Goal: Task Accomplishment & Management: Use online tool/utility

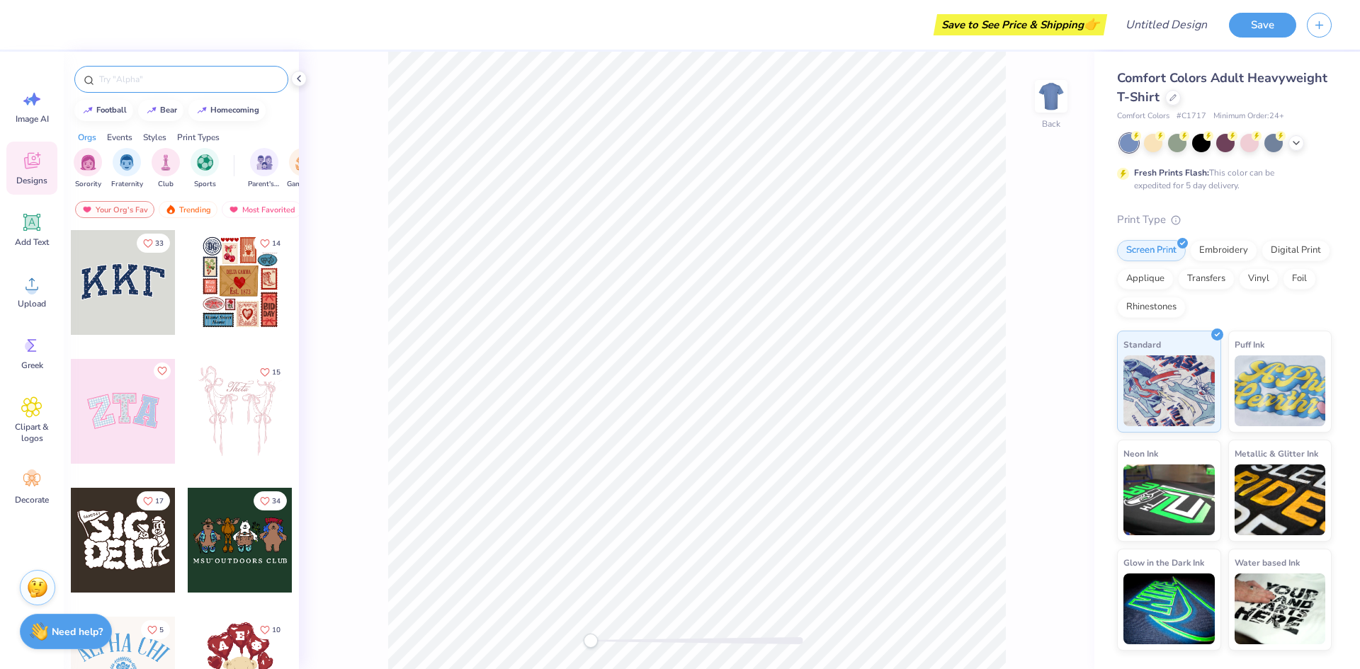
click at [196, 74] on input "text" at bounding box center [188, 79] width 181 height 14
type input "delta"
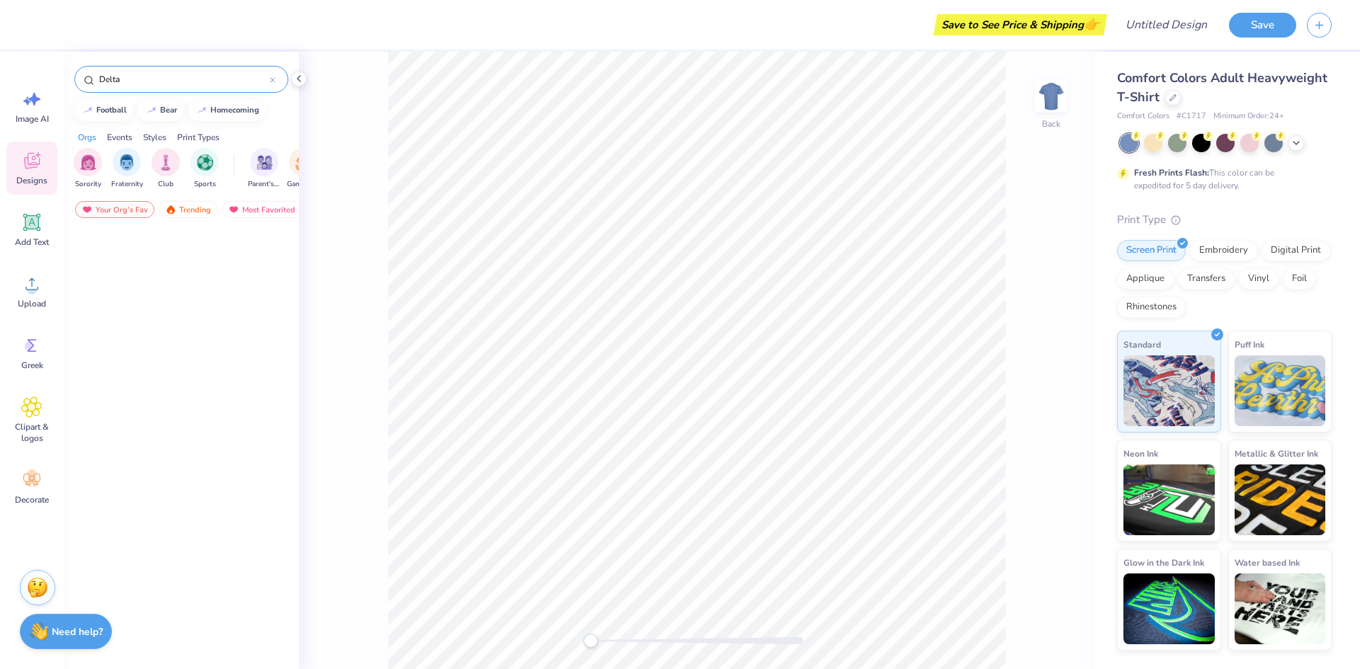
scroll to position [4744, 0]
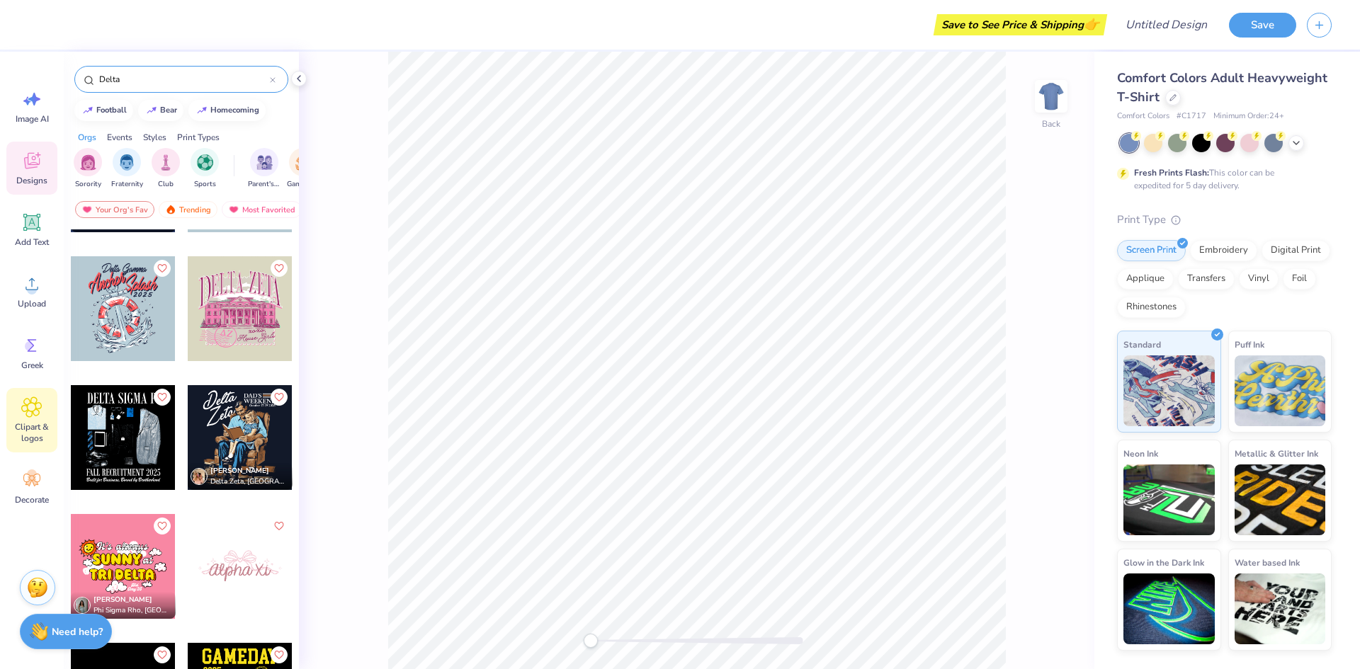
type input "Delta"
click at [32, 421] on span "Clipart & logos" at bounding box center [32, 432] width 47 height 23
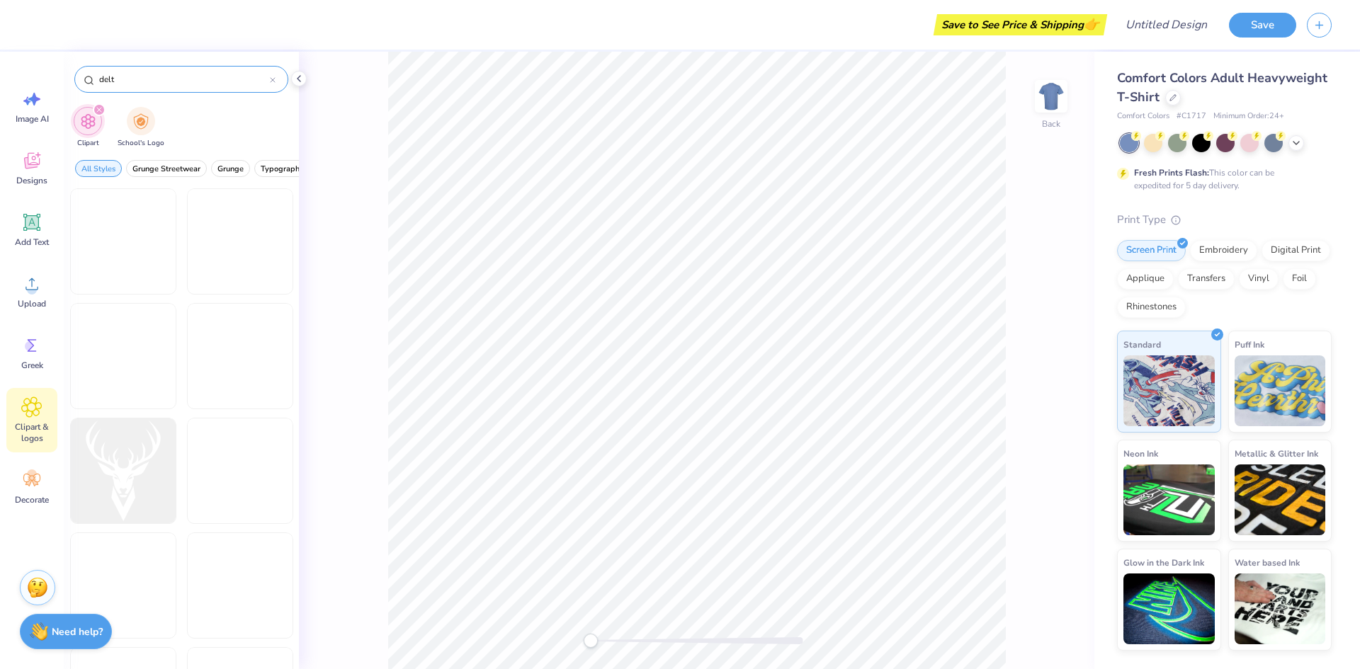
type input "delta"
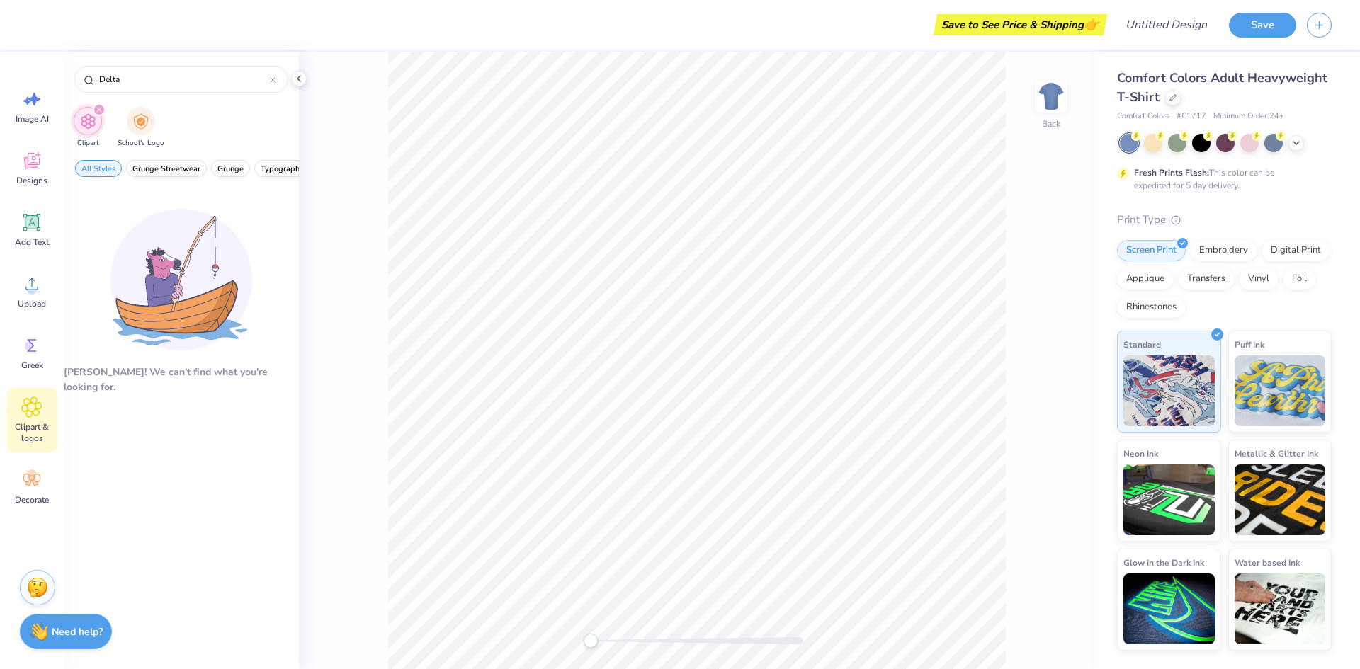
type input "Delta"
click at [30, 163] on icon at bounding box center [32, 161] width 16 height 16
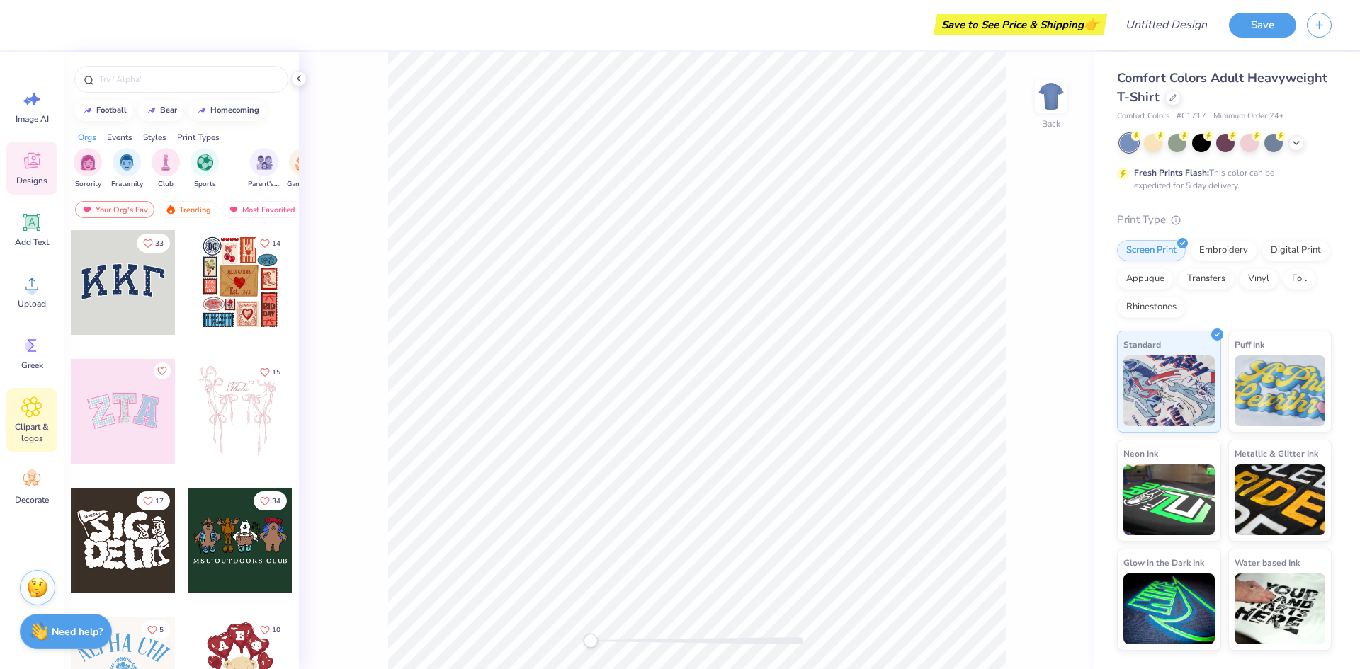
click at [34, 421] on span "Clipart & logos" at bounding box center [32, 432] width 47 height 23
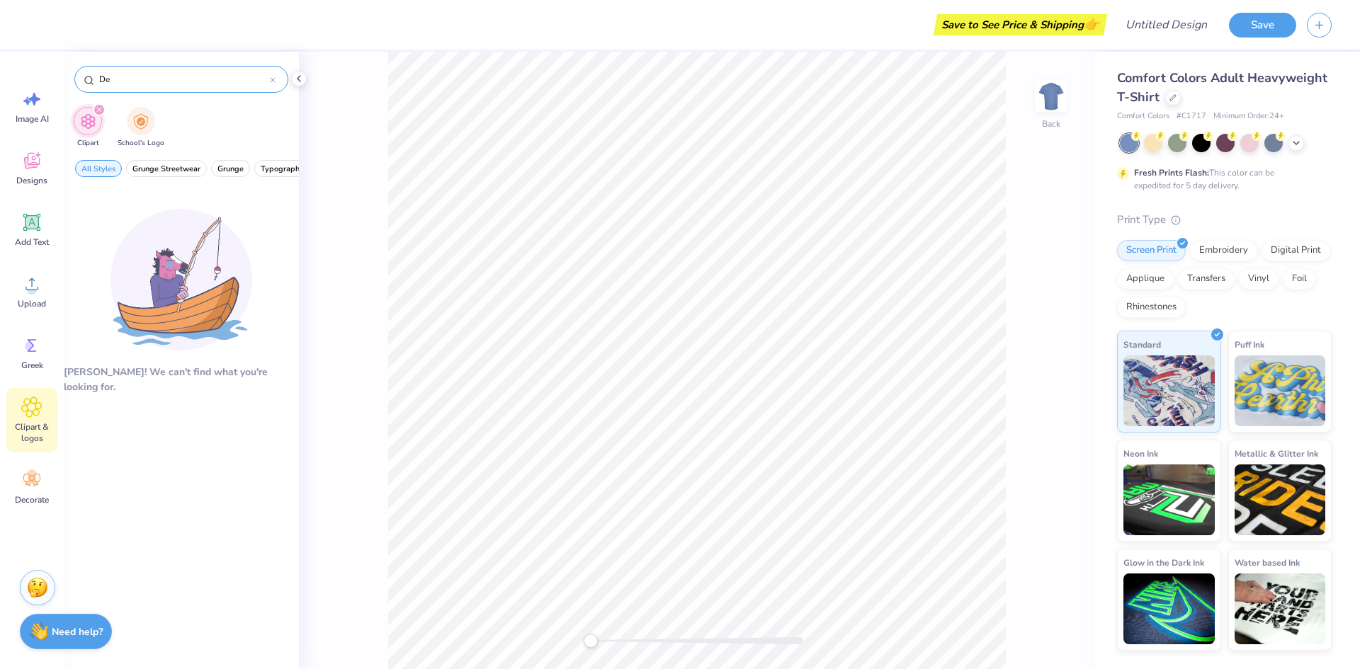
type input "D"
type input "triangle"
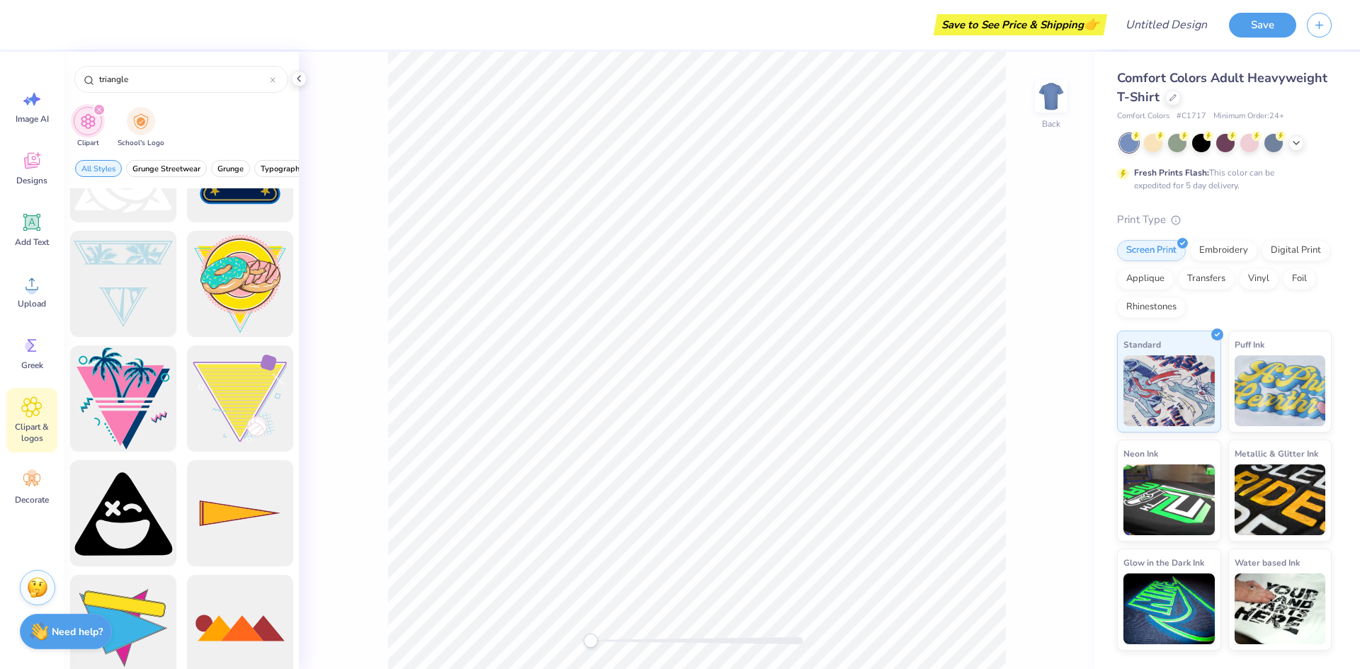
scroll to position [1111, 0]
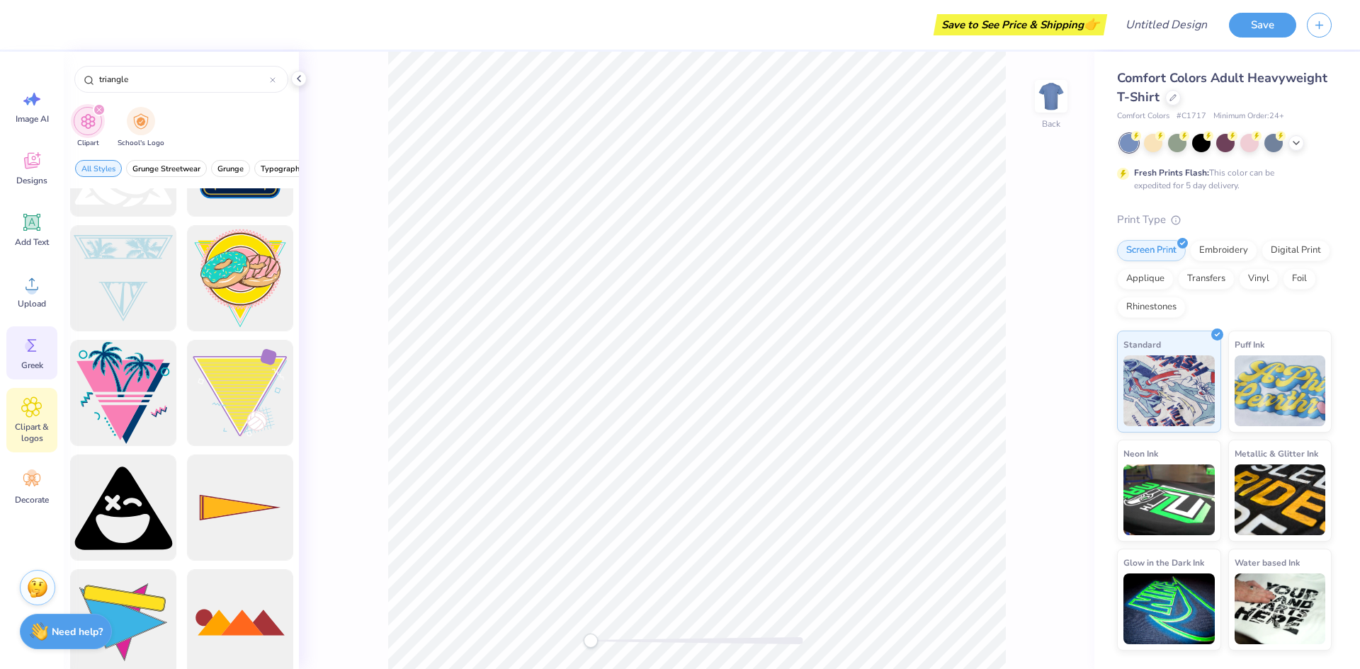
click at [37, 355] on icon at bounding box center [31, 345] width 21 height 21
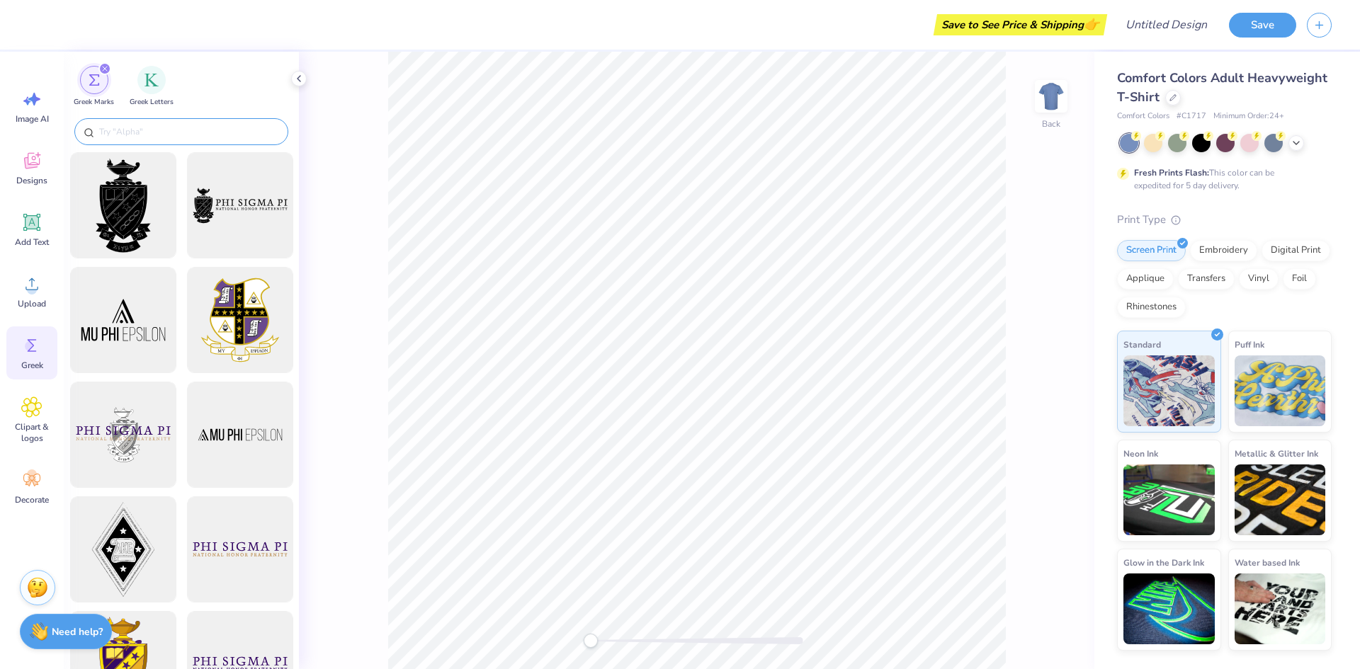
click at [161, 131] on input "text" at bounding box center [188, 132] width 181 height 14
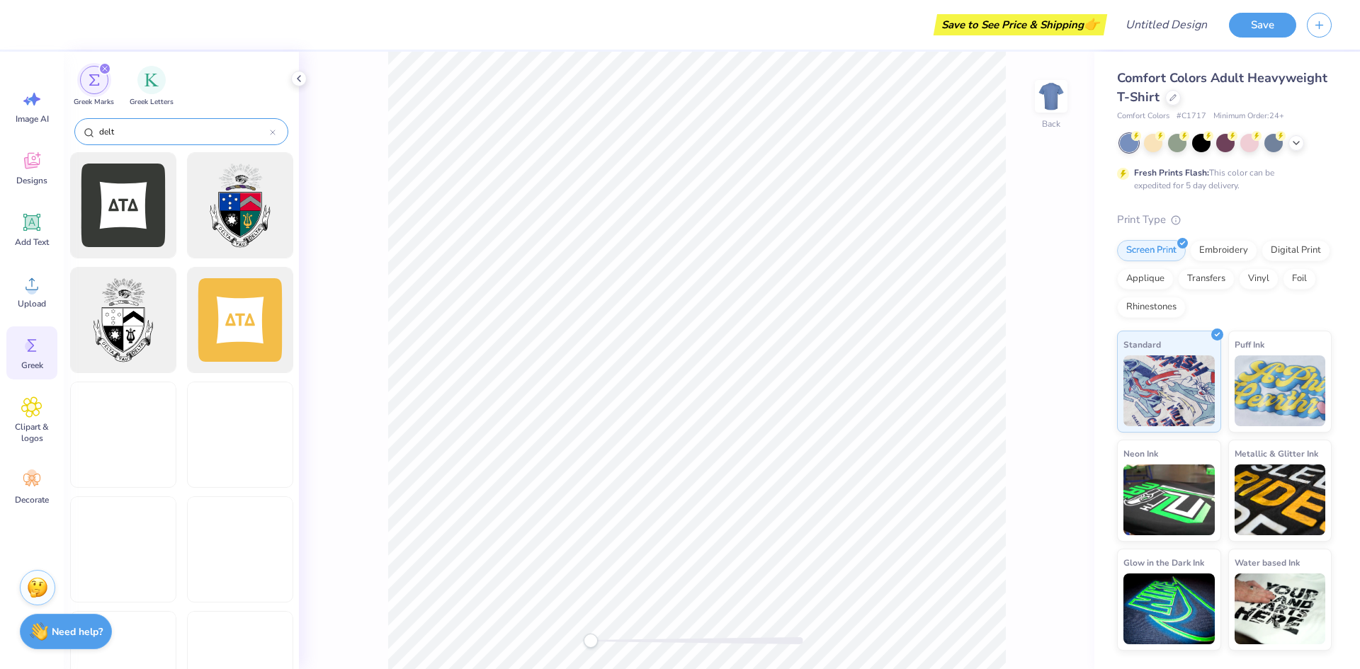
type input "delta"
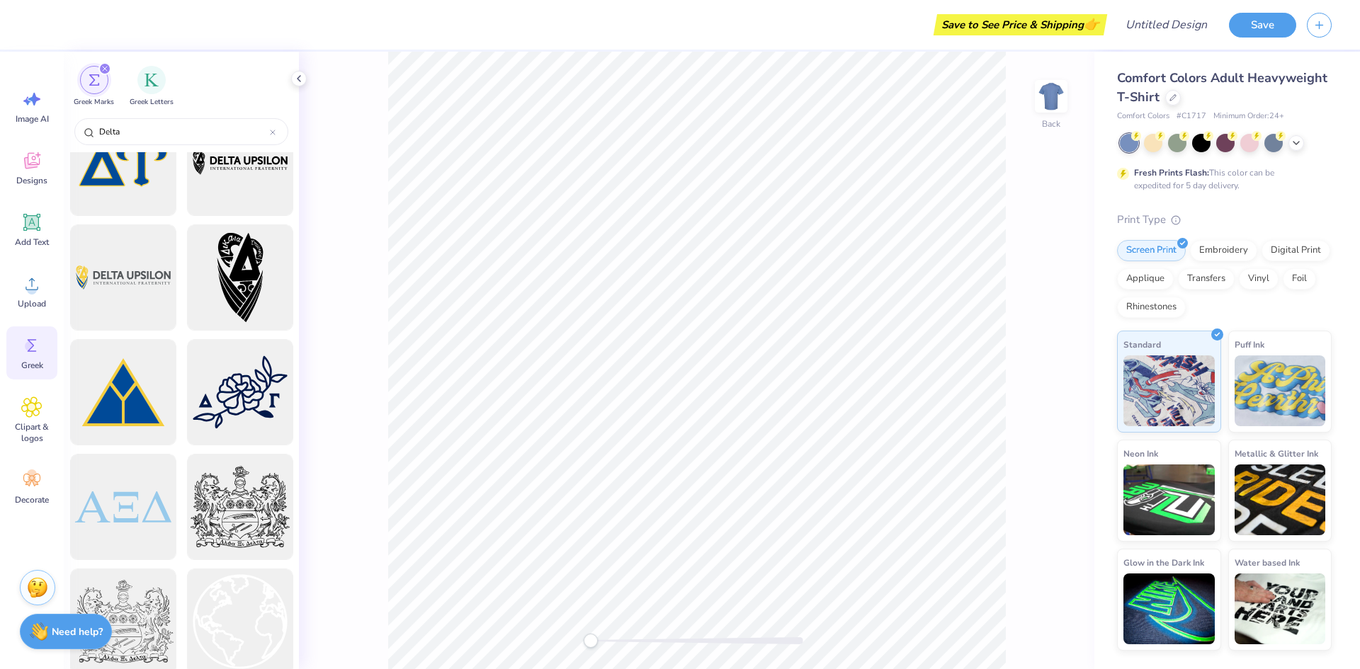
scroll to position [22311, 0]
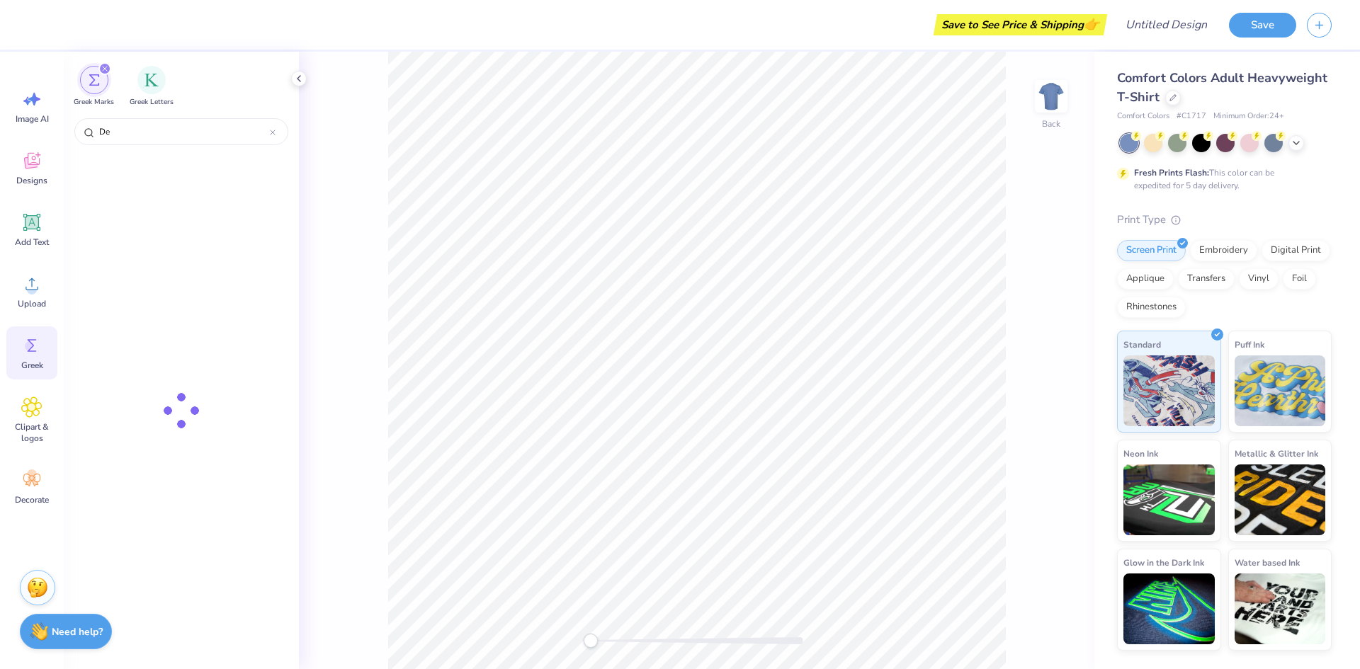
type input "D"
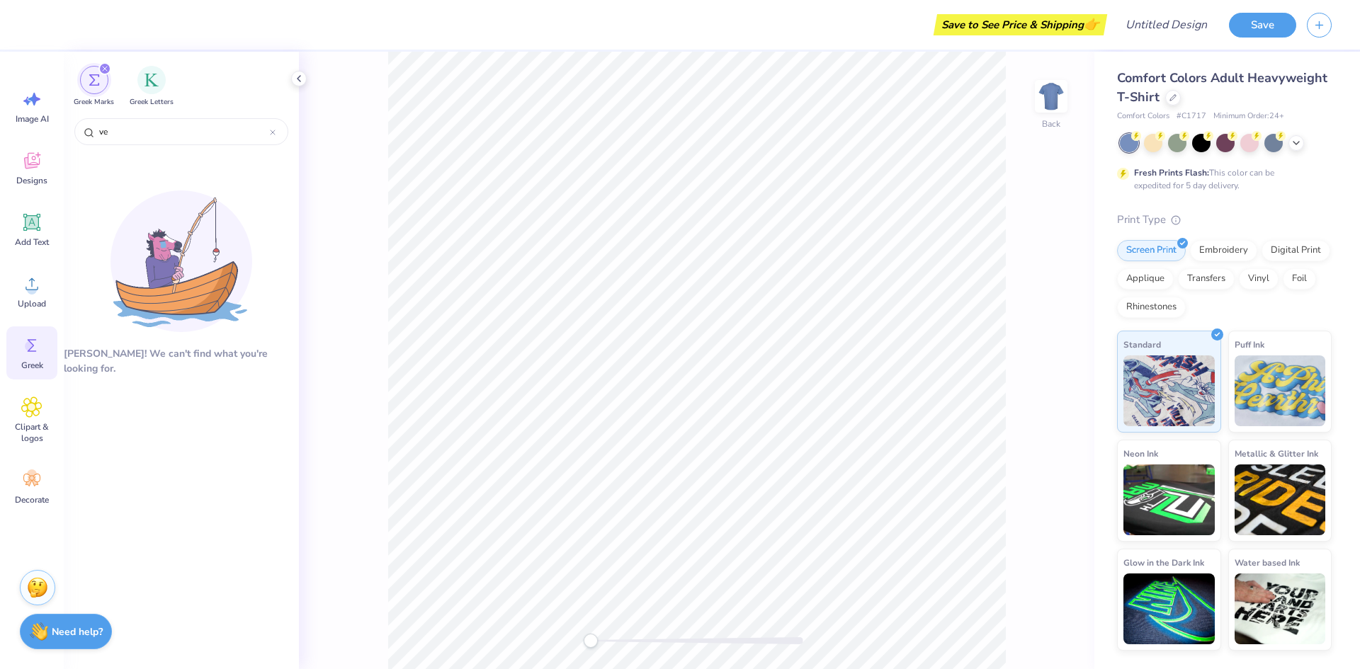
type input "v"
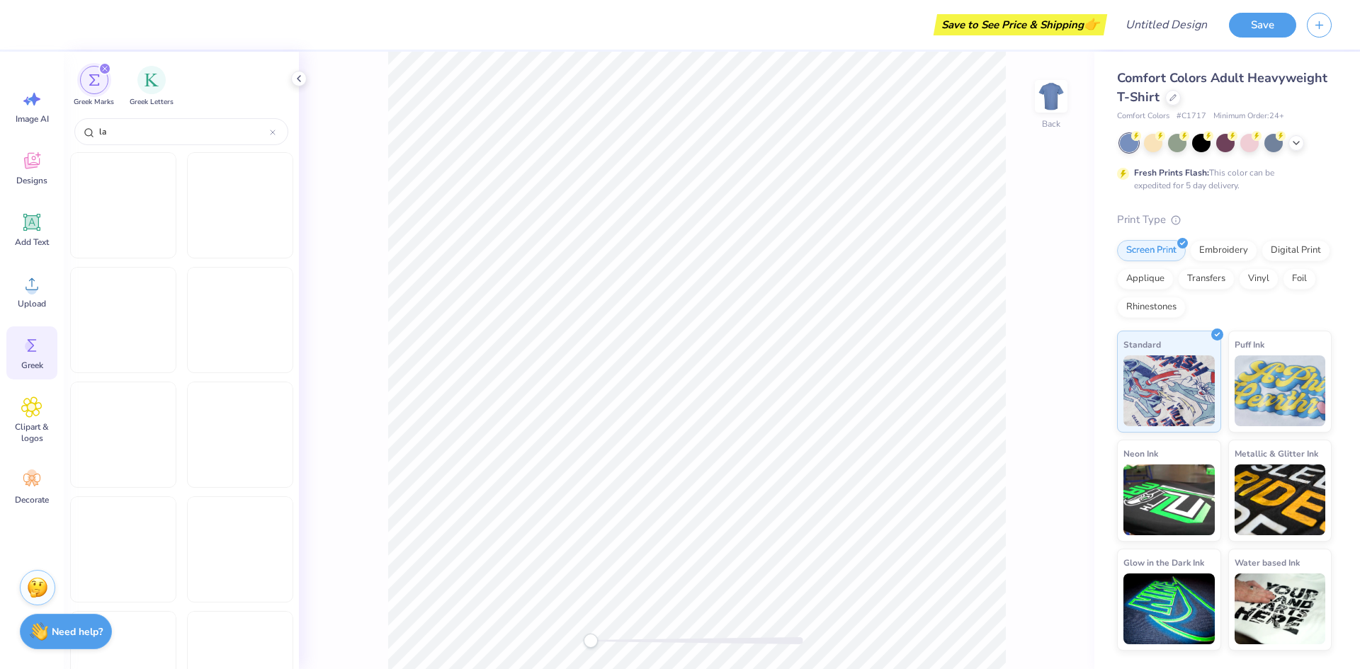
type input "l"
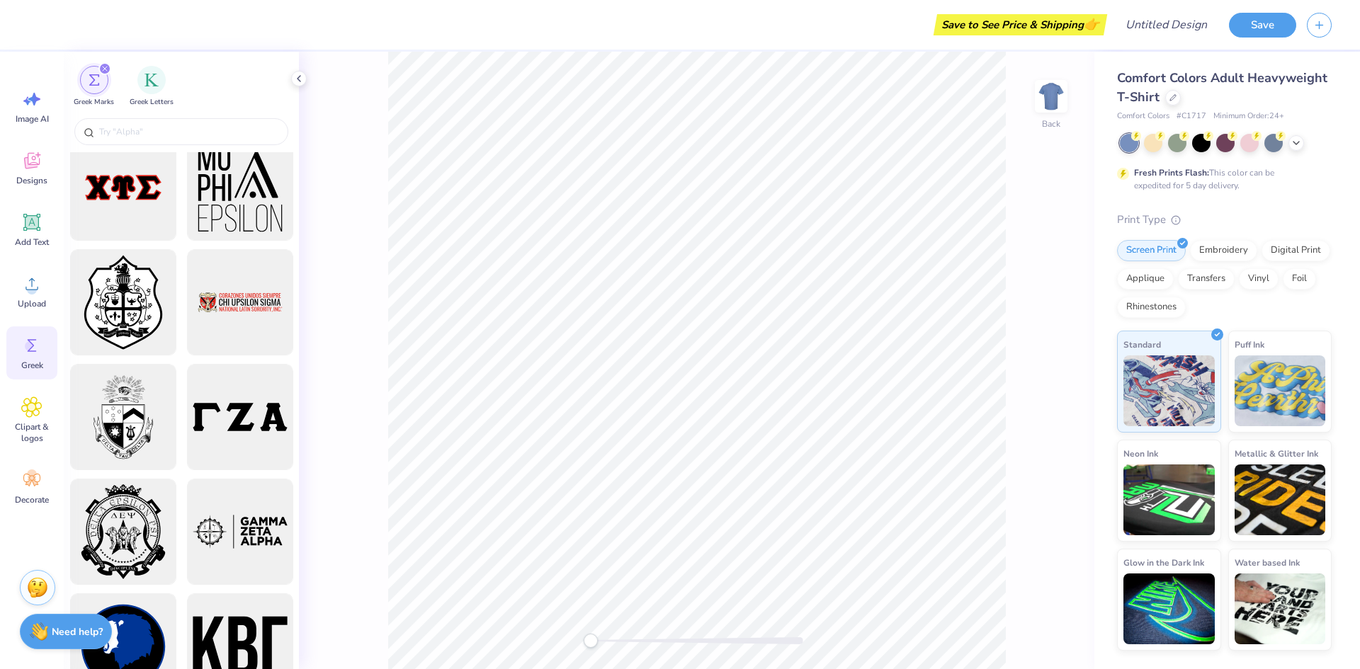
scroll to position [0, 0]
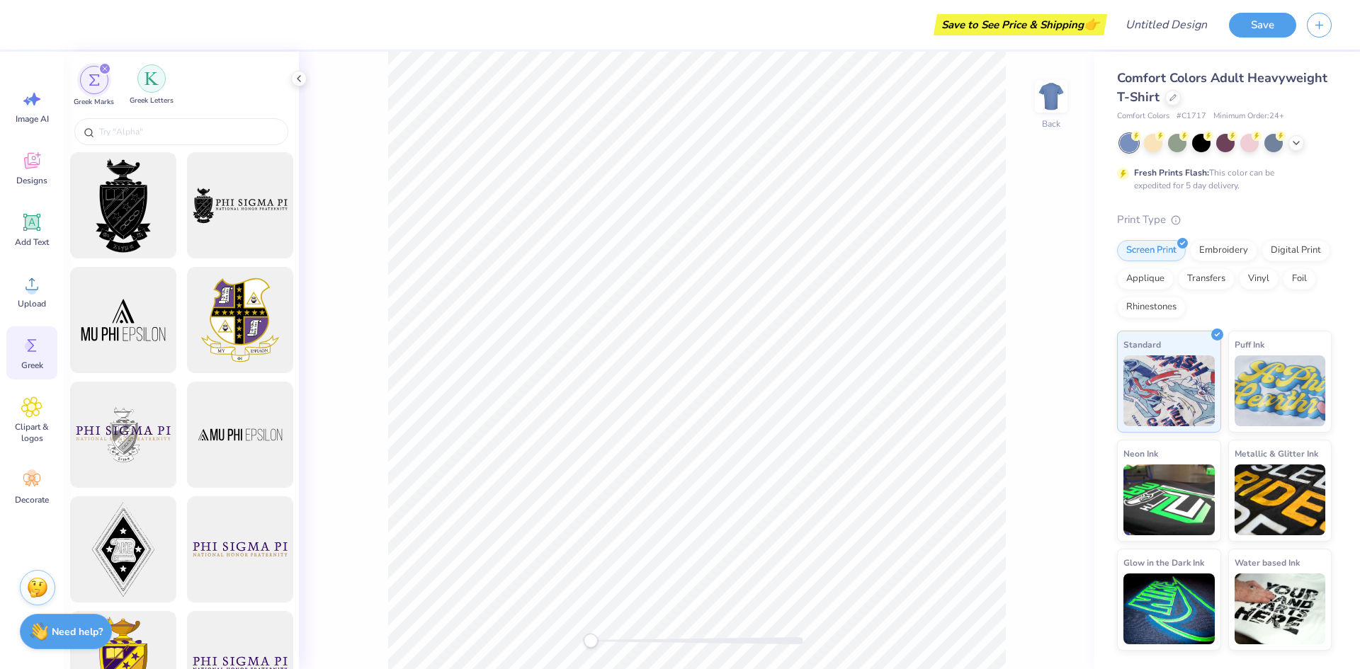
click at [153, 86] on div "filter for Greek Letters" at bounding box center [151, 78] width 28 height 28
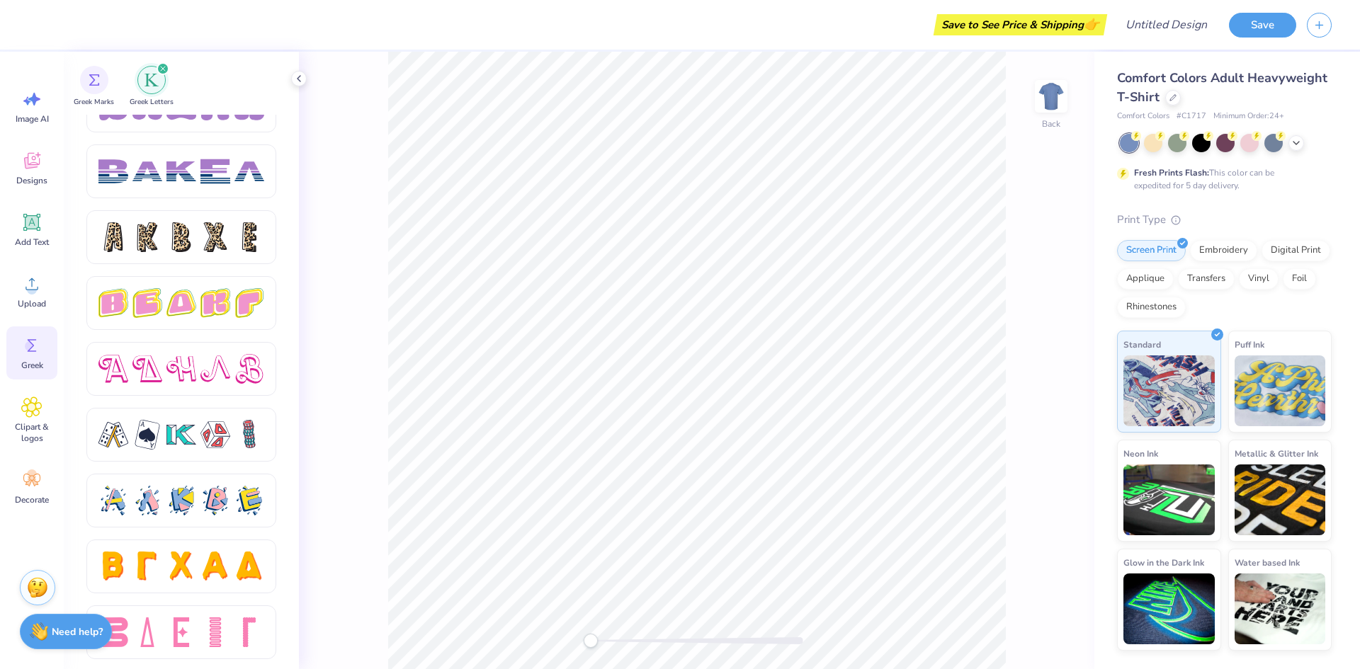
scroll to position [2275, 0]
click at [210, 438] on div at bounding box center [215, 436] width 30 height 30
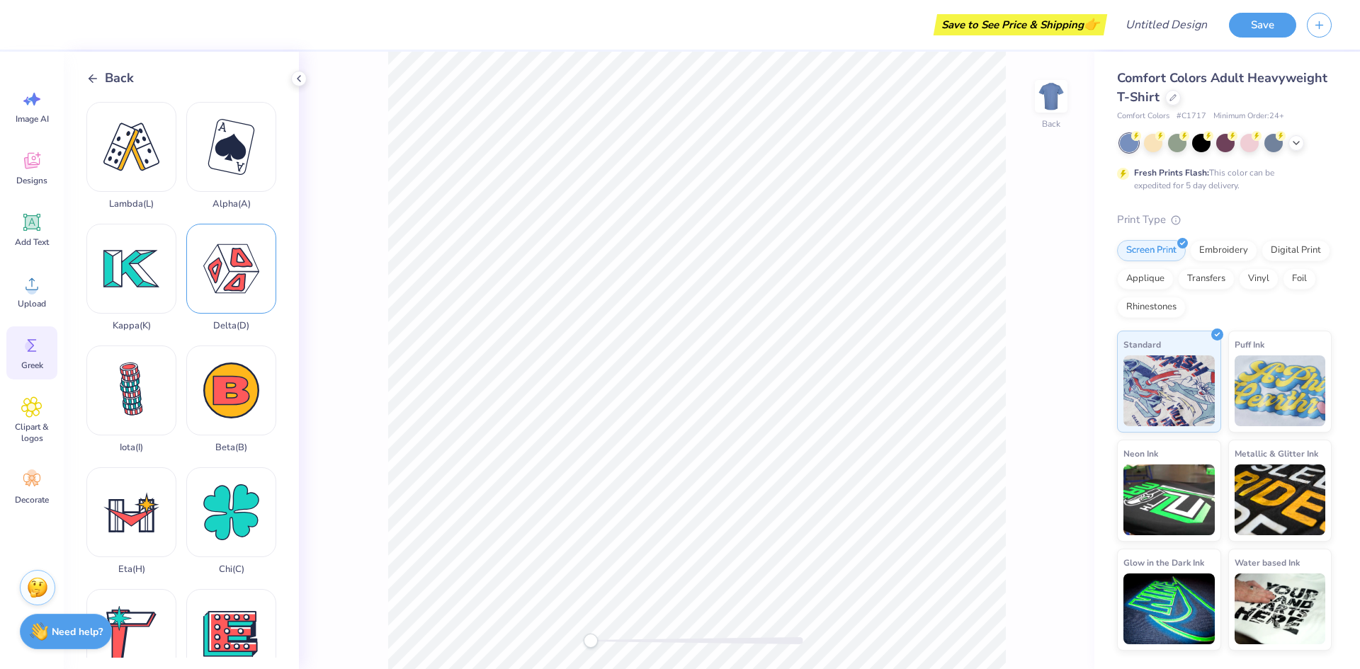
click at [237, 270] on div "Delta ( D )" at bounding box center [231, 278] width 90 height 108
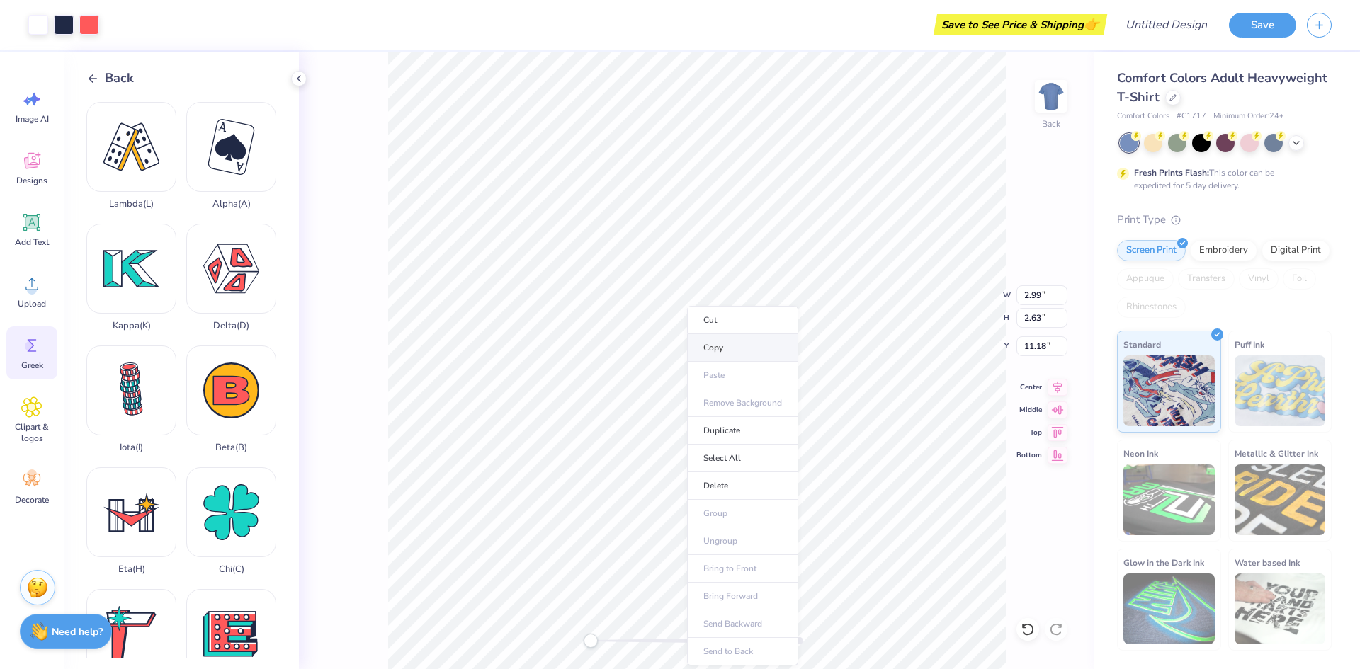
click at [713, 344] on li "Copy" at bounding box center [742, 348] width 111 height 28
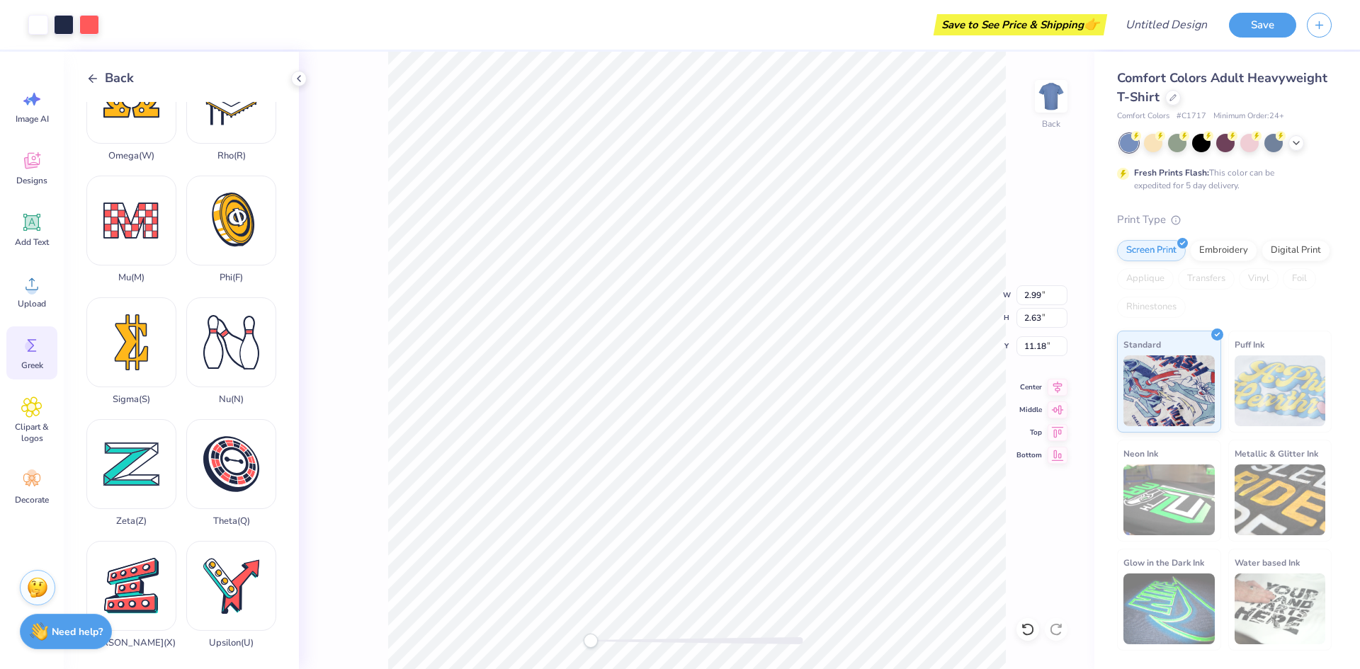
scroll to position [909, 0]
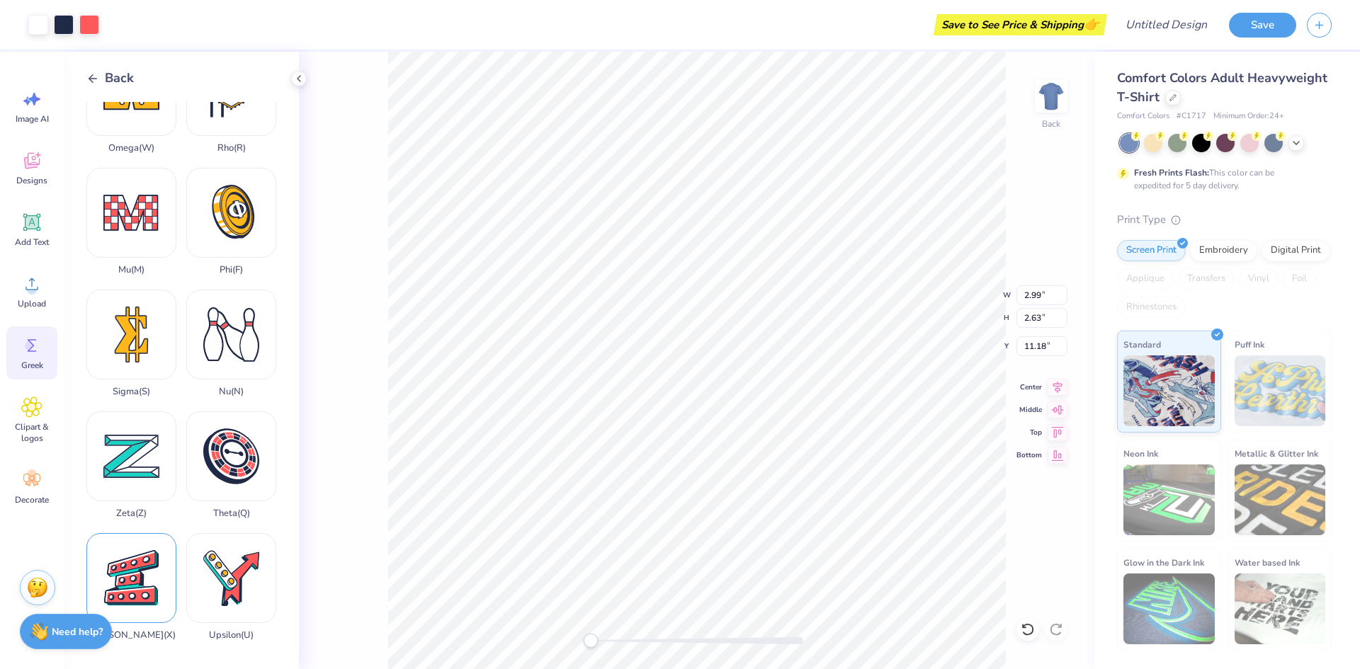
click at [140, 565] on div "Xi ( X )" at bounding box center [131, 587] width 90 height 108
type input "2.92"
type input "2.96"
type input "11.02"
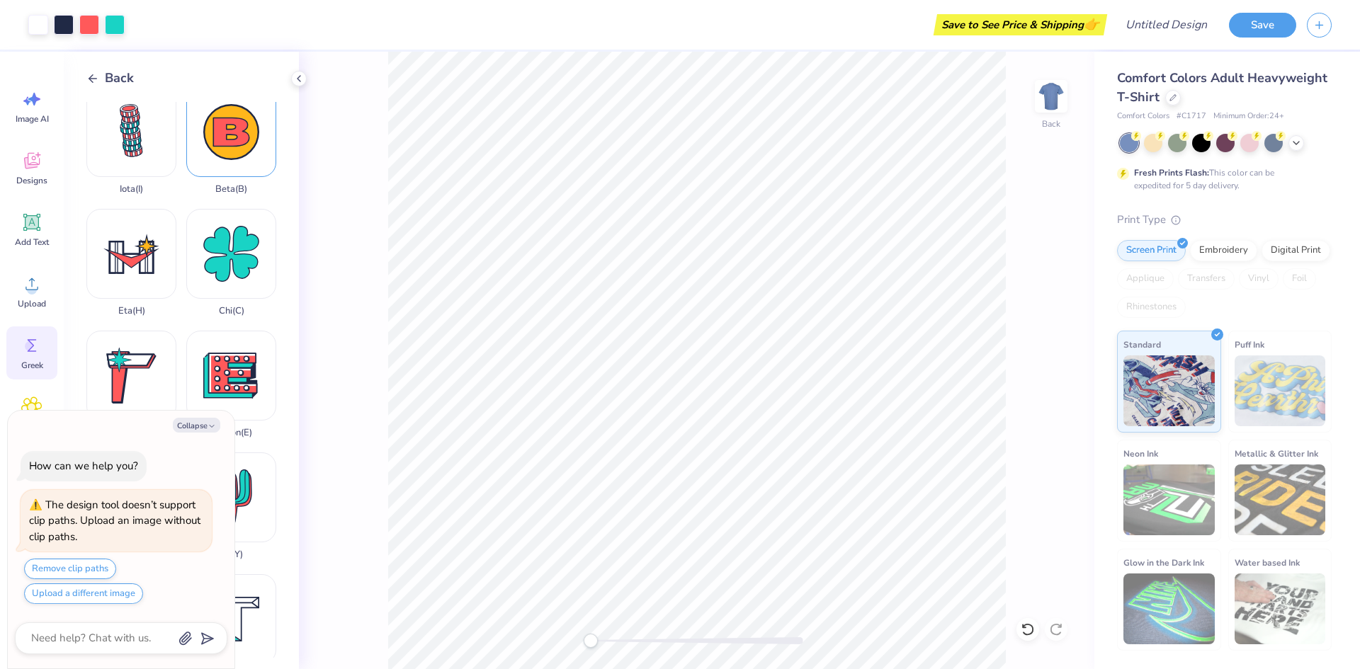
scroll to position [266, 0]
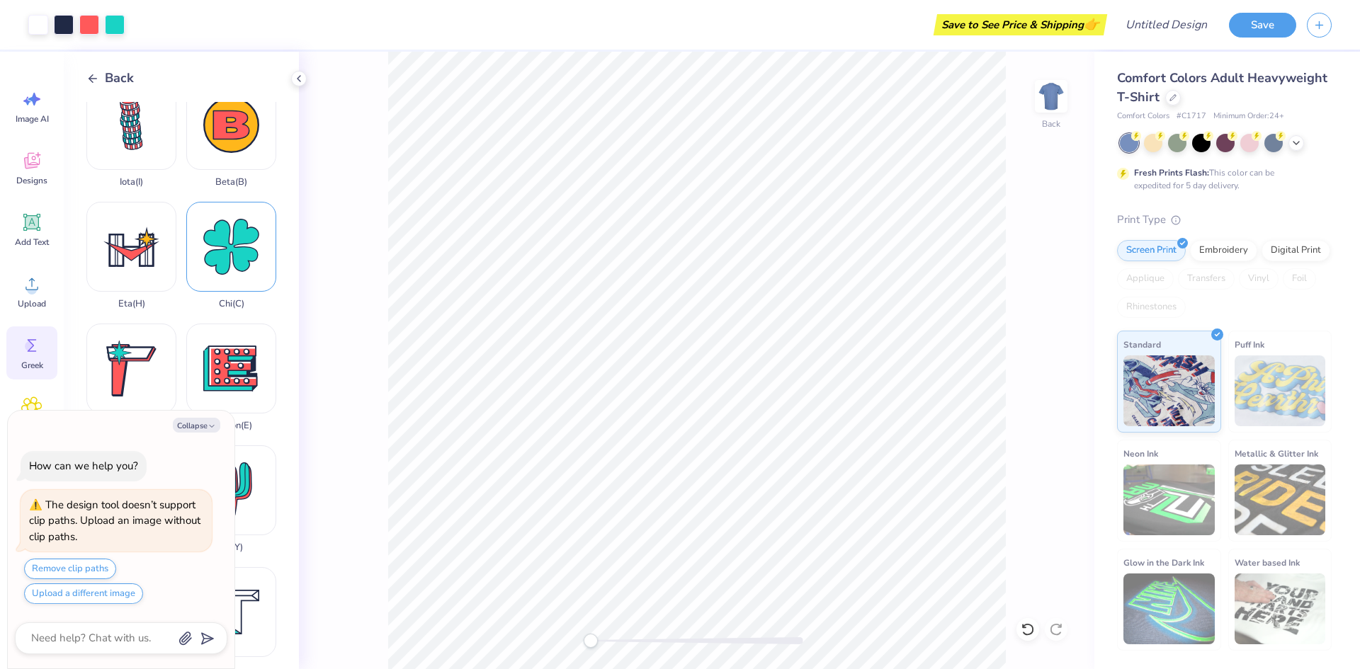
click at [232, 262] on div "Chi ( C )" at bounding box center [231, 256] width 90 height 108
type textarea "x"
type input "2.92"
type input "2.96"
type input "5.82"
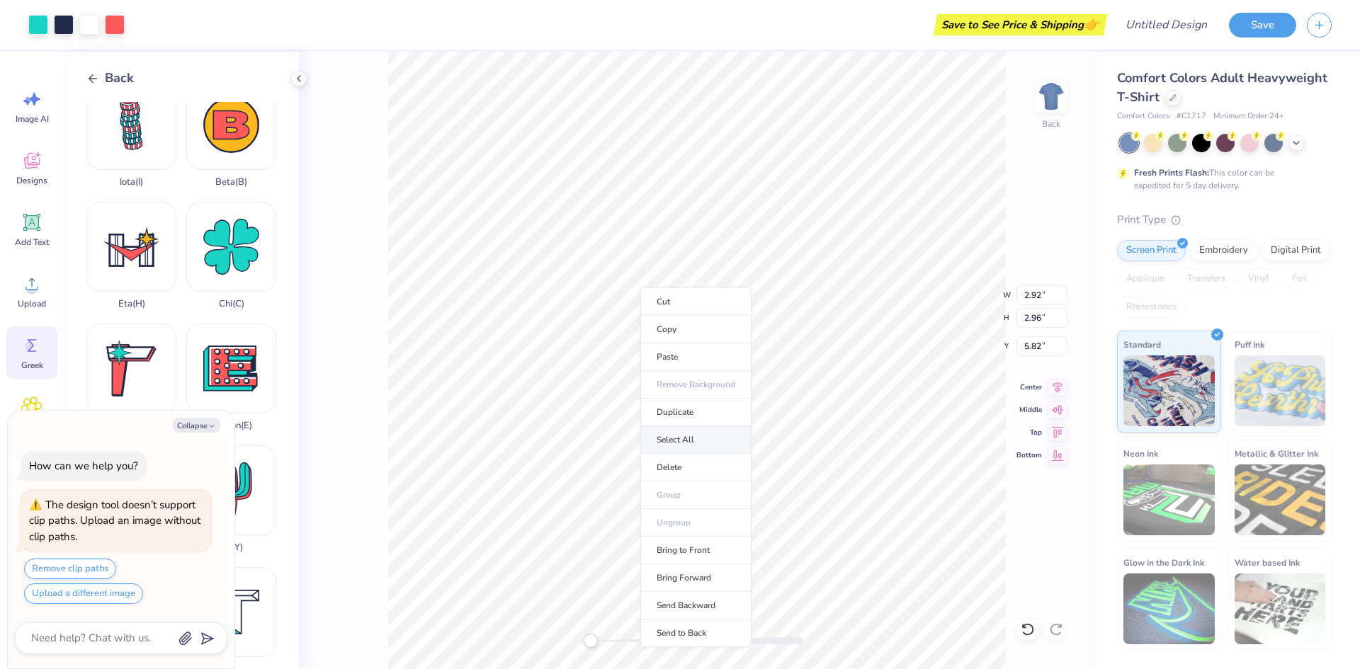
click at [677, 436] on li "Select All" at bounding box center [695, 440] width 111 height 28
type textarea "x"
type input "10.32"
type input "3.37"
type input "5.41"
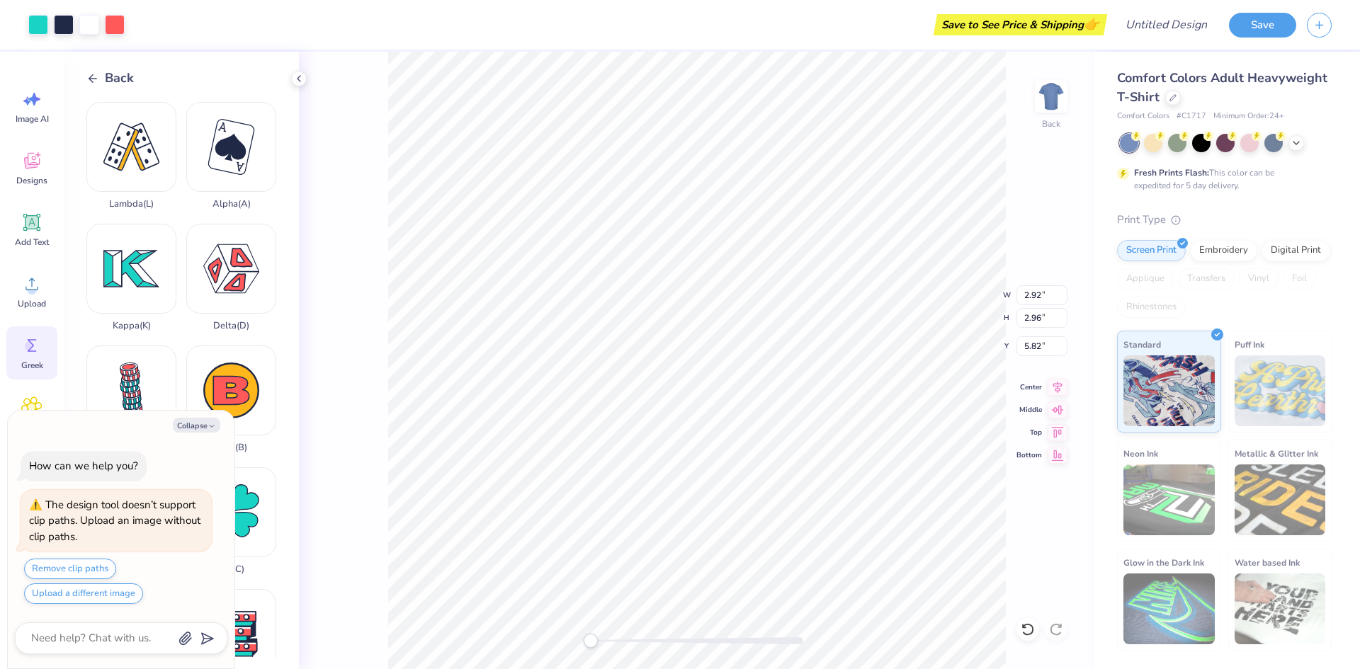
scroll to position [3, 0]
click at [198, 424] on button "Collapse" at bounding box center [196, 425] width 47 height 15
type textarea "x"
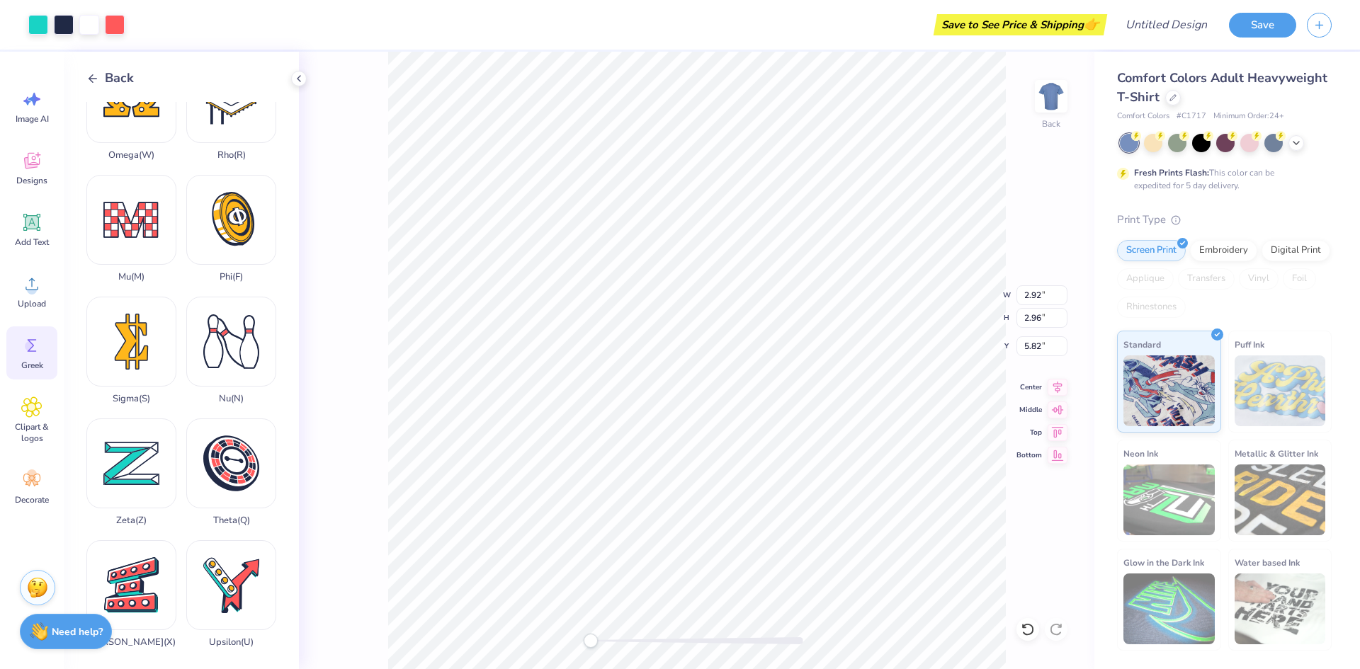
scroll to position [909, 0]
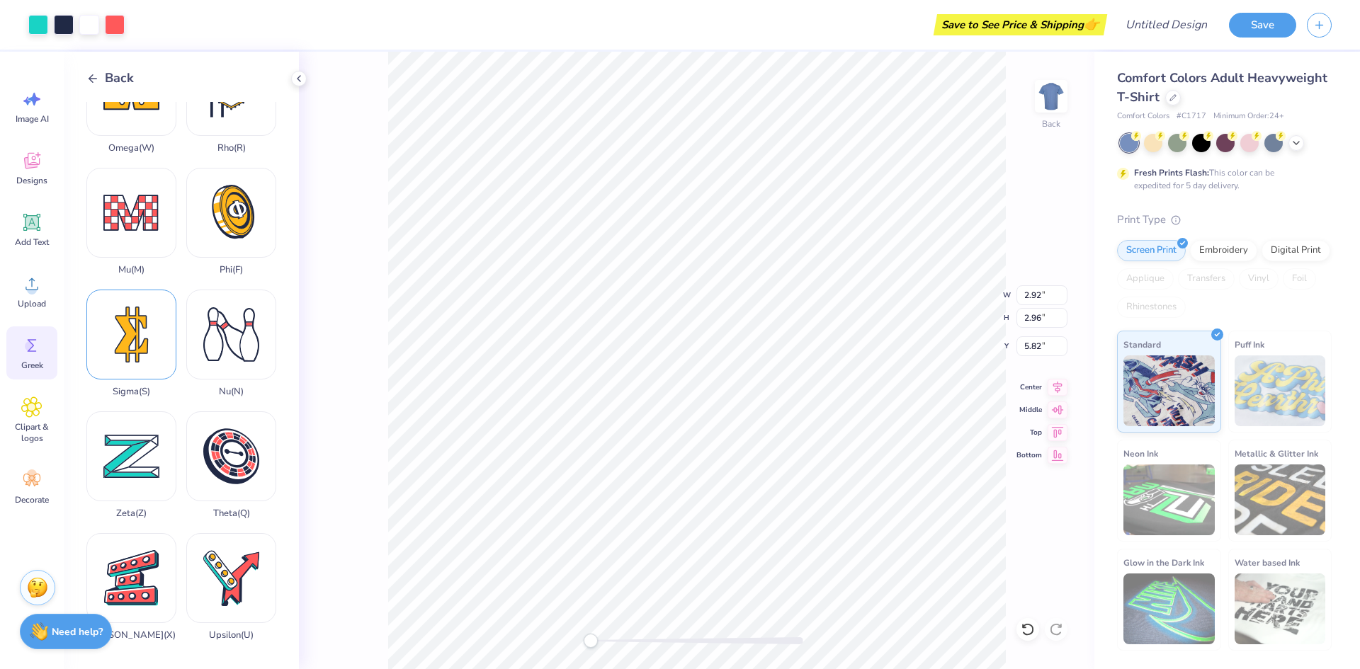
click at [145, 352] on div "Sigma ( S )" at bounding box center [131, 344] width 90 height 108
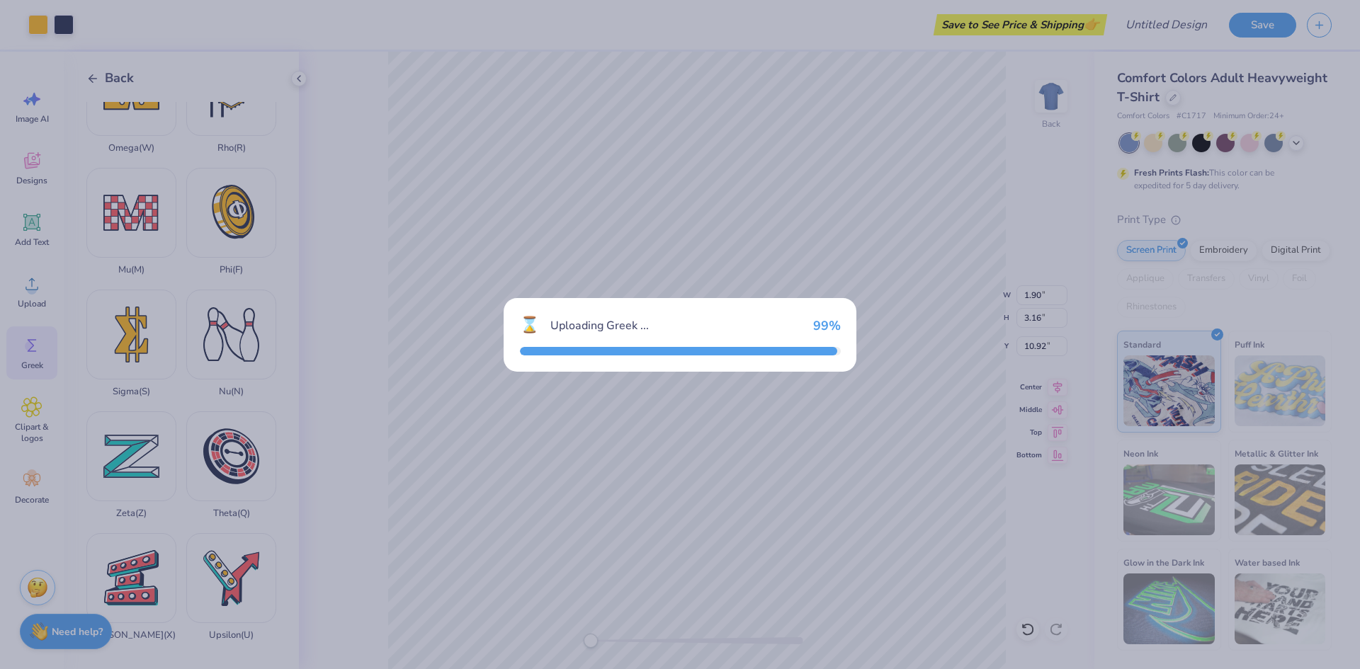
type input "1.90"
type input "3.16"
type input "10.92"
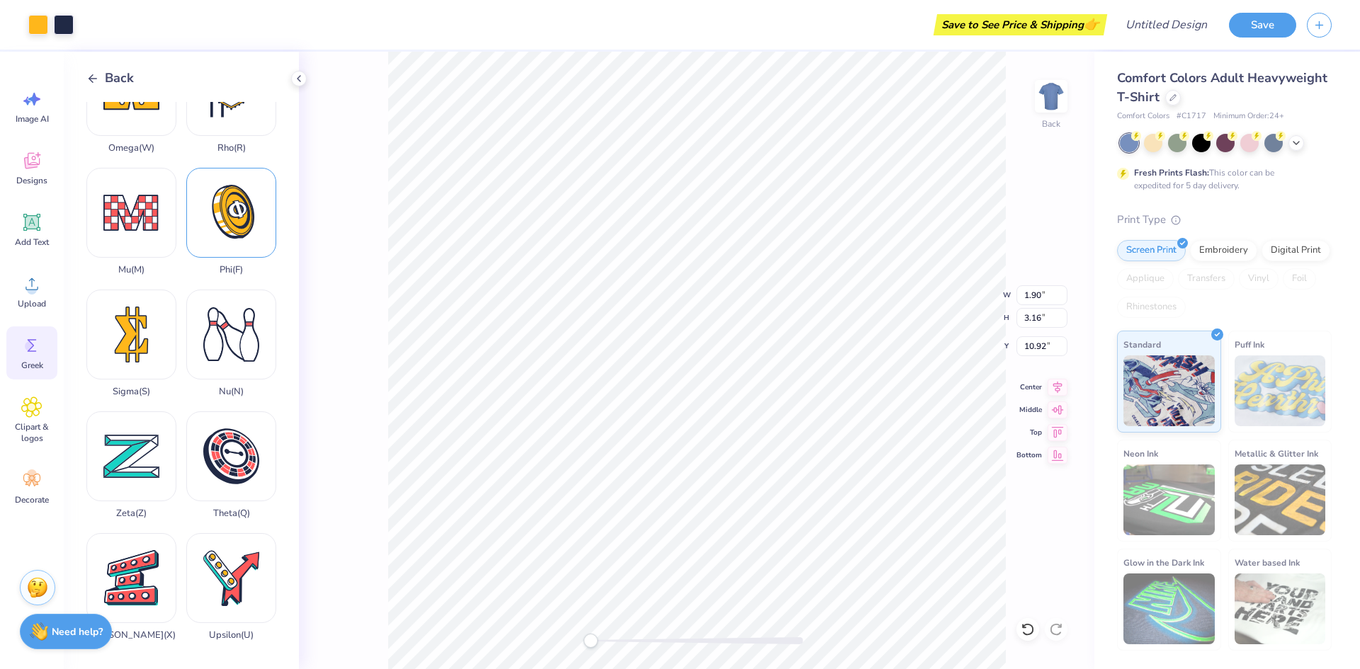
scroll to position [0, 0]
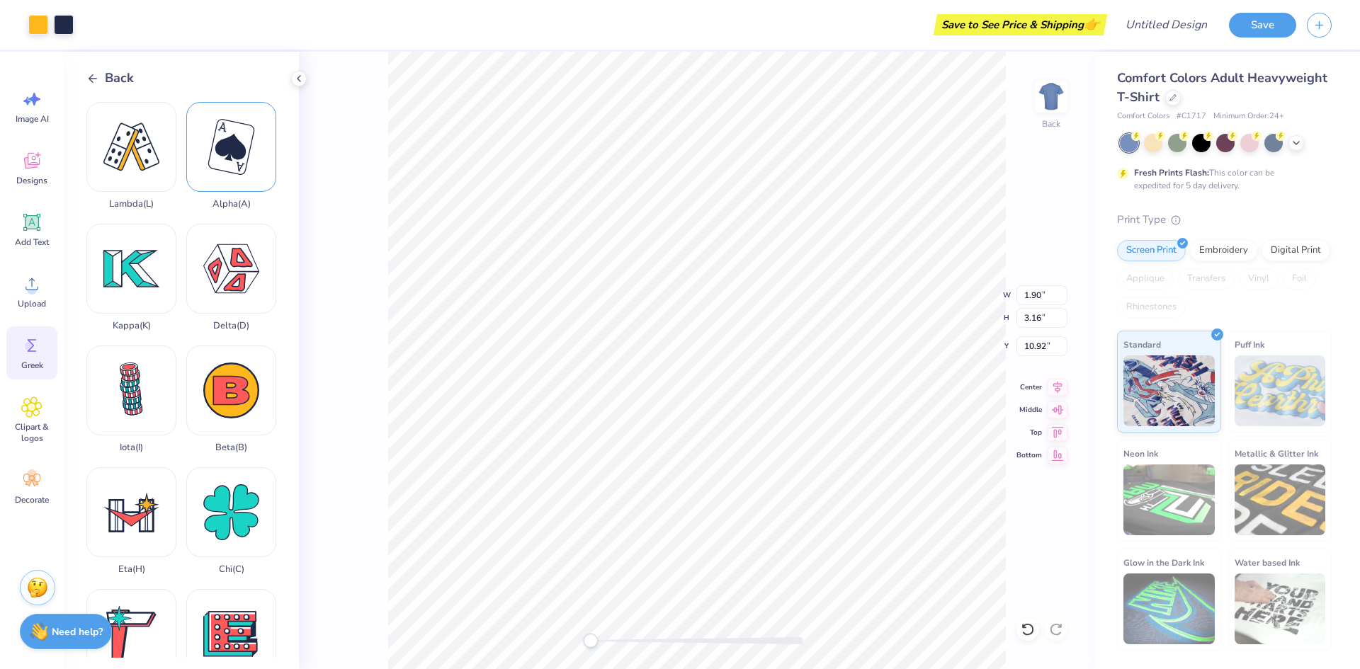
click at [231, 163] on div "Alpha ( A )" at bounding box center [231, 156] width 90 height 108
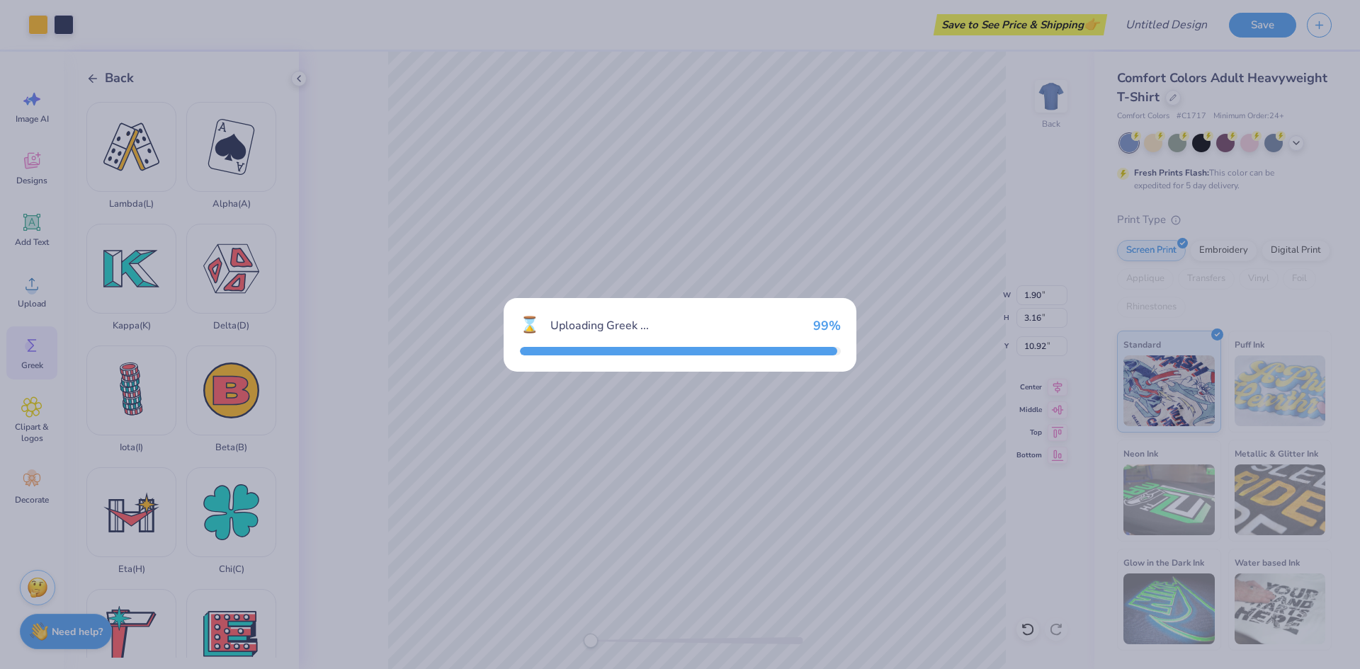
type input "2.44"
type input "2.95"
type input "11.02"
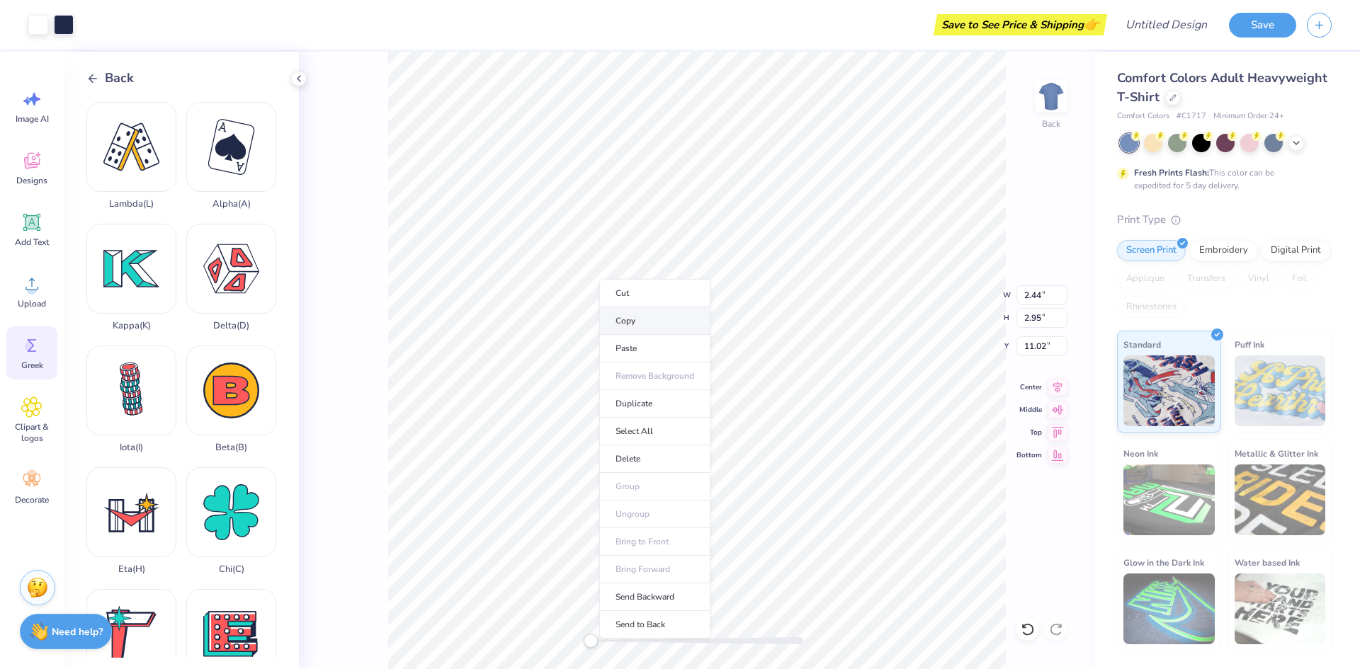
click at [635, 318] on li "Copy" at bounding box center [654, 321] width 111 height 28
click at [618, 312] on li "Copy" at bounding box center [649, 310] width 111 height 28
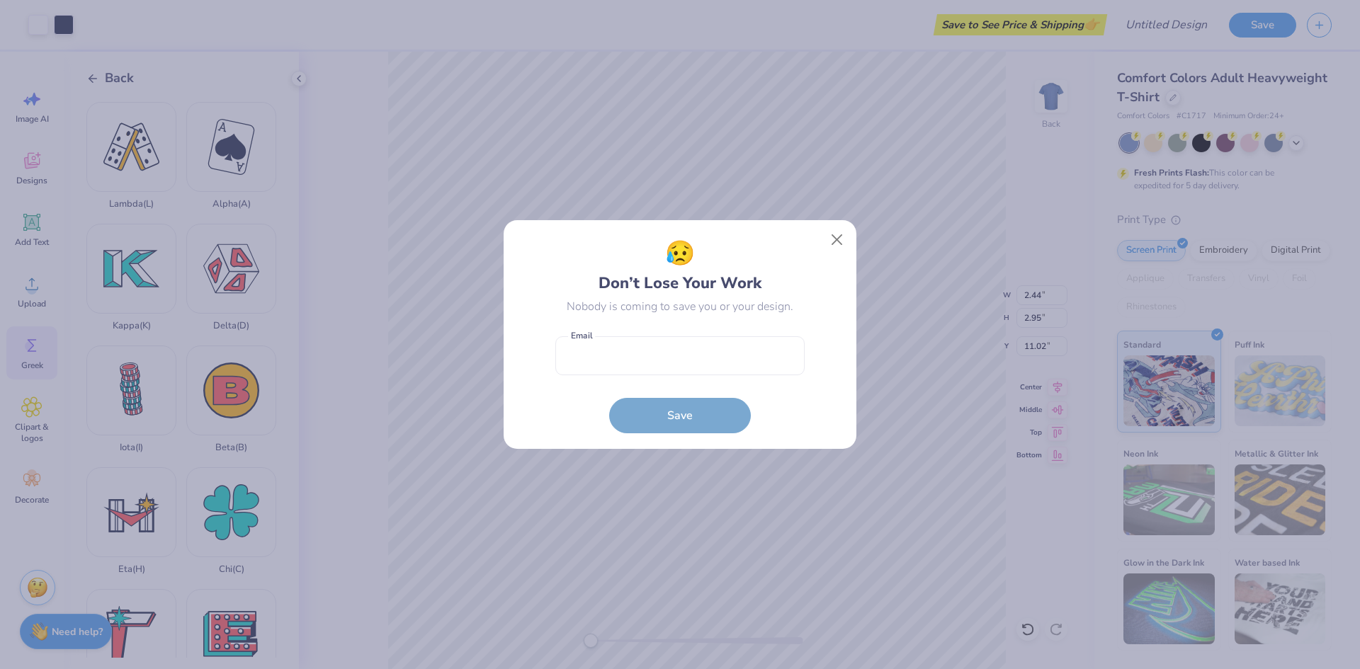
click at [595, 273] on div "😥 Don’t Lose Your Work Nobody is coming to save you or your design." at bounding box center [679, 275] width 249 height 79
click at [837, 239] on button "Close" at bounding box center [837, 240] width 27 height 27
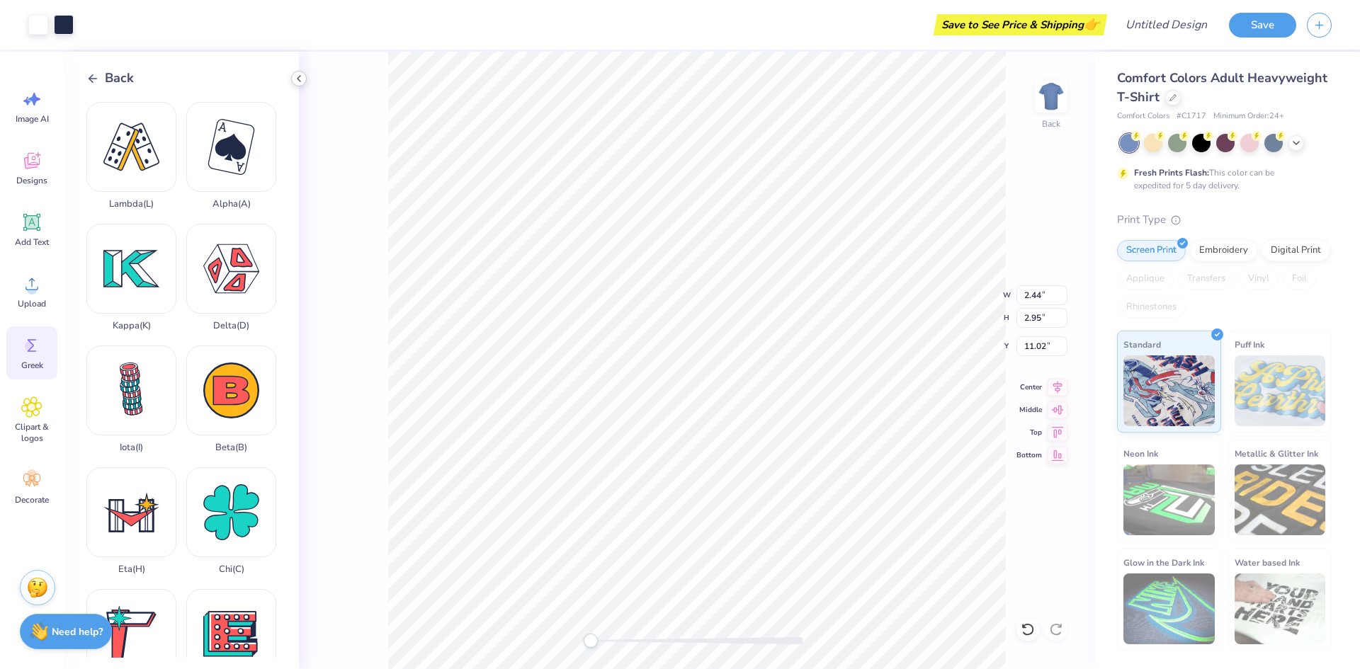
click at [300, 77] on icon at bounding box center [298, 78] width 11 height 11
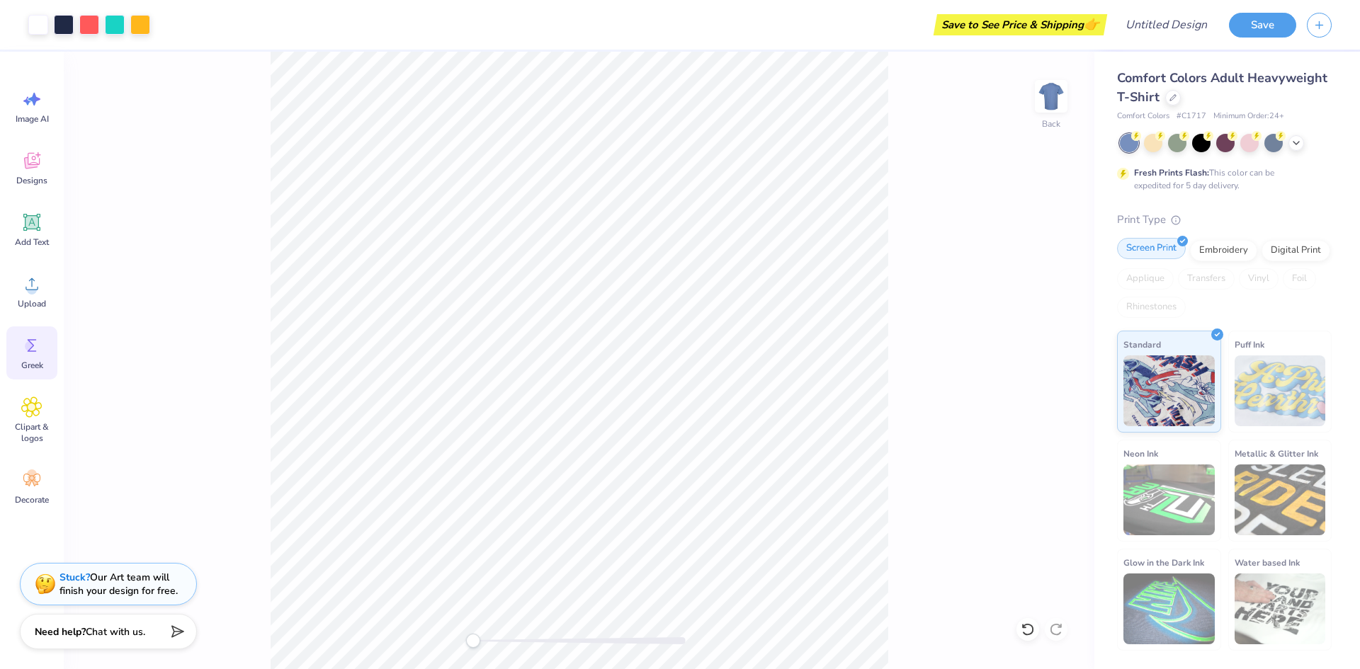
click at [1148, 249] on div "Screen Print" at bounding box center [1151, 248] width 69 height 21
type input "1.90"
type input "3.16"
type input "2.44"
type input "2.95"
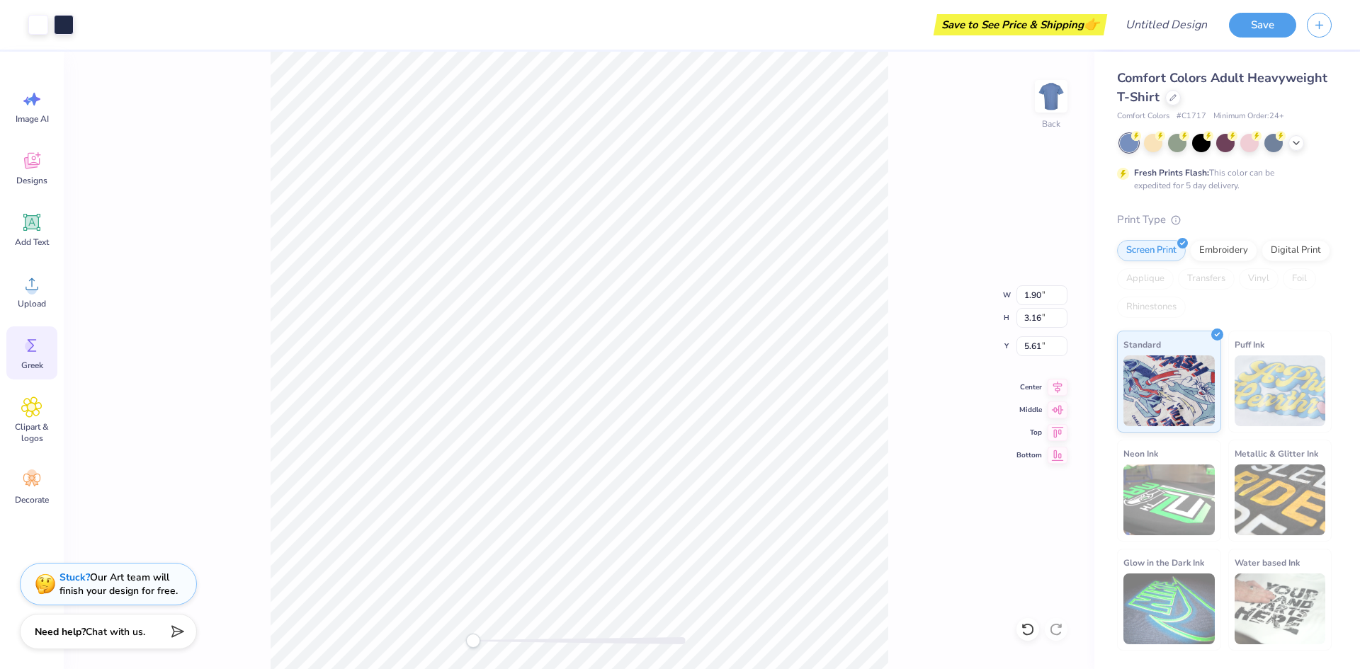
type input "5.61"
click at [951, 137] on div "Back W 2.44 2.44 " H 2.95 2.95 " Y 5.61 5.61 " Center Middle Top Bottom" at bounding box center [579, 361] width 1031 height 618
click at [23, 361] on span "Greek" at bounding box center [32, 365] width 22 height 11
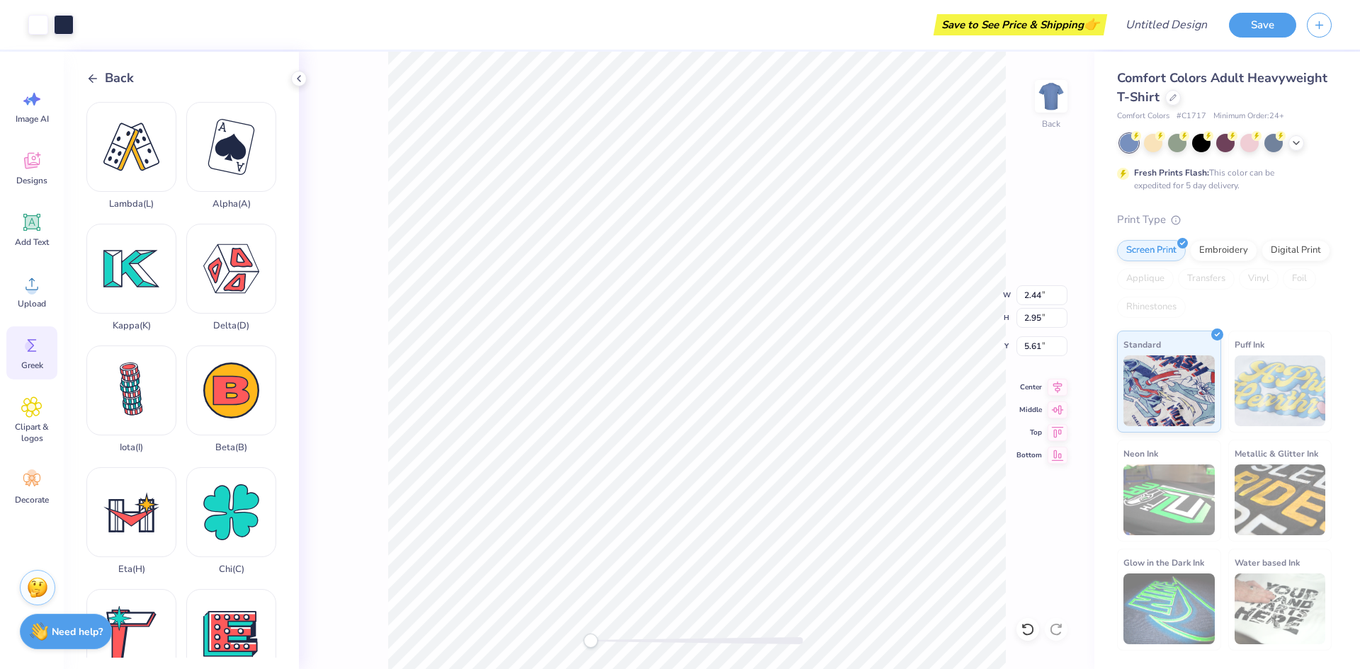
click at [100, 74] on div "Back" at bounding box center [109, 78] width 47 height 19
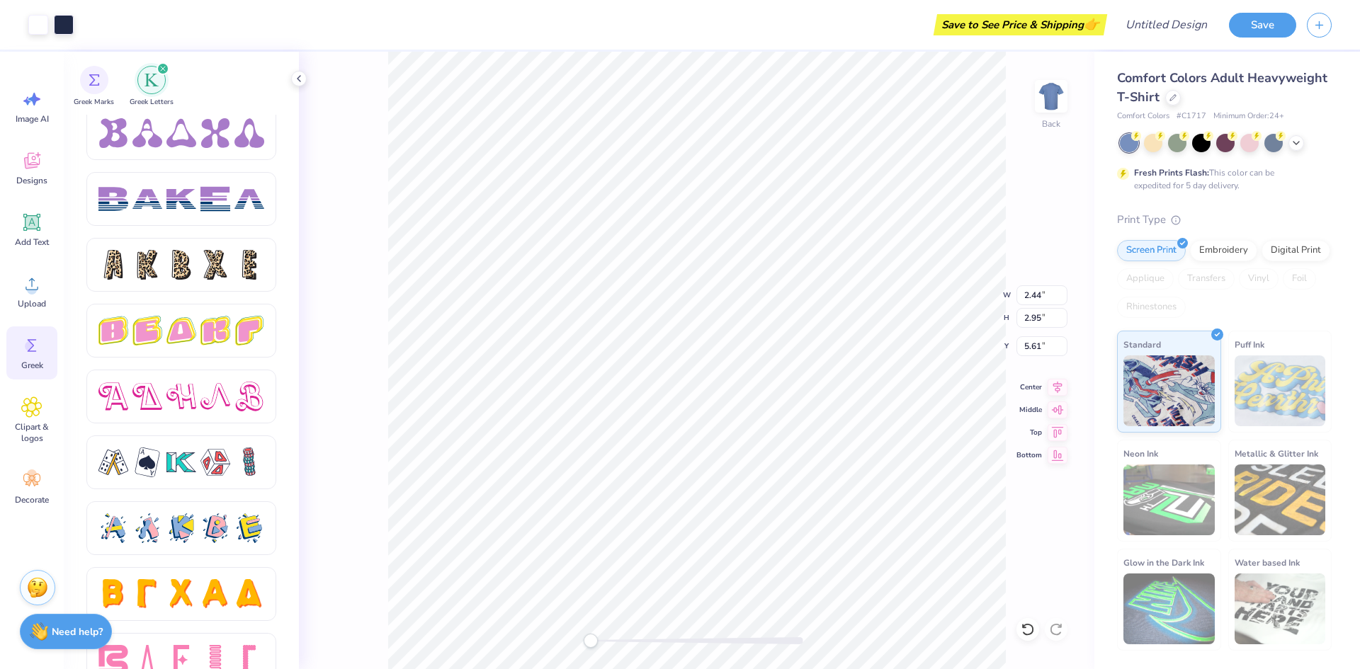
scroll to position [2276, 0]
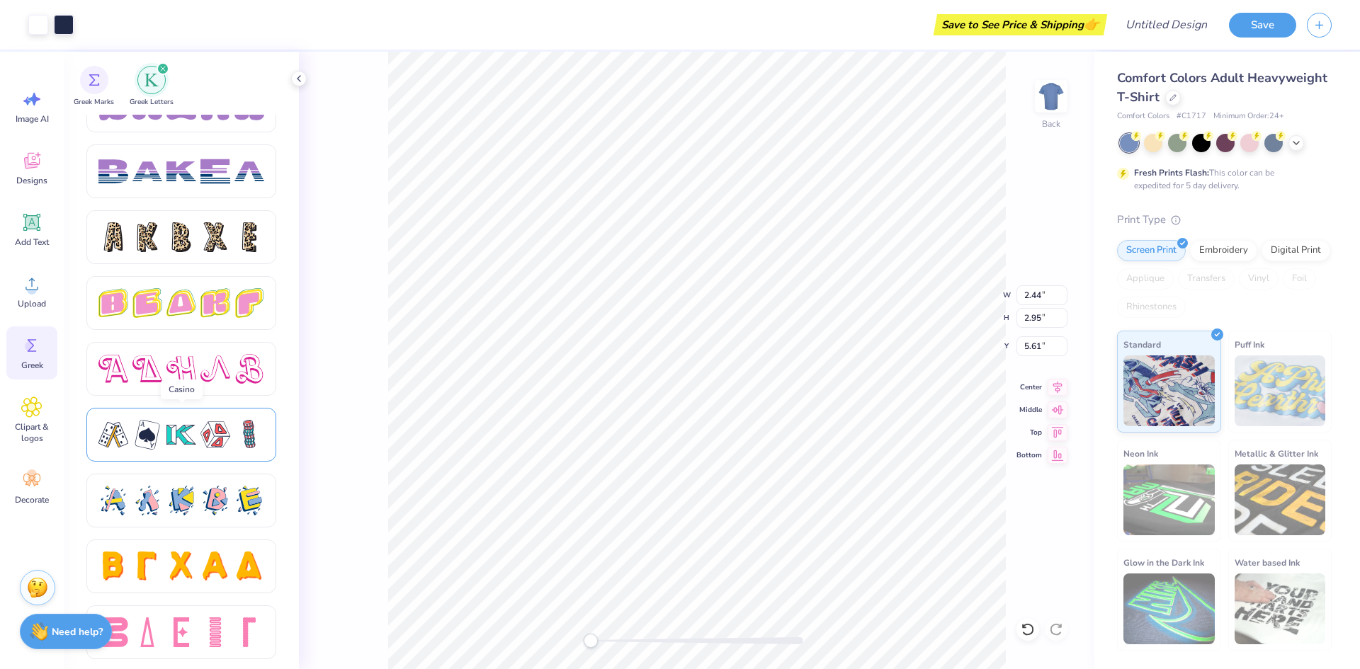
click at [187, 428] on div at bounding box center [181, 435] width 30 height 30
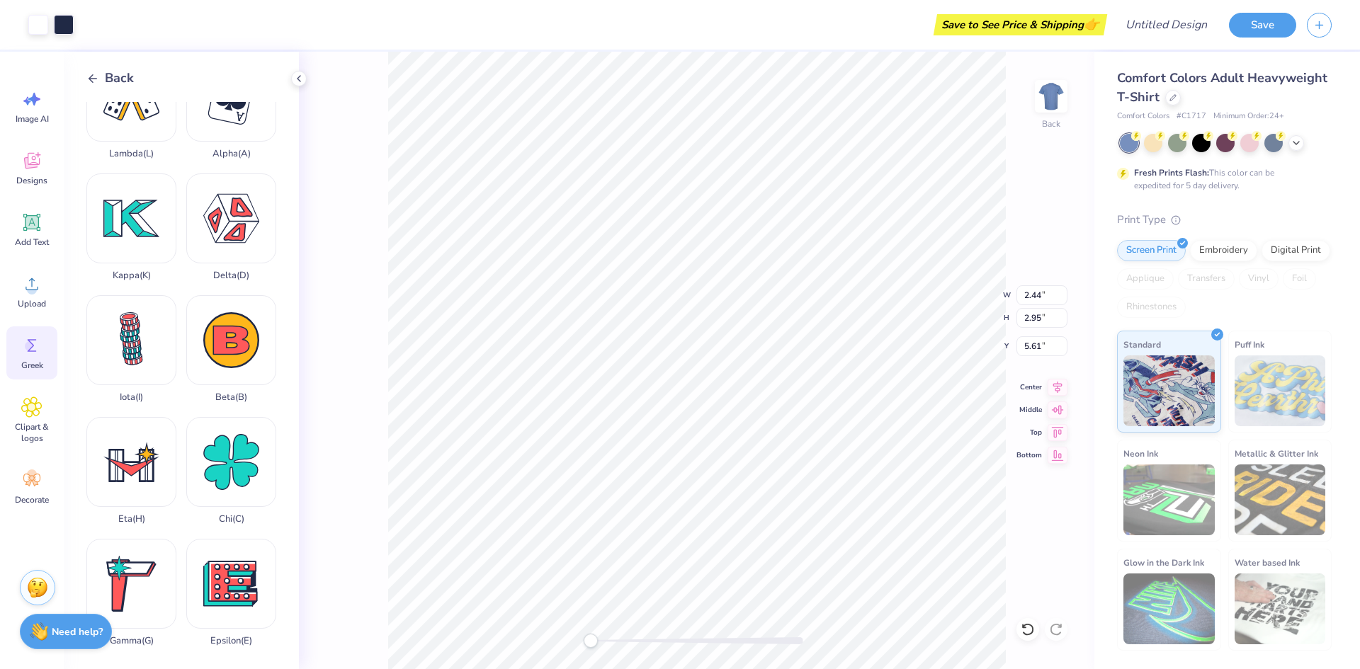
scroll to position [0, 0]
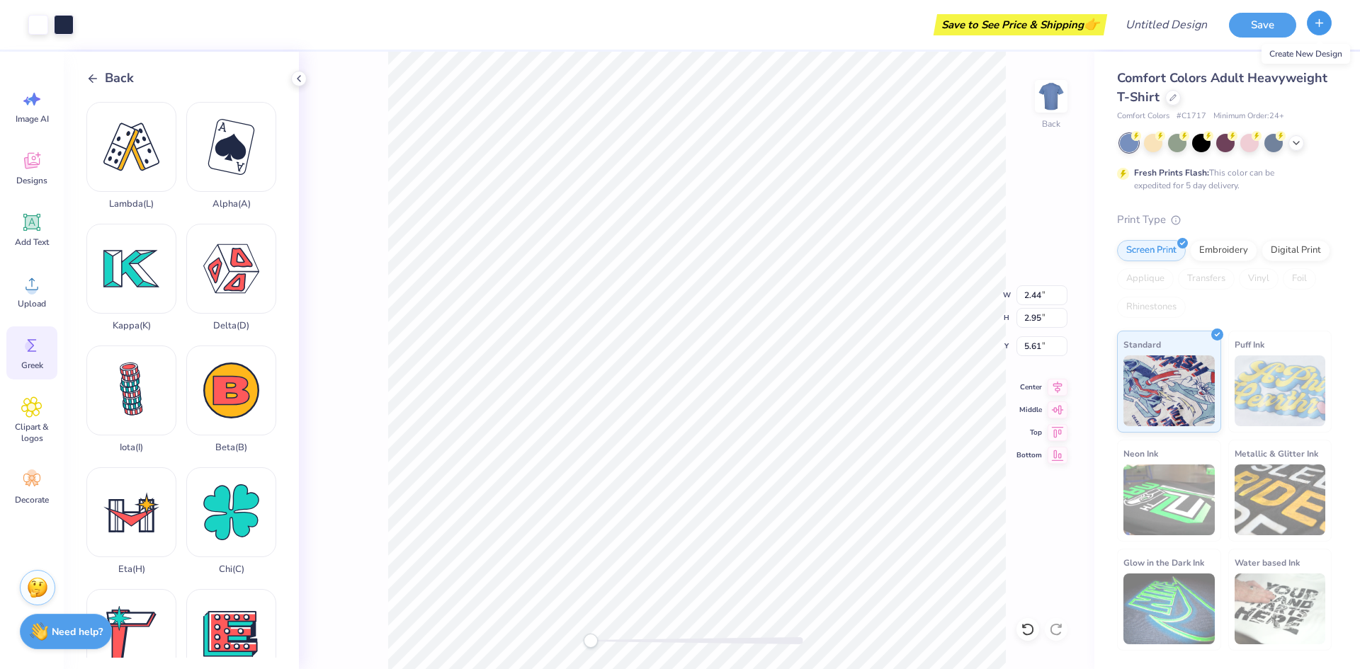
click at [1313, 17] on icon "button" at bounding box center [1319, 23] width 12 height 12
click at [1260, 29] on button "Save" at bounding box center [1262, 23] width 67 height 25
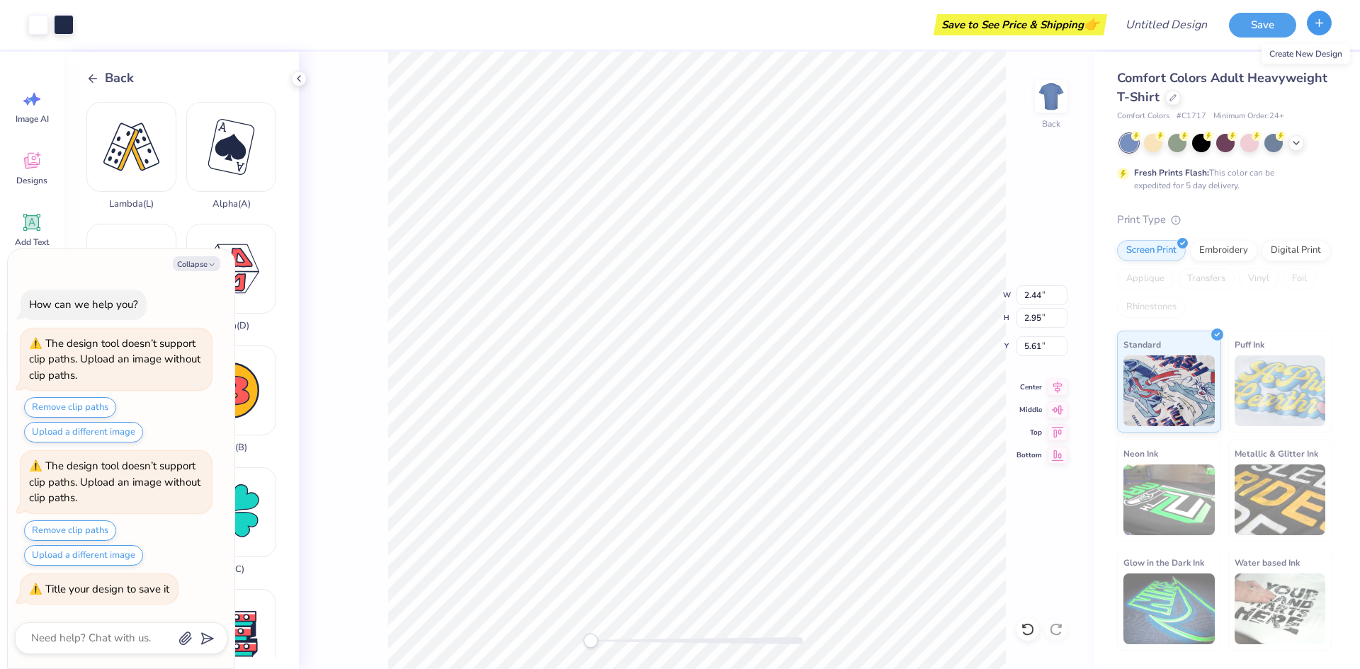
click at [1326, 32] on button "button" at bounding box center [1319, 23] width 25 height 25
click at [1281, 26] on button "Save" at bounding box center [1262, 23] width 67 height 25
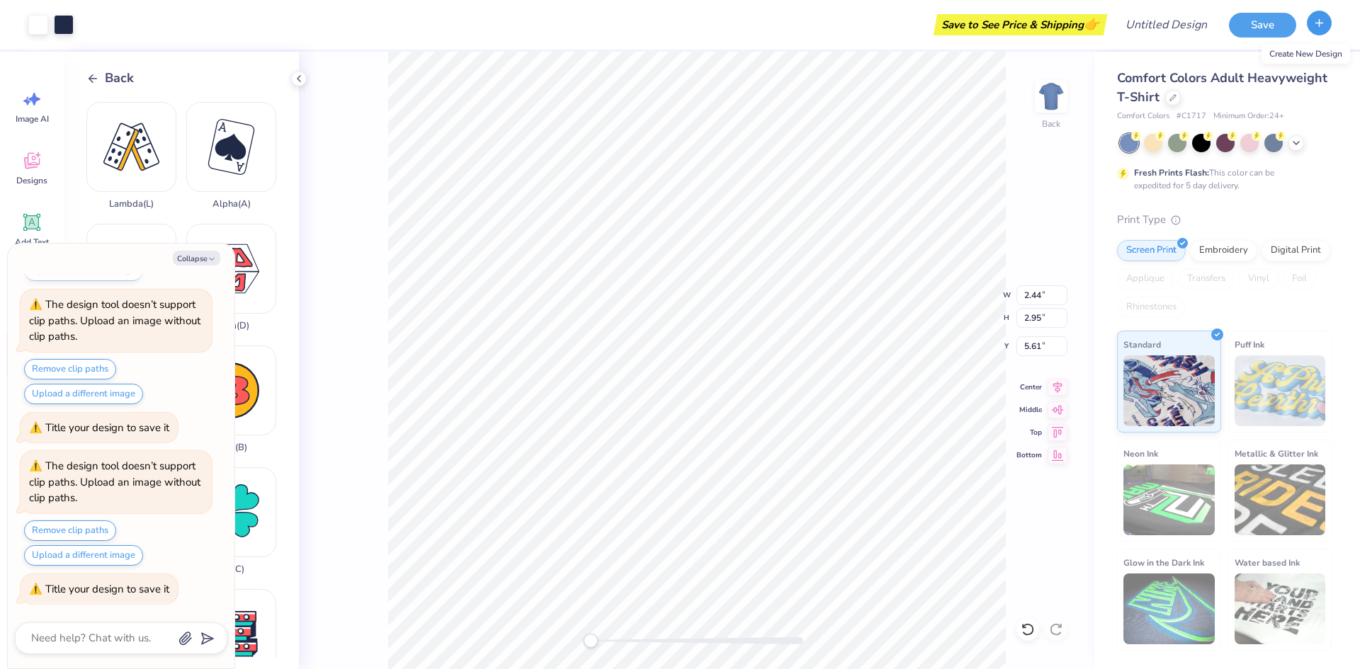
click at [1322, 18] on icon "button" at bounding box center [1319, 23] width 12 height 12
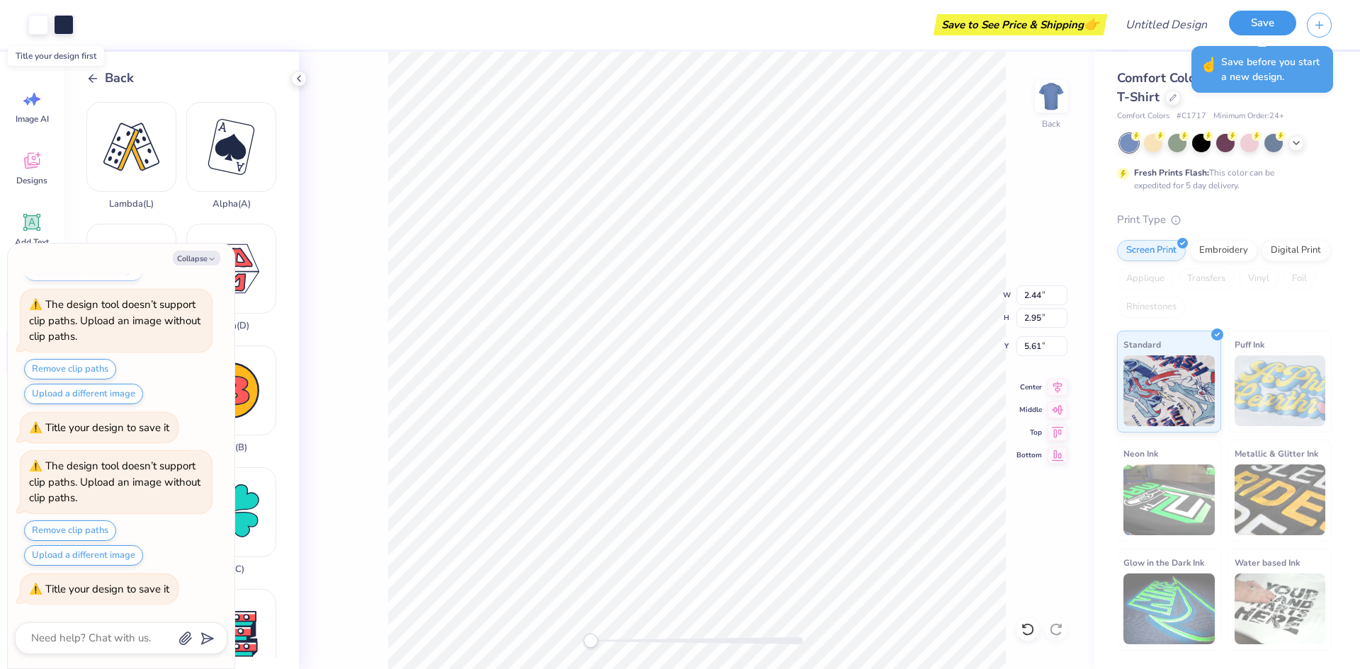
click at [1259, 18] on button "Save" at bounding box center [1262, 23] width 67 height 25
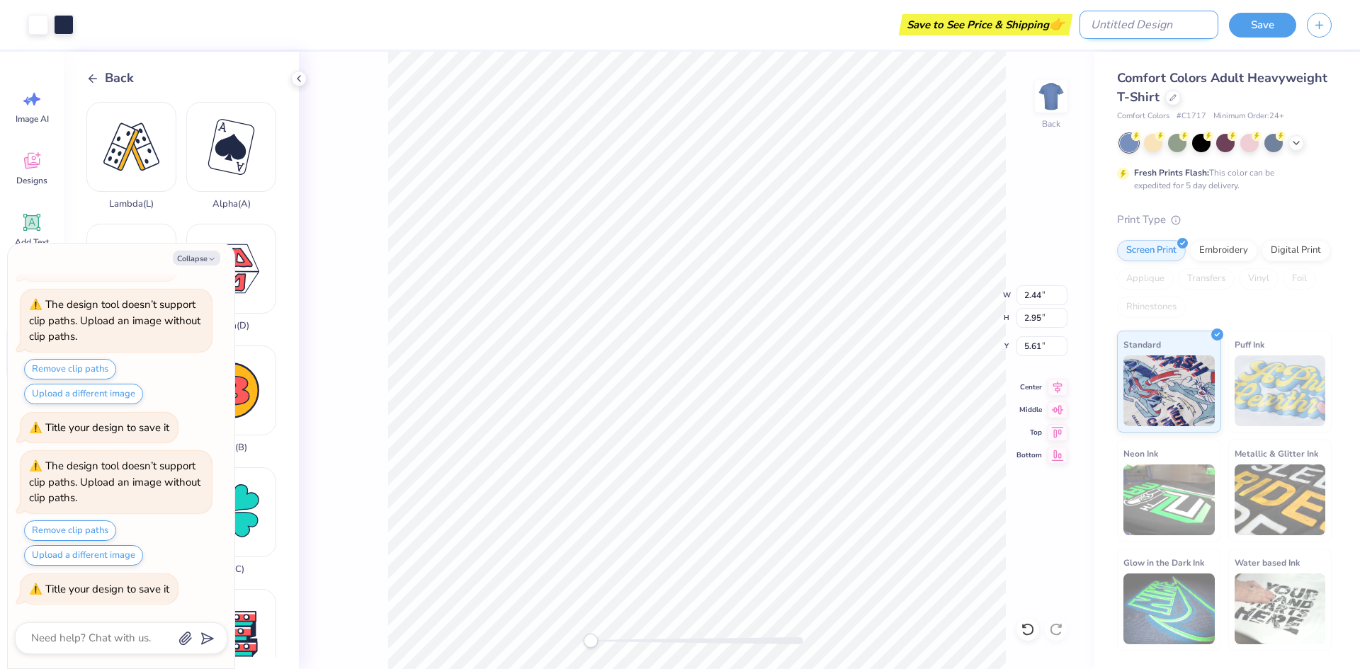
type textarea "x"
click at [1167, 19] on input "Design Title" at bounding box center [1149, 25] width 139 height 28
type input "a"
type textarea "x"
type input "ax"
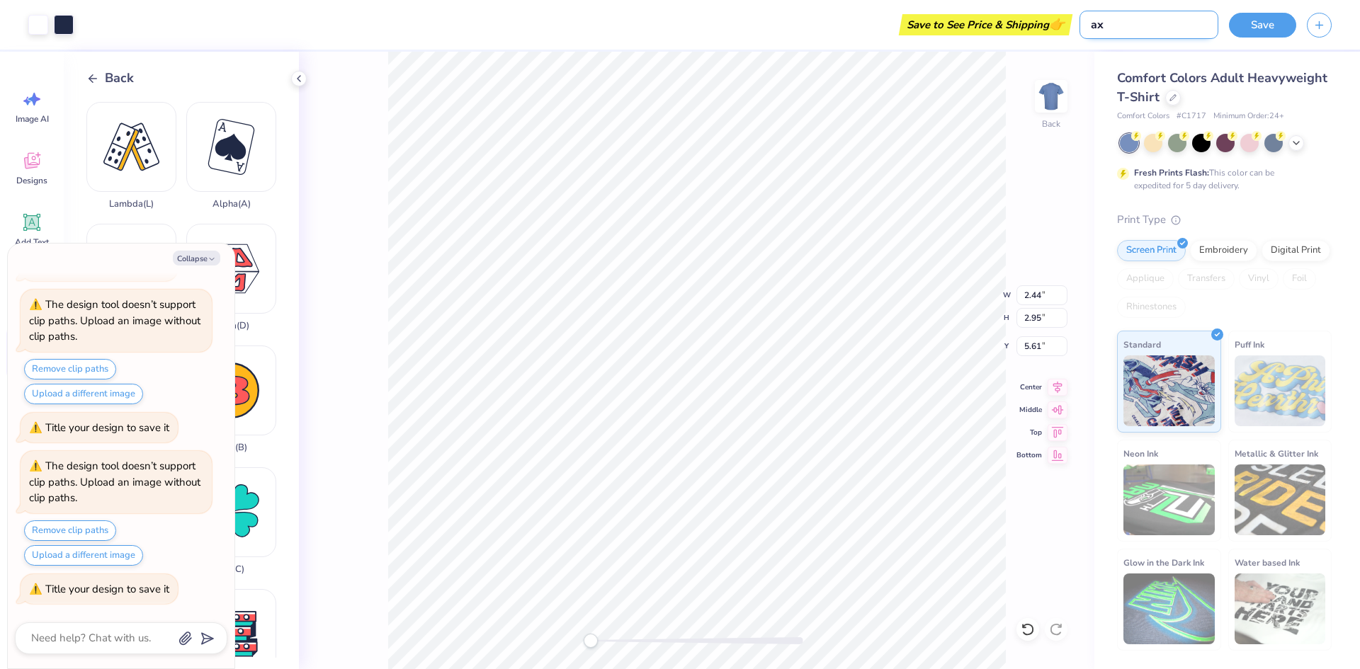
type textarea "x"
type input "axi"
type textarea "x"
type input "axid"
type textarea "x"
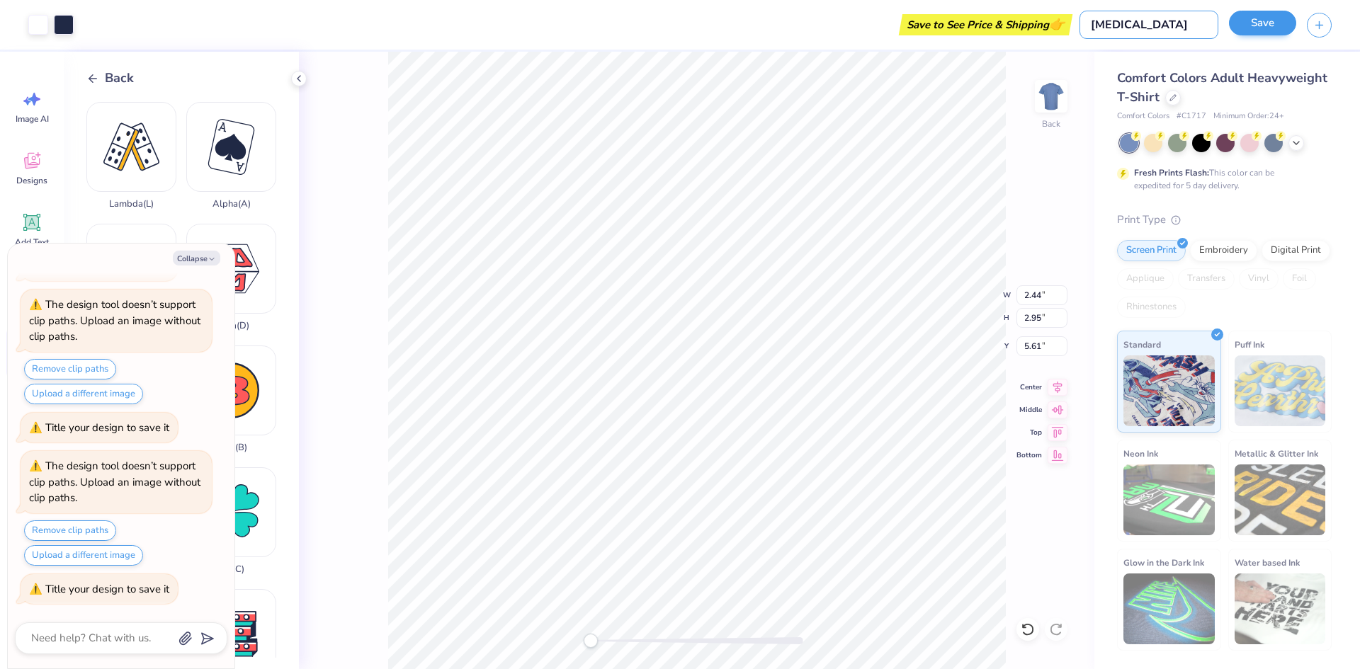
type input "axid"
click at [1255, 23] on button "Save" at bounding box center [1262, 23] width 67 height 25
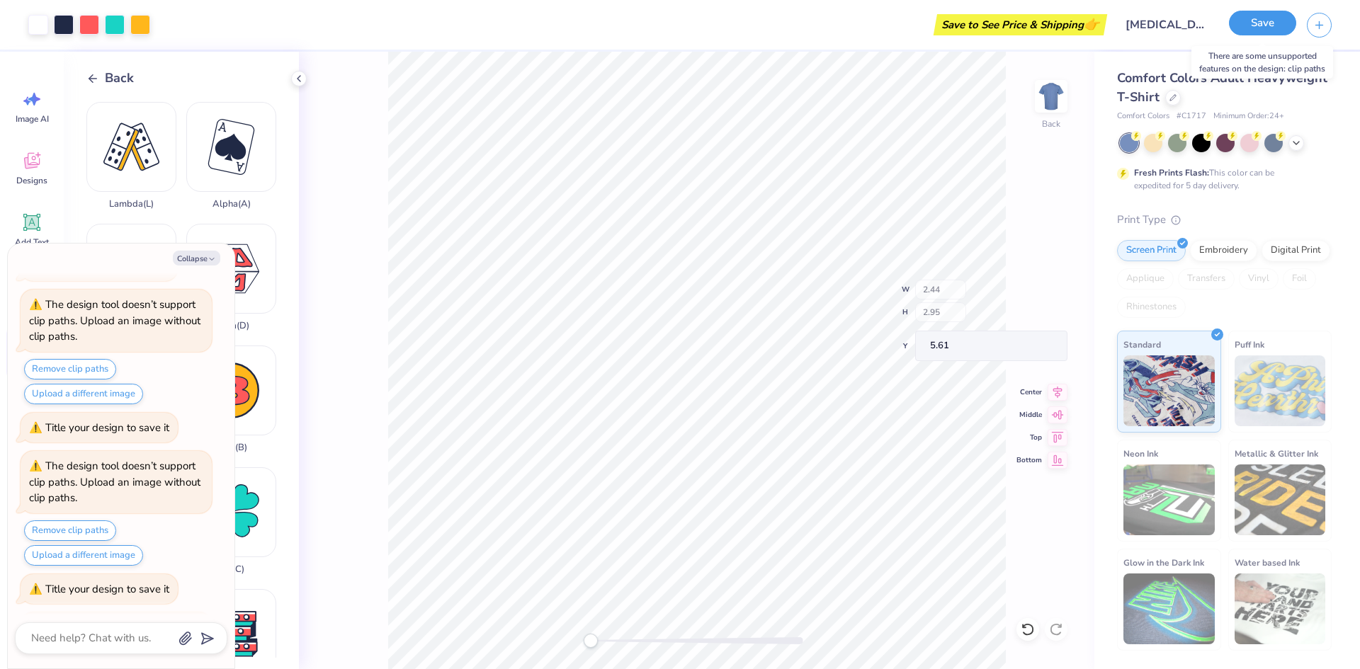
scroll to position [441, 0]
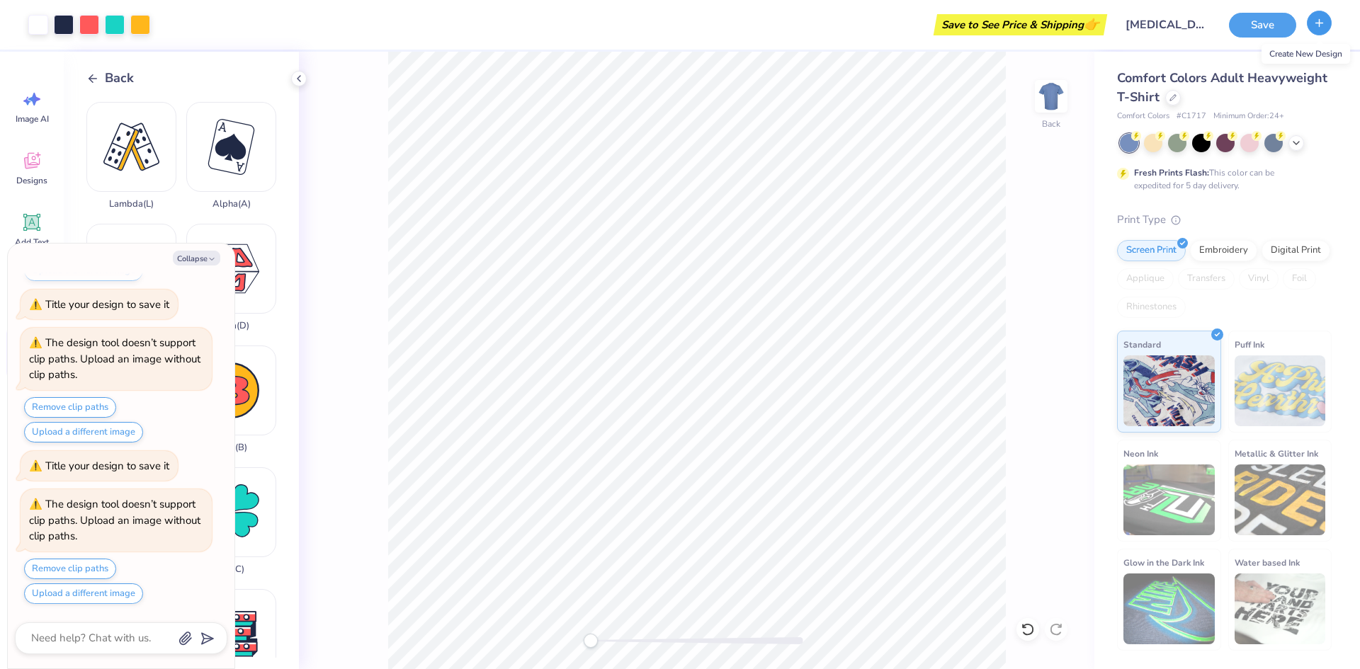
click at [1320, 21] on icon "button" at bounding box center [1319, 23] width 12 height 12
click at [1278, 26] on button "Save" at bounding box center [1262, 23] width 67 height 25
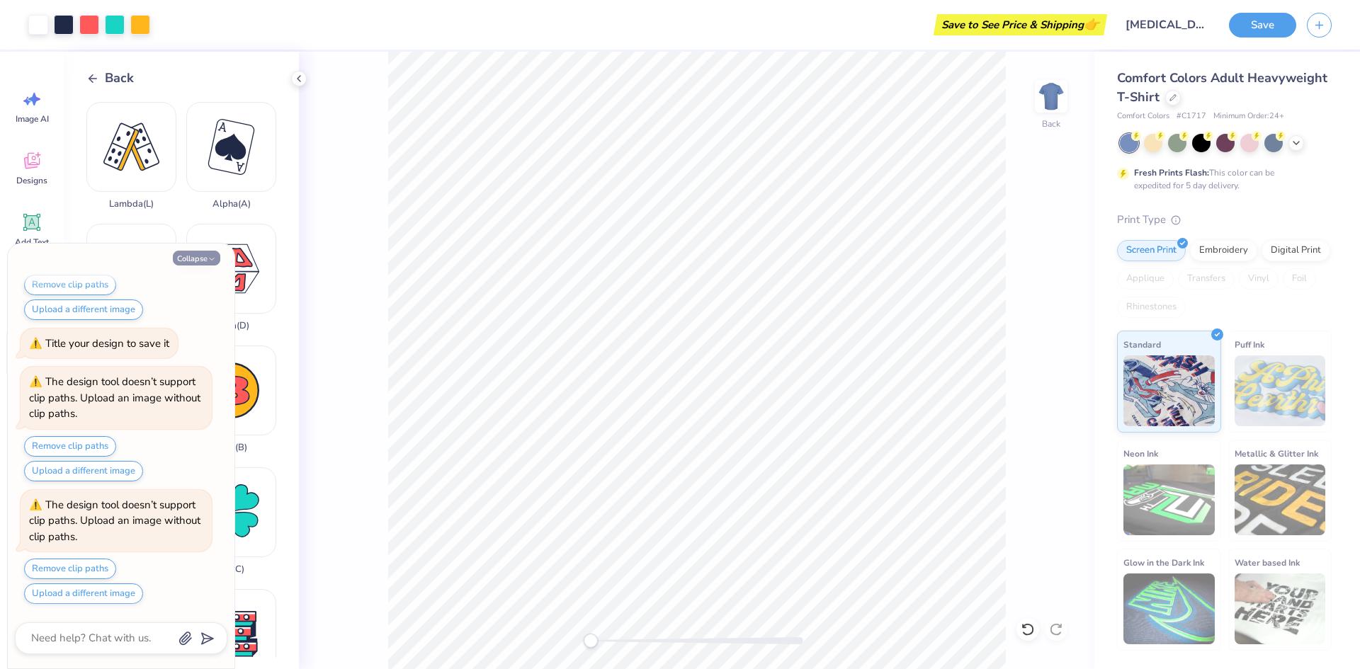
click at [192, 258] on button "Collapse" at bounding box center [196, 258] width 47 height 15
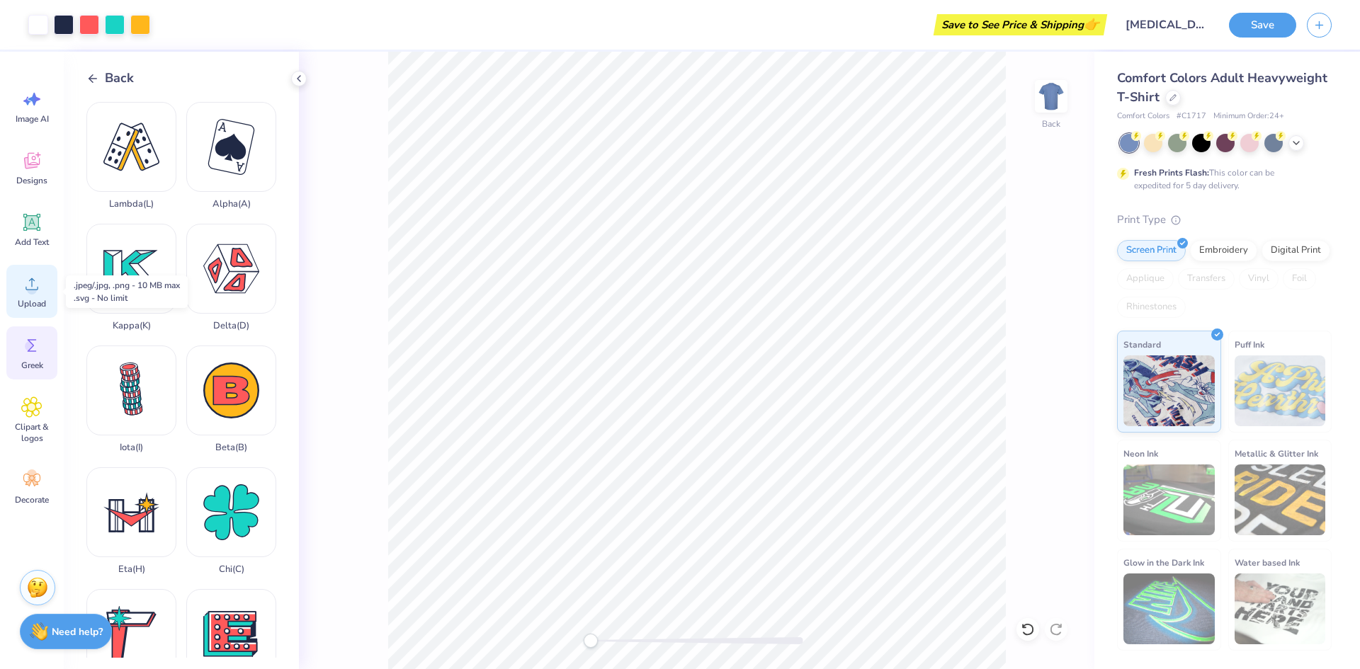
click at [24, 290] on icon at bounding box center [31, 283] width 21 height 21
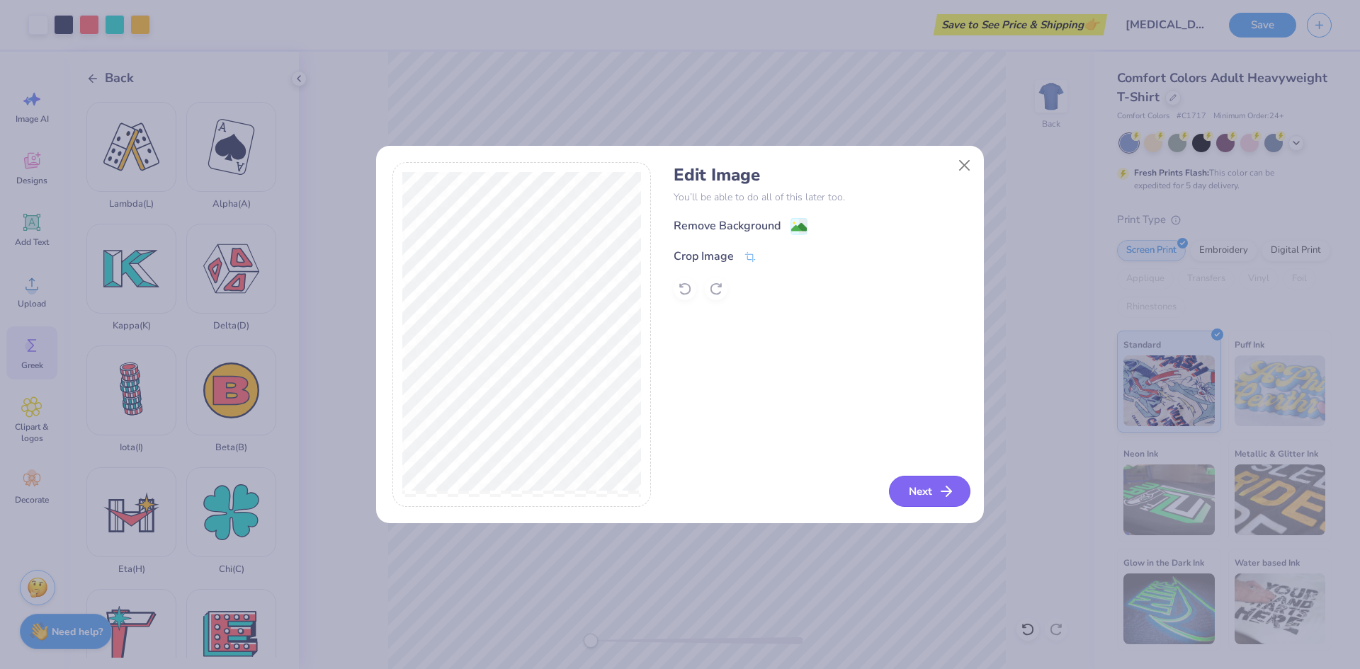
click at [912, 494] on button "Next" at bounding box center [929, 491] width 81 height 31
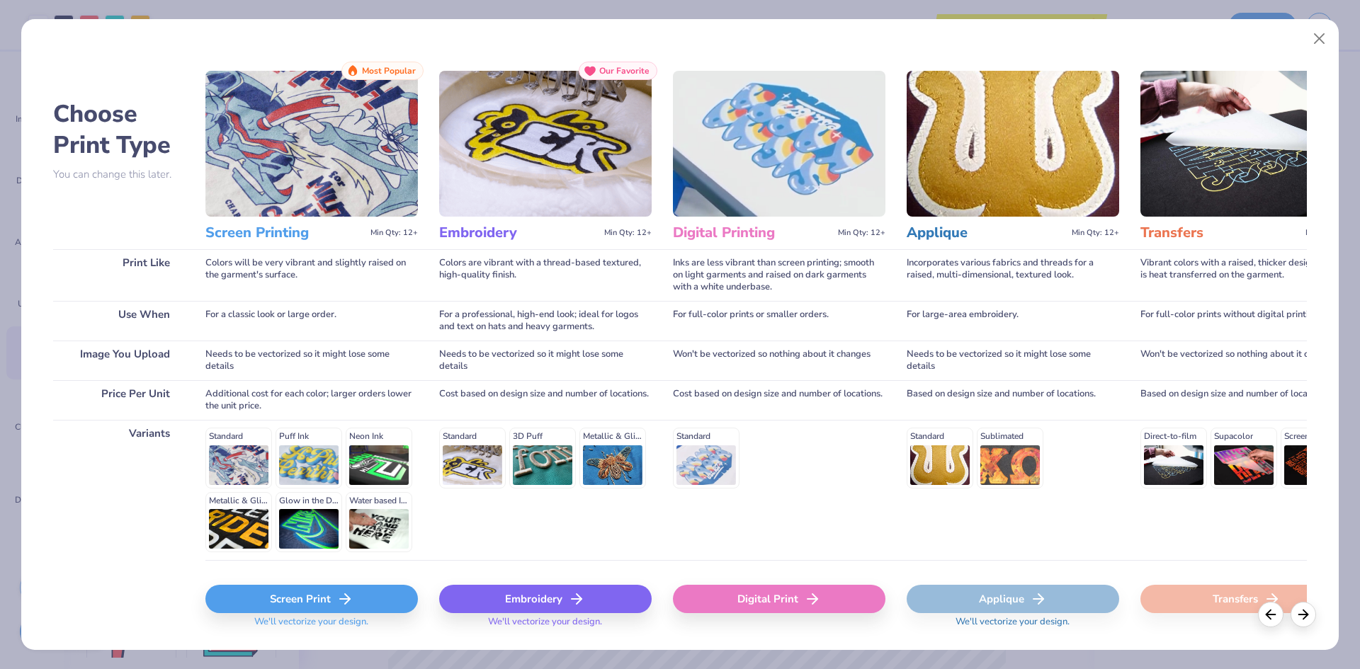
click at [325, 597] on div "Screen Print" at bounding box center [311, 599] width 213 height 28
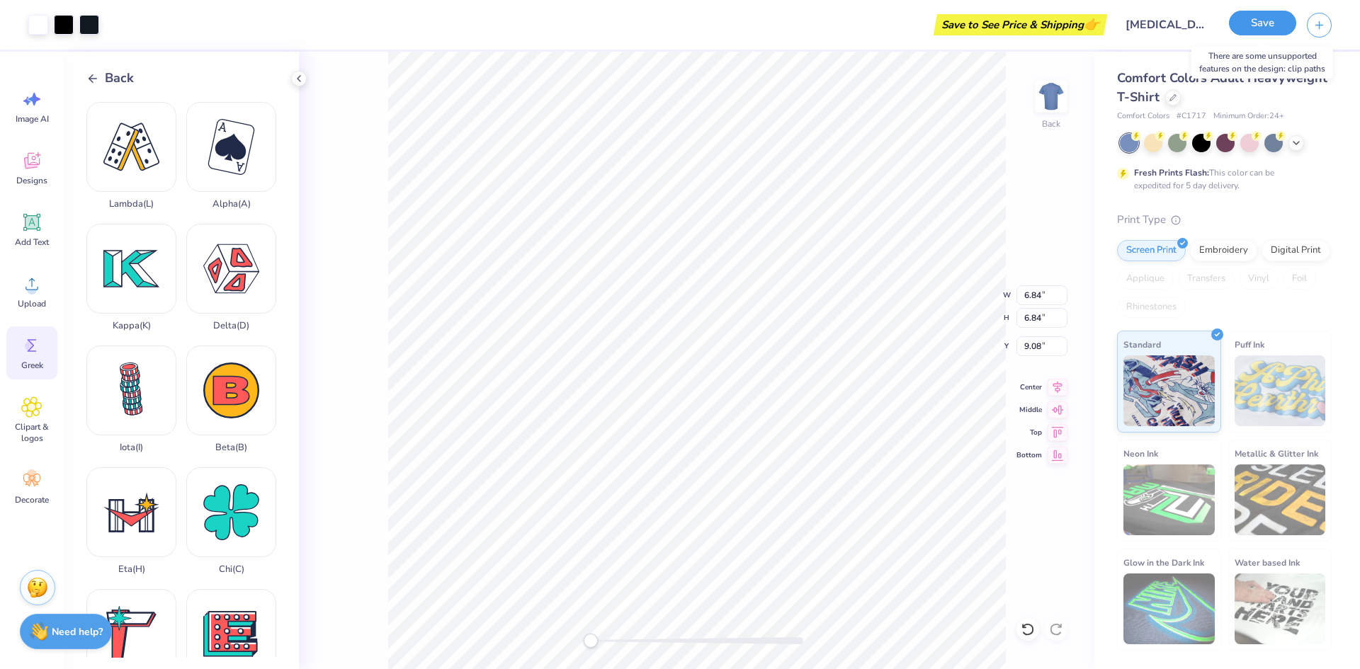
click at [1267, 18] on button "Save" at bounding box center [1262, 23] width 67 height 25
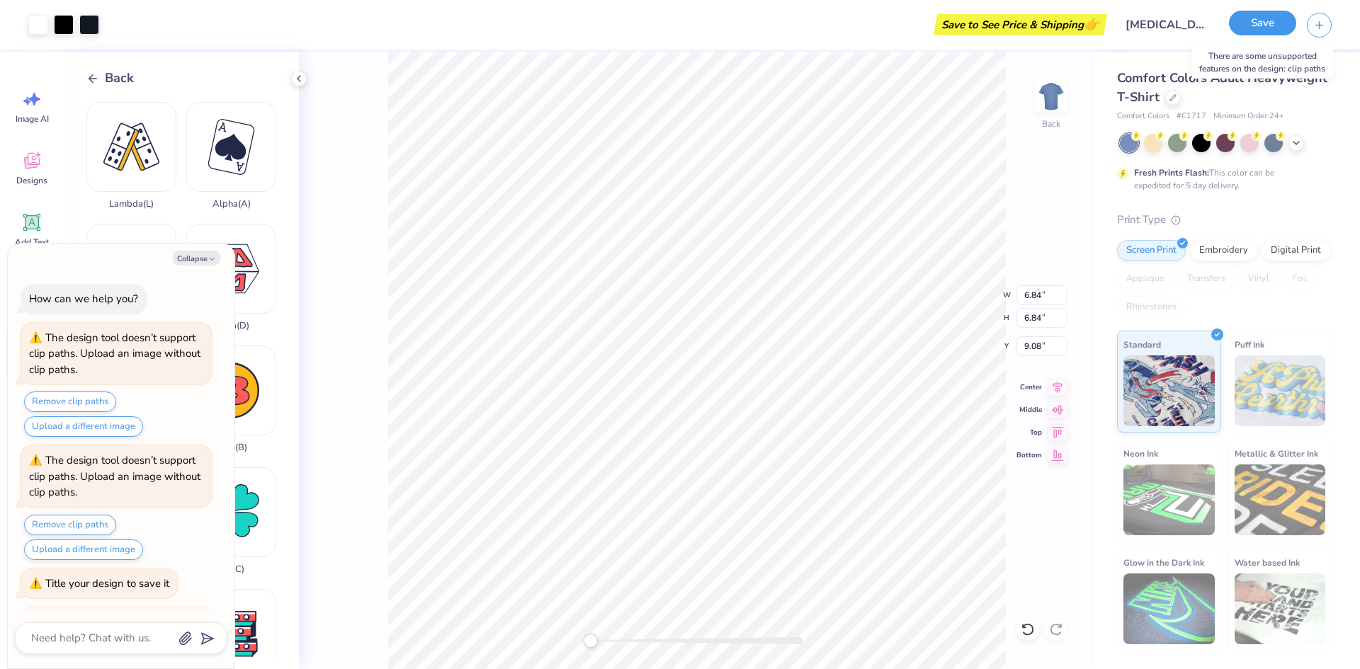
scroll to position [686, 0]
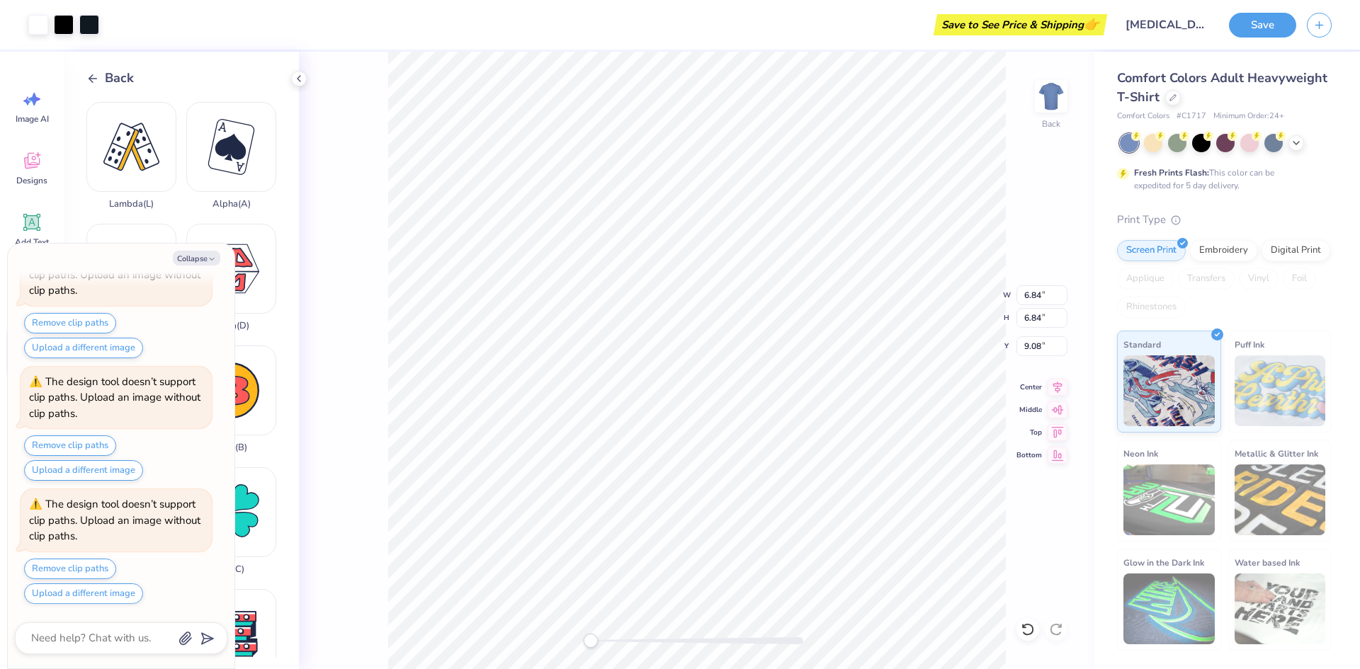
type textarea "x"
type input "3.18"
type input "3.20"
type input "5.41"
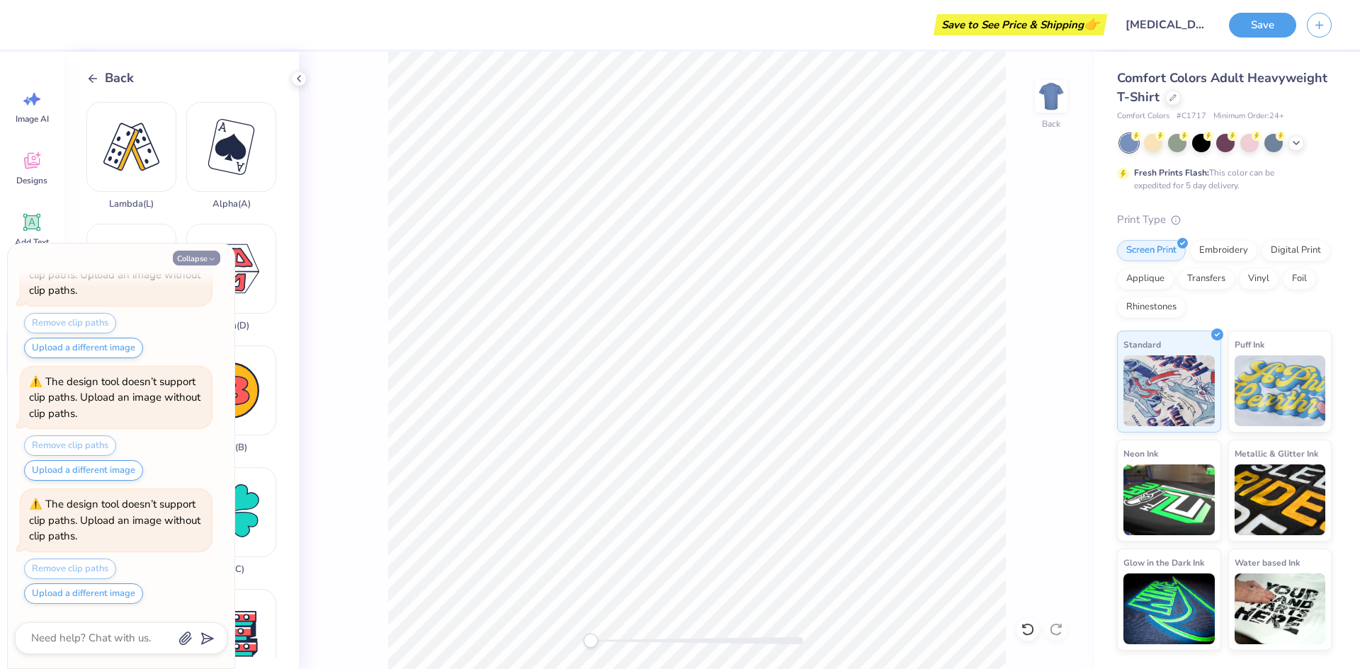
click at [182, 256] on button "Collapse" at bounding box center [196, 258] width 47 height 15
type textarea "x"
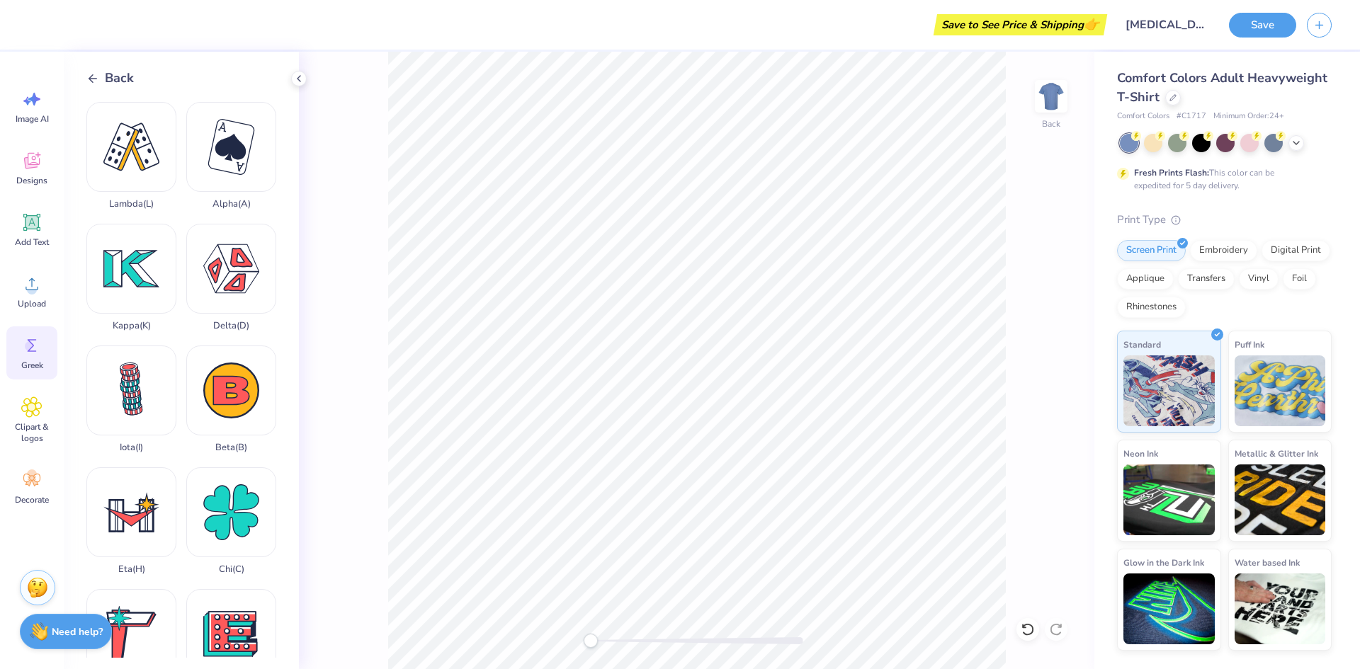
click at [97, 74] on icon at bounding box center [92, 78] width 13 height 13
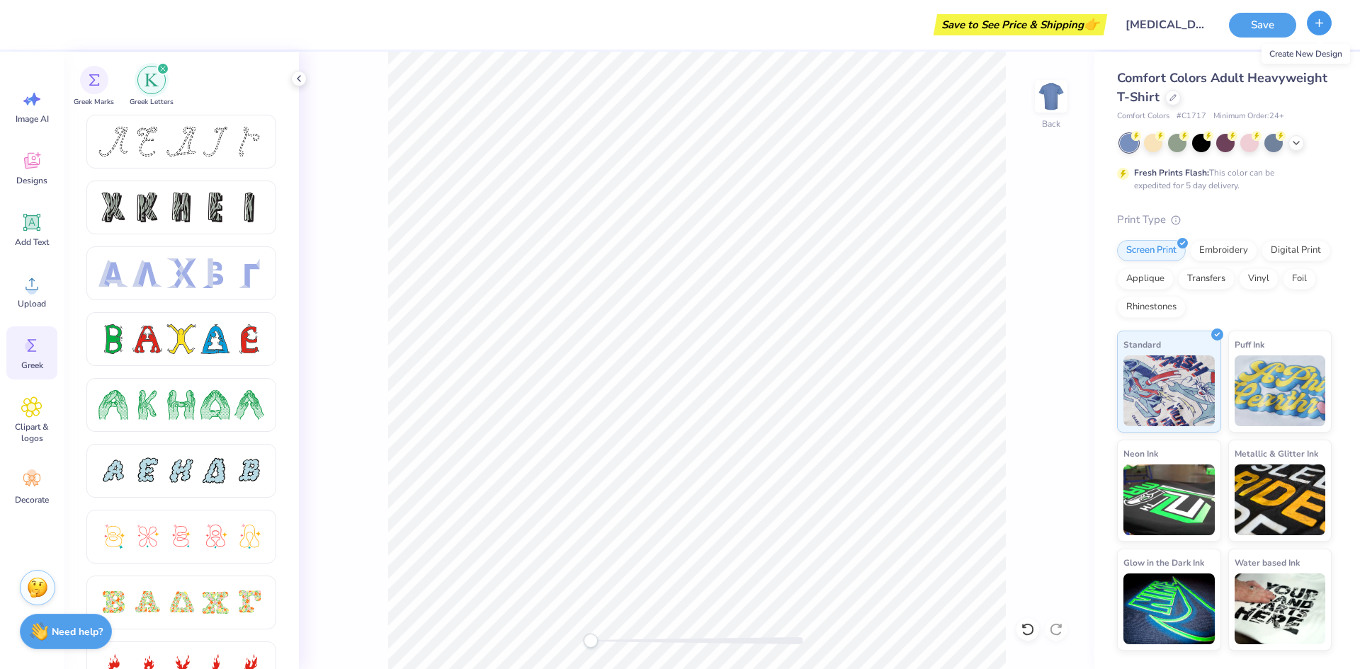
click at [1310, 25] on button "button" at bounding box center [1319, 23] width 25 height 25
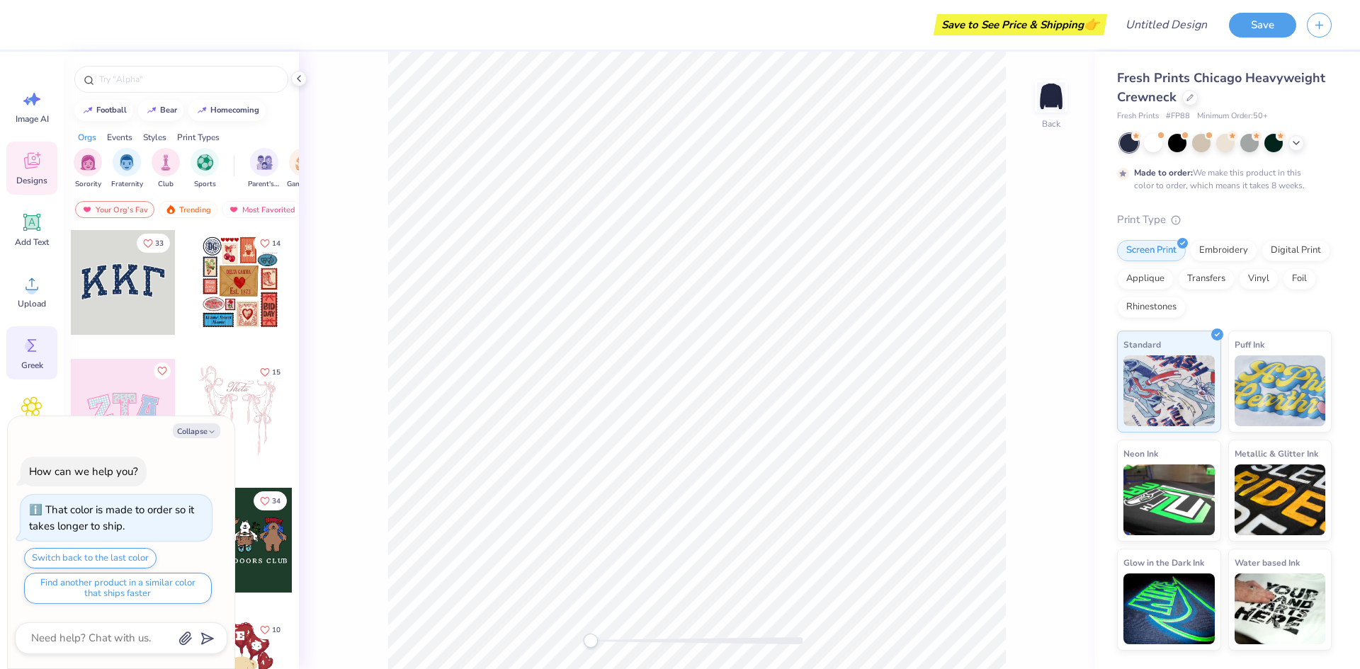
click at [33, 342] on icon at bounding box center [31, 345] width 21 height 21
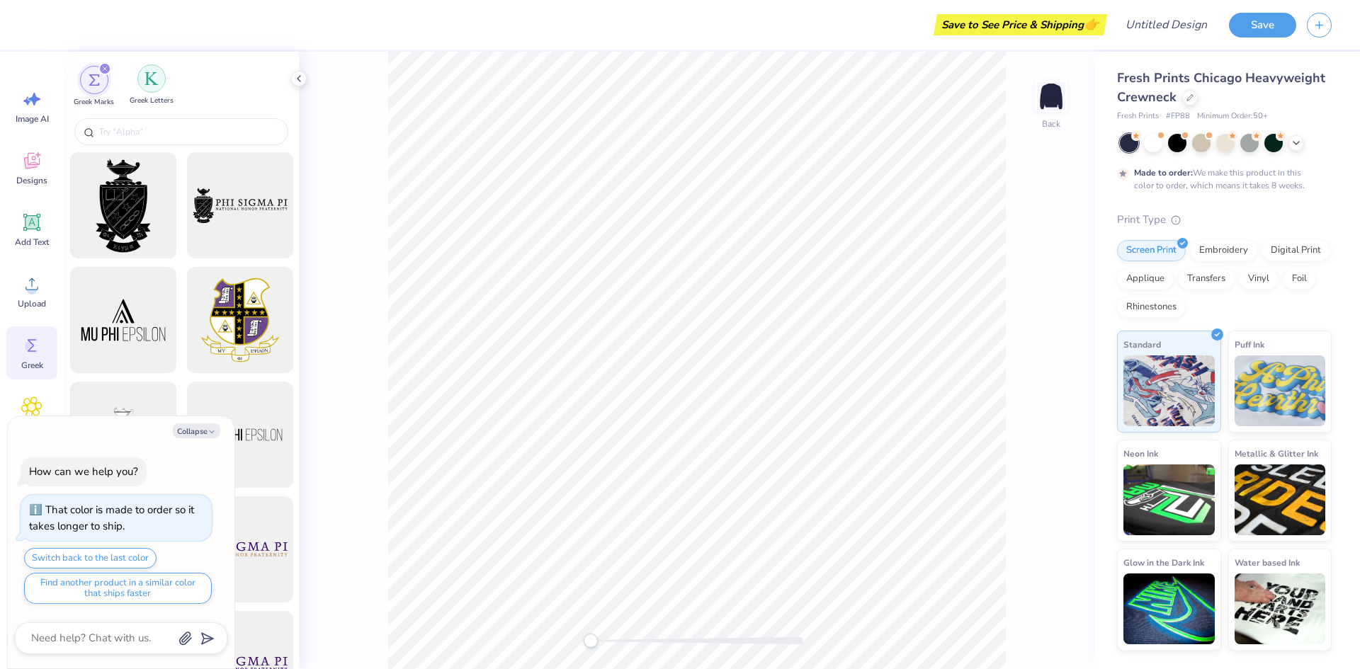
click at [154, 91] on div "filter for Greek Letters" at bounding box center [151, 78] width 28 height 28
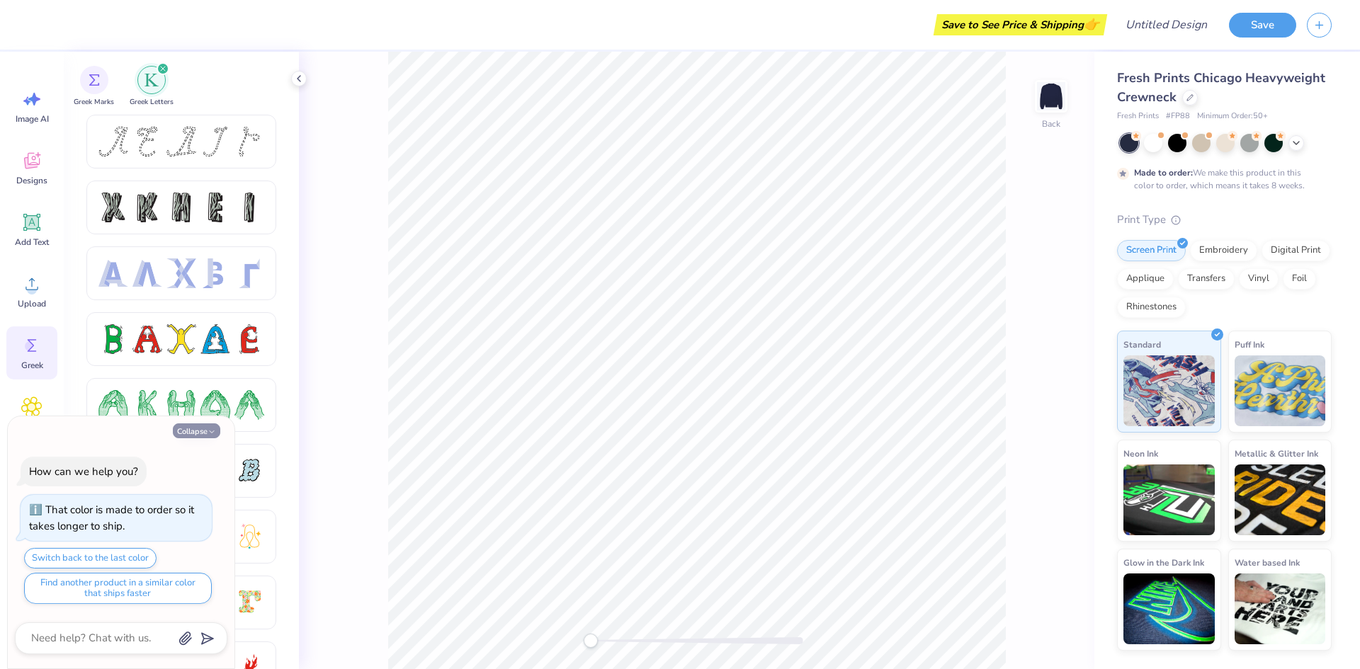
click at [195, 431] on button "Collapse" at bounding box center [196, 431] width 47 height 15
type textarea "x"
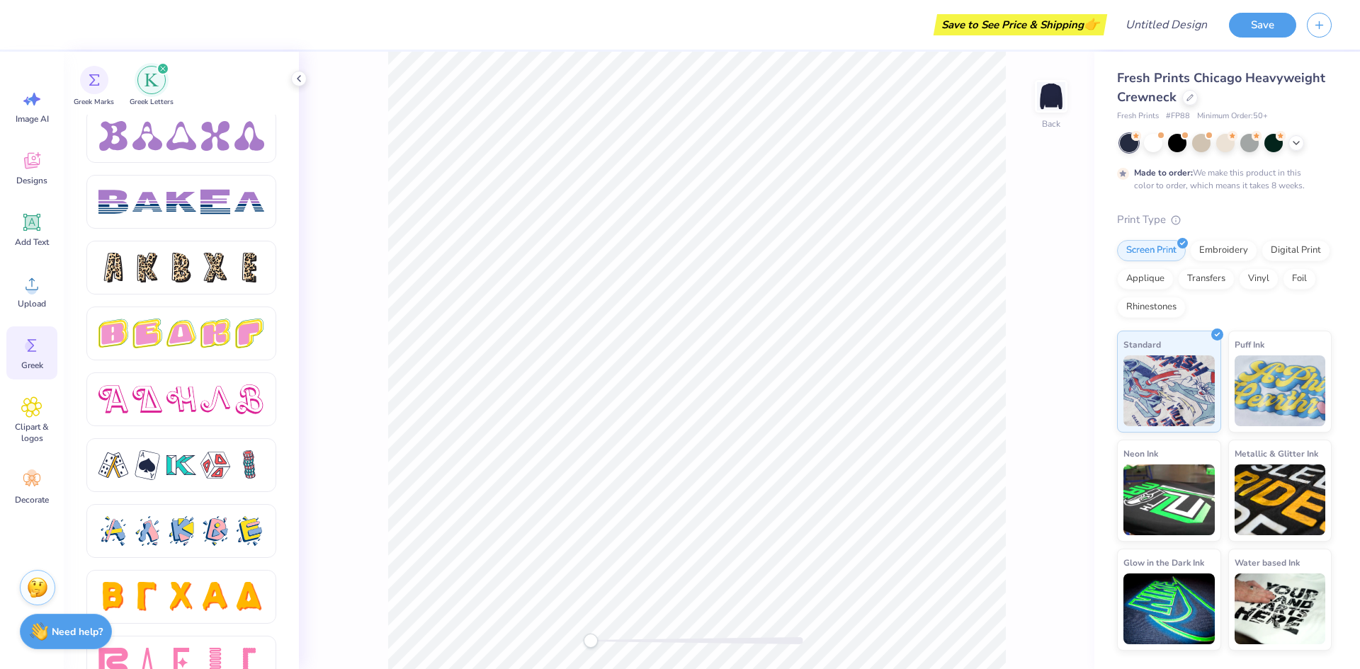
scroll to position [2250, 0]
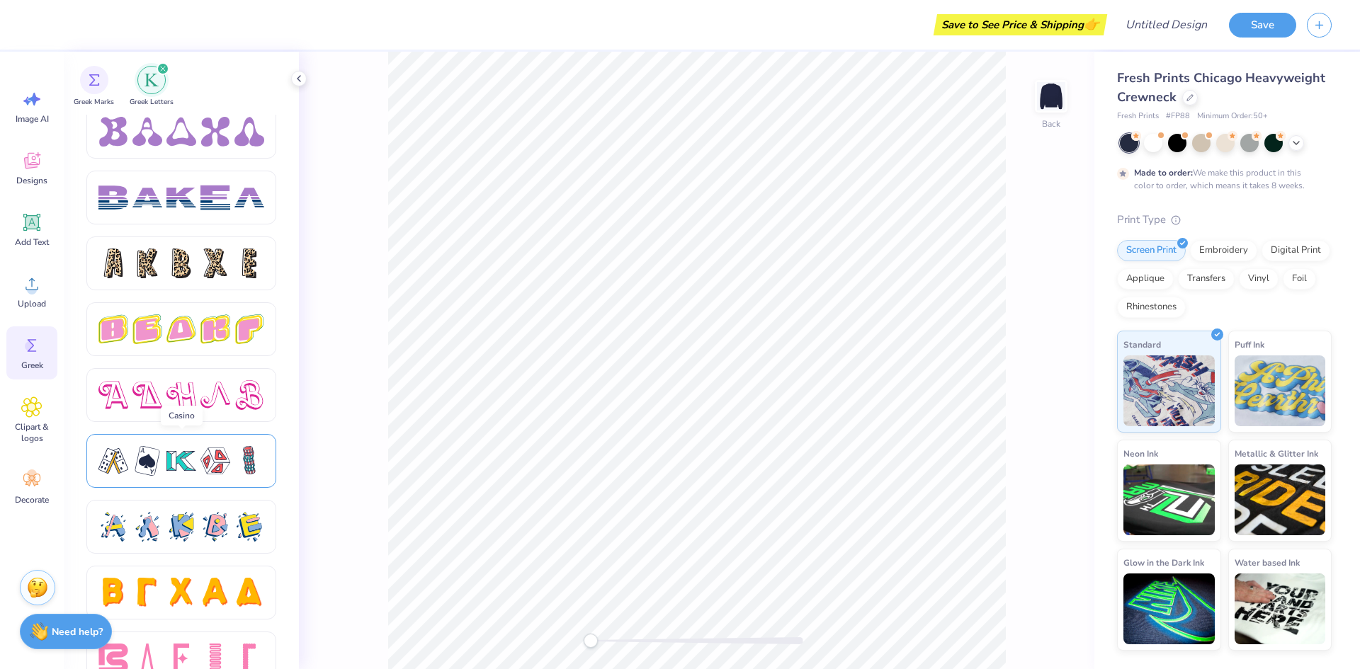
click at [192, 469] on div at bounding box center [181, 461] width 30 height 30
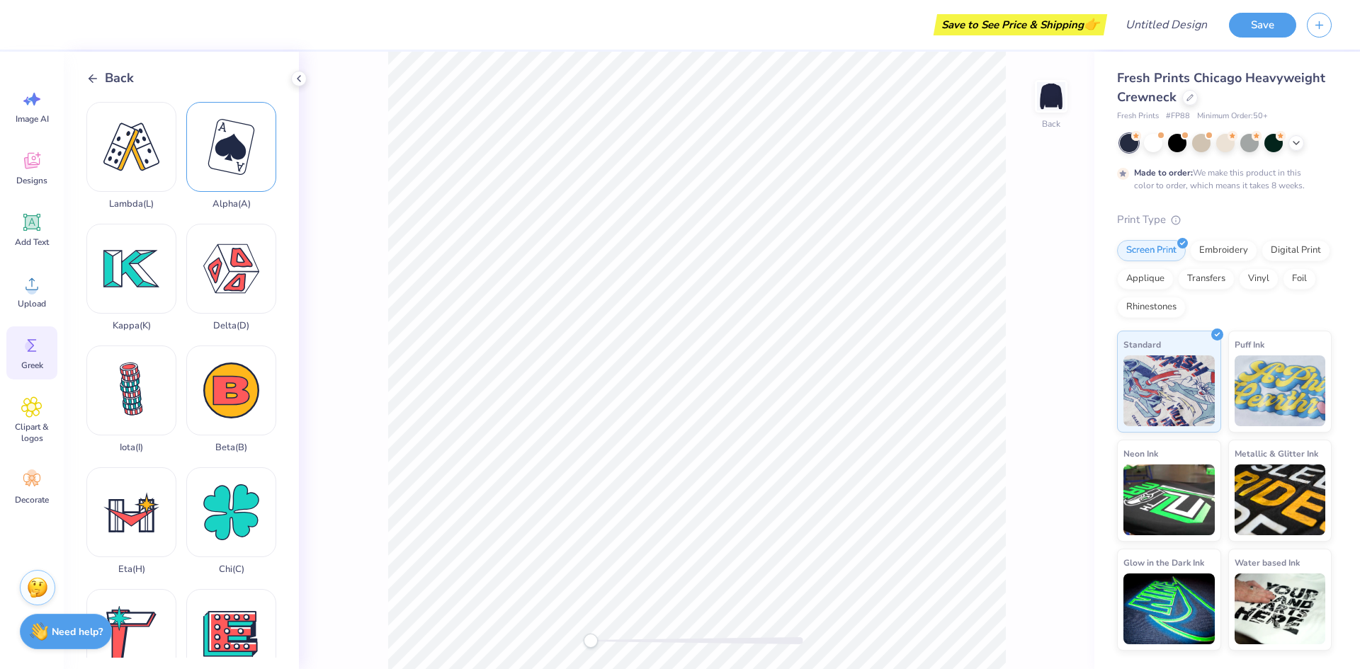
click at [216, 183] on div "Alpha ( A )" at bounding box center [231, 156] width 90 height 108
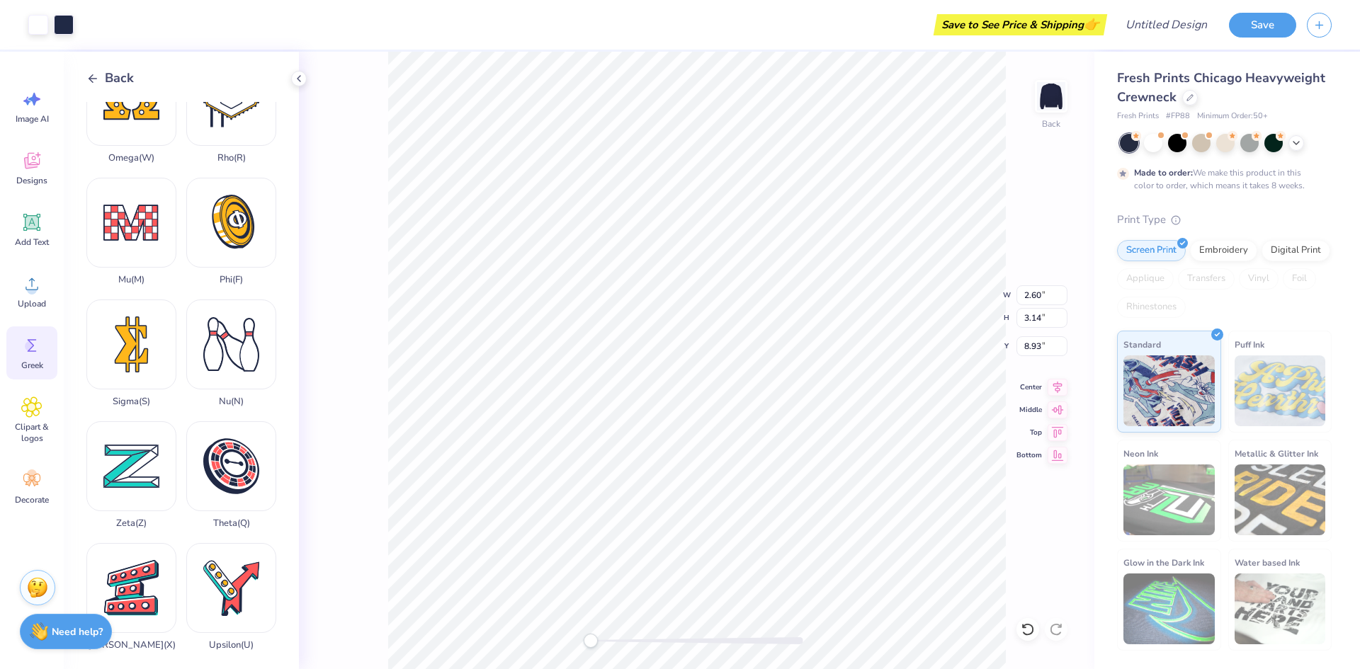
scroll to position [909, 0]
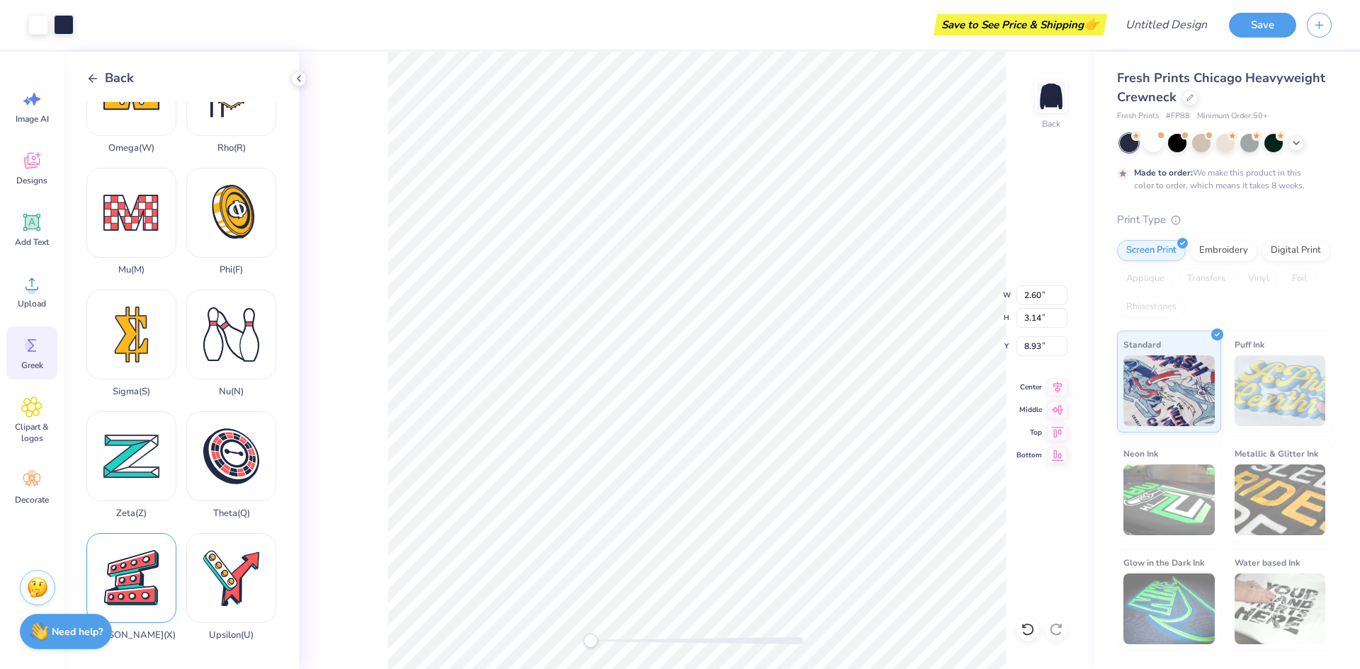
click at [119, 574] on div "Xi ( X )" at bounding box center [131, 587] width 90 height 108
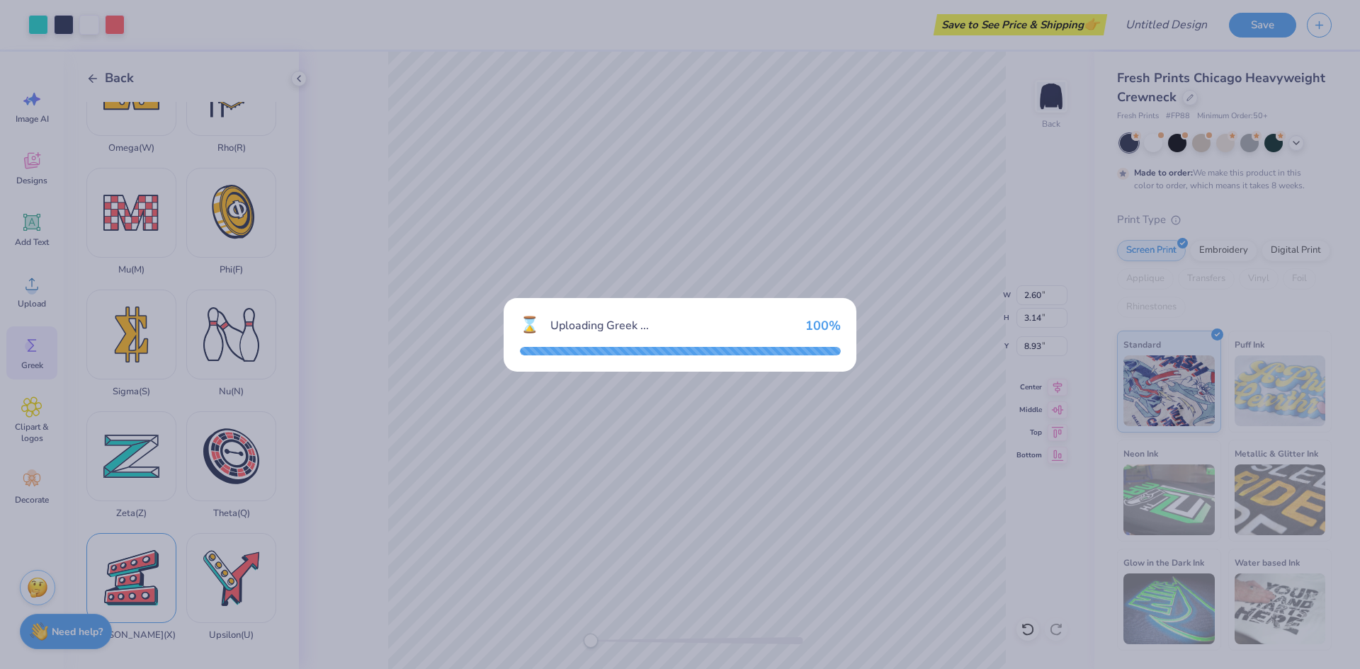
type input "3.10"
type input "3.15"
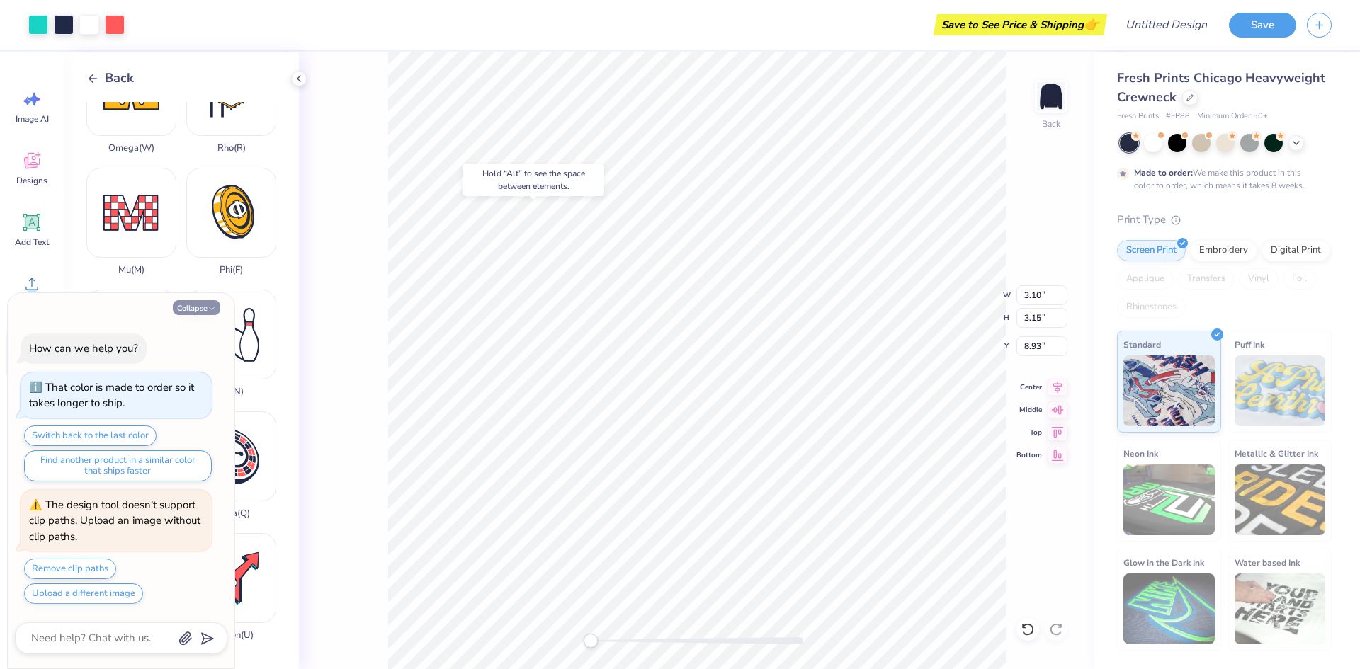
click at [198, 311] on button "Collapse" at bounding box center [196, 307] width 47 height 15
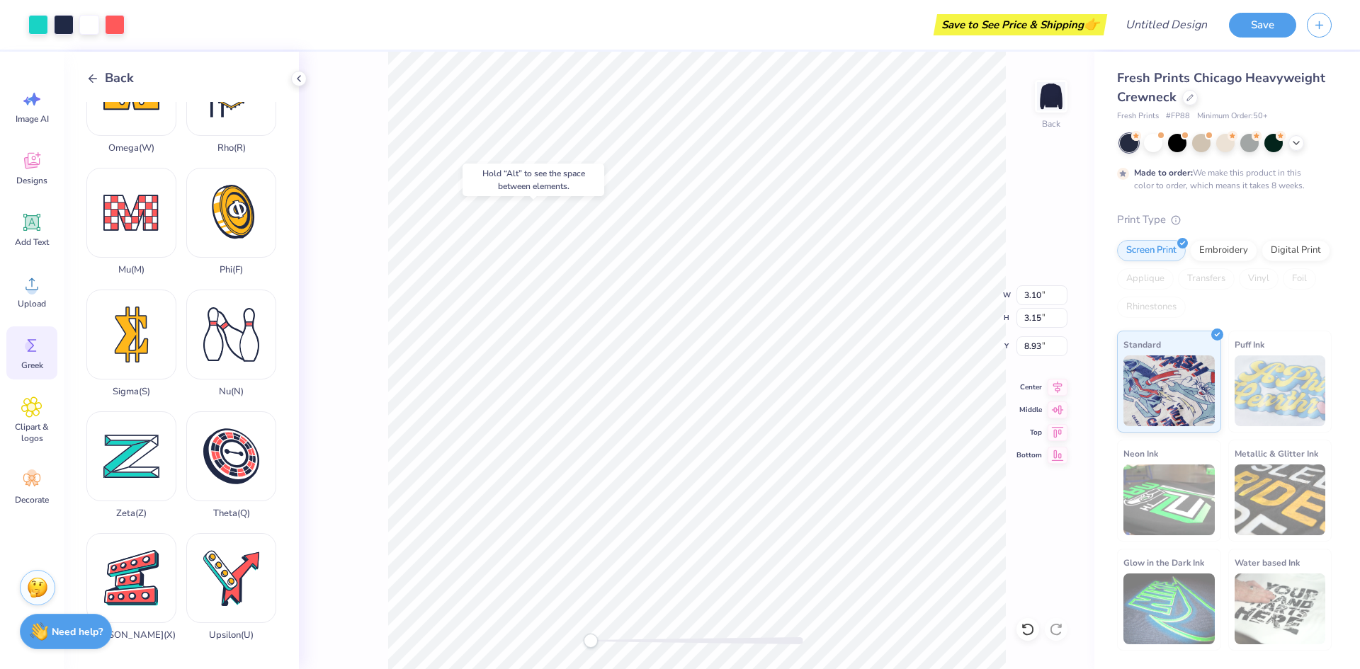
type textarea "x"
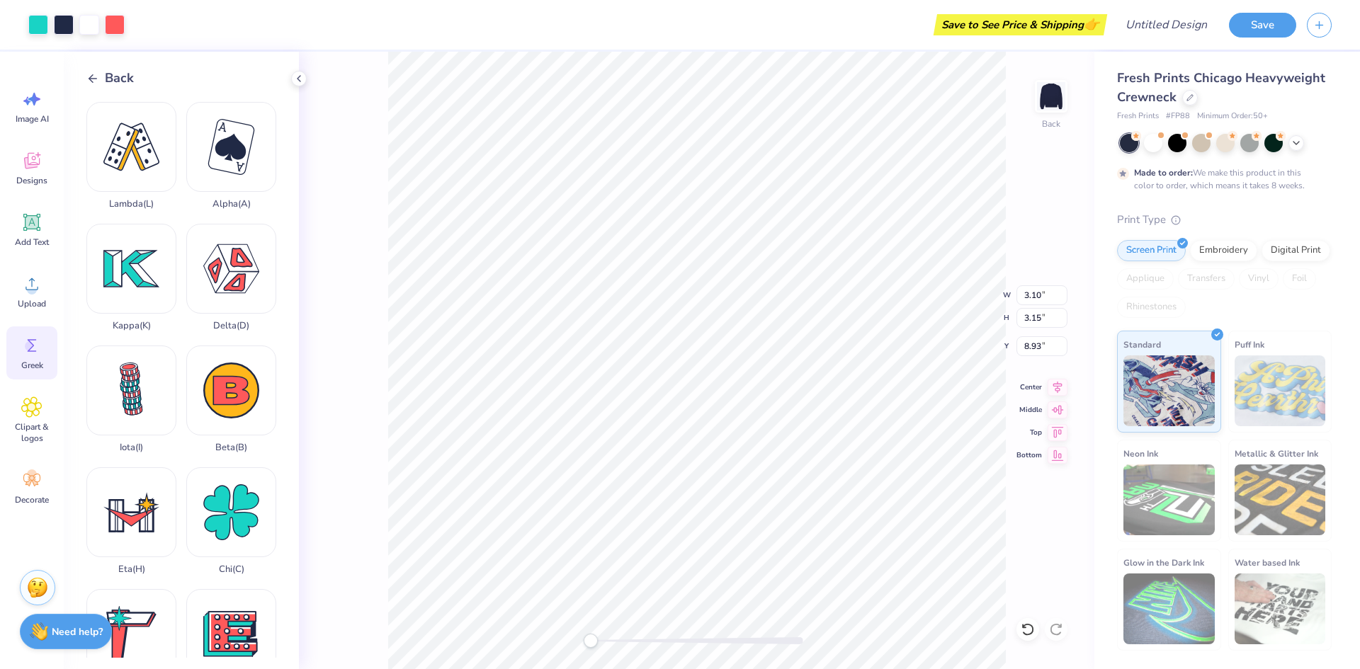
scroll to position [1, 0]
click at [233, 283] on div "Delta ( D )" at bounding box center [231, 277] width 90 height 108
type input "3.18"
type input "2.80"
type input "9.10"
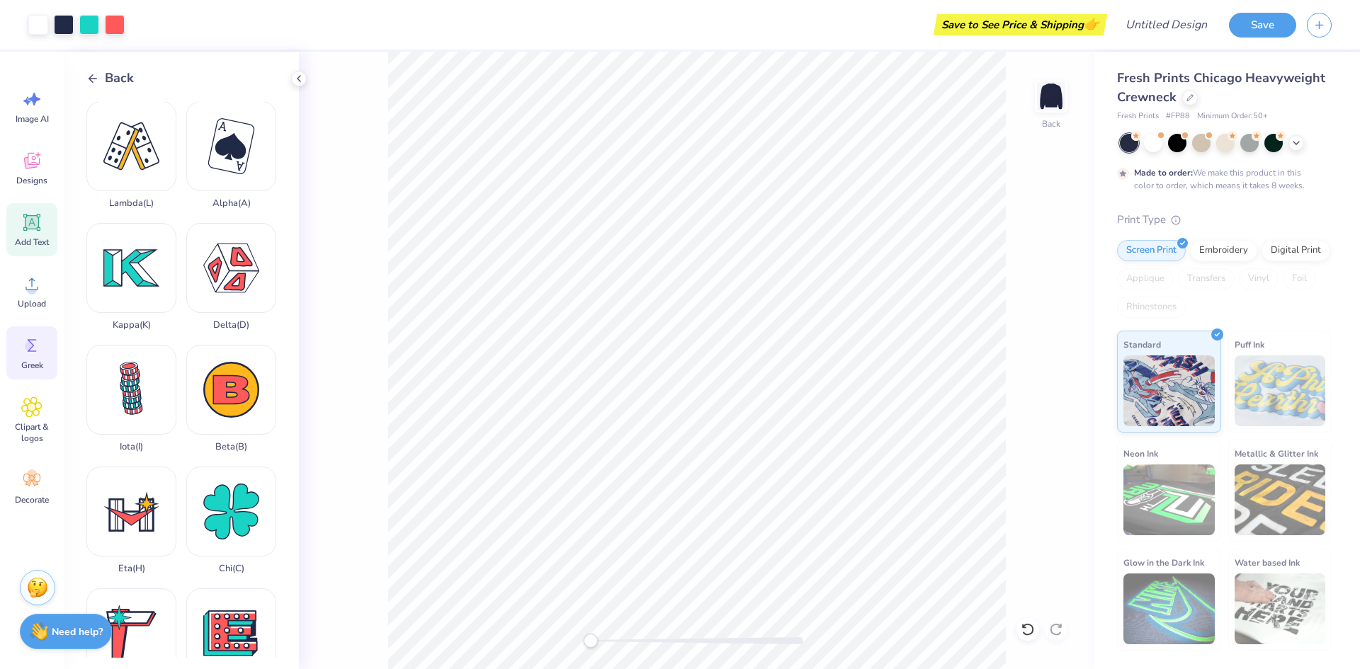
click at [40, 229] on icon at bounding box center [31, 222] width 21 height 21
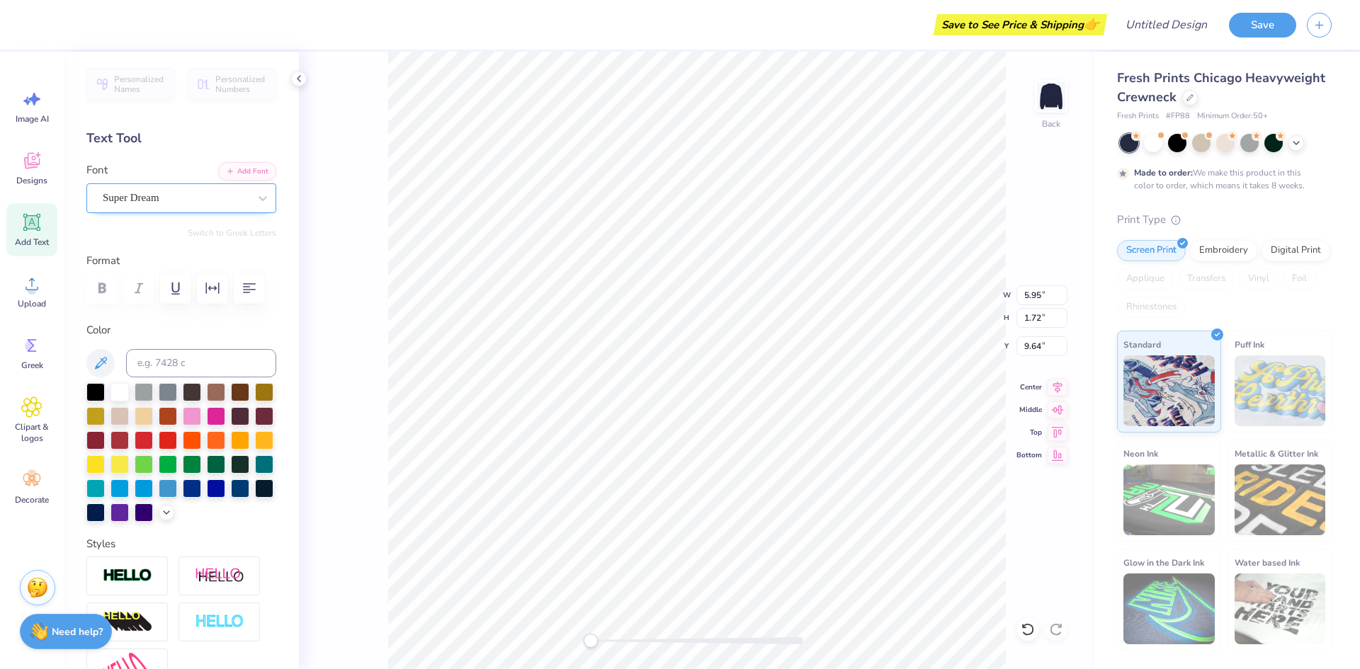
type textarea "&"
click at [242, 203] on div "Super Dream" at bounding box center [175, 198] width 149 height 22
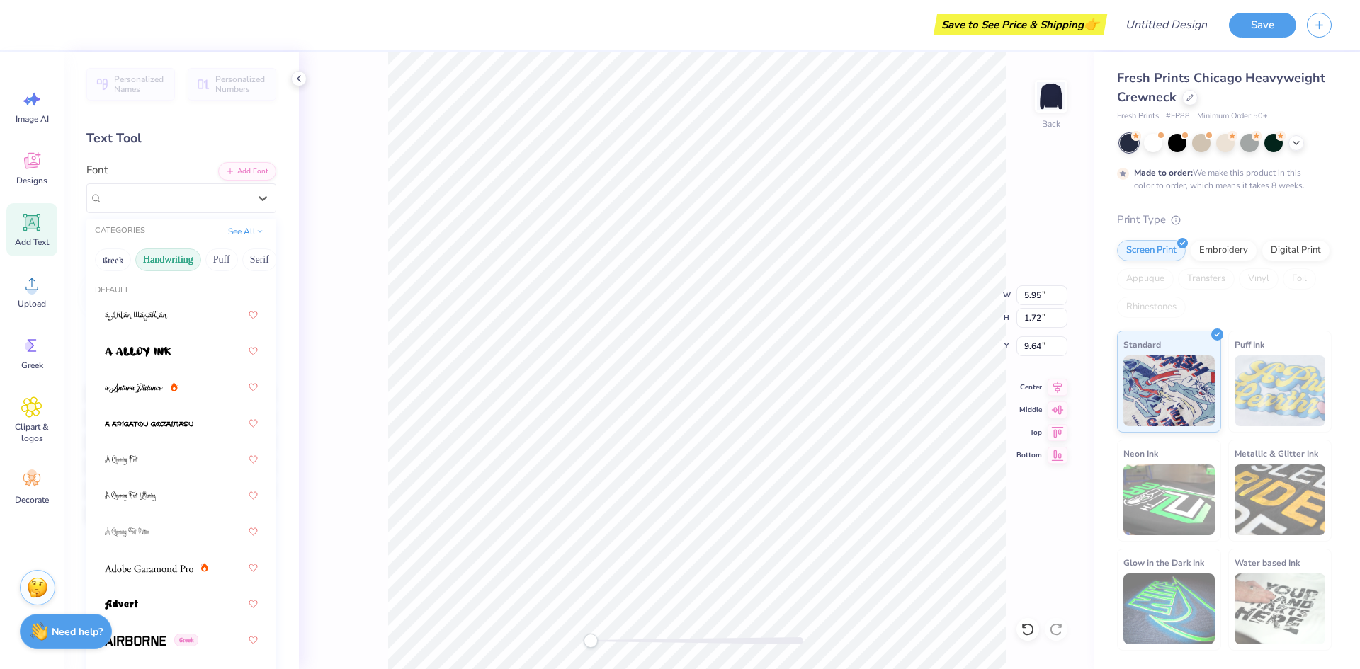
click at [187, 263] on button "Handwriting" at bounding box center [168, 260] width 66 height 23
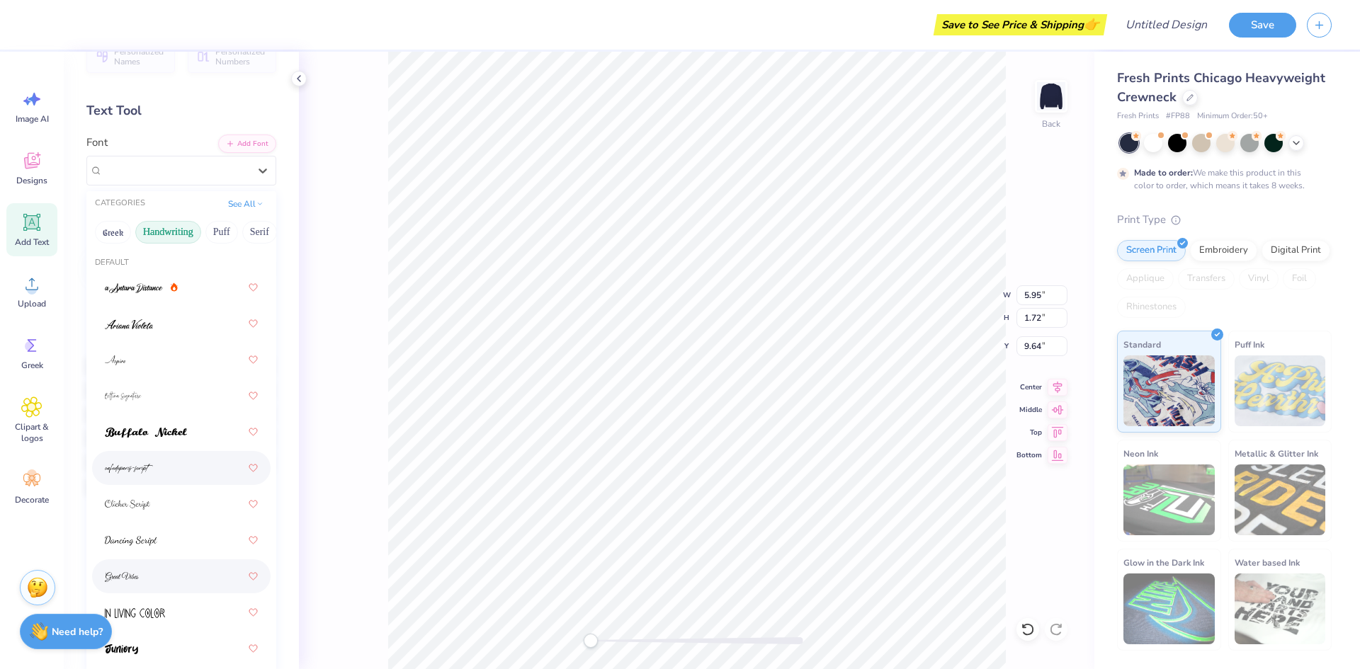
scroll to position [0, 0]
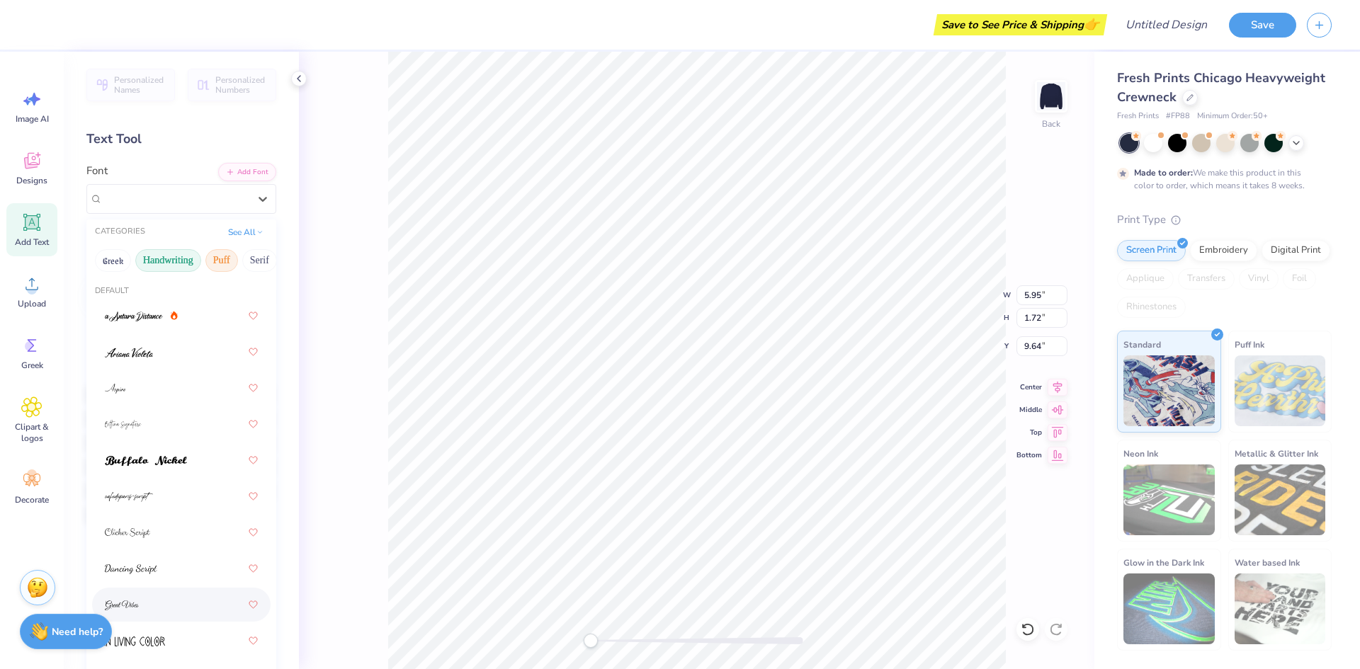
click at [225, 259] on button "Puff" at bounding box center [221, 260] width 33 height 23
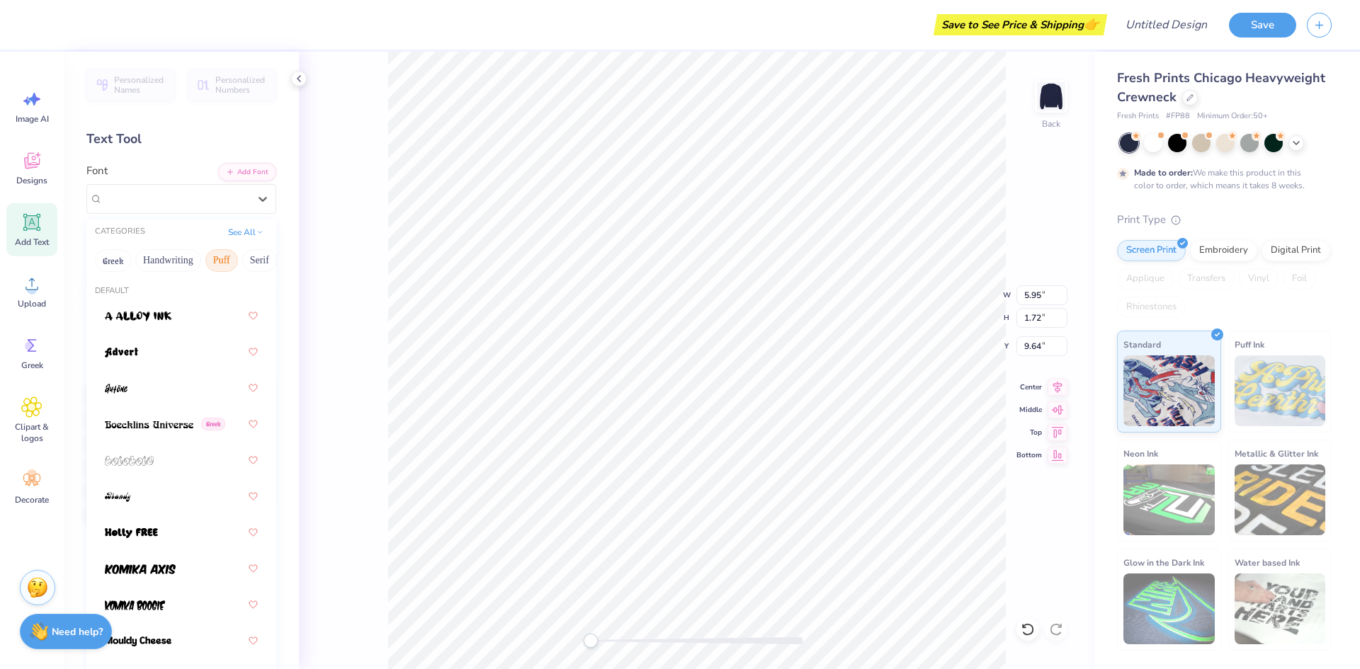
click at [264, 259] on button "Serif" at bounding box center [259, 260] width 35 height 23
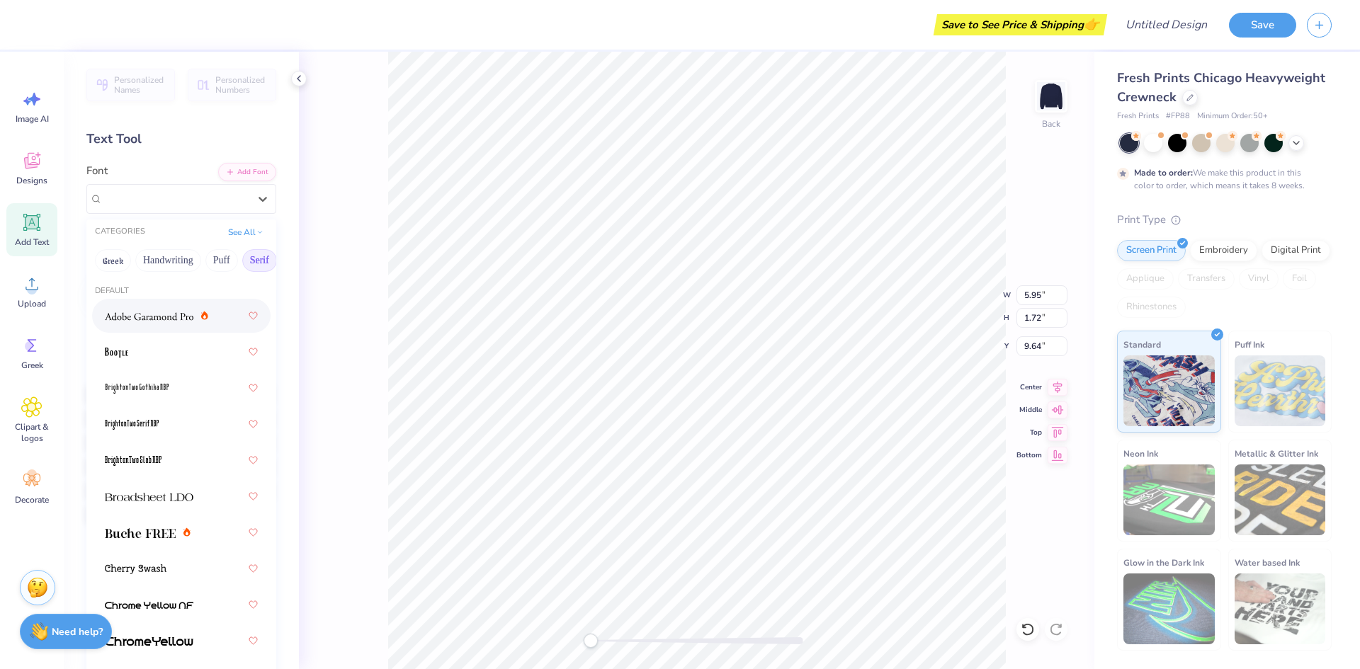
click at [120, 317] on img at bounding box center [149, 317] width 89 height 10
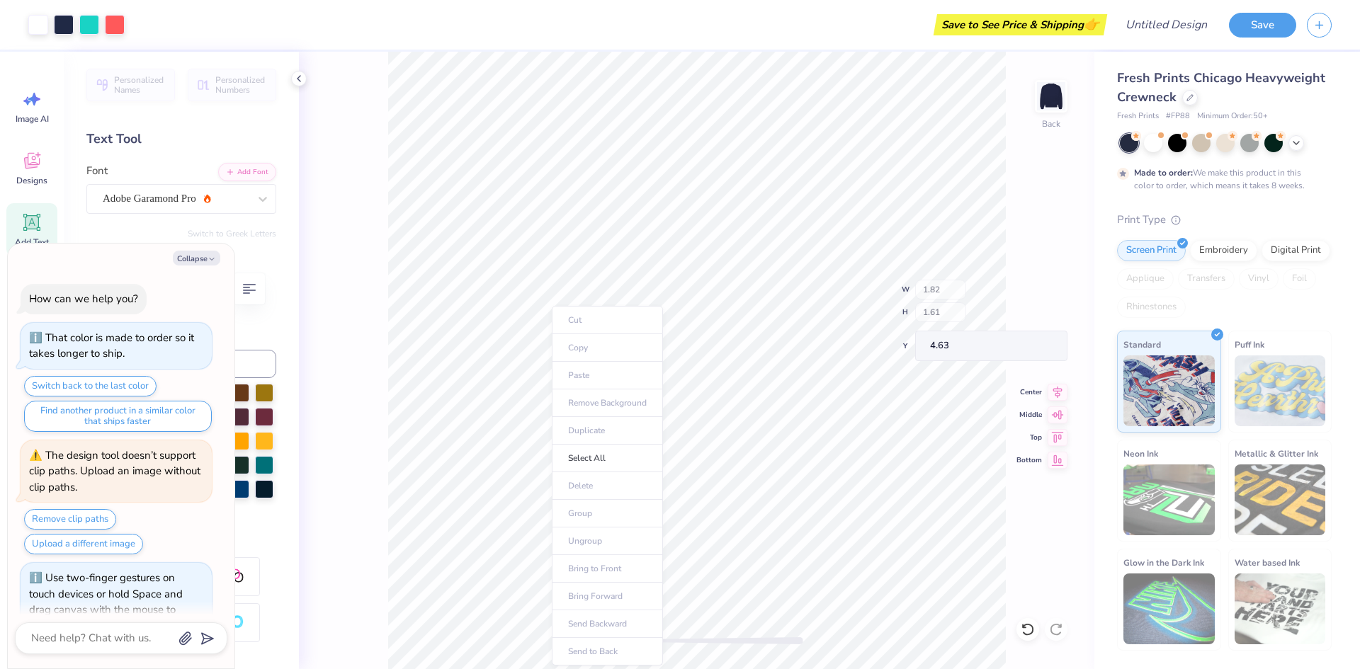
scroll to position [37, 0]
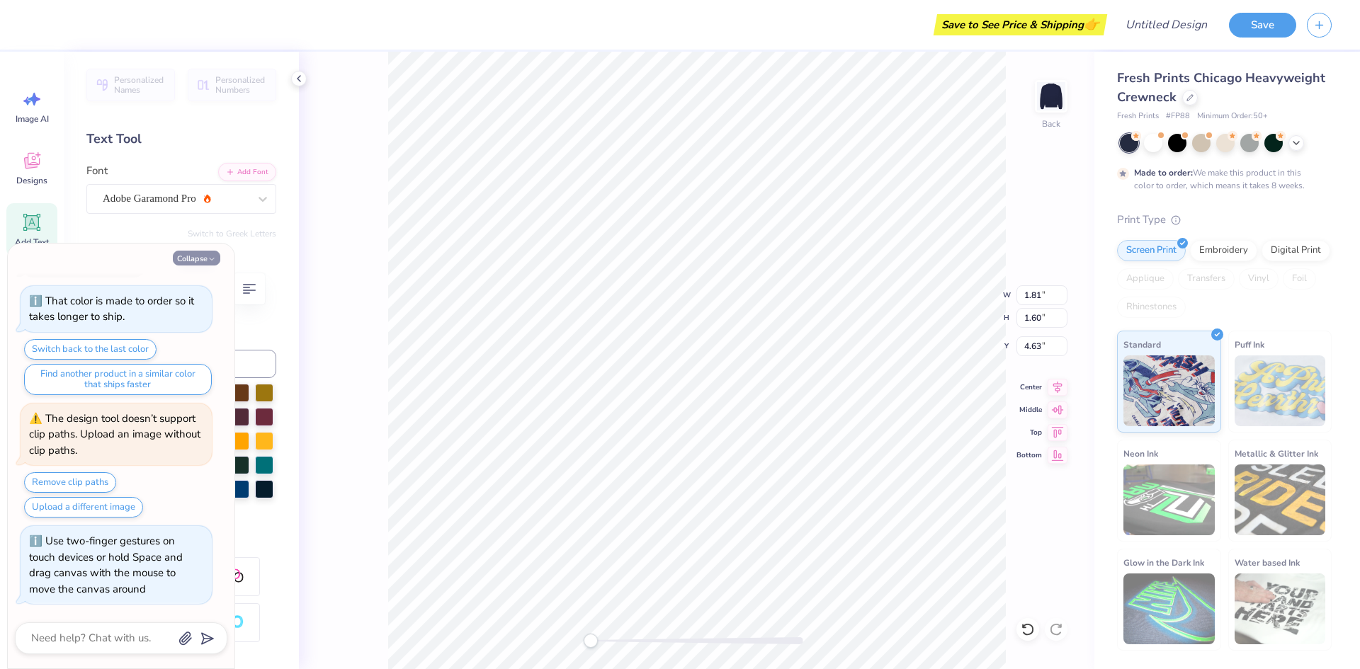
click at [195, 252] on button "Collapse" at bounding box center [196, 258] width 47 height 15
type textarea "x"
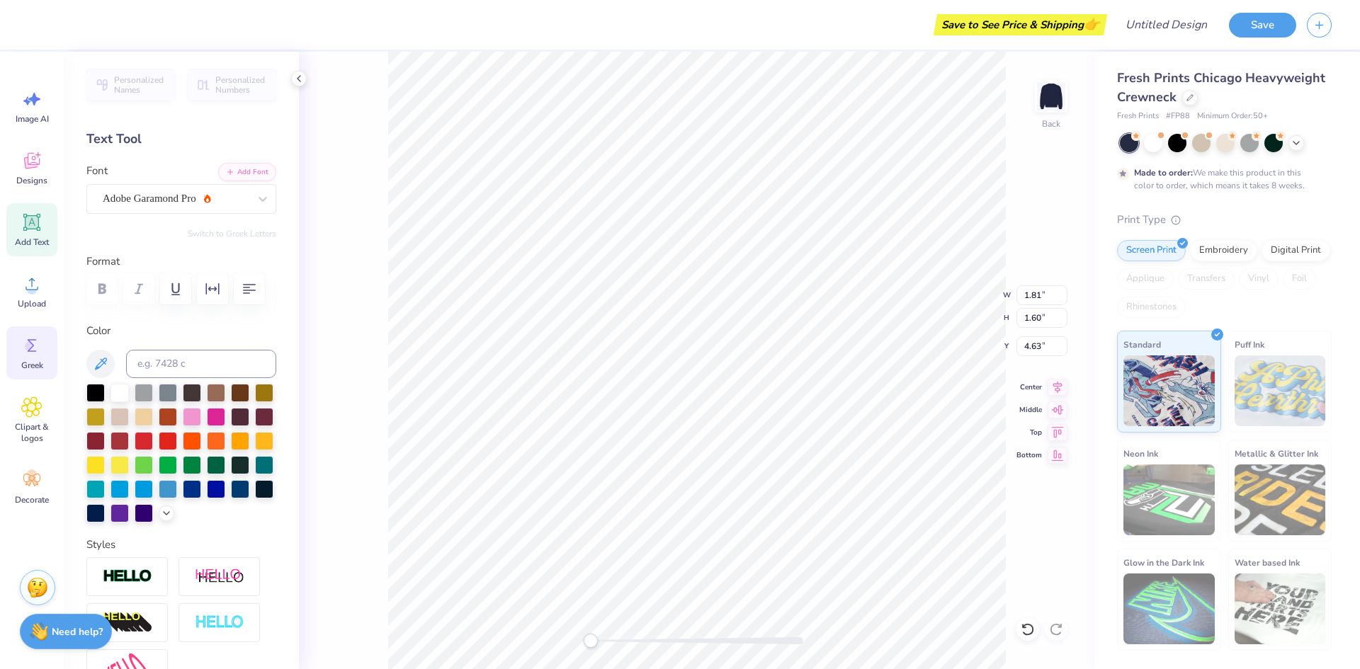
click at [45, 346] on div "Greek" at bounding box center [31, 353] width 51 height 53
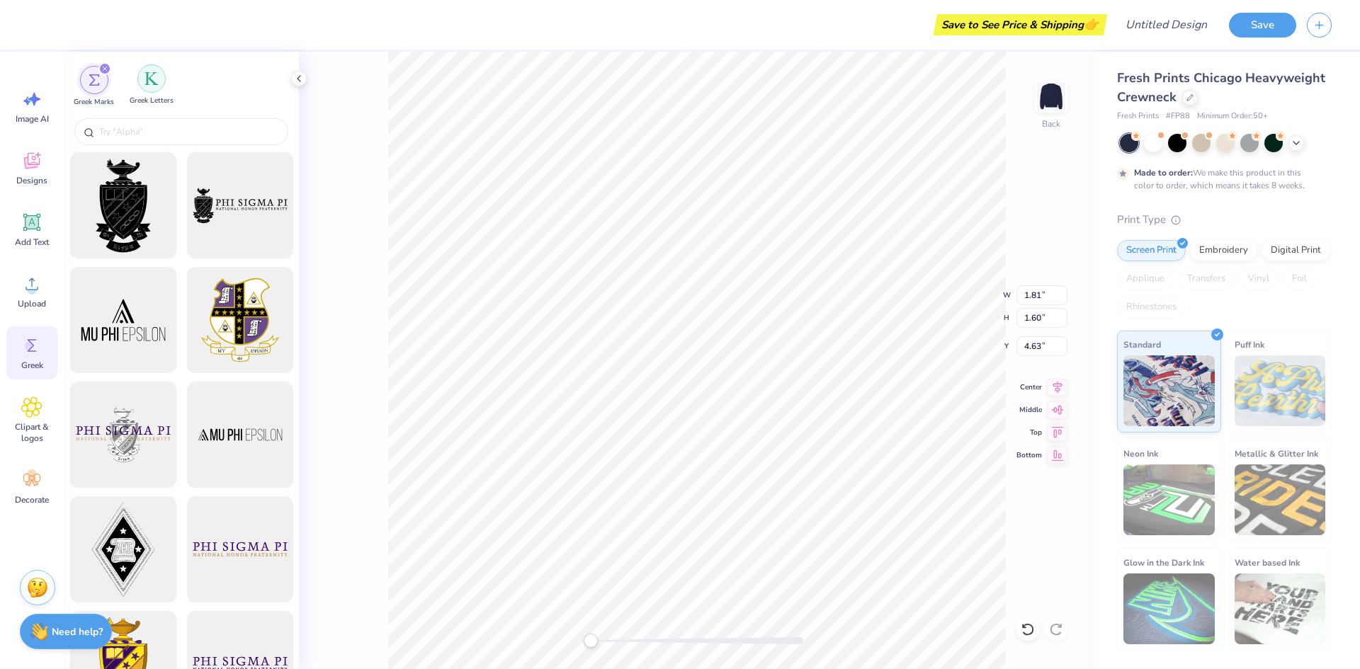
click at [140, 79] on div "filter for Greek Letters" at bounding box center [151, 78] width 28 height 28
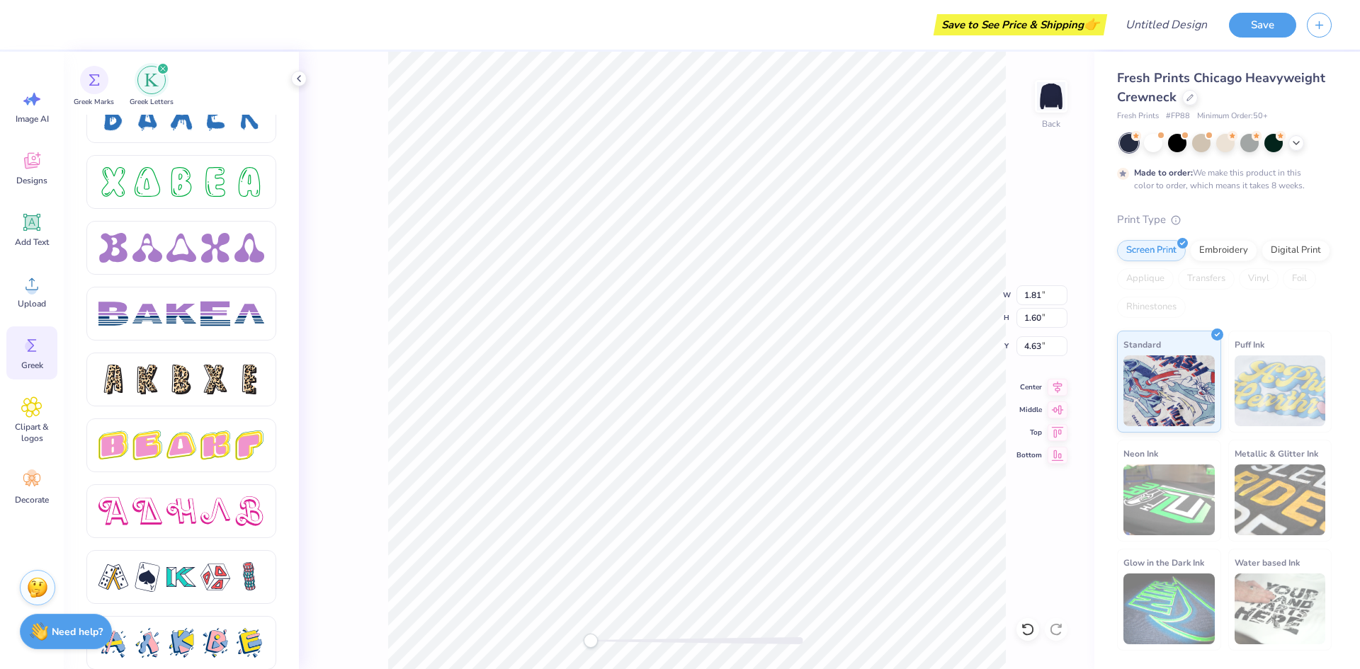
scroll to position [2276, 0]
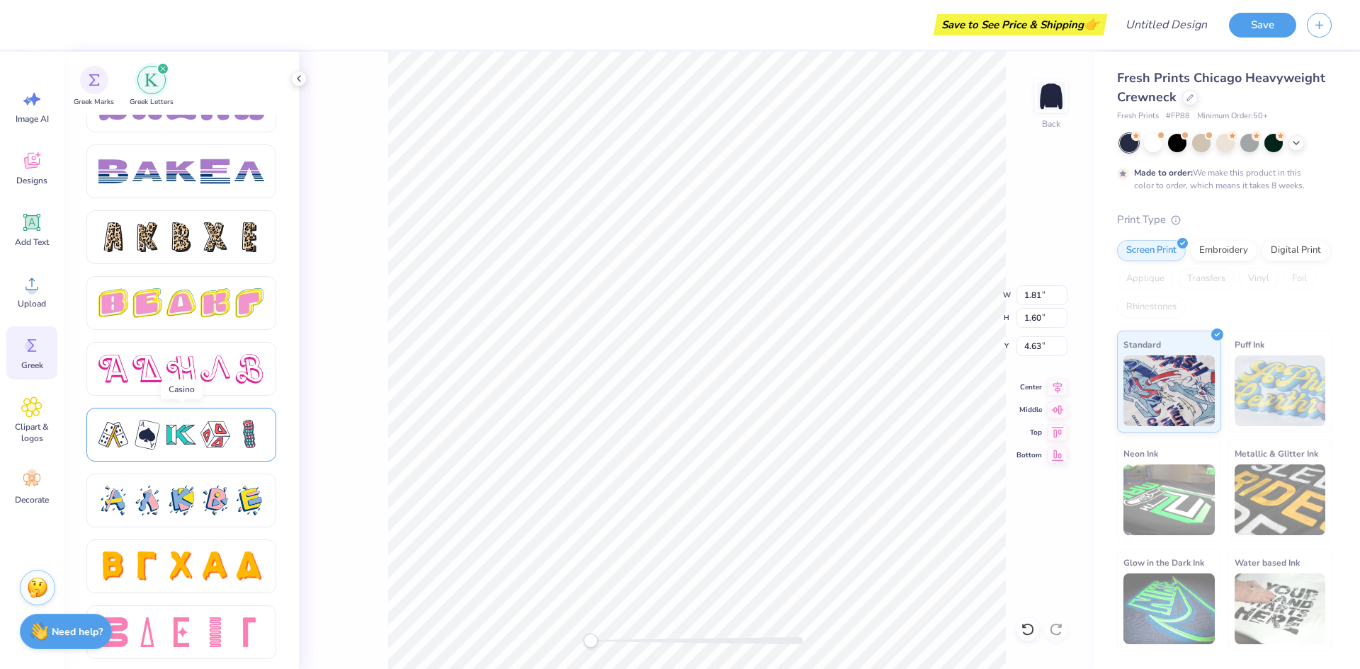
click at [147, 438] on div at bounding box center [147, 435] width 30 height 30
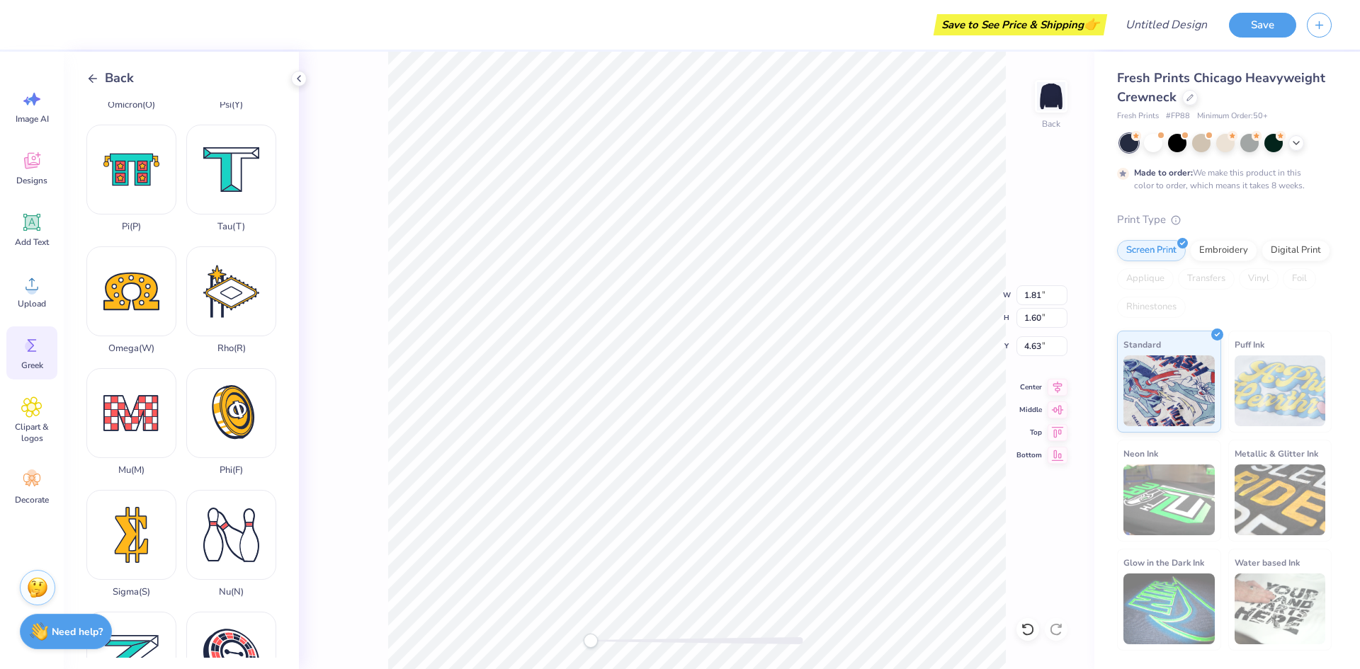
scroll to position [735, 0]
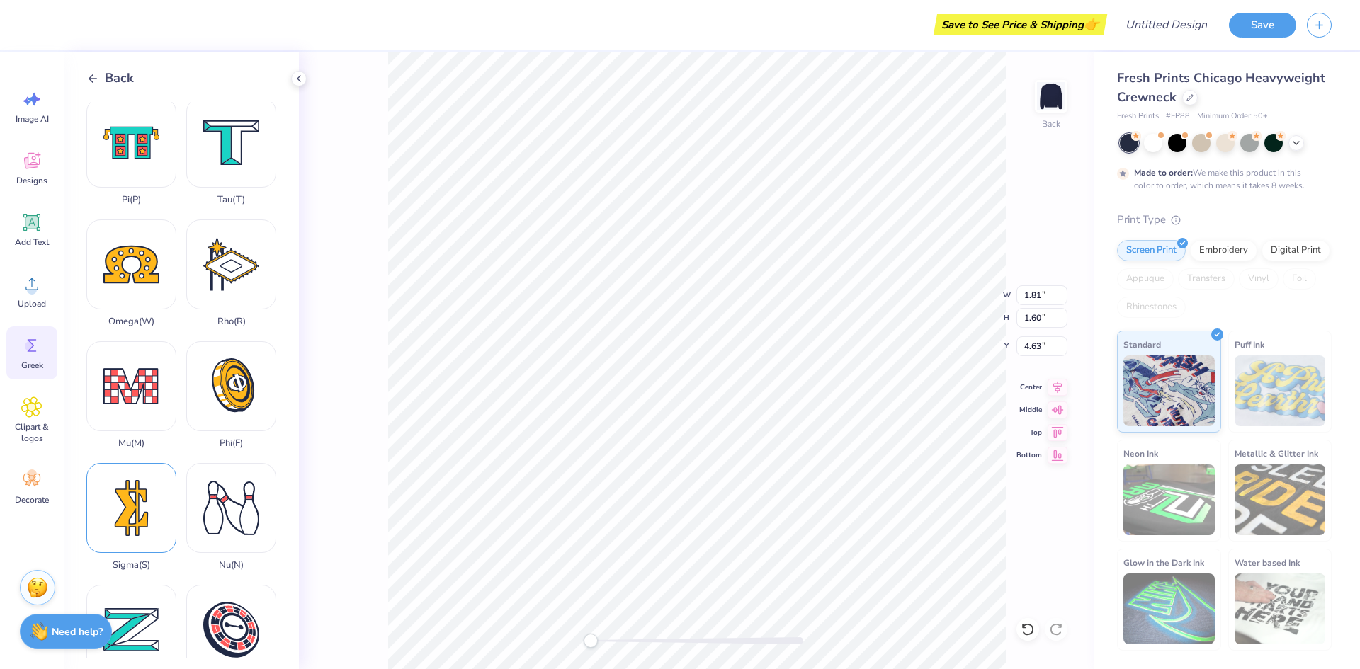
click at [123, 516] on div "Sigma ( S )" at bounding box center [131, 517] width 90 height 108
type input "2.02"
type input "3.36"
type input "8.82"
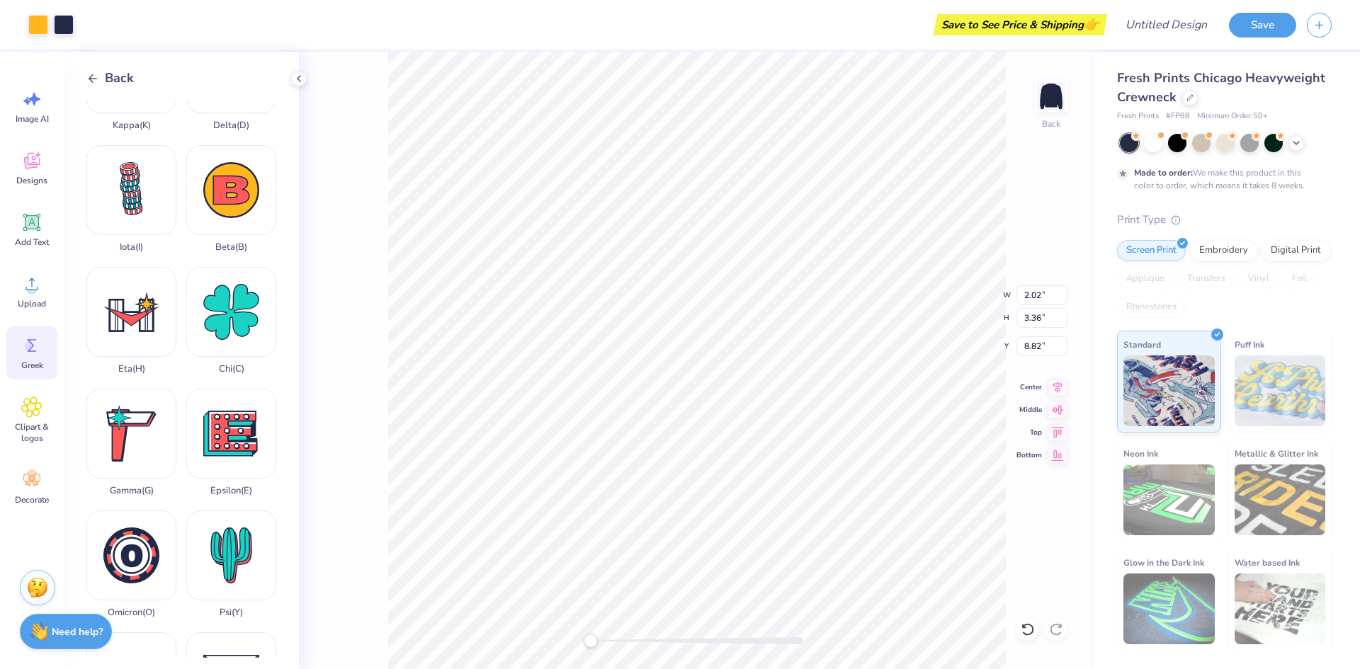
scroll to position [176, 0]
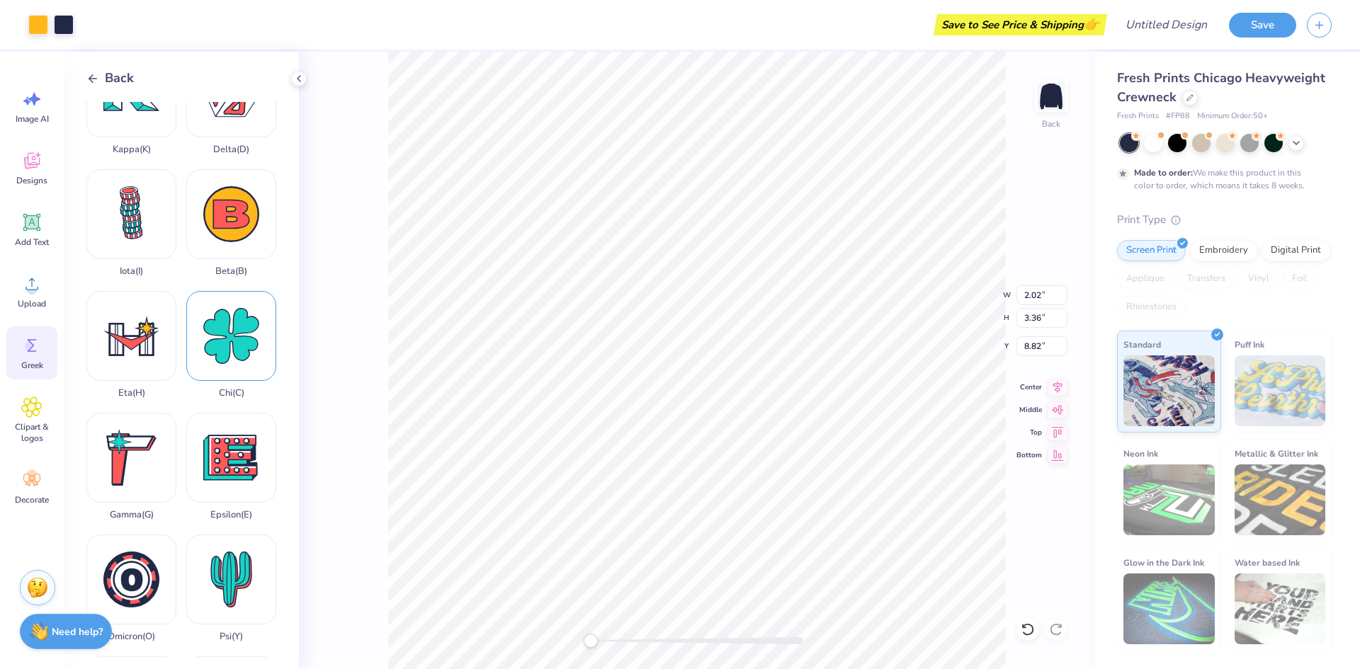
click at [223, 368] on div "Chi ( C )" at bounding box center [231, 345] width 90 height 108
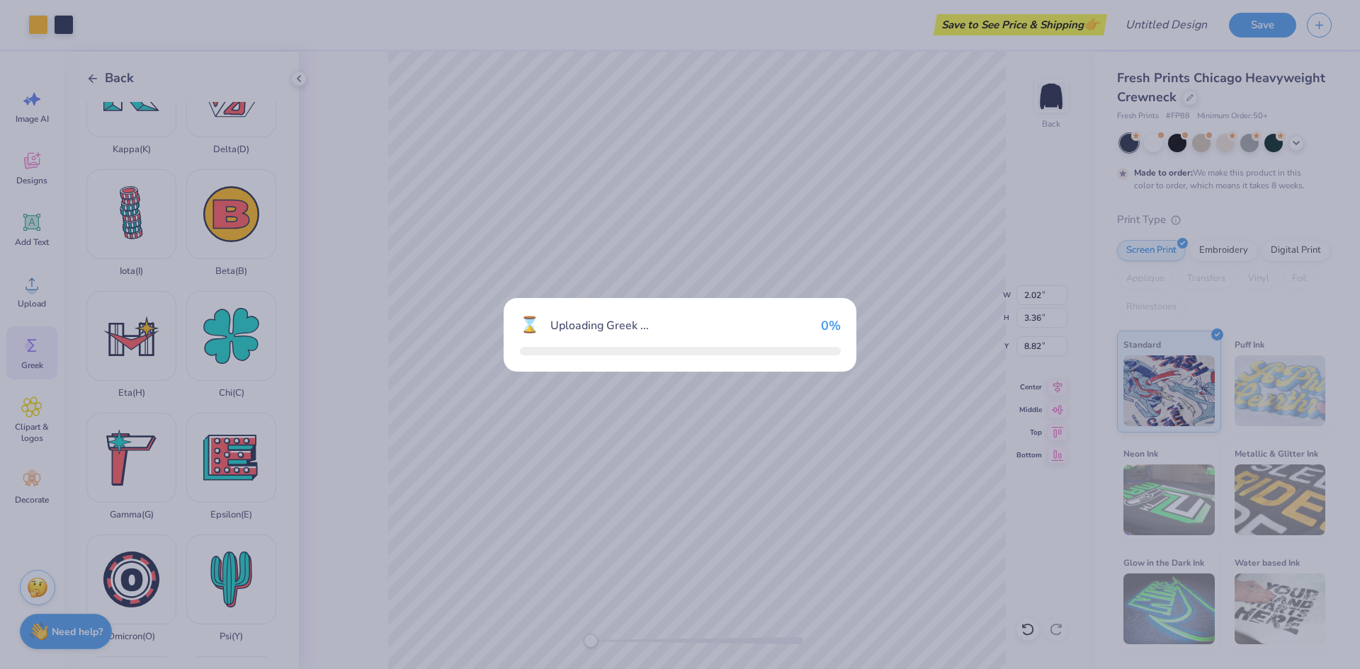
type input "3.39"
type input "3.41"
type input "8.80"
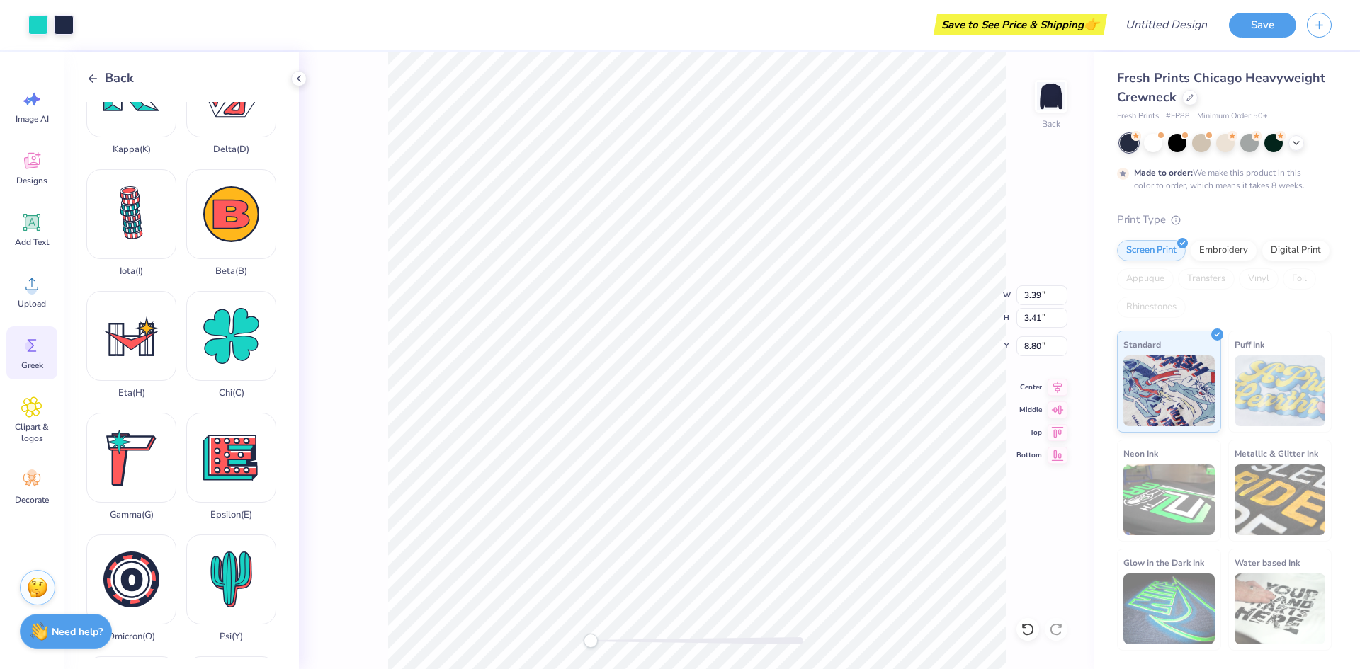
type input "2.74"
type input "3.31"
type input "3.86"
type input "3.39"
type input "3.41"
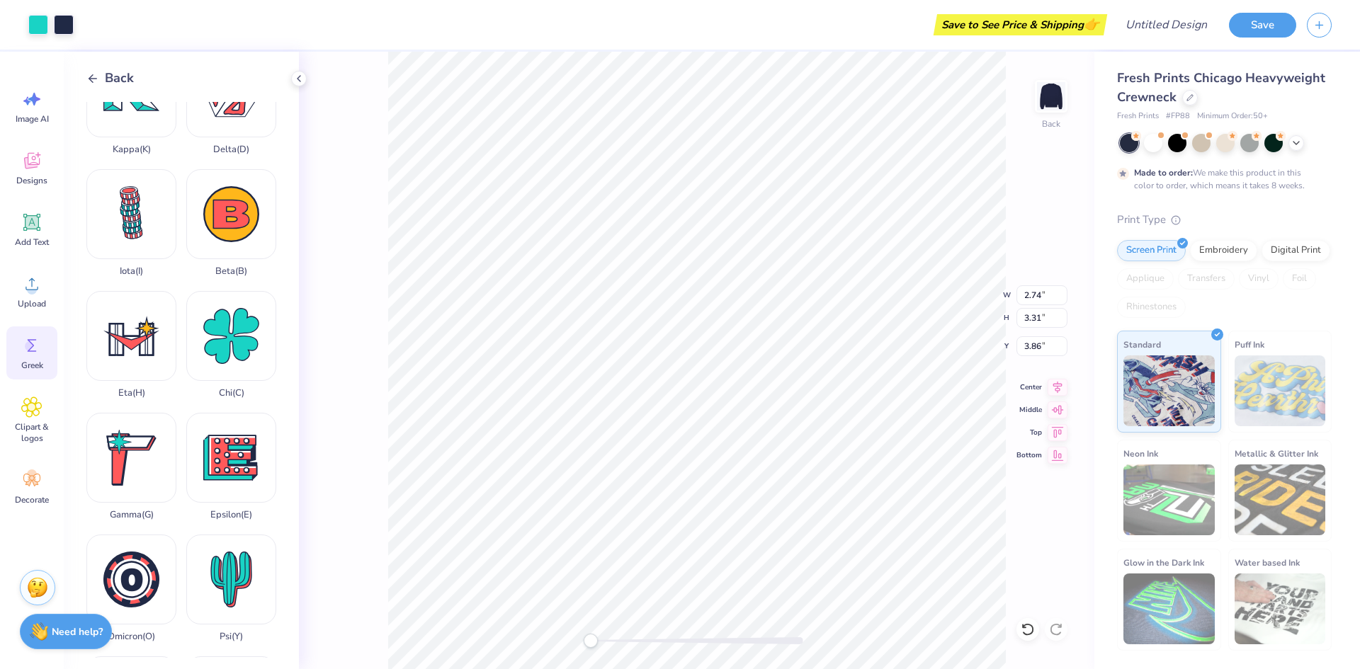
type input "3.71"
type input "2.02"
type input "3.36"
type input "3.75"
type input "3.39"
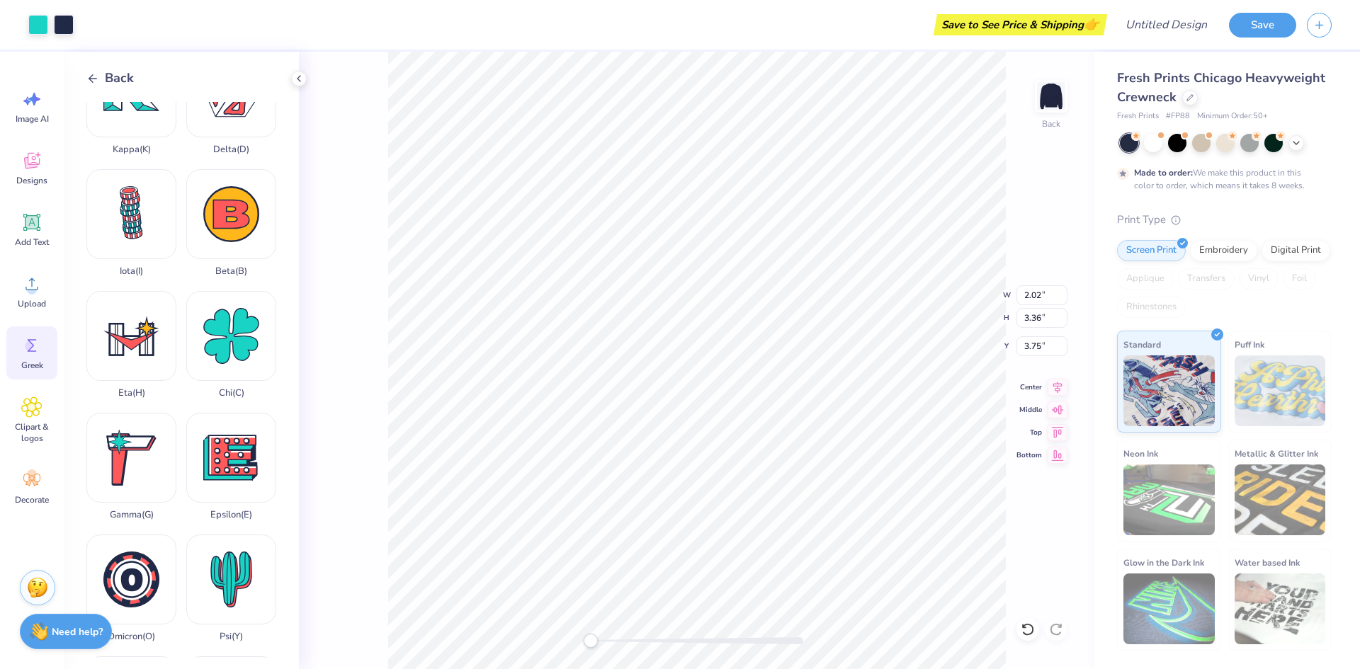
type input "3.41"
type input "3.71"
type input "2.02"
type input "3.36"
type input "3.75"
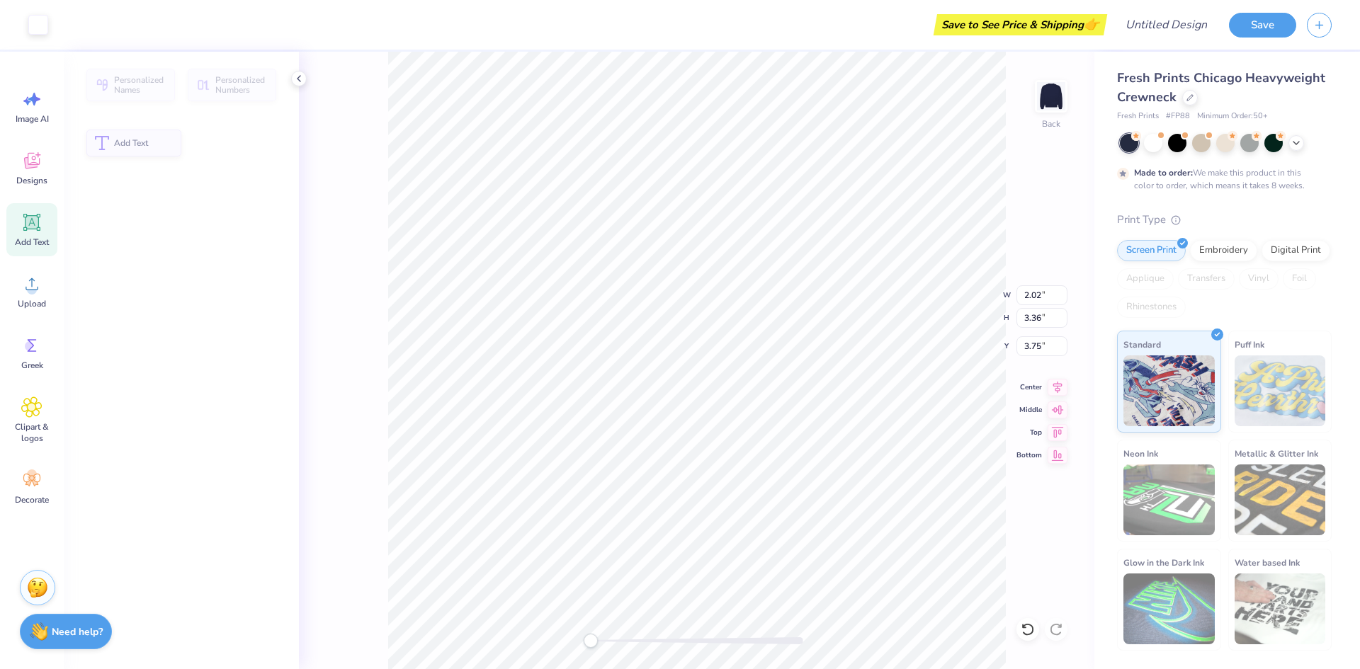
type input "1.81"
type input "1.60"
type input "4.63"
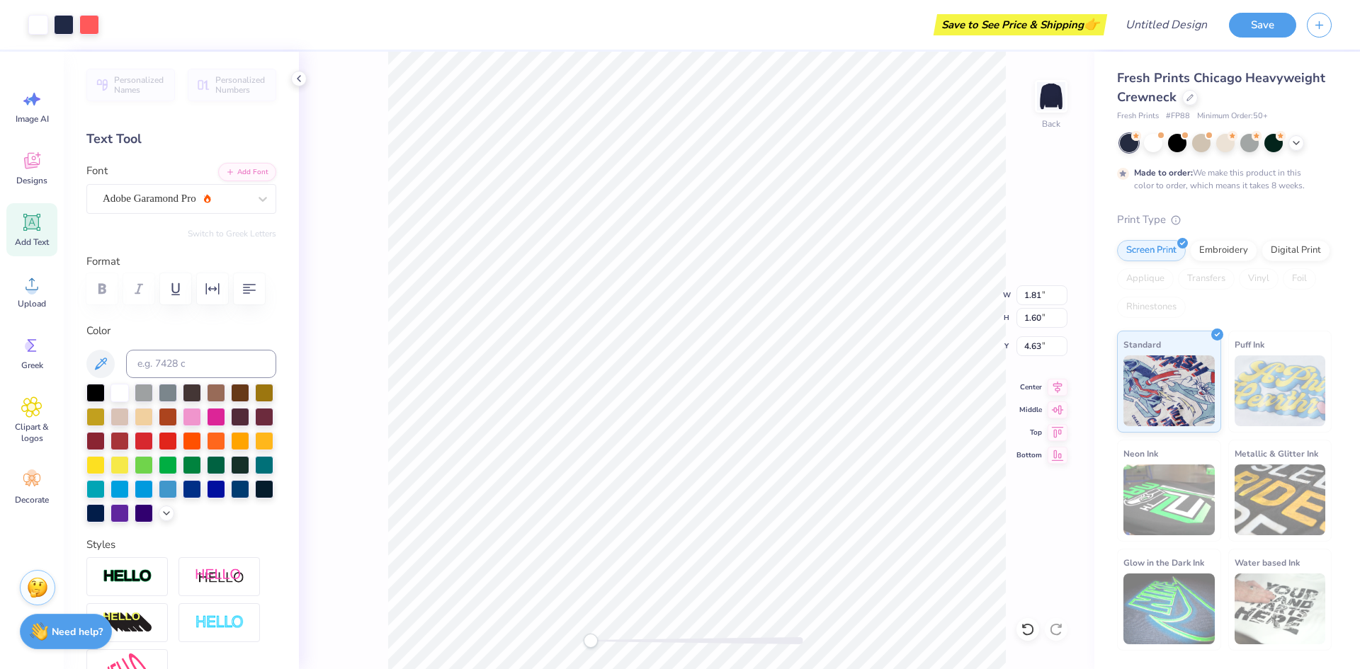
type input "3.18"
type input "2.80"
type input "4.03"
type input "2.02"
type input "3.36"
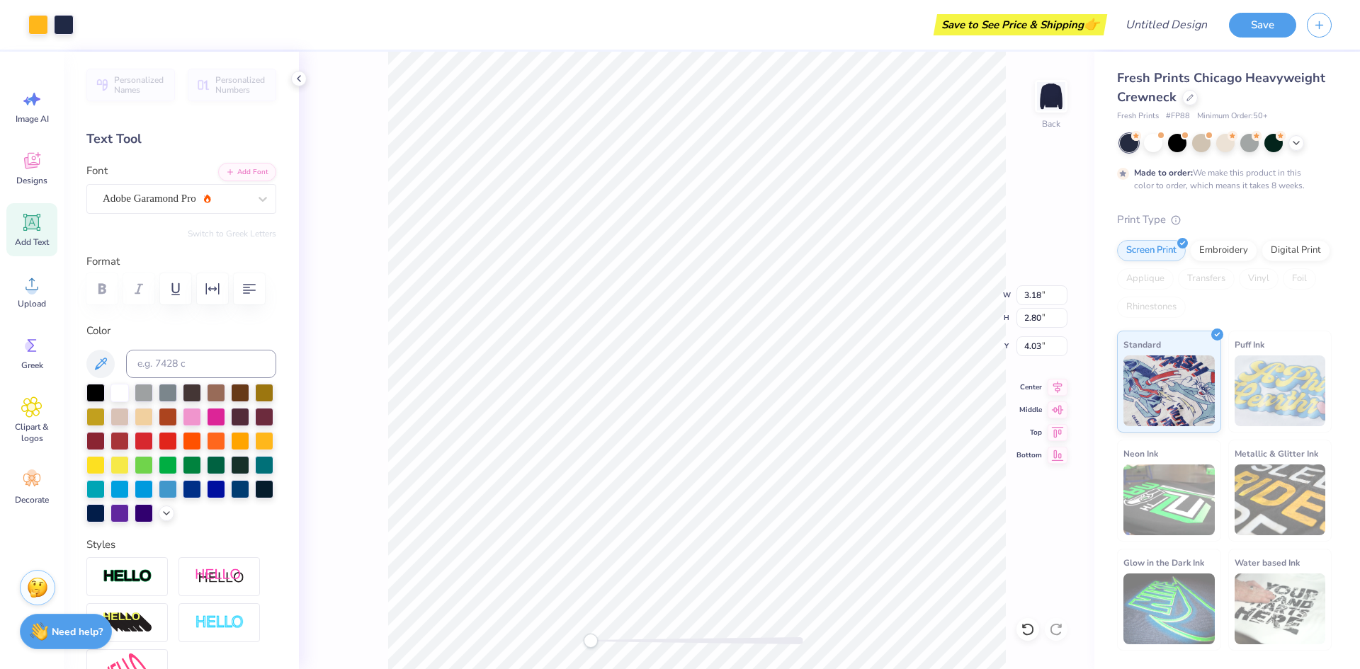
type input "3.75"
type input "1.81"
type input "1.60"
type input "4.63"
type input "3.18"
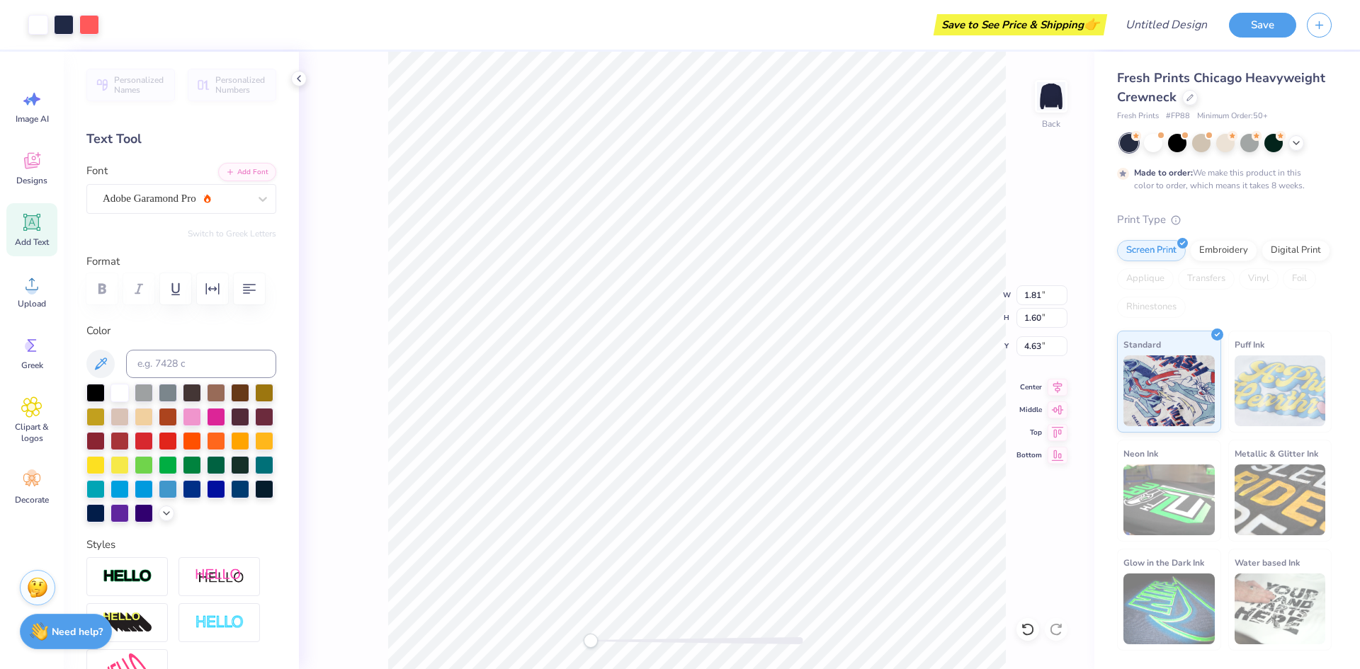
type input "2.80"
type input "4.03"
type input "3.10"
type input "3.15"
type input "3.86"
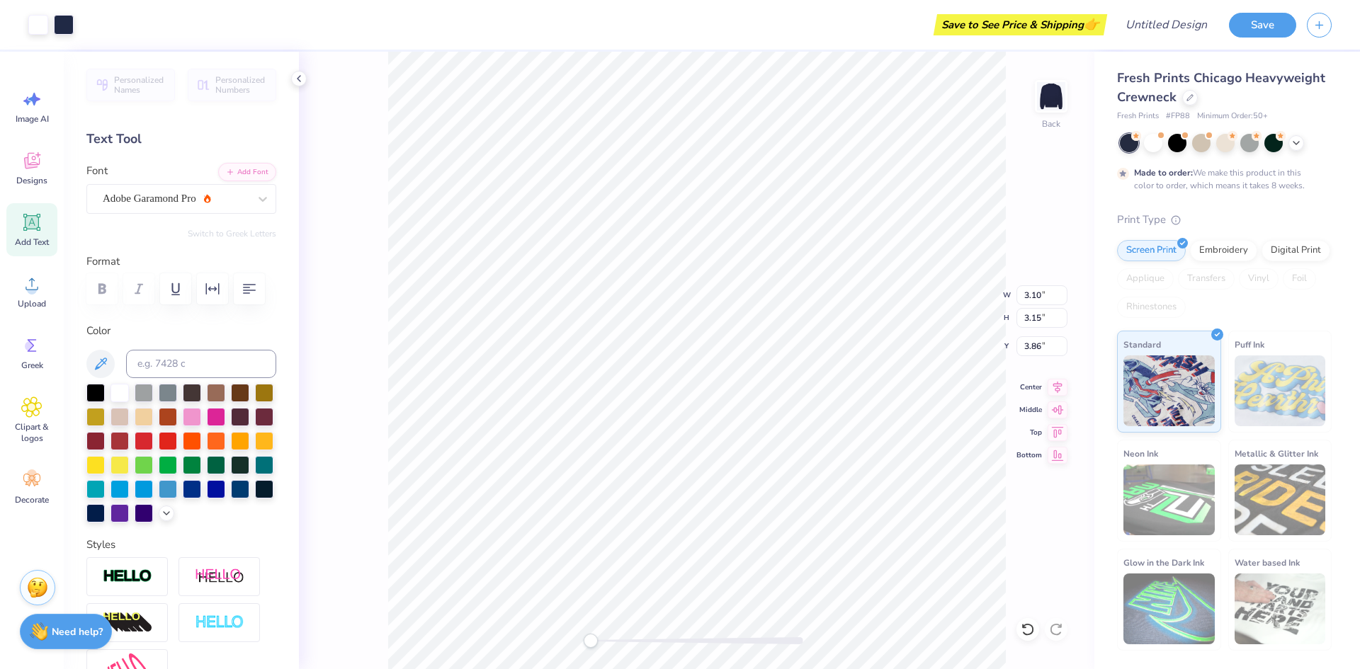
type input "2.74"
type input "3.31"
click at [170, 388] on div at bounding box center [168, 392] width 18 height 18
click at [115, 385] on div at bounding box center [120, 392] width 18 height 18
type input "3.18"
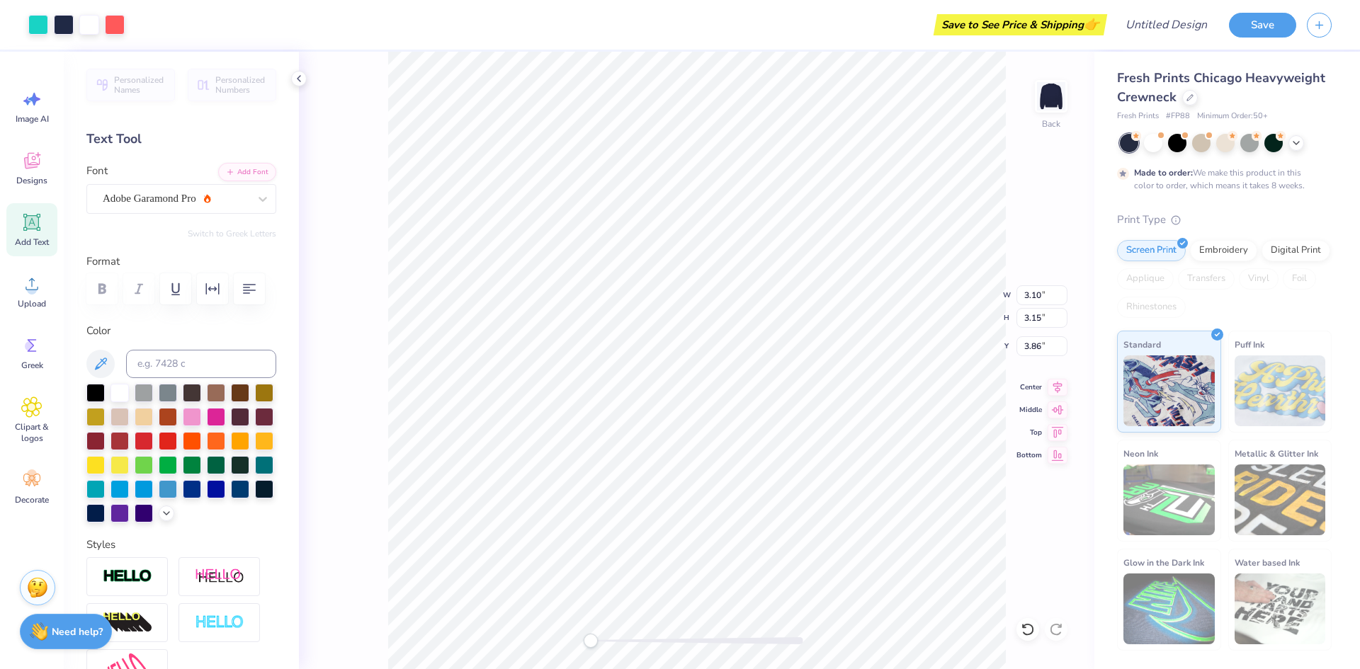
type input "2.80"
type input "3.96"
type input "2.74"
type input "3.31"
click at [115, 395] on div at bounding box center [120, 392] width 18 height 18
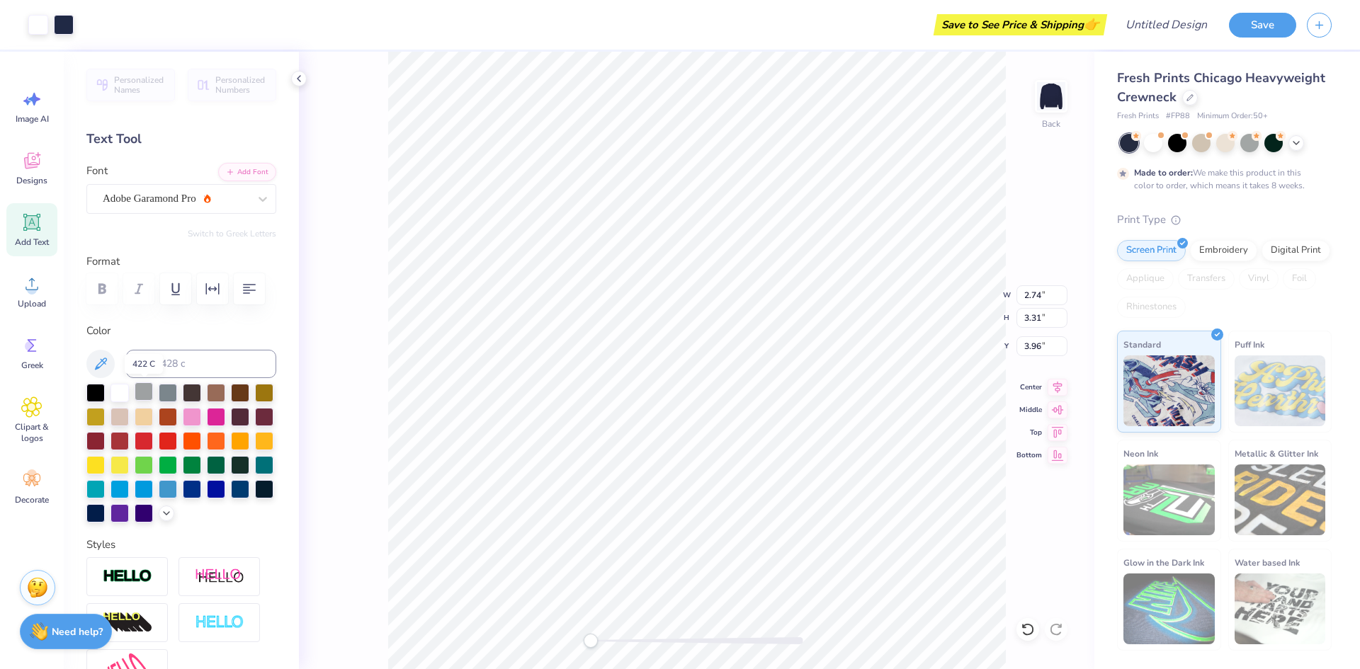
click at [148, 388] on div at bounding box center [144, 392] width 18 height 18
click at [118, 388] on div at bounding box center [120, 392] width 18 height 18
click at [61, 26] on div at bounding box center [64, 23] width 20 height 20
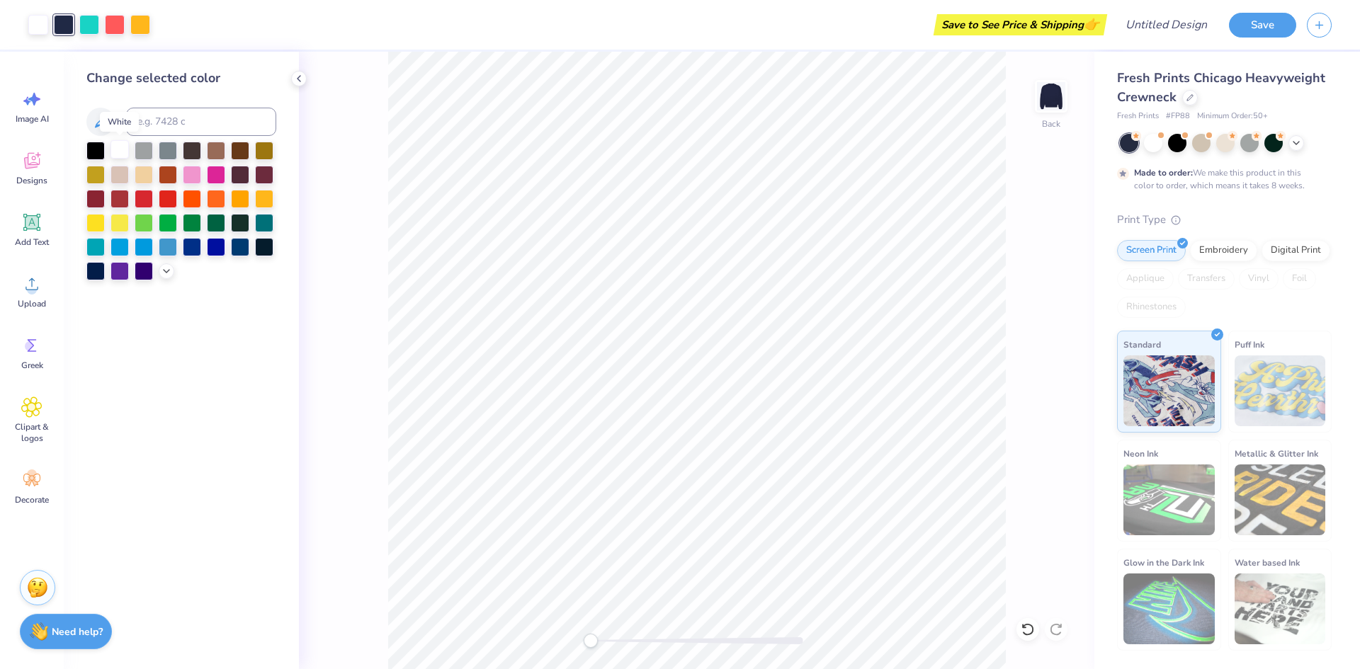
click at [114, 149] on div at bounding box center [120, 149] width 18 height 18
click at [98, 147] on div at bounding box center [95, 149] width 18 height 18
click at [121, 146] on div at bounding box center [120, 149] width 18 height 18
click at [98, 153] on div at bounding box center [95, 149] width 18 height 18
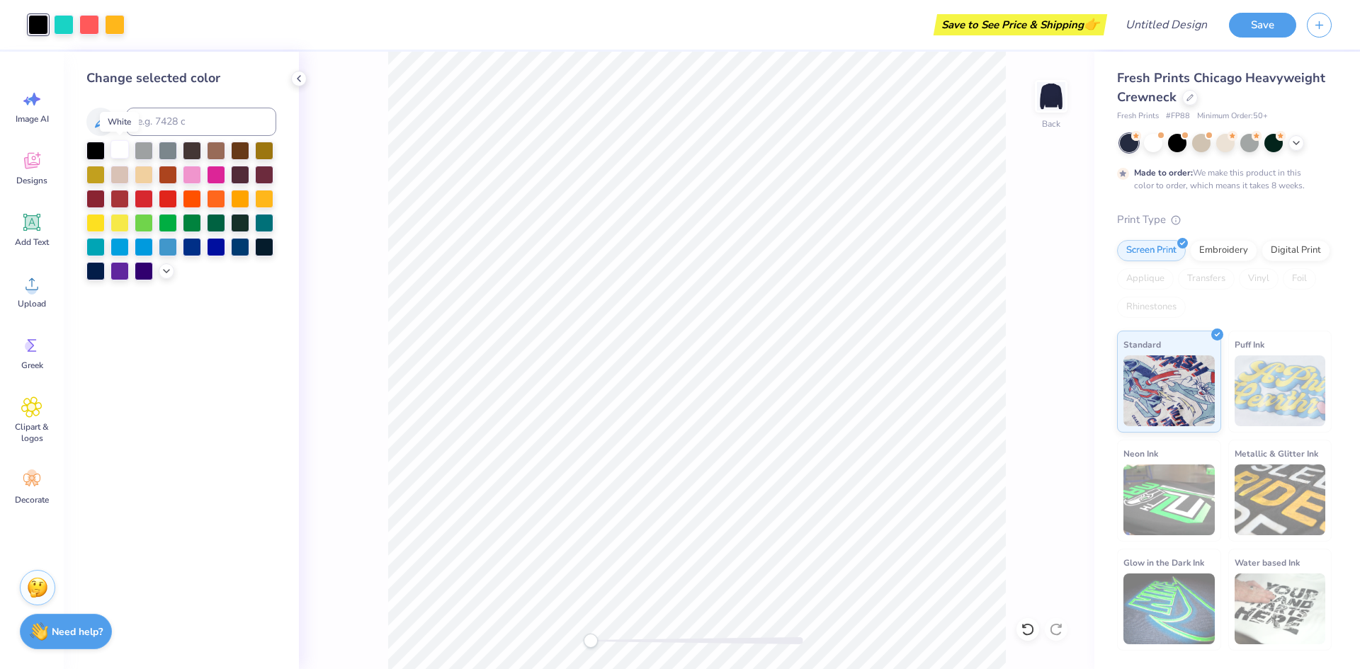
click at [118, 154] on div at bounding box center [120, 149] width 18 height 18
click at [232, 245] on div at bounding box center [240, 246] width 18 height 18
click at [101, 118] on icon at bounding box center [101, 121] width 12 height 12
click at [36, 26] on div at bounding box center [38, 25] width 20 height 20
click at [124, 152] on div at bounding box center [120, 149] width 18 height 18
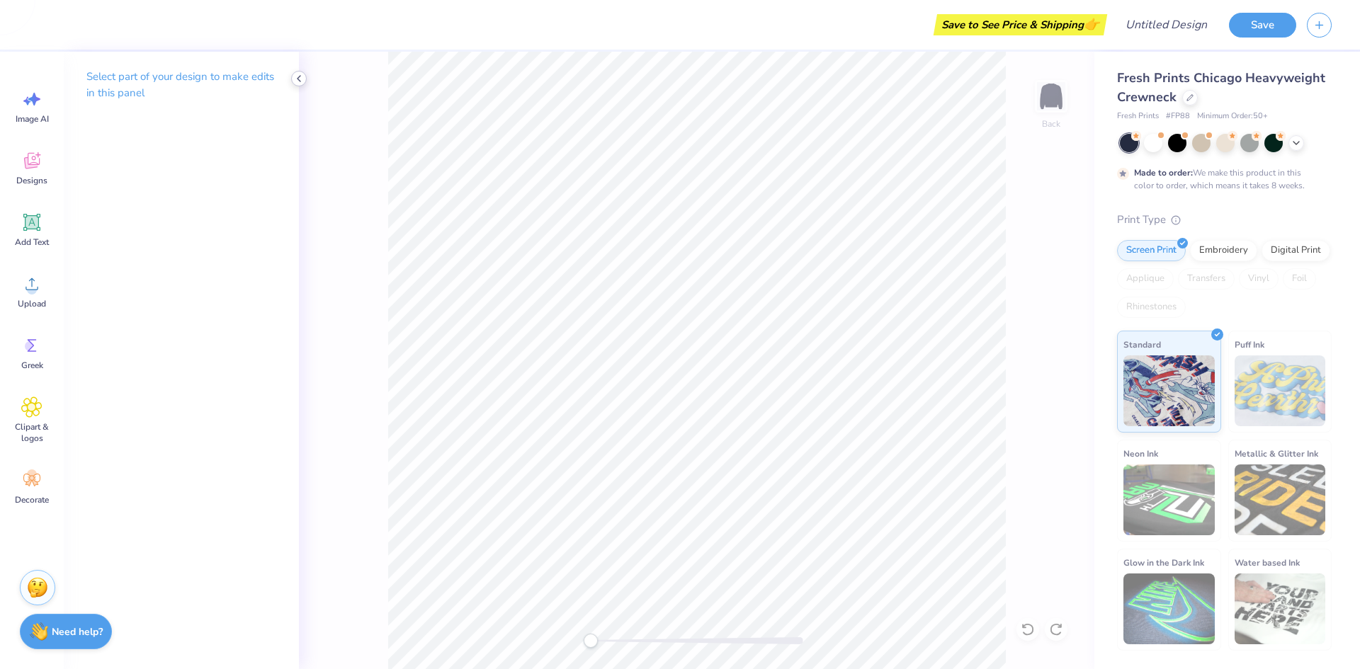
click at [299, 74] on icon at bounding box center [298, 78] width 11 height 11
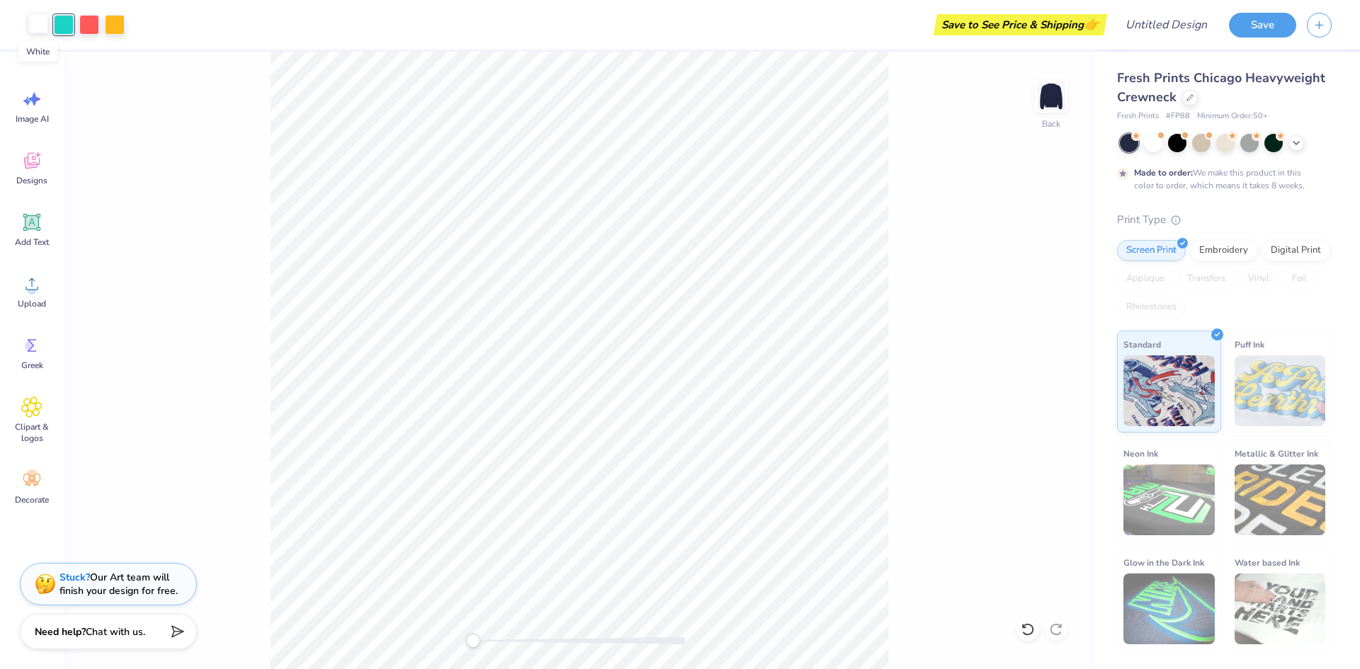
click at [37, 26] on div at bounding box center [38, 23] width 20 height 20
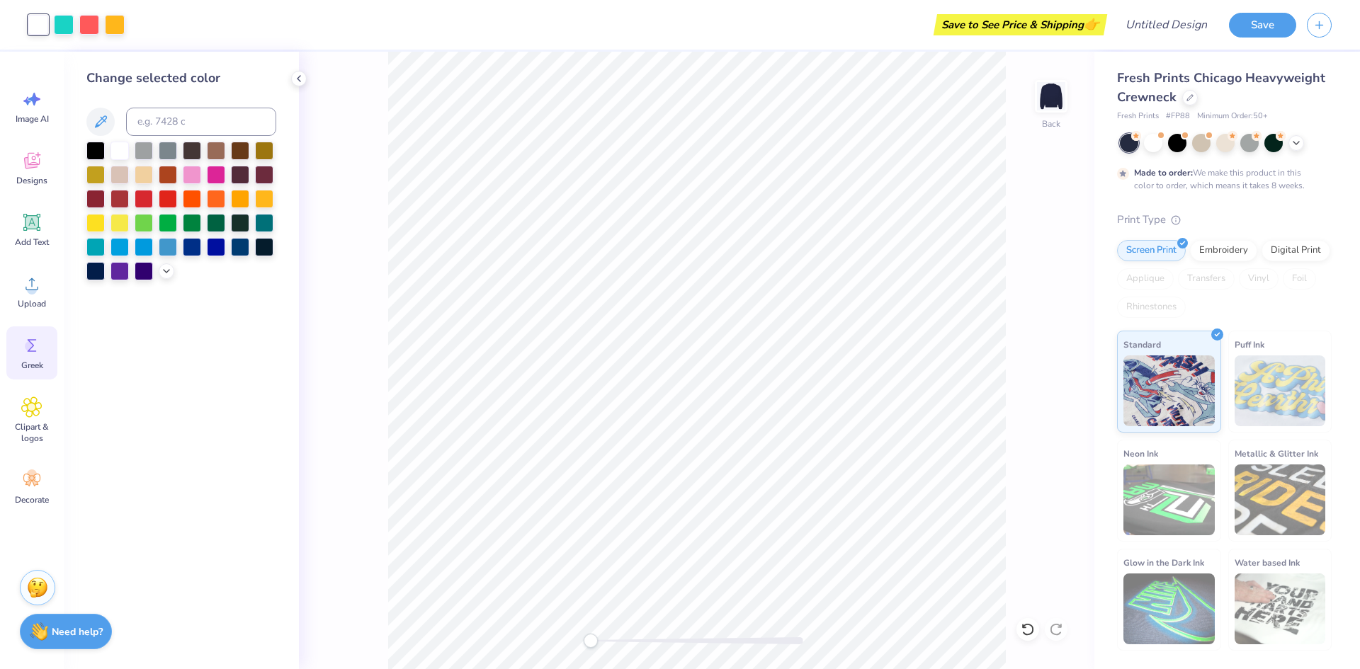
click at [34, 355] on icon at bounding box center [31, 345] width 21 height 21
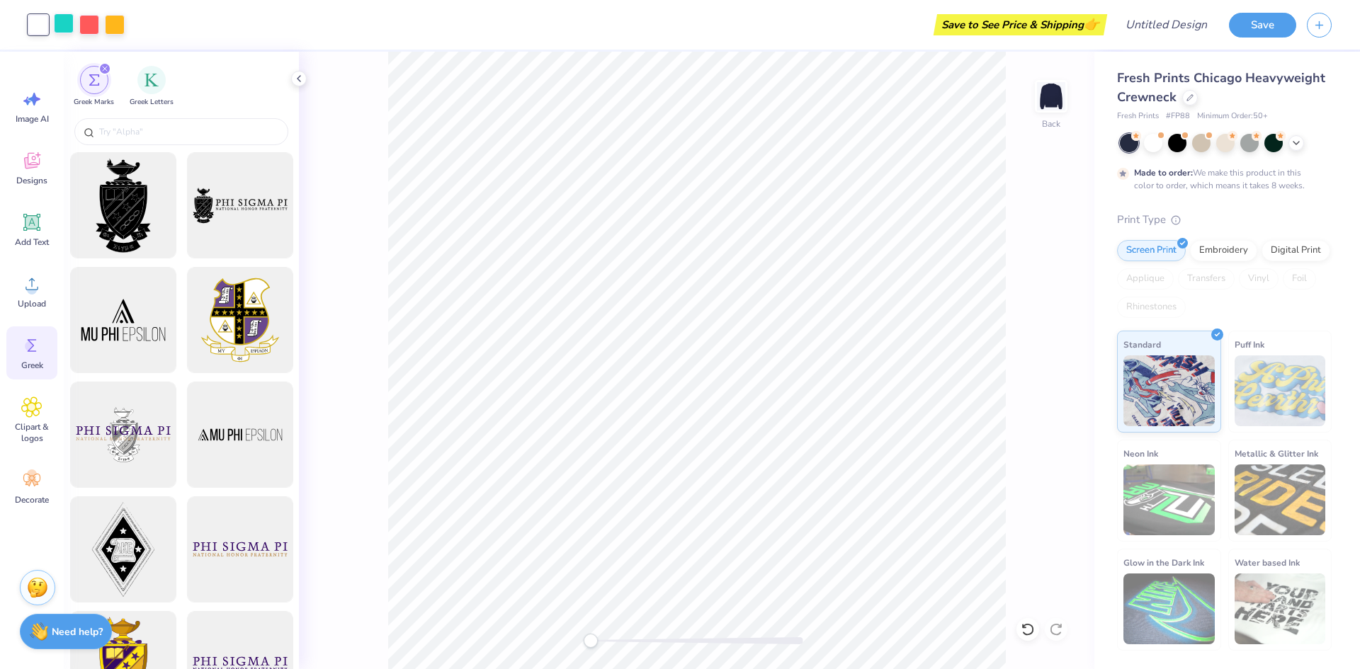
click at [69, 30] on div at bounding box center [64, 23] width 20 height 20
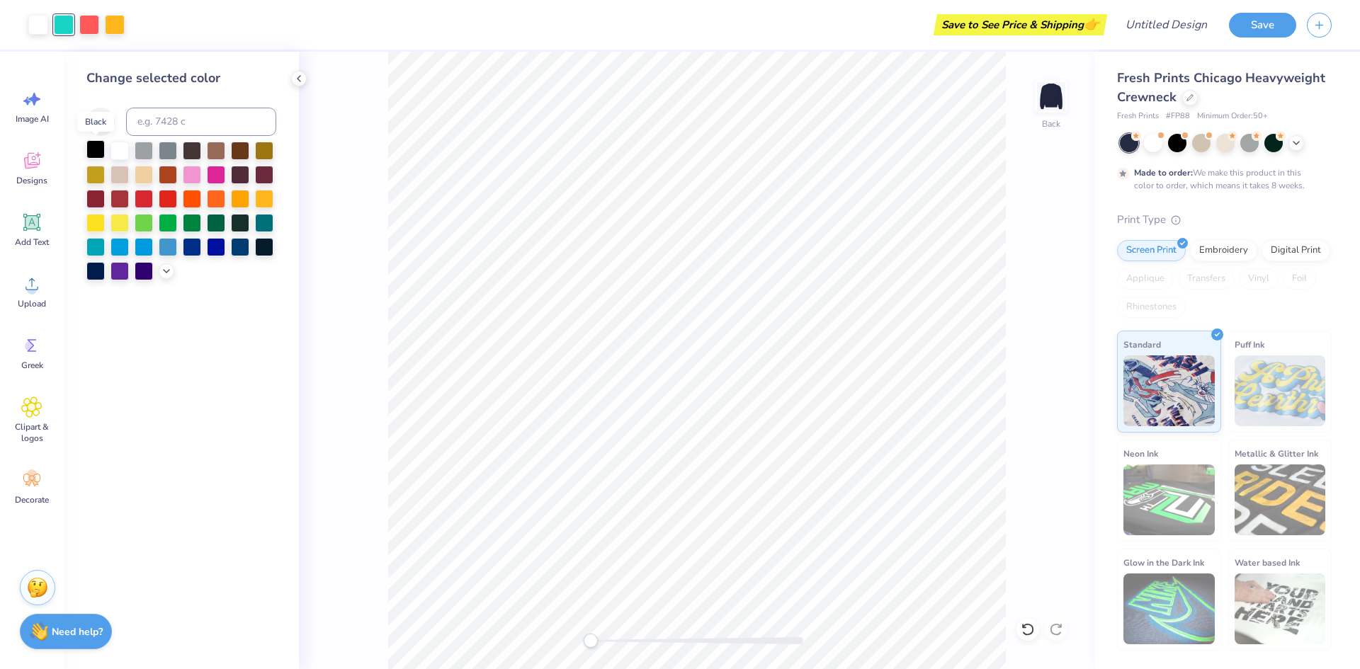
click at [99, 152] on div at bounding box center [95, 149] width 18 height 18
click at [97, 245] on div at bounding box center [95, 246] width 18 height 18
click at [40, 27] on div at bounding box center [38, 23] width 20 height 20
click at [96, 149] on div at bounding box center [95, 149] width 18 height 18
click at [120, 150] on div at bounding box center [120, 149] width 18 height 18
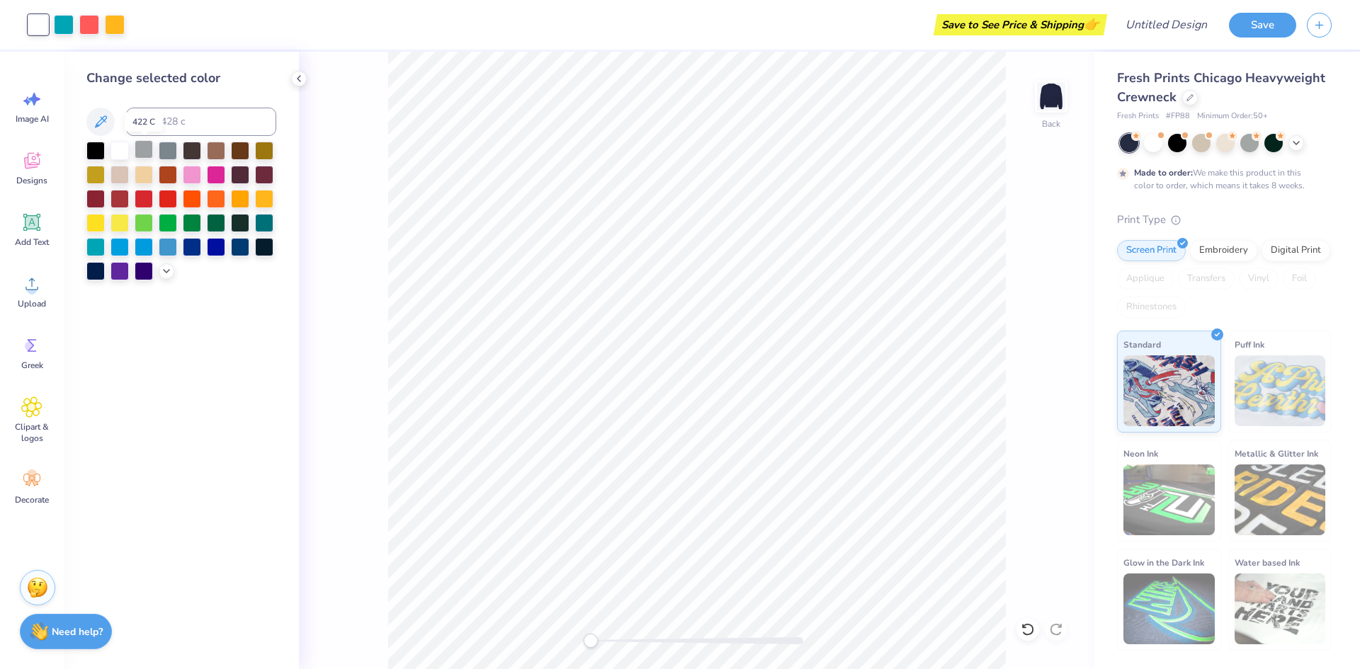
click at [138, 149] on div at bounding box center [144, 149] width 18 height 18
click at [195, 197] on div at bounding box center [192, 197] width 18 height 18
click at [189, 153] on div at bounding box center [192, 149] width 18 height 18
click at [124, 149] on div at bounding box center [120, 149] width 18 height 18
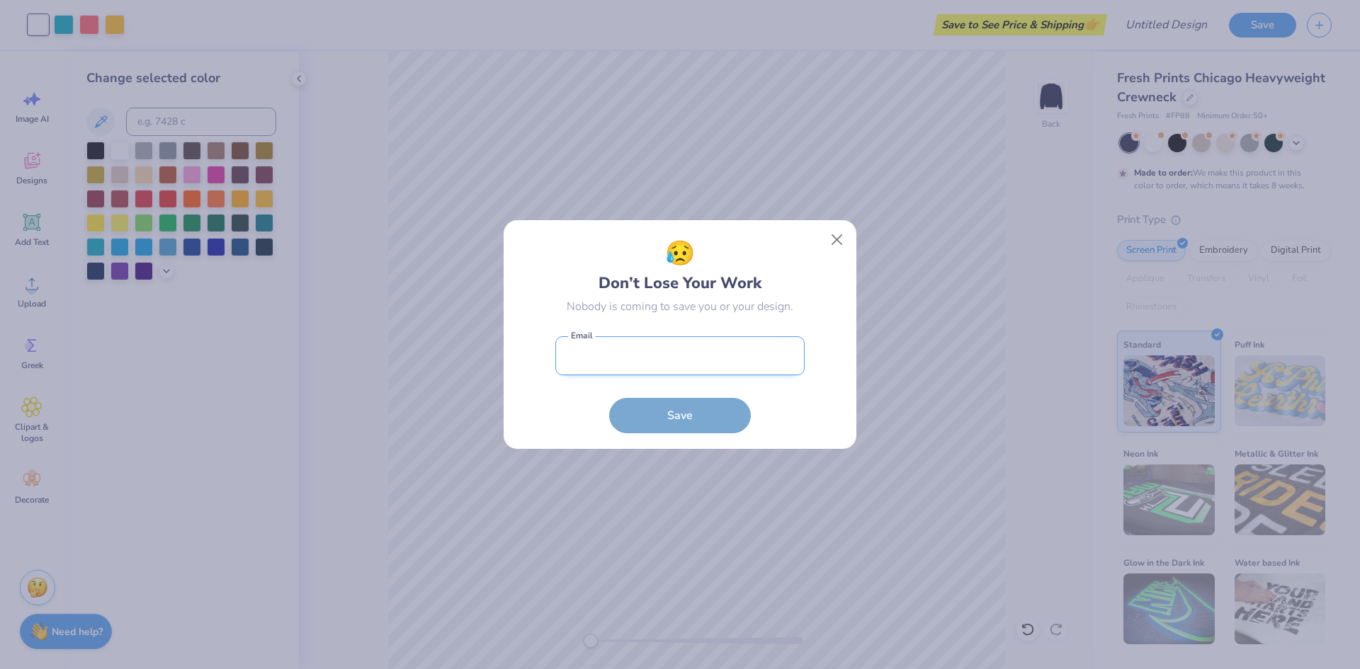
click at [743, 347] on input "email" at bounding box center [679, 355] width 249 height 39
type input "[EMAIL_ADDRESS][DOMAIN_NAME]"
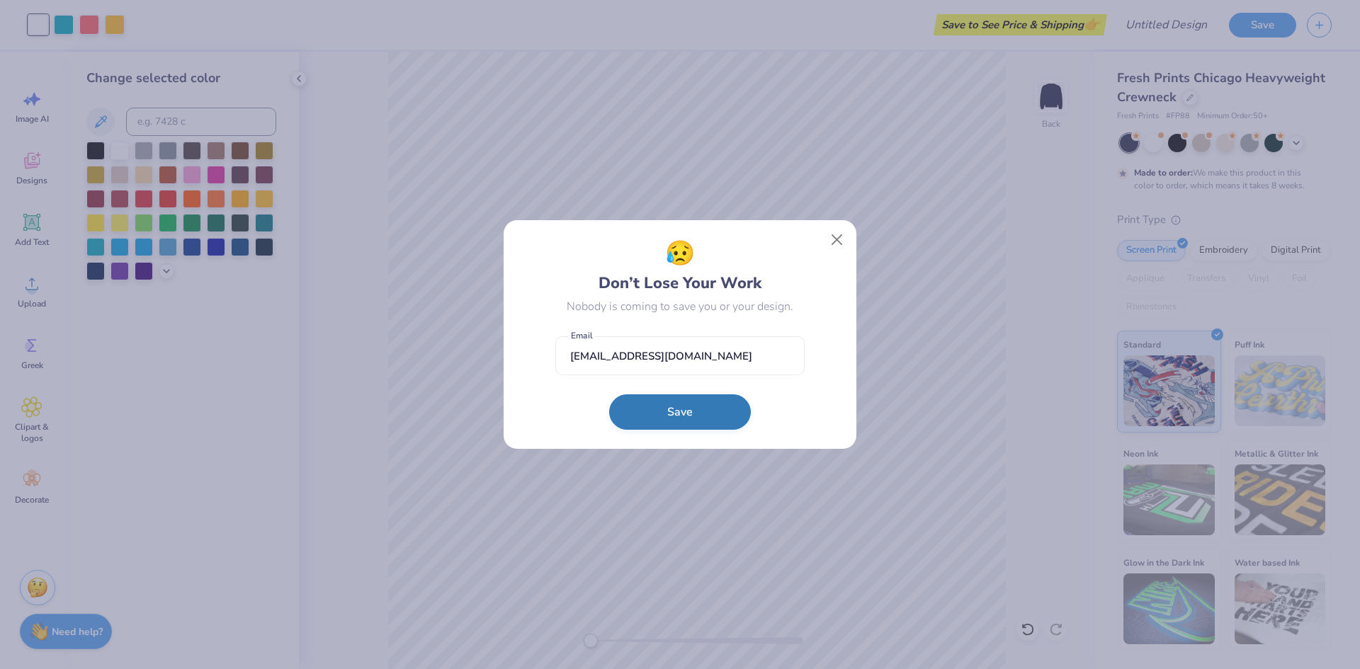
click at [678, 419] on button "Save" at bounding box center [680, 412] width 142 height 35
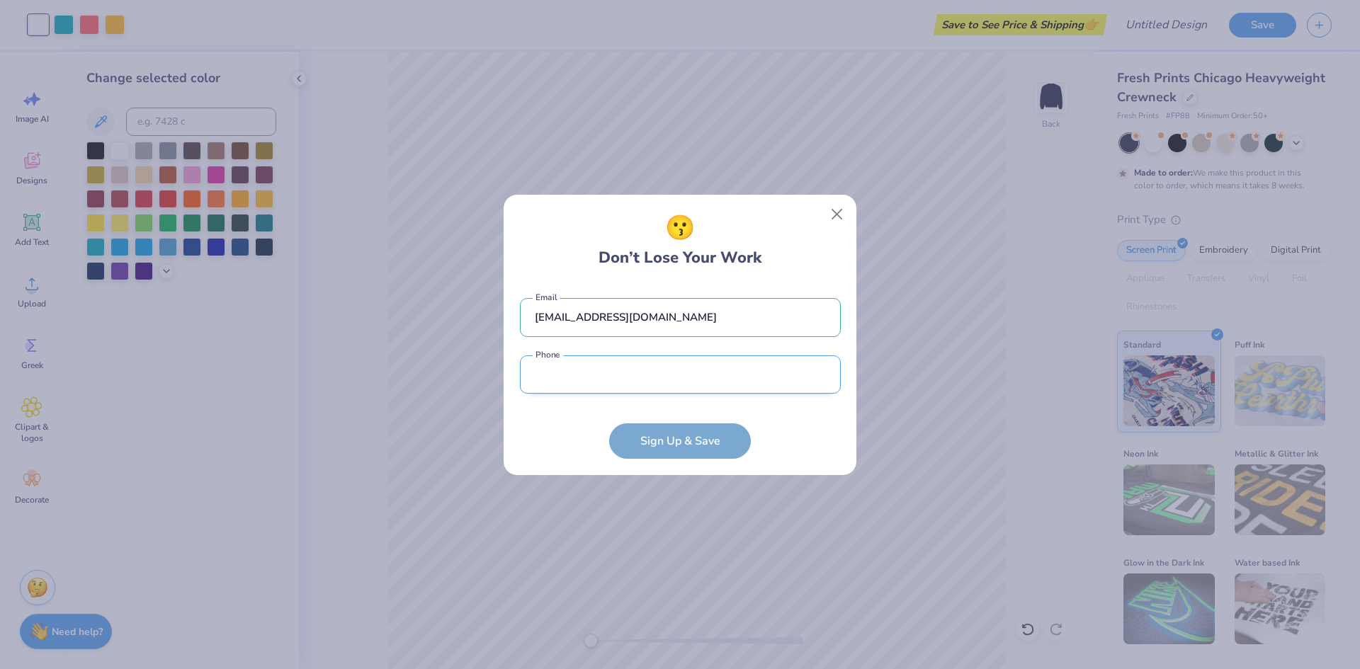
click at [658, 385] on input "tel" at bounding box center [680, 375] width 321 height 39
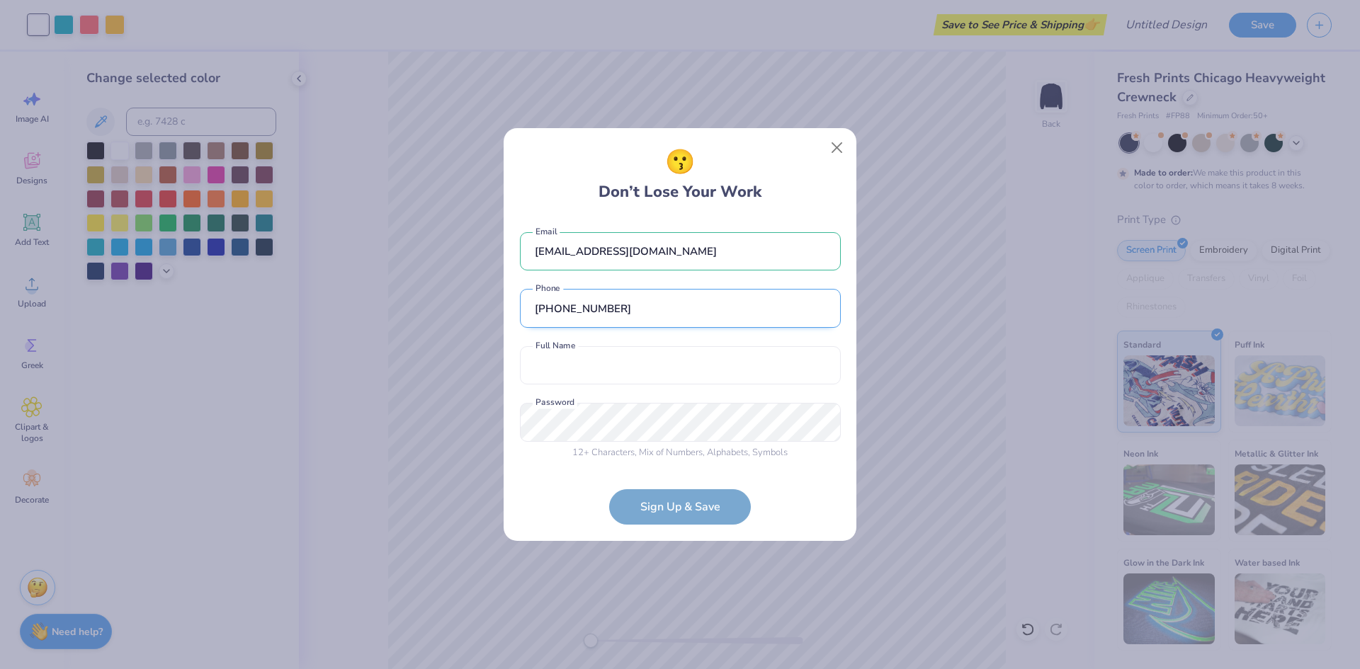
type input "(636) 357-1985"
type input "caroline elizabeth tauser"
type input "(636) 357-1985"
click at [473, 352] on div "😗 Don’t Lose Your Work carolinetauser23@gmail.com Email (636) 357-1985 Phone ca…" at bounding box center [680, 334] width 1360 height 669
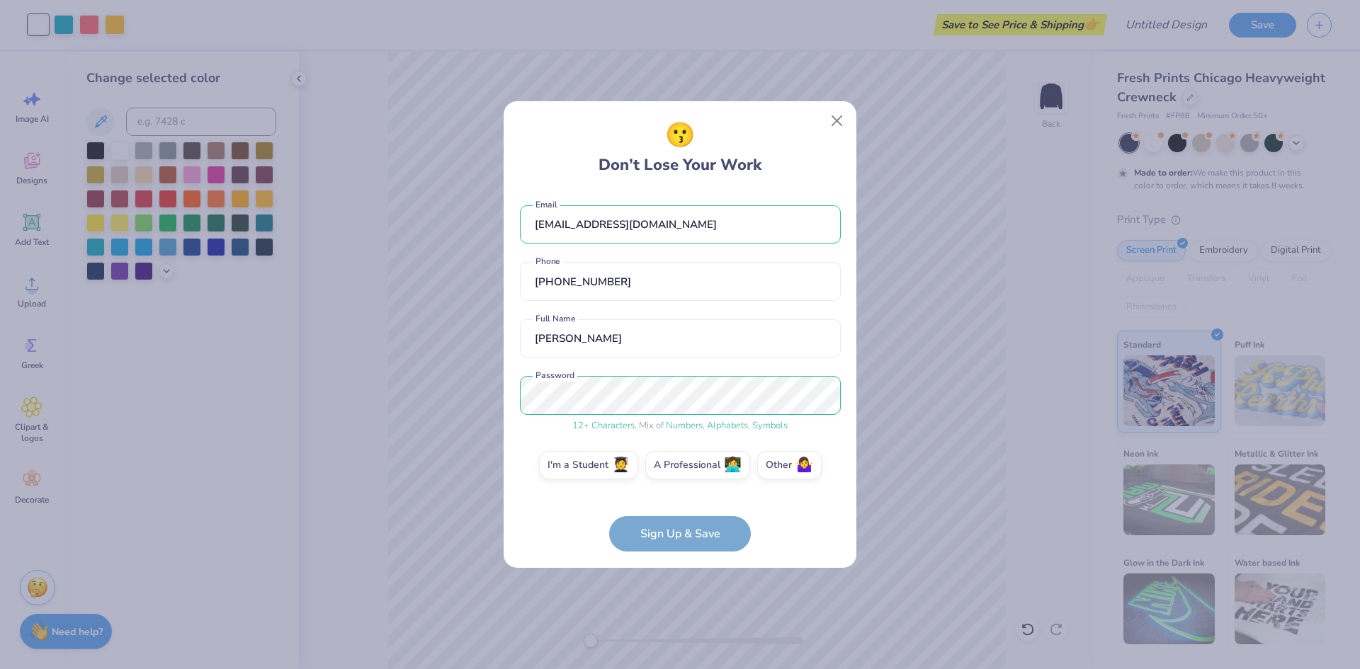
click at [666, 541] on form "carolinetauser23@gmail.com Email (636) 357-1985 Phone caroline elizabeth tauser…" at bounding box center [680, 371] width 321 height 361
click at [620, 459] on span "🧑‍🎓" at bounding box center [621, 463] width 18 height 16
click at [676, 465] on input "I'm a Student 🧑‍🎓" at bounding box center [680, 469] width 9 height 9
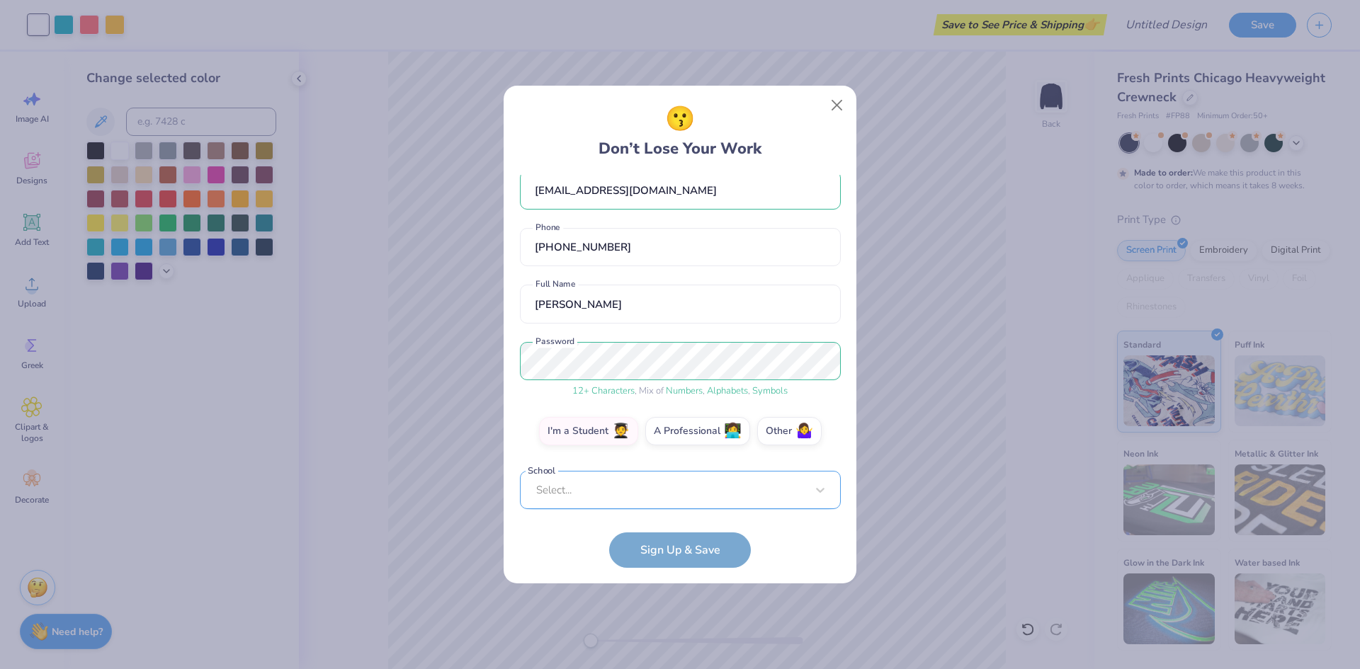
click at [618, 482] on div "Select..." at bounding box center [680, 490] width 321 height 39
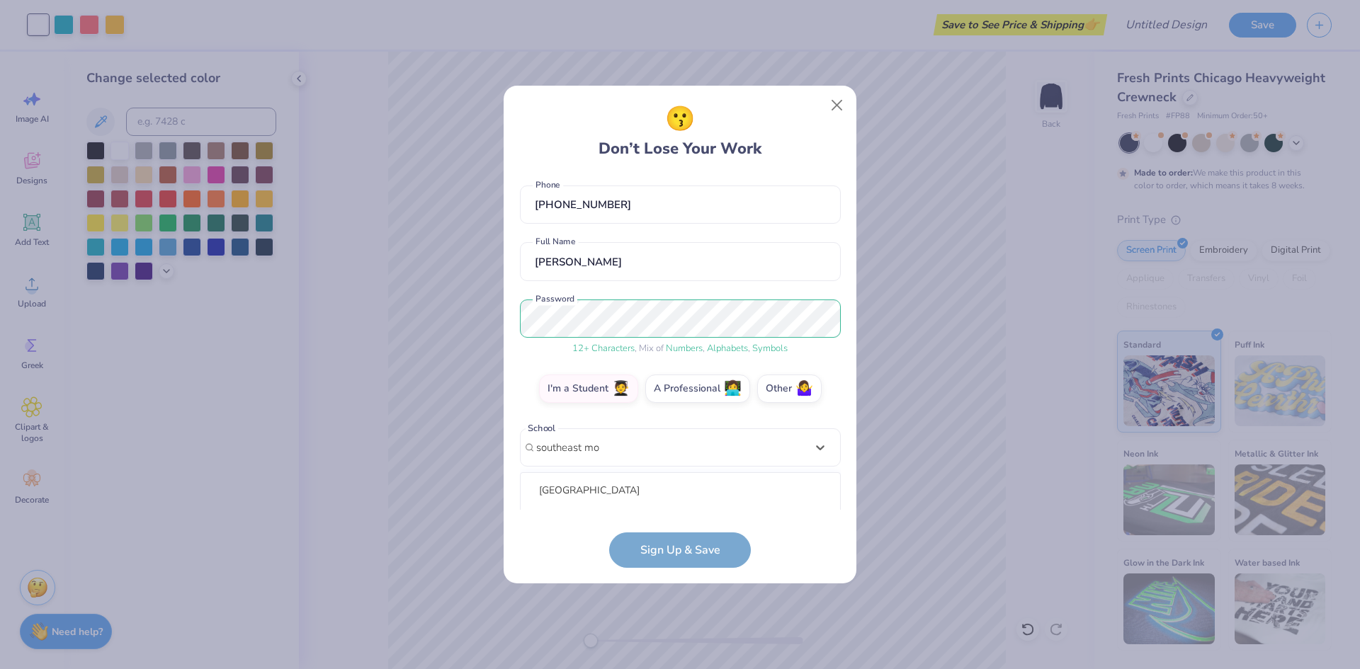
scroll to position [238, 0]
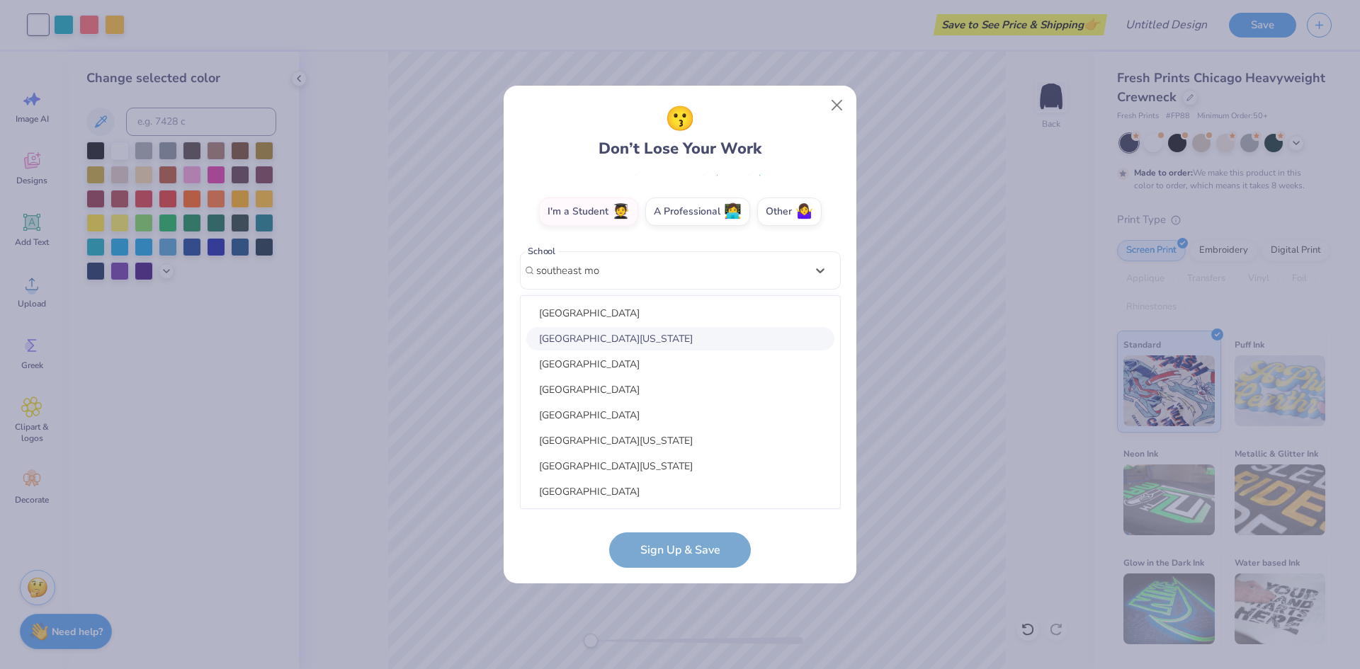
click at [655, 334] on div "[GEOGRAPHIC_DATA][US_STATE]" at bounding box center [680, 338] width 308 height 23
type input "southeast mo"
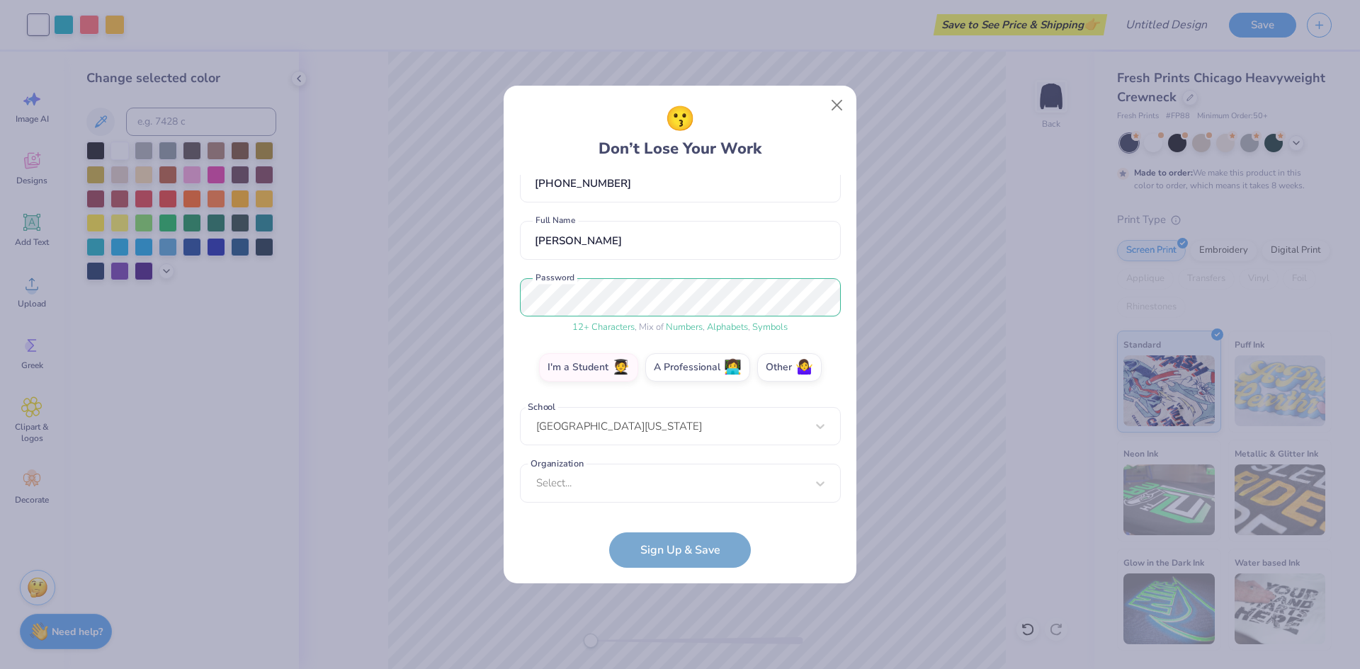
scroll to position [82, 0]
click at [686, 494] on div "Select..." at bounding box center [680, 483] width 321 height 39
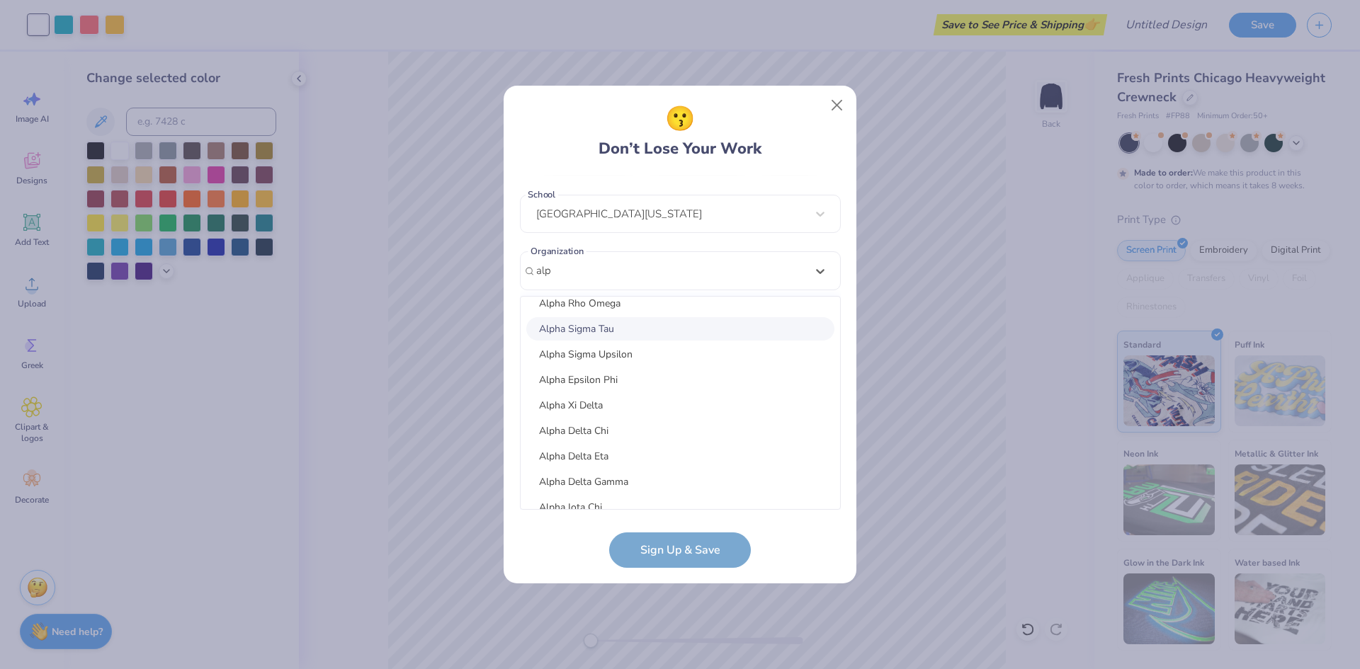
scroll to position [881, 0]
click at [626, 401] on div "Alpha Xi Delta" at bounding box center [680, 401] width 308 height 23
type input "alp"
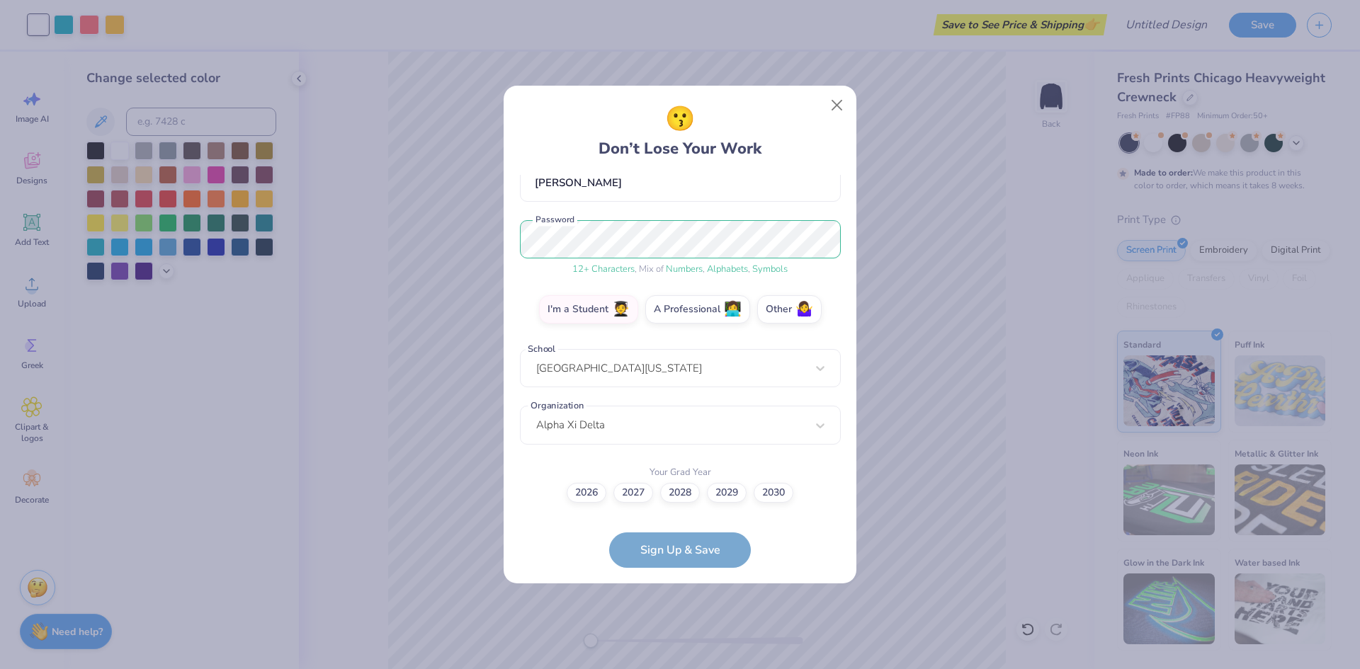
scroll to position [140, 0]
click at [637, 497] on label "2027" at bounding box center [633, 491] width 40 height 20
click at [676, 629] on input "2027" at bounding box center [680, 633] width 9 height 9
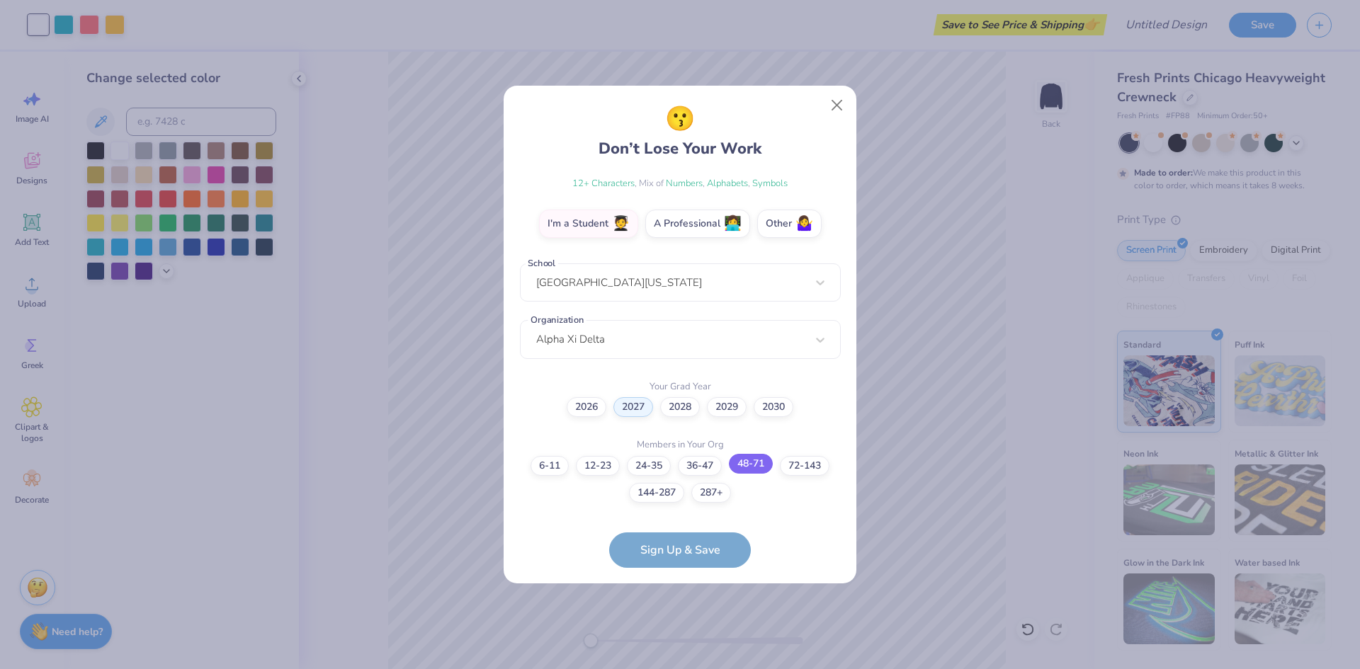
click at [759, 468] on label "48-71" at bounding box center [751, 464] width 44 height 20
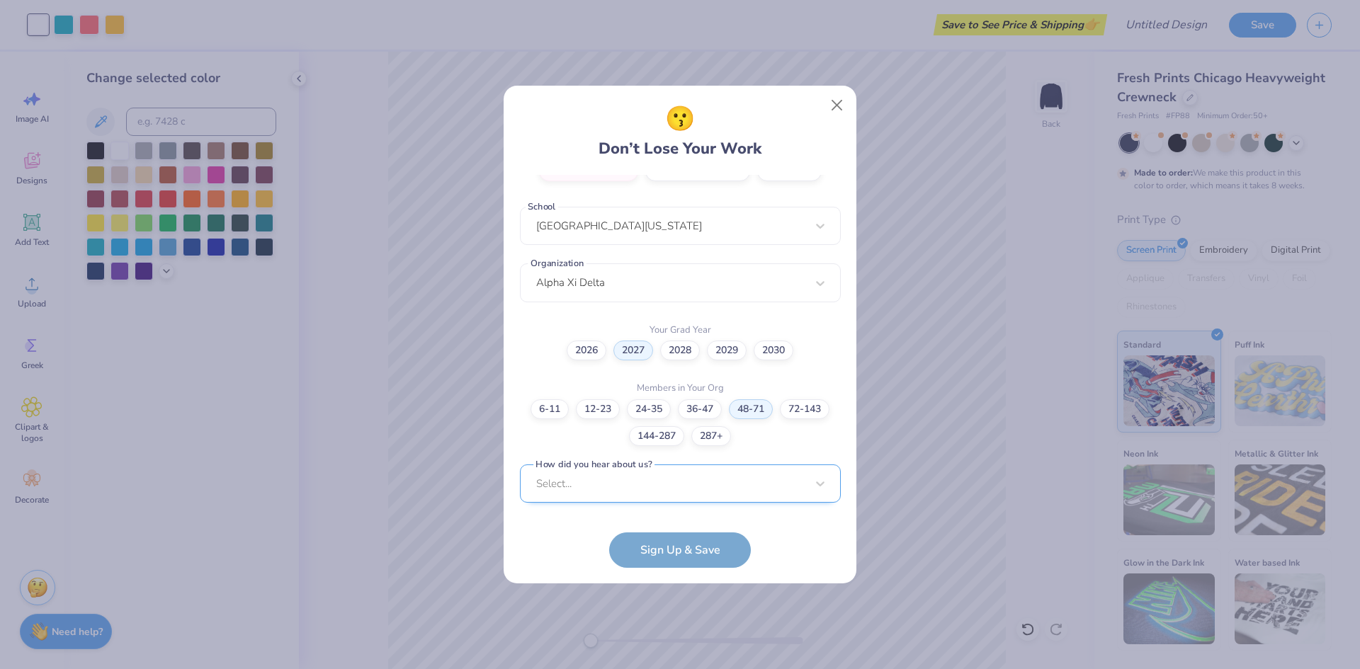
click at [731, 488] on div "Select..." at bounding box center [680, 484] width 321 height 39
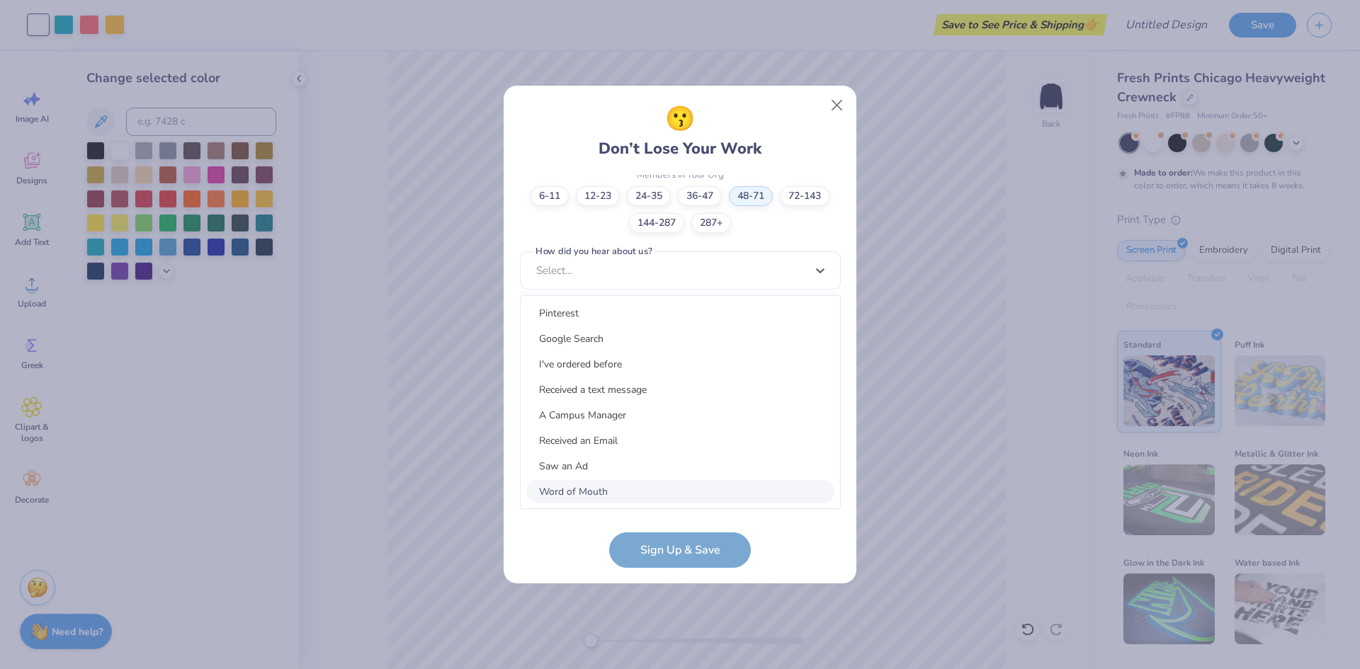
click at [687, 482] on div "Word of Mouth" at bounding box center [680, 491] width 308 height 23
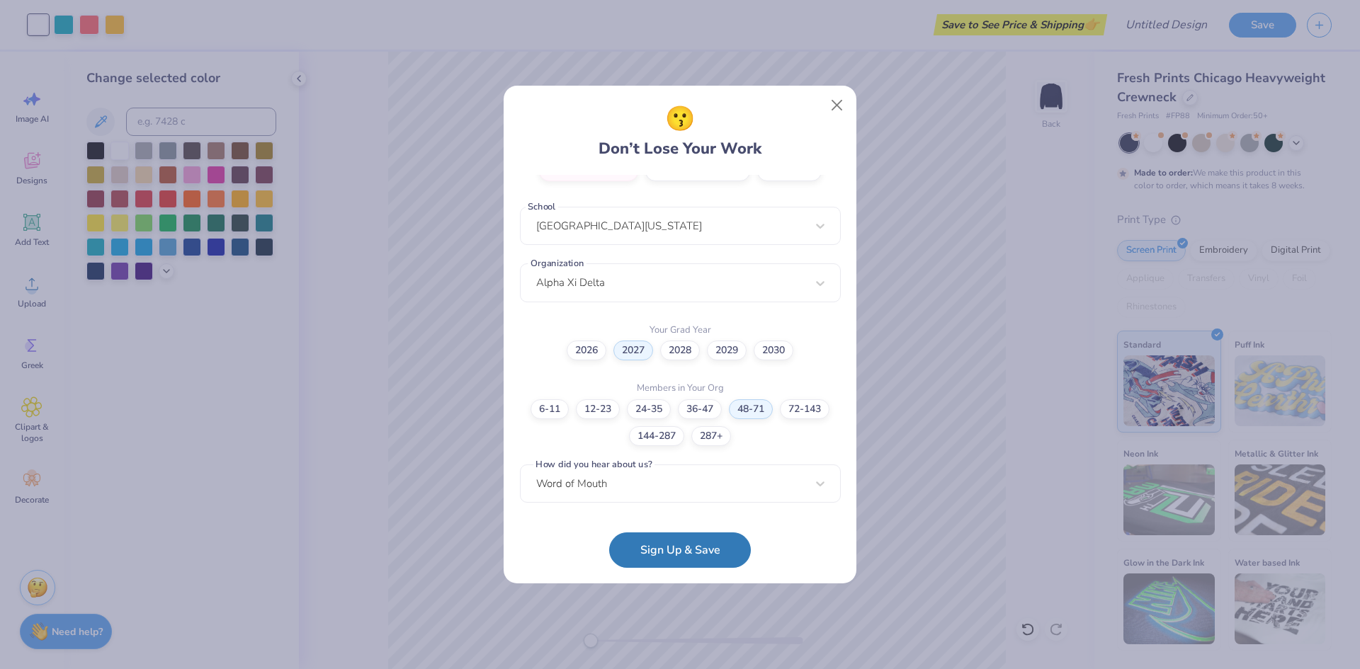
scroll to position [283, 0]
click at [689, 548] on button "Sign Up & Save" at bounding box center [680, 546] width 142 height 35
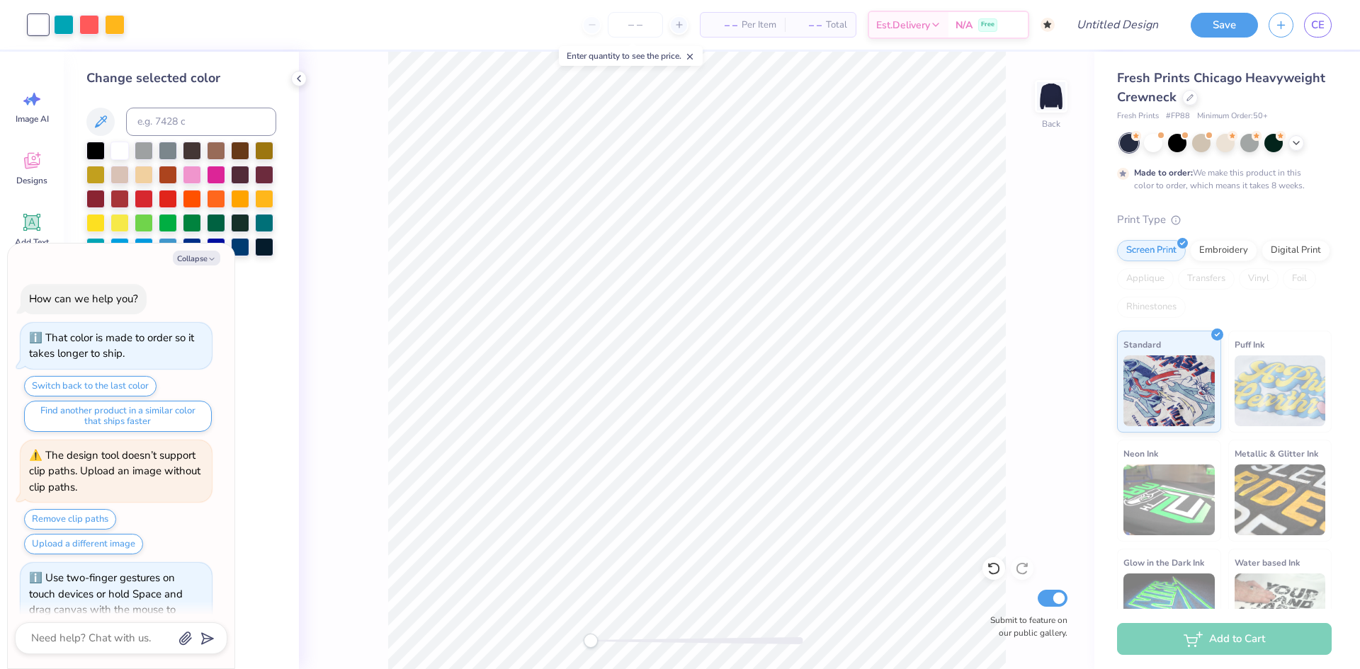
scroll to position [264, 0]
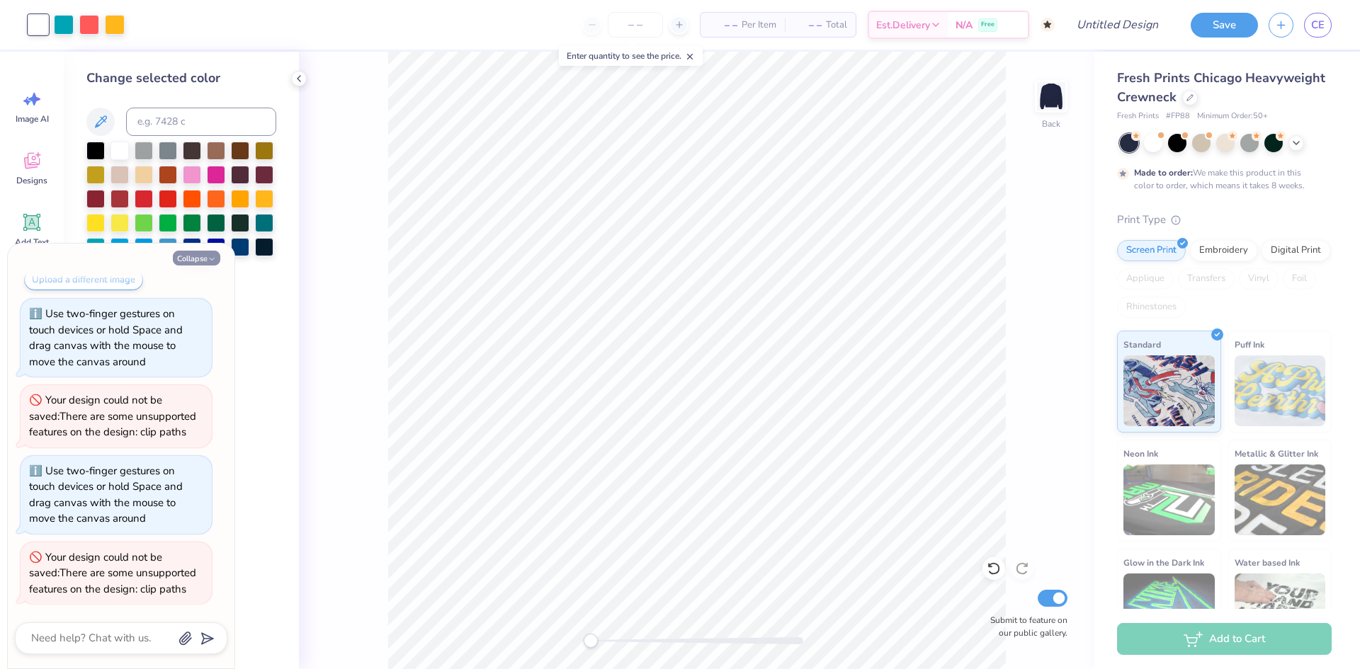
click at [205, 258] on button "Collapse" at bounding box center [196, 258] width 47 height 15
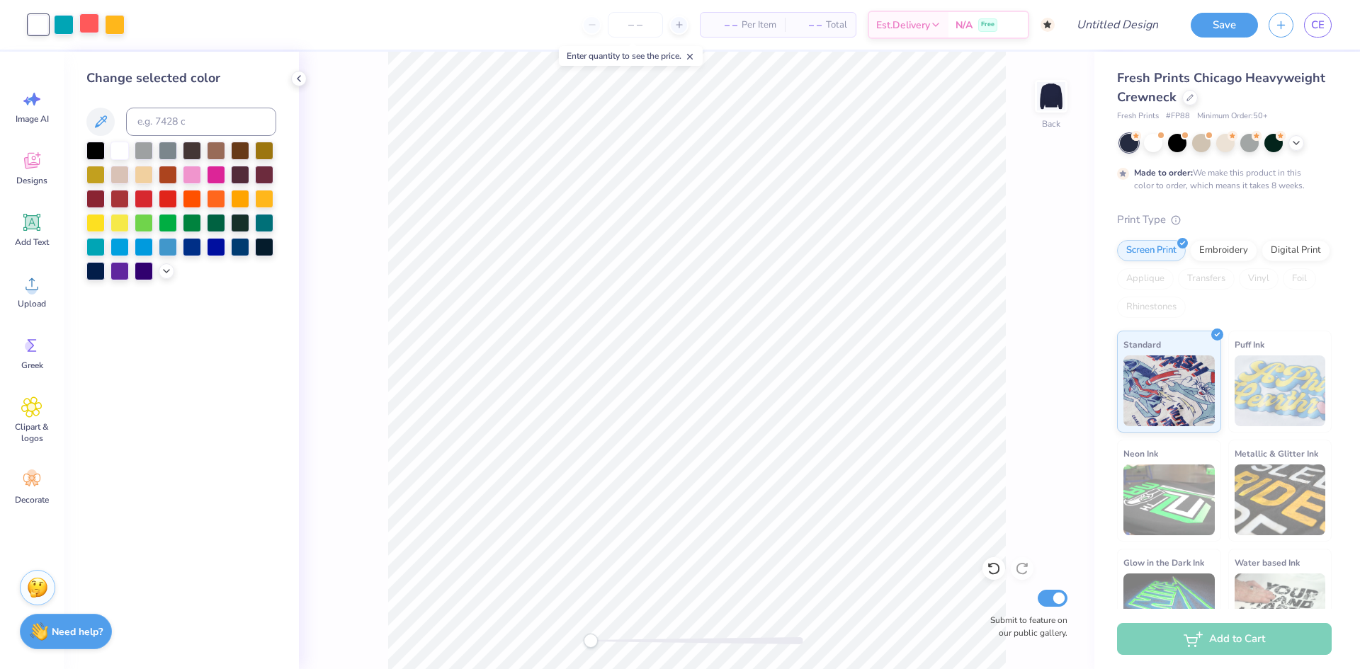
click at [91, 21] on div at bounding box center [89, 23] width 20 height 20
click at [238, 244] on div at bounding box center [240, 246] width 18 height 18
click at [260, 243] on div at bounding box center [264, 246] width 18 height 18
click at [114, 26] on div at bounding box center [115, 23] width 20 height 20
click at [120, 152] on div at bounding box center [120, 149] width 18 height 18
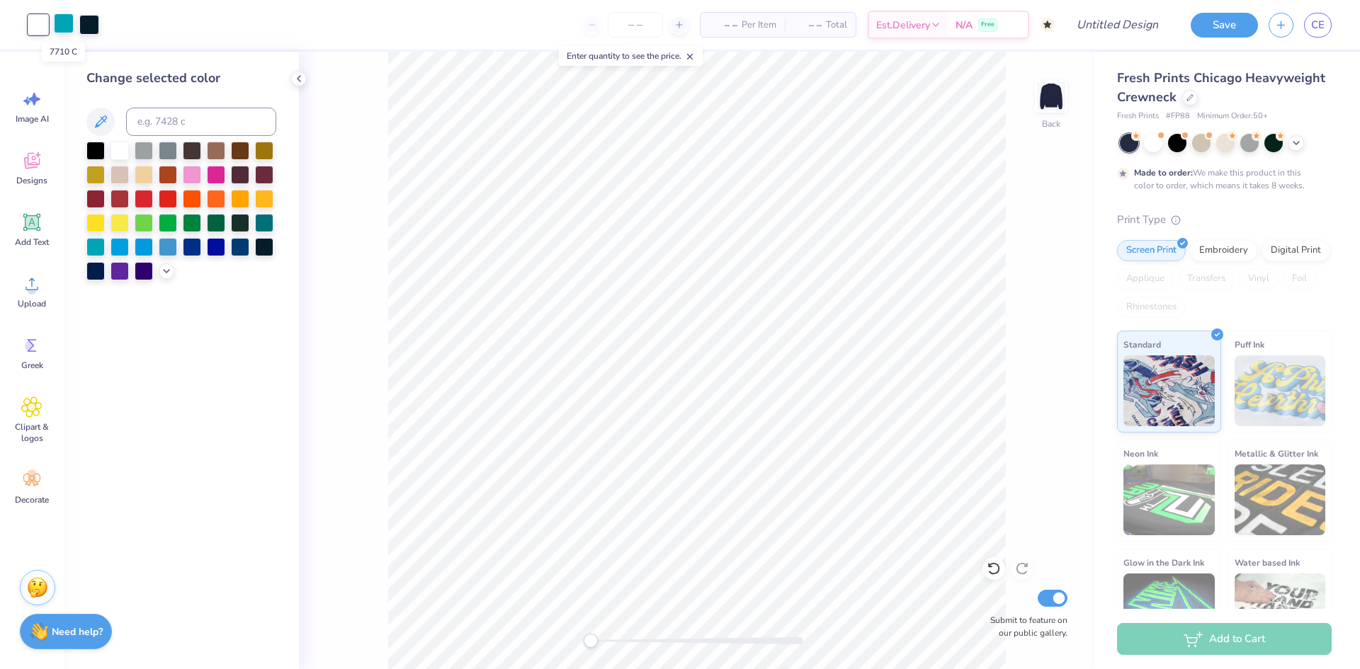
click at [64, 21] on div at bounding box center [64, 23] width 20 height 20
click at [120, 150] on div at bounding box center [120, 149] width 18 height 18
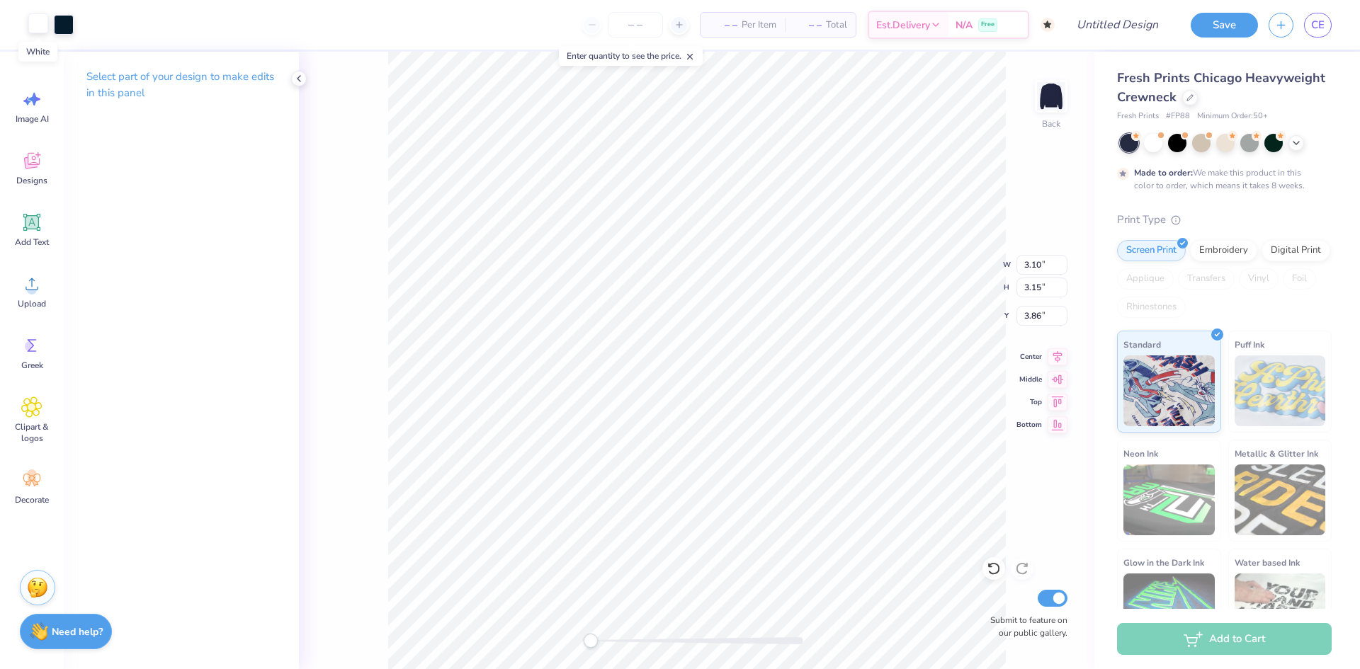
click at [43, 23] on div at bounding box center [38, 23] width 20 height 20
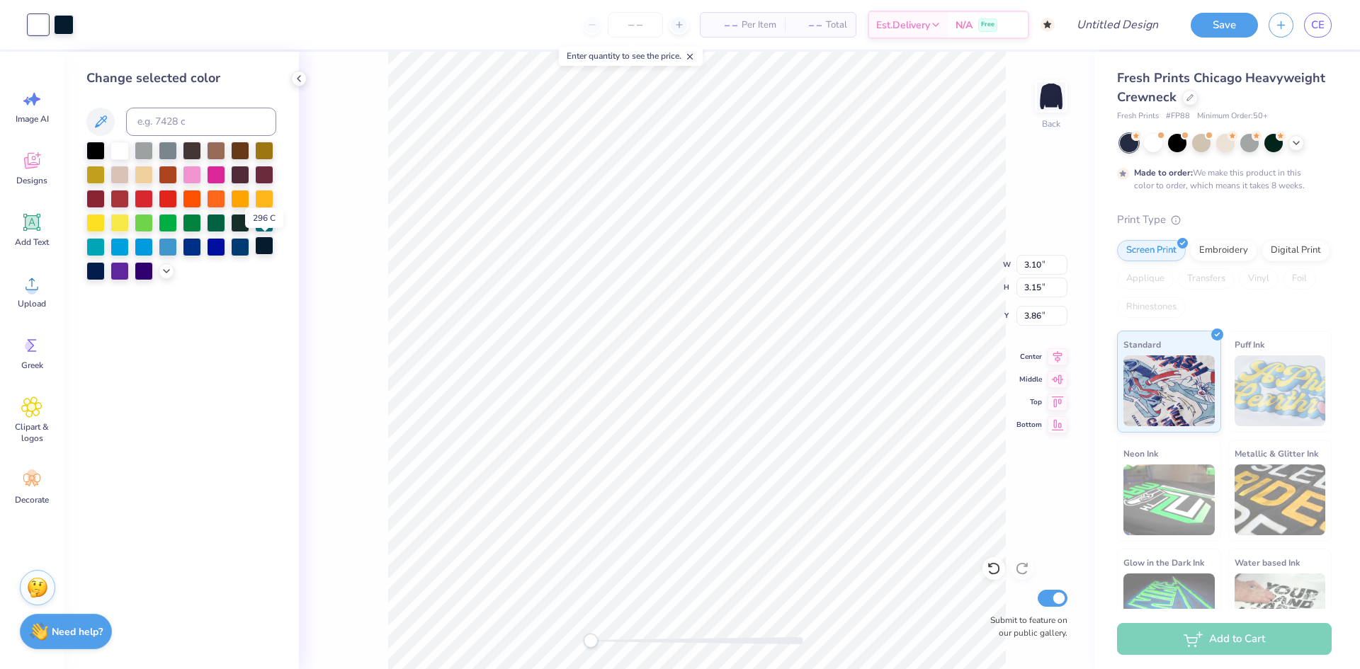
click at [268, 244] on div at bounding box center [264, 246] width 18 height 18
click at [116, 147] on div at bounding box center [120, 149] width 18 height 18
click at [300, 74] on icon at bounding box center [298, 78] width 11 height 11
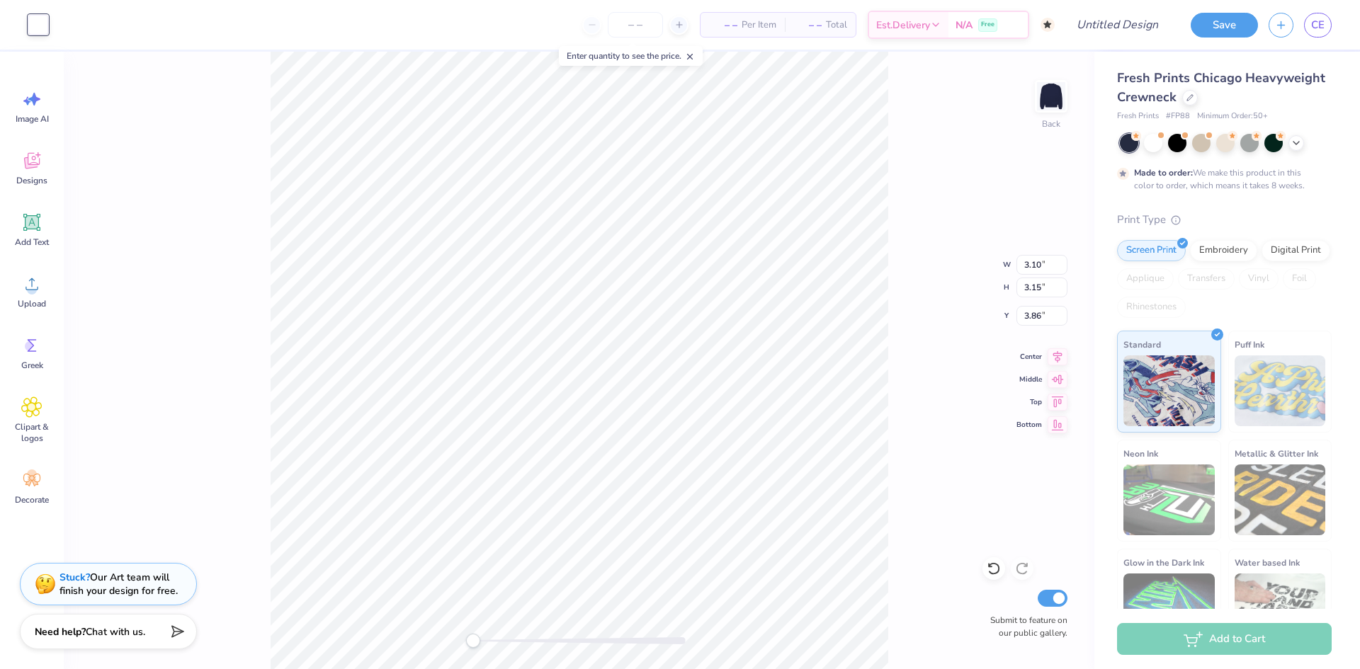
click at [60, 26] on div "– – Per Item – – Total Est. Delivery N/A Free" at bounding box center [557, 25] width 996 height 50
click at [41, 27] on div at bounding box center [38, 25] width 20 height 20
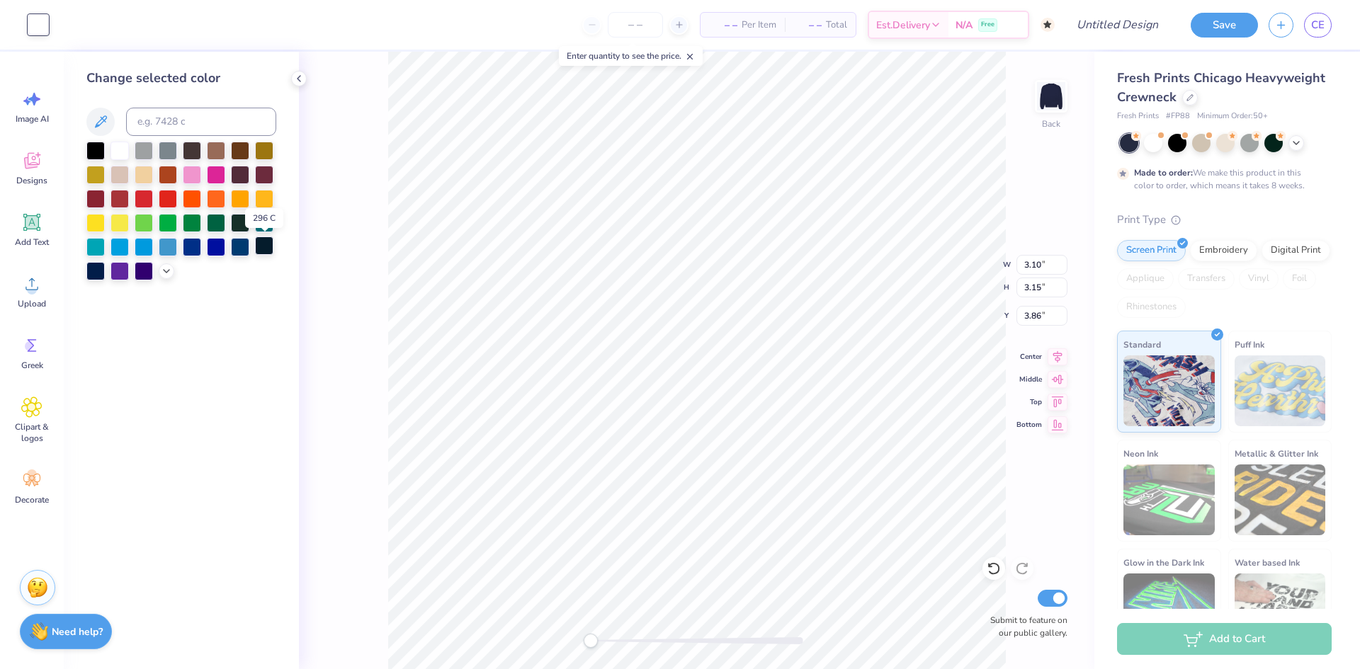
click at [259, 251] on div at bounding box center [264, 246] width 18 height 18
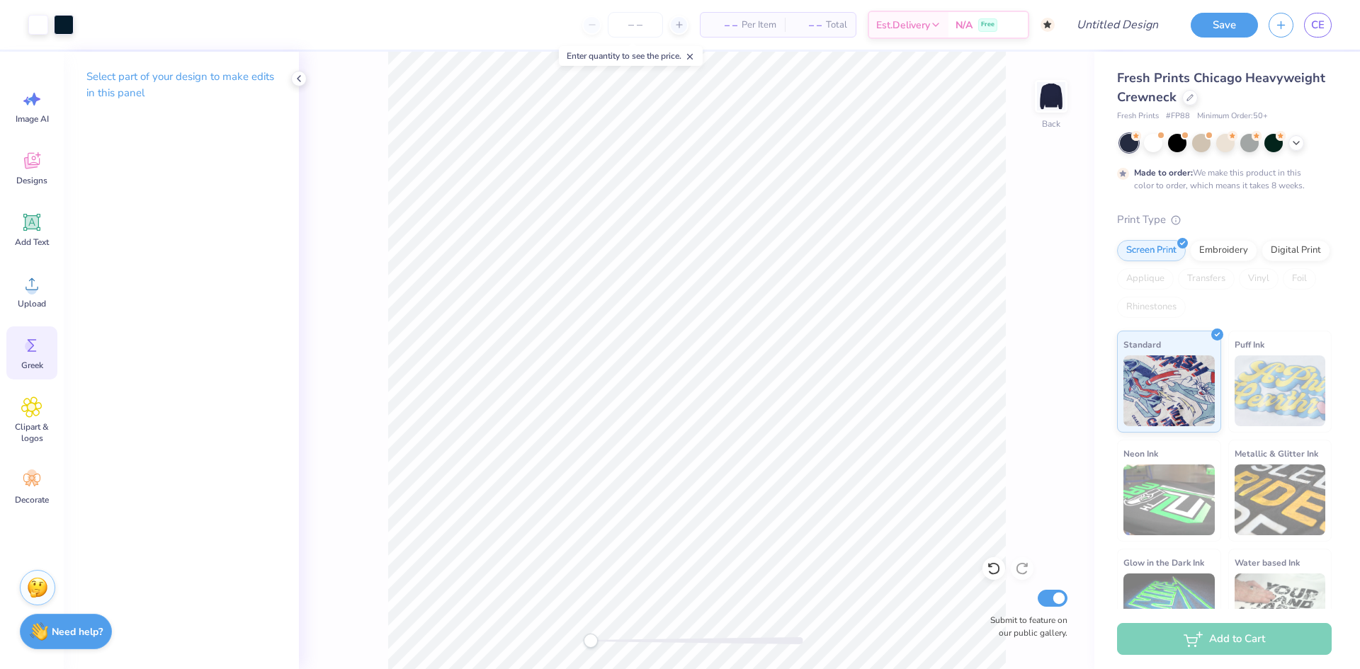
click at [35, 351] on icon at bounding box center [32, 345] width 9 height 13
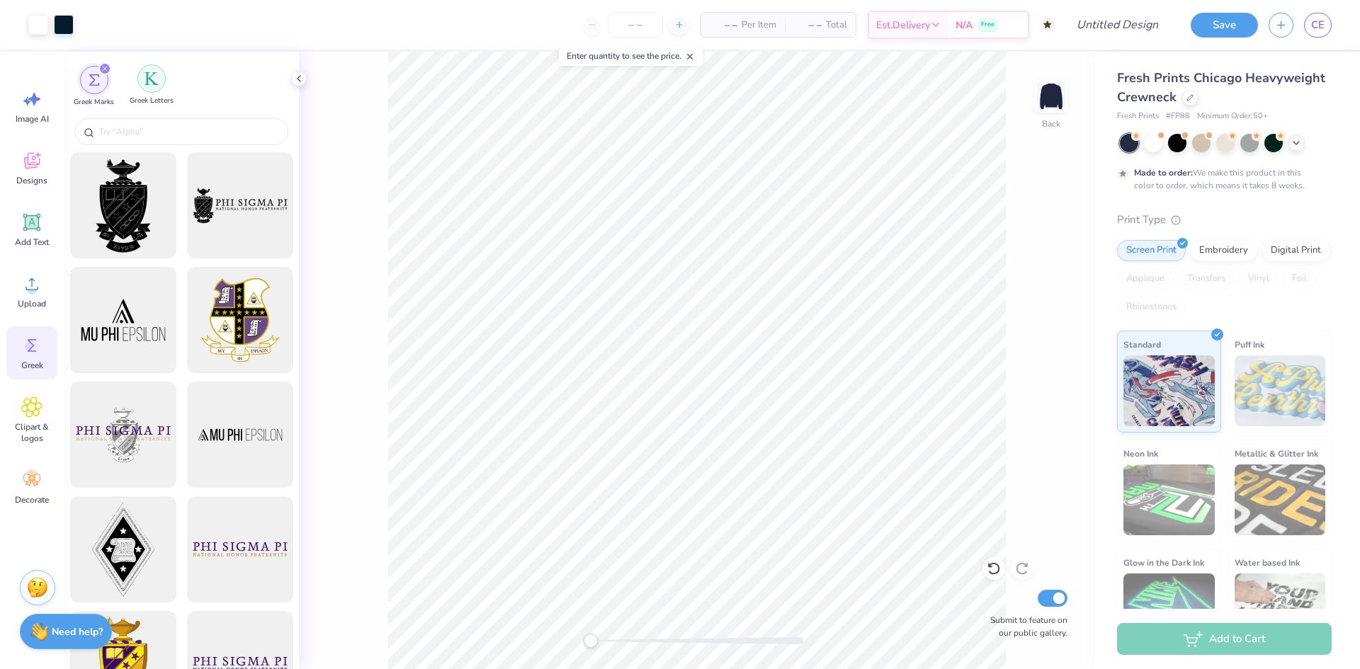
click at [155, 88] on div "filter for Greek Letters" at bounding box center [151, 78] width 28 height 28
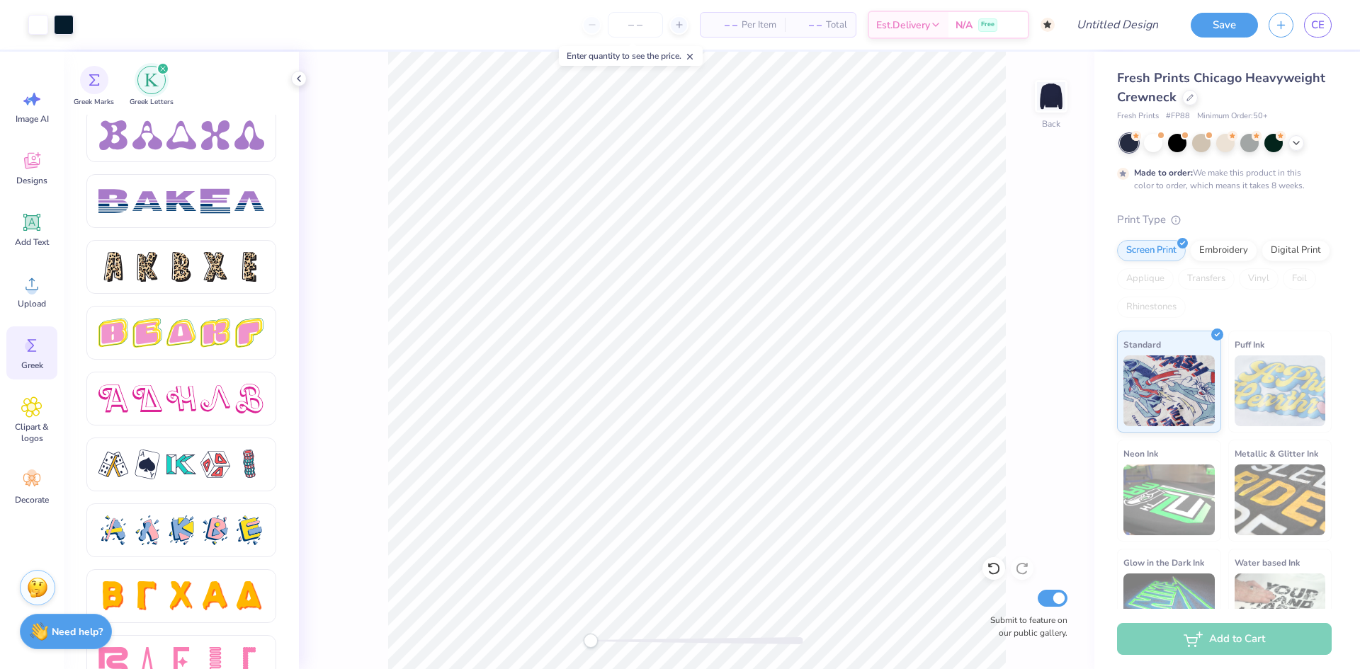
scroll to position [2276, 0]
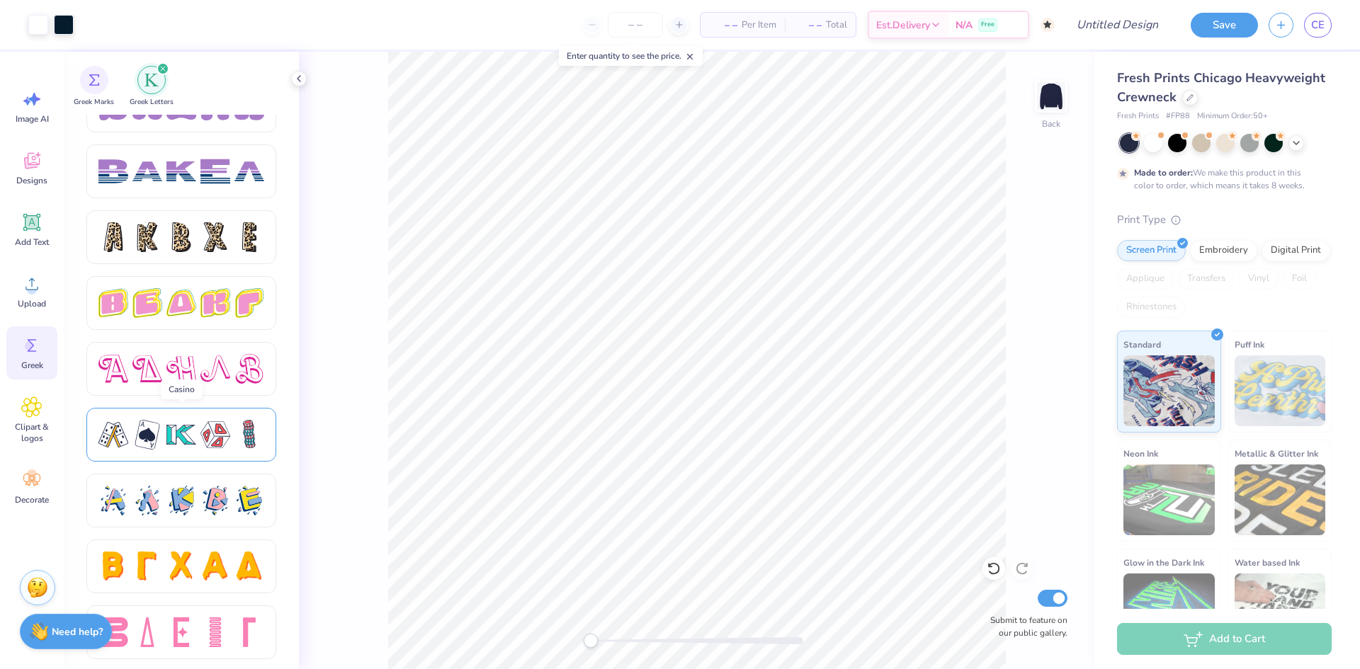
click at [222, 438] on div at bounding box center [215, 435] width 30 height 30
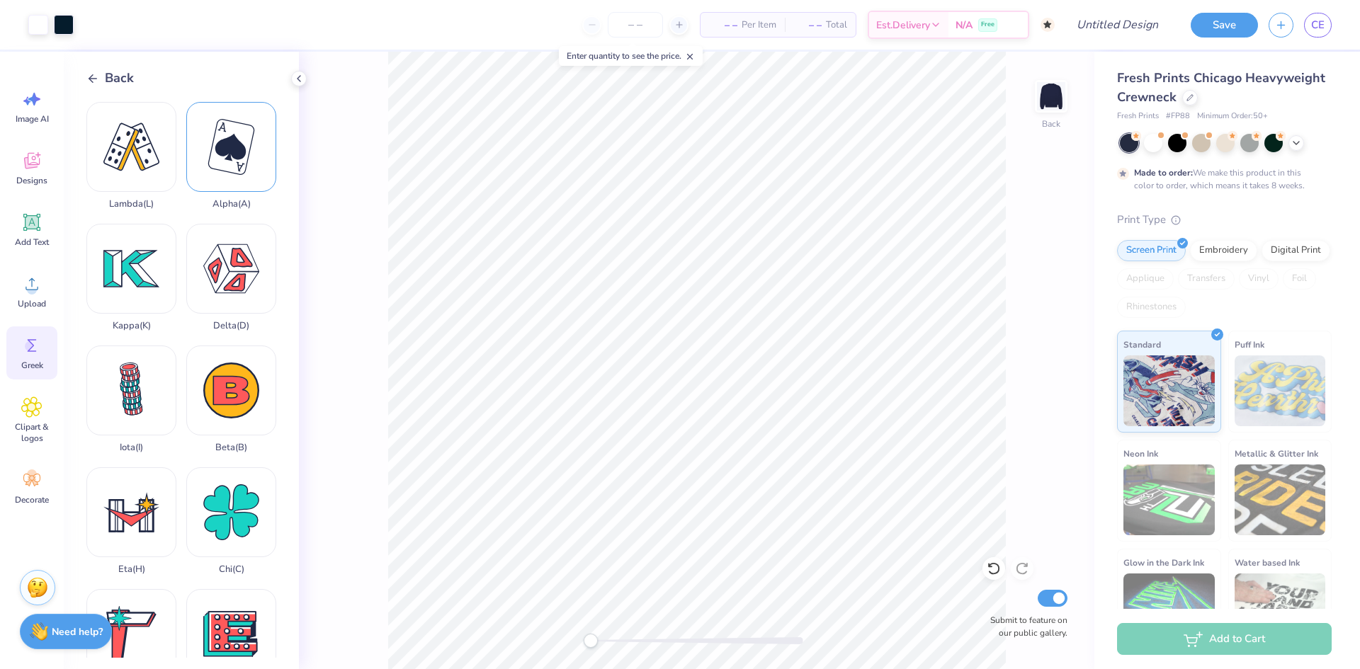
click at [230, 132] on div "Alpha ( A )" at bounding box center [231, 156] width 90 height 108
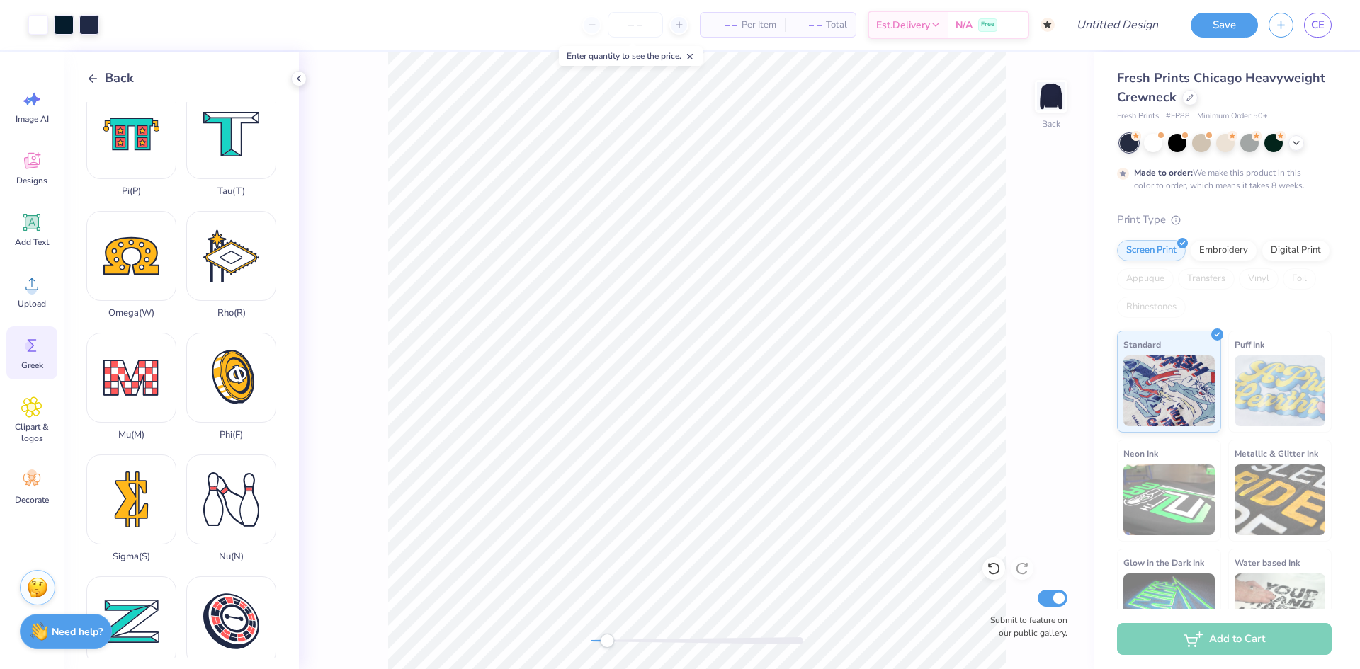
scroll to position [909, 0]
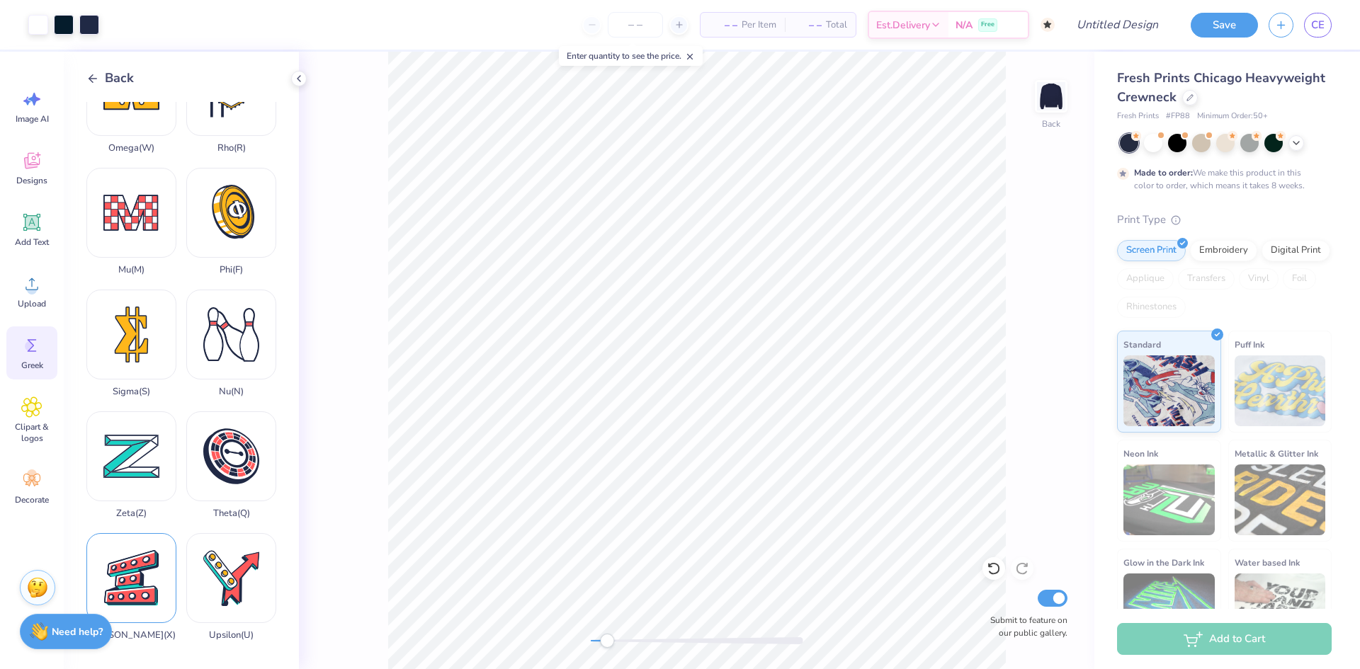
click at [130, 579] on div "Xi ( X )" at bounding box center [131, 587] width 90 height 108
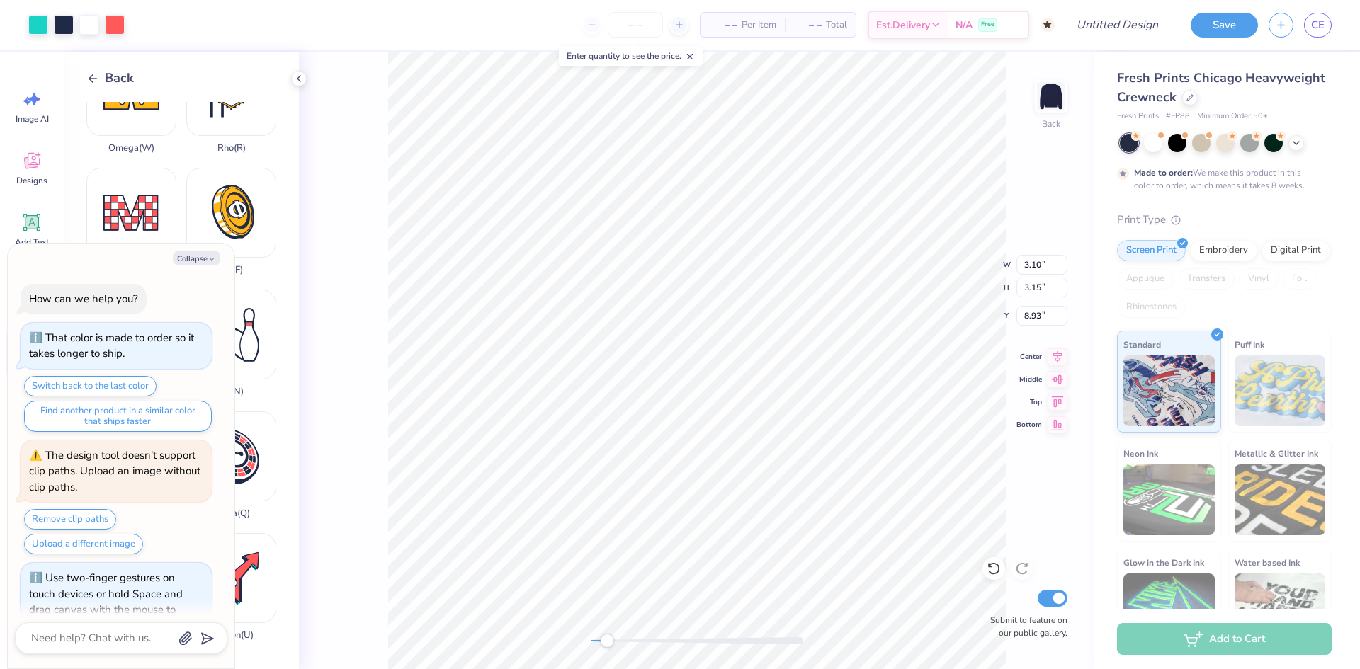
scroll to position [387, 0]
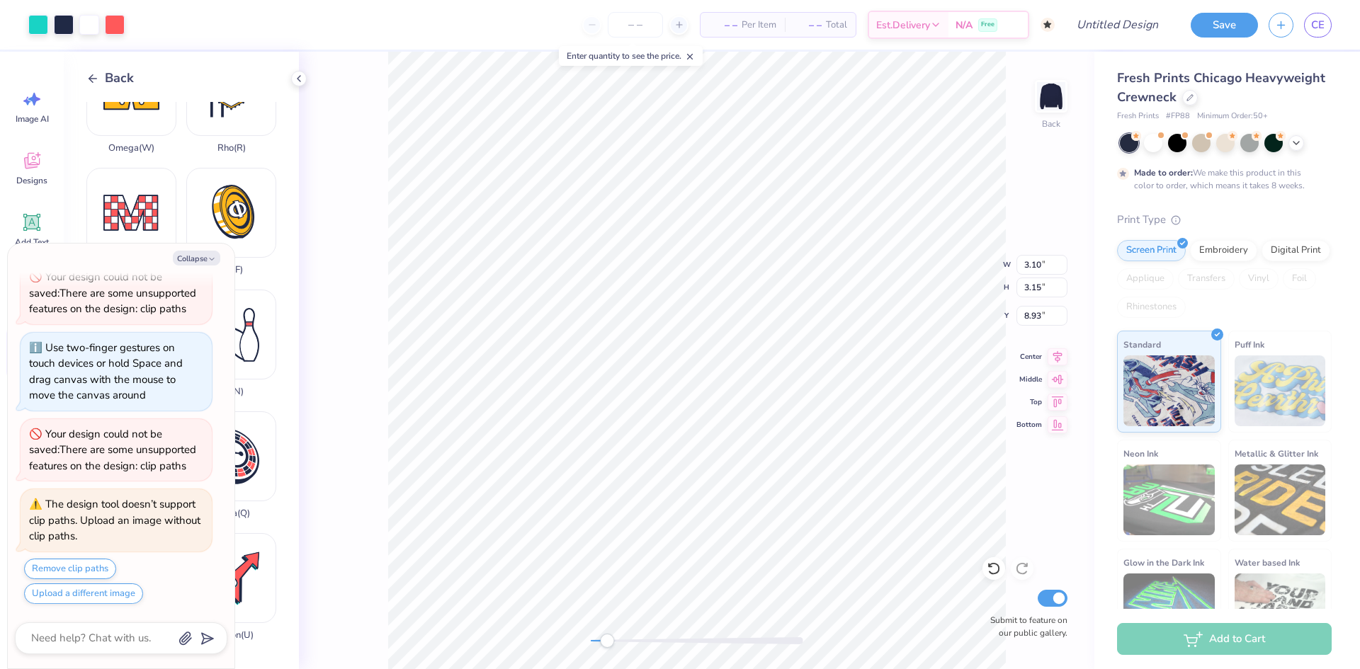
type textarea "x"
type input "2.60"
type input "3.14"
type input "3.96"
type textarea "x"
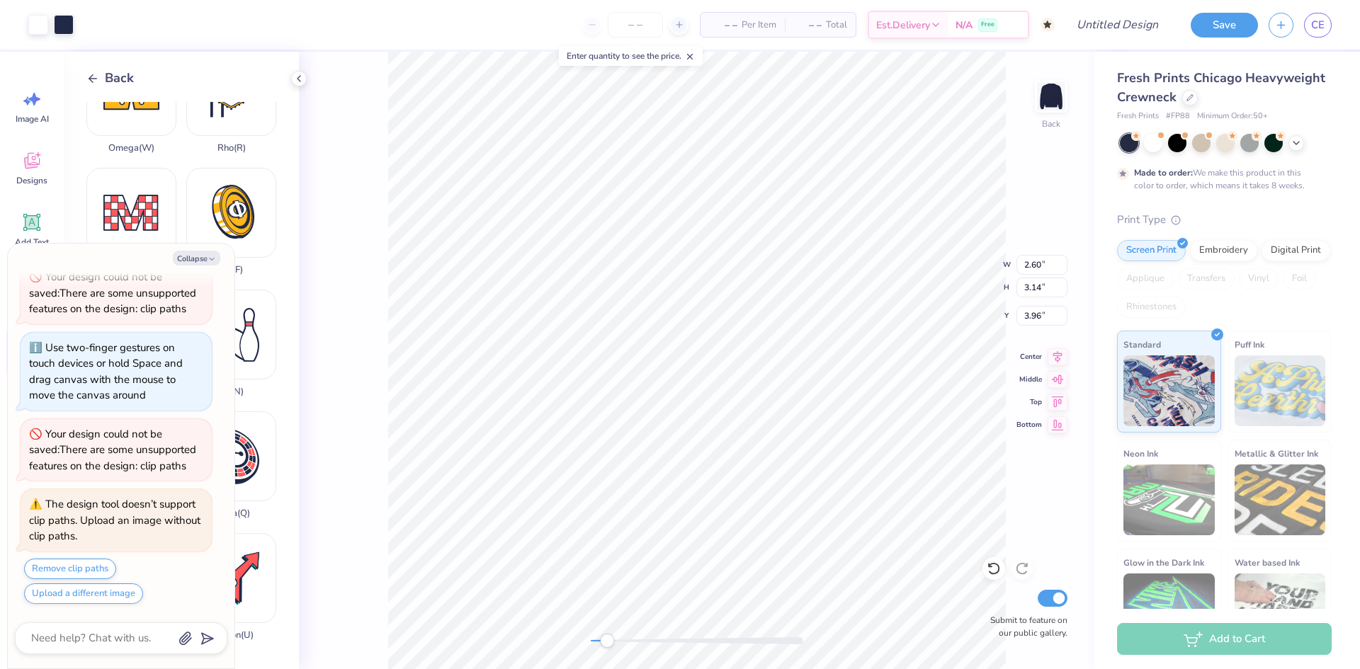
type input "3.10"
type input "3.15"
type input "3.75"
type textarea "x"
type input "2.60"
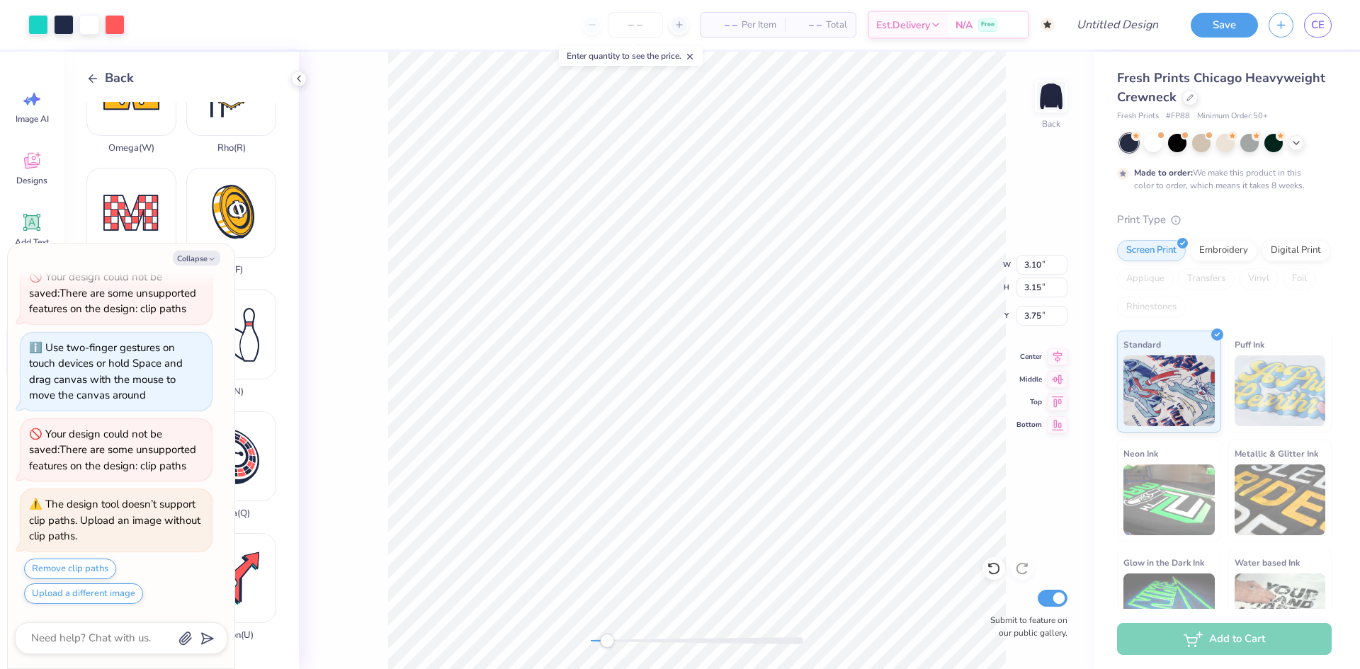
type input "3.14"
type input "3.96"
type textarea "x"
type input "3.10"
type input "3.15"
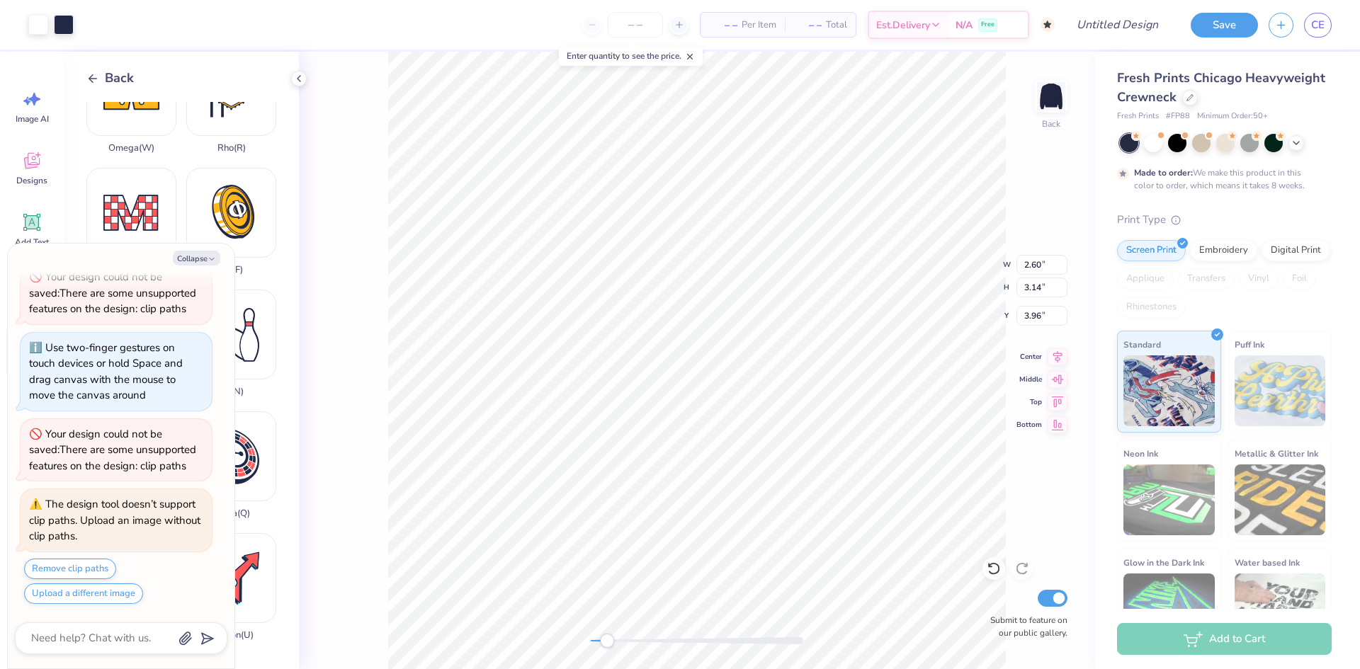
type input "3.75"
click at [118, 23] on div at bounding box center [115, 23] width 20 height 20
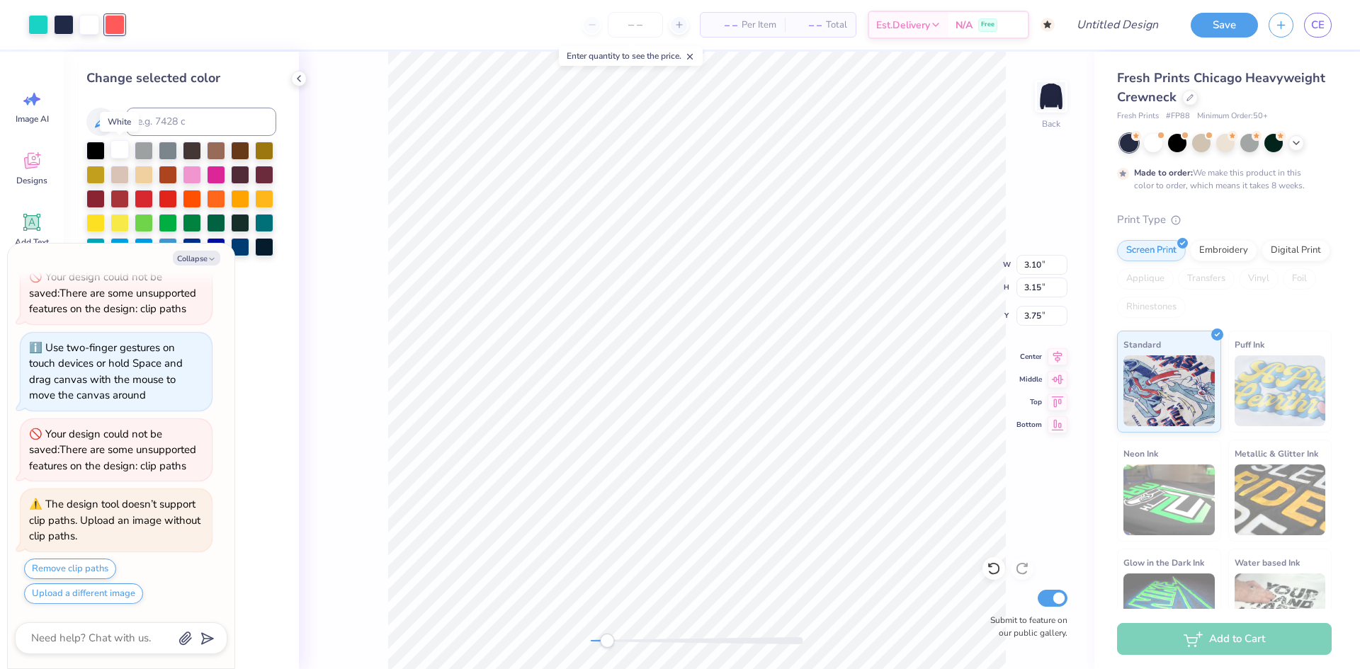
click at [119, 148] on div at bounding box center [120, 149] width 18 height 18
click at [203, 249] on div "Collapse How can we help you? That color is made to order so it takes longer to…" at bounding box center [121, 456] width 227 height 425
click at [203, 254] on button "Collapse" at bounding box center [196, 258] width 47 height 15
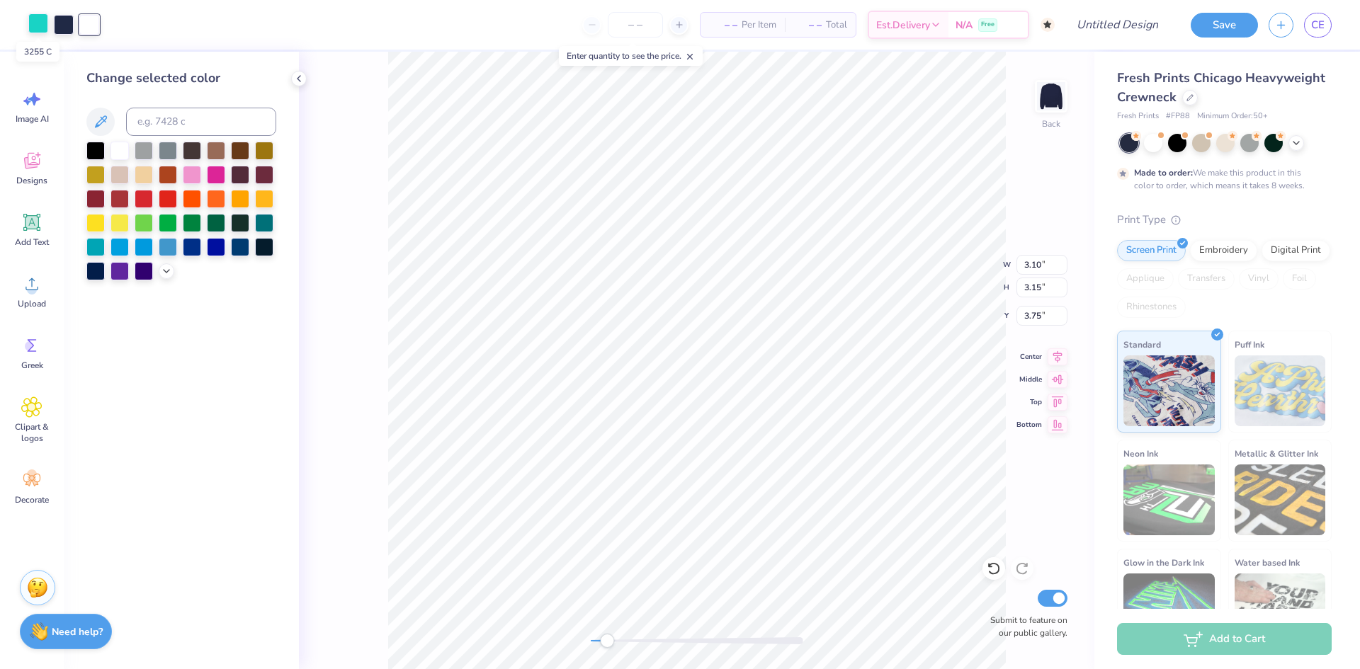
click at [42, 28] on div at bounding box center [38, 23] width 20 height 20
click at [120, 149] on div at bounding box center [120, 149] width 18 height 18
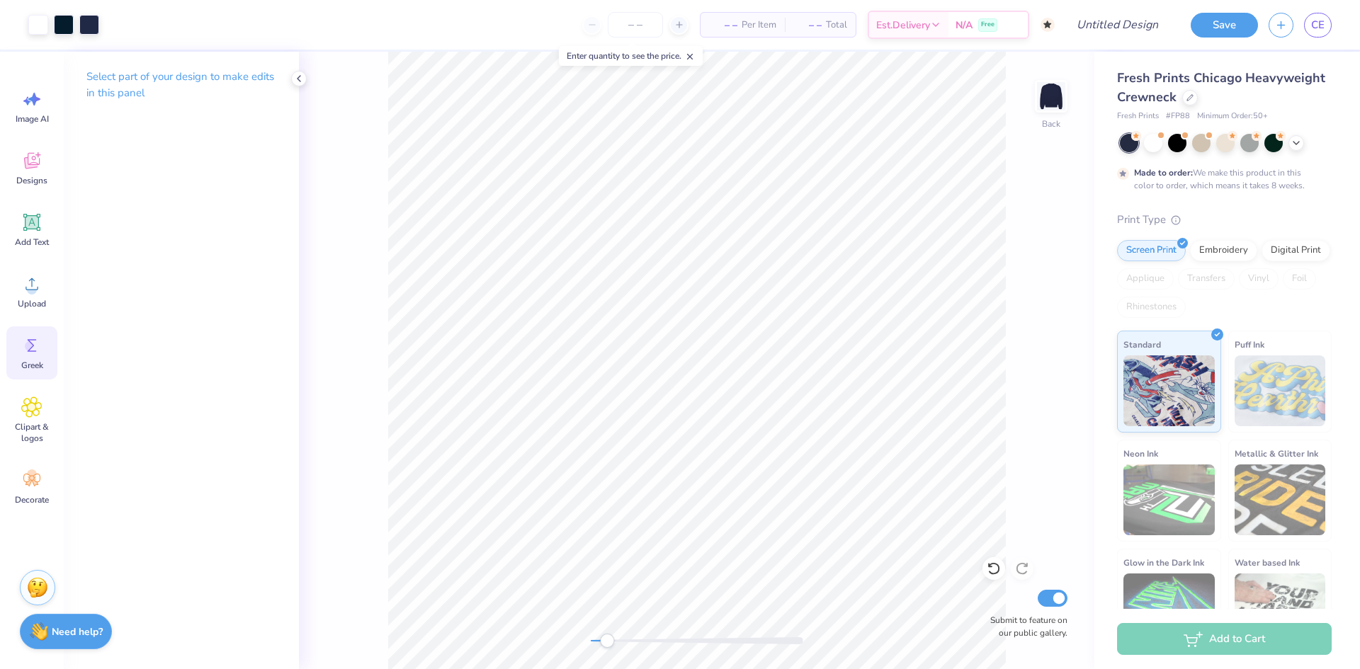
click at [23, 360] on span "Greek" at bounding box center [32, 365] width 22 height 11
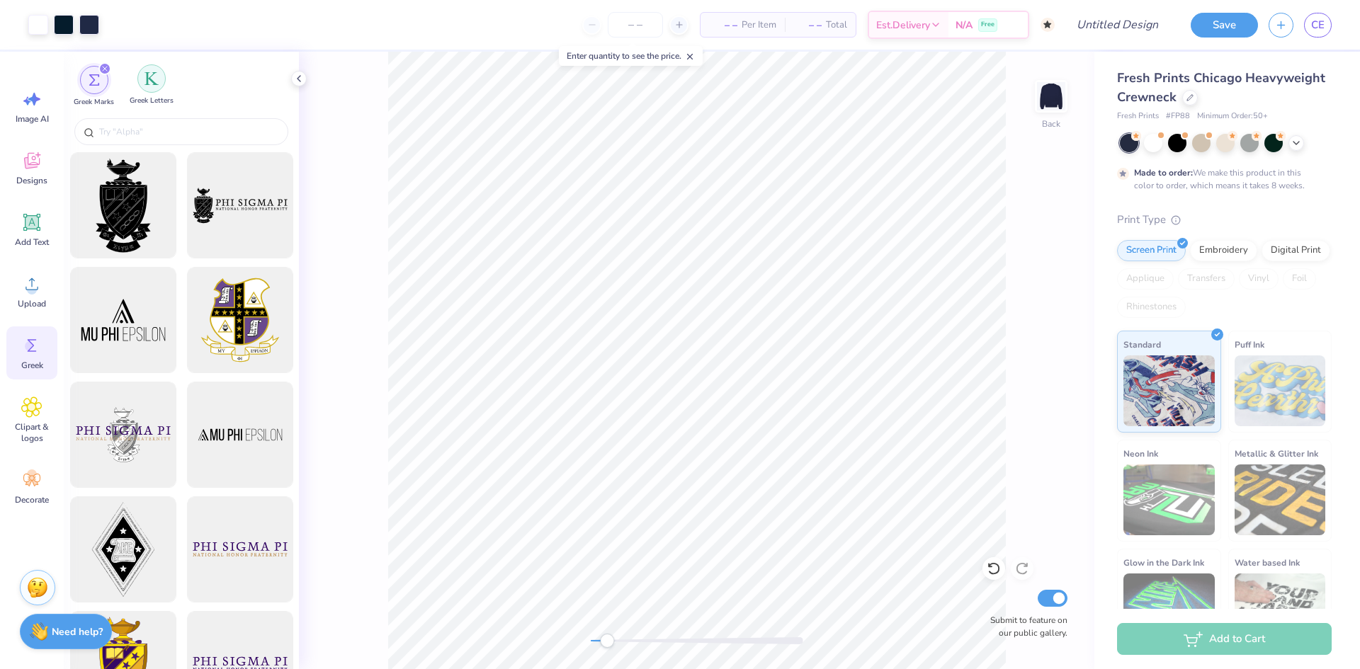
click at [145, 83] on img "filter for Greek Letters" at bounding box center [152, 79] width 14 height 14
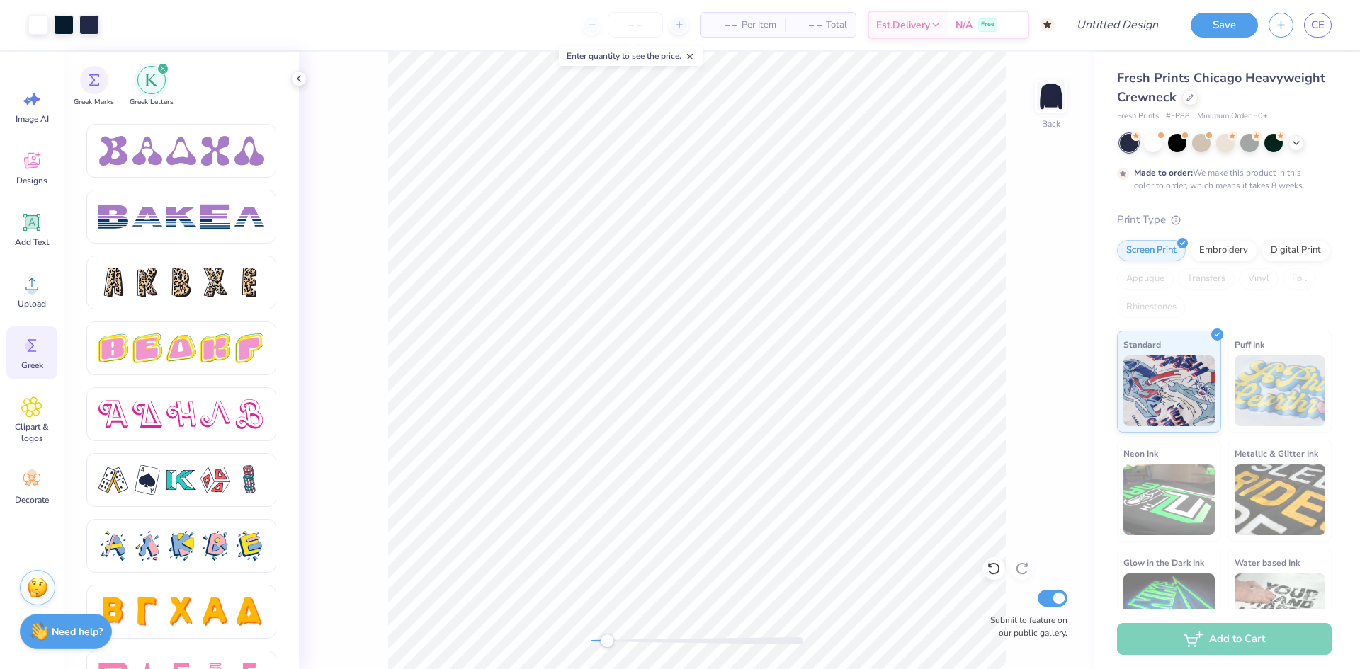
scroll to position [2276, 0]
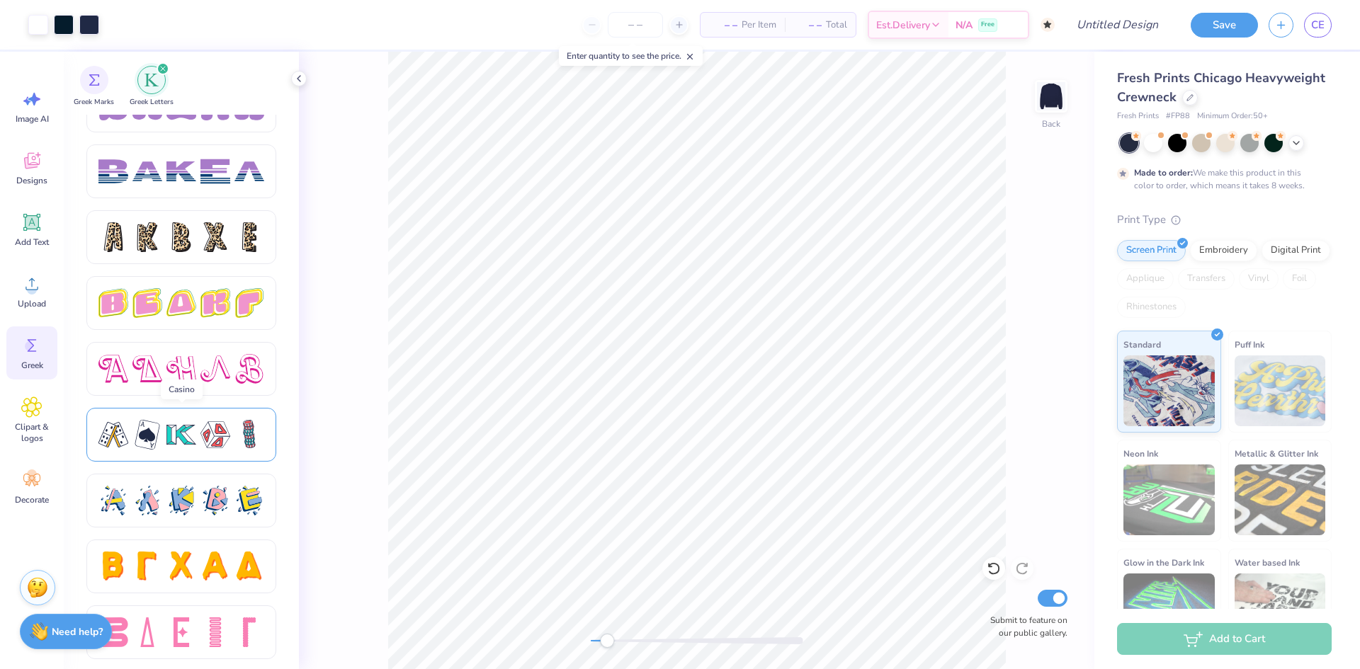
click at [181, 451] on div at bounding box center [181, 435] width 190 height 54
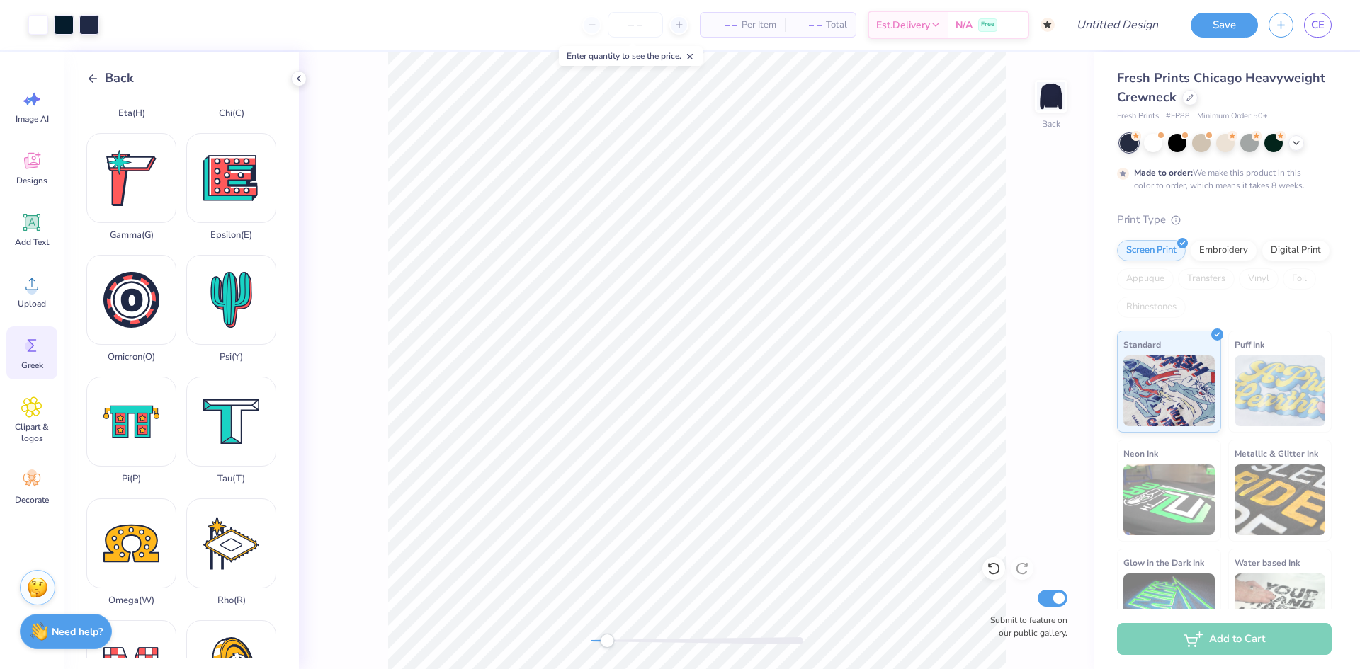
scroll to position [909, 0]
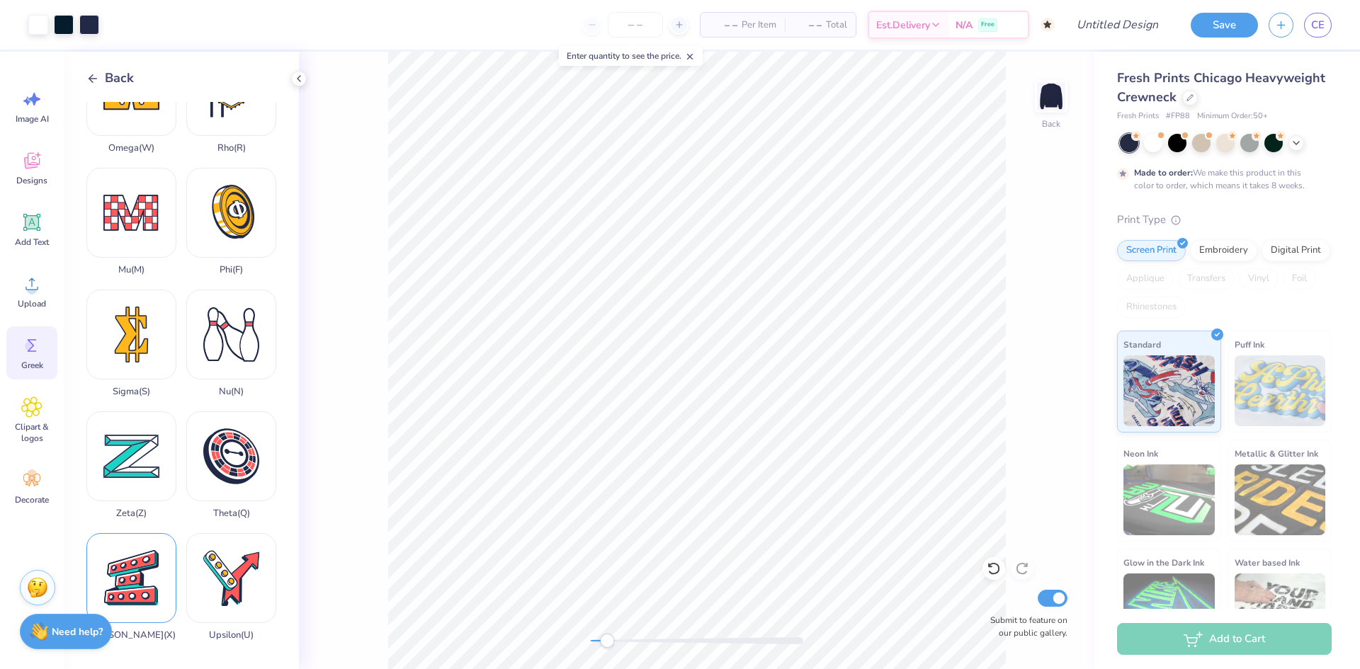
click at [139, 589] on div "Xi ( X )" at bounding box center [131, 587] width 90 height 108
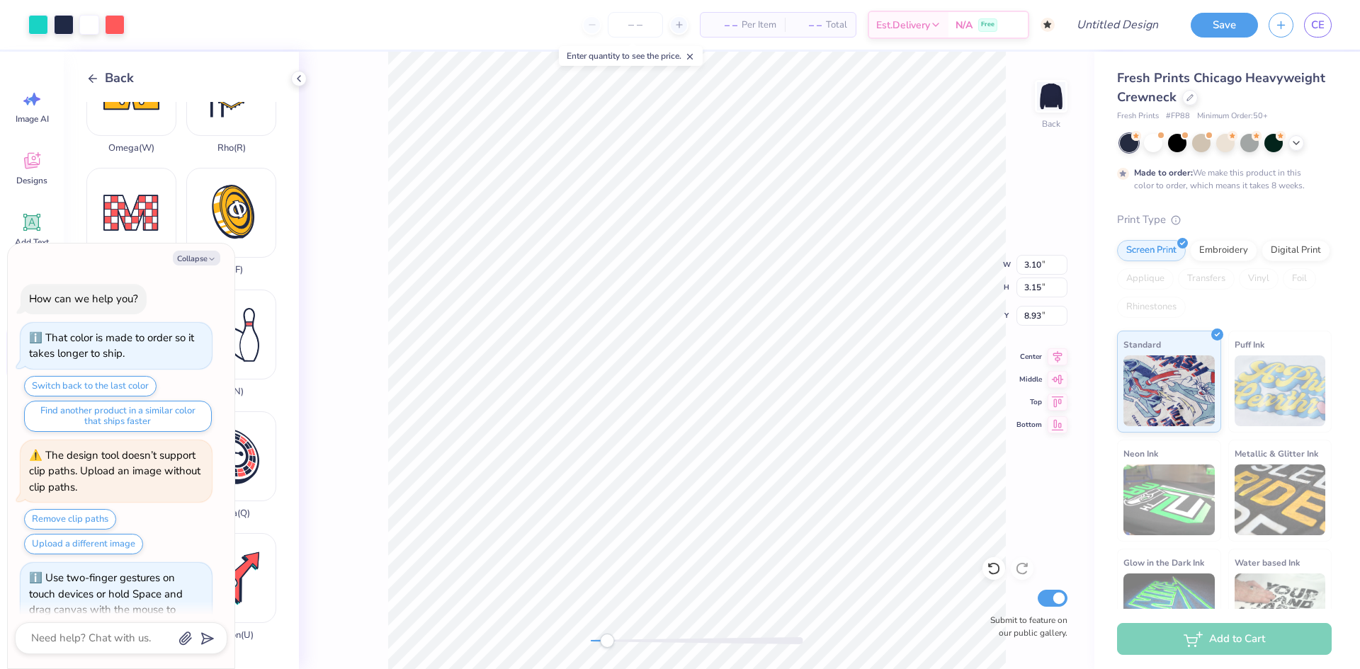
scroll to position [510, 0]
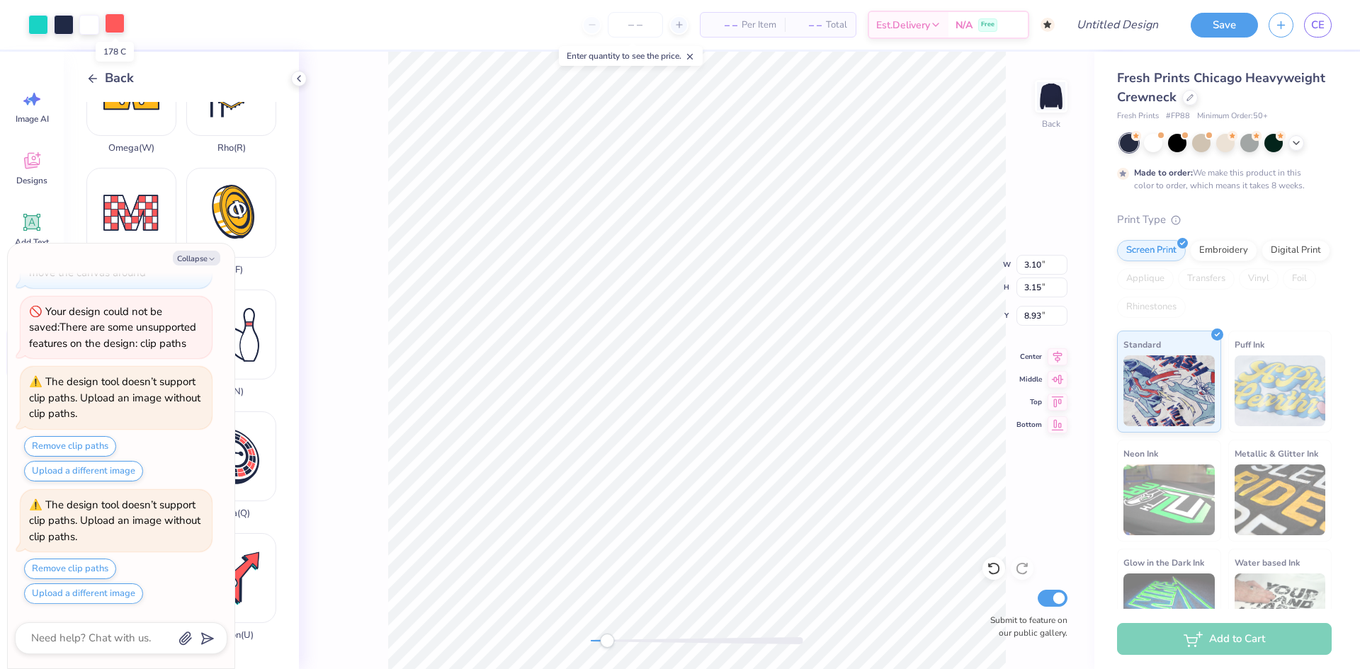
click at [111, 28] on div at bounding box center [115, 23] width 20 height 20
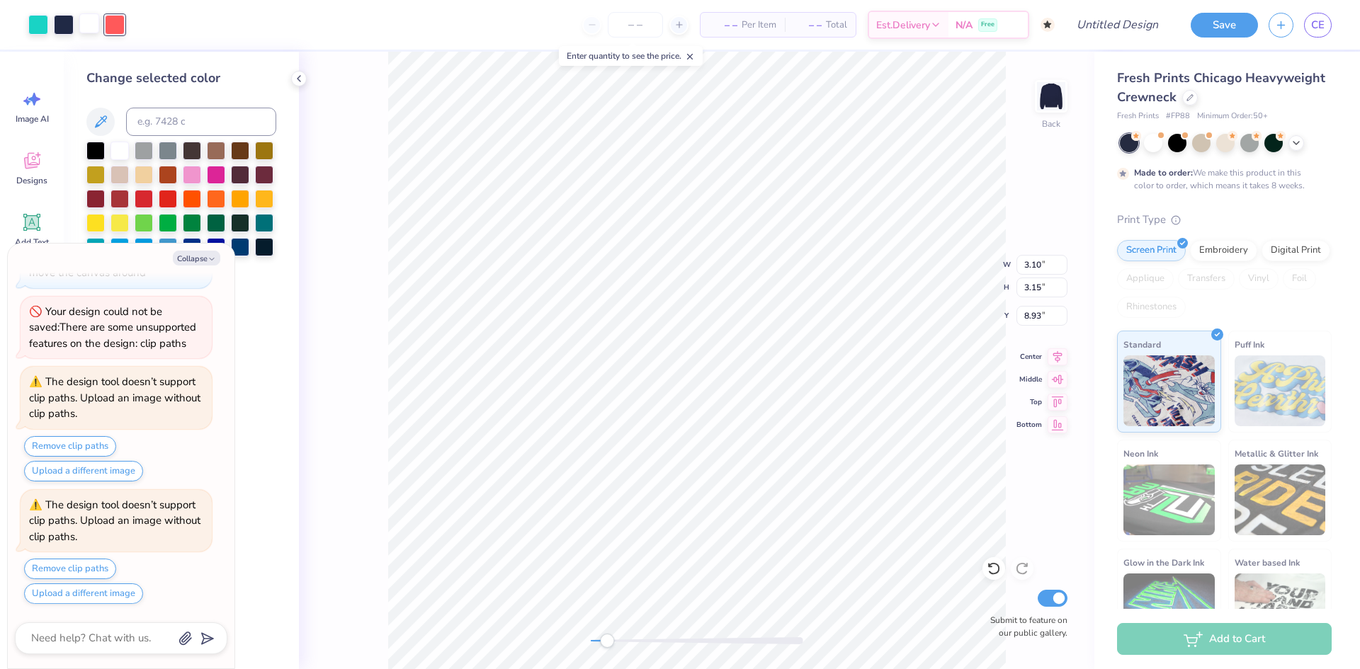
click at [91, 28] on div at bounding box center [89, 23] width 20 height 20
click at [213, 254] on button "Collapse" at bounding box center [196, 258] width 47 height 15
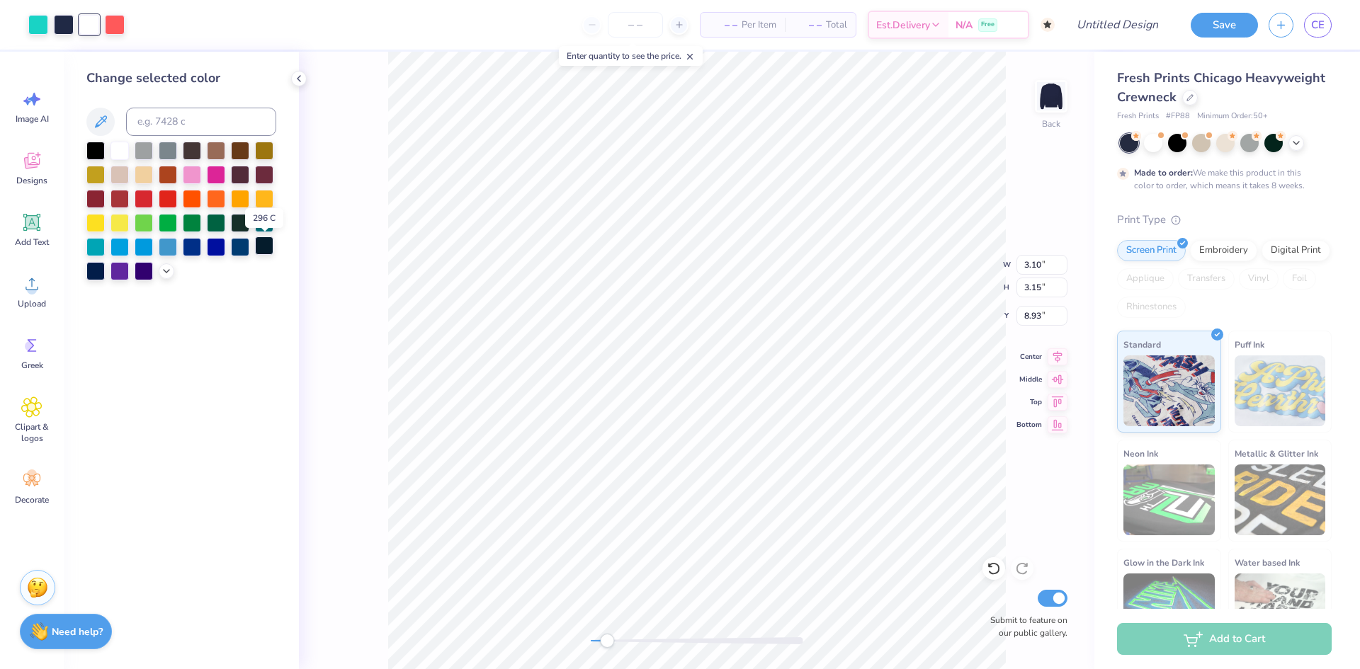
click at [264, 246] on div at bounding box center [264, 246] width 18 height 18
click at [108, 26] on div at bounding box center [115, 23] width 20 height 20
click at [118, 146] on div at bounding box center [120, 149] width 18 height 18
click at [118, 153] on div at bounding box center [120, 149] width 18 height 18
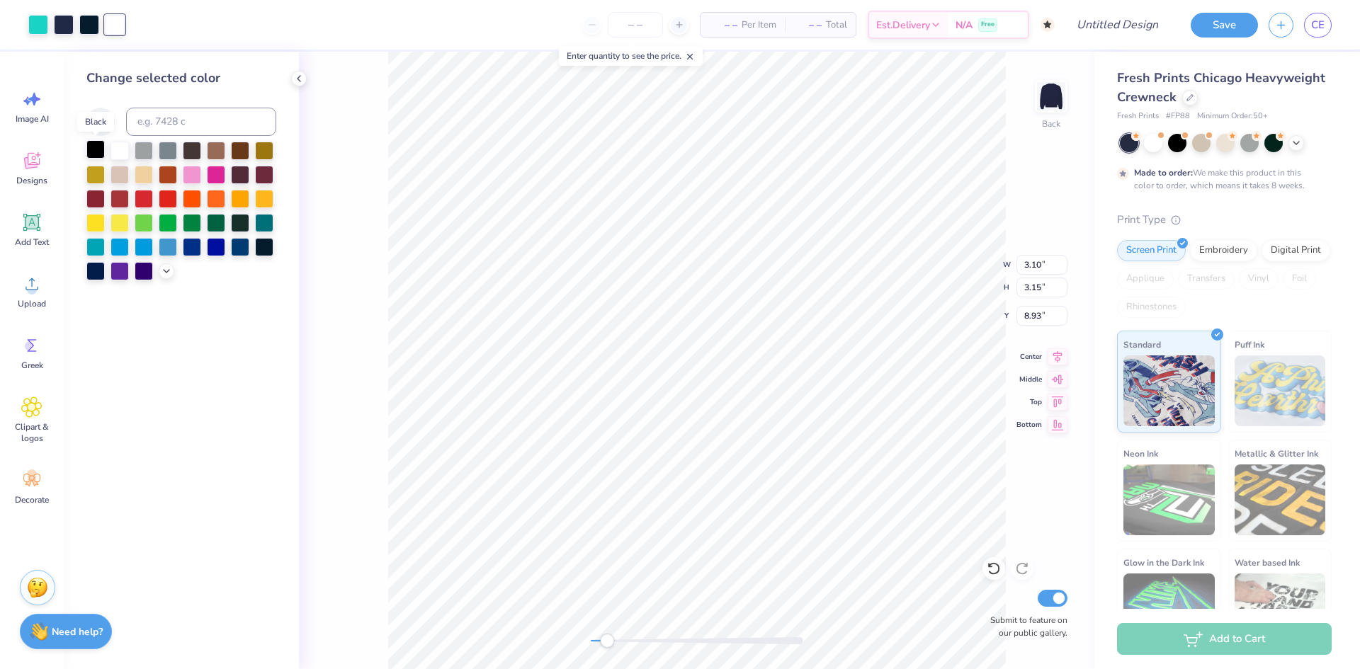
click at [95, 148] on div at bounding box center [95, 149] width 18 height 18
click at [117, 150] on div at bounding box center [120, 149] width 18 height 18
click at [33, 18] on div at bounding box center [38, 23] width 20 height 20
click at [119, 148] on div at bounding box center [120, 149] width 18 height 18
click at [91, 22] on div at bounding box center [89, 23] width 20 height 20
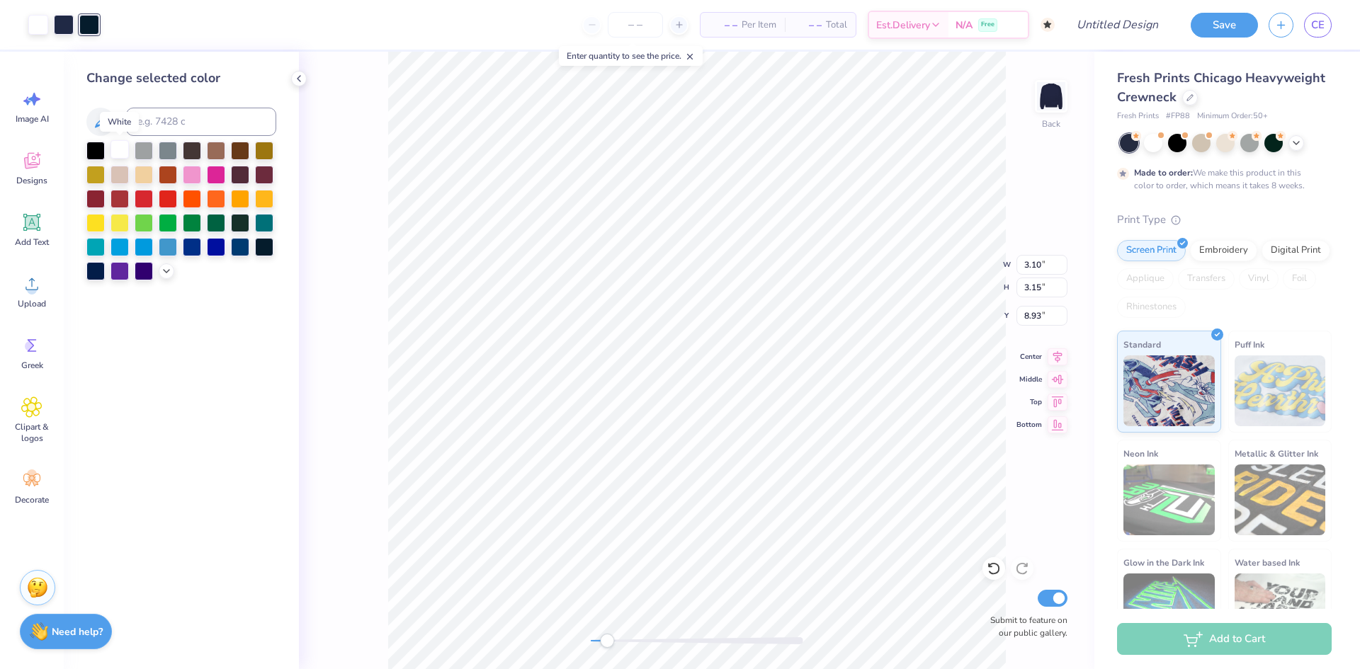
click at [116, 151] on div at bounding box center [120, 149] width 18 height 18
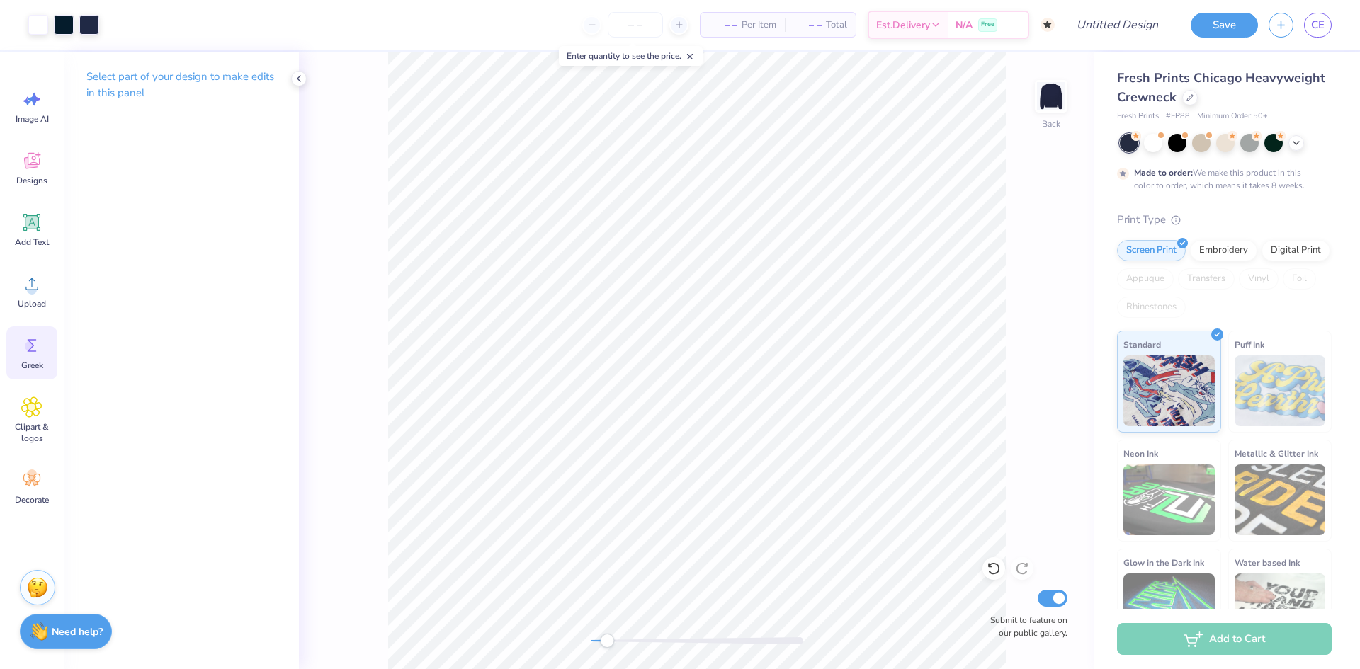
click at [30, 363] on span "Greek" at bounding box center [32, 365] width 22 height 11
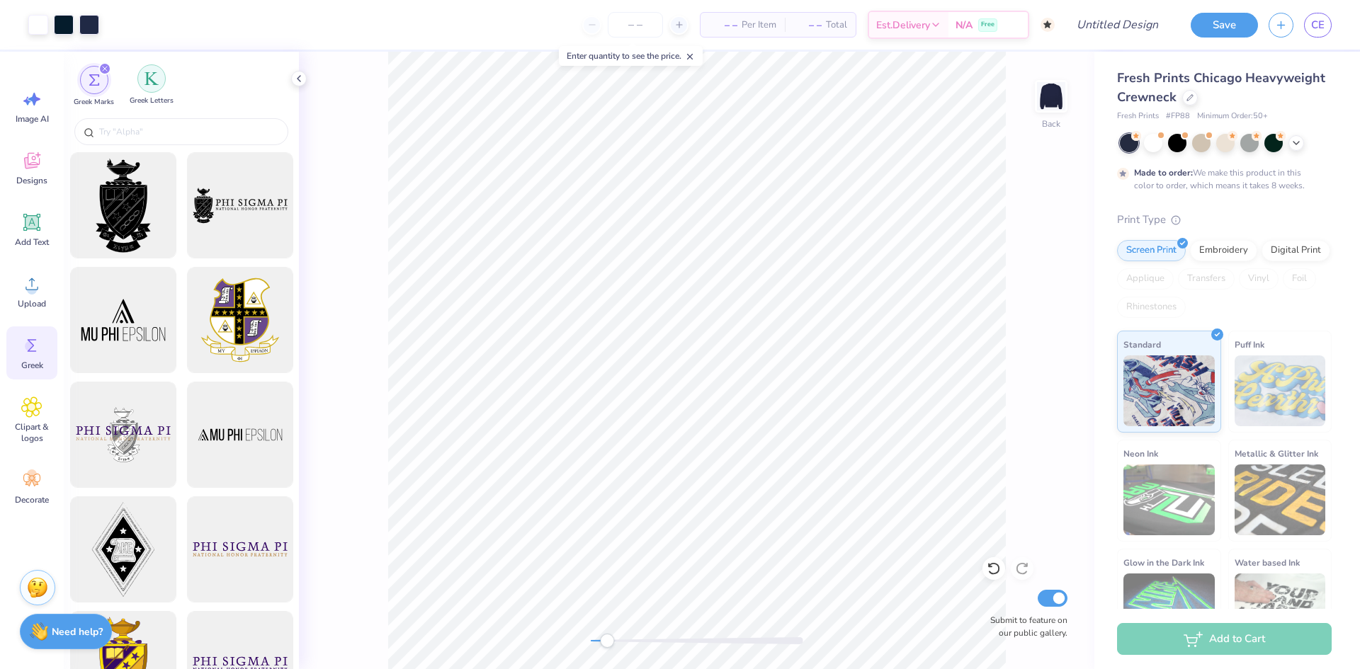
click at [147, 92] on div "filter for Greek Letters" at bounding box center [151, 78] width 28 height 28
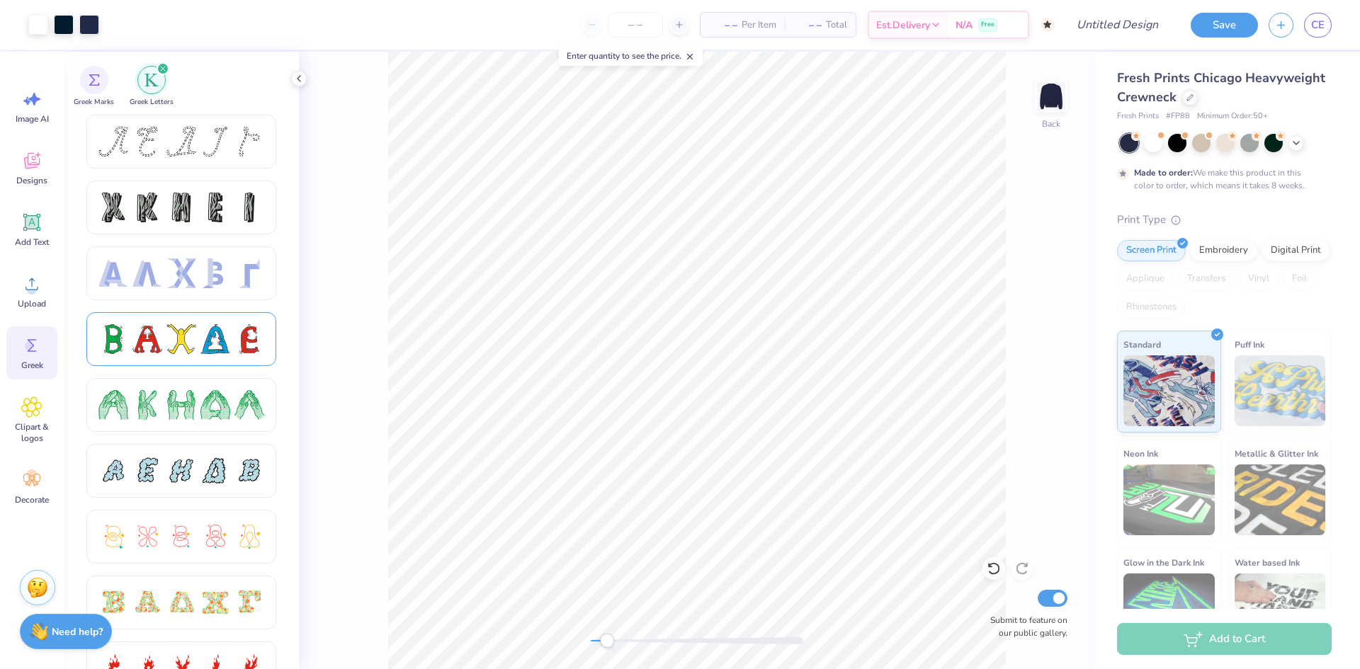
scroll to position [2246, 0]
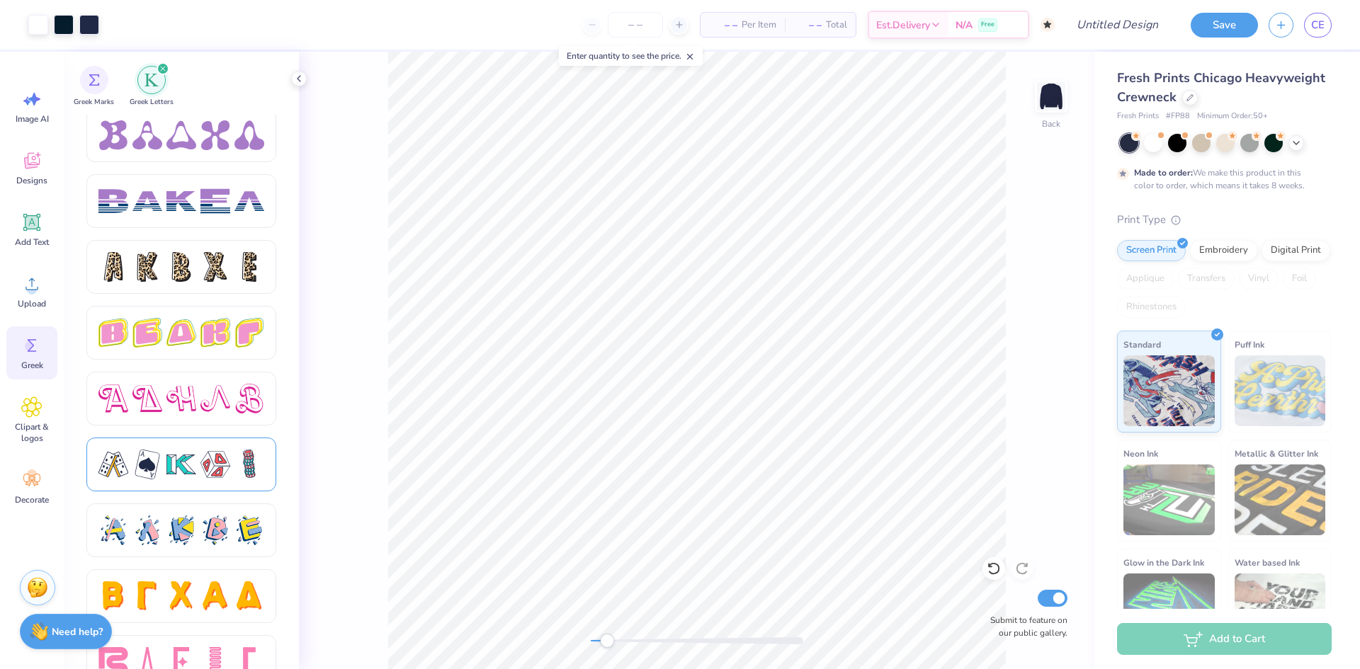
click at [188, 463] on div at bounding box center [181, 465] width 30 height 30
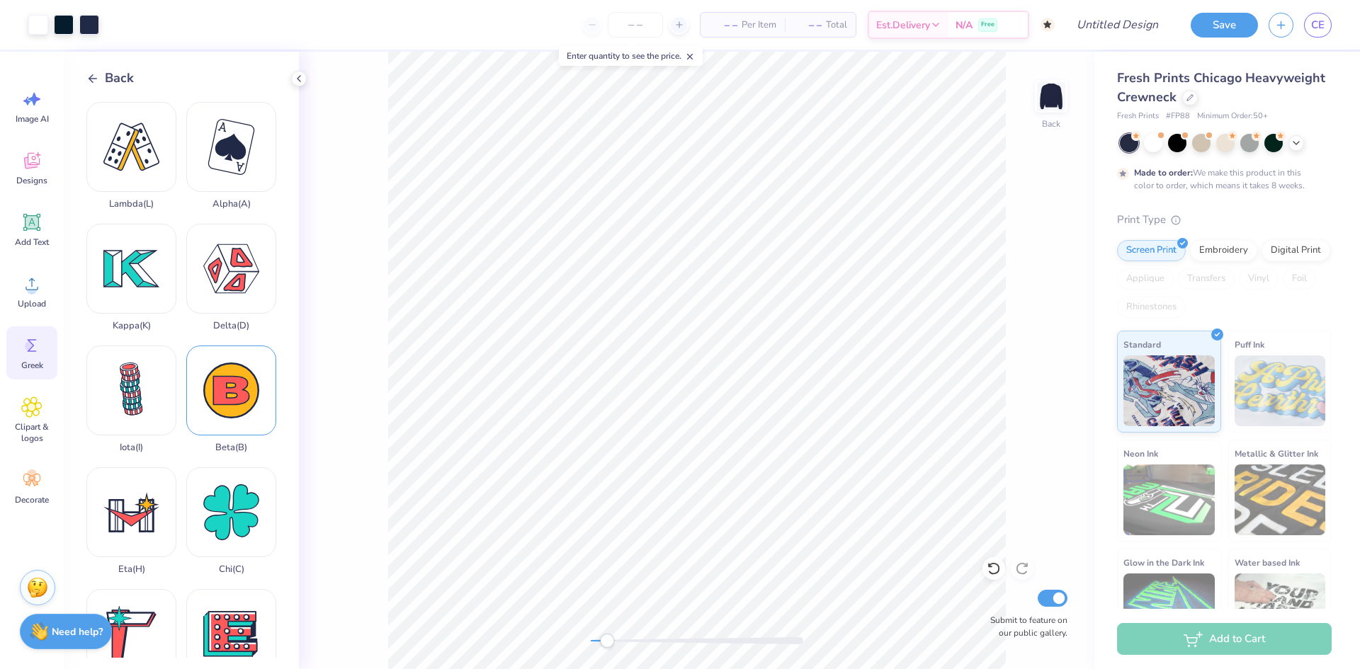
scroll to position [909, 0]
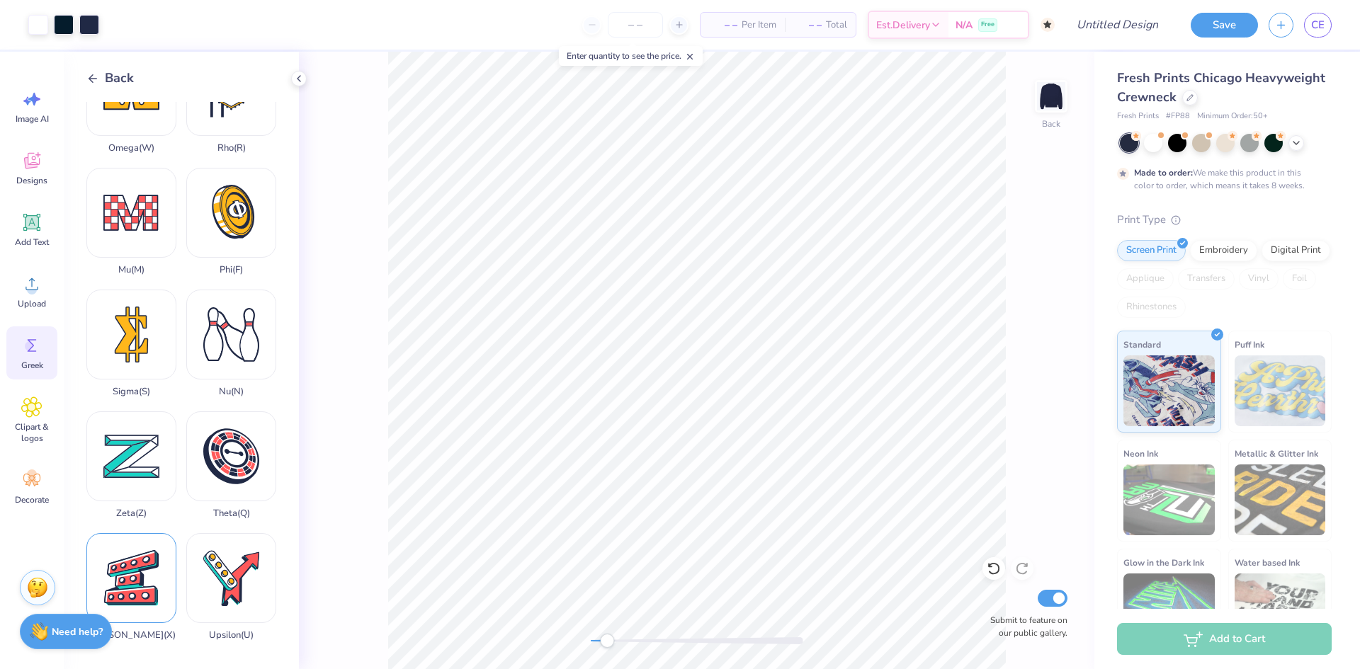
click at [161, 570] on div "Xi ( X )" at bounding box center [131, 587] width 90 height 108
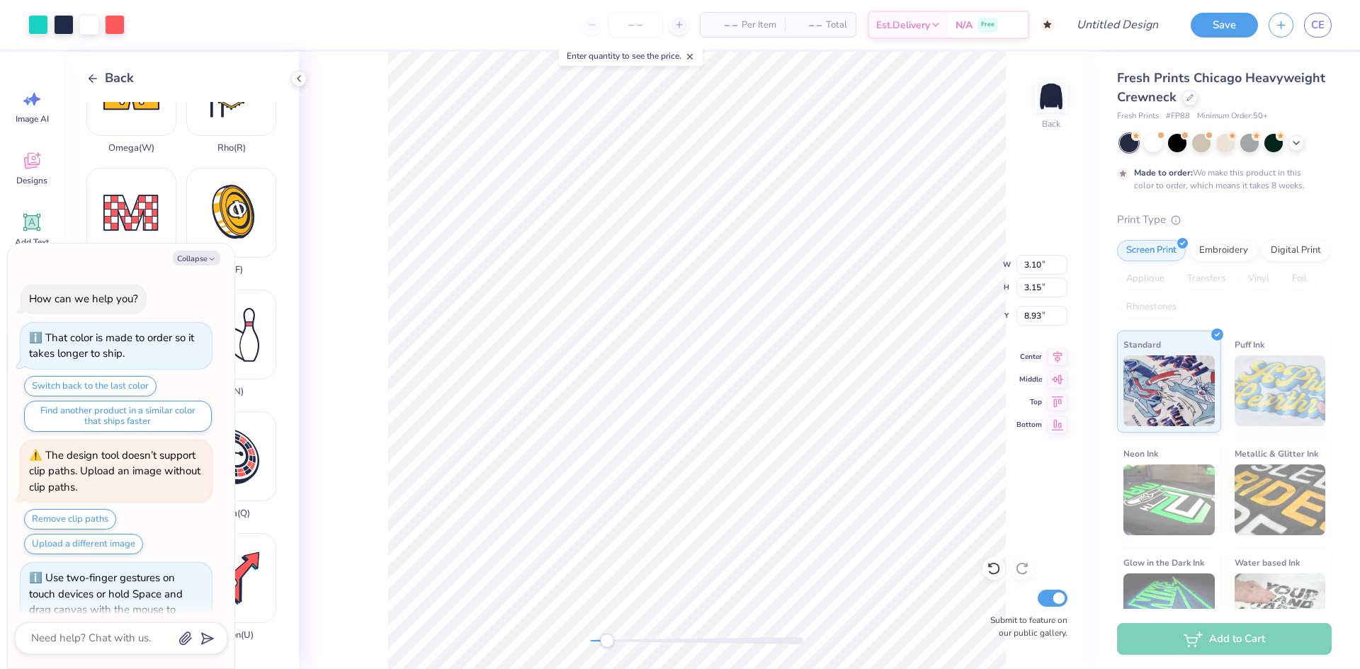
scroll to position [633, 0]
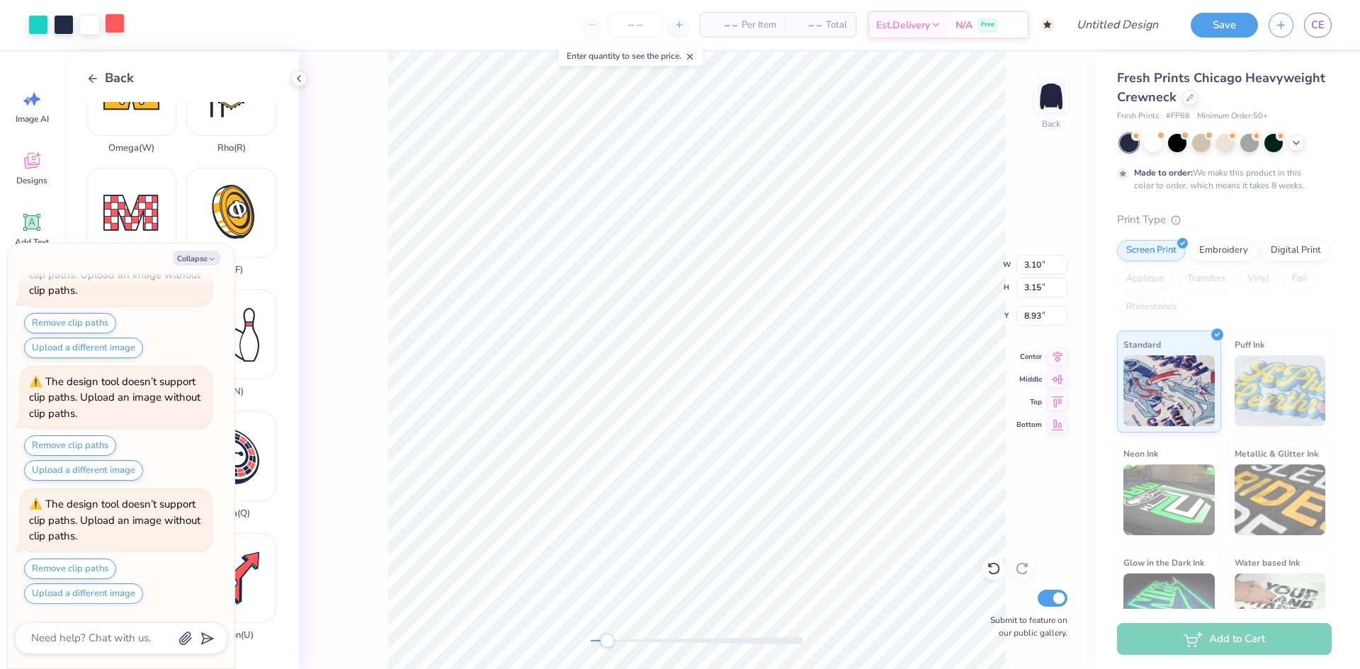
click at [118, 30] on div at bounding box center [115, 23] width 20 height 20
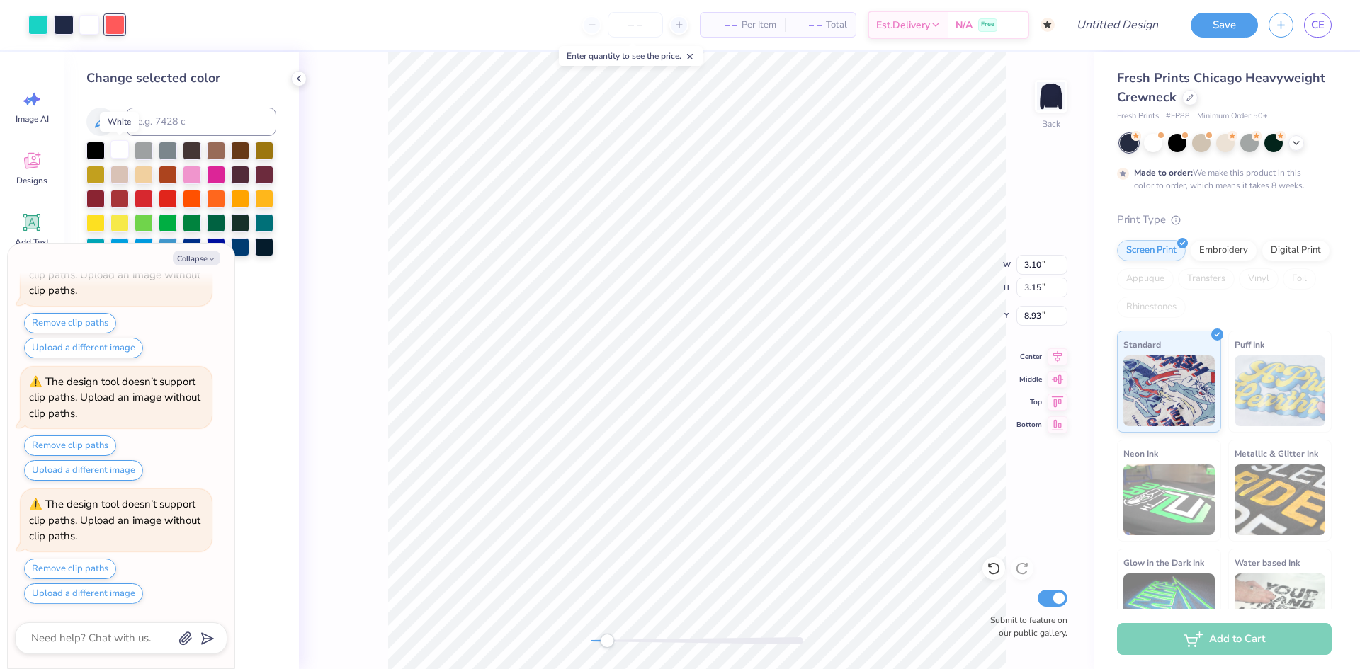
click at [117, 154] on div at bounding box center [120, 149] width 18 height 18
click at [40, 22] on div at bounding box center [38, 23] width 20 height 20
click at [200, 251] on button "Collapse" at bounding box center [196, 258] width 47 height 15
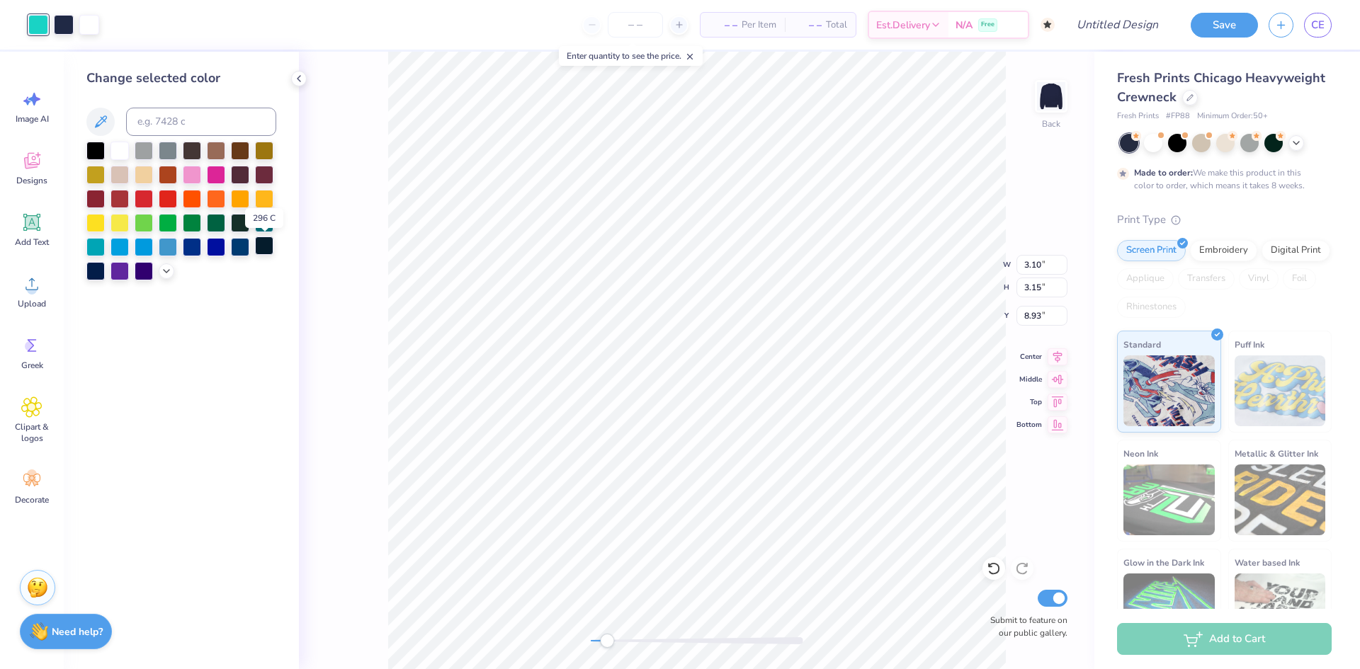
click at [265, 250] on div at bounding box center [264, 246] width 18 height 18
click at [116, 157] on div at bounding box center [120, 149] width 18 height 18
click at [60, 627] on strong "Need help?" at bounding box center [77, 629] width 51 height 13
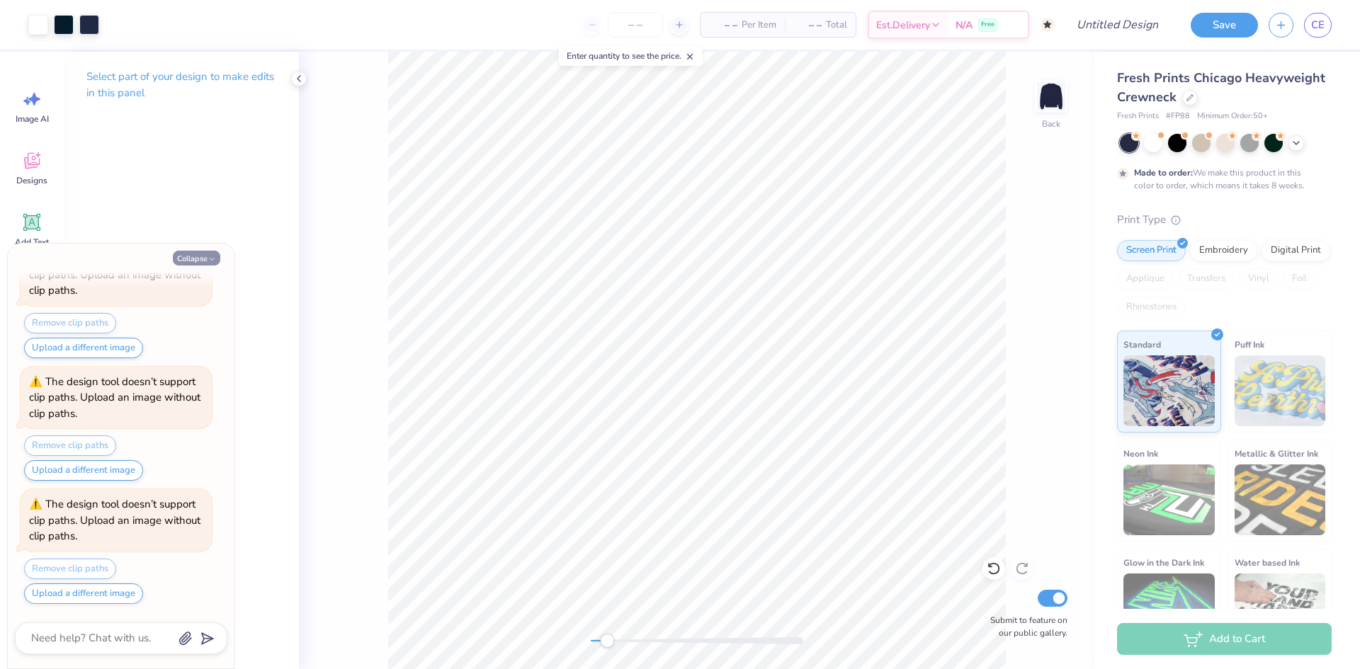
click at [203, 252] on button "Collapse" at bounding box center [196, 258] width 47 height 15
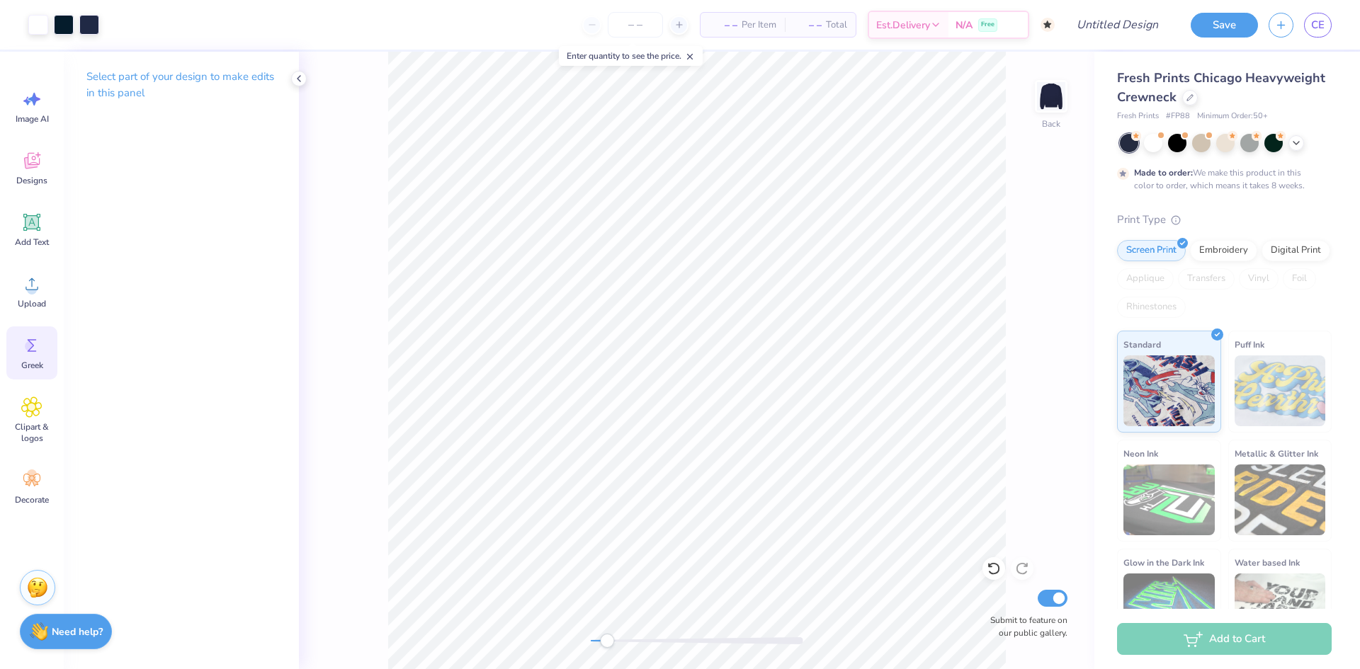
click at [21, 340] on icon at bounding box center [31, 345] width 21 height 21
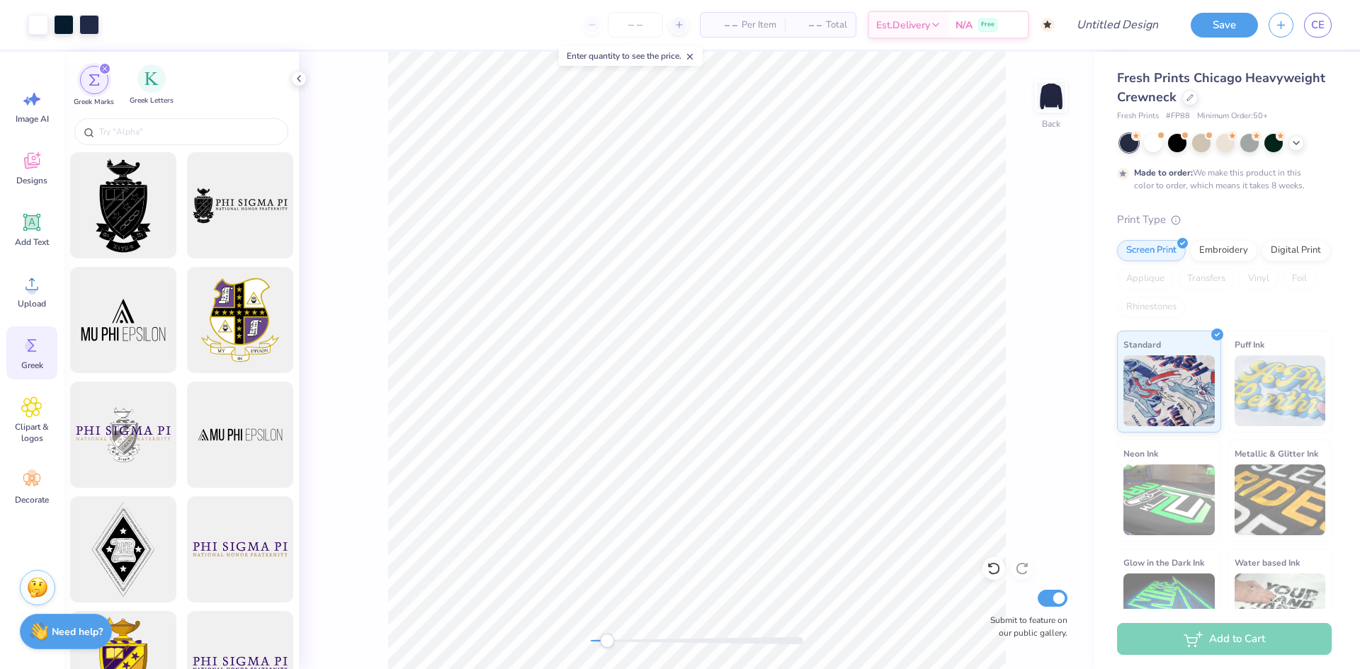
scroll to position [1308, 0]
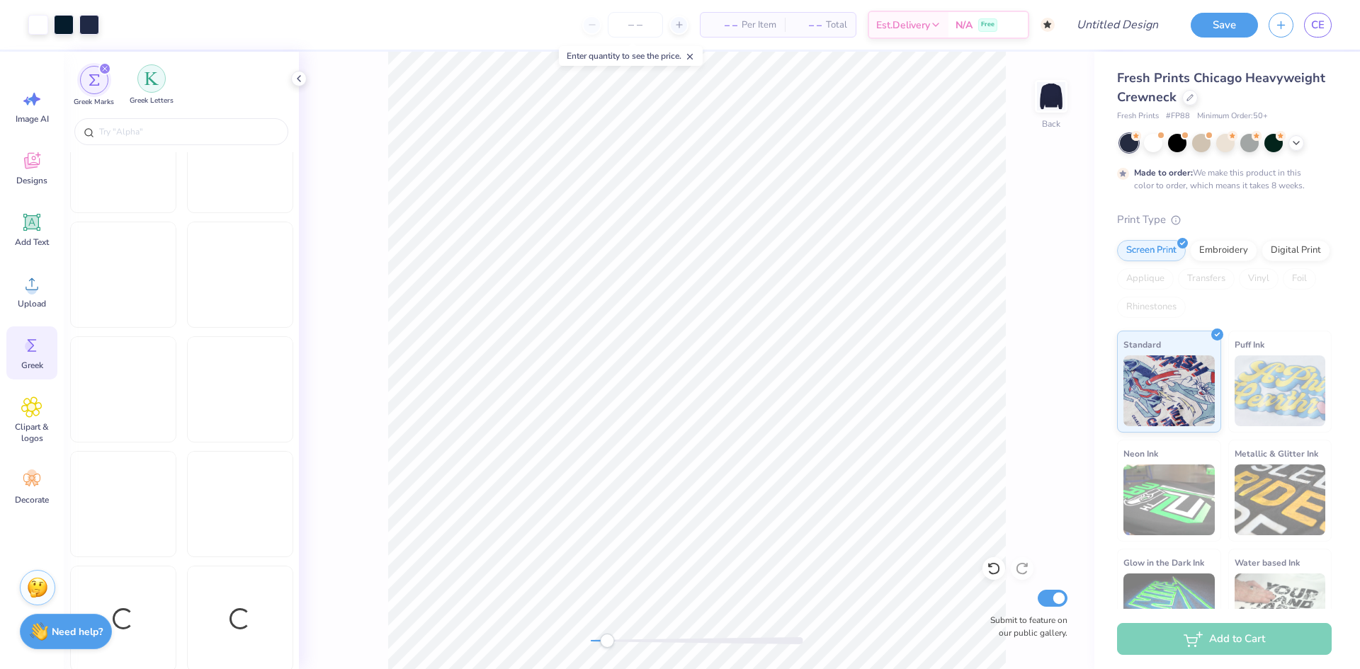
click at [145, 82] on img "filter for Greek Letters" at bounding box center [152, 79] width 14 height 14
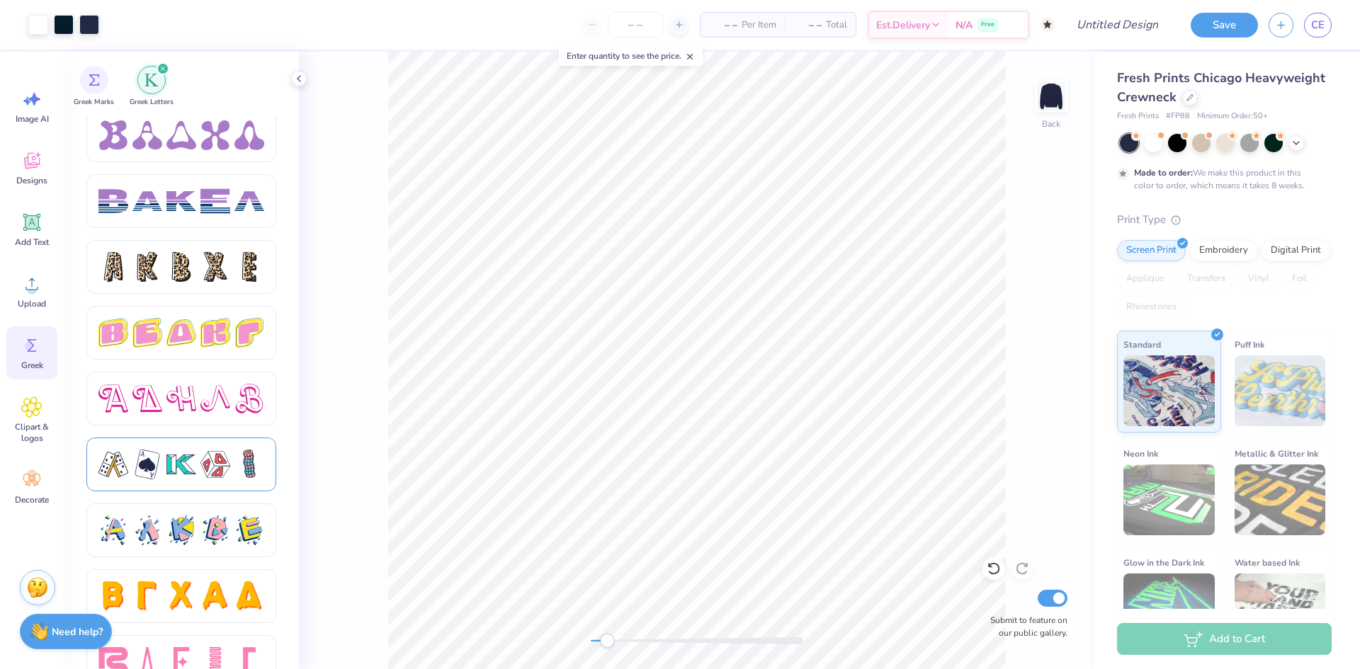
click at [167, 476] on div at bounding box center [181, 465] width 30 height 30
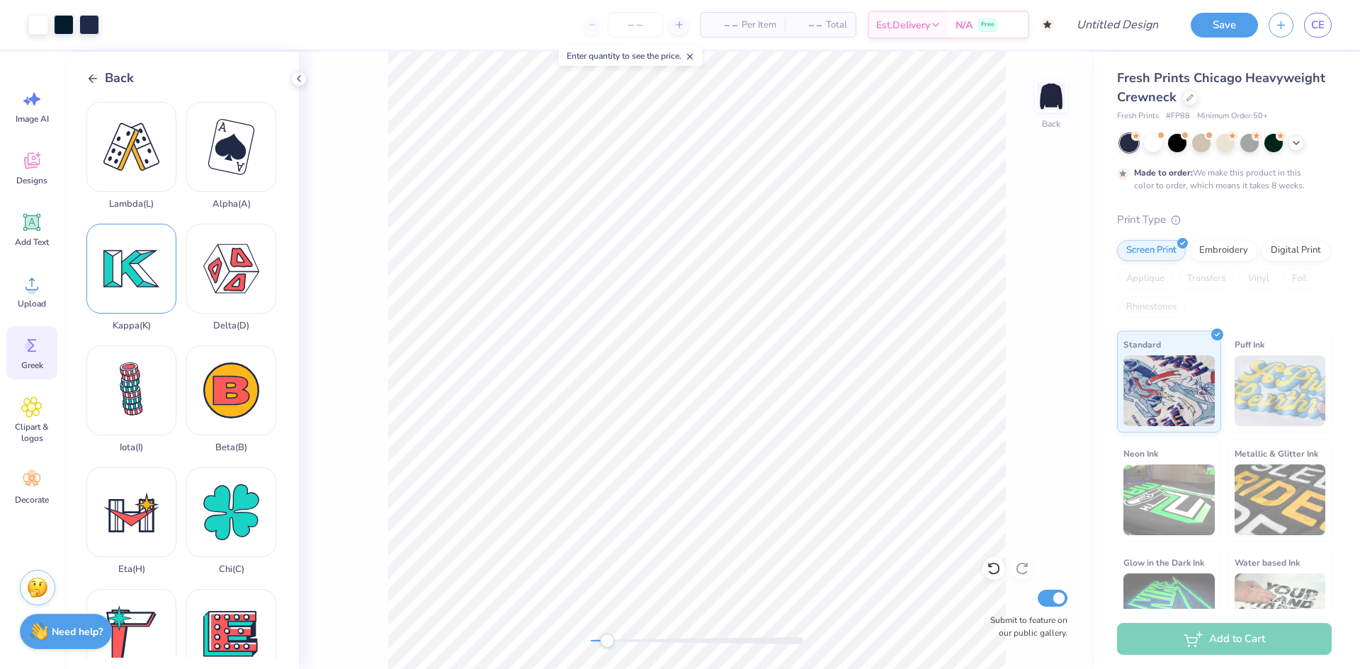
scroll to position [909, 0]
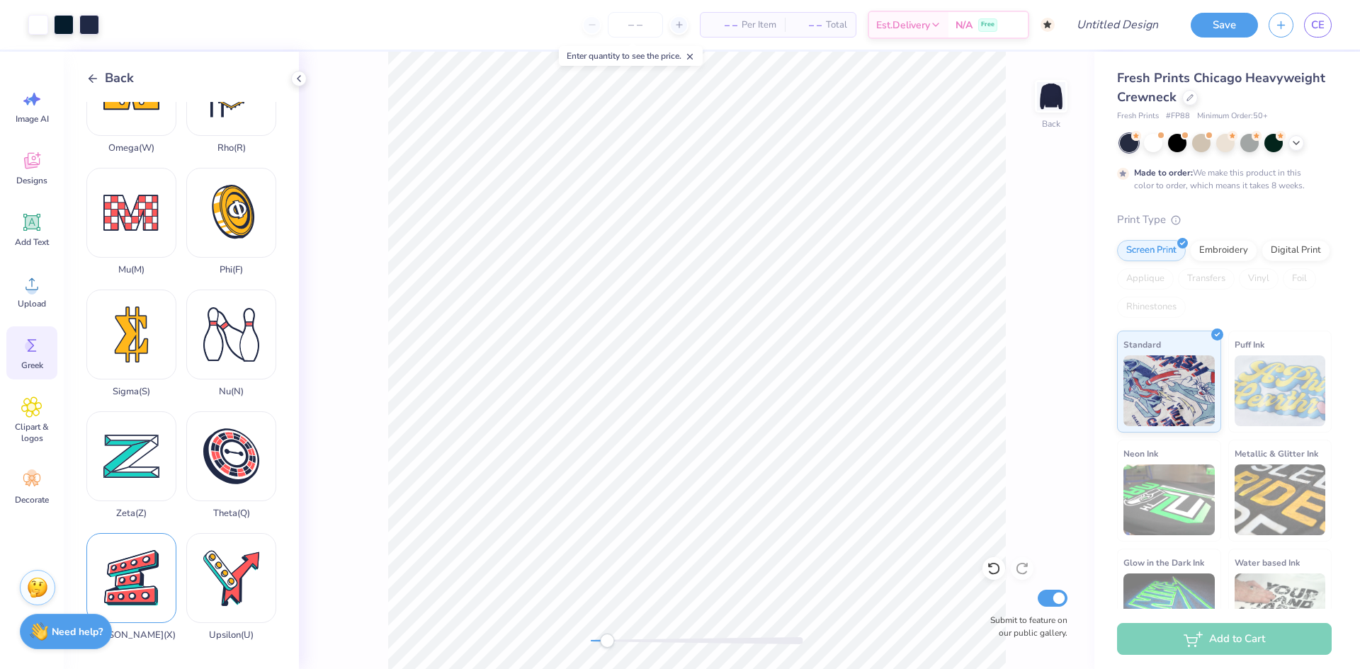
click at [148, 585] on div "Xi ( X )" at bounding box center [131, 587] width 90 height 108
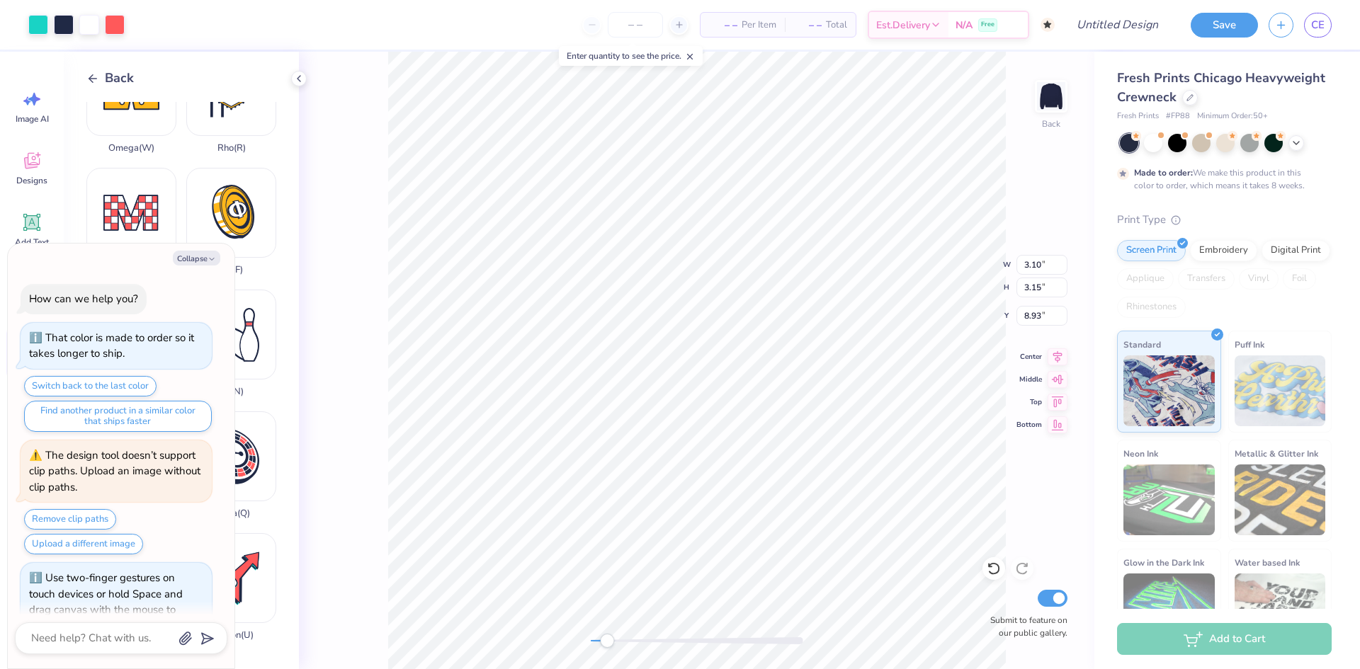
scroll to position [756, 0]
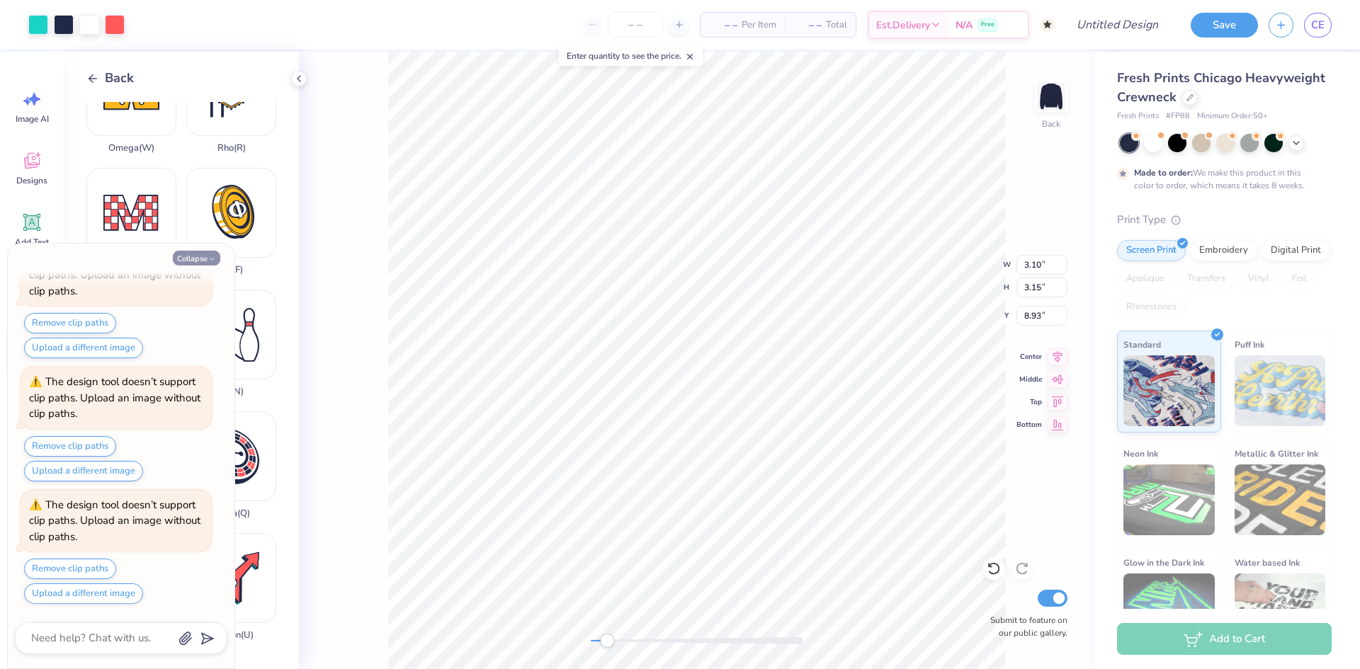
click at [208, 257] on icon "button" at bounding box center [212, 259] width 9 height 9
type textarea "x"
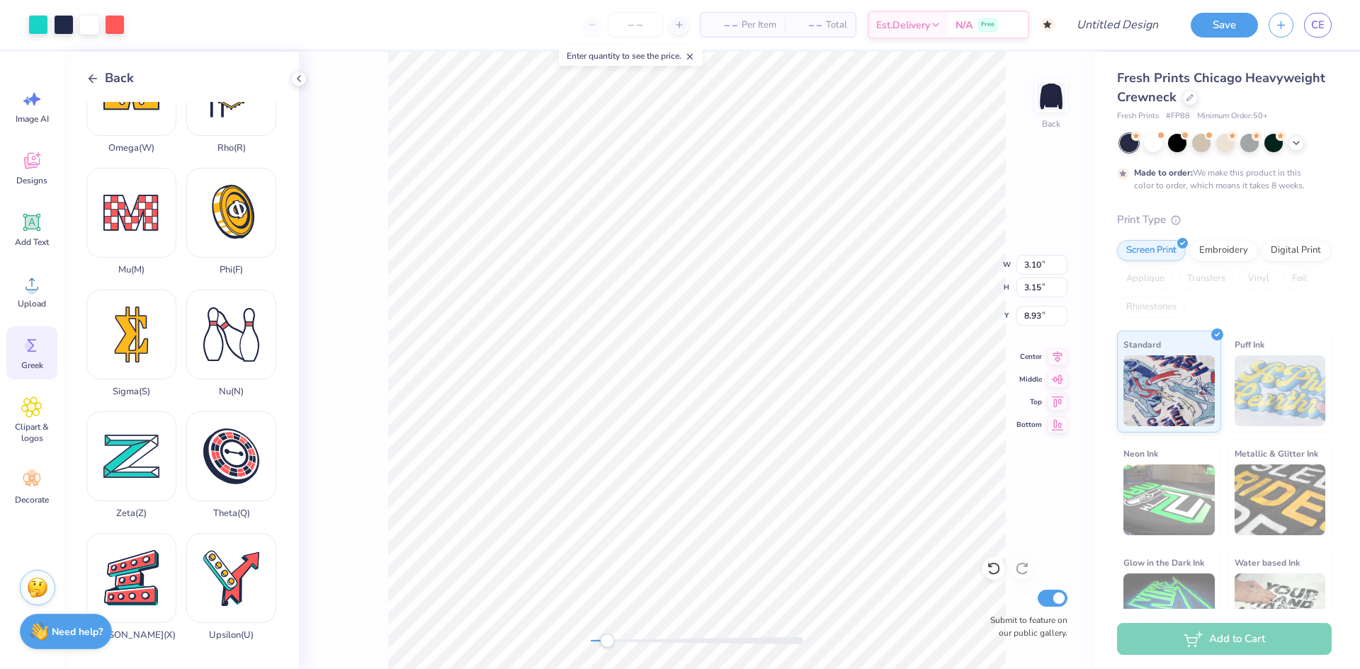
click at [128, 77] on span "Back" at bounding box center [119, 78] width 29 height 19
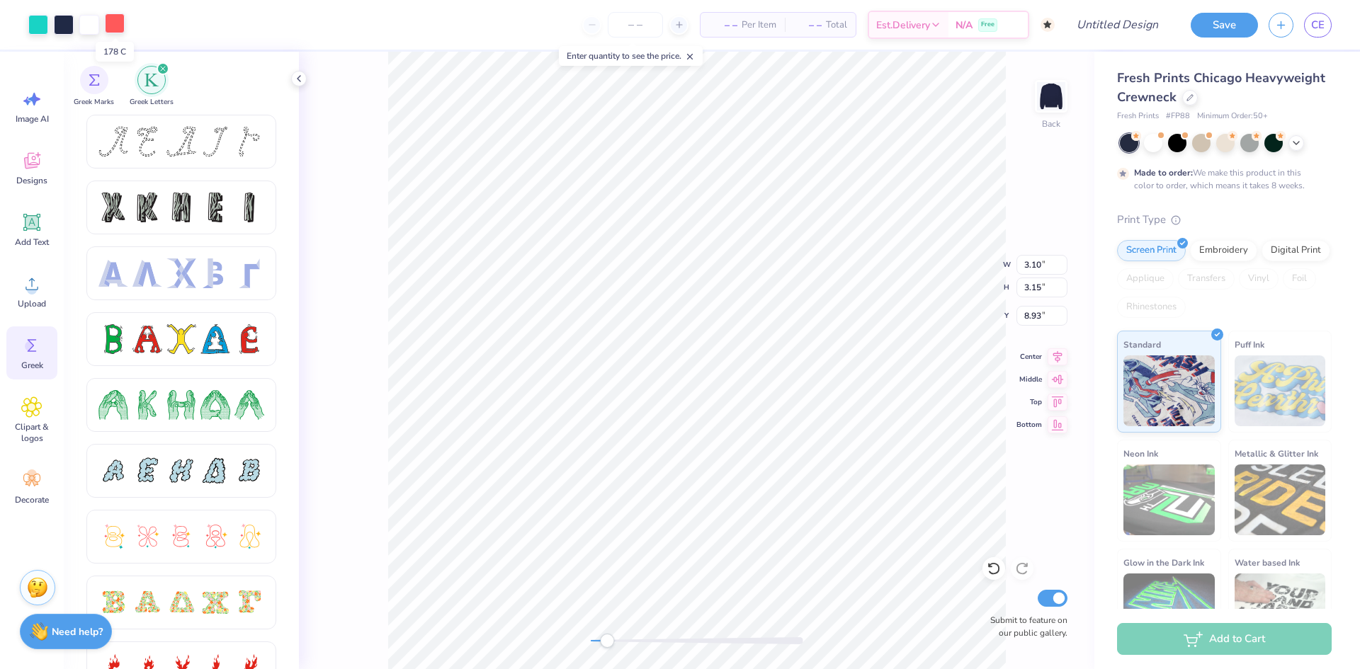
click at [118, 32] on div at bounding box center [115, 23] width 20 height 20
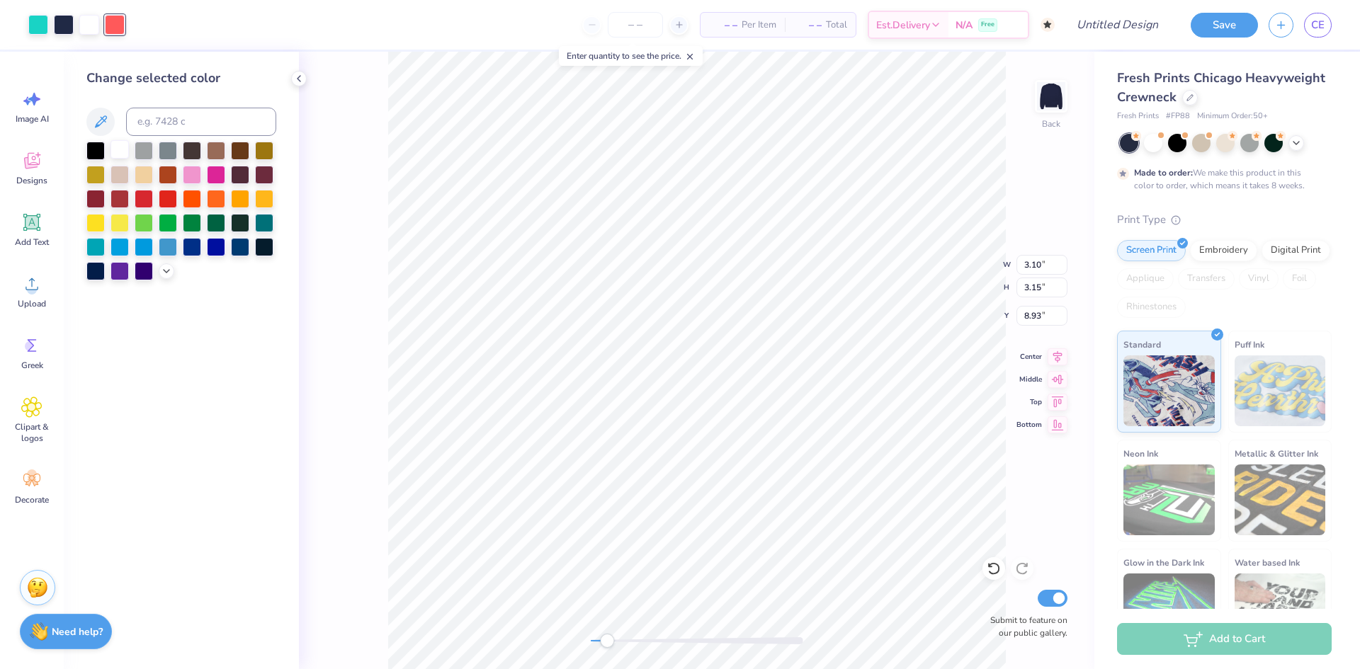
click at [120, 147] on div at bounding box center [120, 149] width 18 height 18
click at [43, 26] on div at bounding box center [38, 23] width 20 height 20
click at [118, 157] on div at bounding box center [120, 149] width 18 height 18
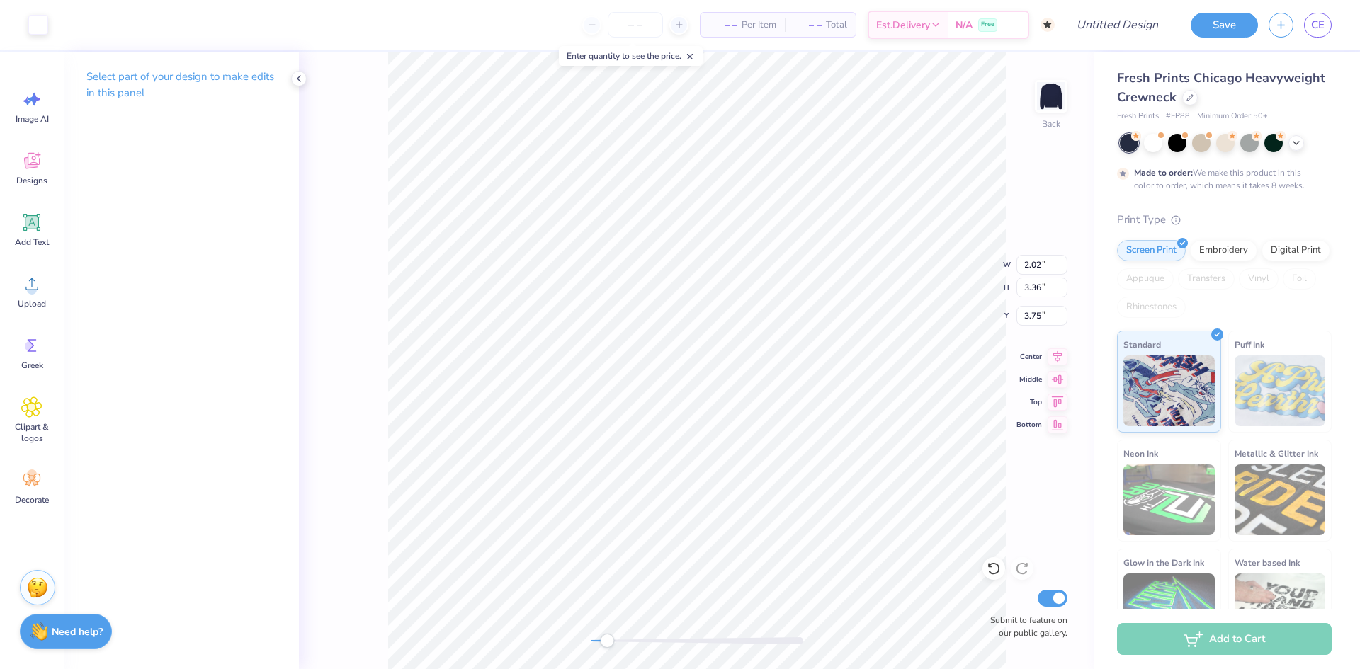
type input "2.02"
type input "3.36"
type input "3.75"
click at [37, 26] on div at bounding box center [38, 23] width 20 height 20
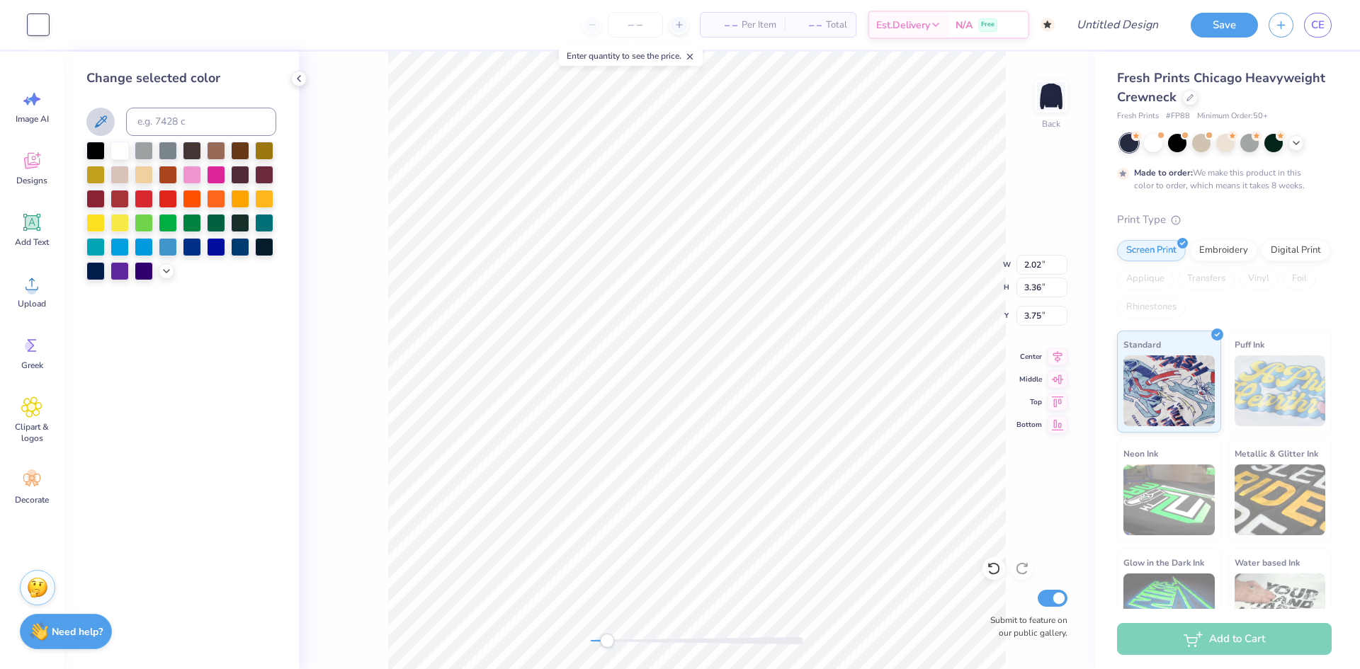
click at [108, 123] on icon at bounding box center [100, 121] width 17 height 17
click at [303, 324] on div "Back W 2.02 2.02 " H 3.36 3.36 " Y 3.75 3.75 " Center Middle Top Bottom Submit …" at bounding box center [697, 361] width 796 height 618
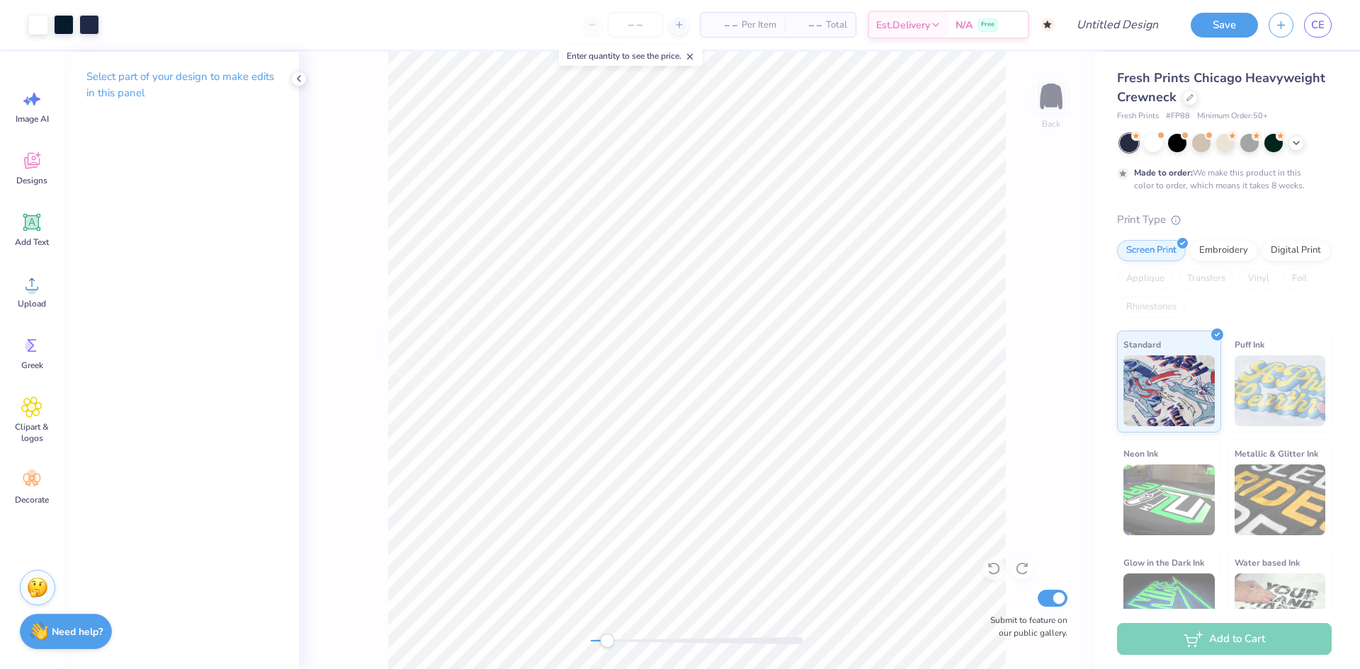
click at [305, 307] on div "Back Submit to feature on our public gallery." at bounding box center [697, 361] width 796 height 618
click at [298, 75] on icon at bounding box center [298, 78] width 11 height 11
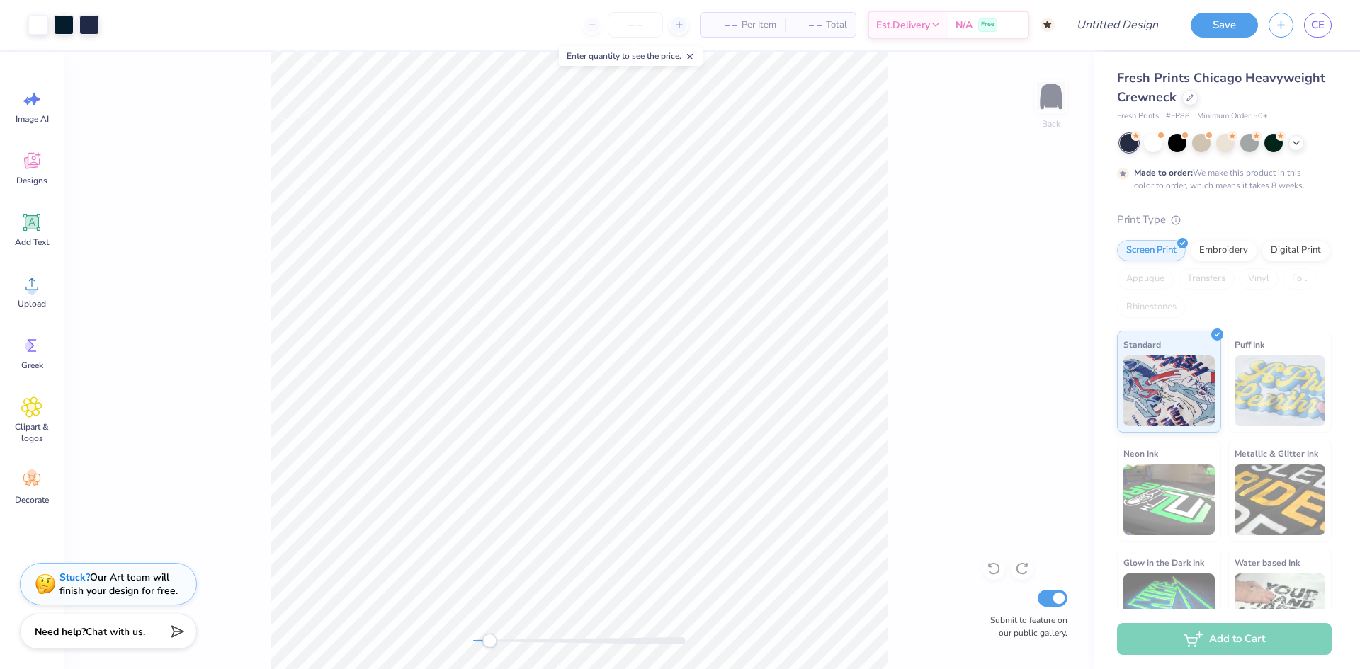
click at [172, 222] on div "Back Submit to feature on our public gallery." at bounding box center [579, 361] width 1031 height 618
click at [145, 149] on div "Back Submit to feature on our public gallery." at bounding box center [579, 361] width 1031 height 618
click at [82, 133] on div "Back Submit to feature on our public gallery." at bounding box center [579, 361] width 1031 height 618
click at [23, 176] on span "Designs" at bounding box center [31, 180] width 31 height 11
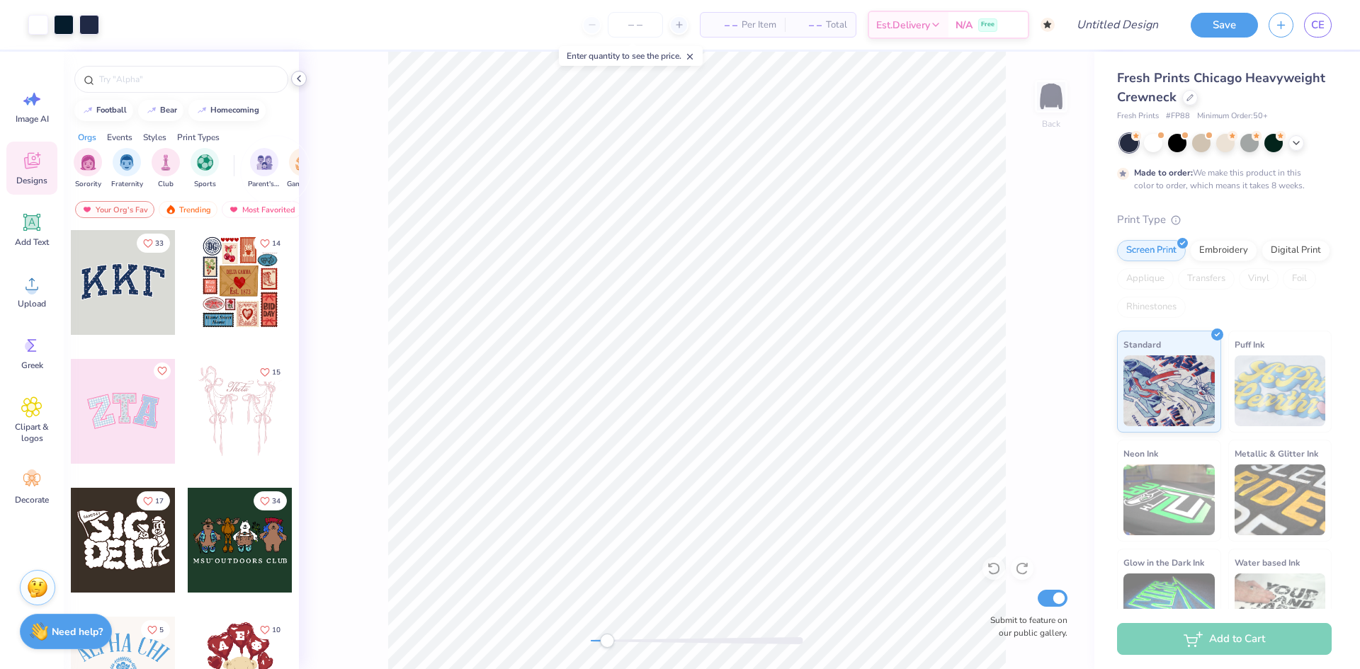
click at [300, 76] on icon at bounding box center [298, 78] width 11 height 11
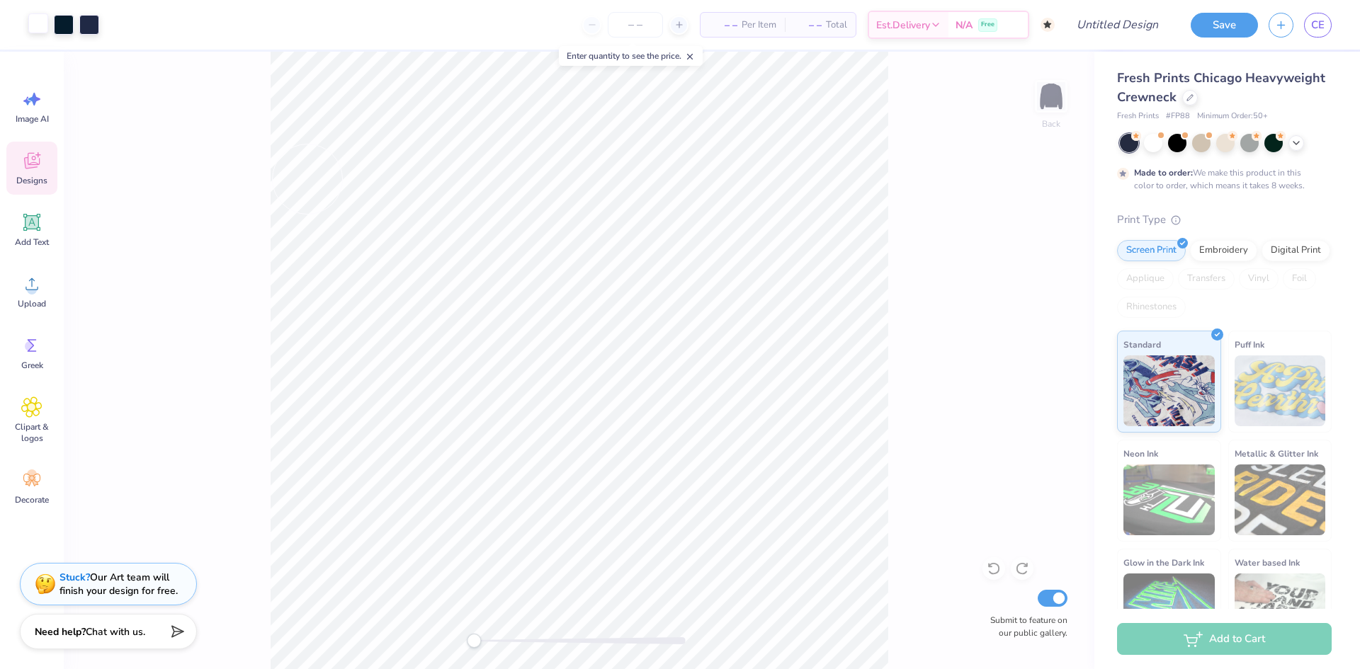
click at [37, 21] on div at bounding box center [38, 23] width 20 height 20
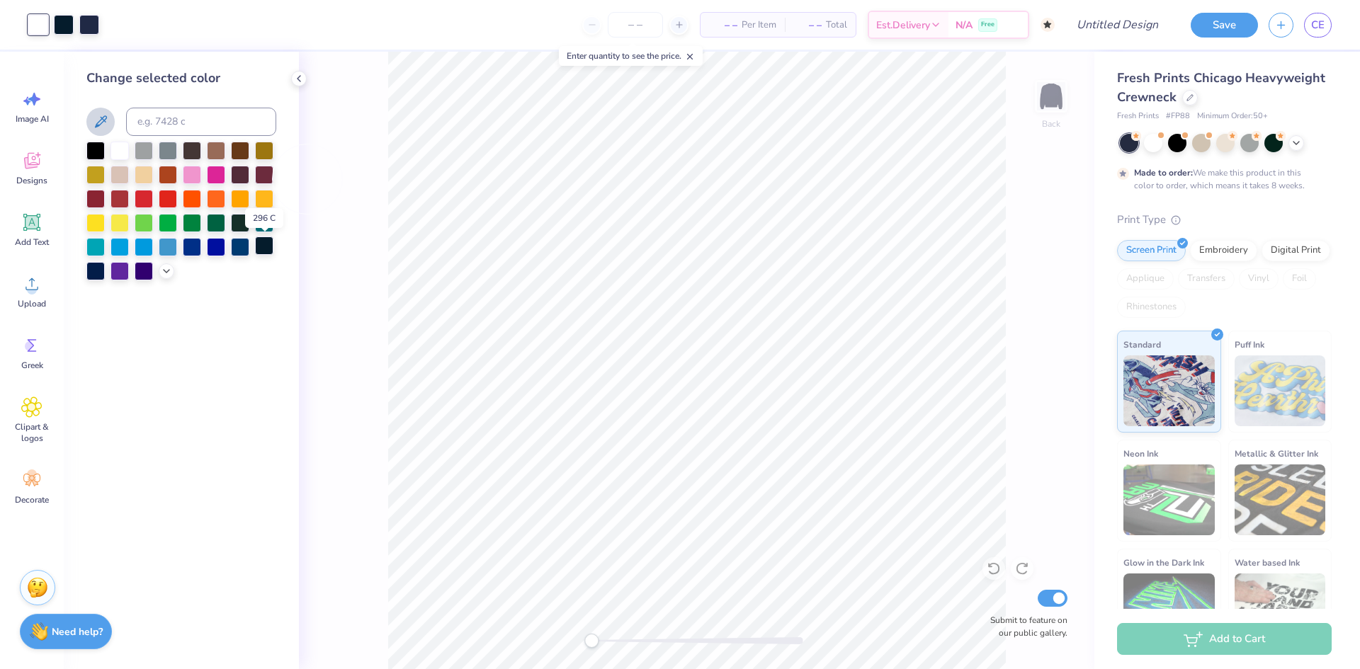
click at [271, 244] on div at bounding box center [264, 246] width 18 height 18
click at [127, 148] on div at bounding box center [120, 149] width 18 height 18
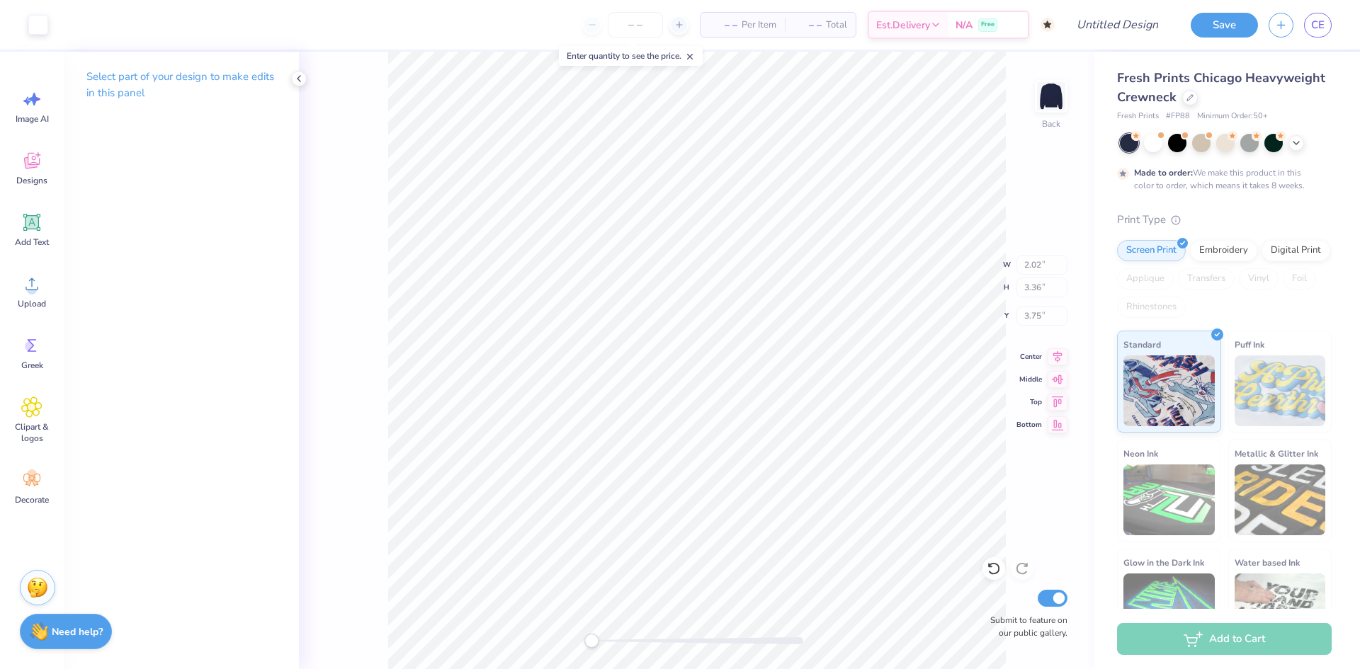
type input "3.10"
type input "3.15"
click at [63, 21] on div at bounding box center [64, 23] width 20 height 20
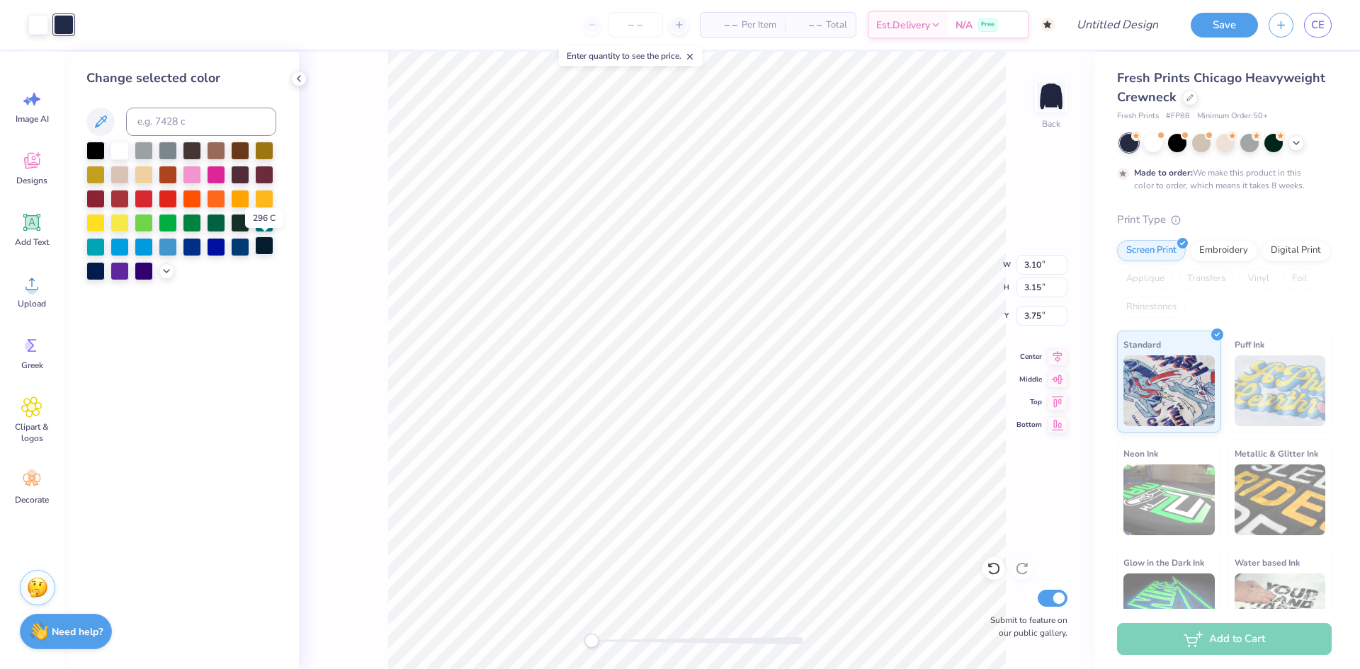
click at [267, 251] on div at bounding box center [264, 246] width 18 height 18
click at [38, 28] on div at bounding box center [38, 23] width 20 height 20
click at [266, 247] on div at bounding box center [264, 246] width 18 height 18
click at [127, 152] on div at bounding box center [120, 149] width 18 height 18
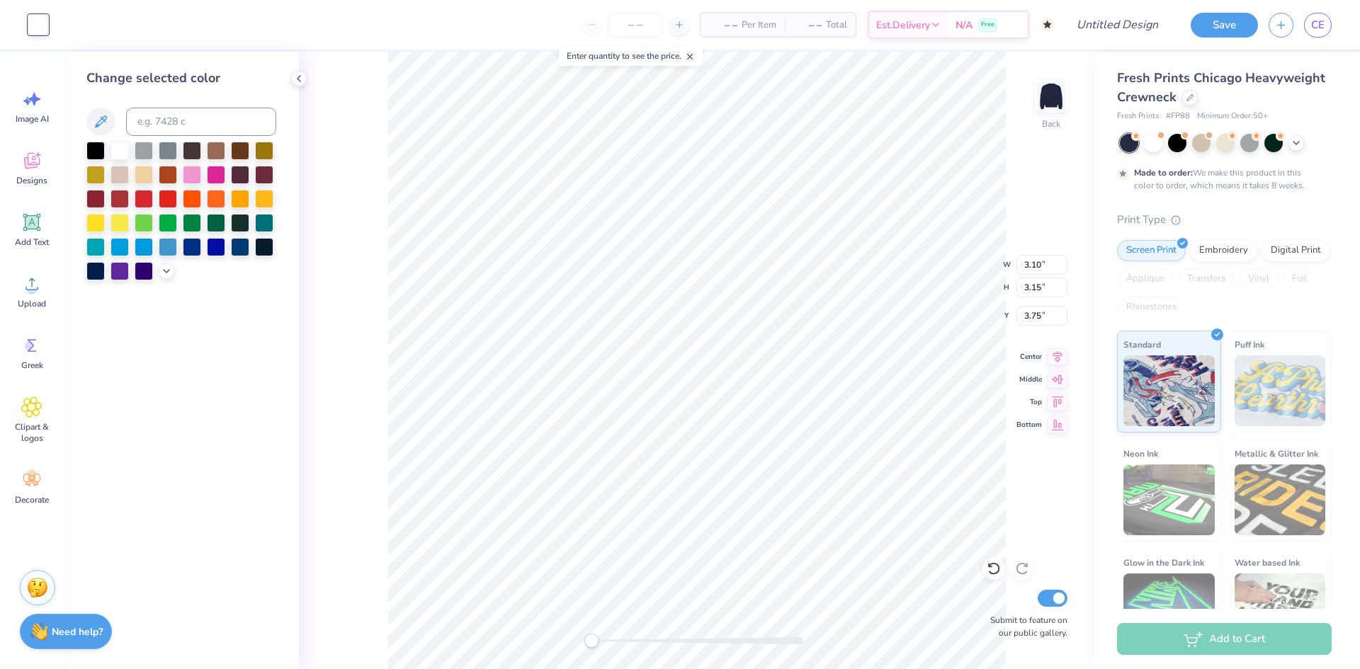
click at [45, 29] on div at bounding box center [38, 25] width 20 height 20
click at [299, 81] on icon at bounding box center [298, 78] width 11 height 11
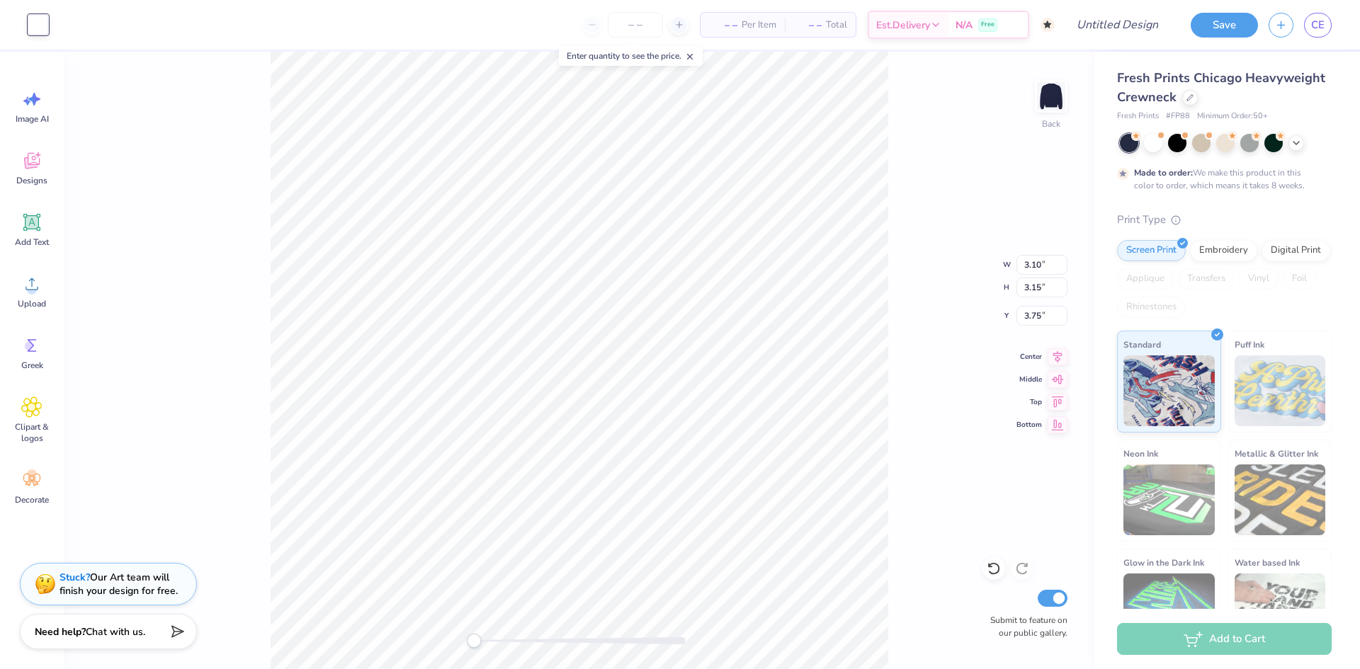
click at [38, 27] on div at bounding box center [38, 25] width 20 height 20
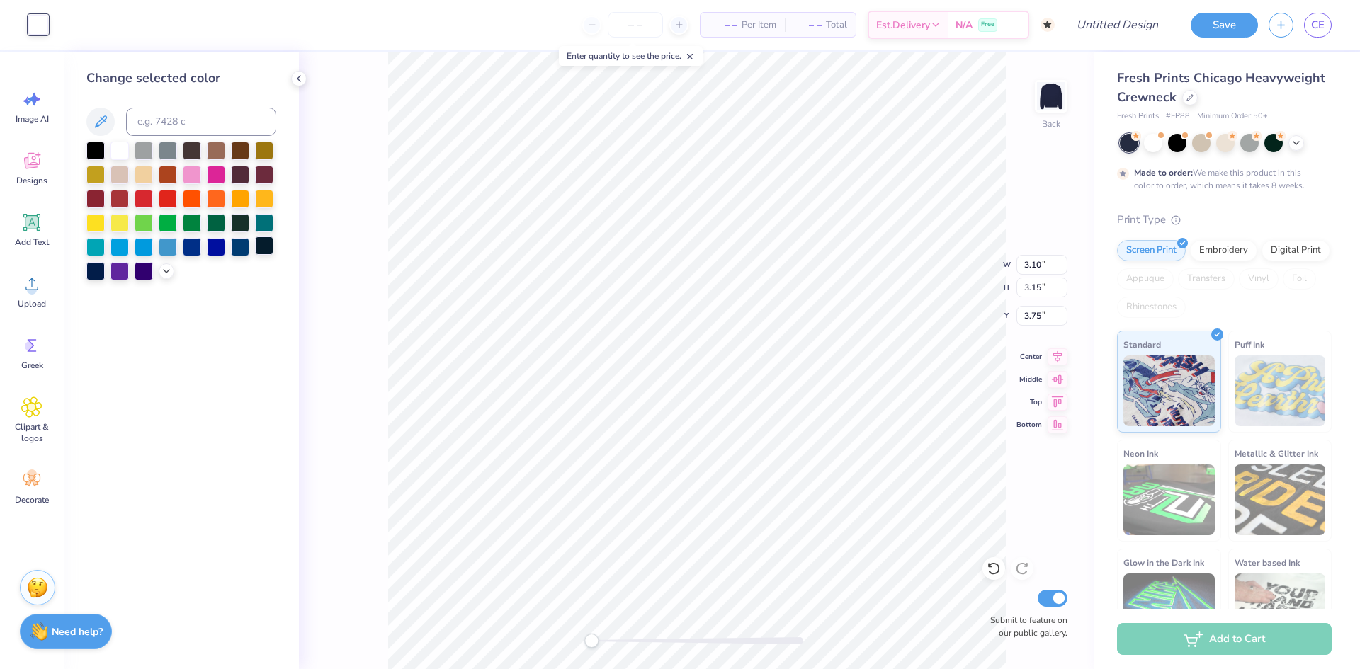
click at [264, 239] on div at bounding box center [264, 246] width 18 height 18
click at [997, 572] on icon at bounding box center [993, 569] width 12 height 13
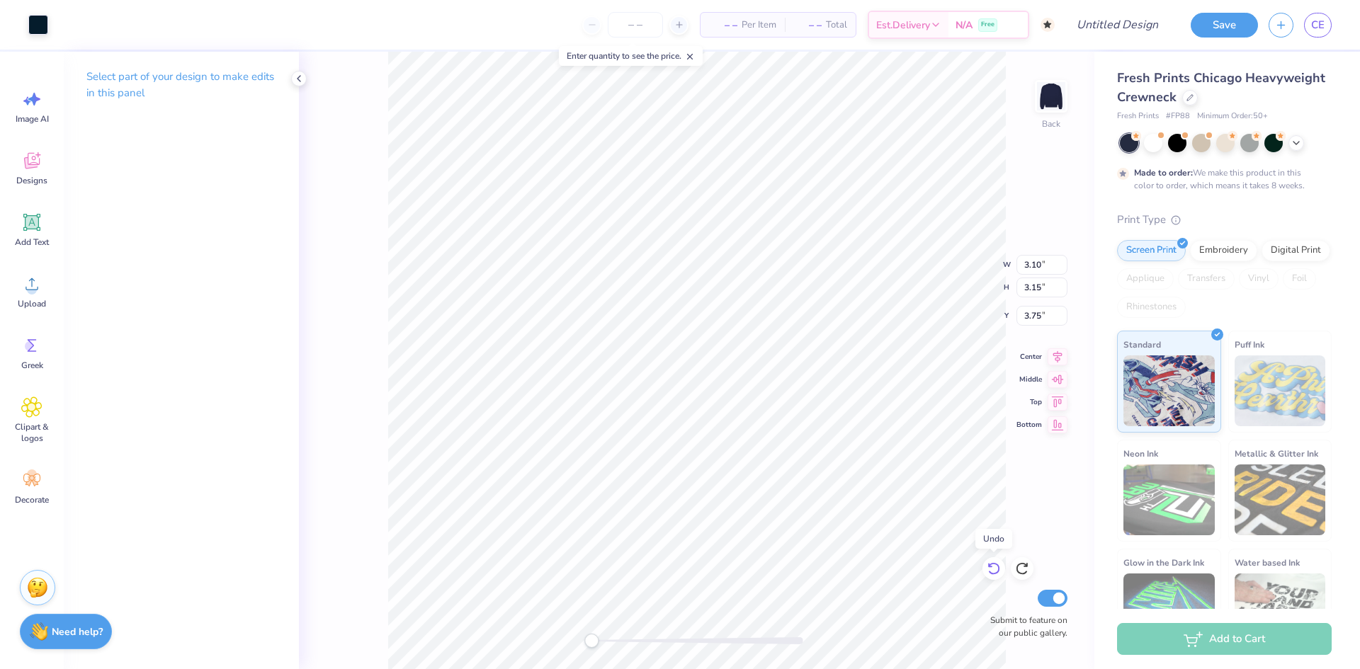
click at [997, 572] on icon at bounding box center [993, 569] width 12 height 13
click at [38, 230] on icon at bounding box center [31, 222] width 17 height 17
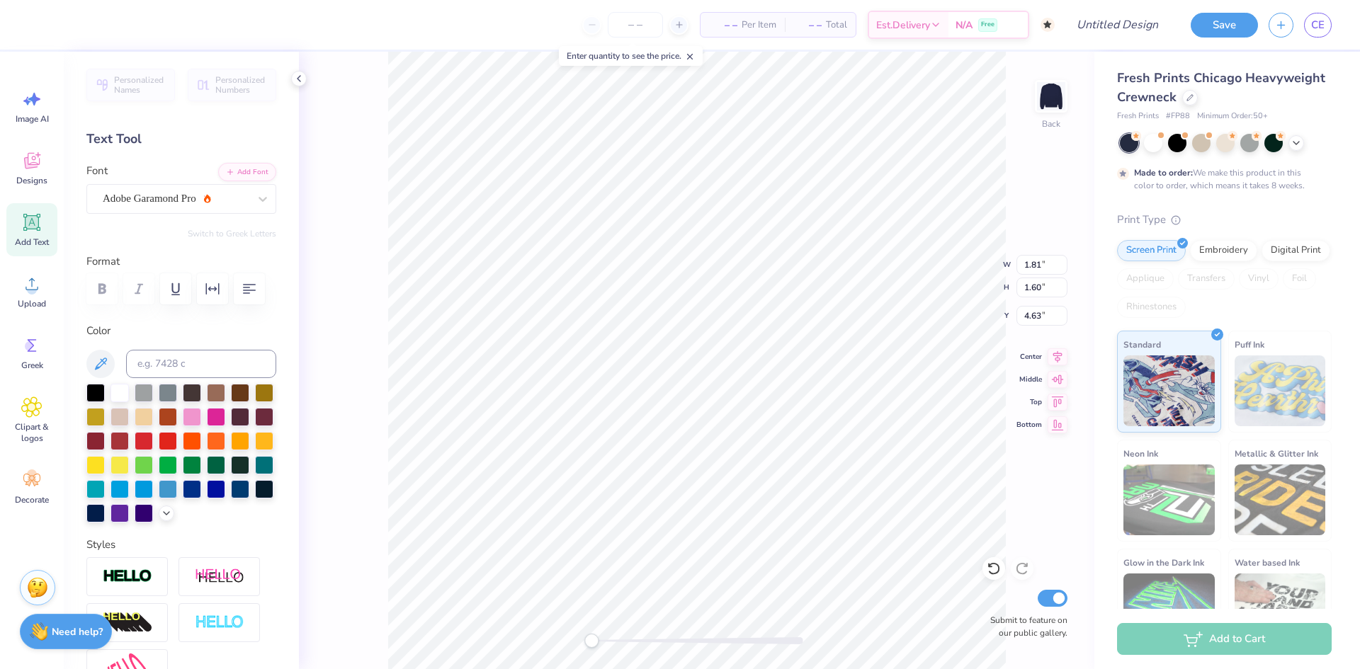
type input "1.81"
type input "1.60"
type input "4.63"
type input "5.95"
type input "1.72"
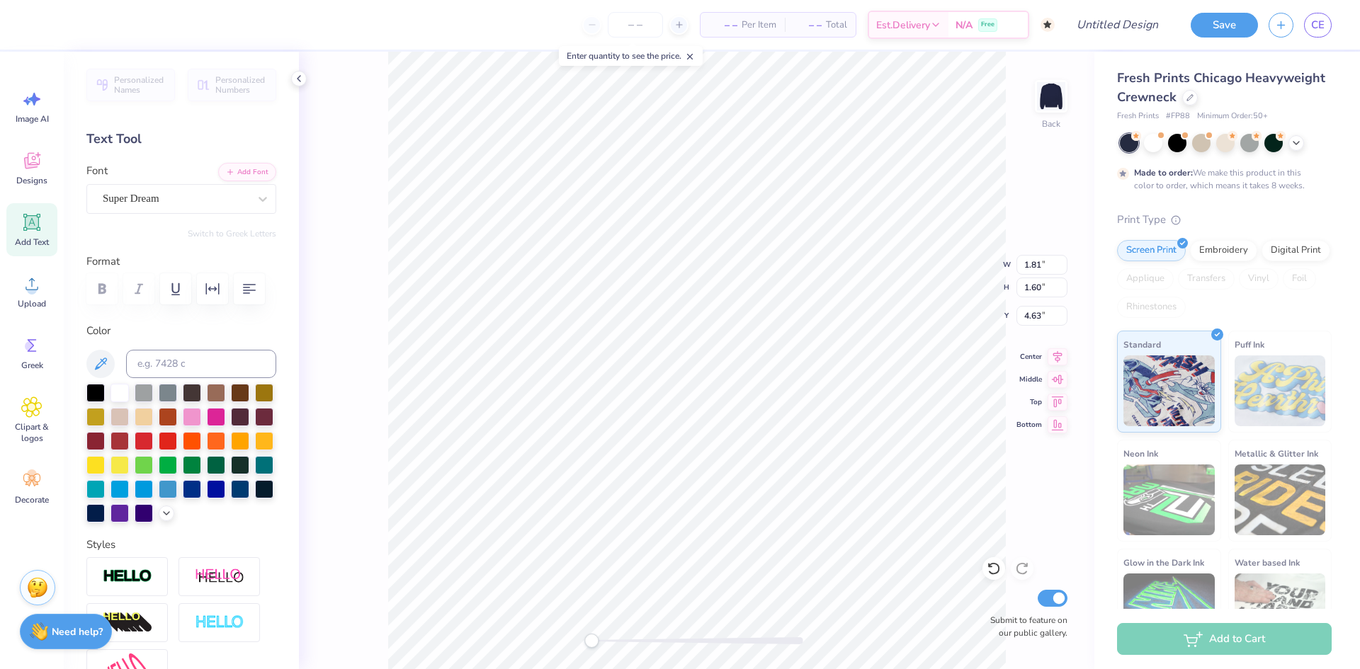
type input "9.64"
click at [243, 203] on div "Super Dream" at bounding box center [175, 199] width 149 height 22
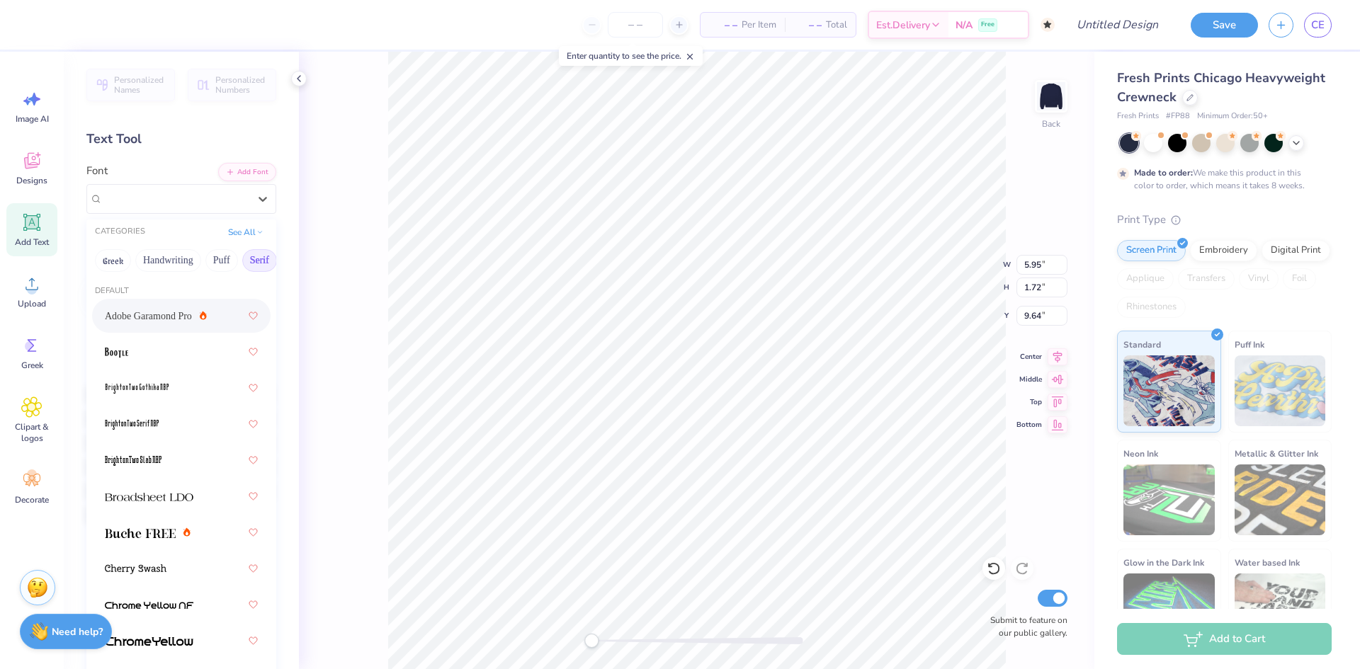
click at [203, 313] on icon at bounding box center [203, 315] width 7 height 9
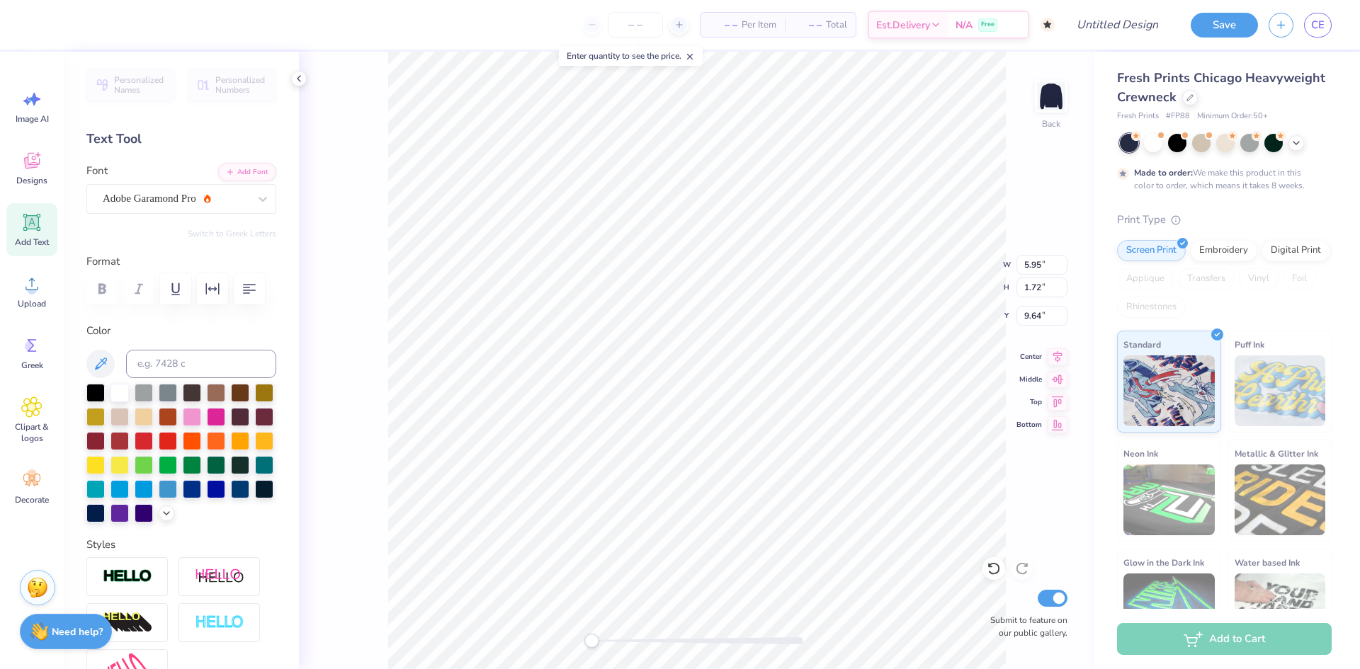
scroll to position [0, 4]
type textarea "Homecoming 2025"
click at [1051, 102] on img at bounding box center [1051, 96] width 57 height 57
click at [30, 406] on icon at bounding box center [32, 407] width 9 height 9
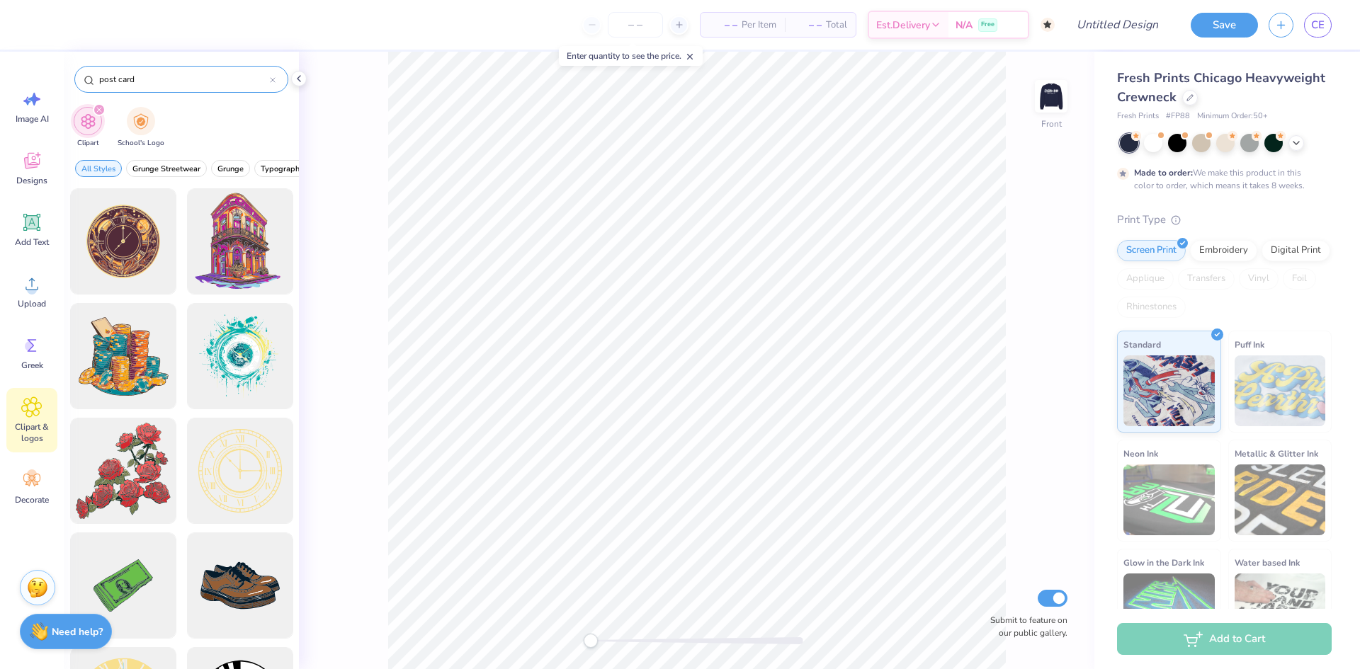
type input "post card"
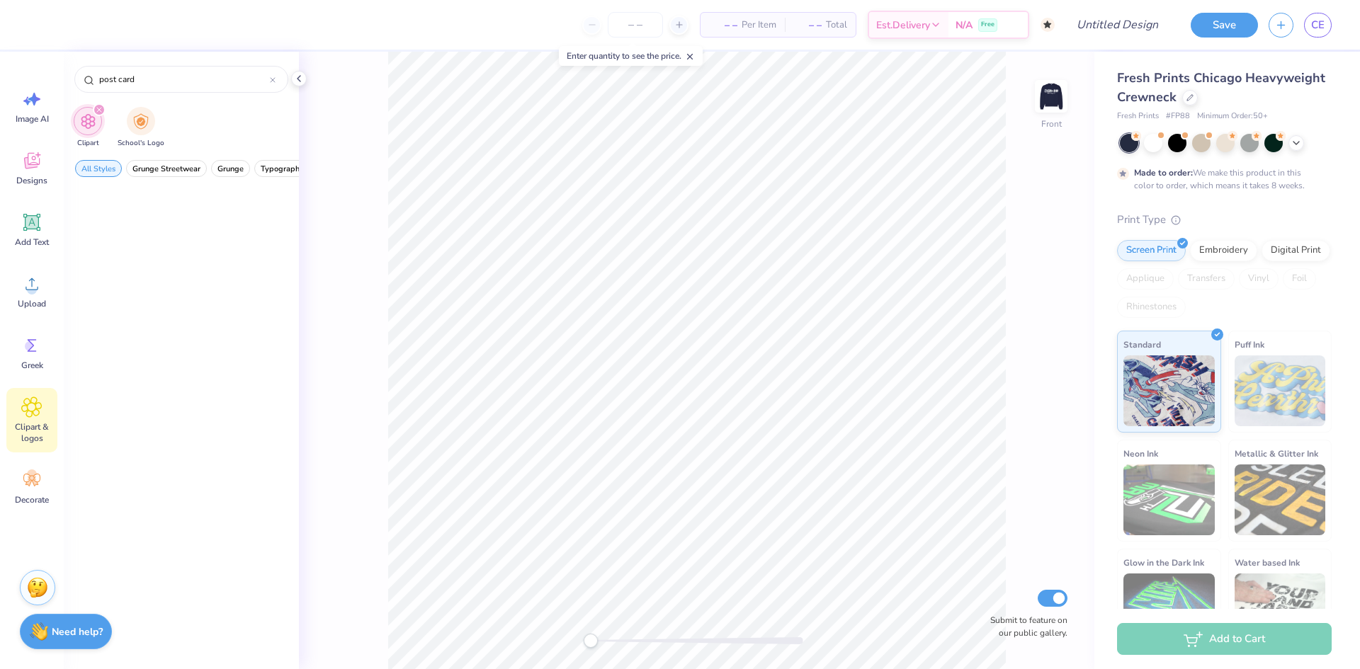
scroll to position [0, 0]
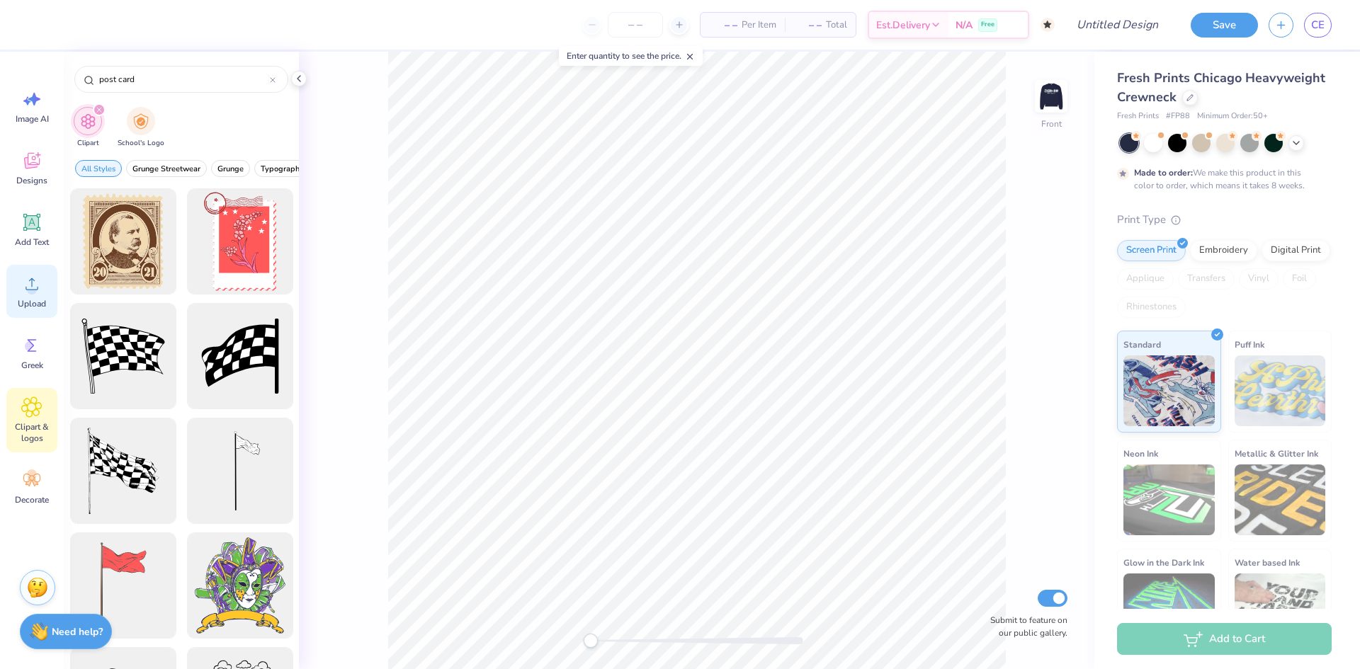
click at [26, 290] on icon at bounding box center [31, 283] width 21 height 21
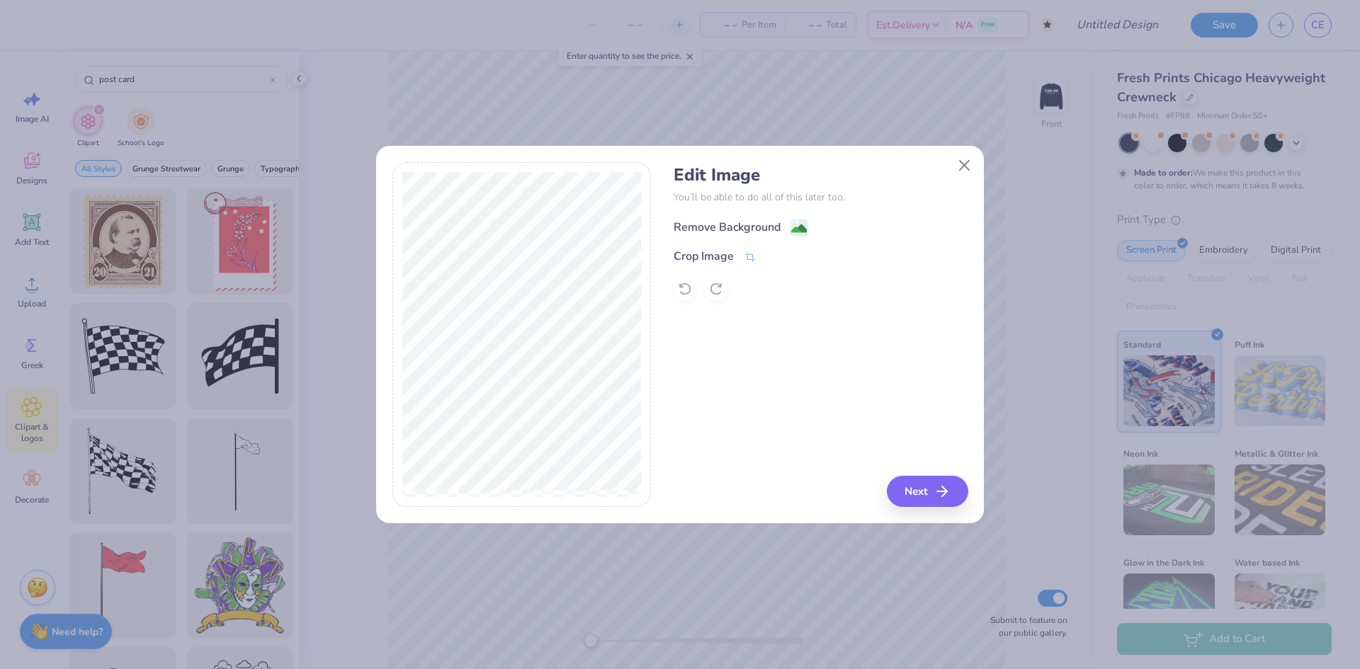
click at [788, 224] on div "Remove Background" at bounding box center [741, 228] width 134 height 18
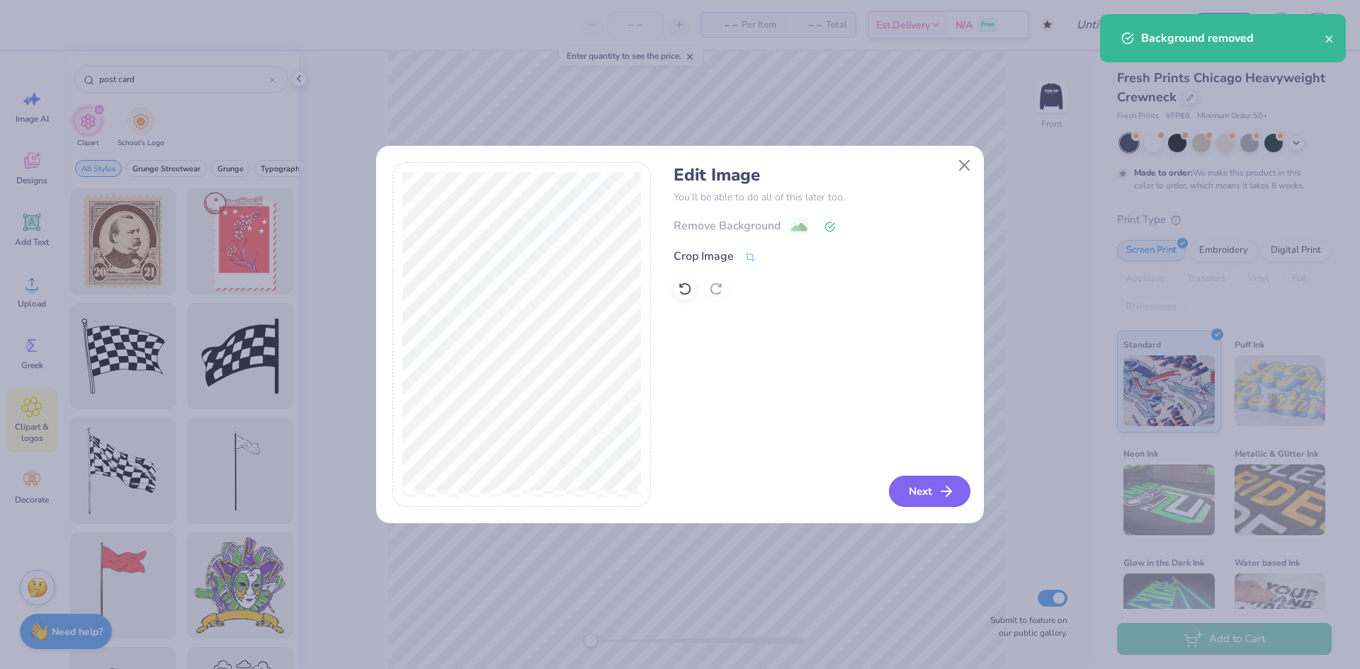
click at [915, 494] on button "Next" at bounding box center [929, 491] width 81 height 31
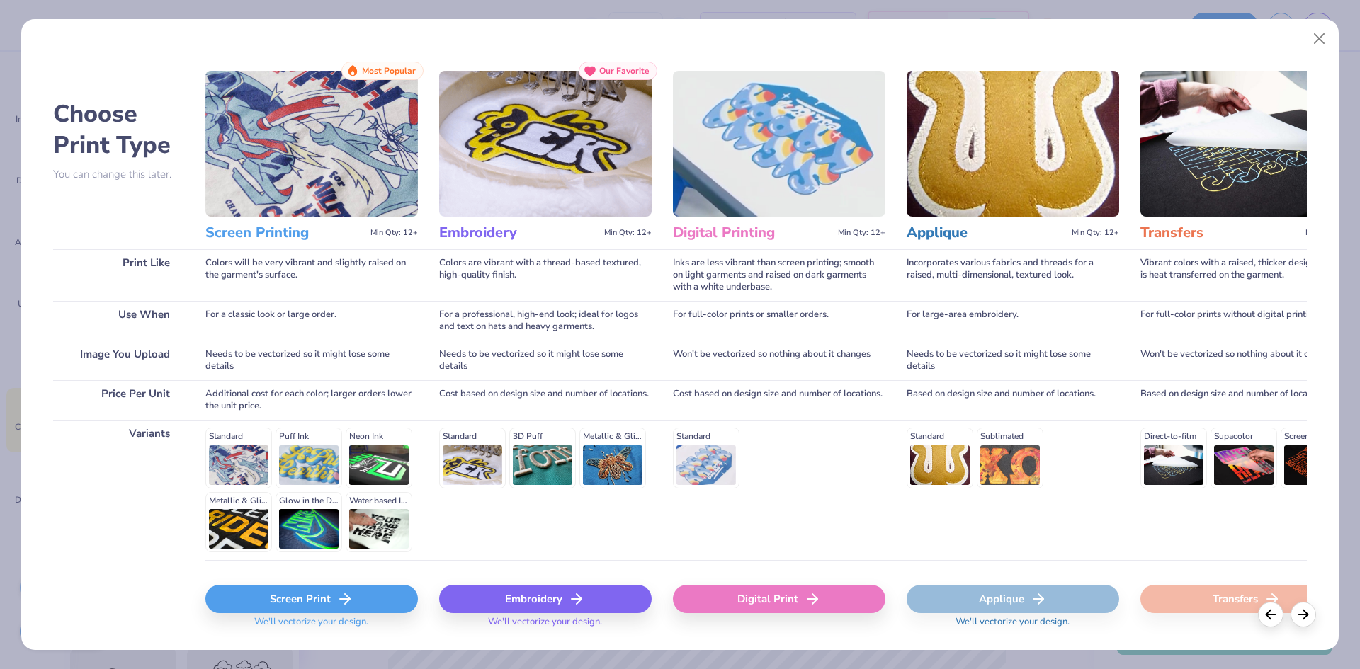
click at [344, 596] on icon at bounding box center [344, 599] width 17 height 17
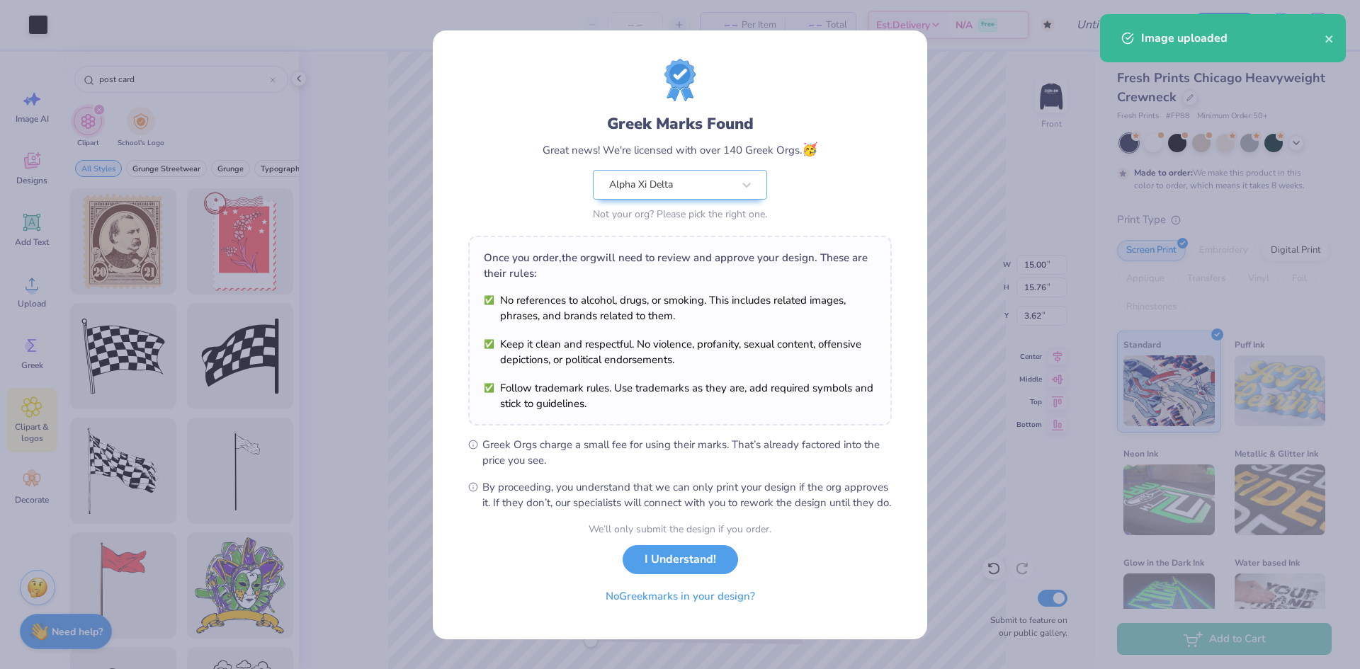
click at [754, 310] on body "Art colors – – Per Item – – Total Est. Delivery N/A Free Design Title Save CE I…" at bounding box center [680, 334] width 1360 height 669
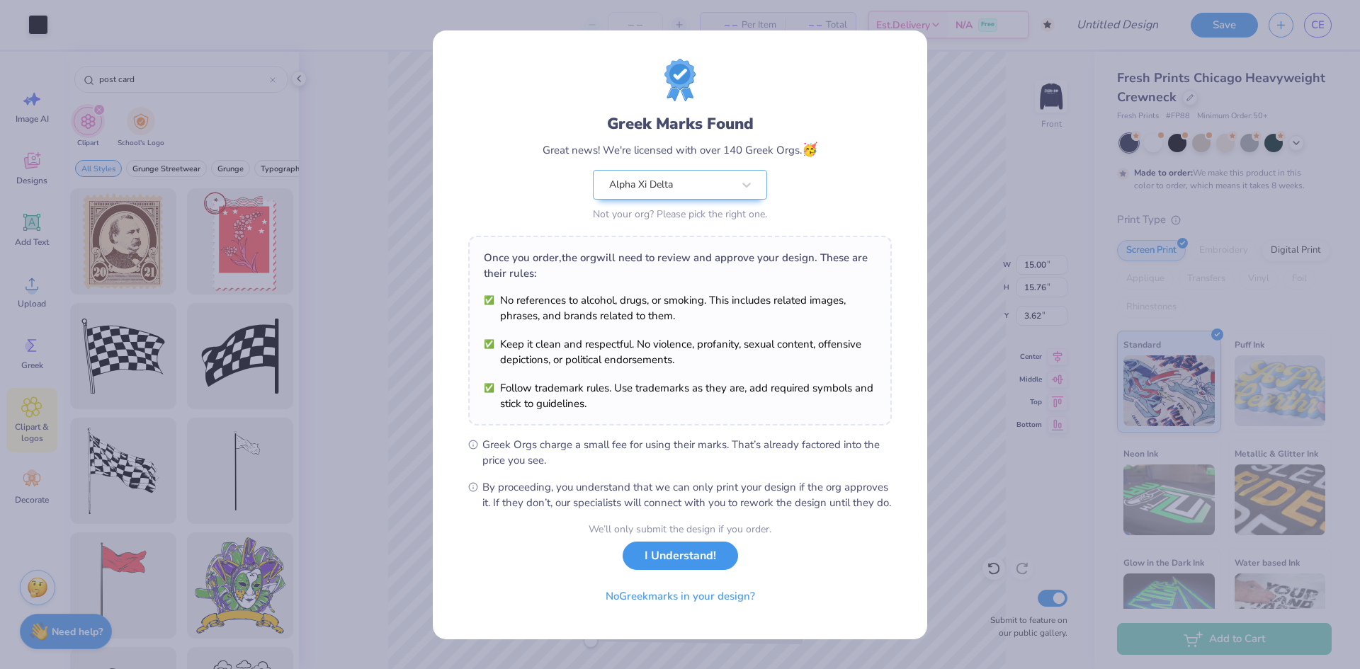
click at [696, 557] on button "I Understand!" at bounding box center [680, 556] width 115 height 29
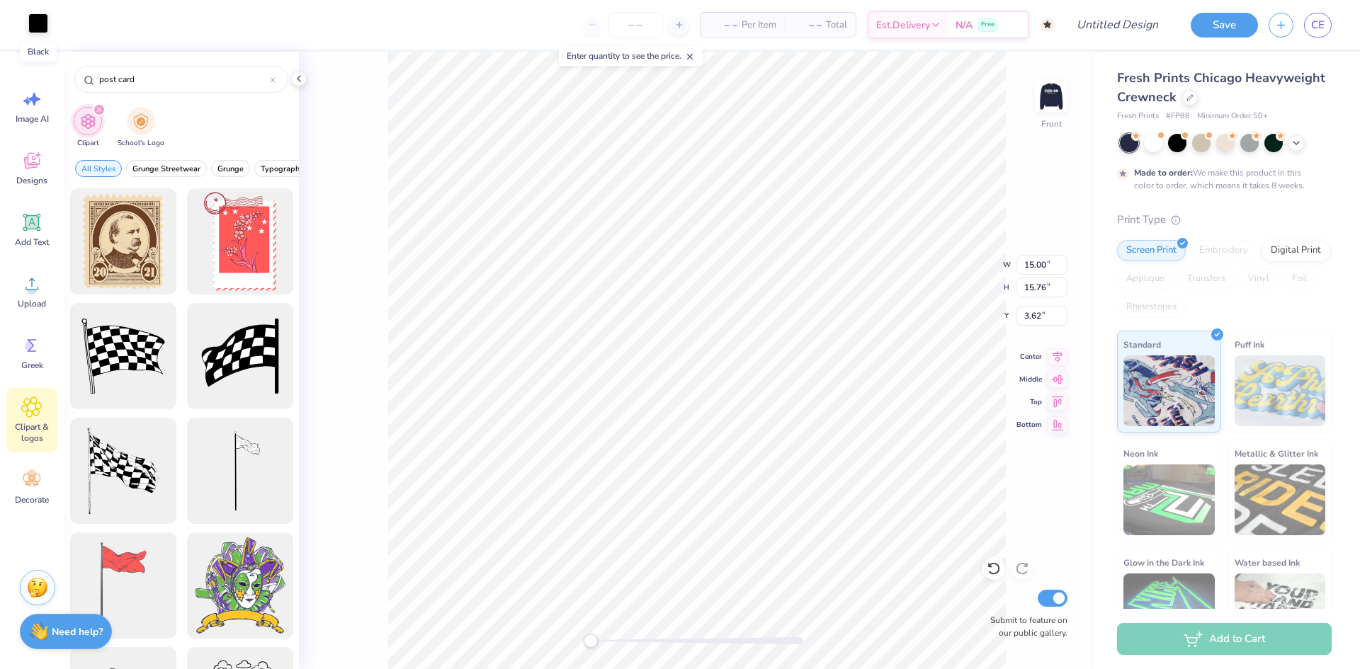
click at [40, 28] on div at bounding box center [38, 23] width 20 height 20
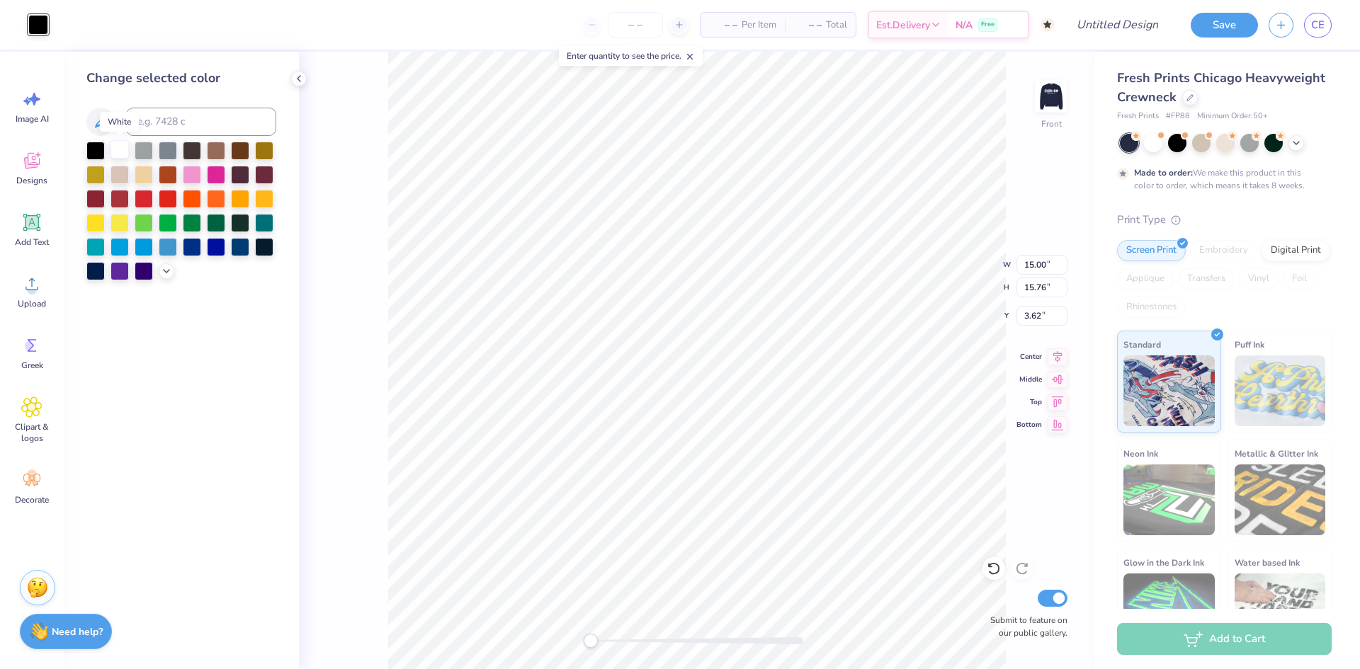
click at [119, 151] on div at bounding box center [120, 149] width 18 height 18
click at [322, 123] on div "Front W 15.00 15.00 " H 15.76 15.76 " Y 3.62 3.62 " Center Middle Top Bottom Su…" at bounding box center [697, 361] width 796 height 618
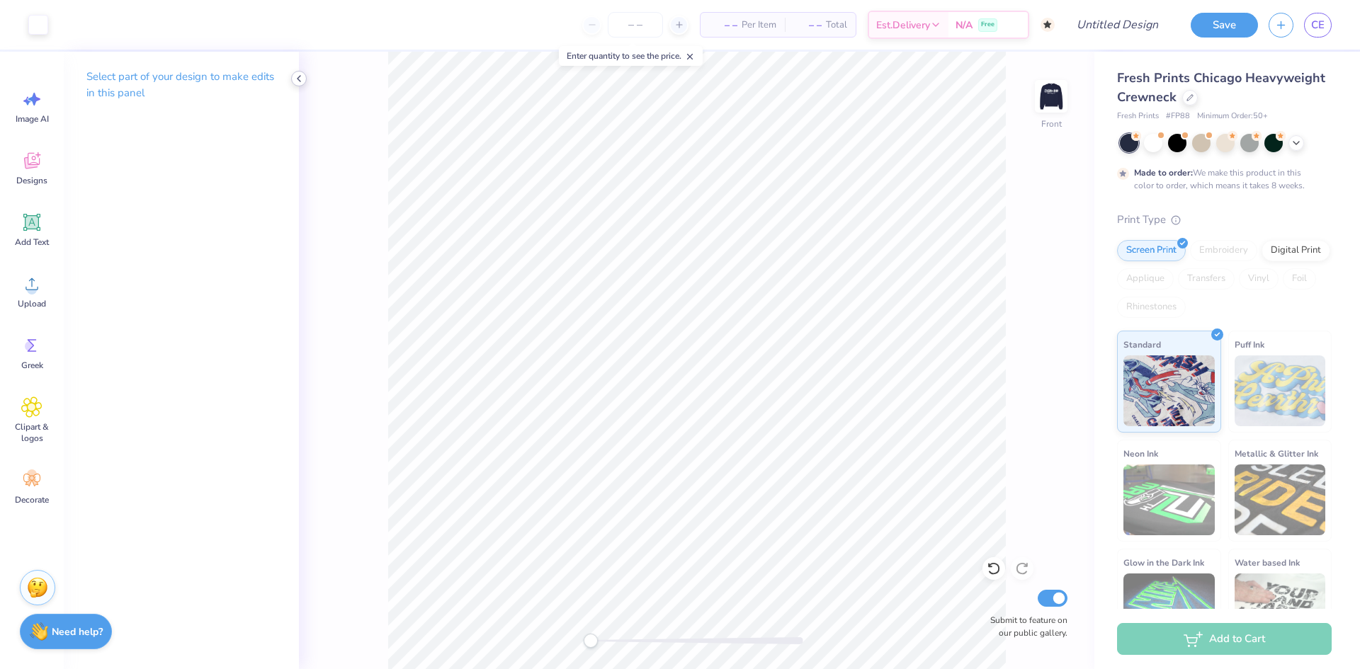
click at [302, 80] on icon at bounding box center [298, 78] width 11 height 11
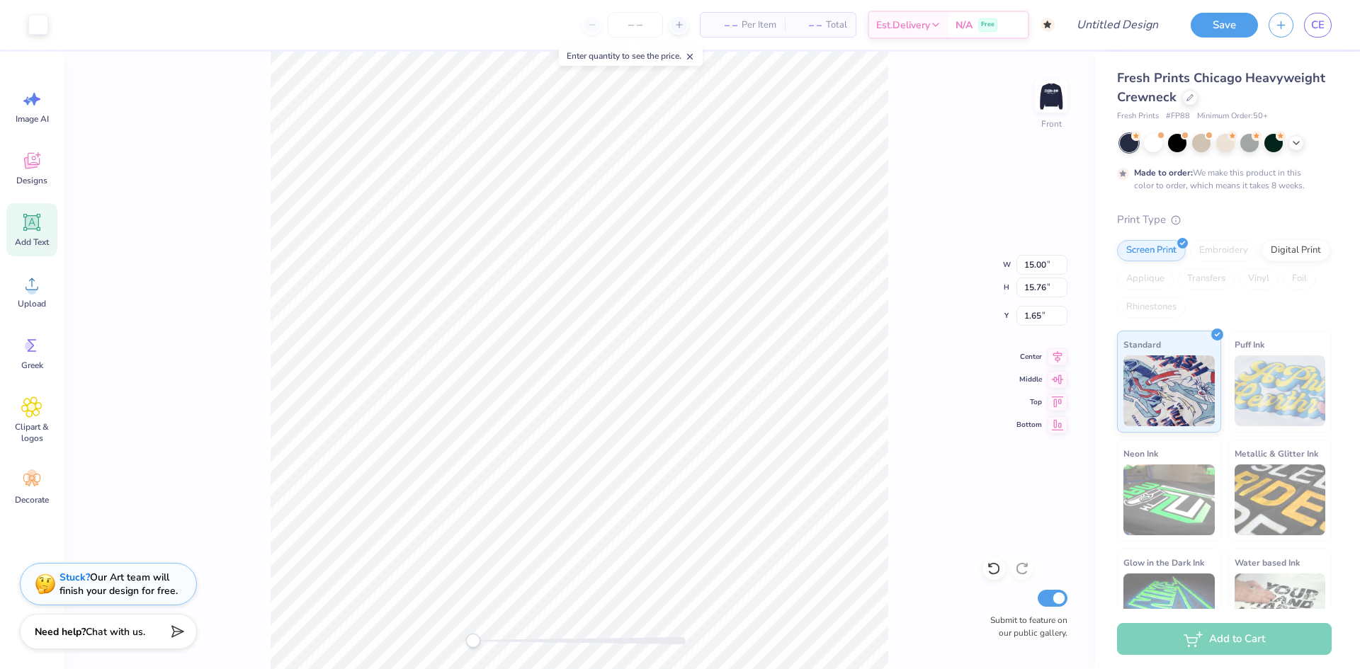
click at [34, 237] on span "Add Text" at bounding box center [32, 242] width 34 height 11
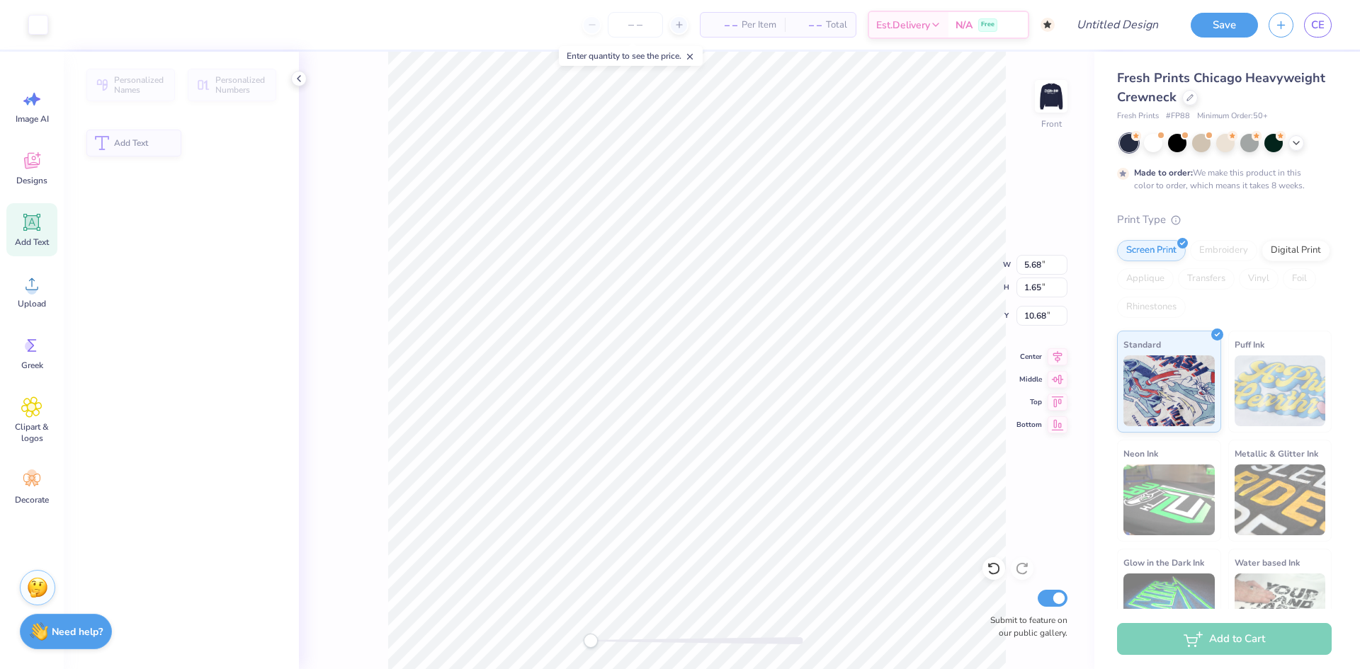
type input "5.68"
type input "1.65"
type input "10.68"
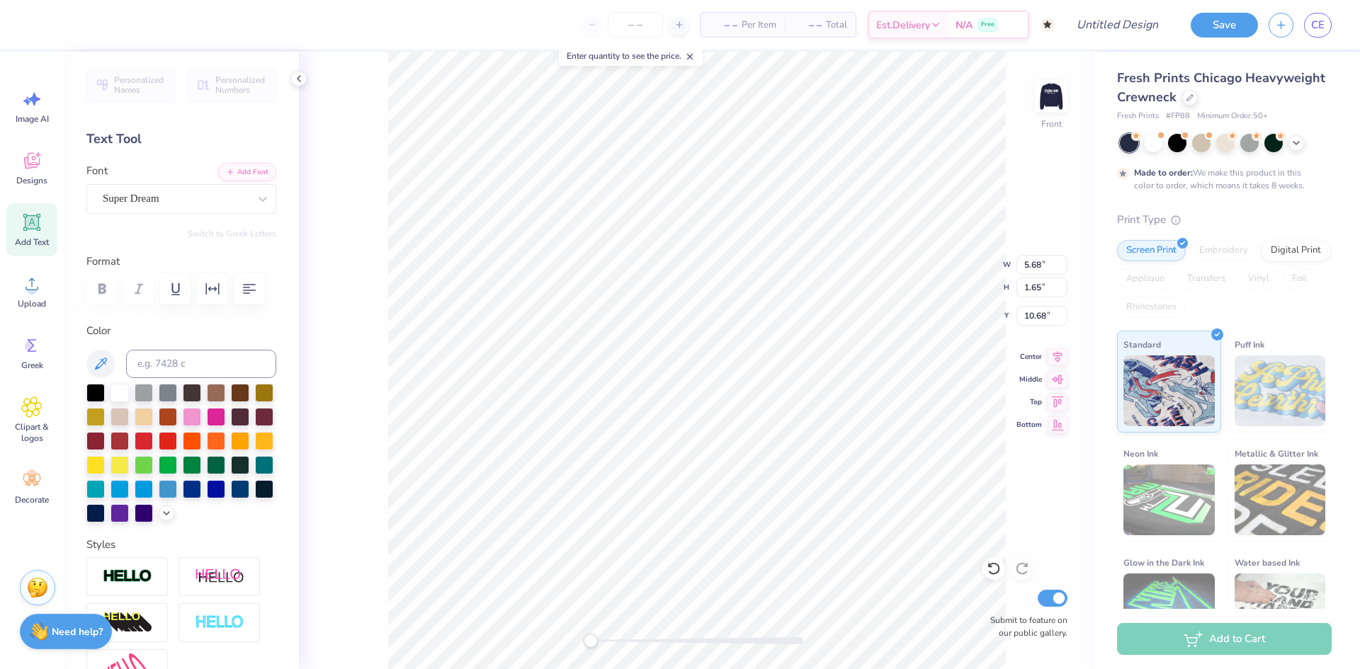
scroll to position [0, 2]
type textarea "Las Vegas"
click at [223, 189] on div at bounding box center [176, 198] width 146 height 19
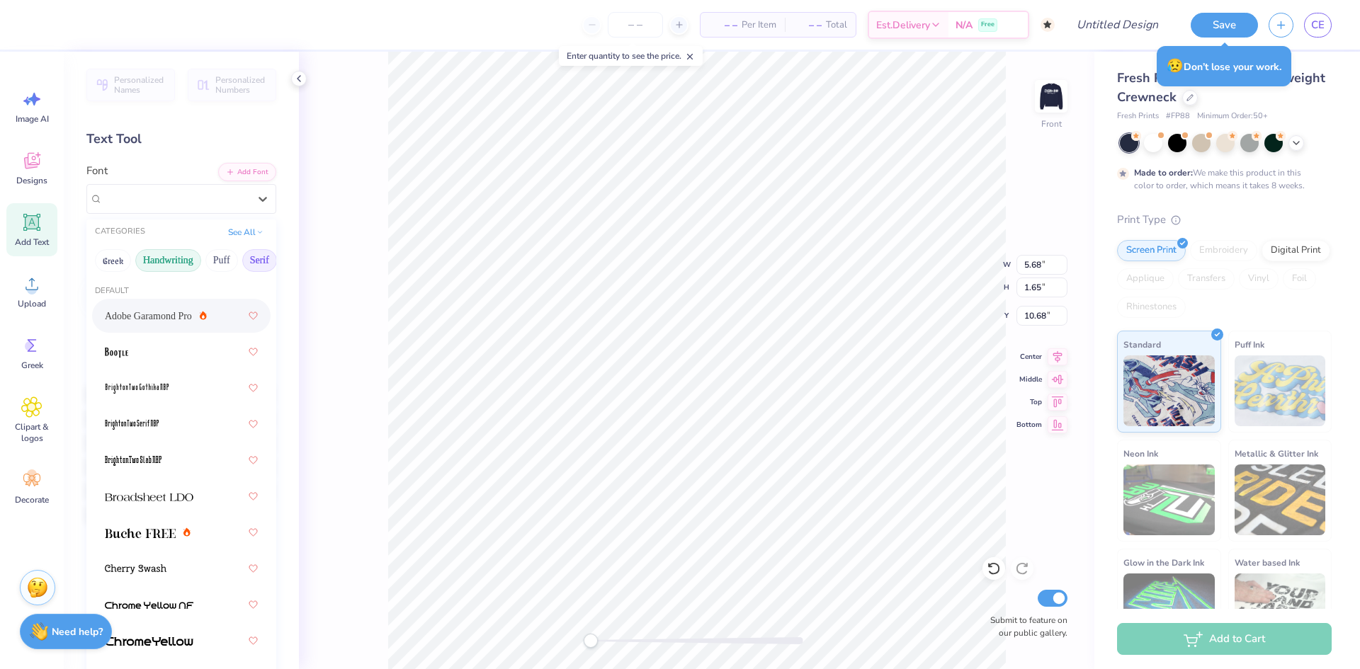
click at [174, 264] on button "Handwriting" at bounding box center [168, 260] width 66 height 23
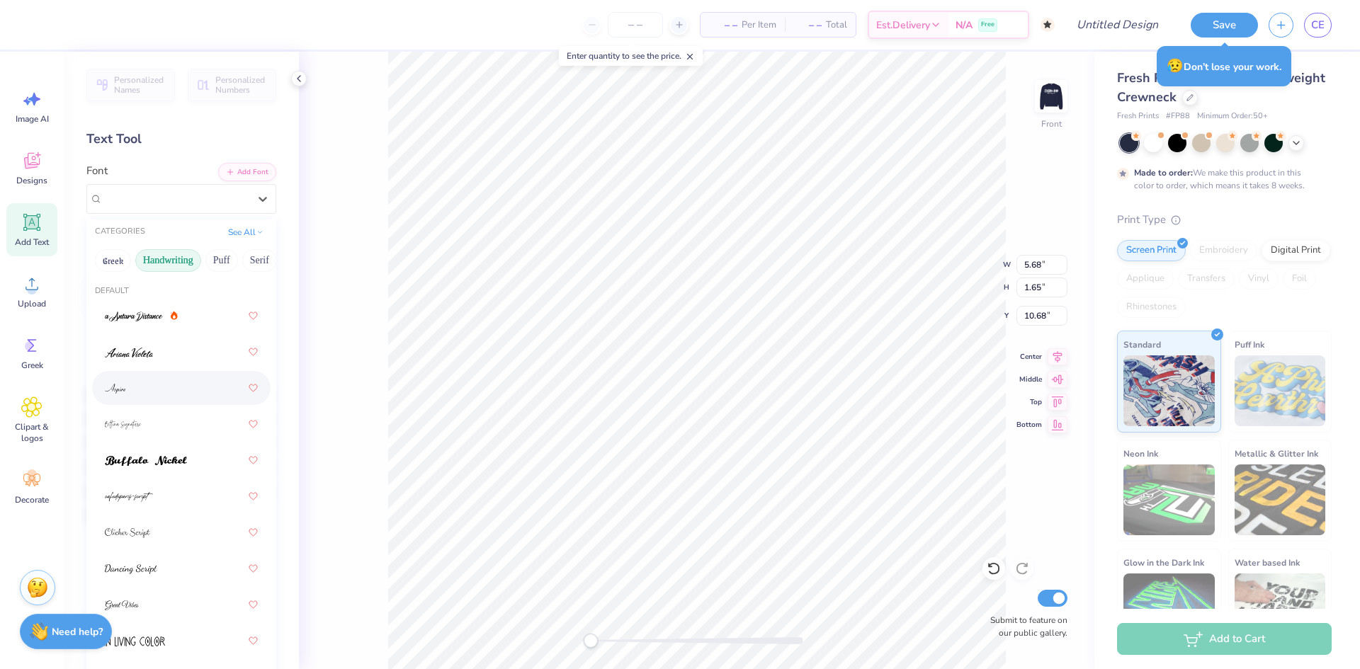
click at [171, 387] on div at bounding box center [181, 388] width 153 height 26
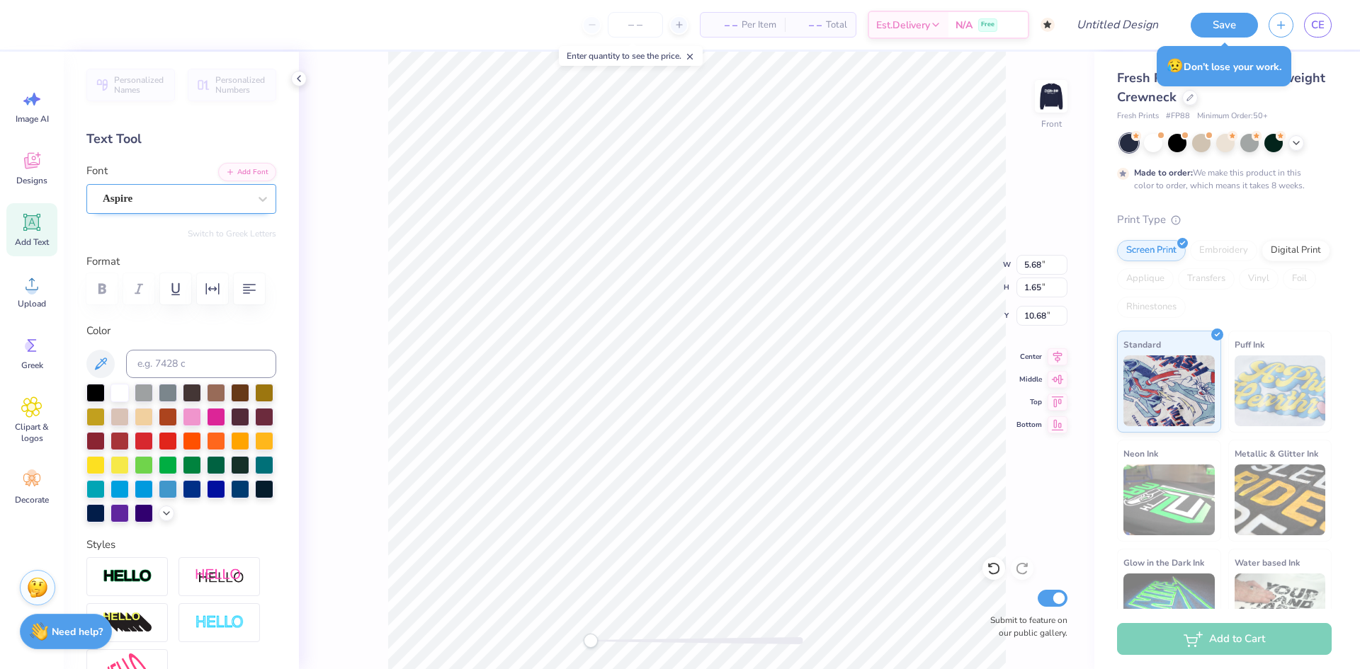
click at [224, 208] on div "Aspire" at bounding box center [175, 199] width 149 height 22
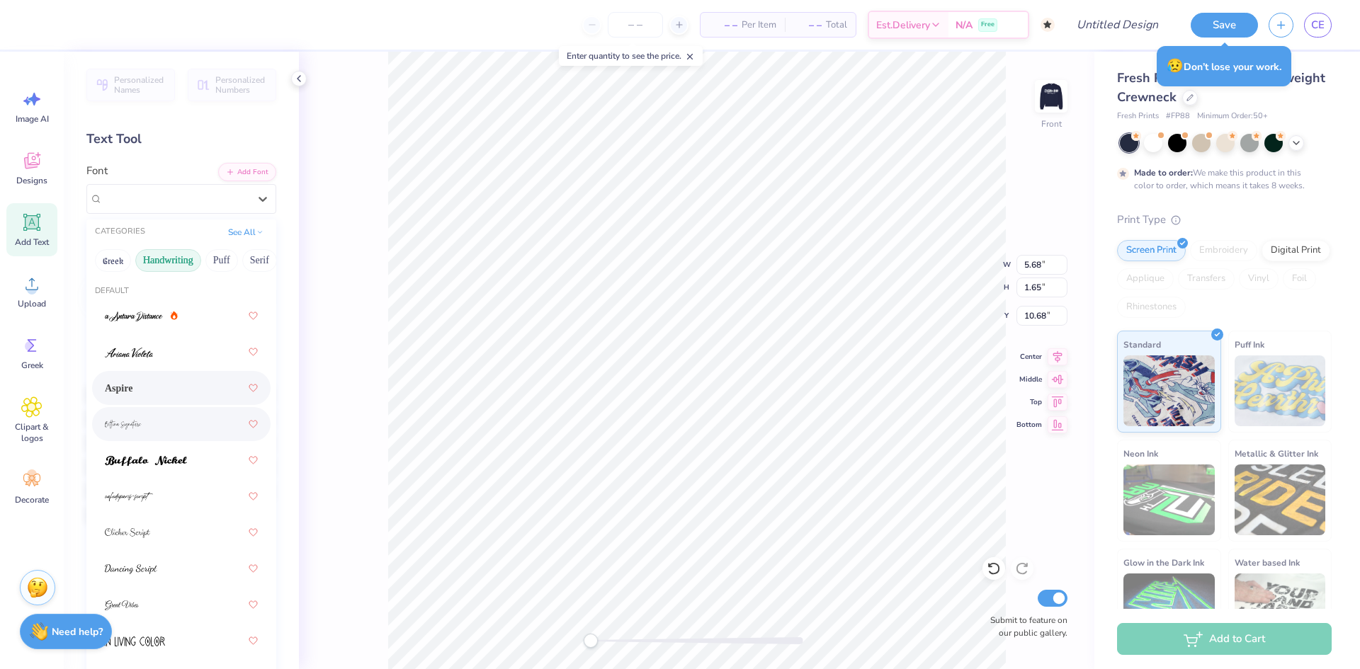
click at [176, 416] on div at bounding box center [181, 425] width 153 height 26
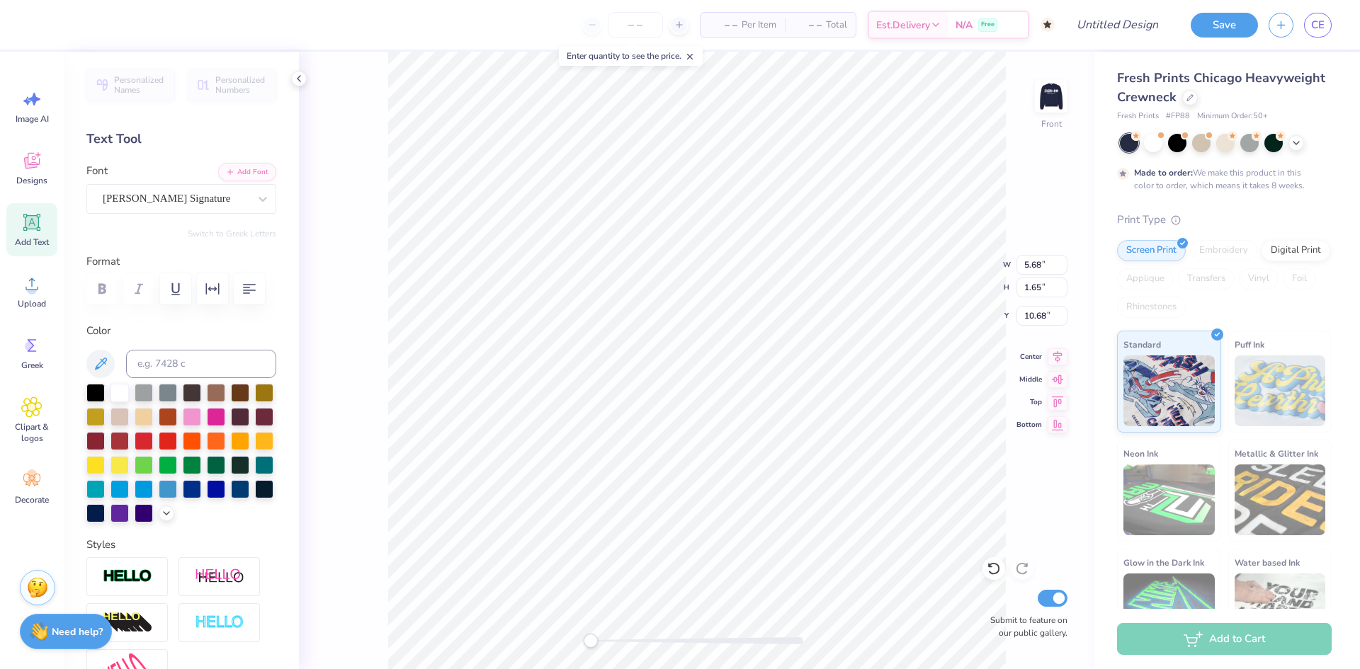
scroll to position [0, 1]
click at [951, 288] on div "Front W 5.68 5.68 " H 1.65 1.65 " Y 10.68 10.68 " Center Middle Top Bottom Subm…" at bounding box center [697, 361] width 796 height 618
click at [35, 229] on icon at bounding box center [31, 222] width 17 height 17
type textarea "Nevada"
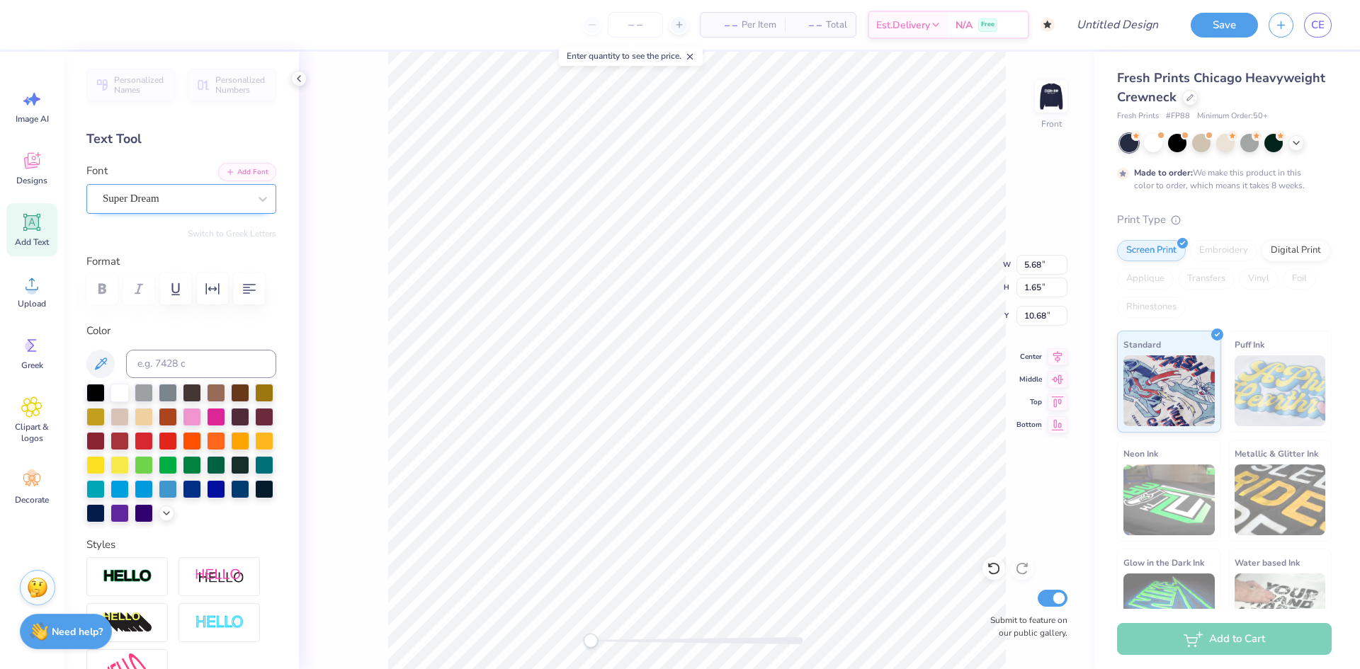
click at [185, 201] on div "Super Dream" at bounding box center [175, 199] width 149 height 22
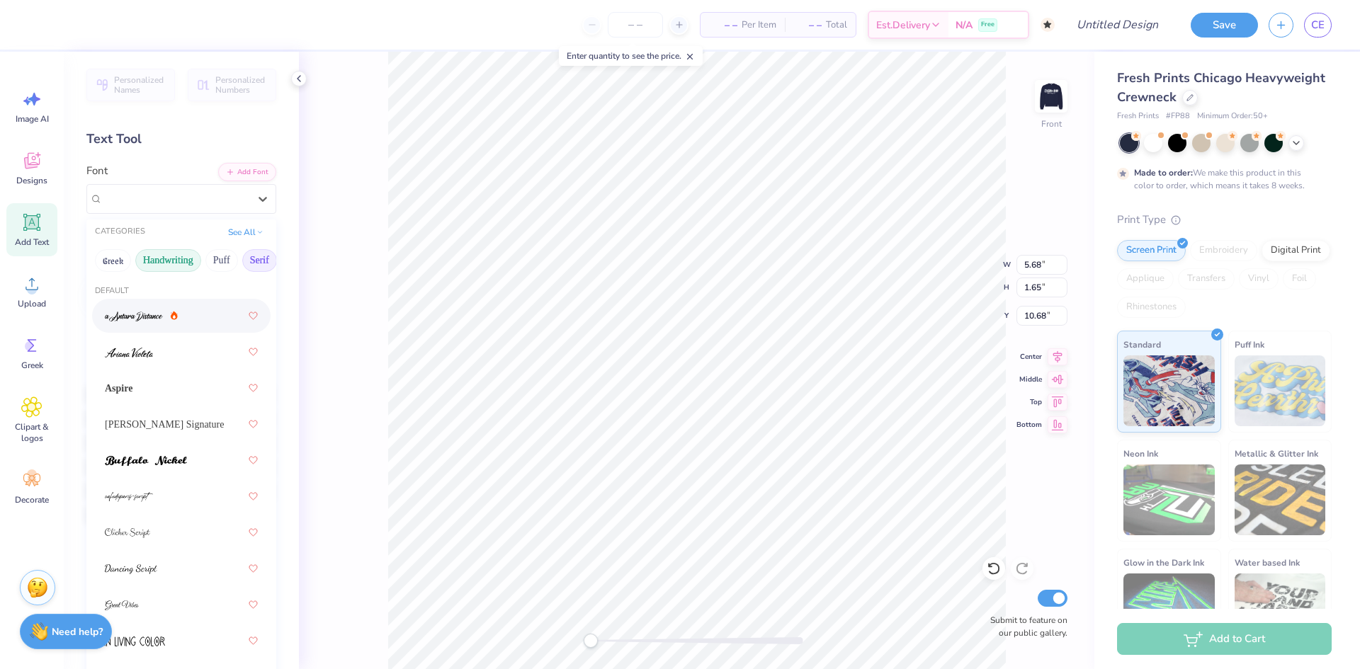
click at [254, 258] on button "Serif" at bounding box center [259, 260] width 35 height 23
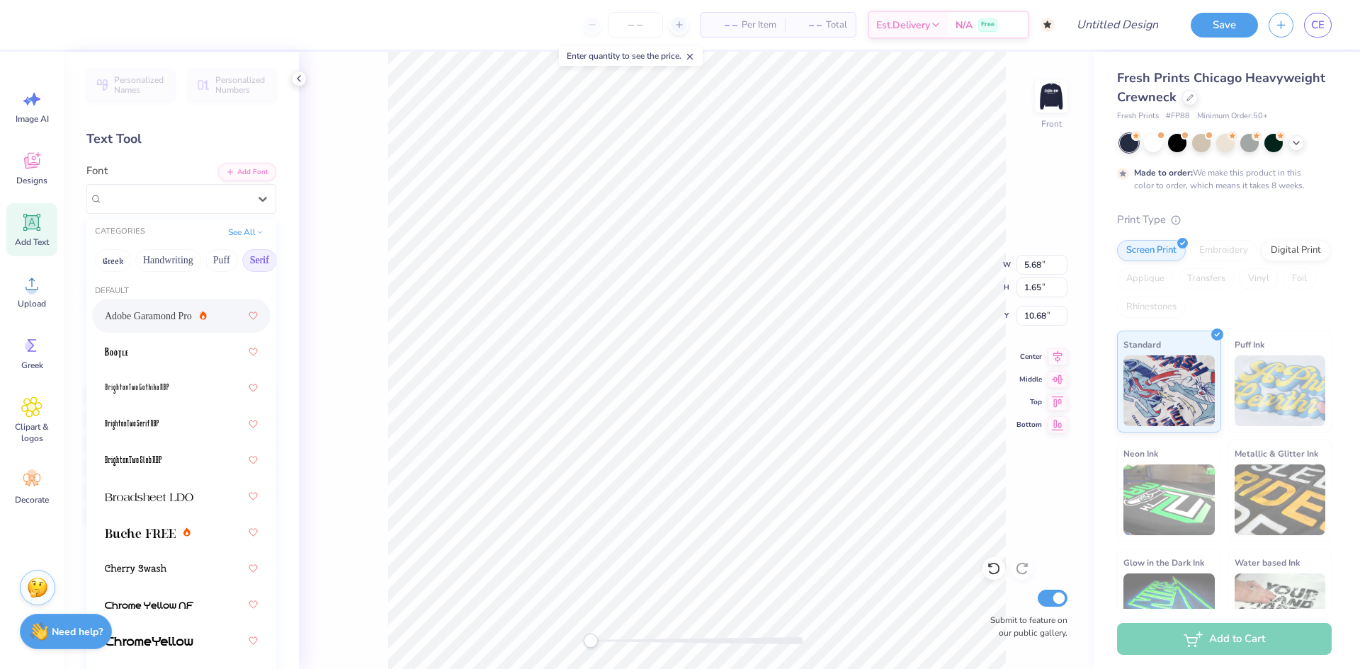
click at [196, 315] on div "Adobe Garamond Pro" at bounding box center [156, 316] width 102 height 15
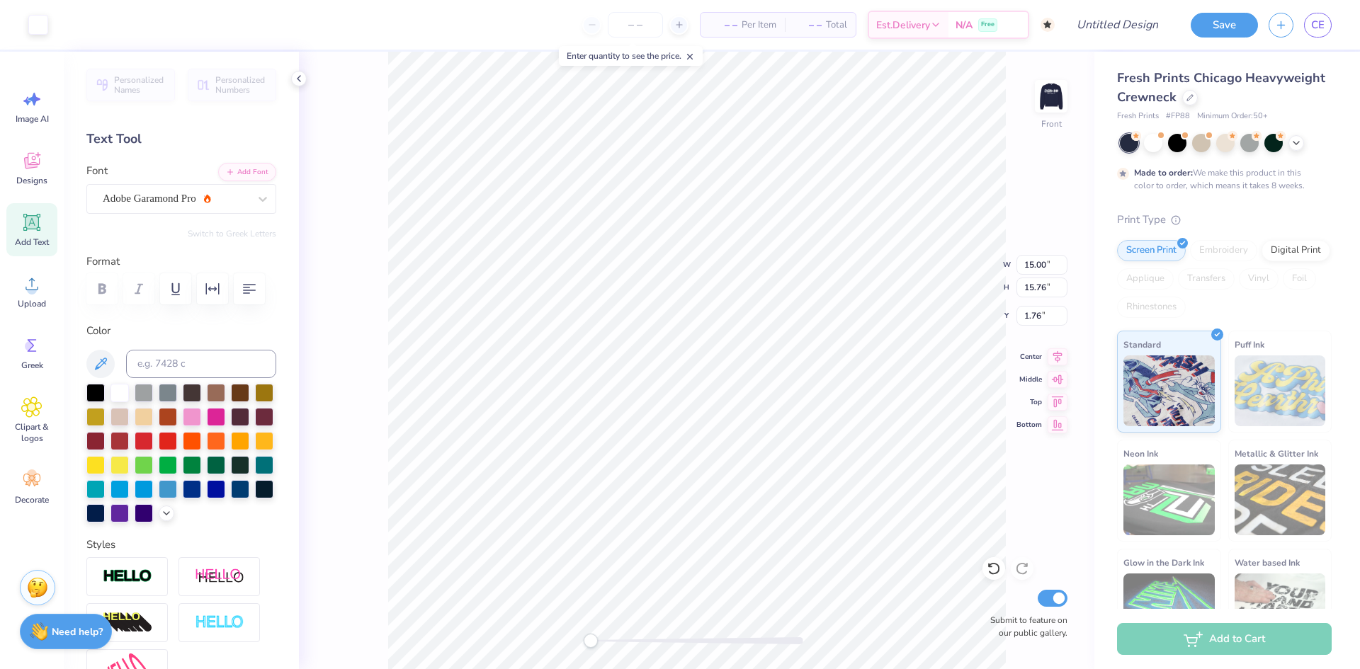
type input "15.00"
type input "15.76"
type input "1.76"
type input "6.76"
type input "1.74"
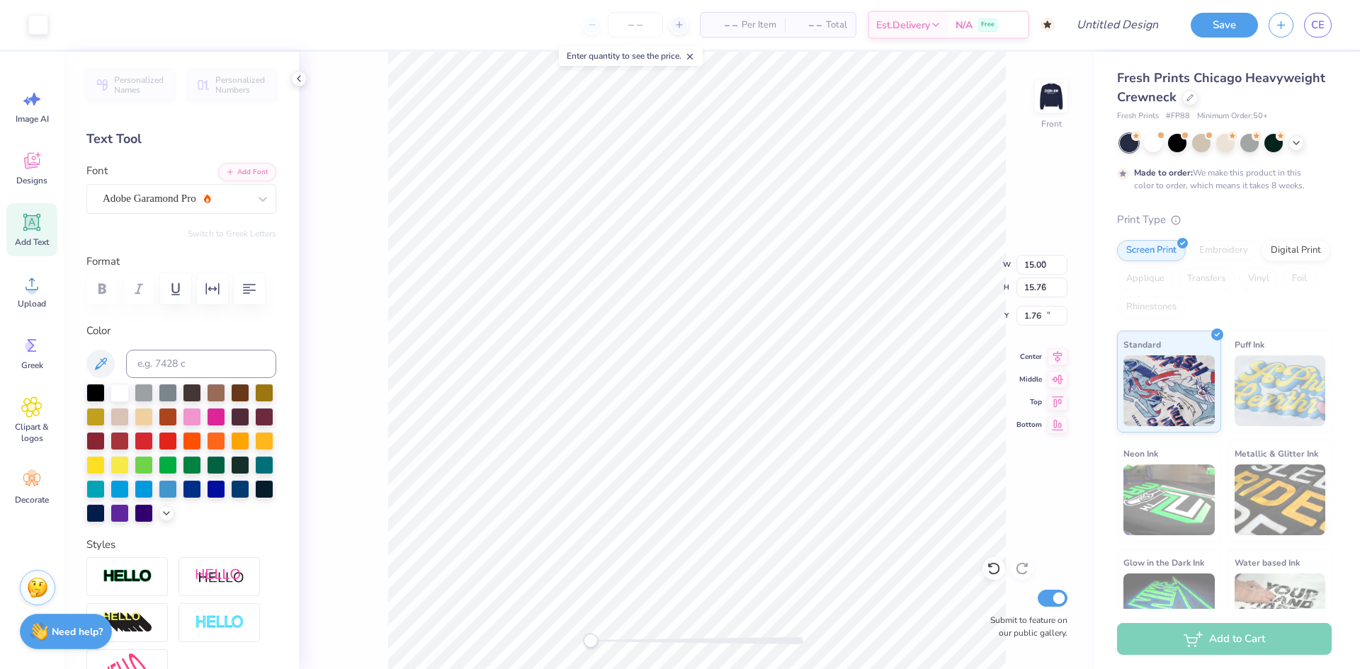
type input "10.63"
type input "15.00"
type input "15.76"
type input "1.76"
type input "3.11"
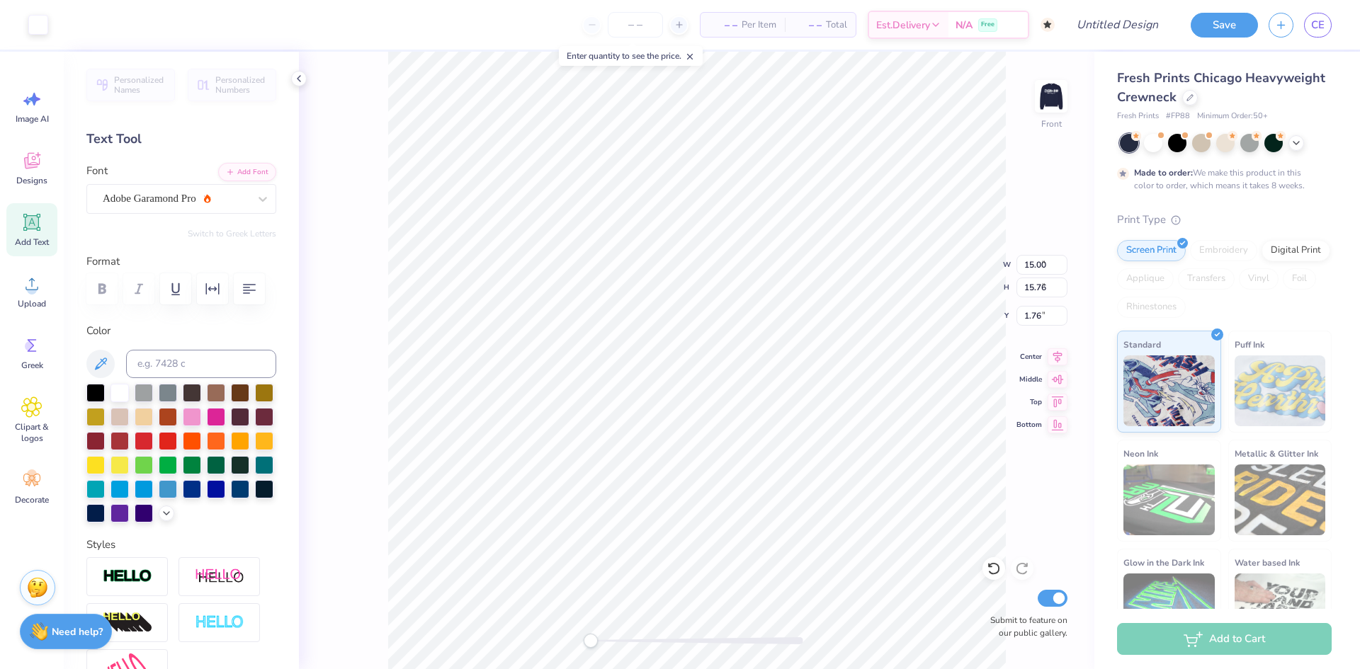
type input "0.80"
type input "5.54"
type input "4.36"
type input "1.95"
type input "3.59"
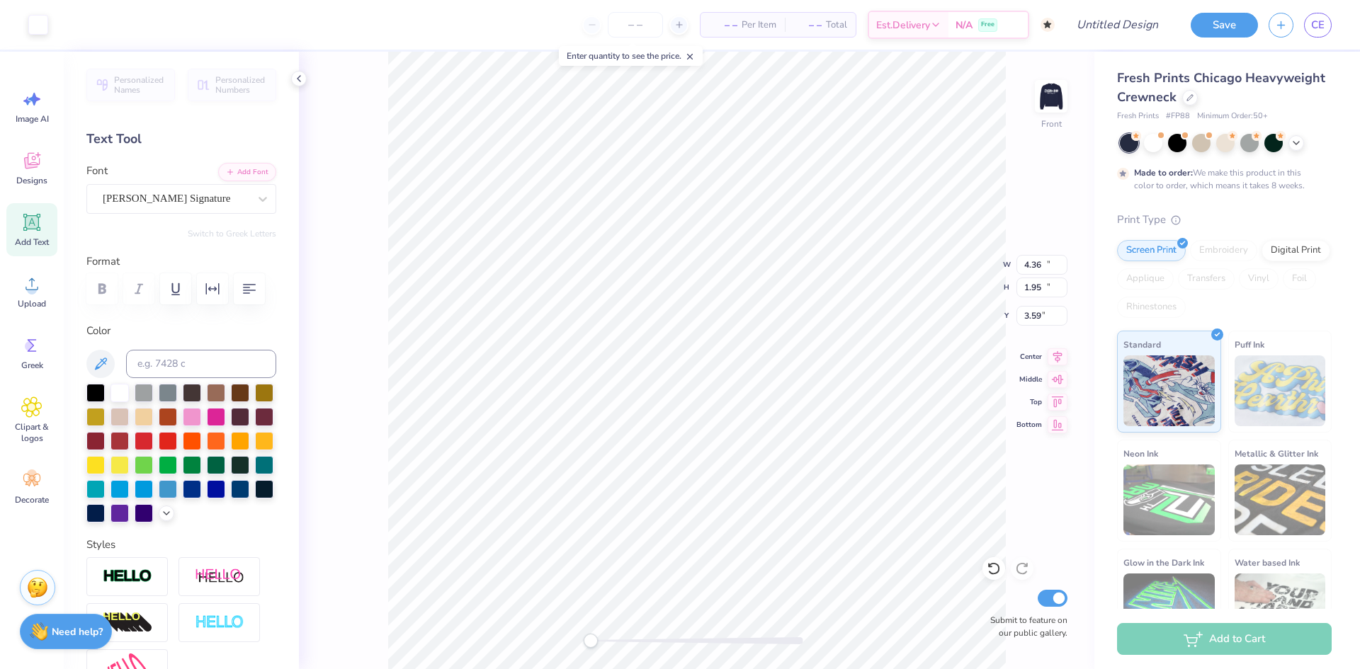
type input "15.00"
type input "15.76"
type input "1.76"
type input "3.11"
type input "0.80"
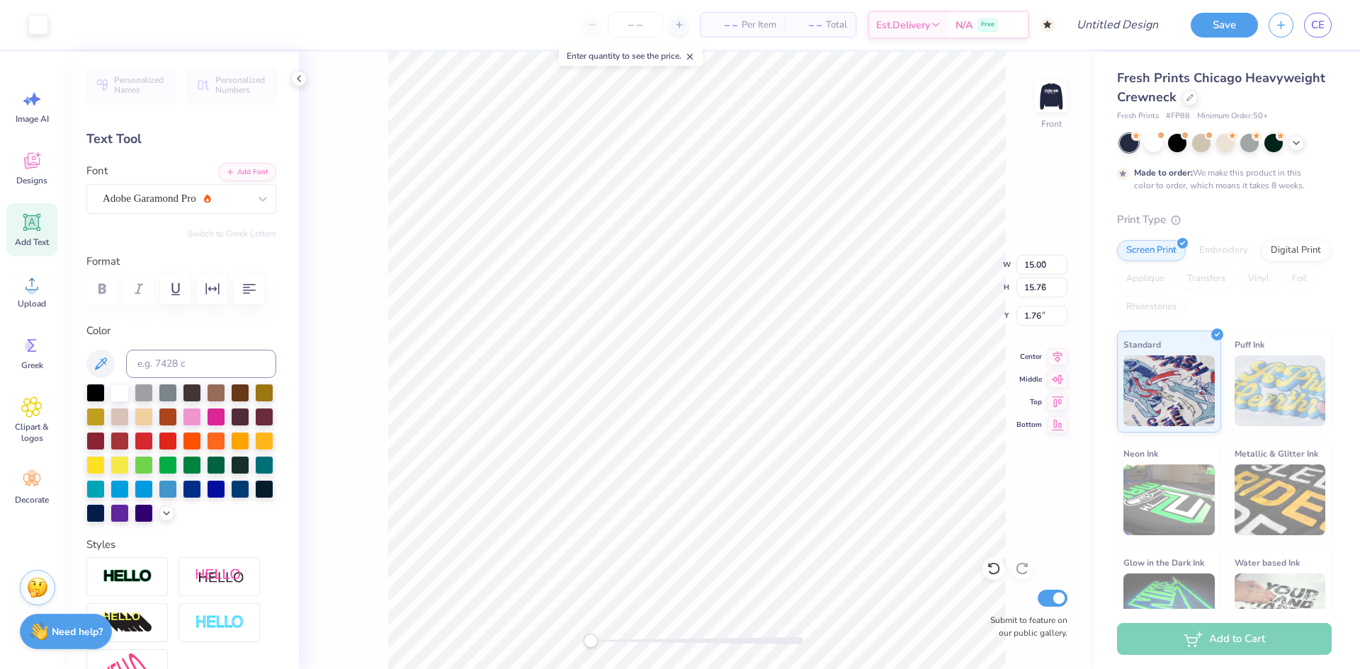
type input "5.54"
click at [33, 283] on icon at bounding box center [31, 283] width 21 height 21
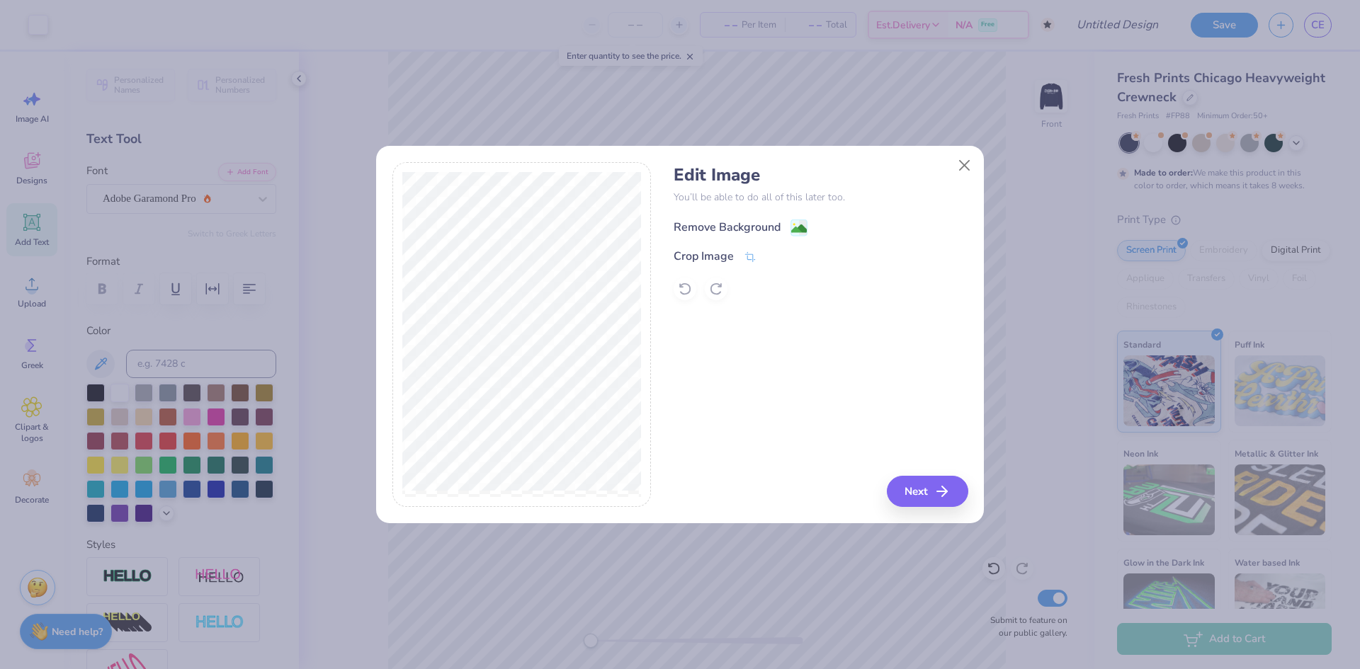
click at [746, 221] on div "Remove Background" at bounding box center [727, 227] width 107 height 17
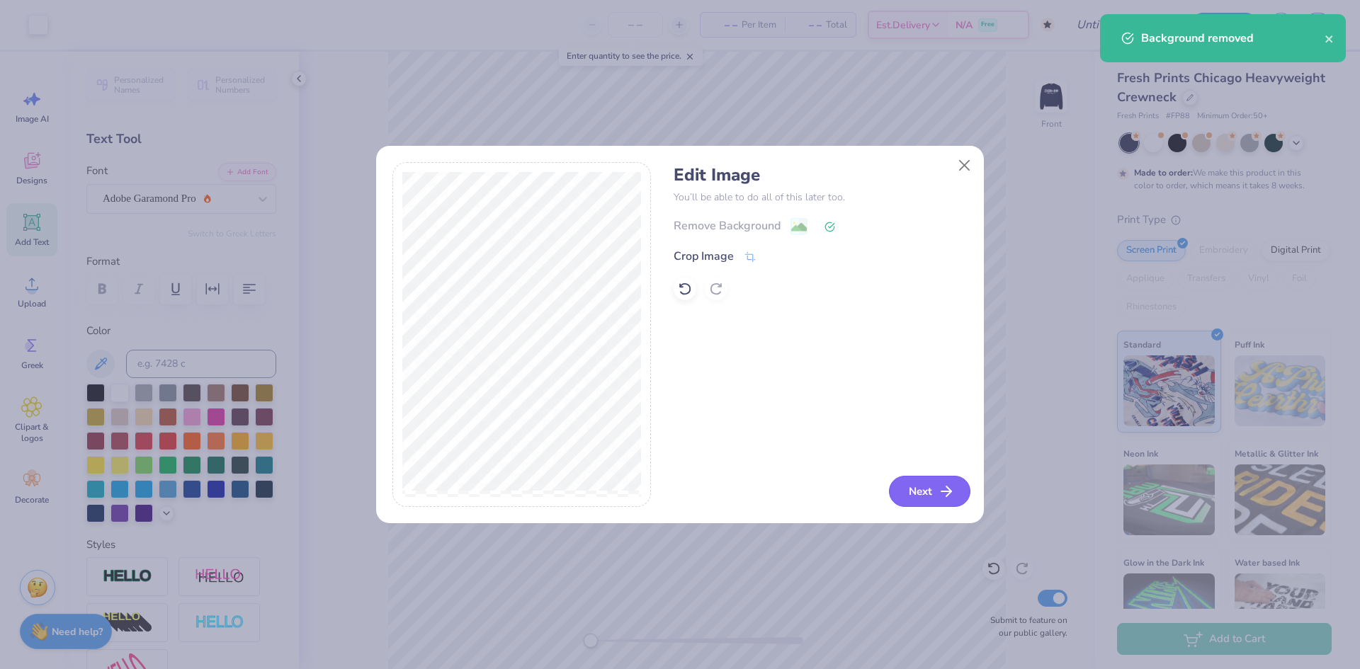
click at [939, 494] on icon "button" at bounding box center [946, 491] width 17 height 17
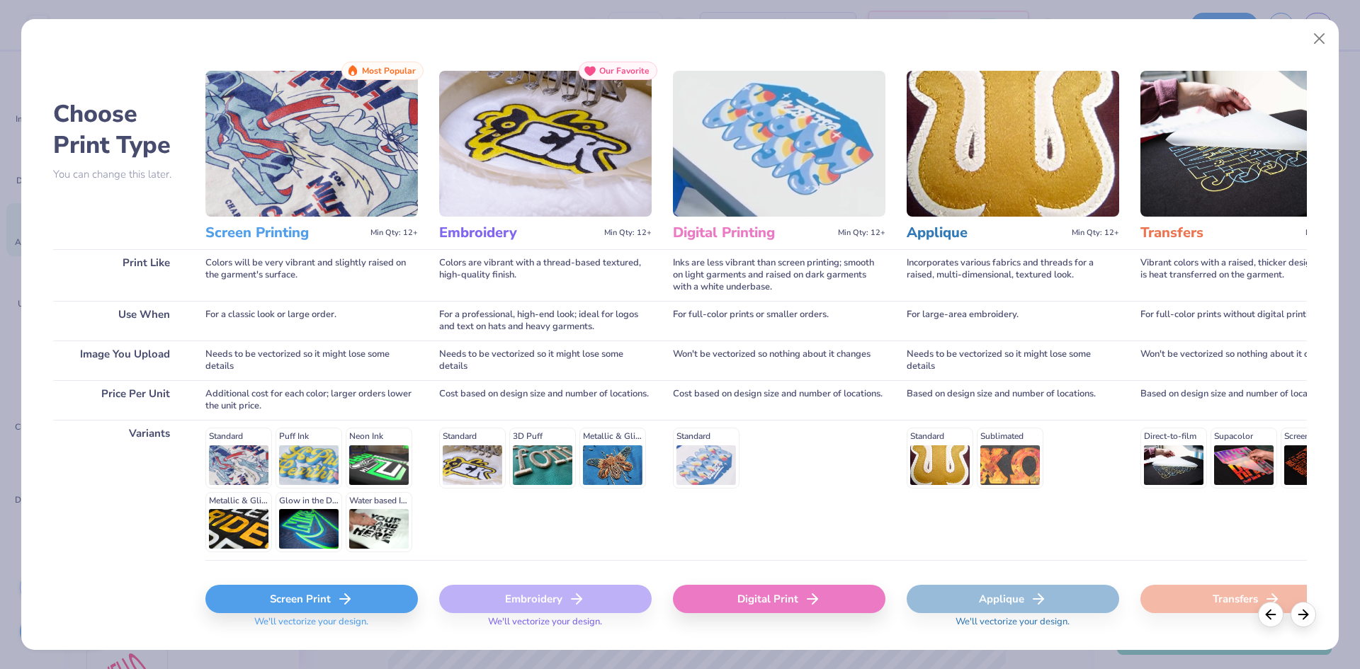
click at [310, 596] on div "Screen Print" at bounding box center [311, 599] width 213 height 28
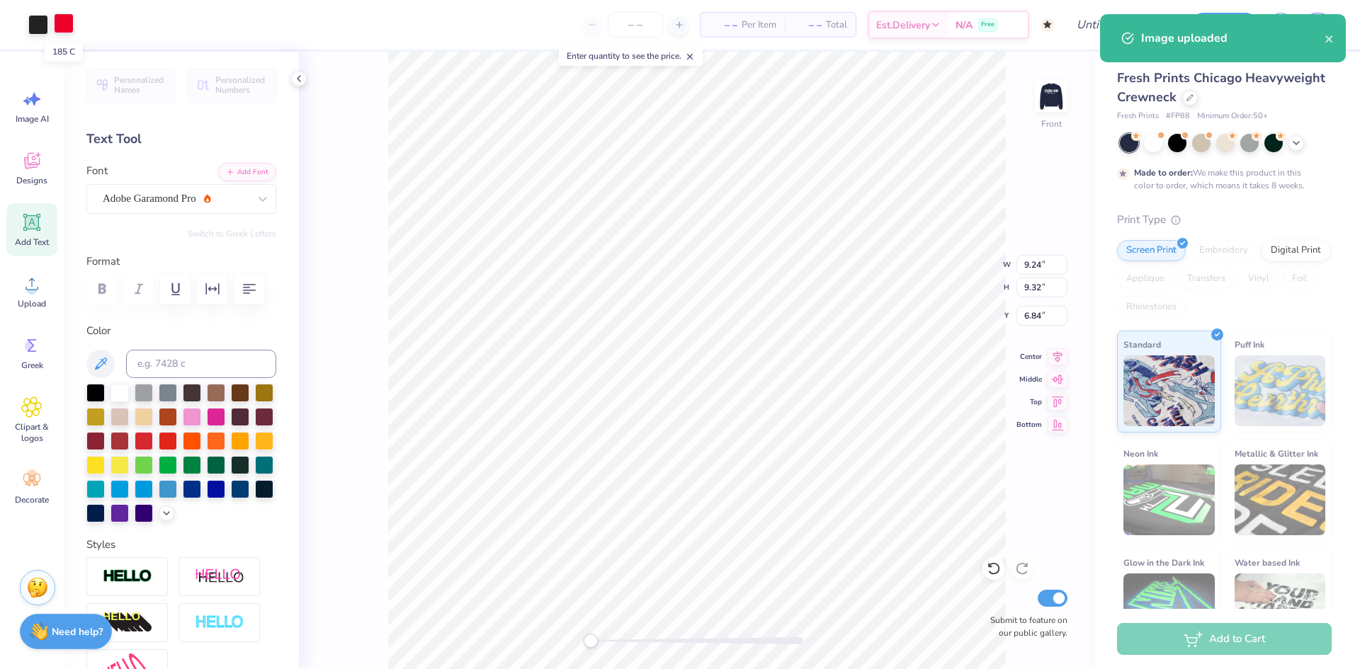
click at [64, 23] on div at bounding box center [64, 23] width 20 height 20
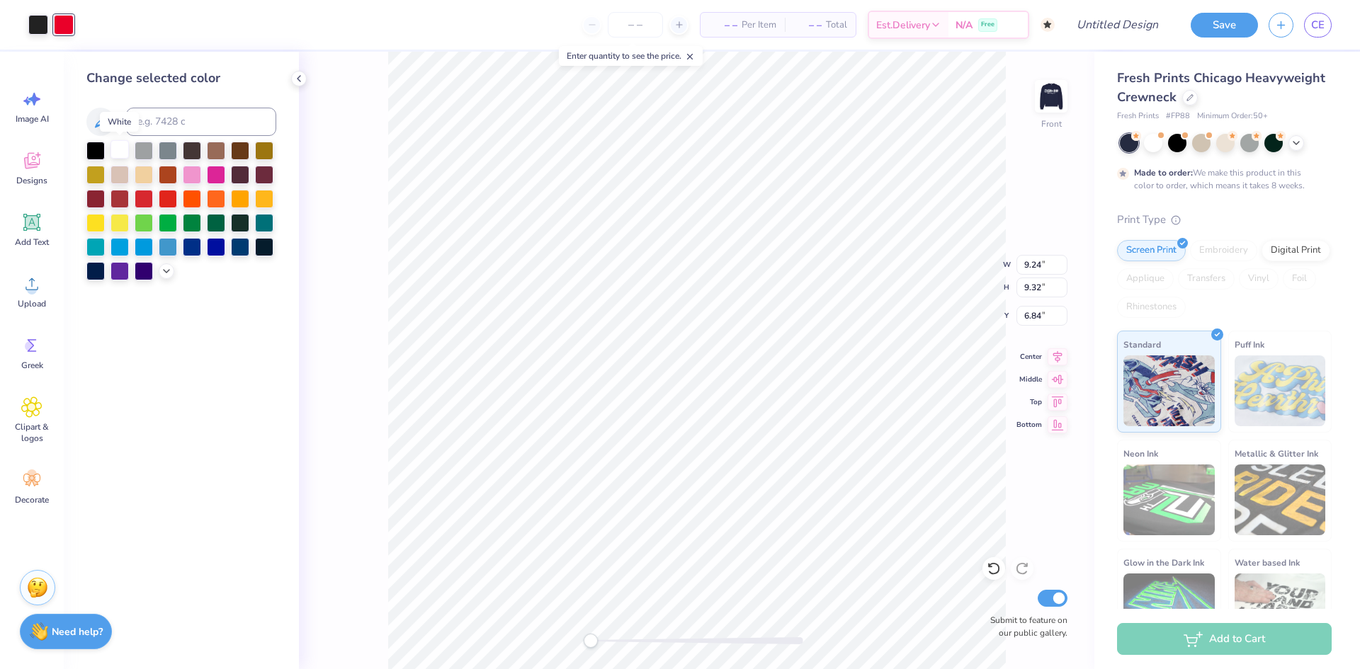
click at [122, 146] on div at bounding box center [120, 149] width 18 height 18
click at [38, 24] on div at bounding box center [38, 23] width 20 height 20
click at [118, 147] on div at bounding box center [120, 149] width 18 height 18
type input "15.00"
type input "15.76"
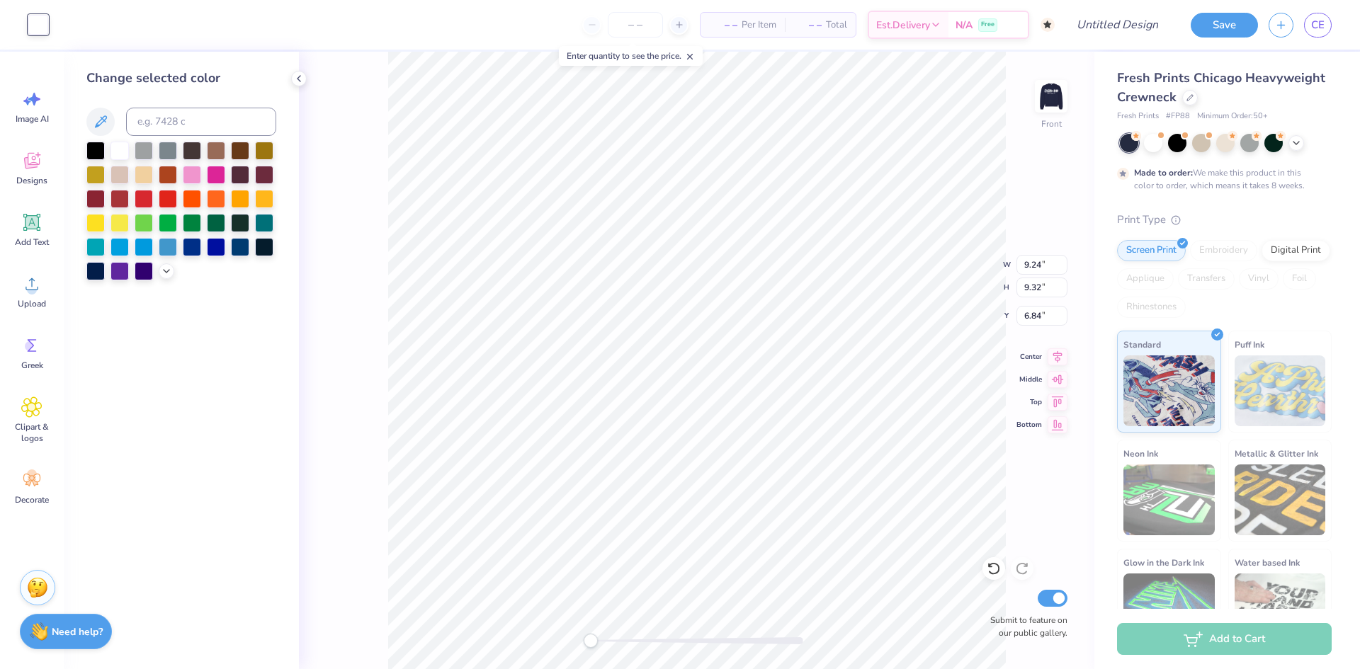
type input "1.76"
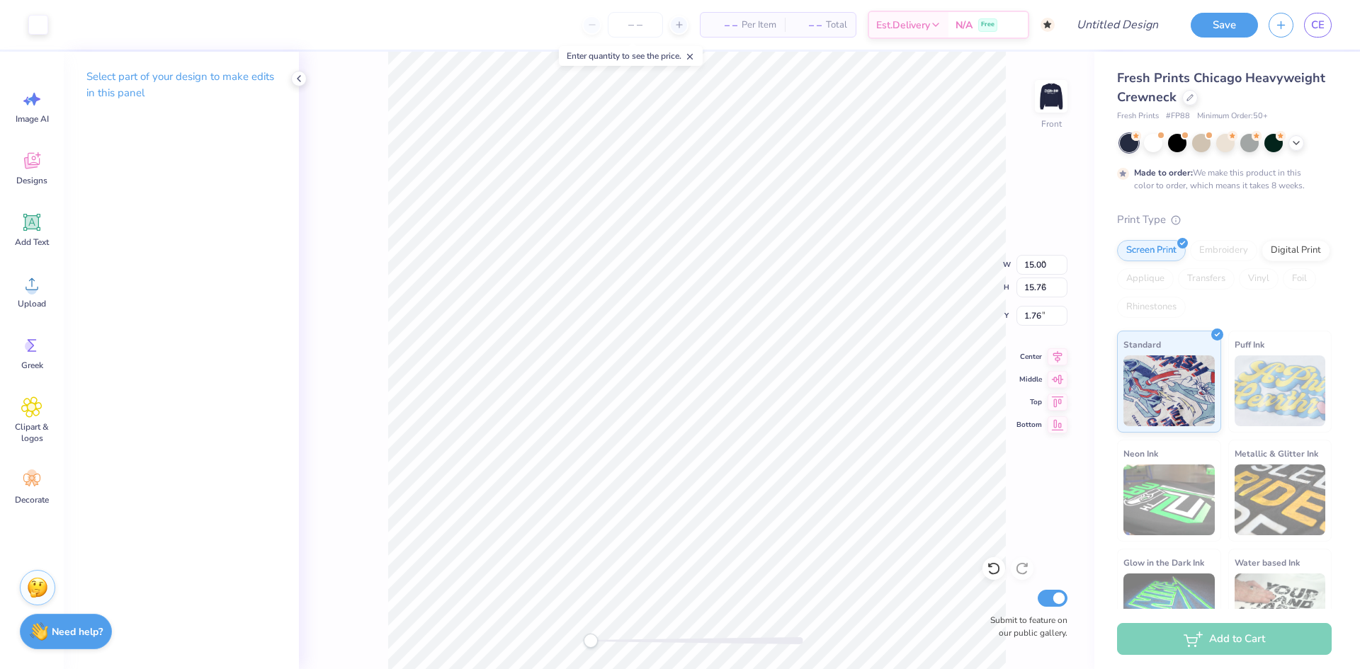
type input "2.99"
type input "3.02"
type input "3.80"
type input "15.00"
type input "15.76"
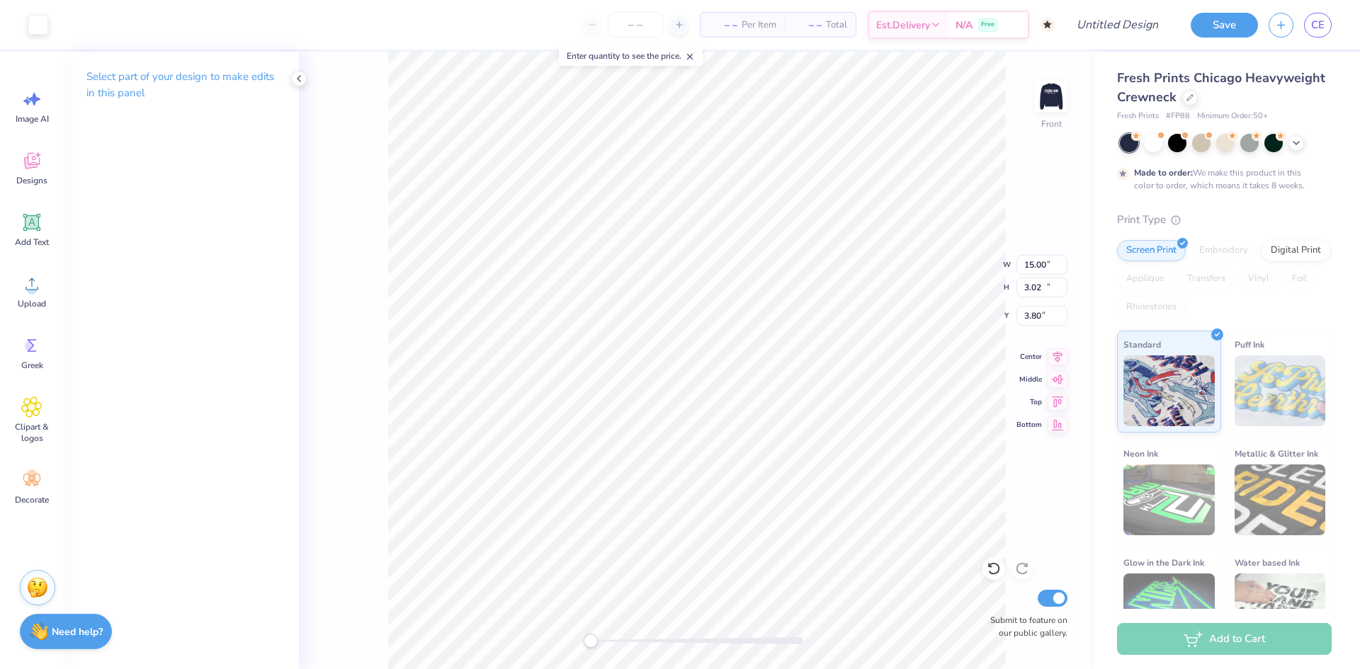
type input "1.70"
type input "3.09"
type input "2.78"
type input "4.32"
type input "15.00"
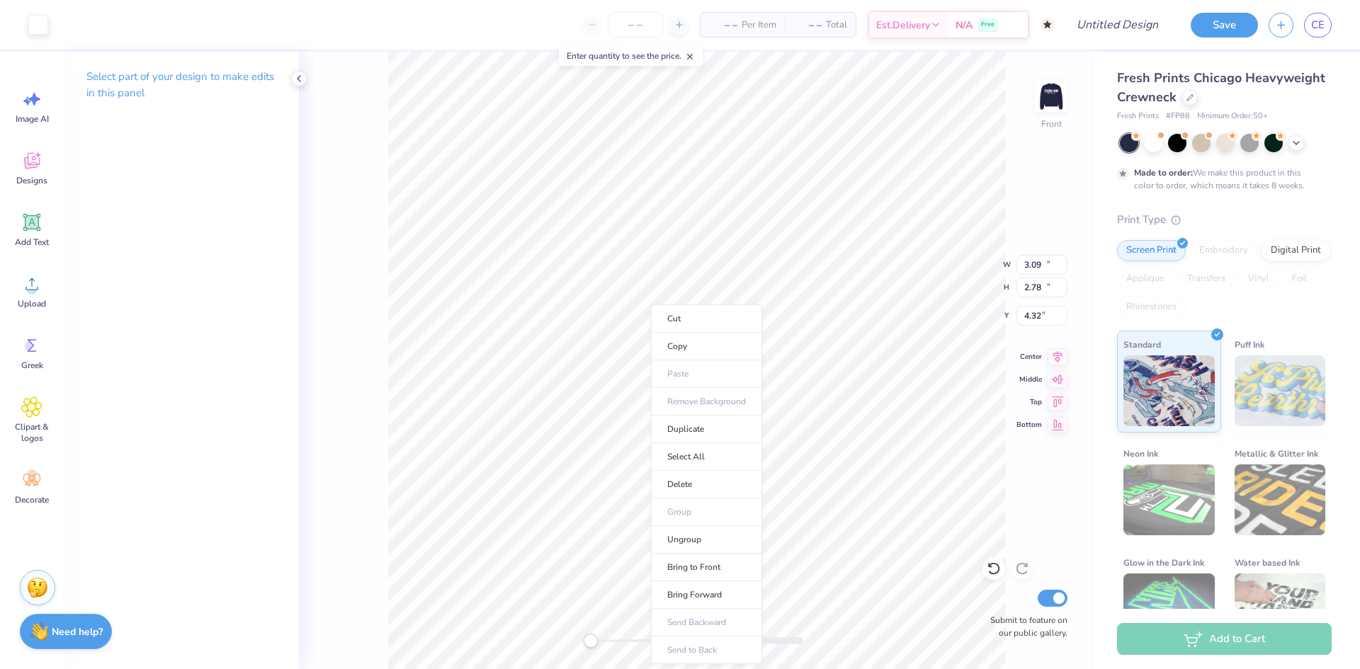
type input "15.76"
type input "1.70"
click at [33, 169] on icon at bounding box center [31, 160] width 21 height 21
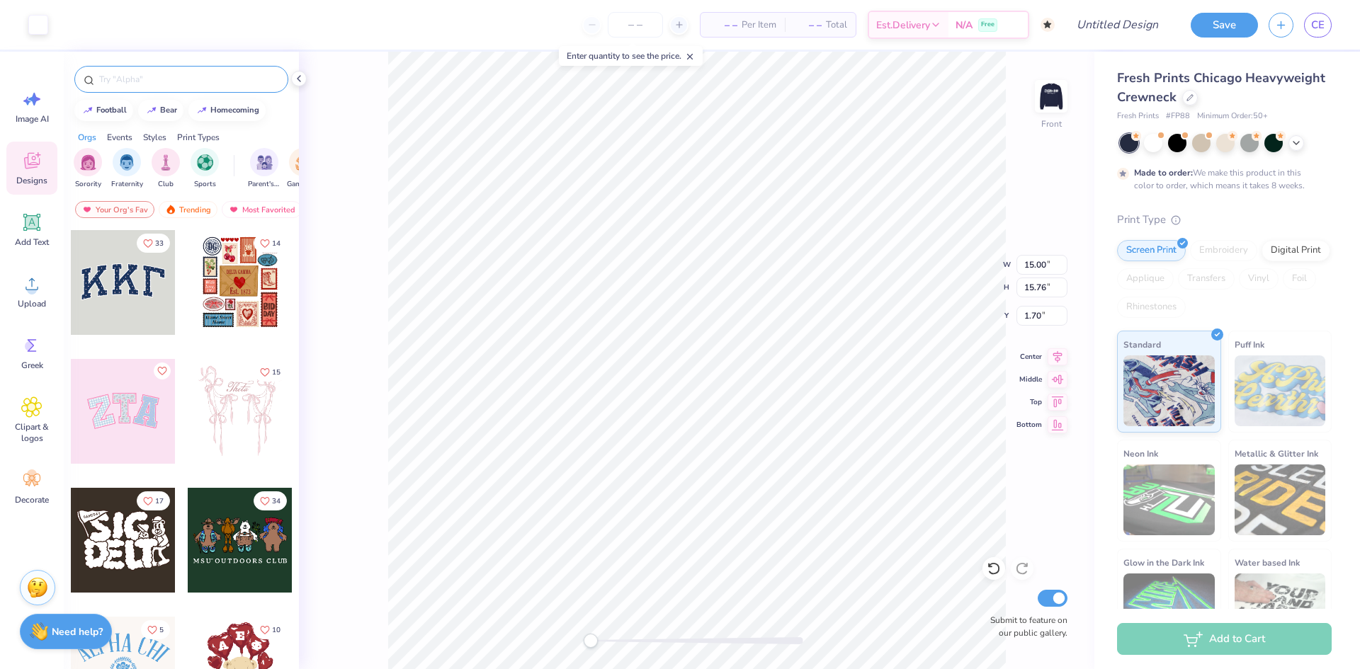
click at [115, 81] on input "text" at bounding box center [188, 79] width 181 height 14
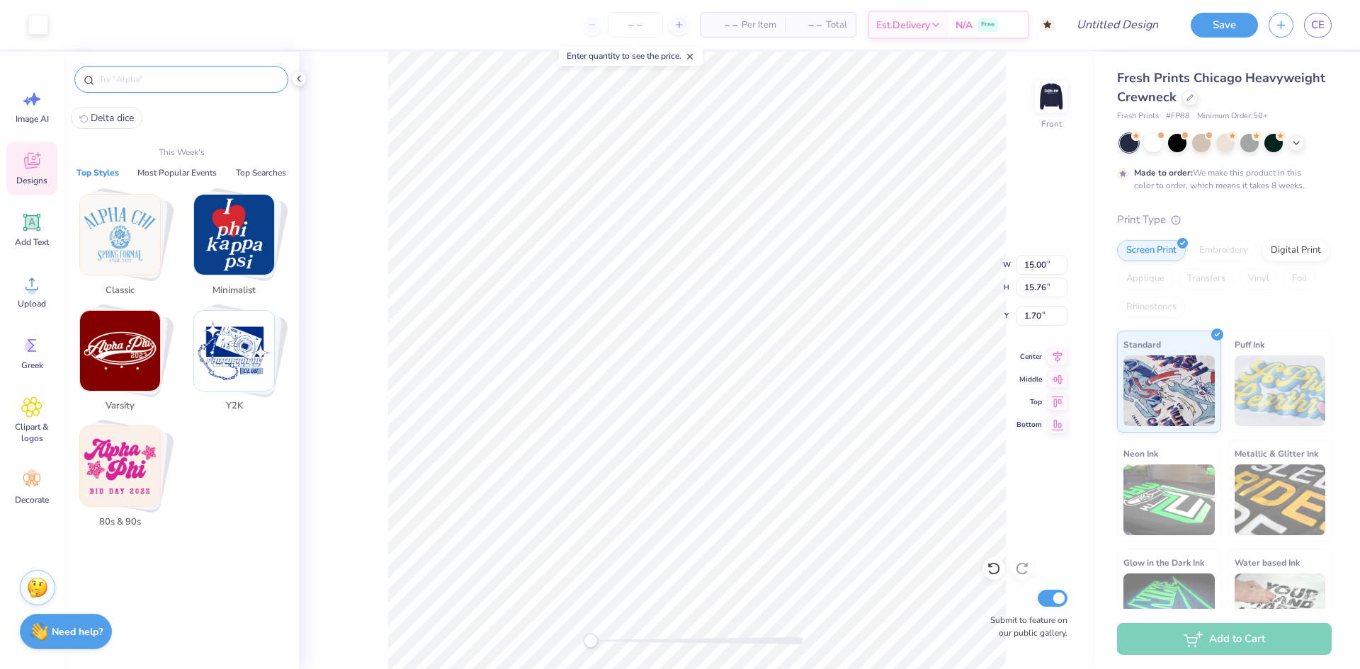
click at [115, 81] on input "text" at bounding box center [188, 79] width 181 height 14
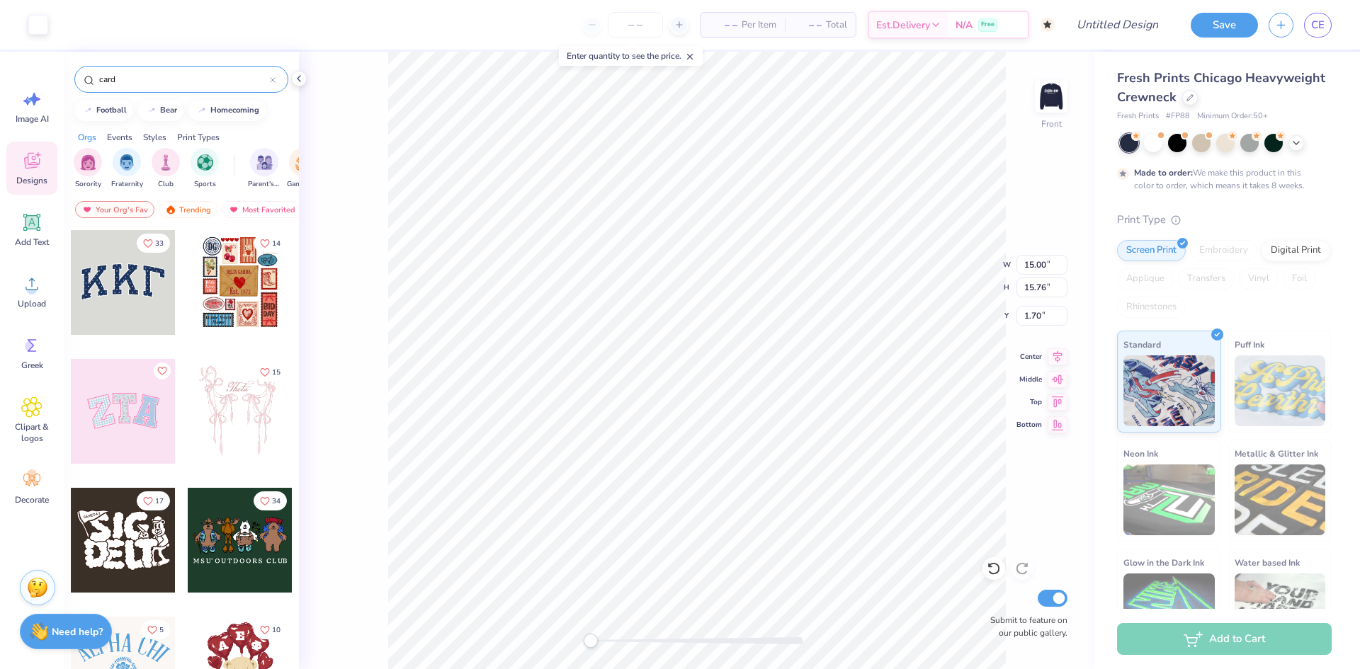
type input "cards"
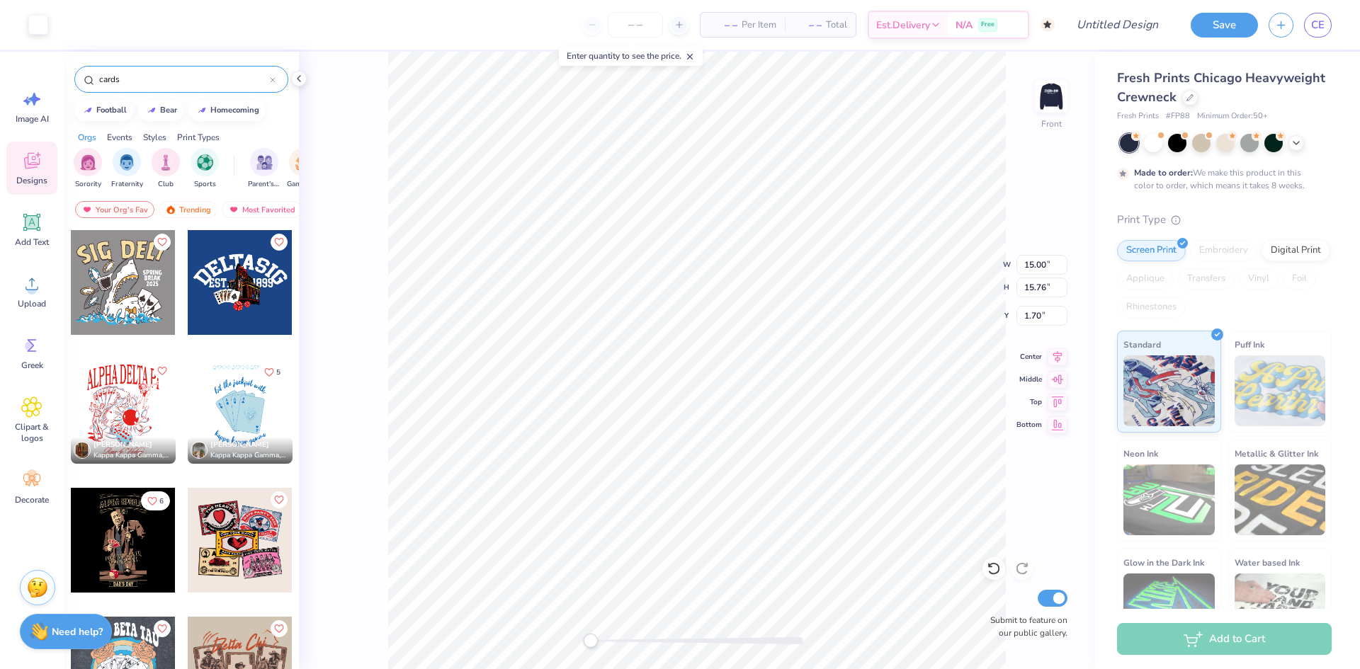
scroll to position [71, 0]
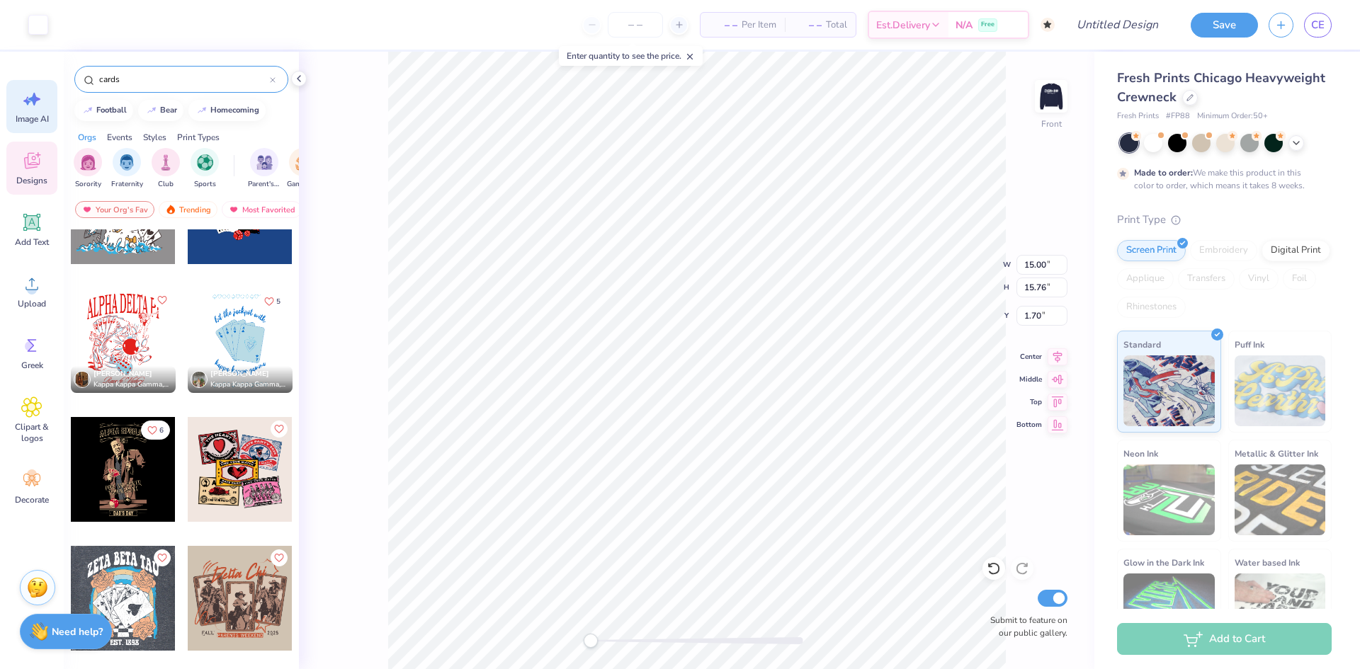
click at [35, 127] on div "Image AI" at bounding box center [31, 106] width 51 height 53
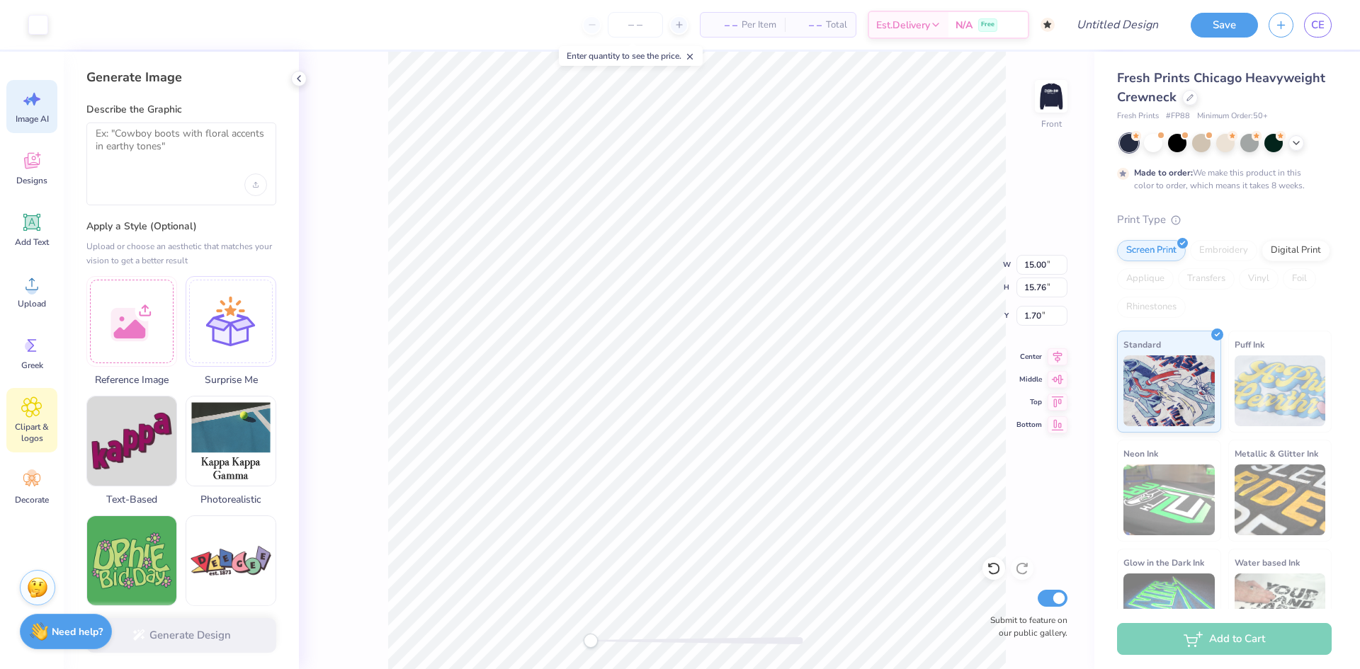
click at [39, 435] on span "Clipart & logos" at bounding box center [32, 432] width 47 height 23
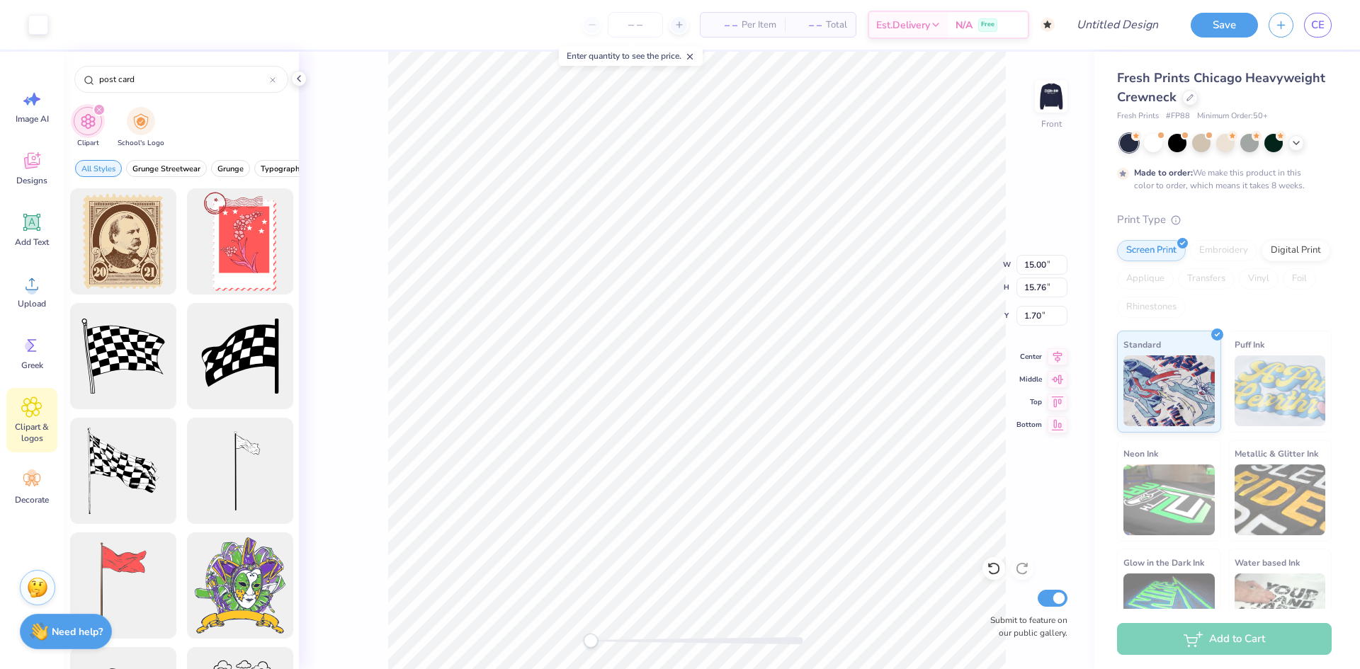
click at [39, 415] on icon at bounding box center [31, 407] width 21 height 21
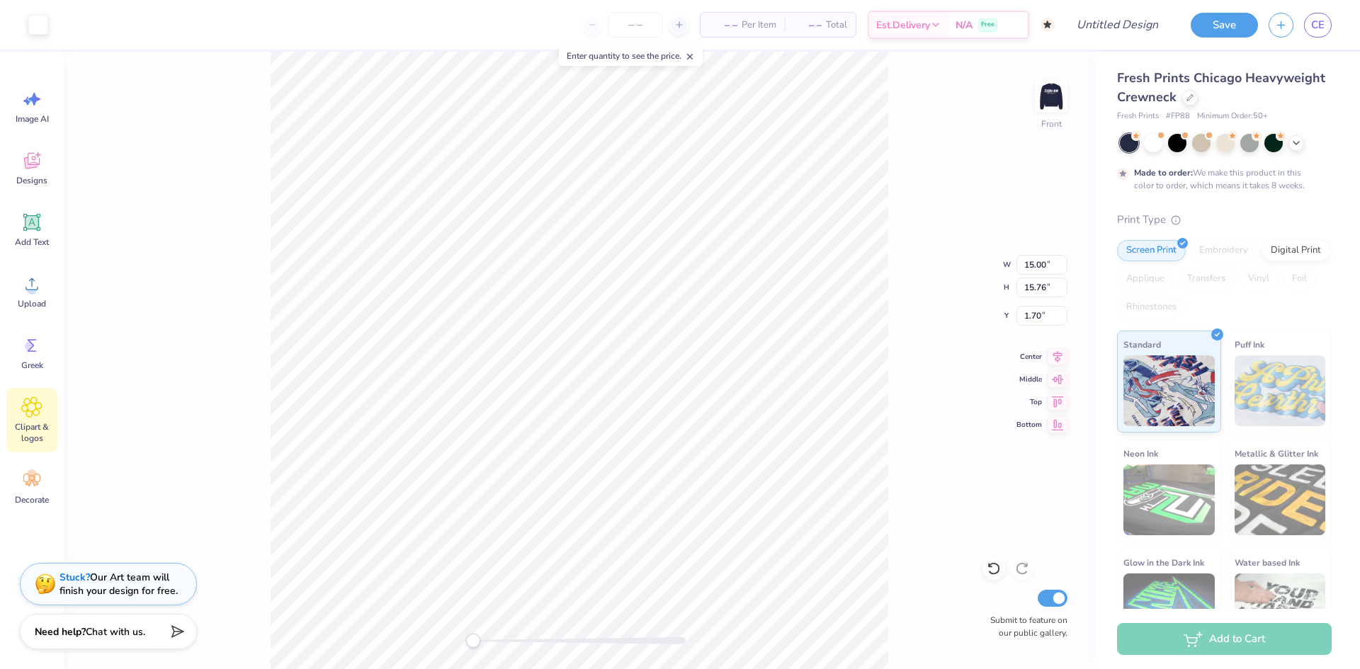
click at [31, 400] on icon at bounding box center [32, 407] width 20 height 20
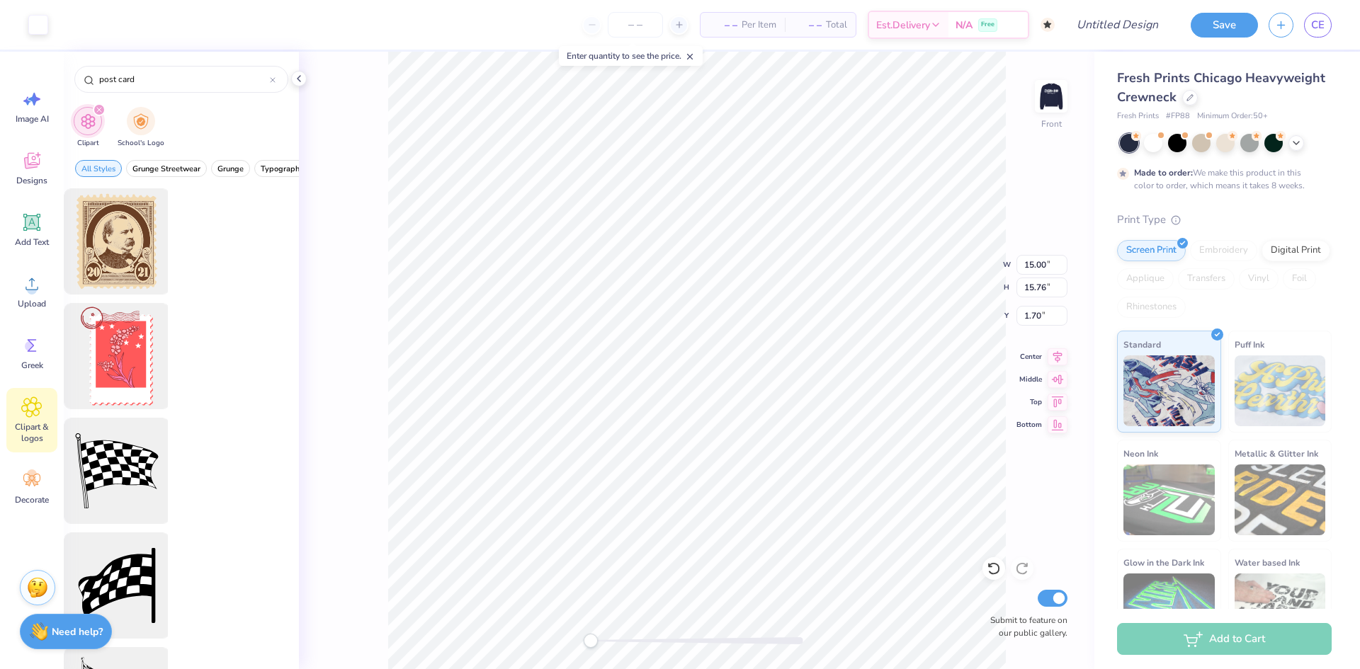
scroll to position [0, 0]
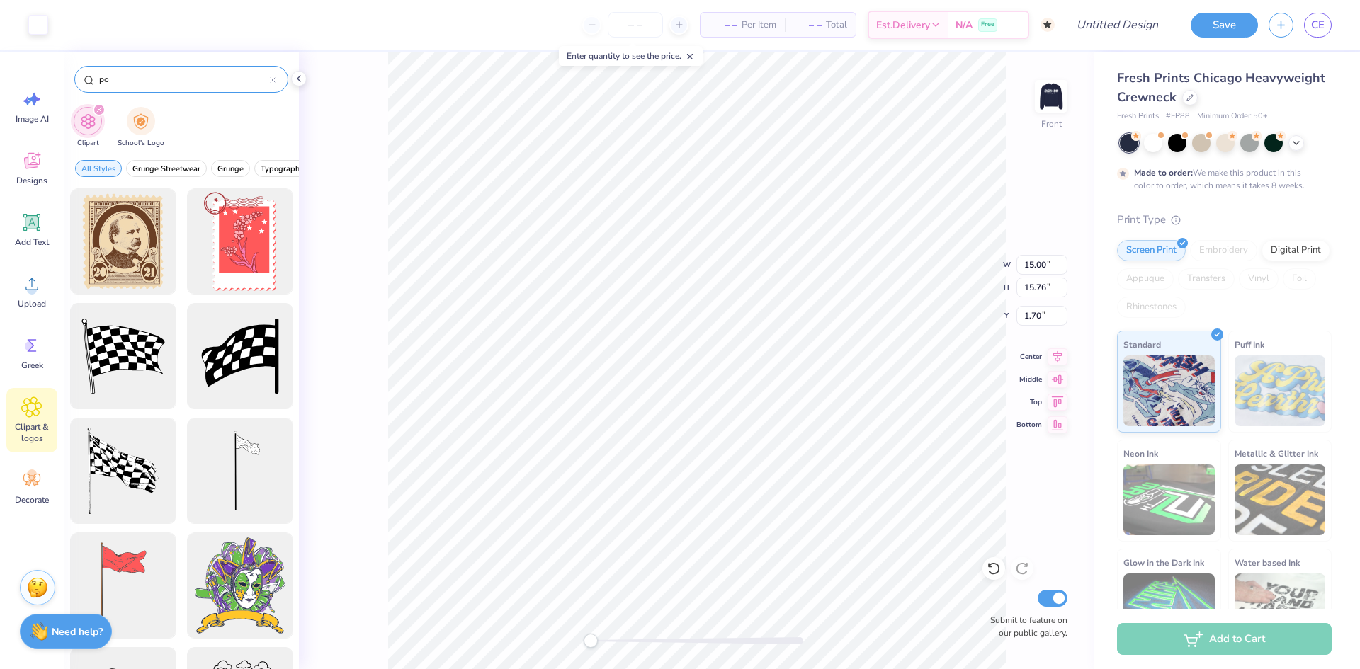
type input "p"
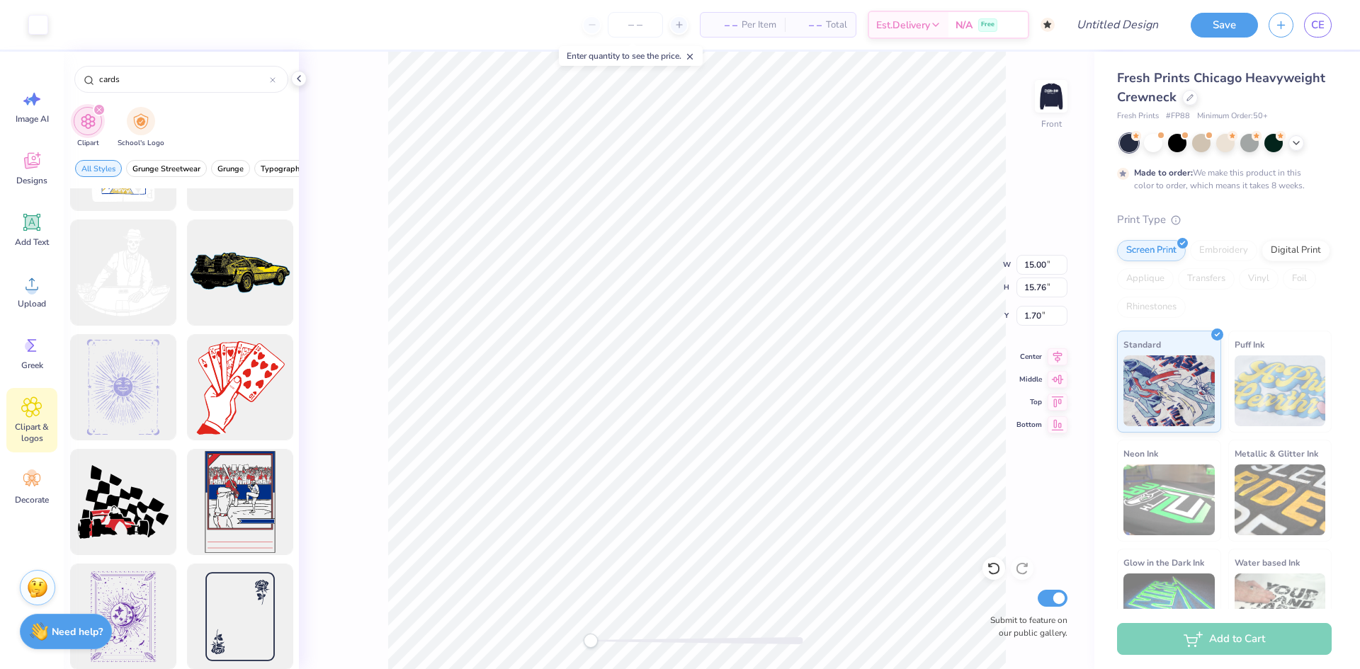
scroll to position [2669, 0]
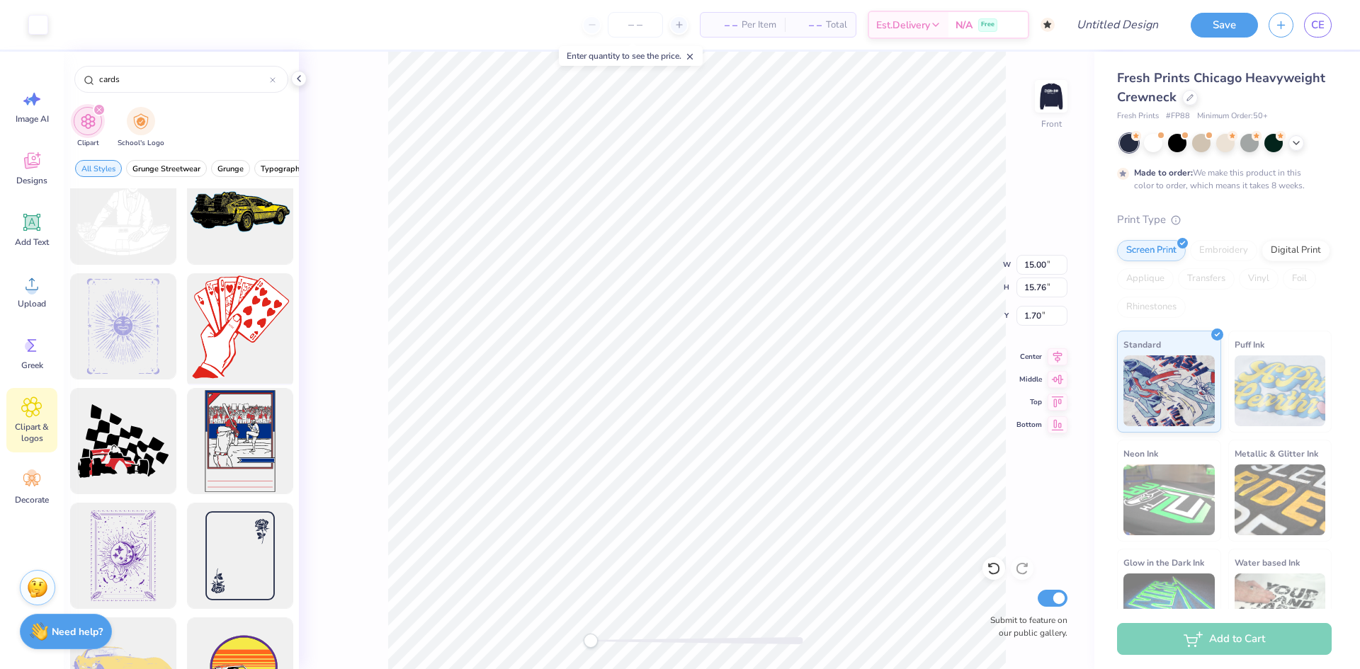
type input "cards"
click at [209, 334] on div at bounding box center [239, 326] width 117 height 117
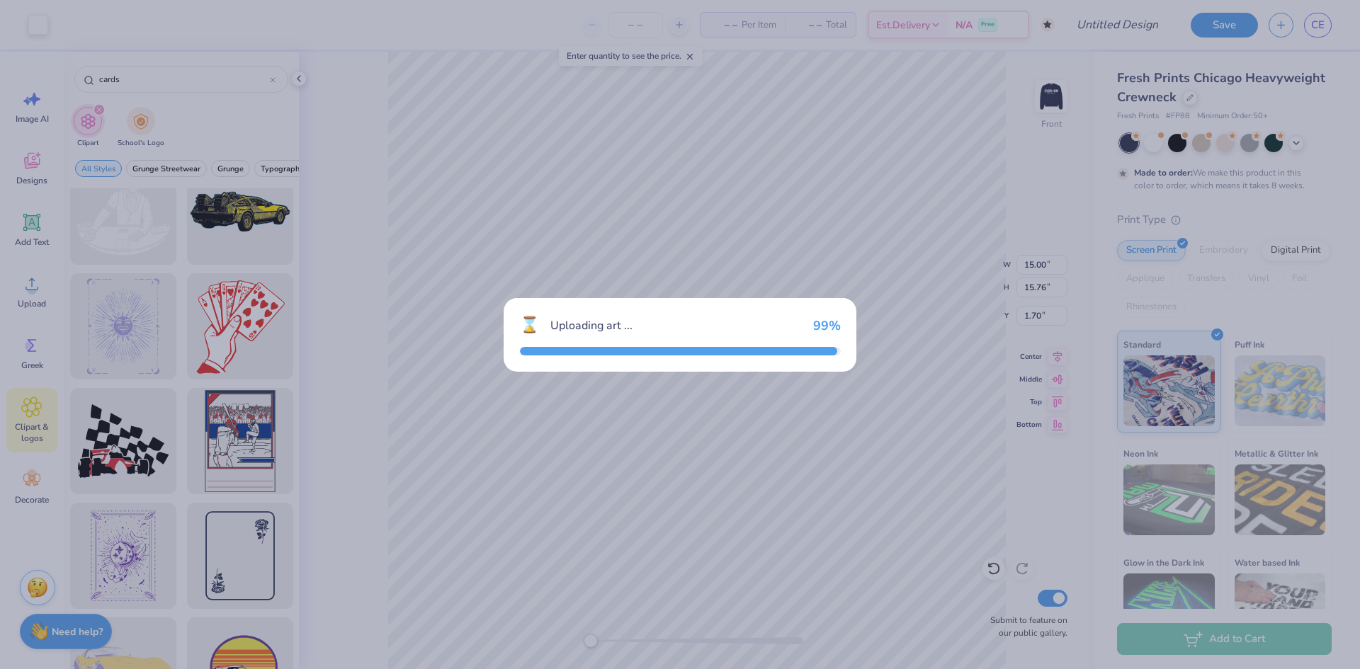
type input "15.97"
type input "3.00"
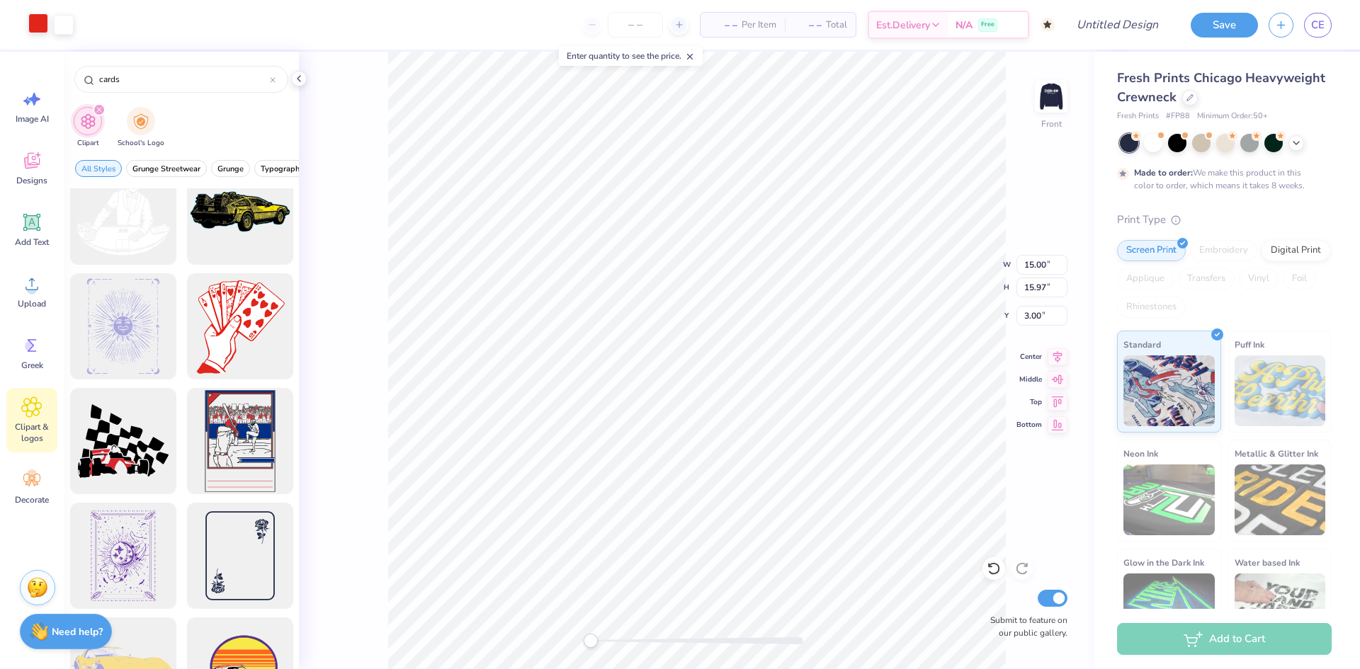
click at [31, 30] on div at bounding box center [38, 23] width 20 height 20
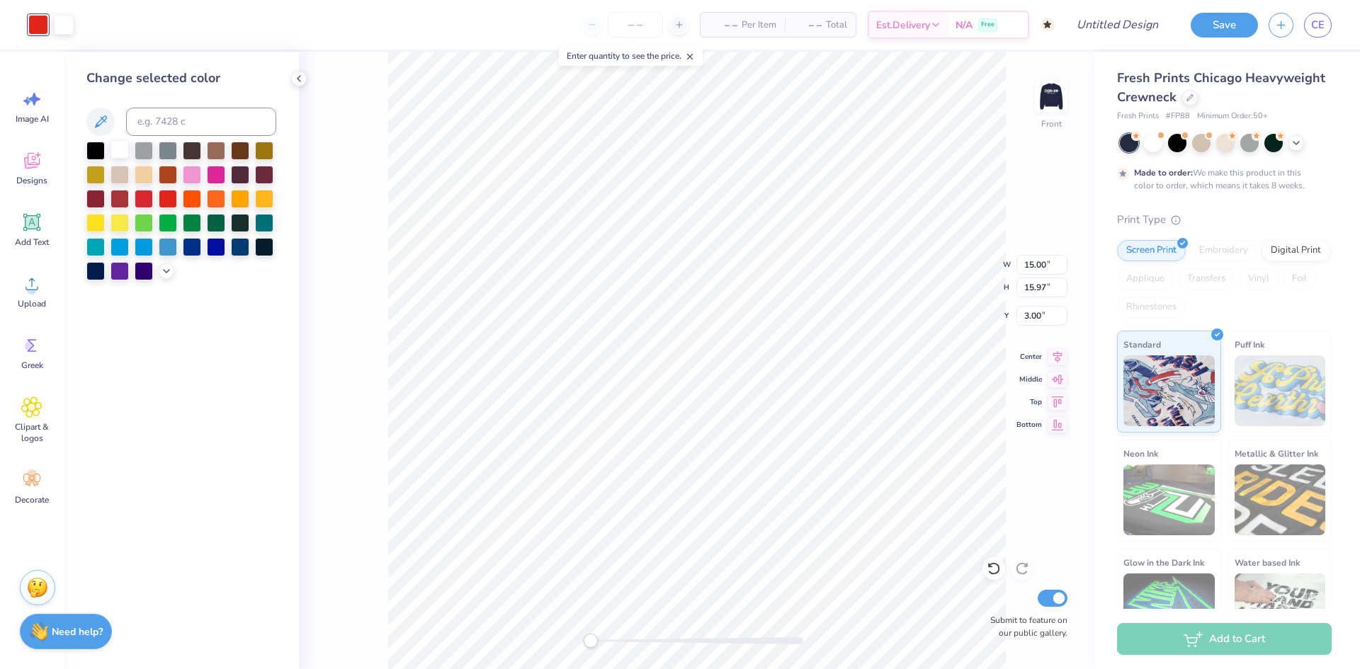
click at [111, 145] on div at bounding box center [120, 149] width 18 height 18
click at [100, 142] on div at bounding box center [95, 149] width 18 height 18
click at [120, 145] on div at bounding box center [120, 149] width 18 height 18
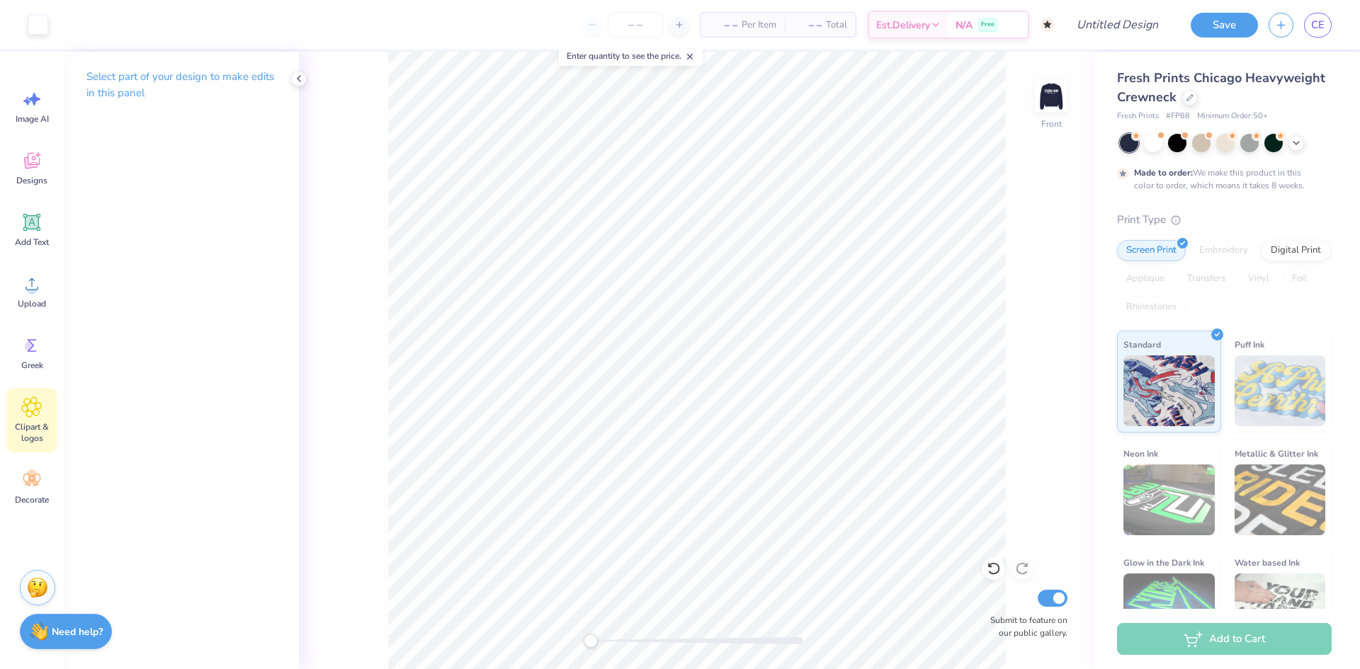
click at [40, 420] on div "Clipart & logos" at bounding box center [31, 420] width 51 height 64
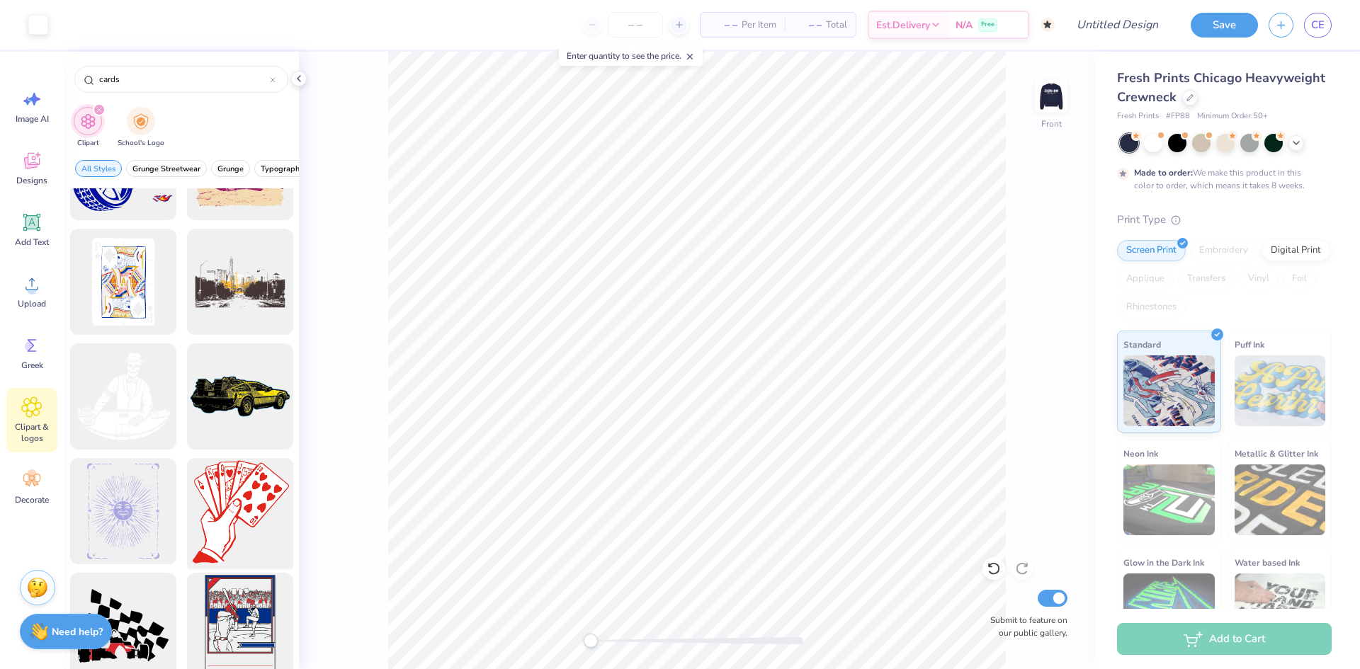
scroll to position [2569, 0]
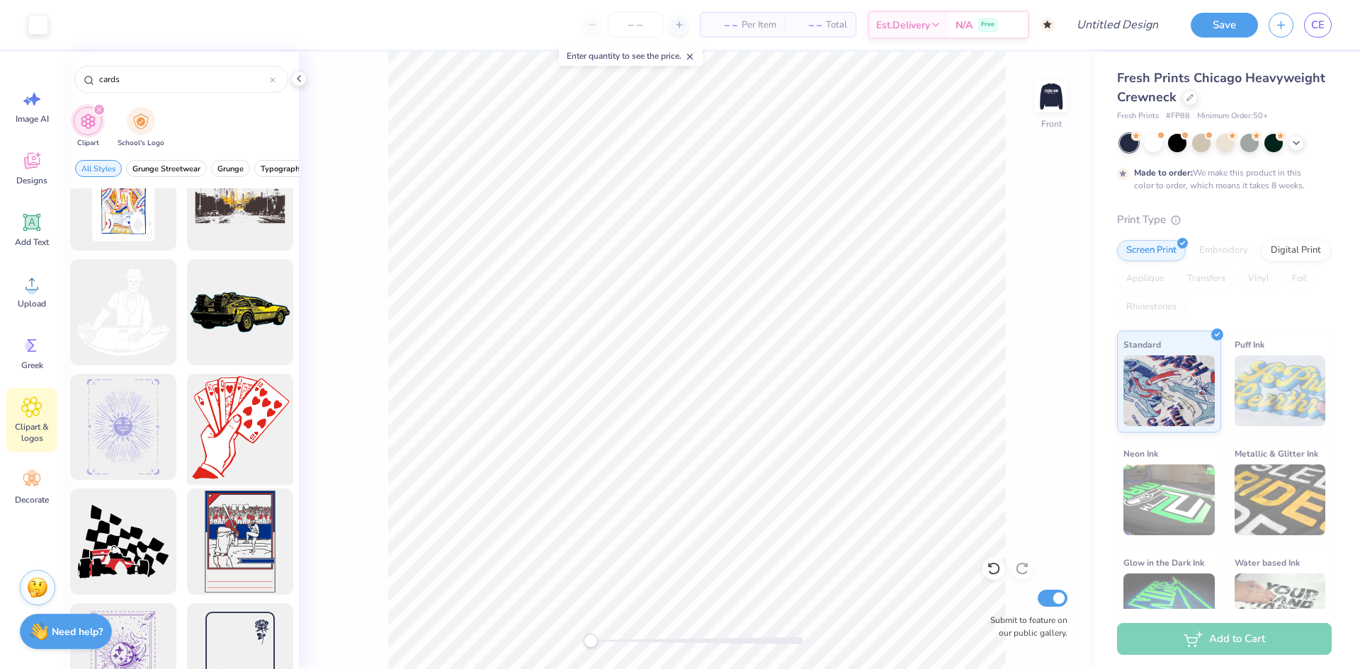
click at [222, 415] on div at bounding box center [239, 427] width 117 height 117
click at [55, 22] on div at bounding box center [64, 23] width 20 height 20
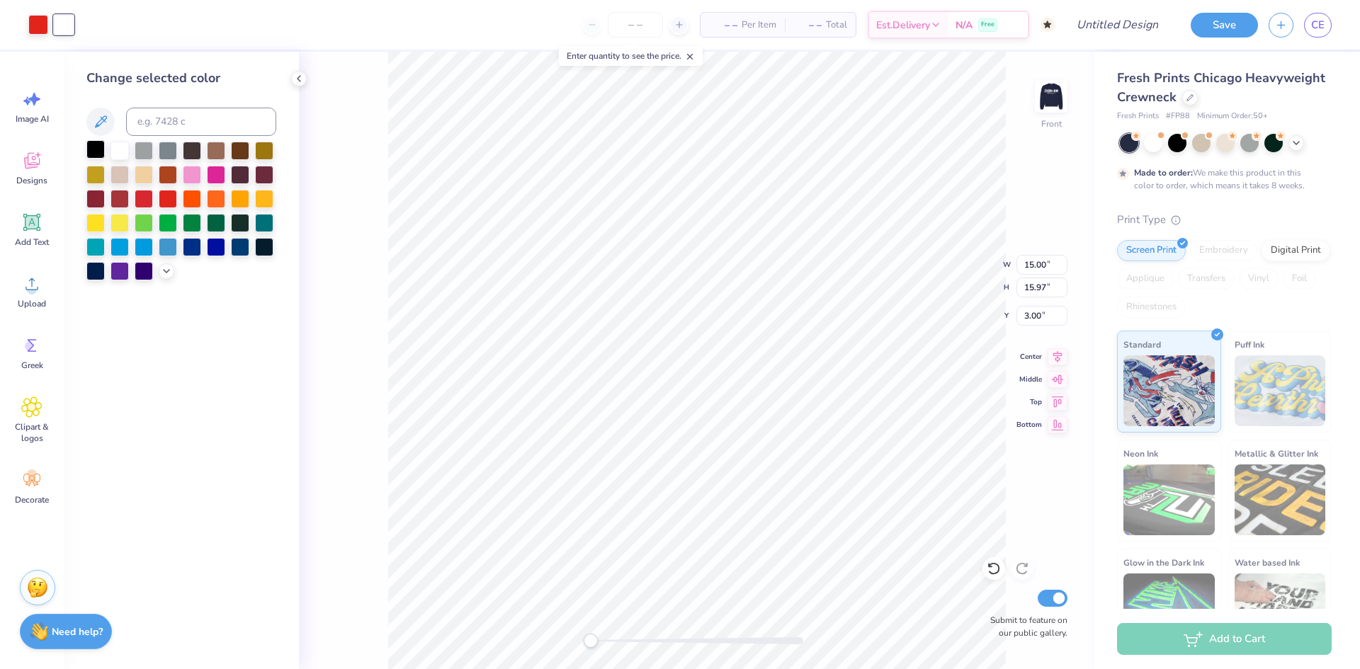
click at [94, 145] on div at bounding box center [95, 149] width 18 height 18
click at [40, 22] on div at bounding box center [38, 23] width 20 height 20
click at [123, 147] on div at bounding box center [120, 149] width 18 height 18
click at [60, 28] on div at bounding box center [64, 23] width 20 height 20
click at [148, 179] on div at bounding box center [144, 173] width 18 height 18
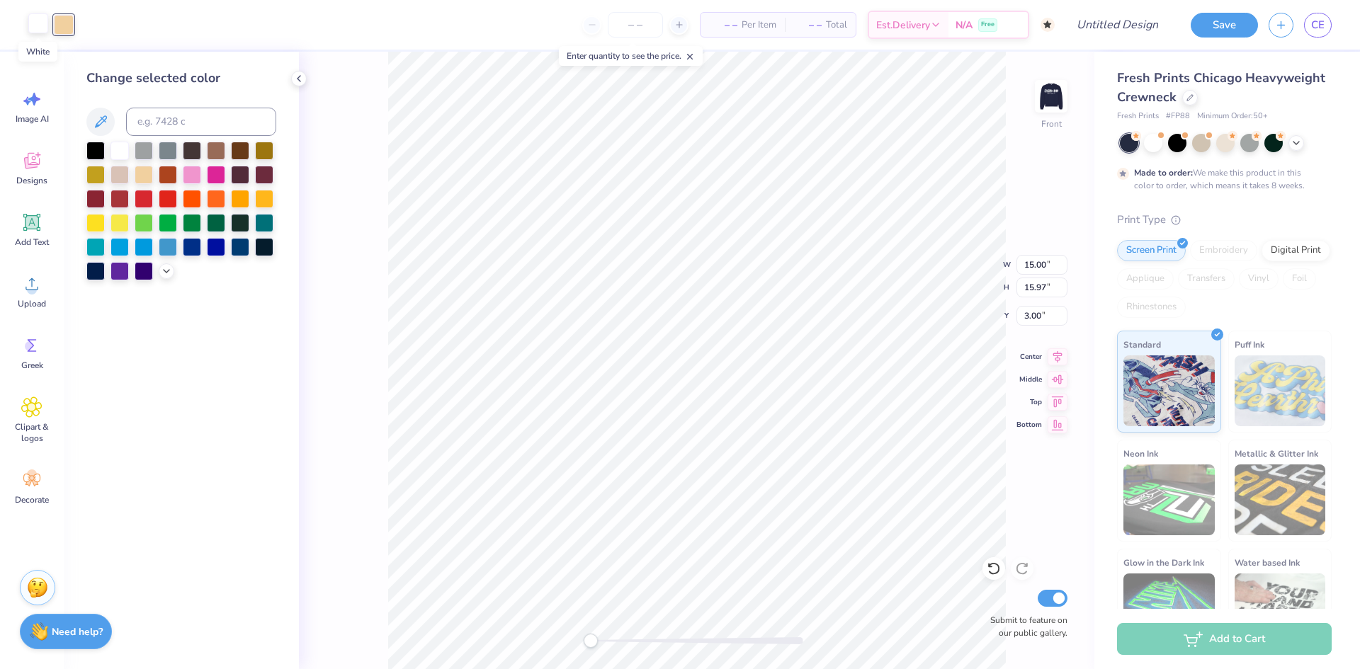
click at [42, 30] on div at bounding box center [38, 23] width 20 height 20
click at [94, 149] on div at bounding box center [95, 149] width 18 height 18
click at [62, 25] on div at bounding box center [64, 23] width 20 height 20
click at [113, 151] on div at bounding box center [120, 149] width 18 height 18
click at [35, 24] on div at bounding box center [38, 23] width 20 height 20
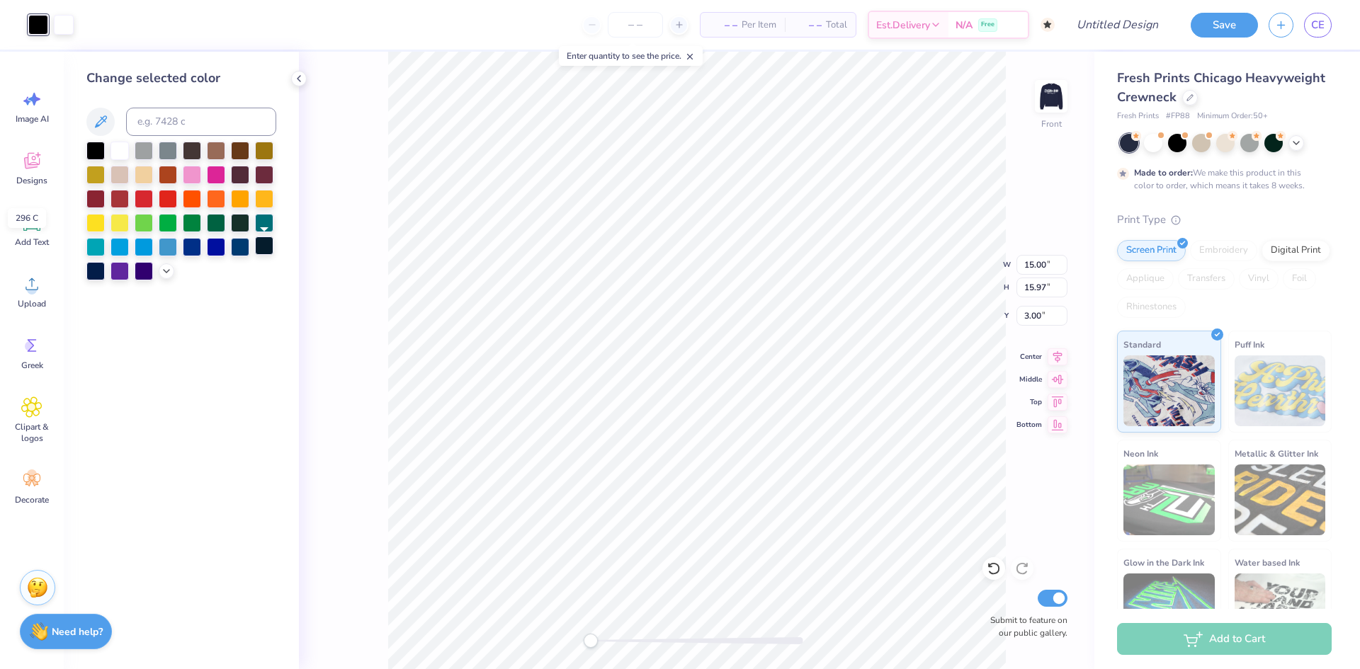
click at [267, 249] on div at bounding box center [264, 246] width 18 height 18
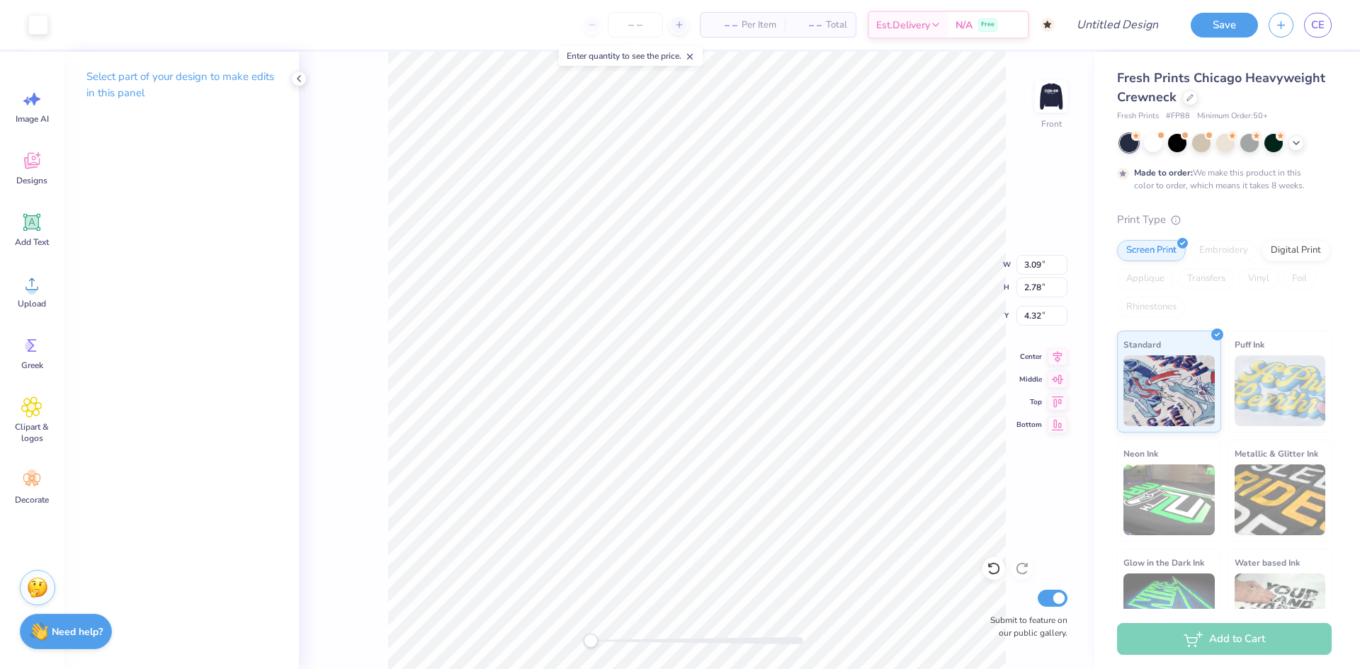
type input "3.09"
type input "2.78"
type input "4.32"
click at [38, 417] on icon at bounding box center [31, 407] width 21 height 21
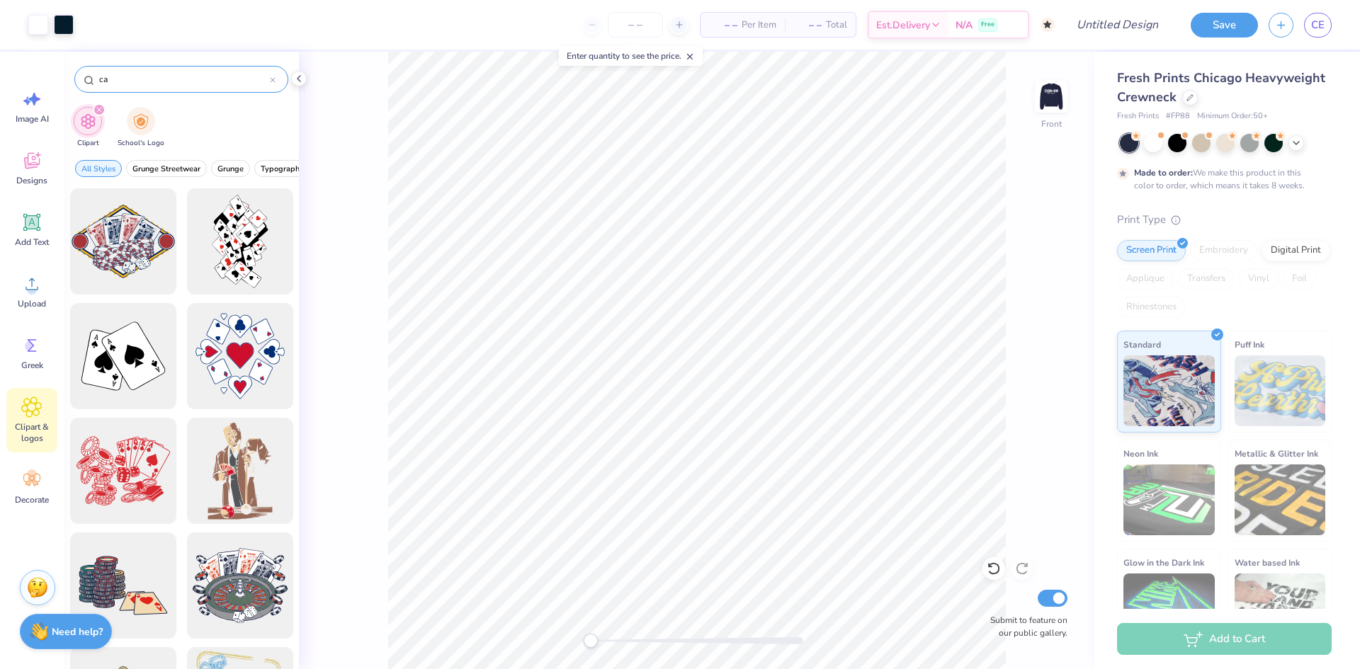
type input "c"
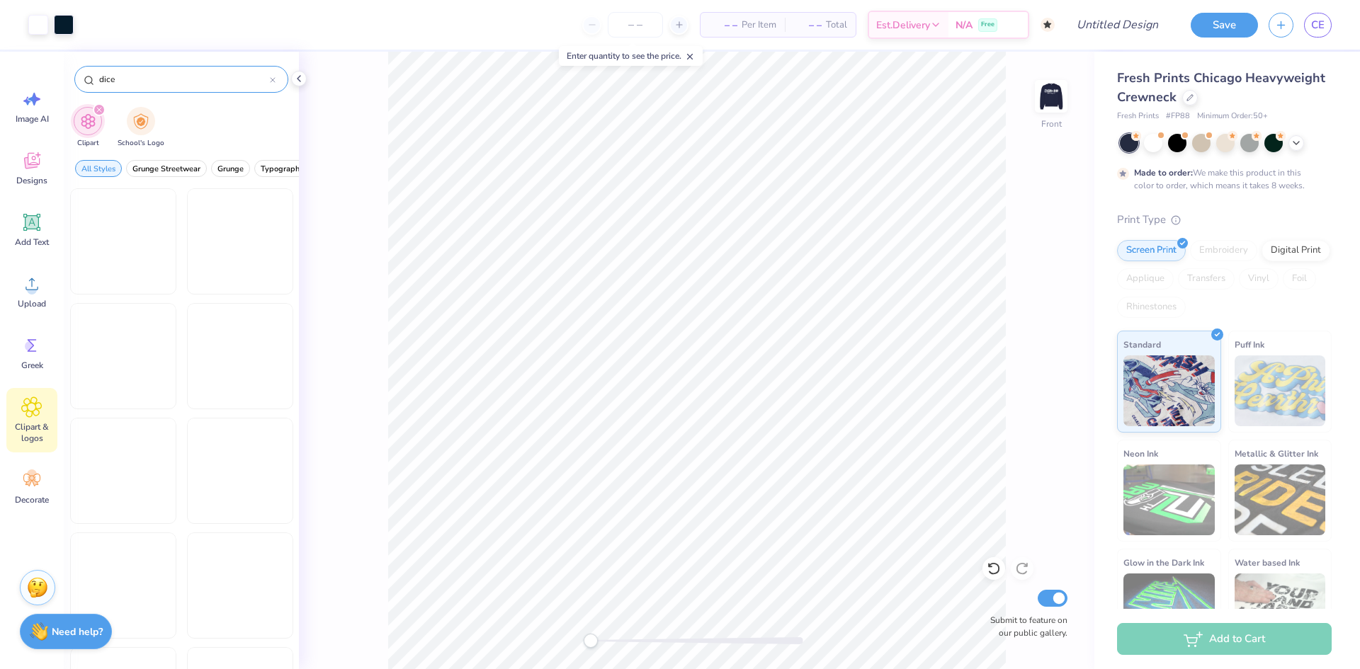
type input "dice"
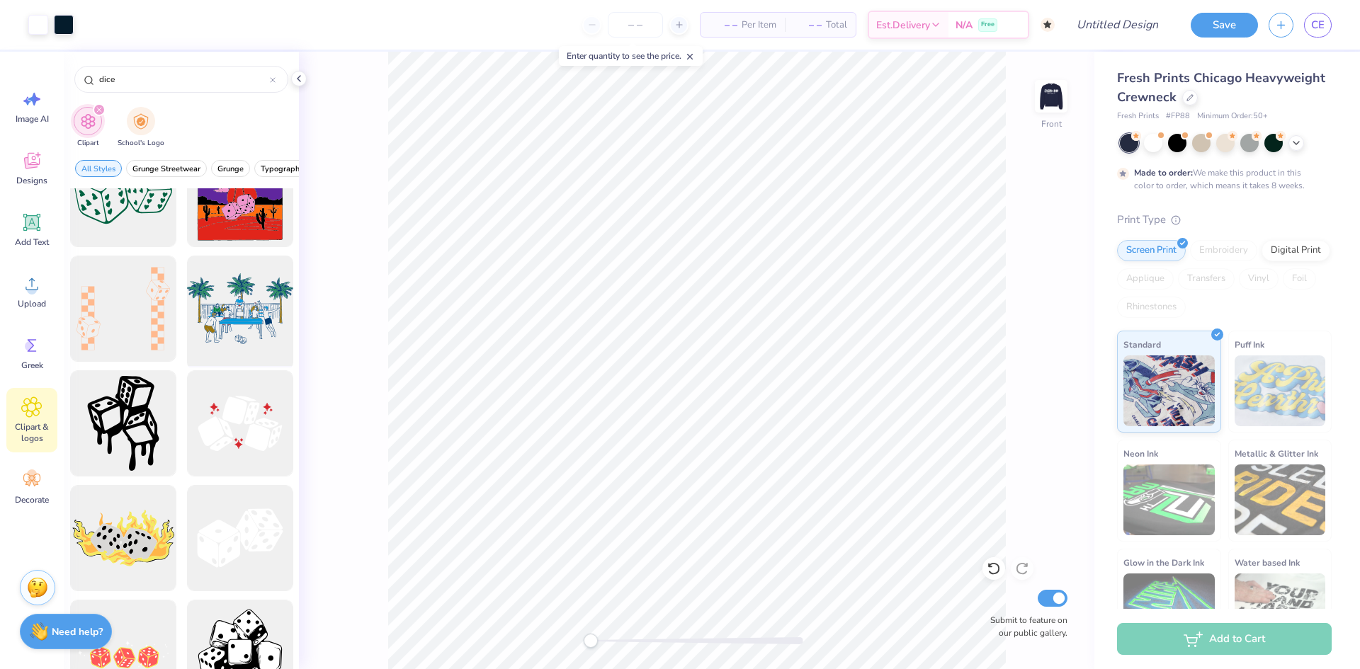
scroll to position [0, 0]
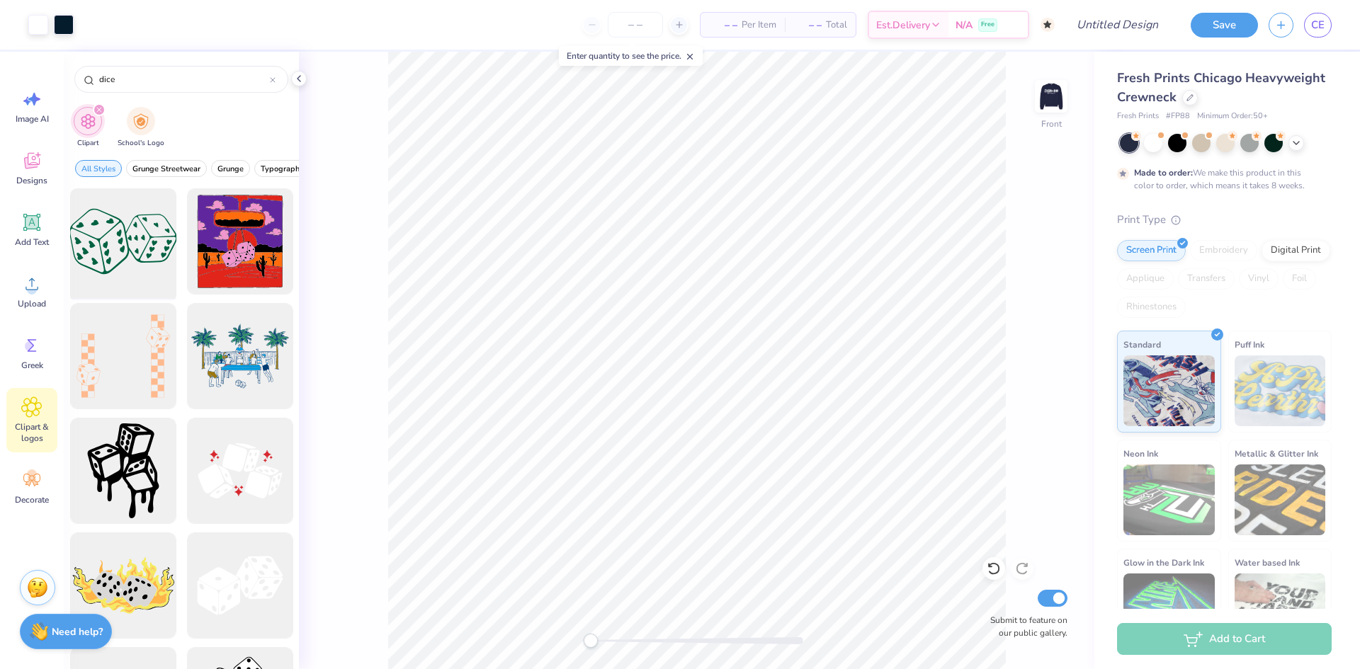
click at [142, 244] on div at bounding box center [122, 241] width 117 height 117
click at [43, 28] on div at bounding box center [38, 23] width 20 height 20
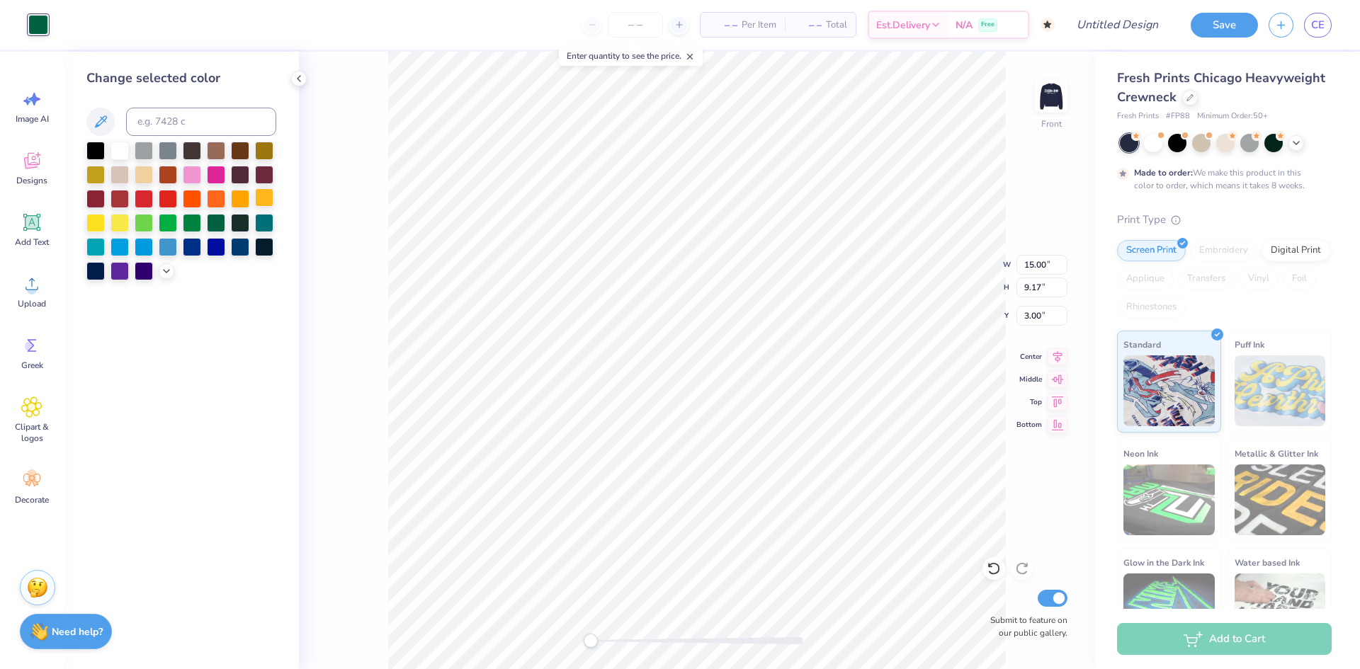
click at [119, 152] on div at bounding box center [120, 151] width 18 height 18
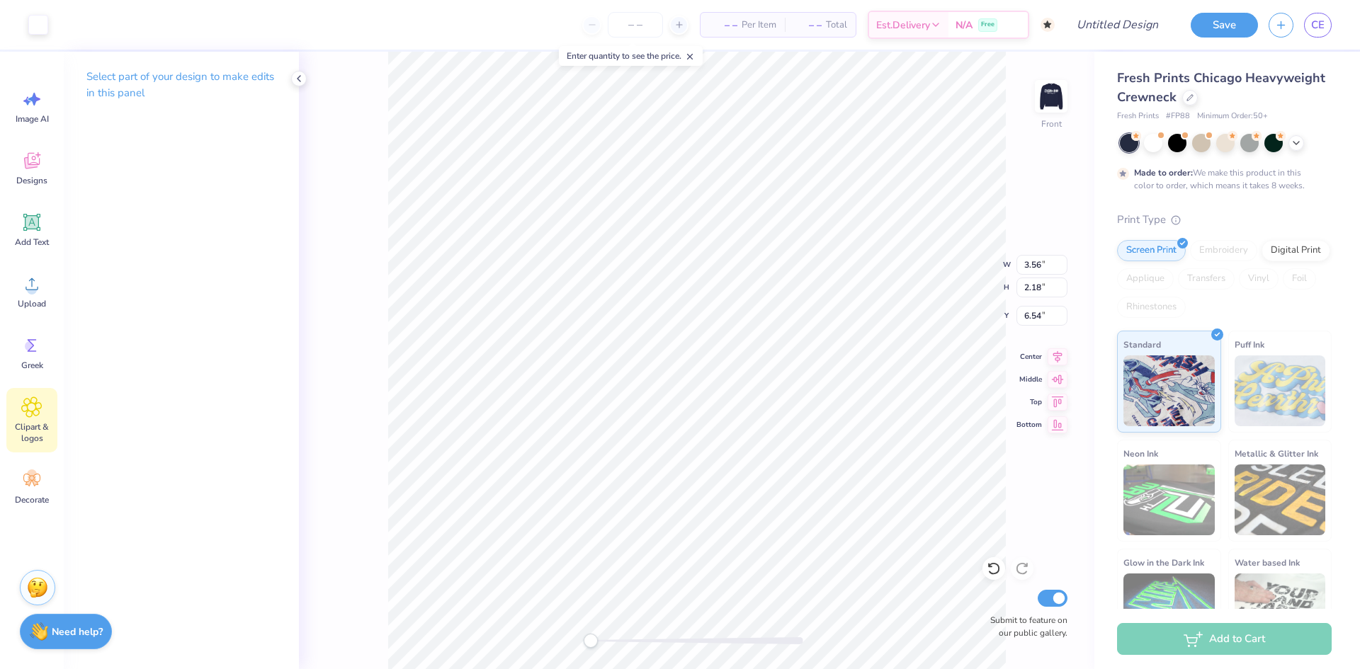
click at [43, 416] on div "Clipart & logos" at bounding box center [31, 420] width 51 height 64
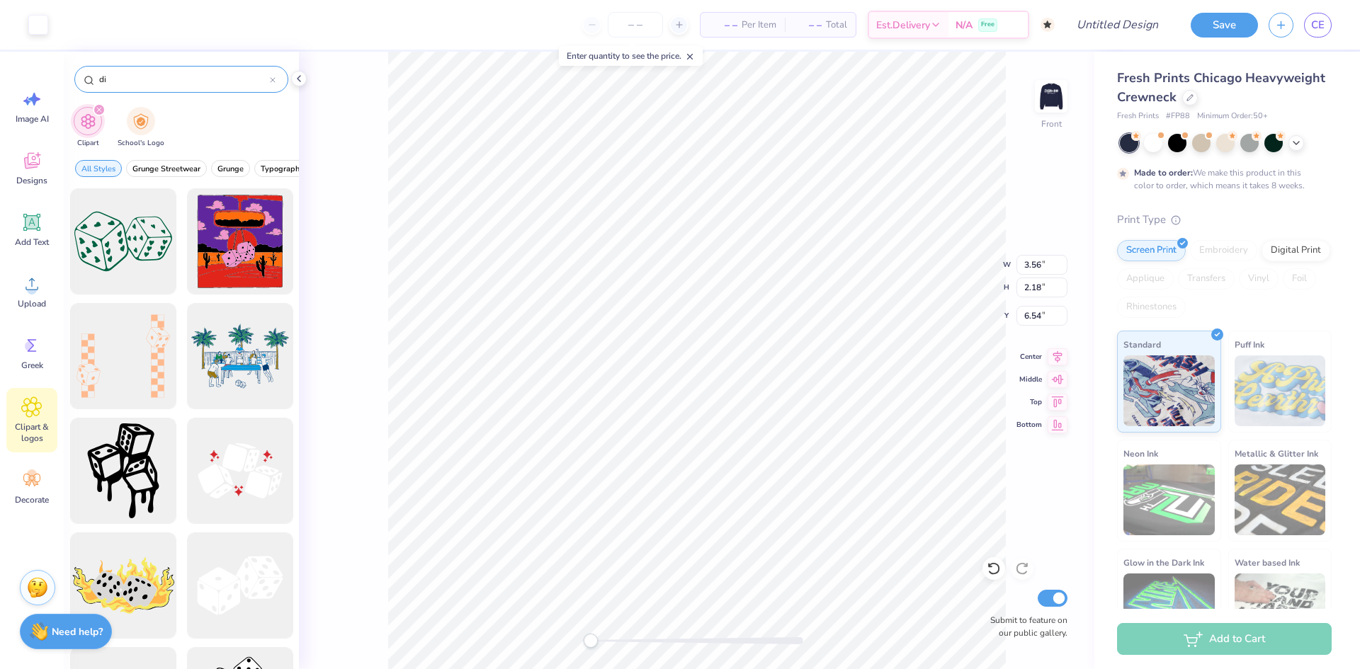
type input "d"
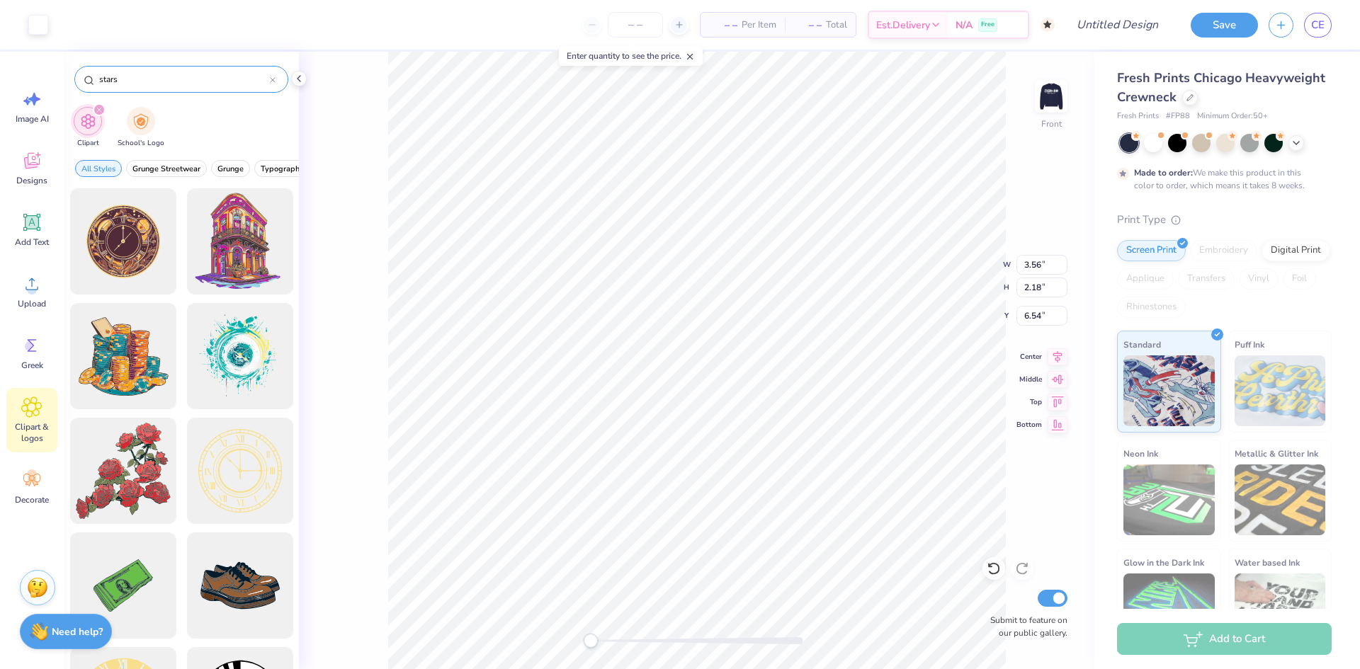
type input "stars"
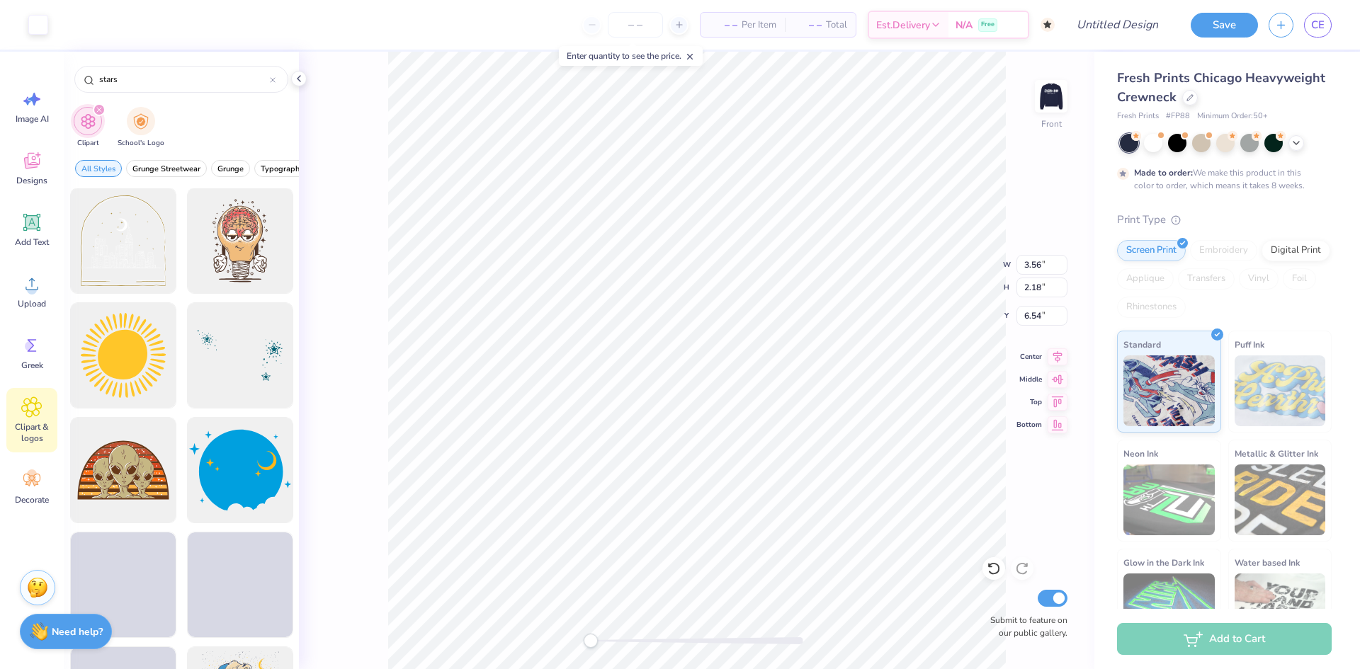
scroll to position [2525, 0]
click at [232, 363] on div at bounding box center [239, 356] width 117 height 117
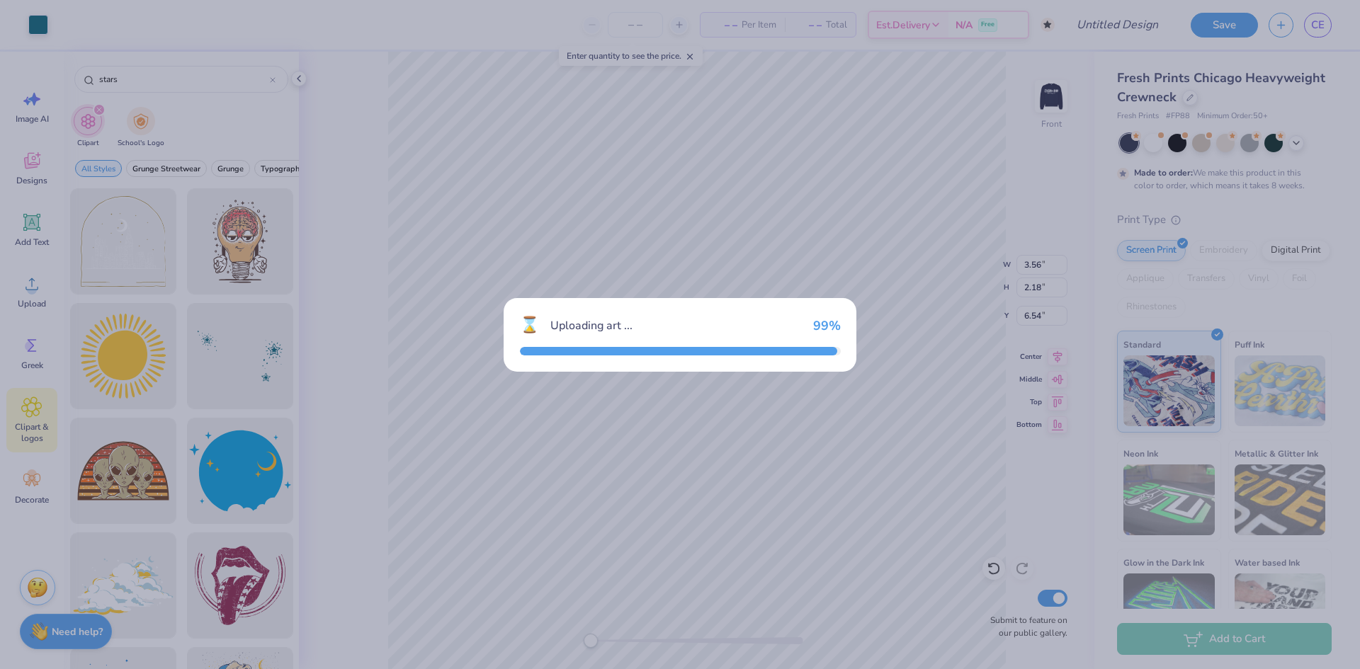
type input "15.00"
type input "8.93"
type input "3.00"
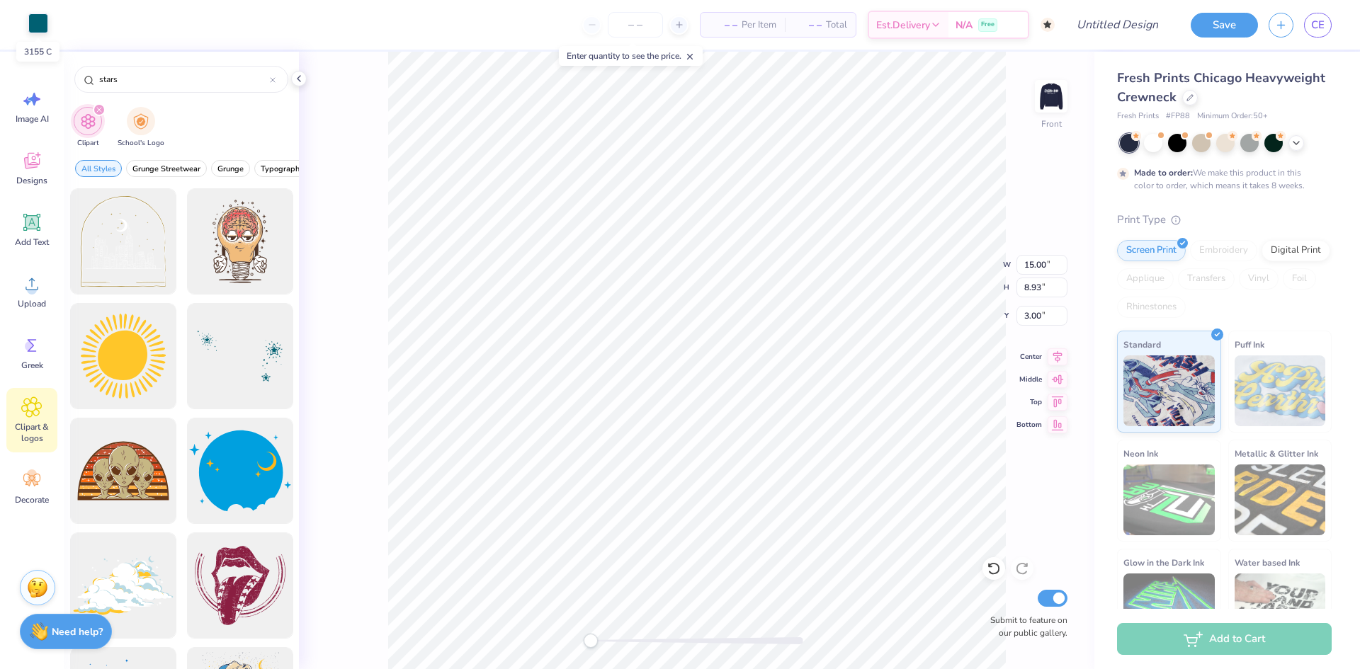
click at [44, 27] on div at bounding box center [38, 23] width 20 height 20
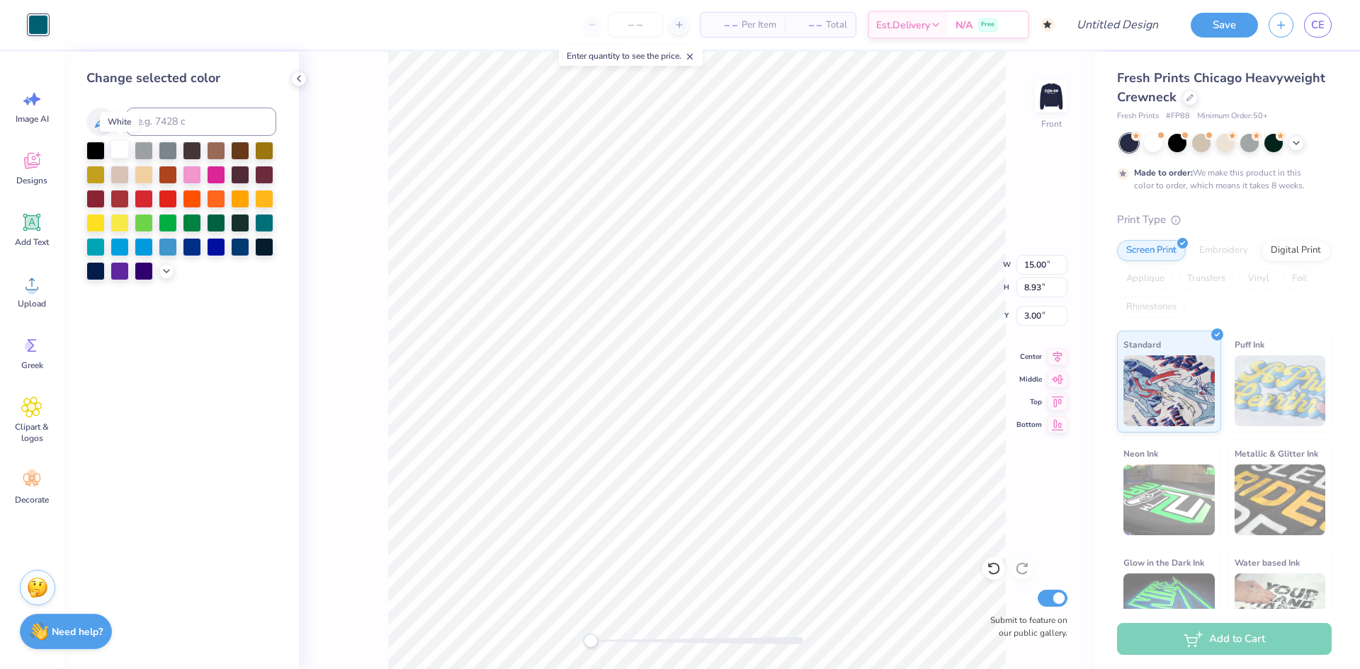
click at [123, 149] on div at bounding box center [120, 149] width 18 height 18
type input "15.76"
type input "1.70"
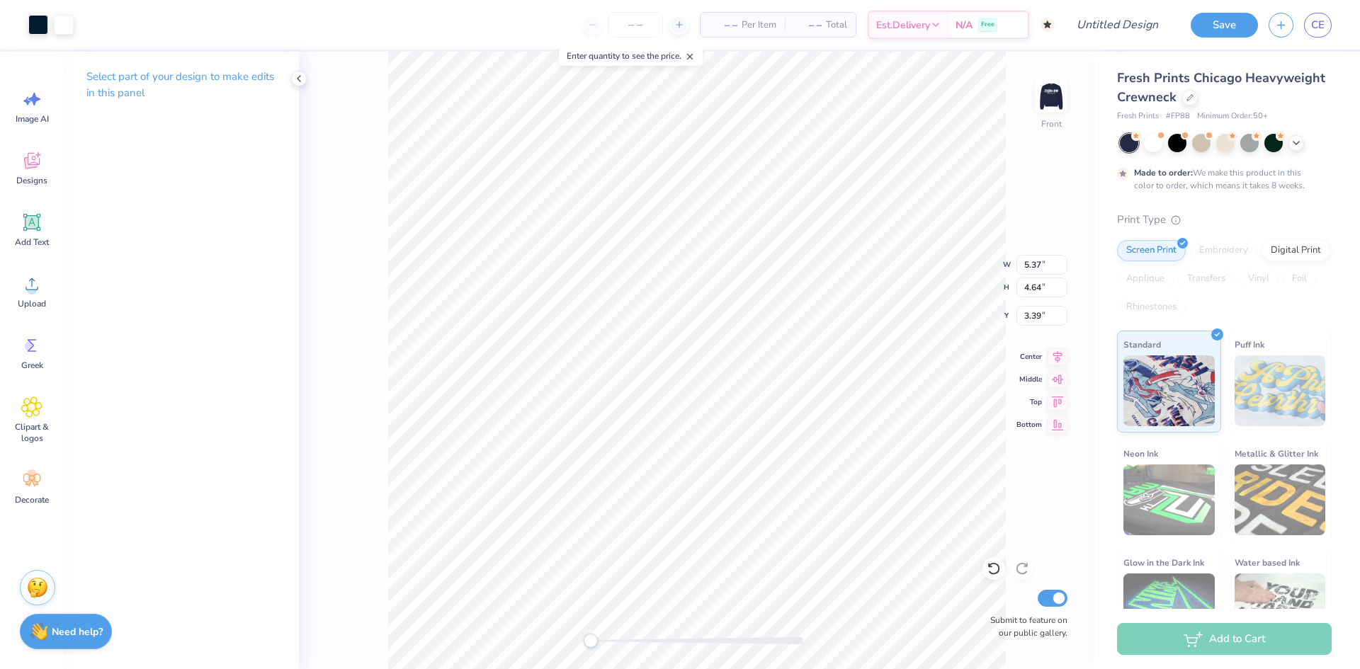
type input "5.37"
type input "4.64"
type input "3.39"
type input "3.56"
type input "2.18"
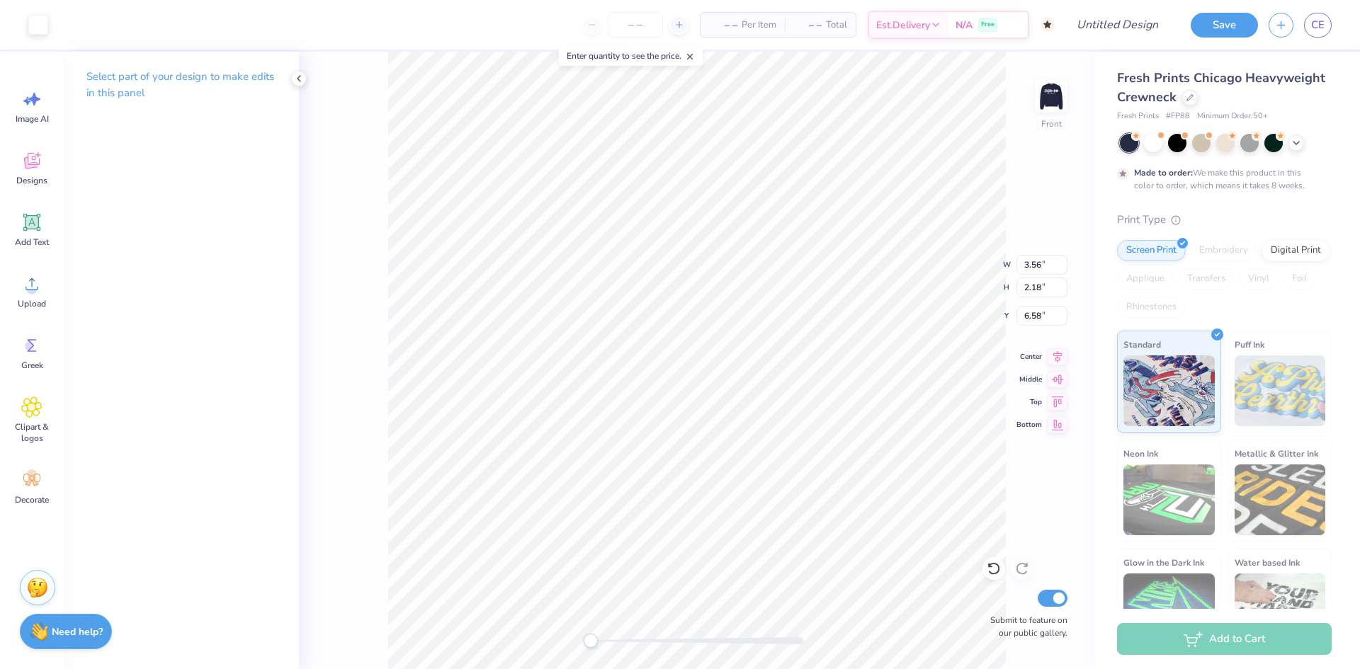
type input "6.58"
type input "3.53"
type input "8.48"
type input "3.56"
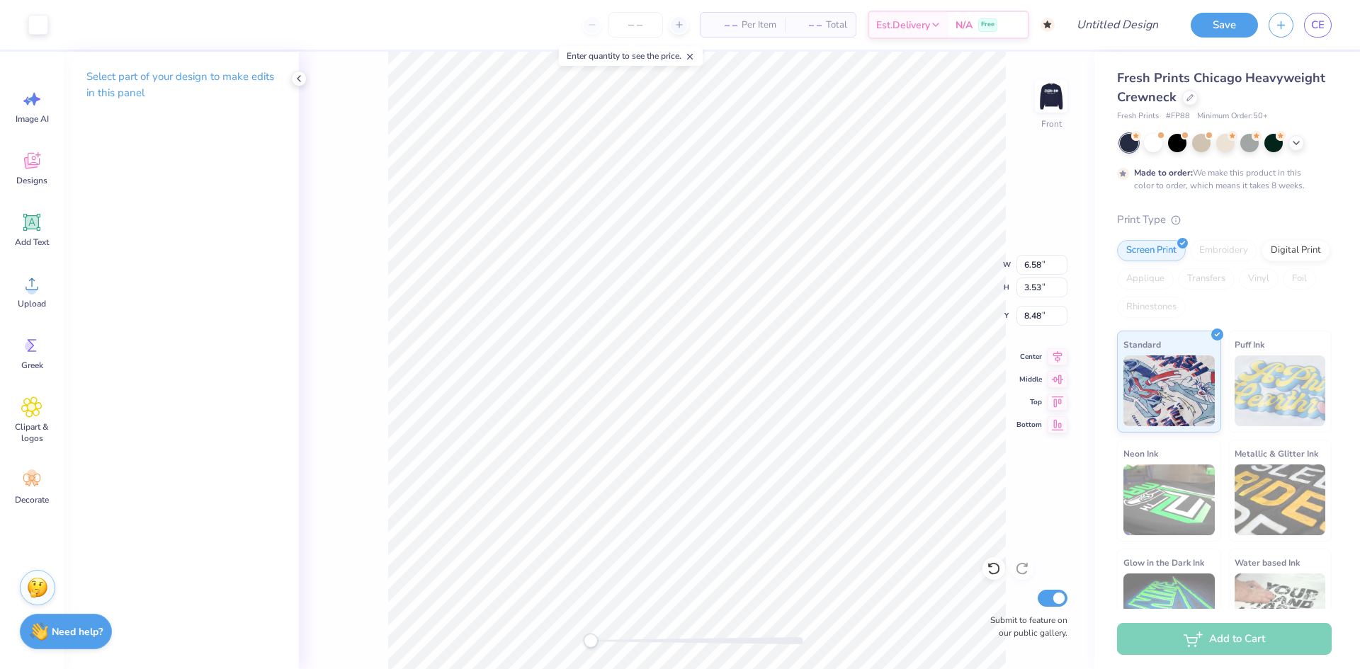
type input "2.18"
type input "6.61"
type input "6.58"
type input "3.53"
type input "9.45"
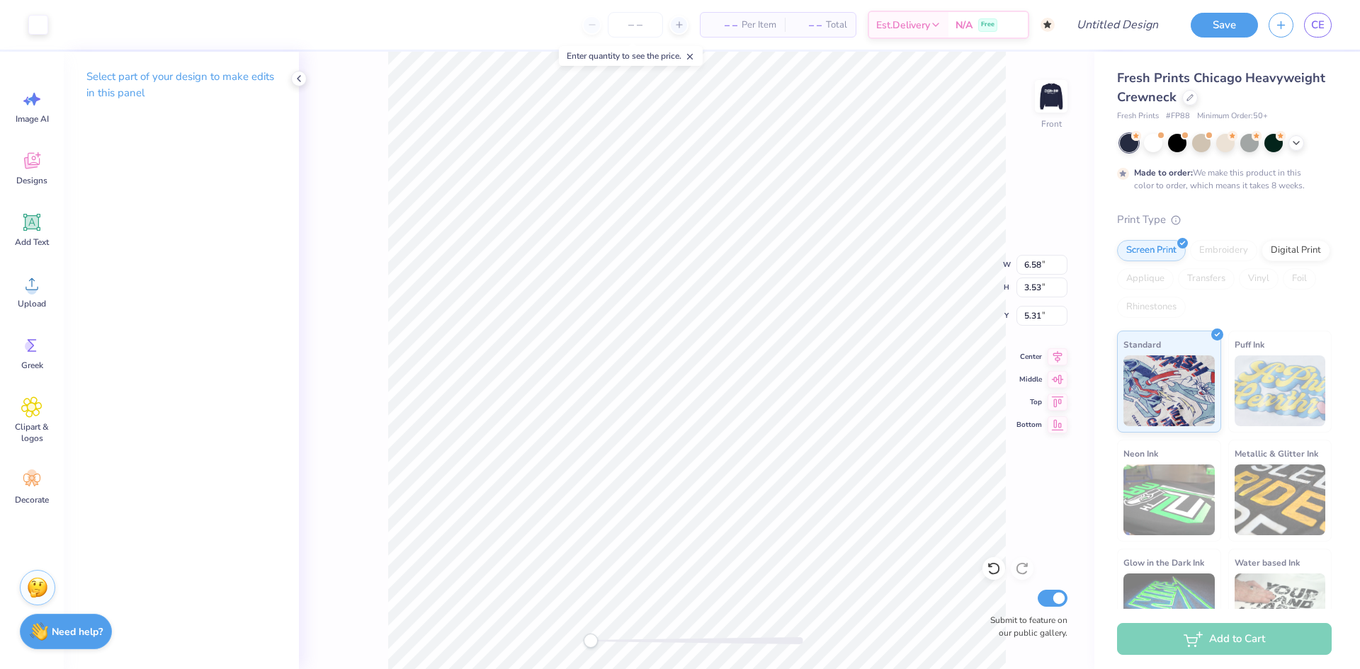
type input "3.12"
type input "1.91"
type input "6.59"
type input "6.35"
type input "3.41"
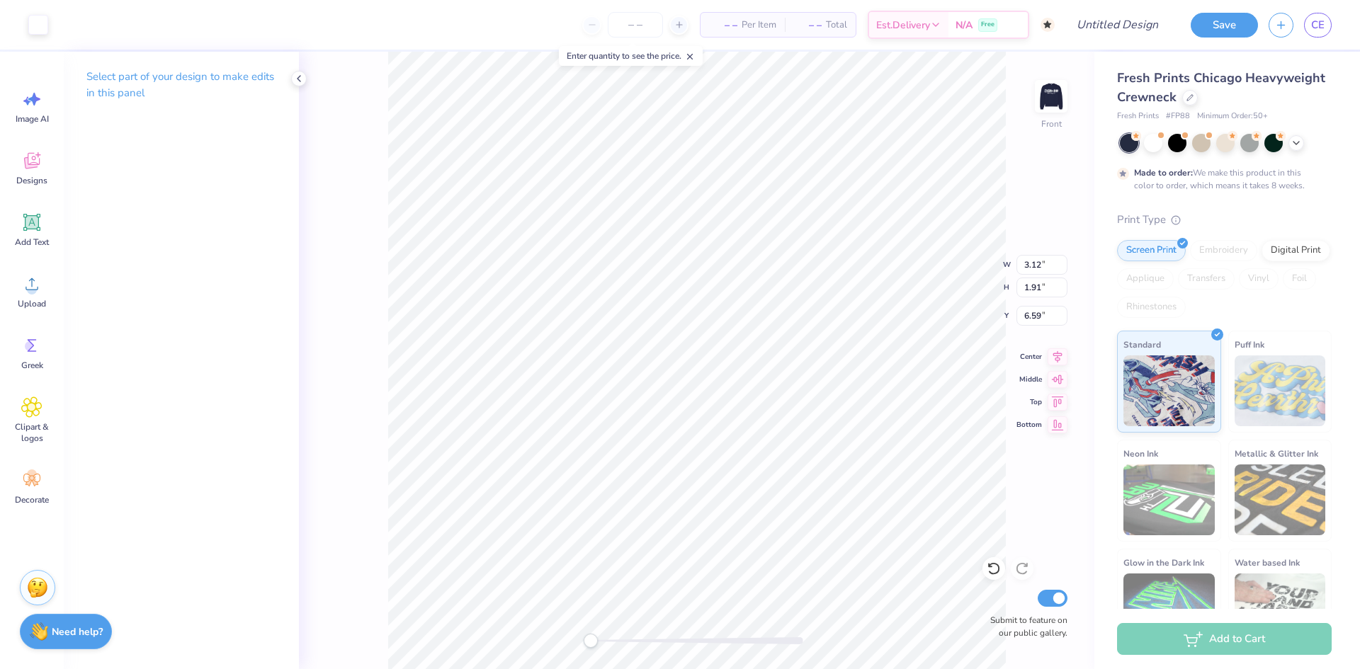
type input "9.45"
type input "1.96"
type input "0.97"
type input "7.31"
type input "0.65"
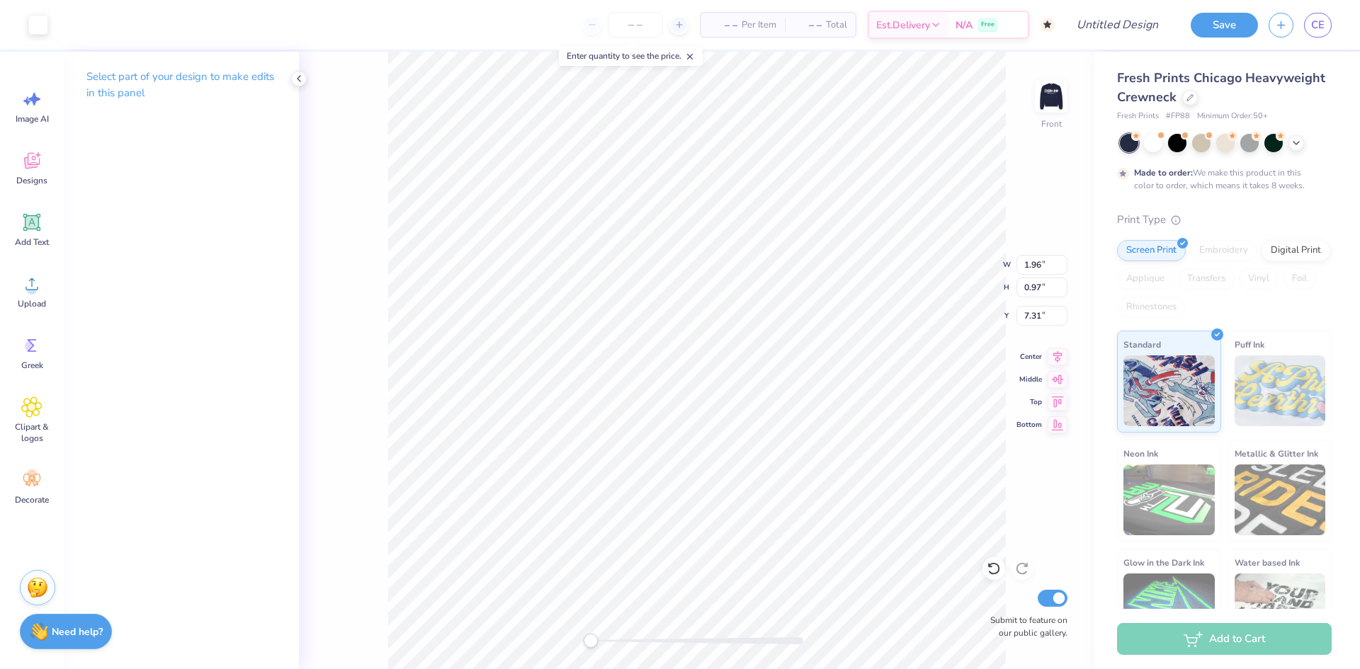
type input "0.61"
type input "7.18"
type input "1.97"
type input "2.10"
type input "4.47"
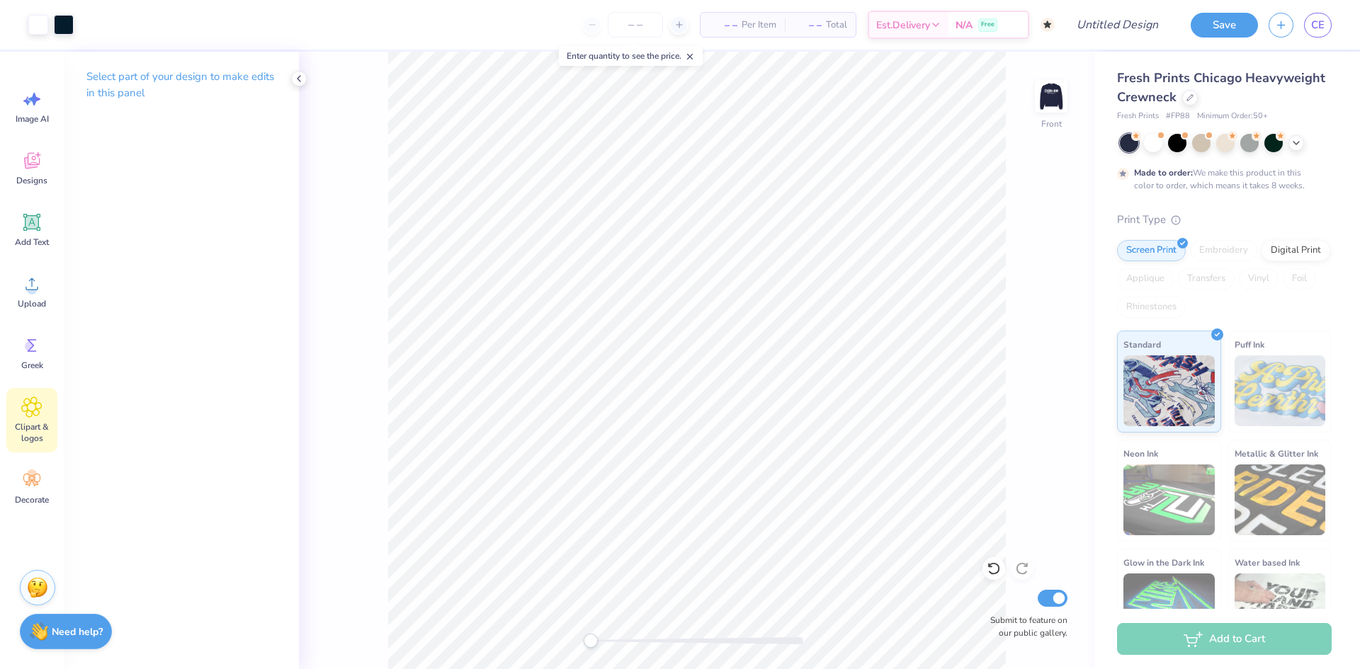
click at [37, 416] on icon at bounding box center [32, 407] width 20 height 20
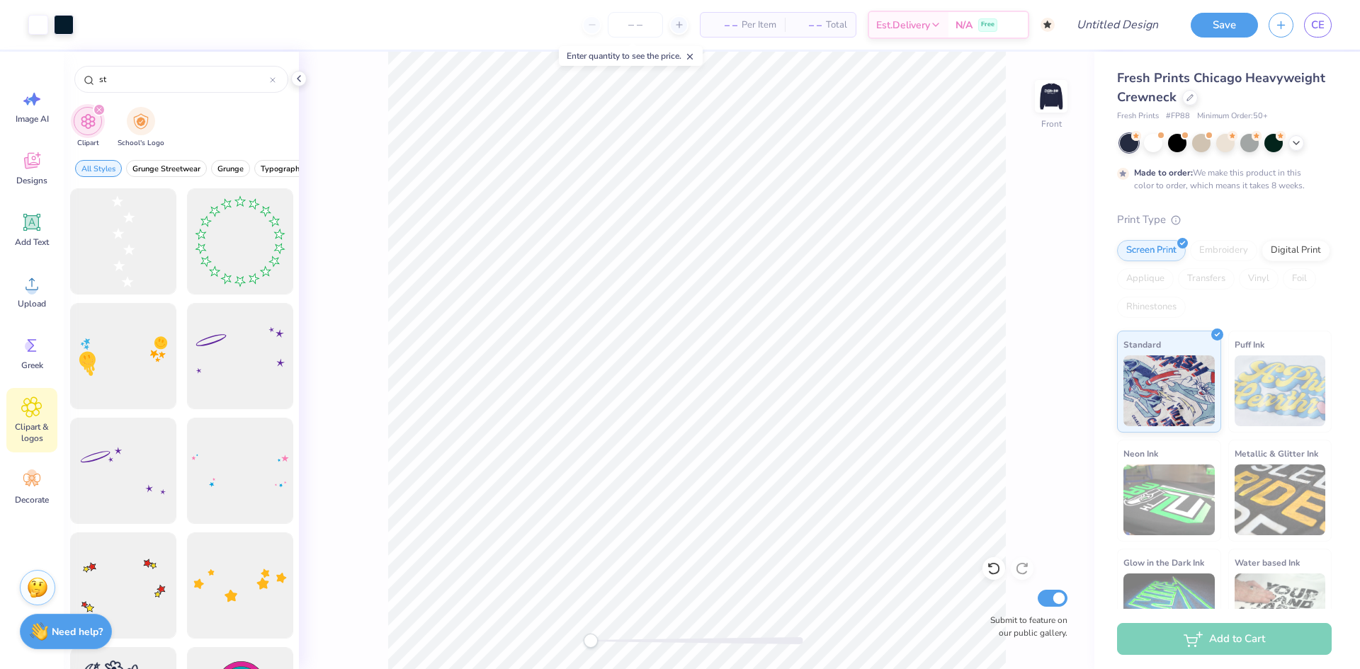
type input "s"
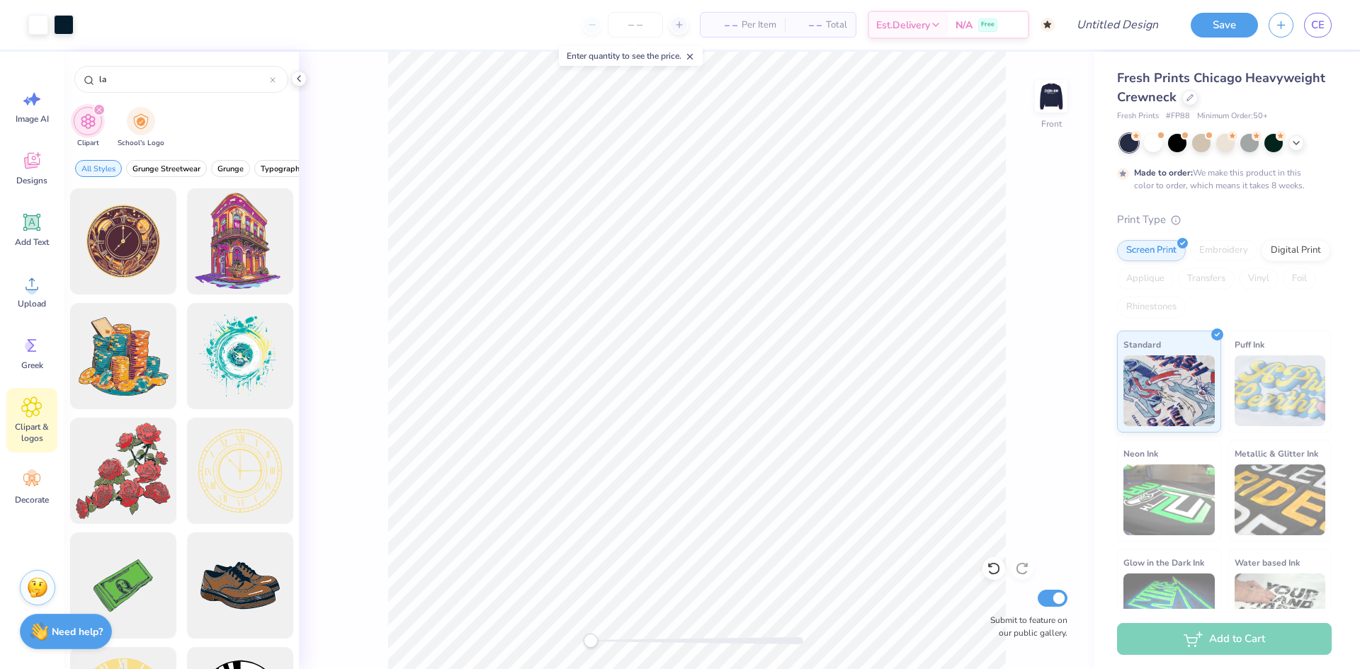
type input "las"
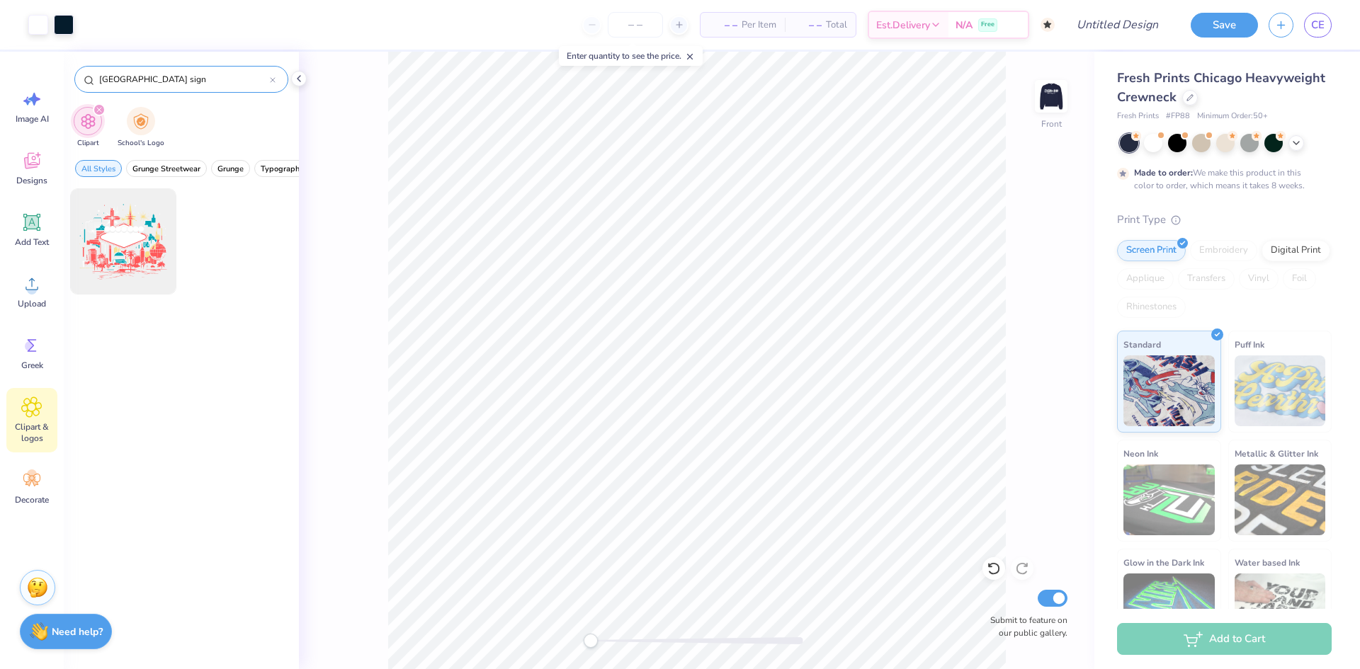
type input "Las Vegas sign"
click at [137, 261] on div at bounding box center [122, 241] width 117 height 117
click at [118, 22] on div at bounding box center [115, 23] width 20 height 20
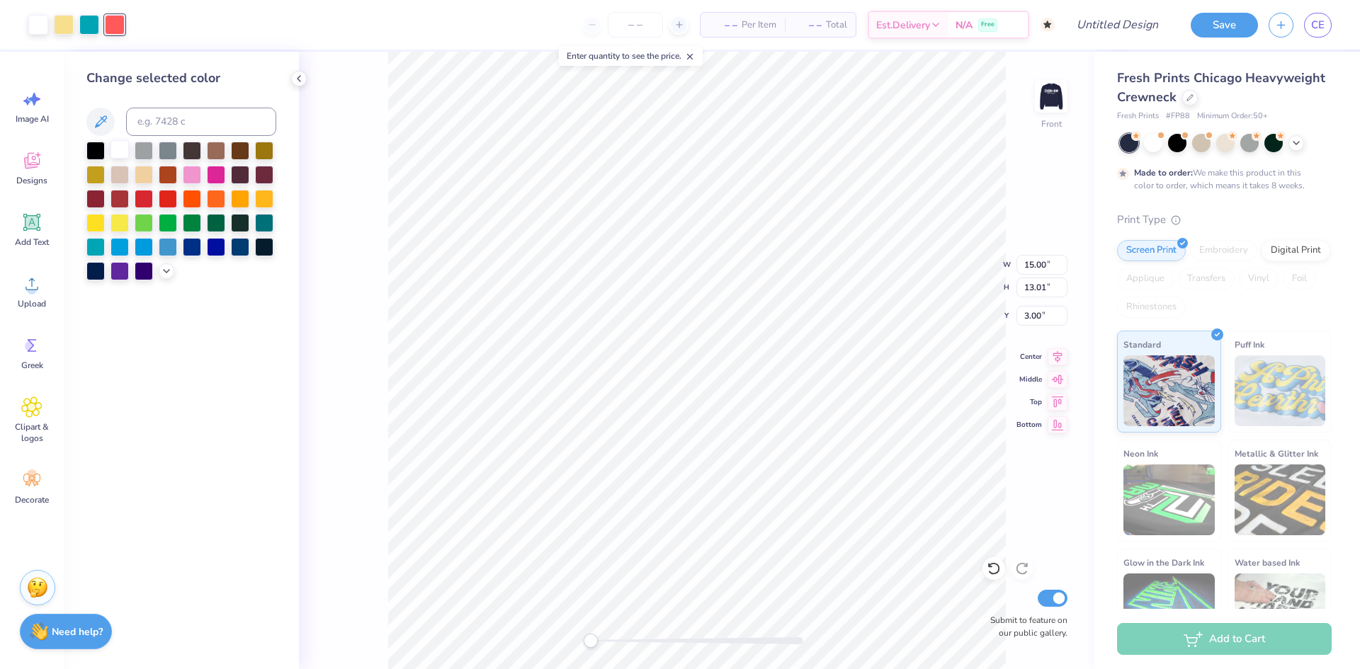
click at [120, 153] on div at bounding box center [120, 149] width 18 height 18
click at [89, 26] on div at bounding box center [89, 23] width 20 height 20
click at [120, 149] on div at bounding box center [120, 149] width 18 height 18
click at [64, 28] on div at bounding box center [64, 23] width 20 height 20
click at [125, 146] on div at bounding box center [120, 149] width 18 height 18
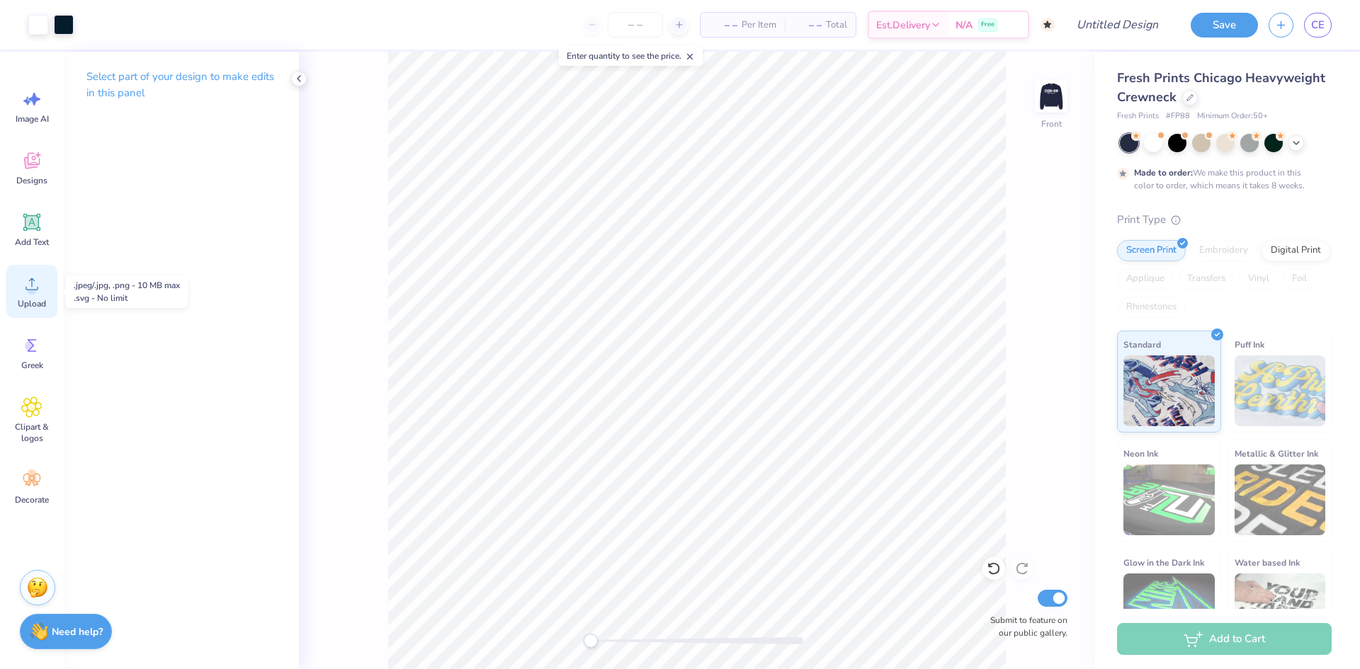
click at [33, 293] on circle at bounding box center [32, 290] width 10 height 10
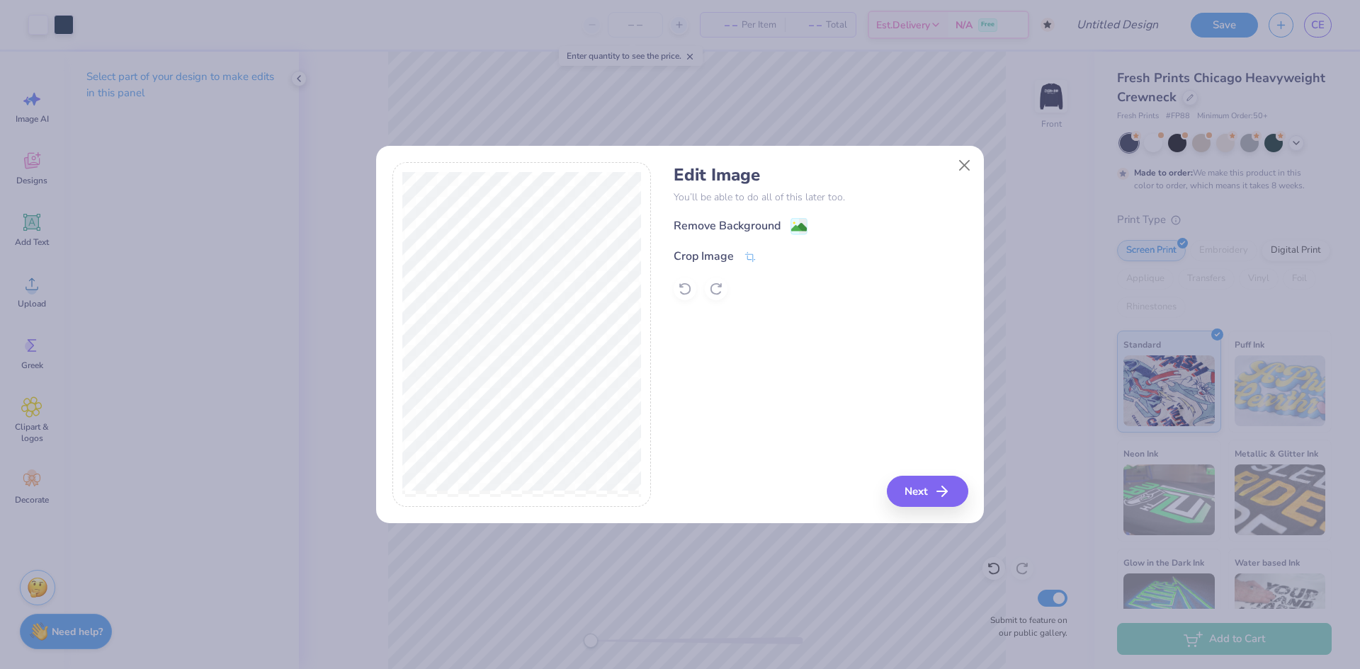
click at [736, 225] on div "Remove Background" at bounding box center [727, 225] width 107 height 17
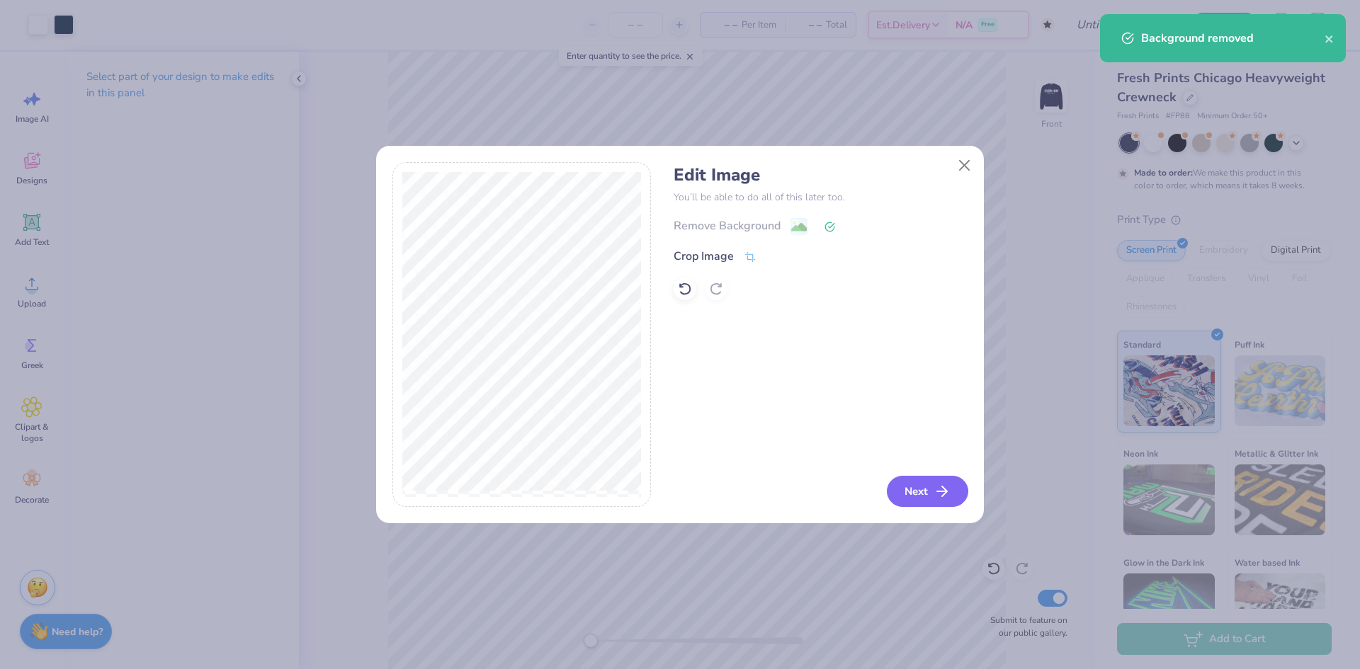
click at [924, 496] on button "Next" at bounding box center [927, 491] width 81 height 31
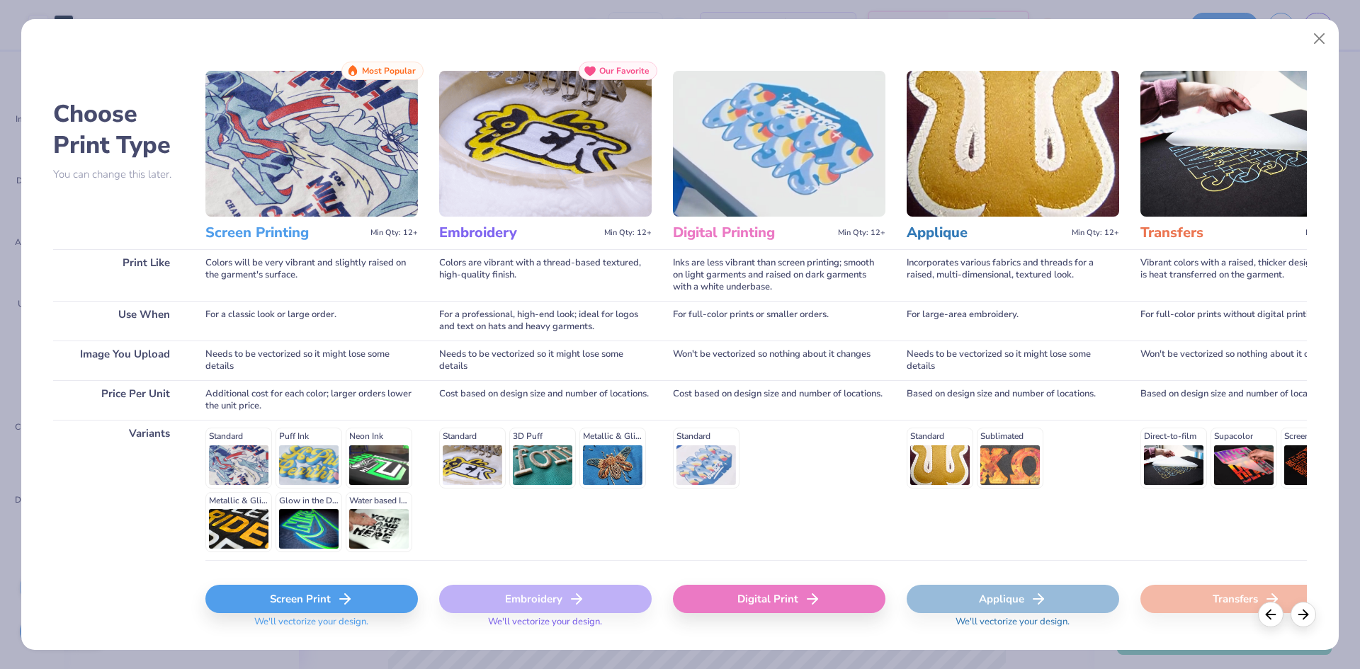
click at [380, 603] on div "Screen Print" at bounding box center [311, 599] width 213 height 28
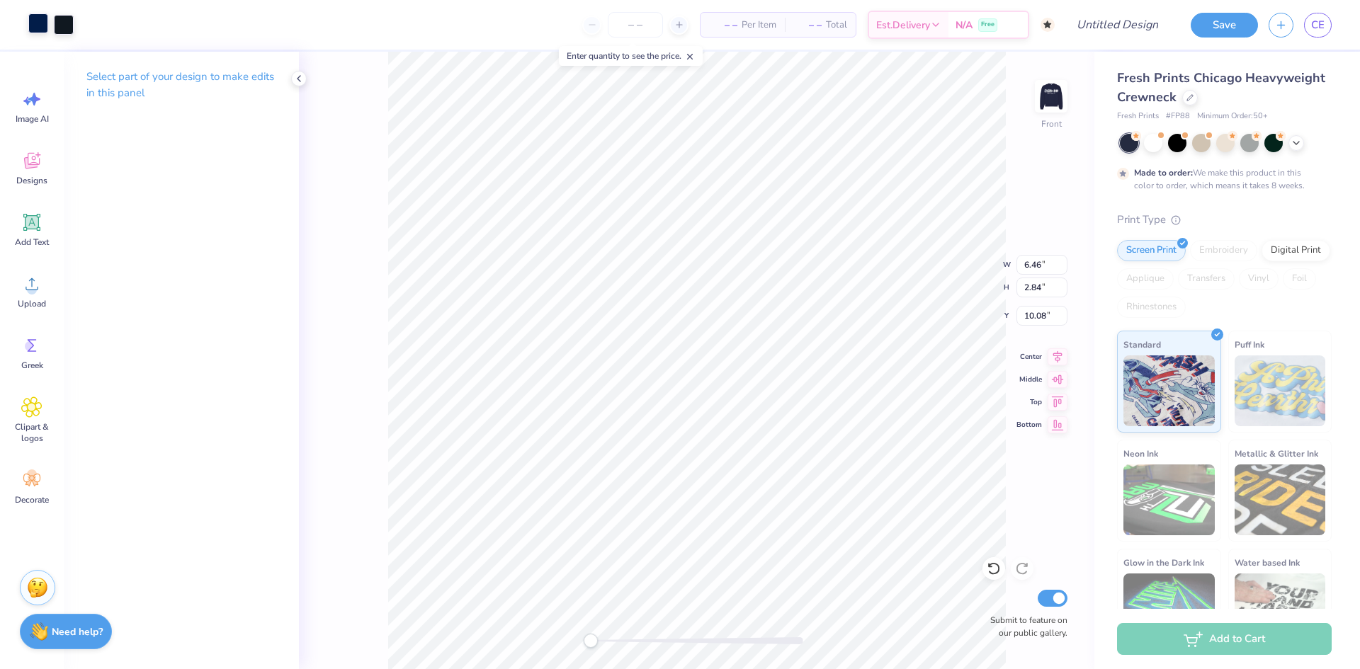
click at [34, 25] on div at bounding box center [38, 23] width 20 height 20
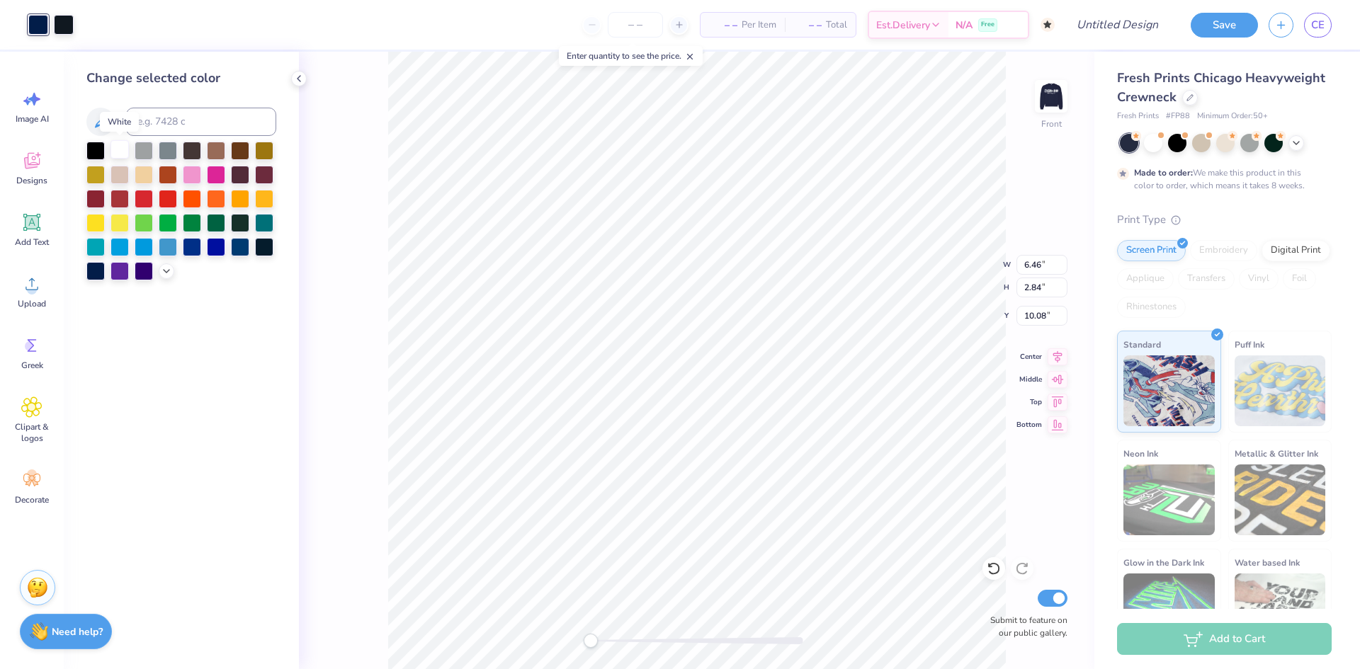
click at [116, 154] on div at bounding box center [120, 149] width 18 height 18
click at [55, 15] on div at bounding box center [64, 23] width 20 height 20
click at [118, 153] on div at bounding box center [120, 149] width 18 height 18
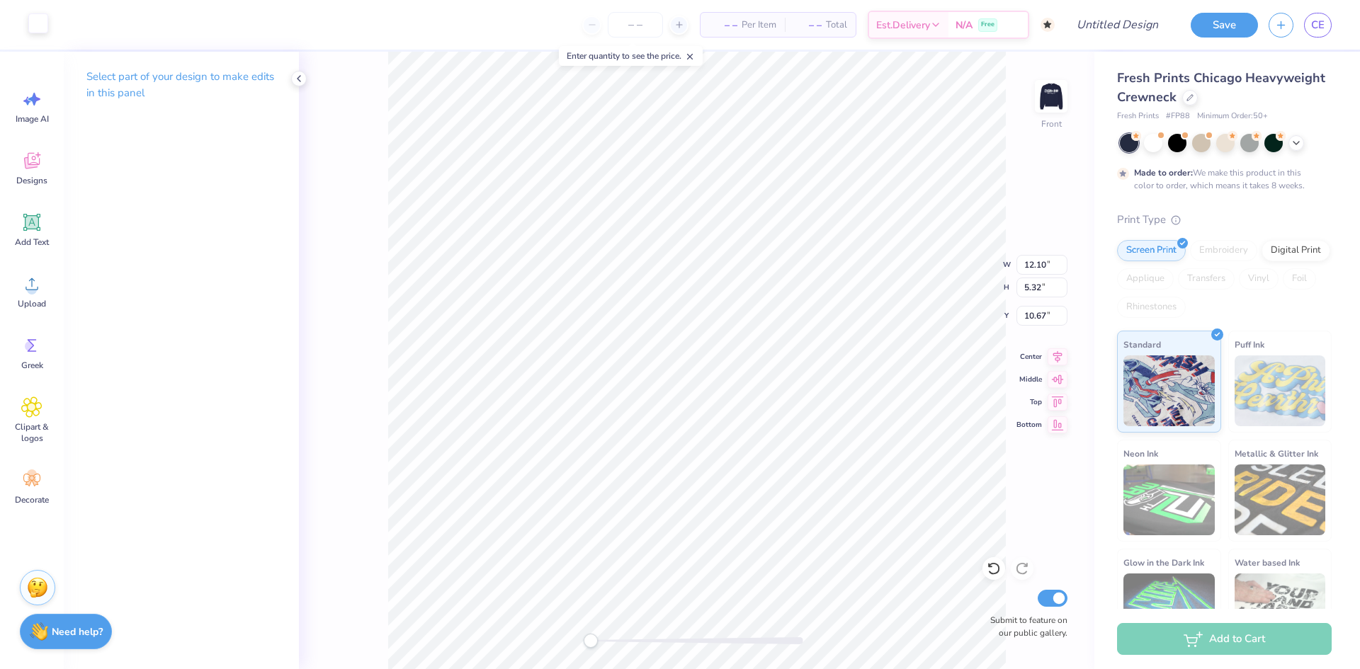
click at [38, 21] on div at bounding box center [38, 23] width 20 height 20
click at [23, 297] on div "Upload" at bounding box center [31, 291] width 51 height 53
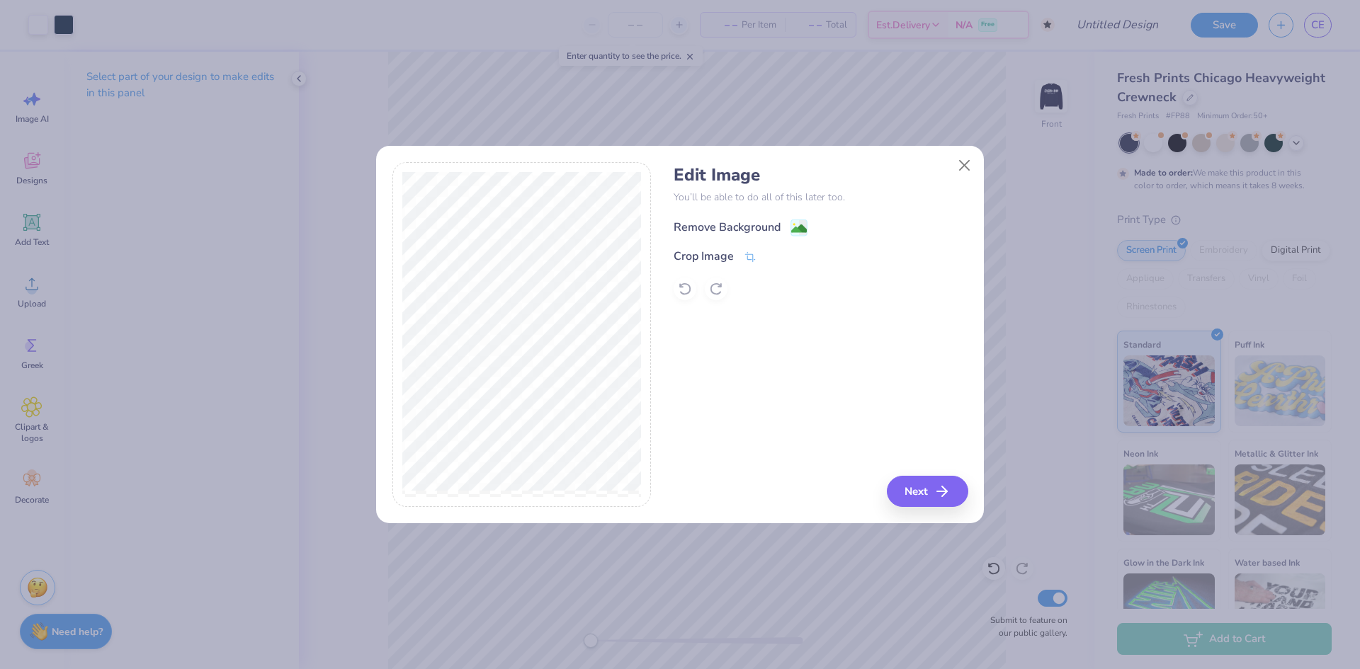
click at [791, 230] on image at bounding box center [799, 229] width 16 height 16
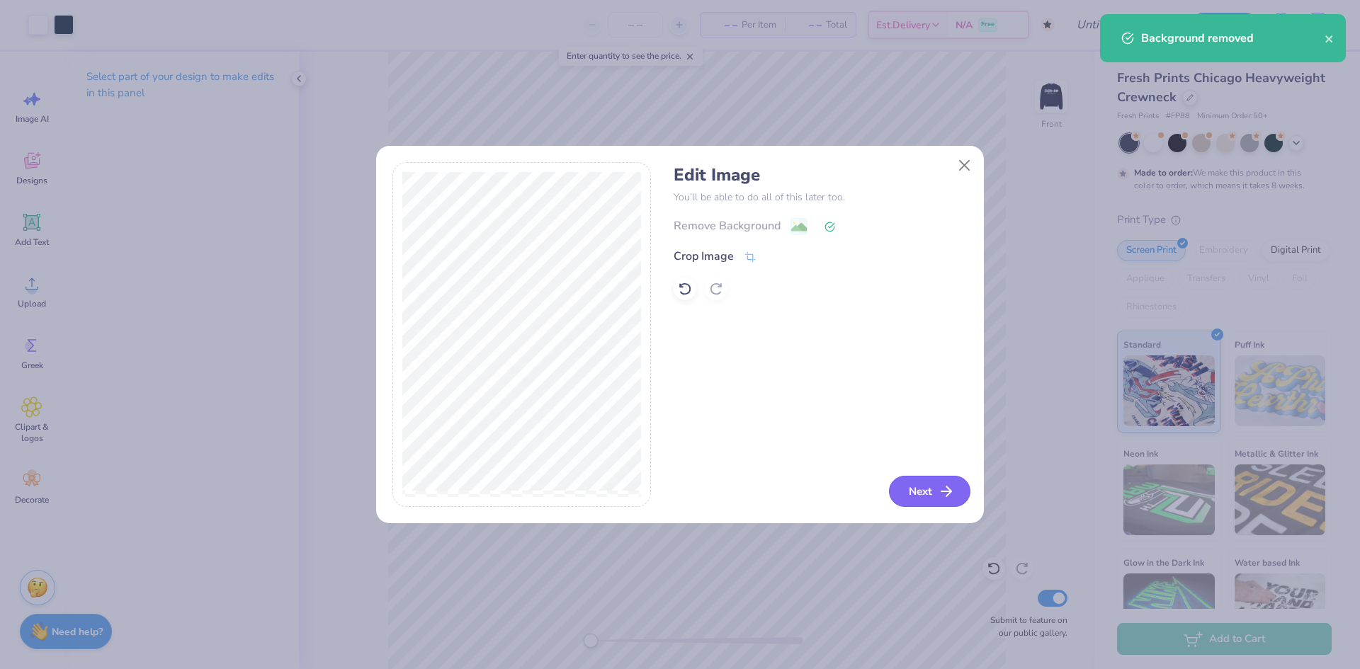
click at [930, 489] on button "Next" at bounding box center [929, 491] width 81 height 31
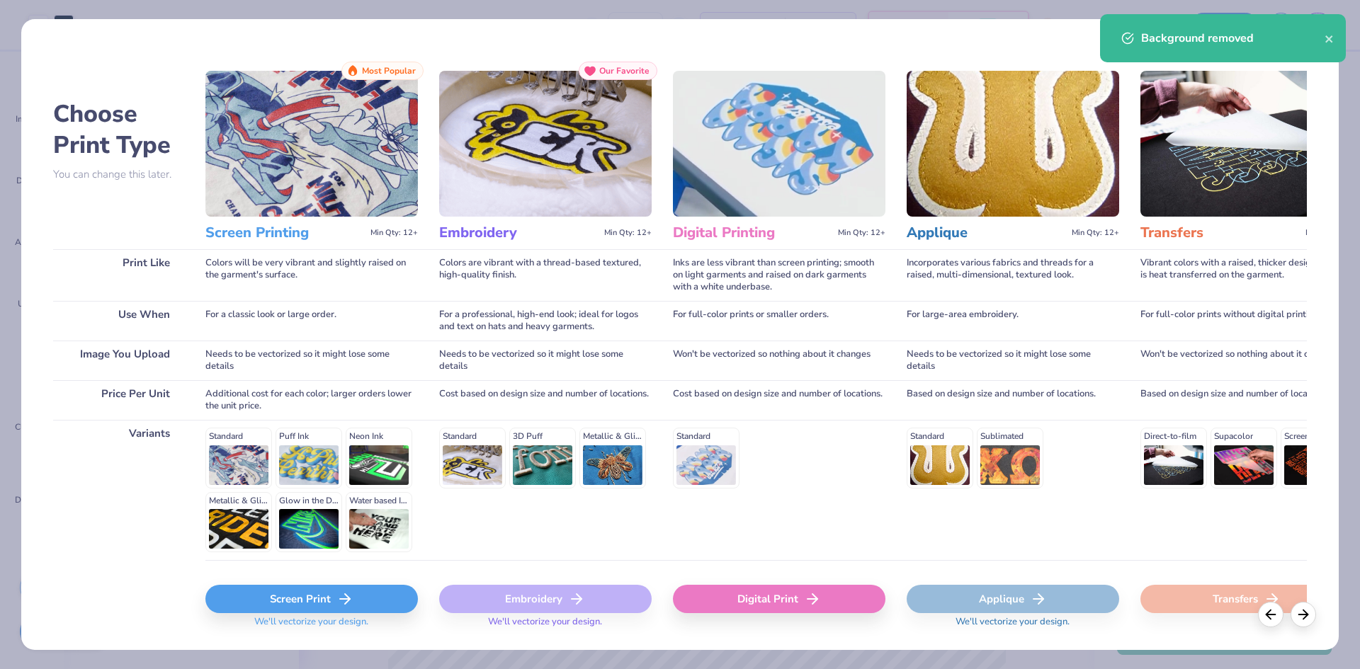
click at [386, 596] on div "Screen Print" at bounding box center [311, 599] width 213 height 28
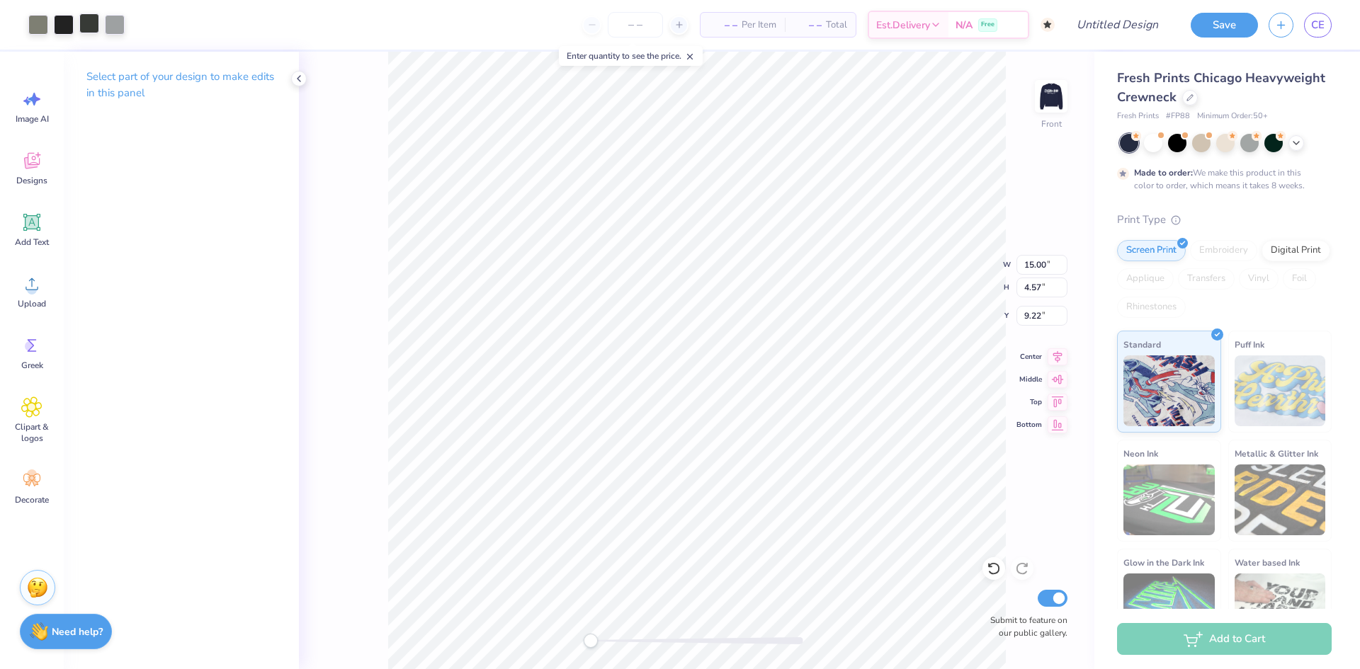
click at [81, 23] on div at bounding box center [89, 23] width 20 height 20
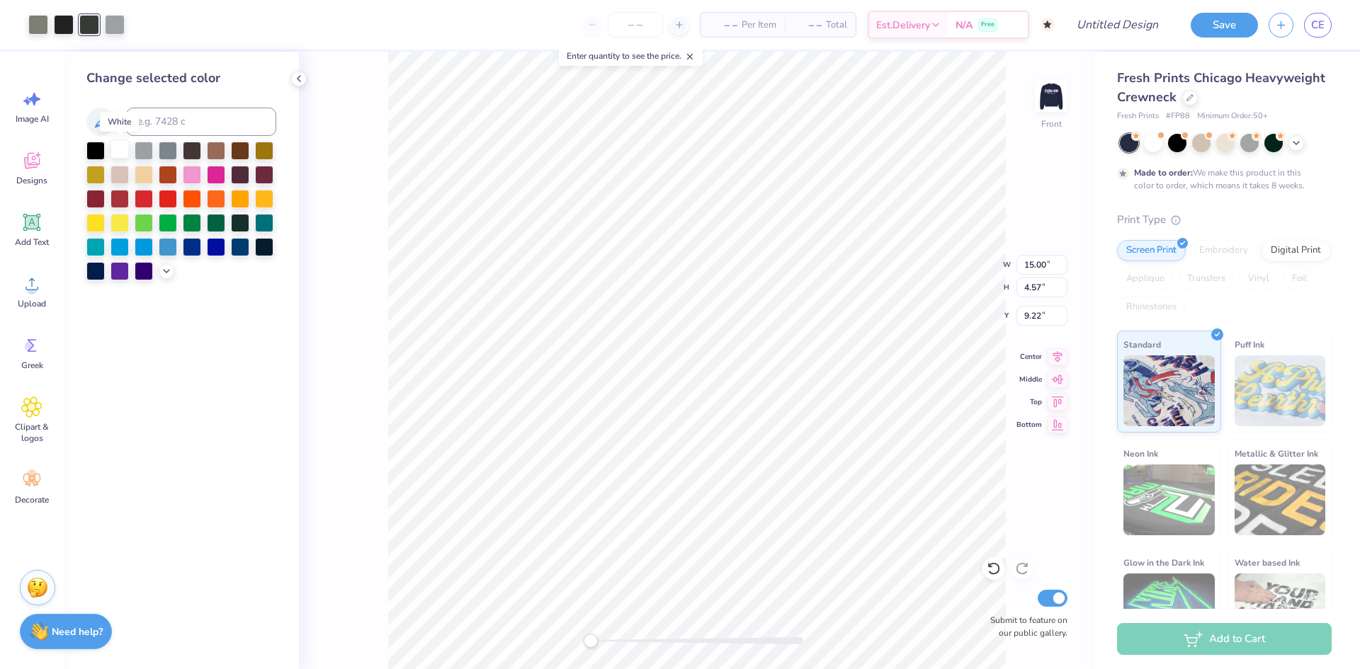
click at [125, 154] on div at bounding box center [120, 149] width 18 height 18
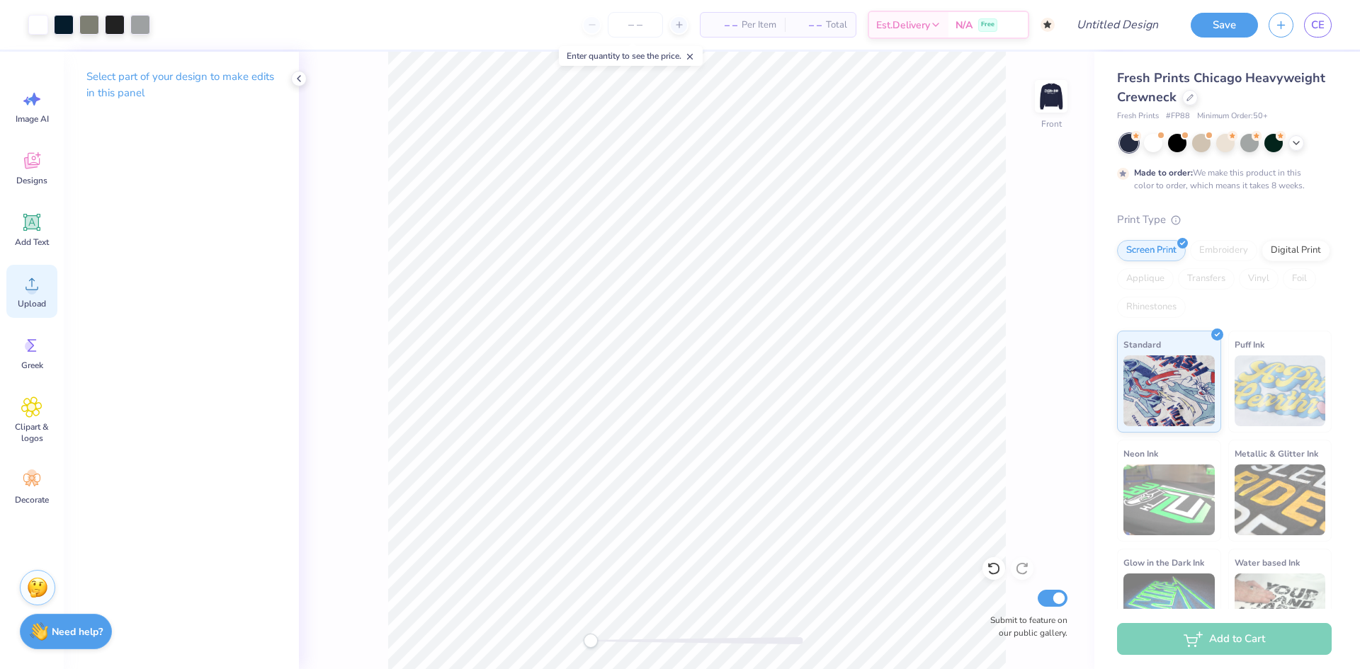
click at [40, 298] on span "Upload" at bounding box center [32, 303] width 28 height 11
click at [28, 289] on circle at bounding box center [32, 290] width 10 height 10
click at [20, 302] on span "Upload" at bounding box center [32, 303] width 28 height 11
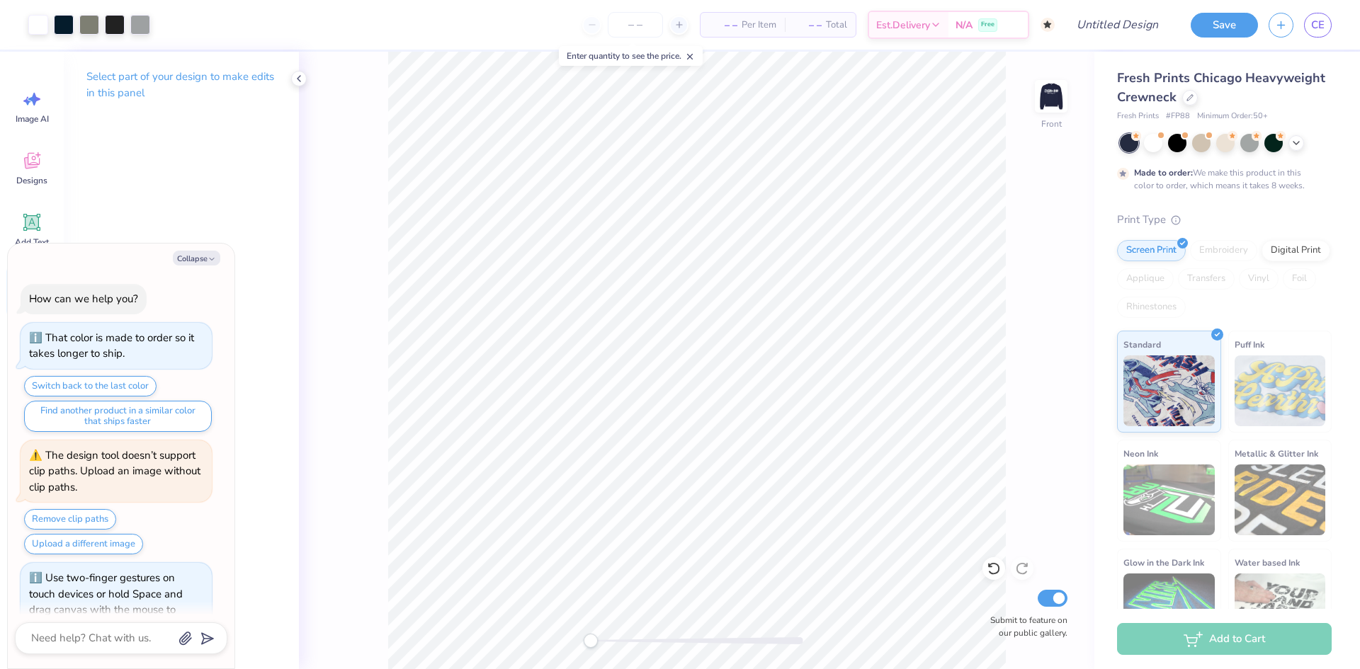
scroll to position [854, 0]
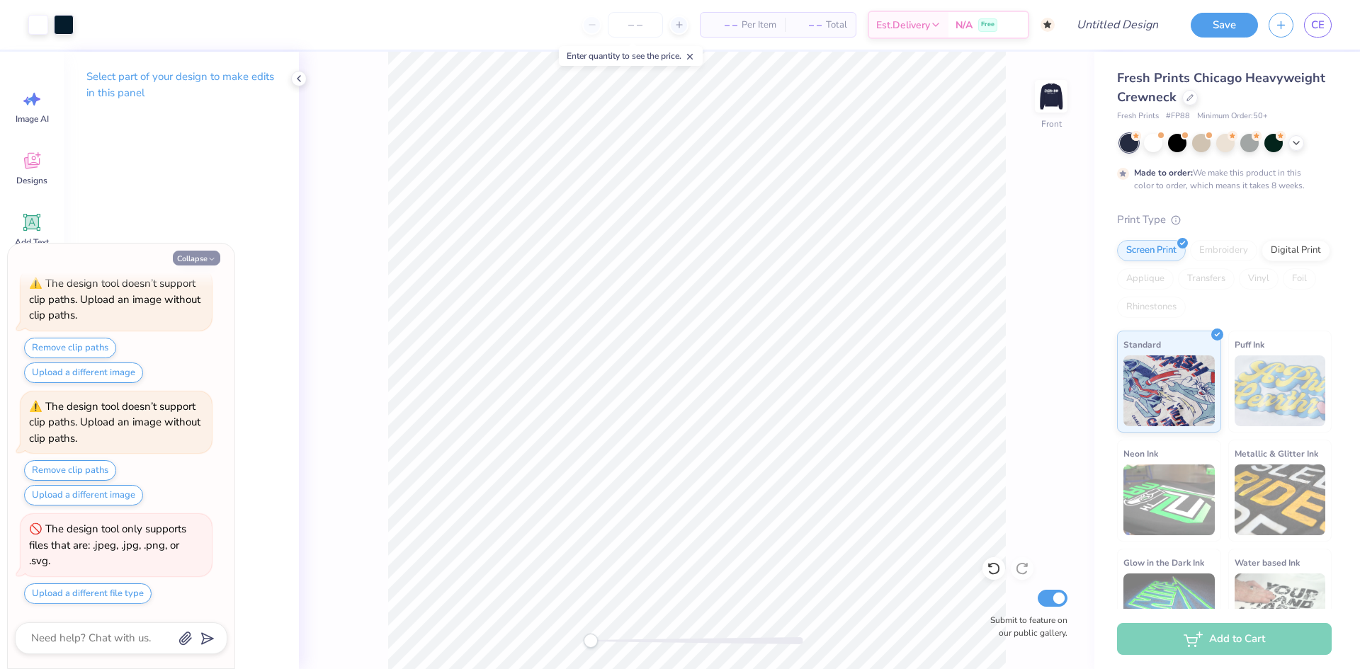
click at [202, 253] on button "Collapse" at bounding box center [196, 258] width 47 height 15
type textarea "x"
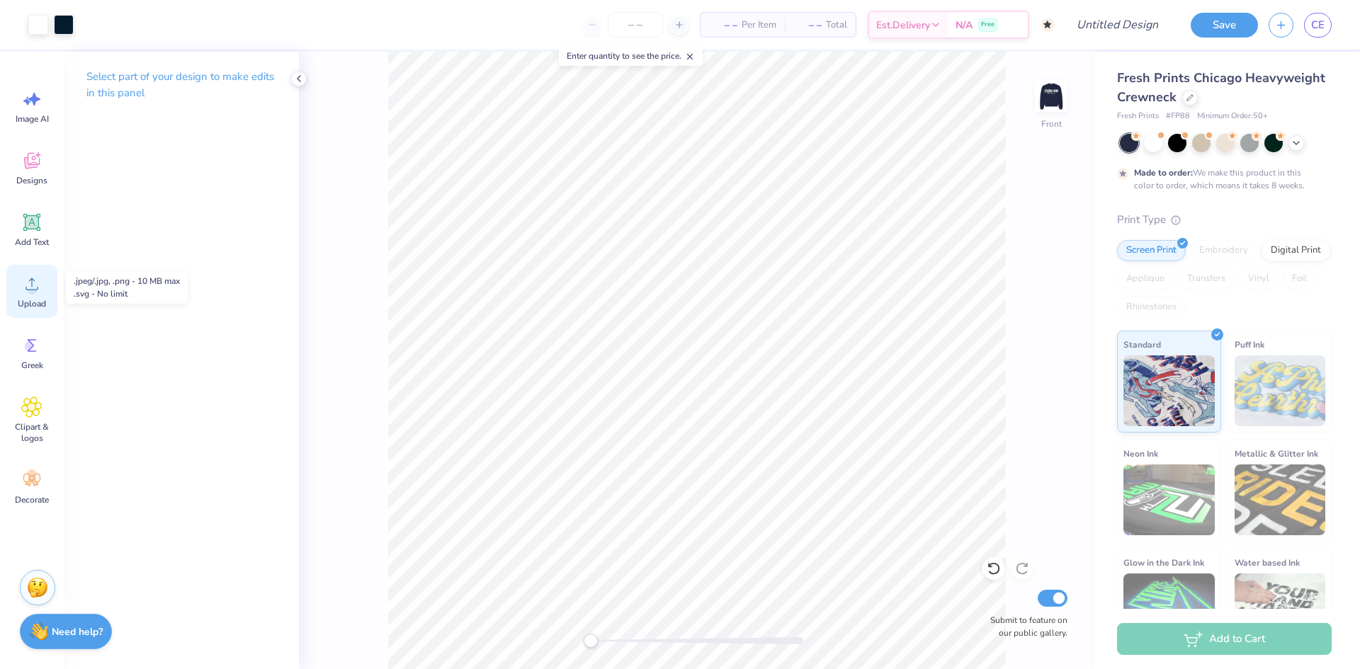
click at [28, 306] on span "Upload" at bounding box center [32, 303] width 28 height 11
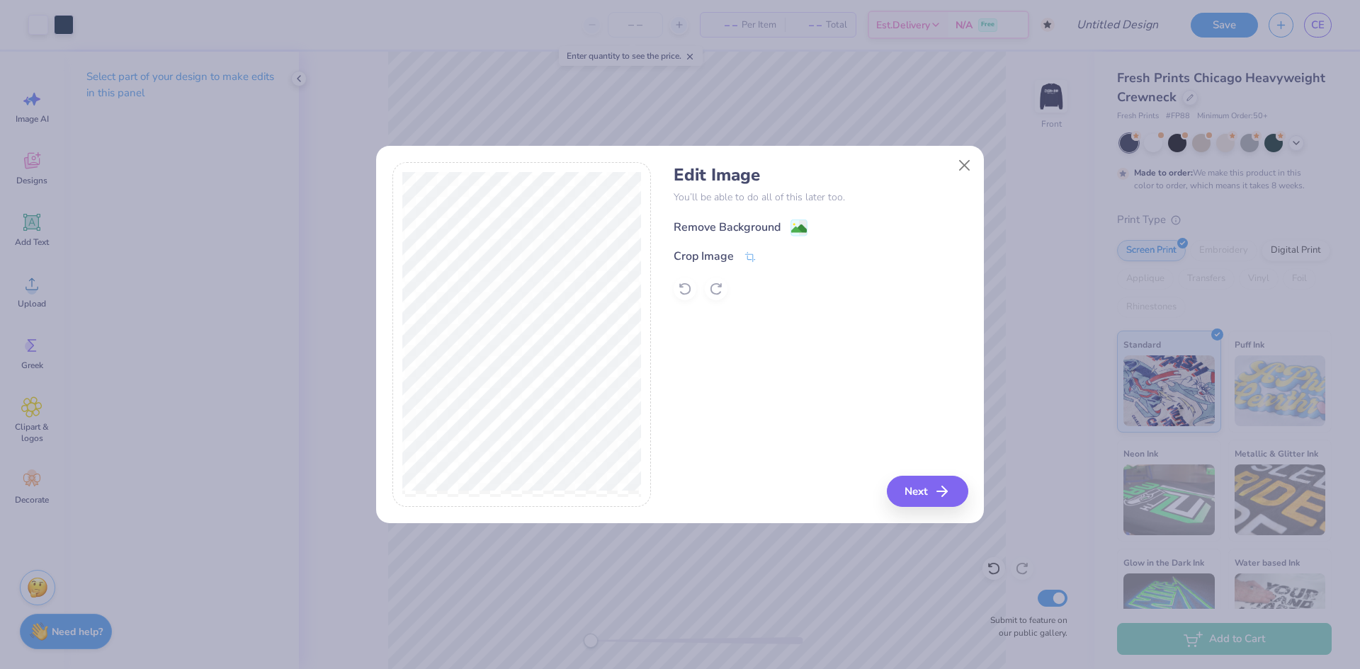
click at [793, 226] on image at bounding box center [799, 229] width 16 height 16
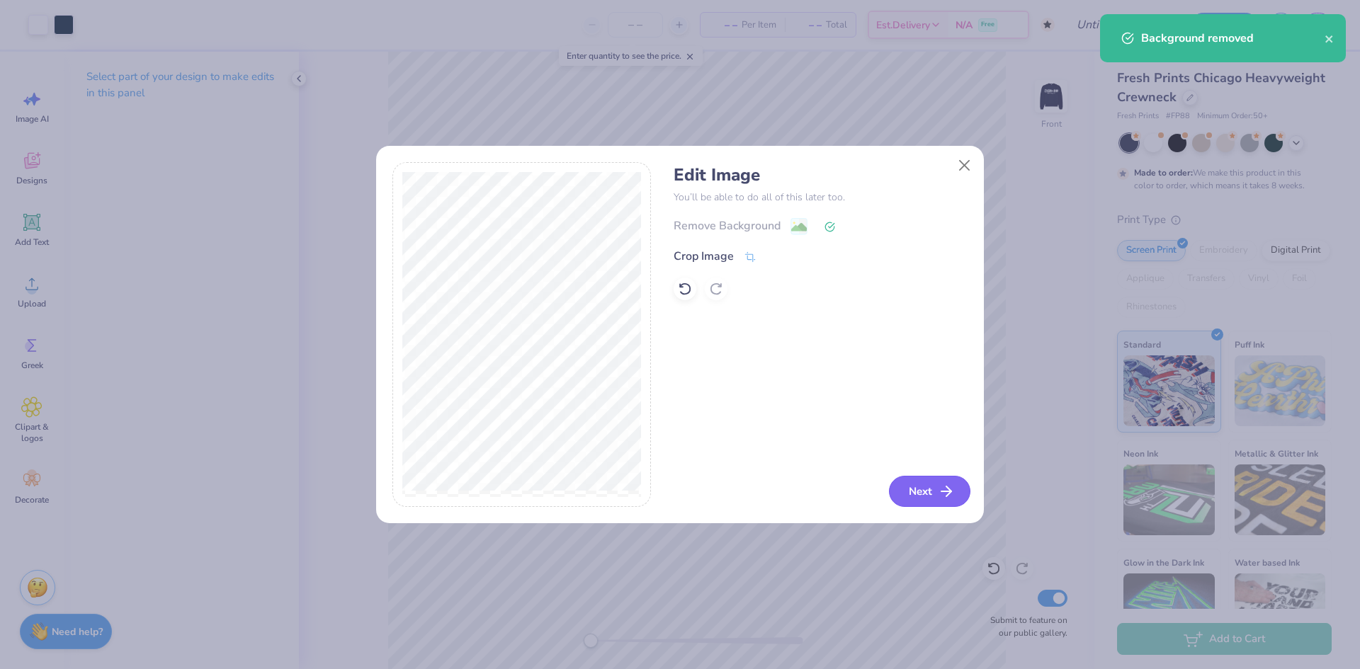
click at [910, 485] on button "Next" at bounding box center [929, 491] width 81 height 31
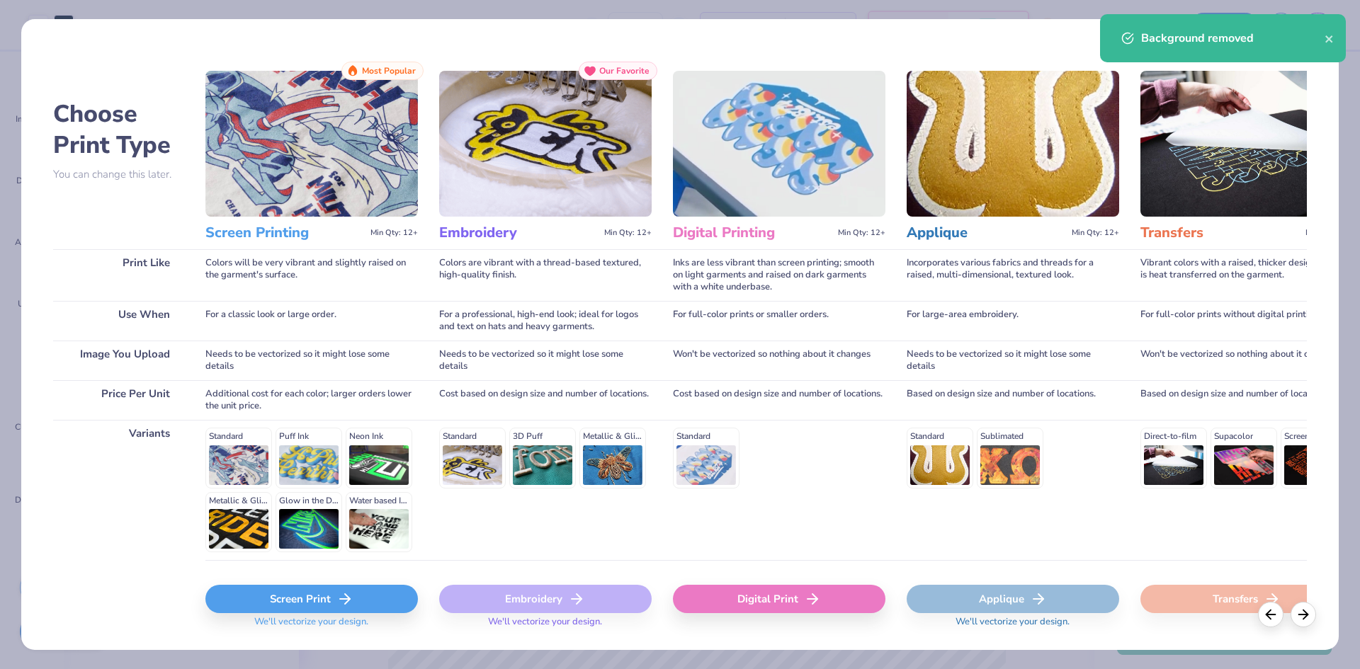
click at [334, 592] on div "Screen Print" at bounding box center [311, 599] width 213 height 28
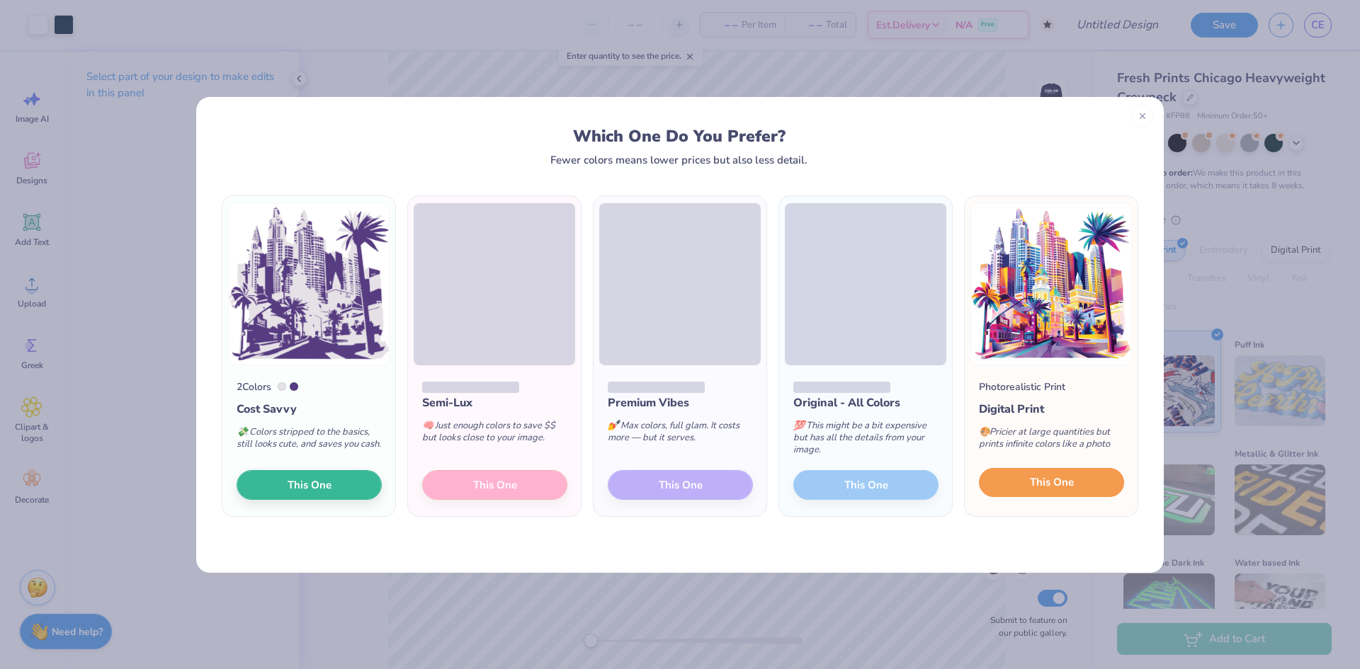
click at [1030, 482] on span "This One" at bounding box center [1052, 483] width 44 height 16
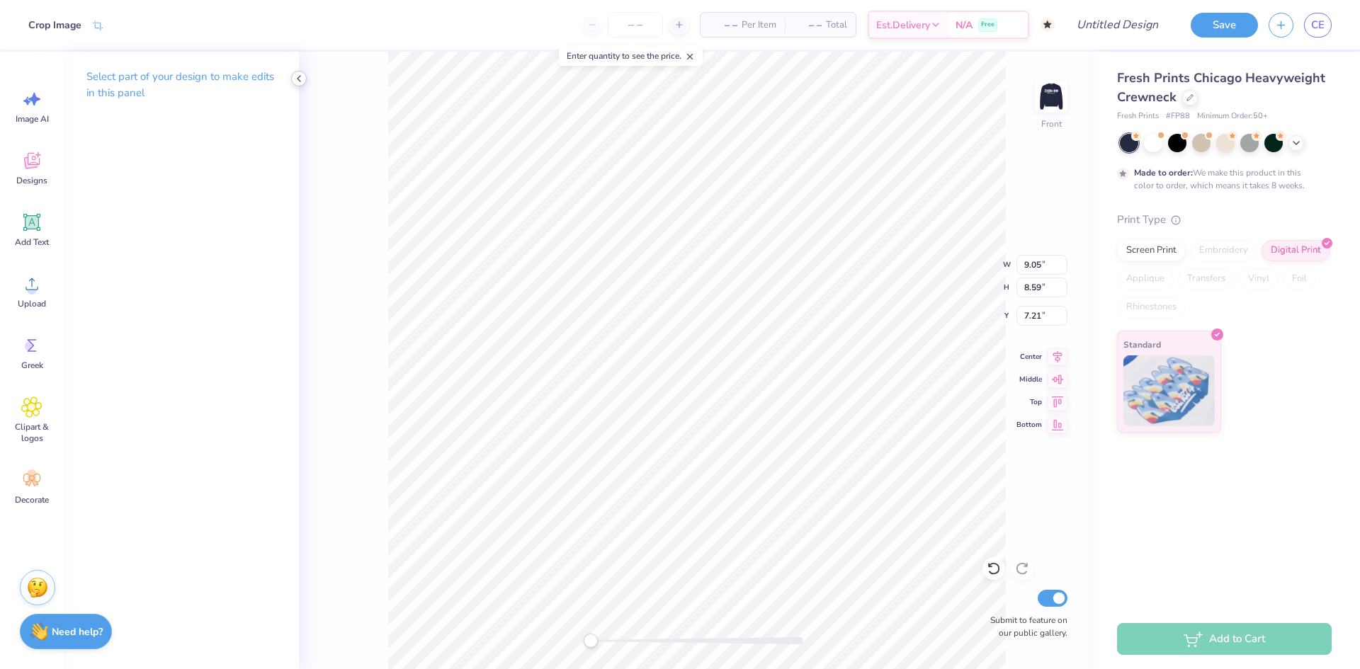
click at [298, 76] on icon at bounding box center [298, 78] width 11 height 11
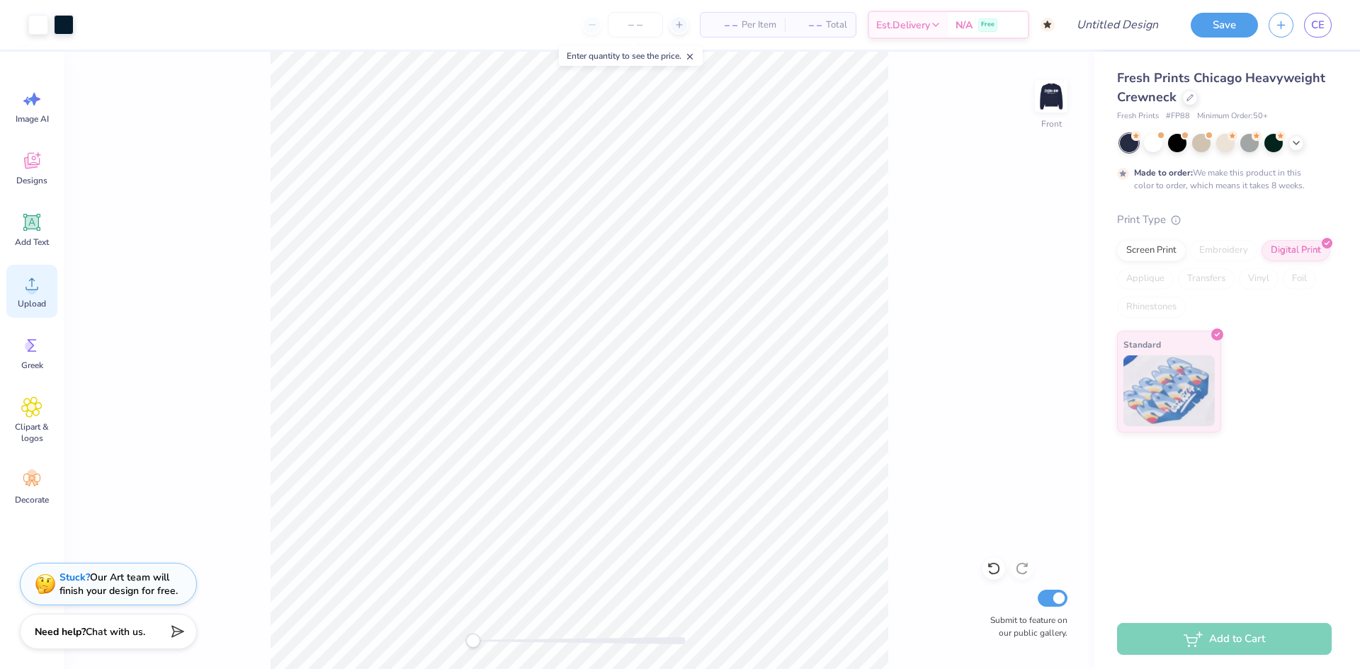
click at [35, 285] on icon at bounding box center [31, 283] width 21 height 21
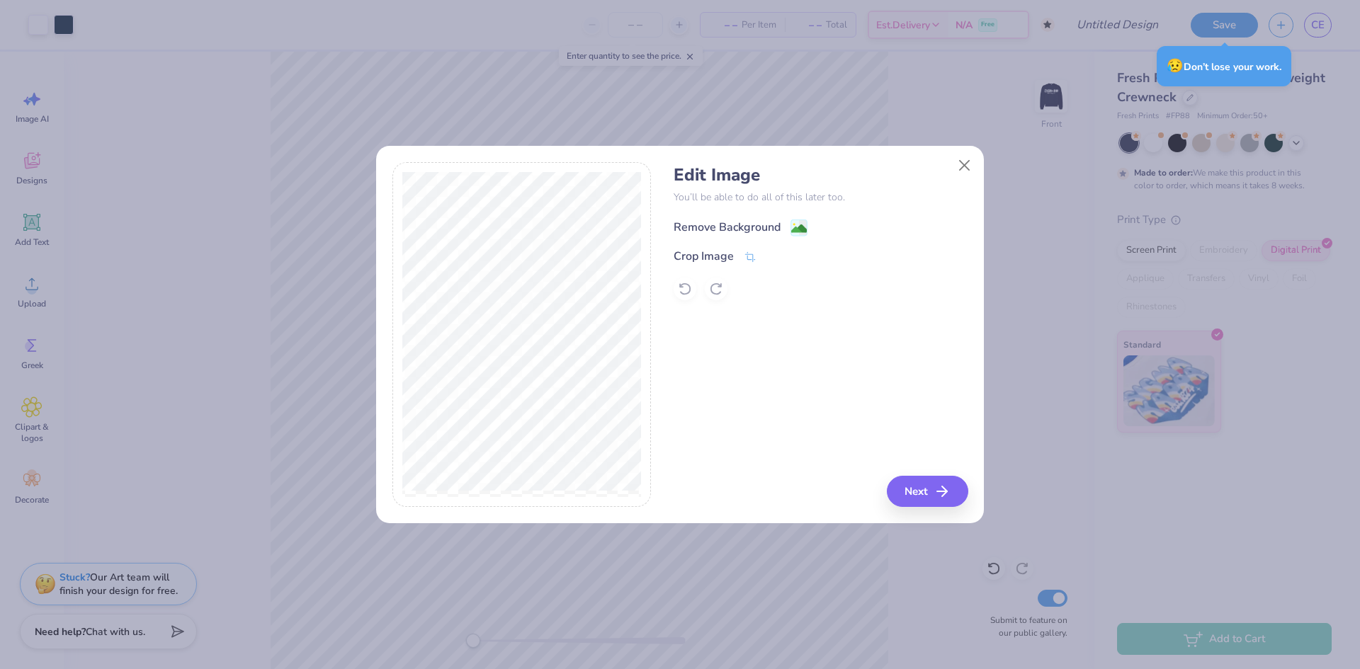
click at [791, 227] on icon at bounding box center [799, 228] width 17 height 17
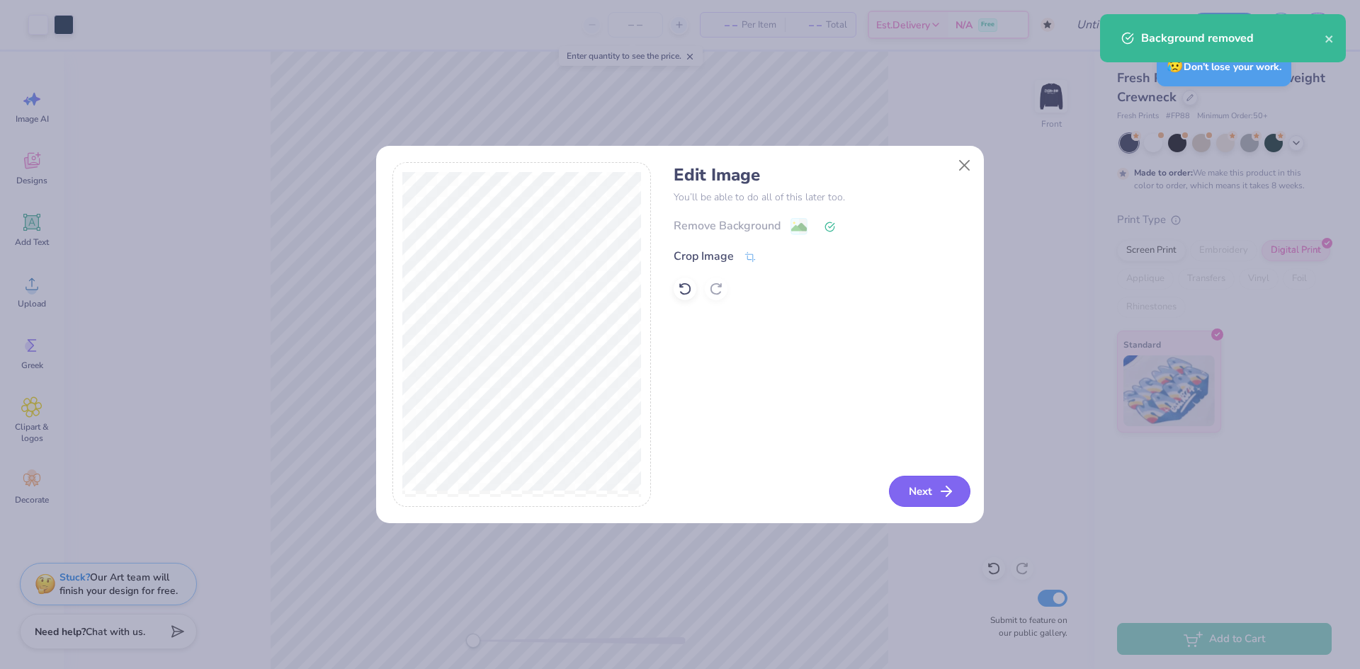
click at [910, 477] on button "Next" at bounding box center [929, 491] width 81 height 31
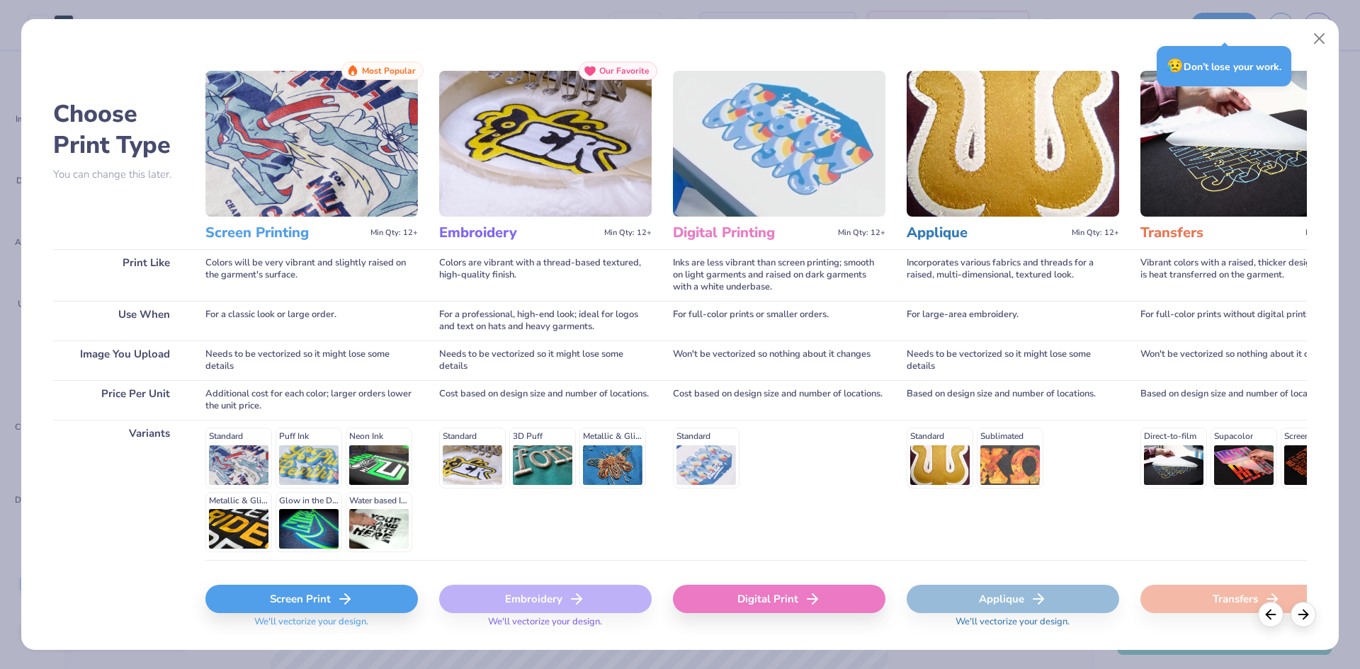
click at [353, 589] on div "Screen Print" at bounding box center [311, 599] width 213 height 28
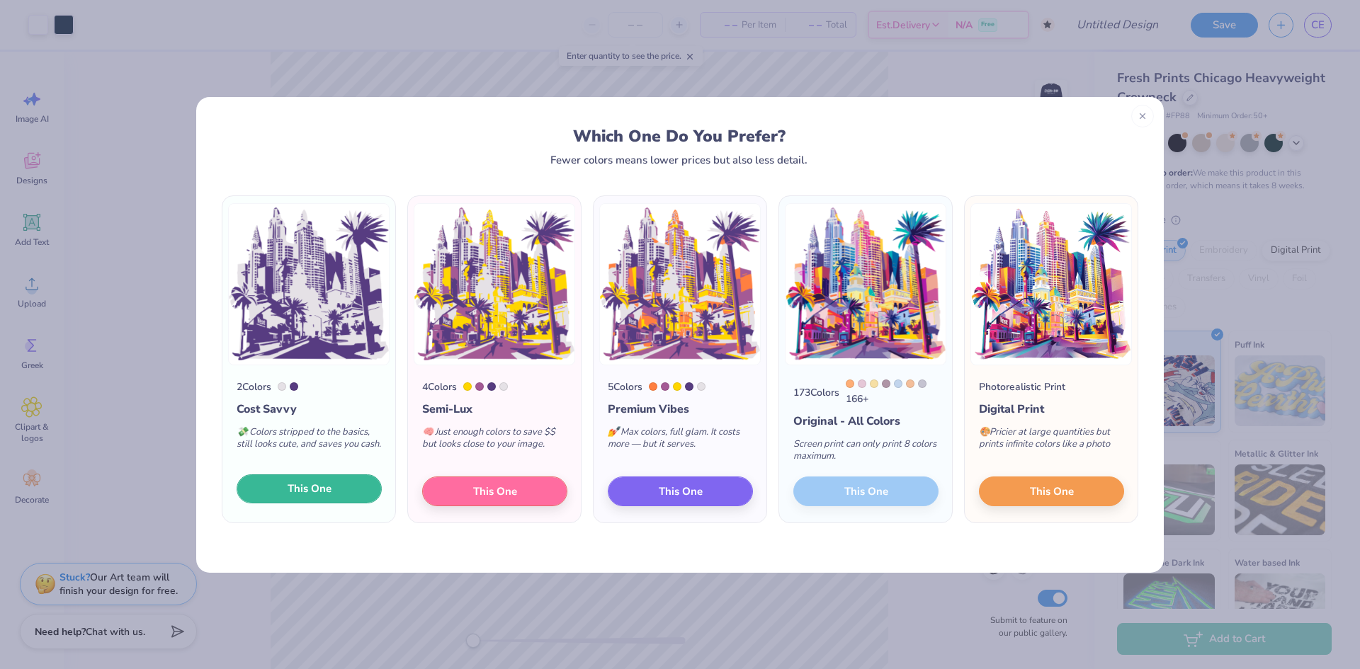
click at [305, 492] on span "This One" at bounding box center [310, 489] width 44 height 16
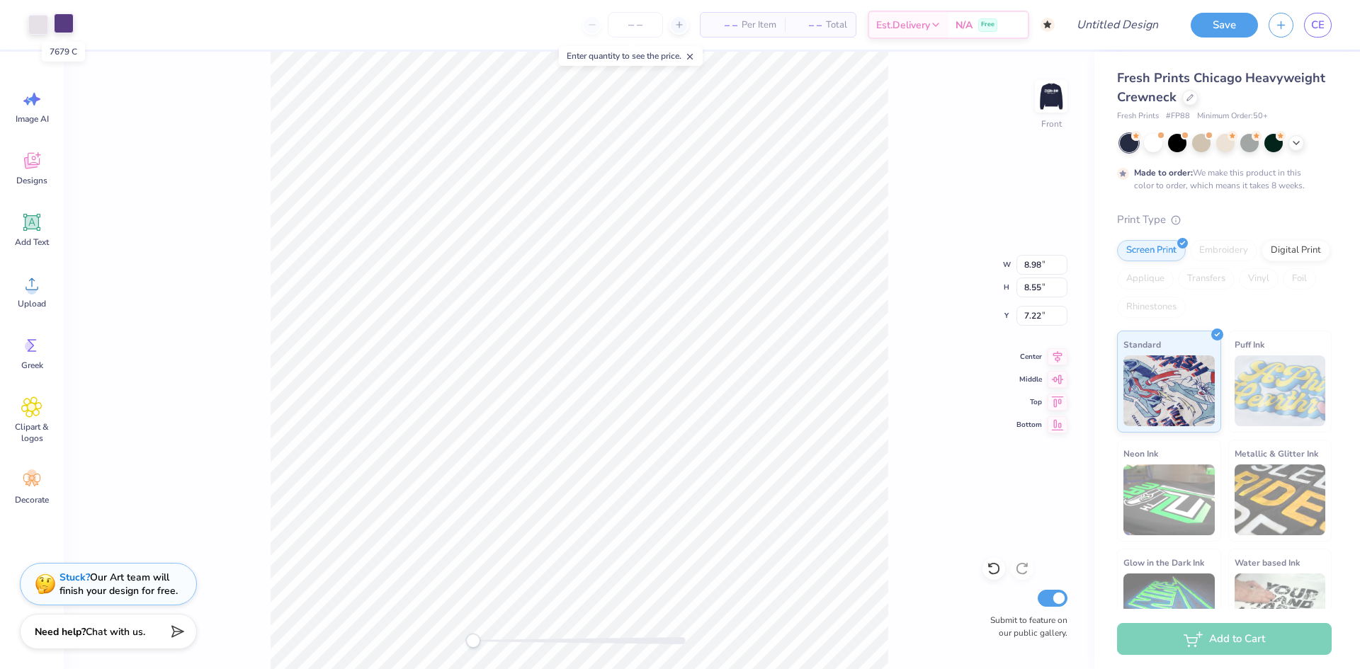
click at [64, 29] on div at bounding box center [64, 23] width 20 height 20
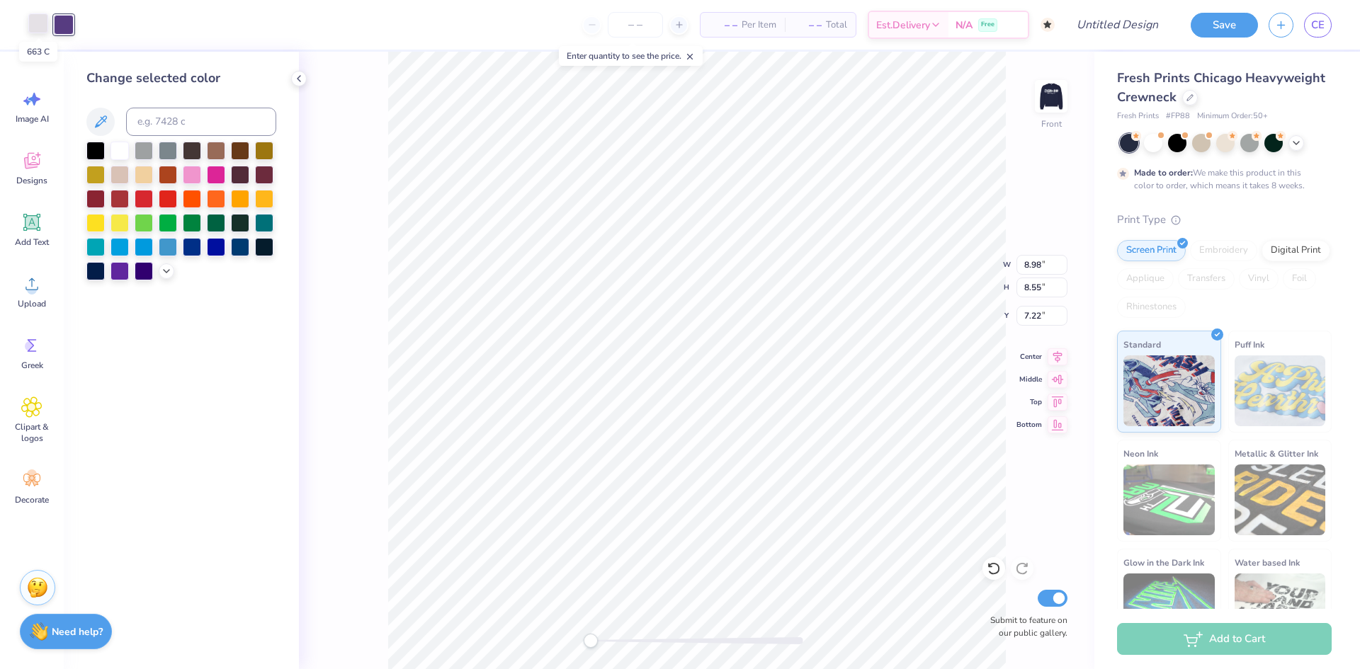
click at [38, 24] on div at bounding box center [38, 23] width 20 height 20
click at [125, 149] on div at bounding box center [120, 149] width 18 height 18
click at [62, 27] on div at bounding box center [64, 23] width 20 height 20
click at [266, 239] on div at bounding box center [264, 246] width 18 height 18
click at [241, 244] on div at bounding box center [240, 246] width 18 height 18
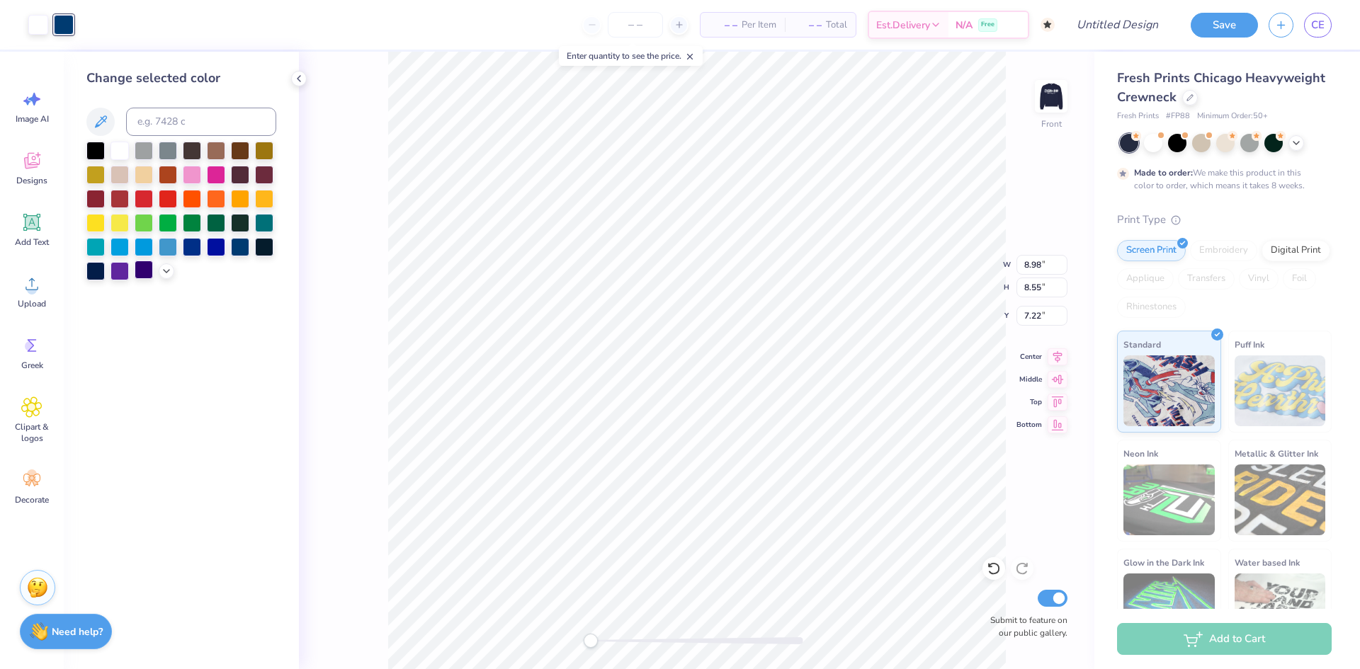
click at [142, 271] on div at bounding box center [144, 270] width 18 height 18
click at [237, 243] on div at bounding box center [240, 246] width 18 height 18
click at [97, 268] on div at bounding box center [95, 270] width 18 height 18
click at [242, 244] on div at bounding box center [240, 246] width 18 height 18
click at [224, 247] on div at bounding box center [216, 246] width 18 height 18
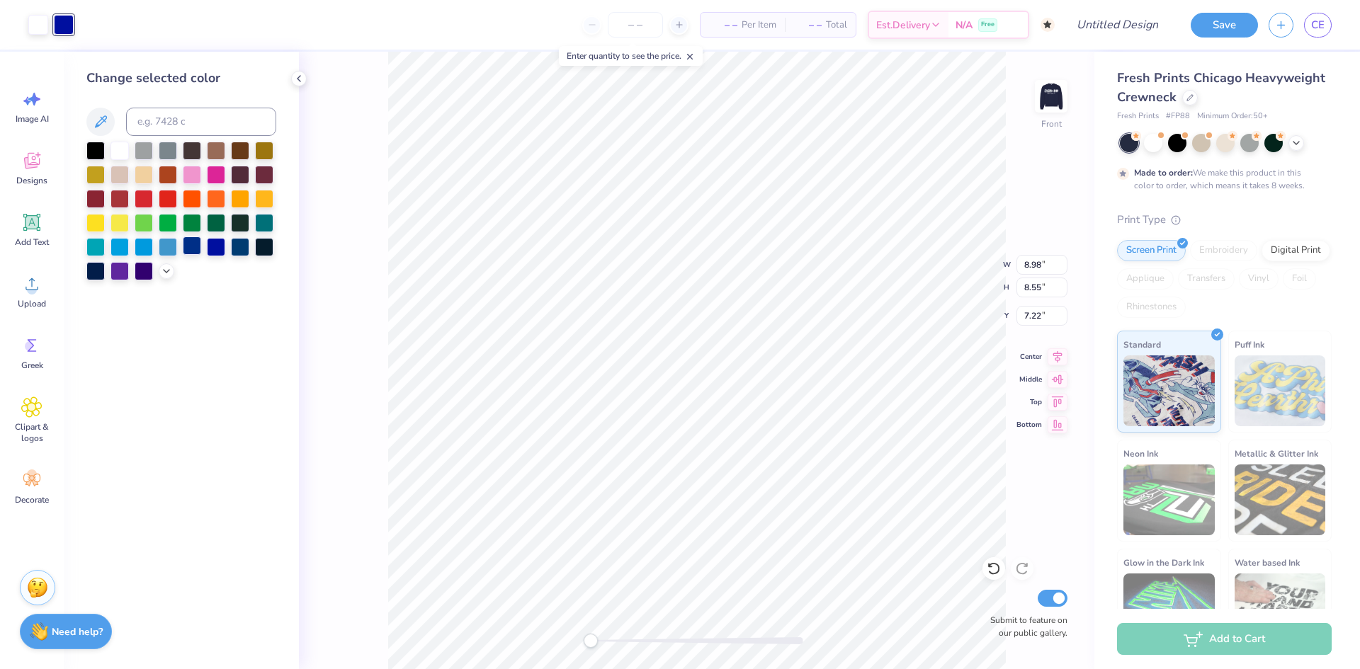
click at [198, 248] on div at bounding box center [192, 246] width 18 height 18
click at [92, 274] on div at bounding box center [95, 270] width 18 height 18
click at [262, 244] on div at bounding box center [264, 246] width 18 height 18
click at [96, 273] on div at bounding box center [95, 270] width 18 height 18
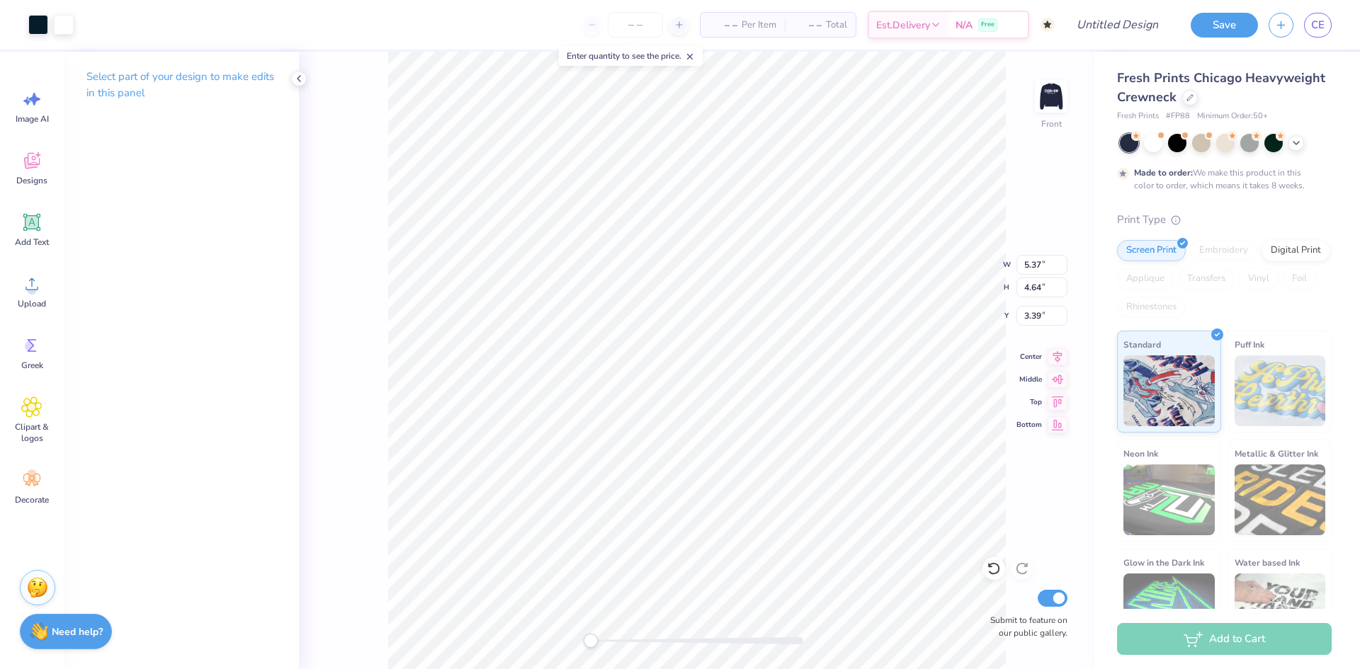
type input "5.37"
type input "4.64"
type input "3.39"
type input "7.38"
type input "7.03"
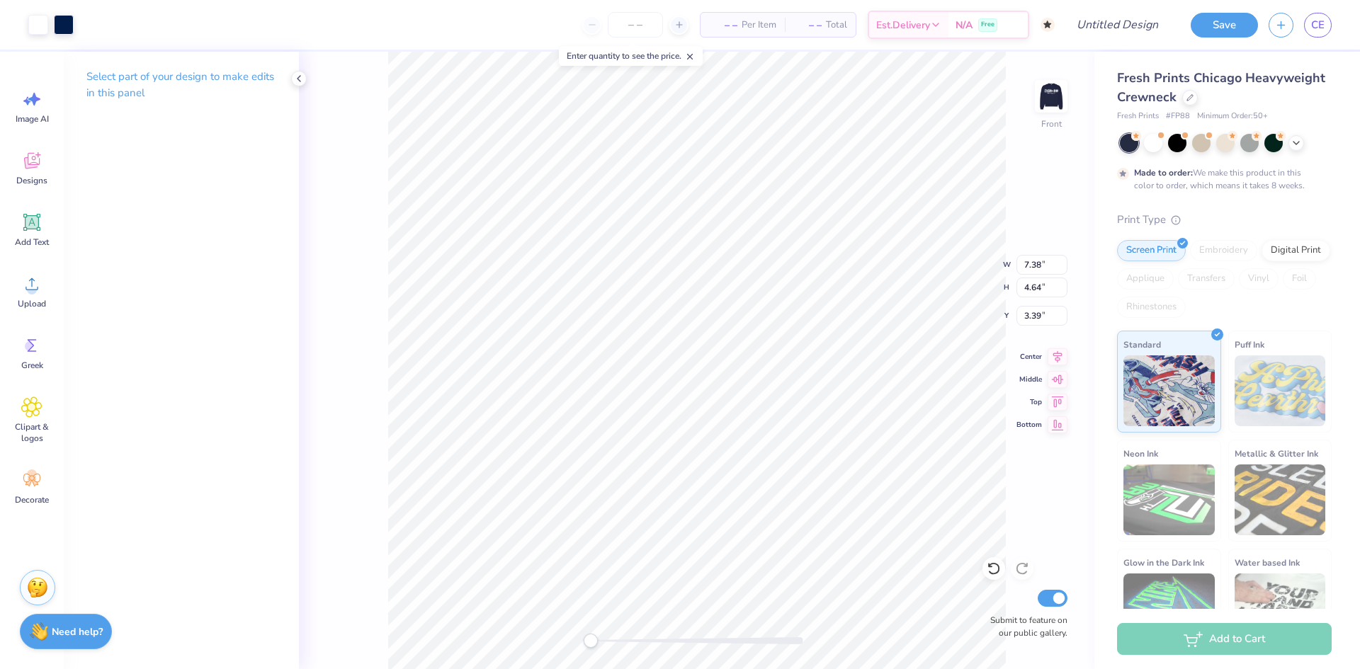
type input "8.73"
type input "4.52"
type input "5.12"
type input "9.56"
click at [40, 423] on span "Clipart & logos" at bounding box center [32, 432] width 47 height 23
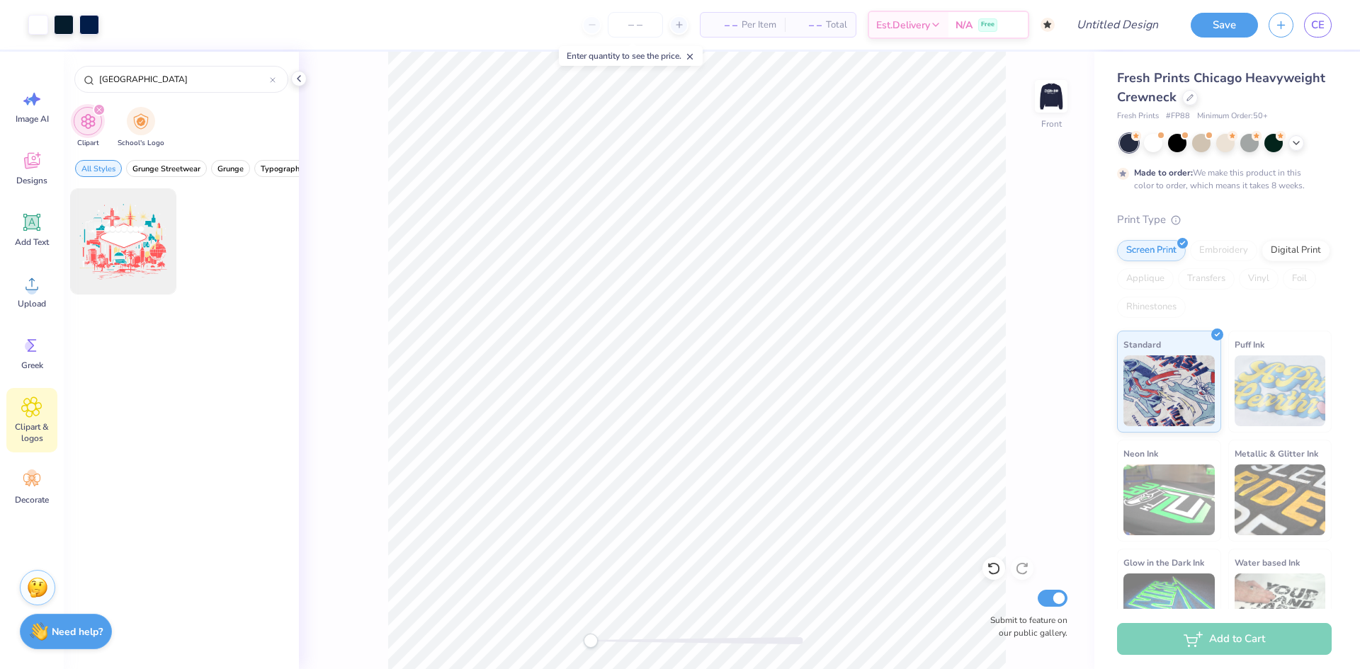
type input "Las Vegas"
click at [24, 315] on div "Upload" at bounding box center [31, 291] width 51 height 53
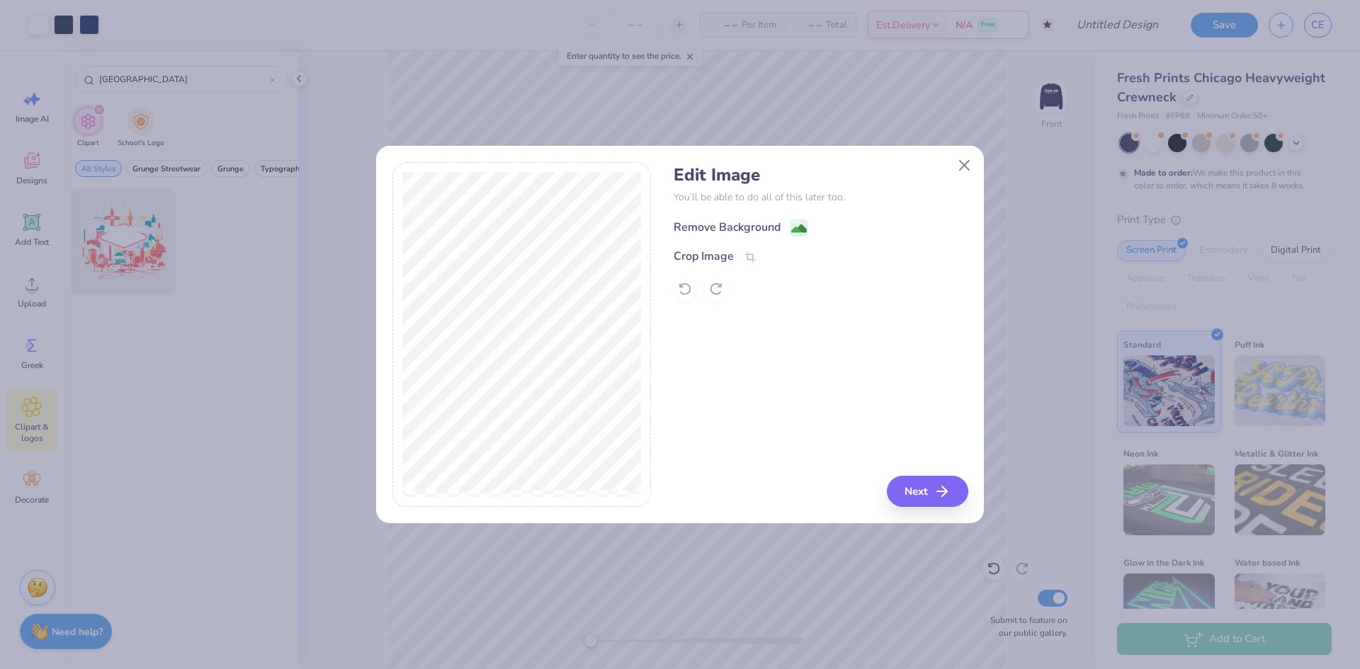
click at [791, 229] on icon at bounding box center [799, 228] width 17 height 17
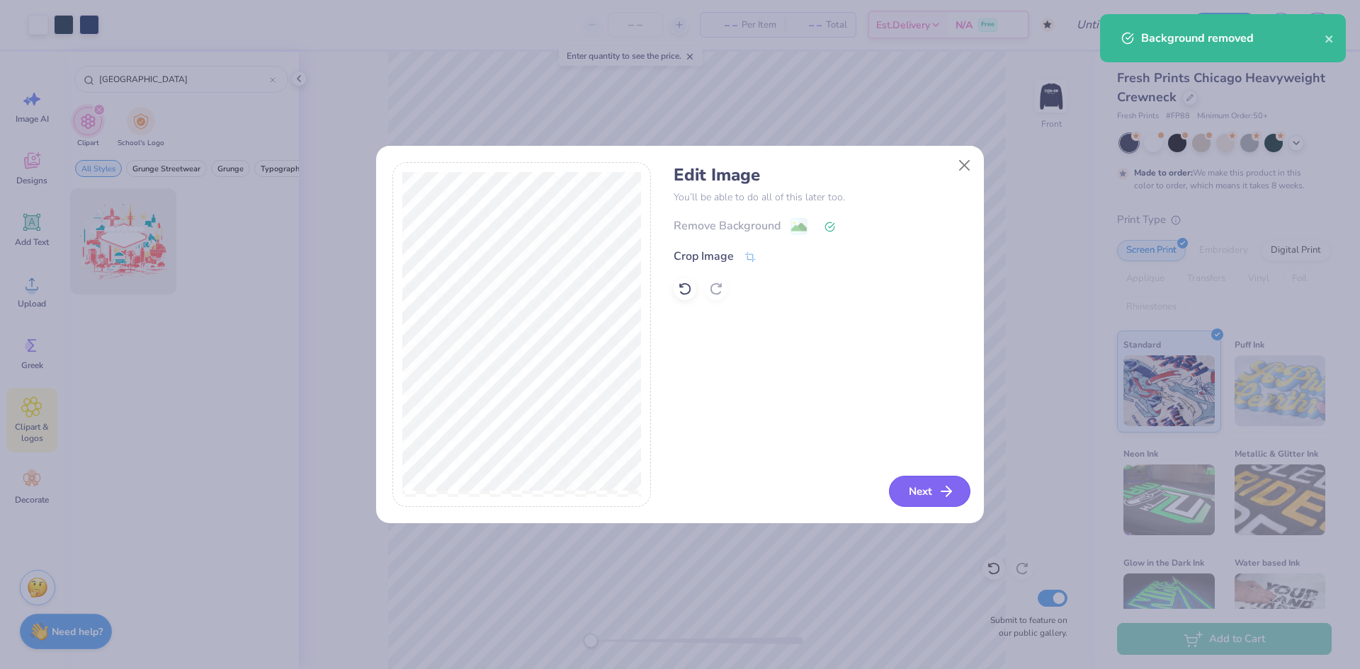
click at [923, 492] on button "Next" at bounding box center [929, 491] width 81 height 31
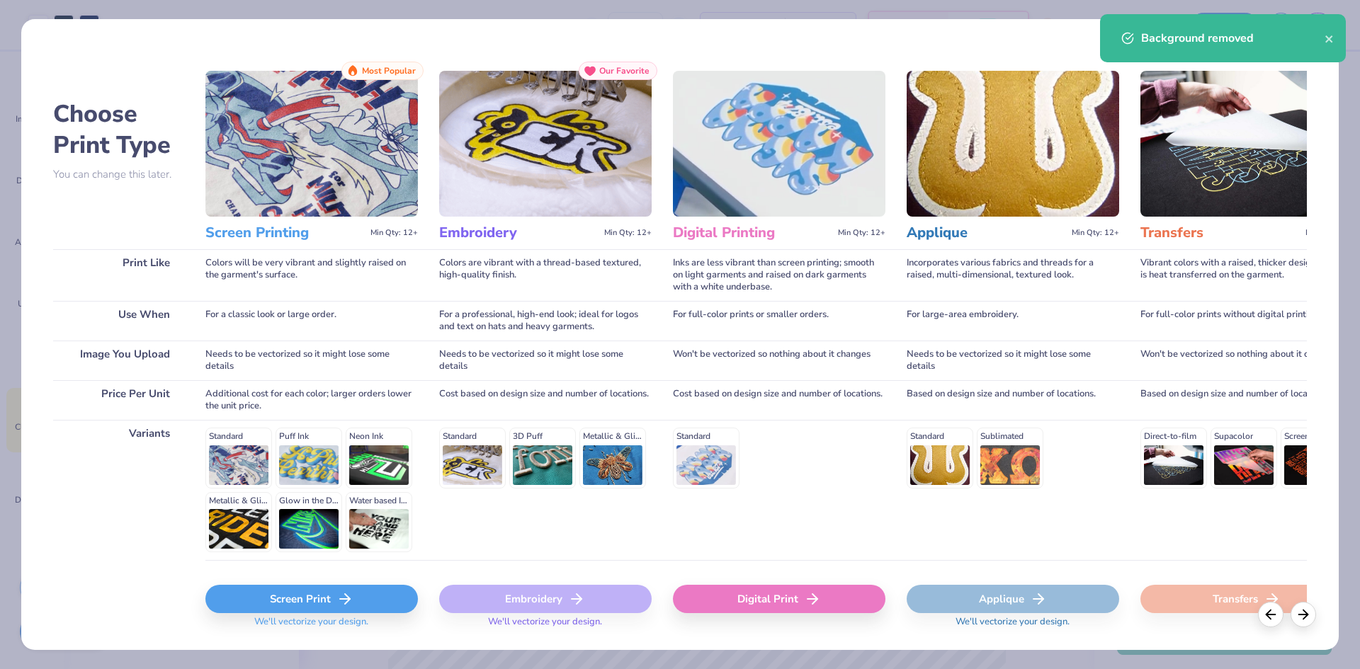
click at [336, 592] on icon at bounding box center [344, 599] width 17 height 17
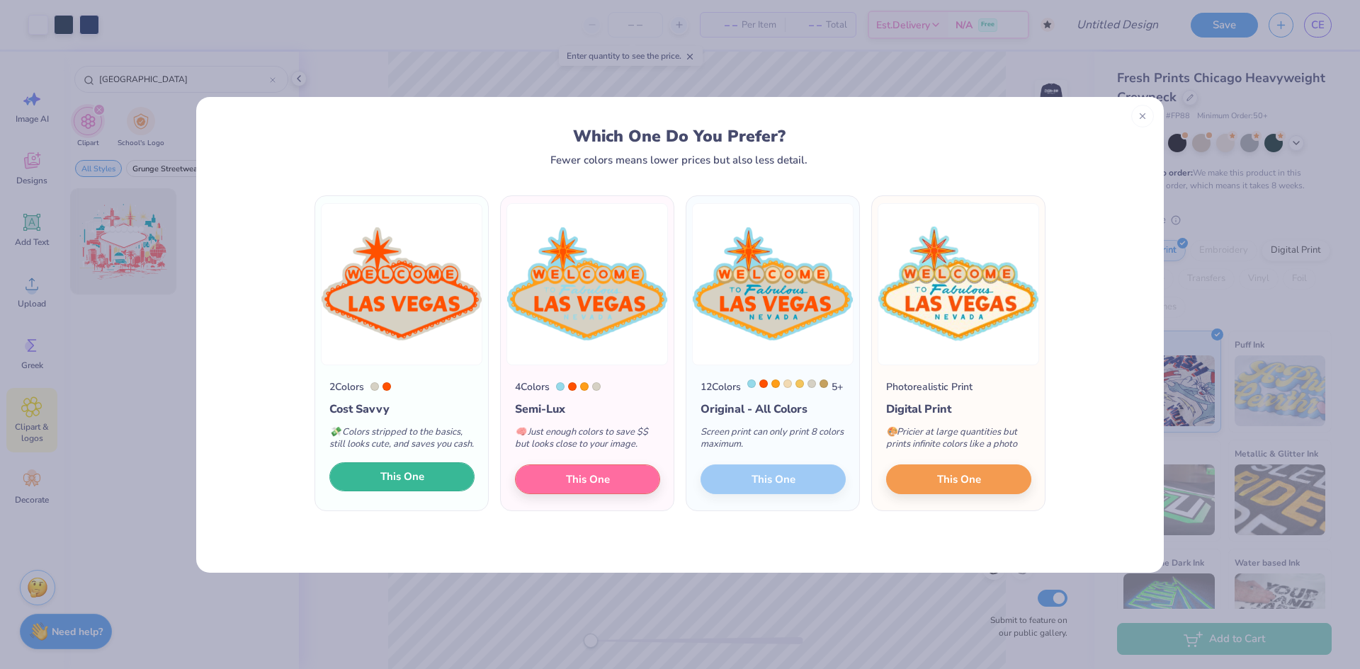
click at [390, 492] on button "This One" at bounding box center [401, 478] width 145 height 30
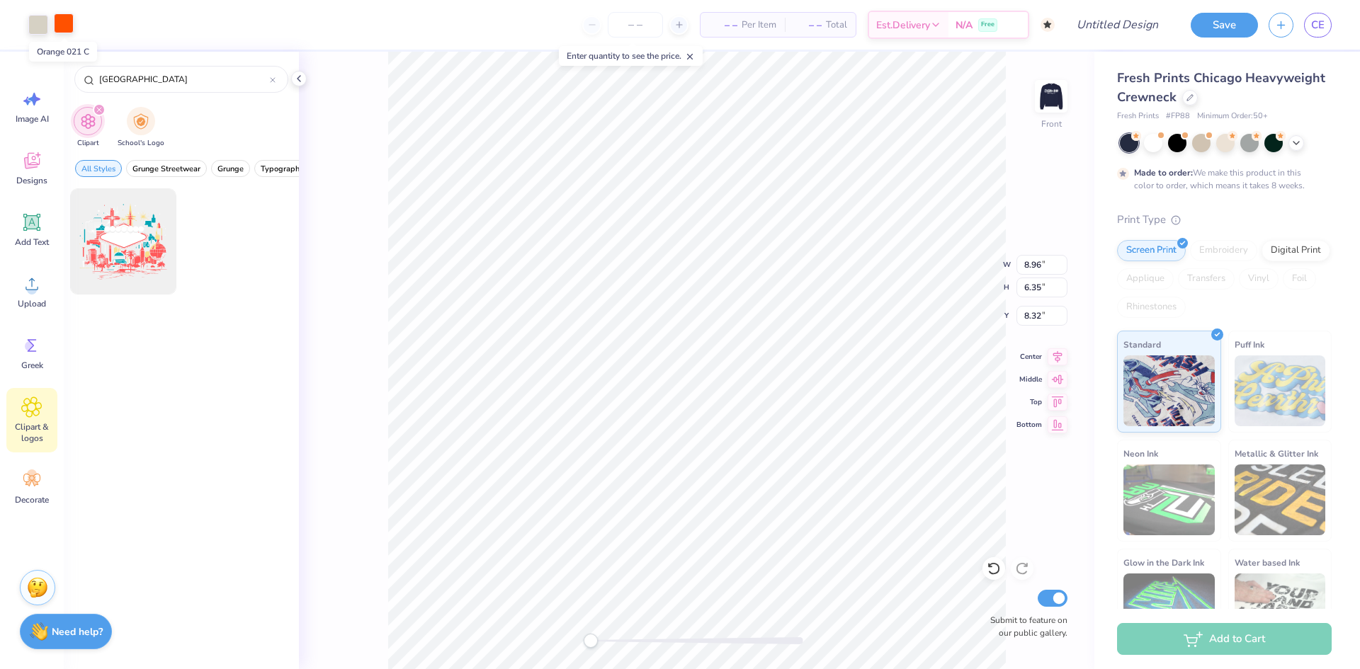
click at [59, 24] on div at bounding box center [64, 23] width 20 height 20
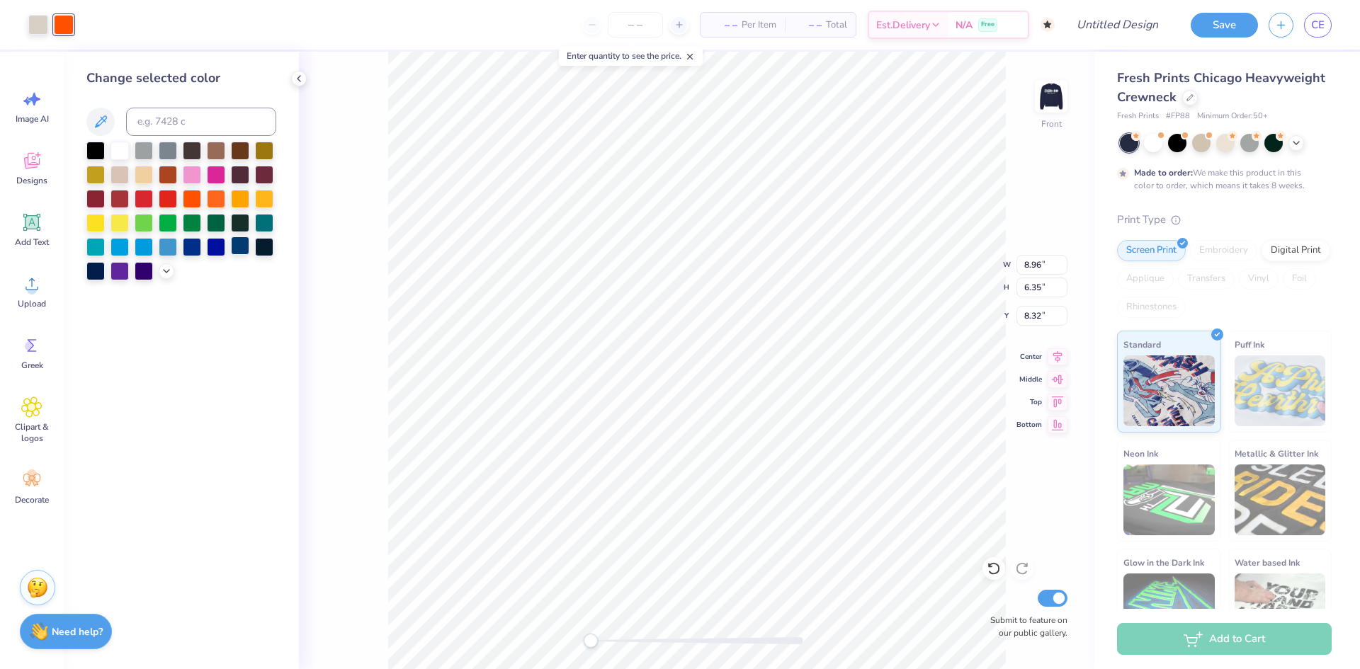
click at [244, 249] on div at bounding box center [240, 246] width 18 height 18
click at [261, 250] on div at bounding box center [264, 246] width 18 height 18
click at [241, 249] on div at bounding box center [240, 246] width 18 height 18
click at [96, 271] on div at bounding box center [95, 270] width 18 height 18
click at [125, 152] on div at bounding box center [120, 149] width 18 height 18
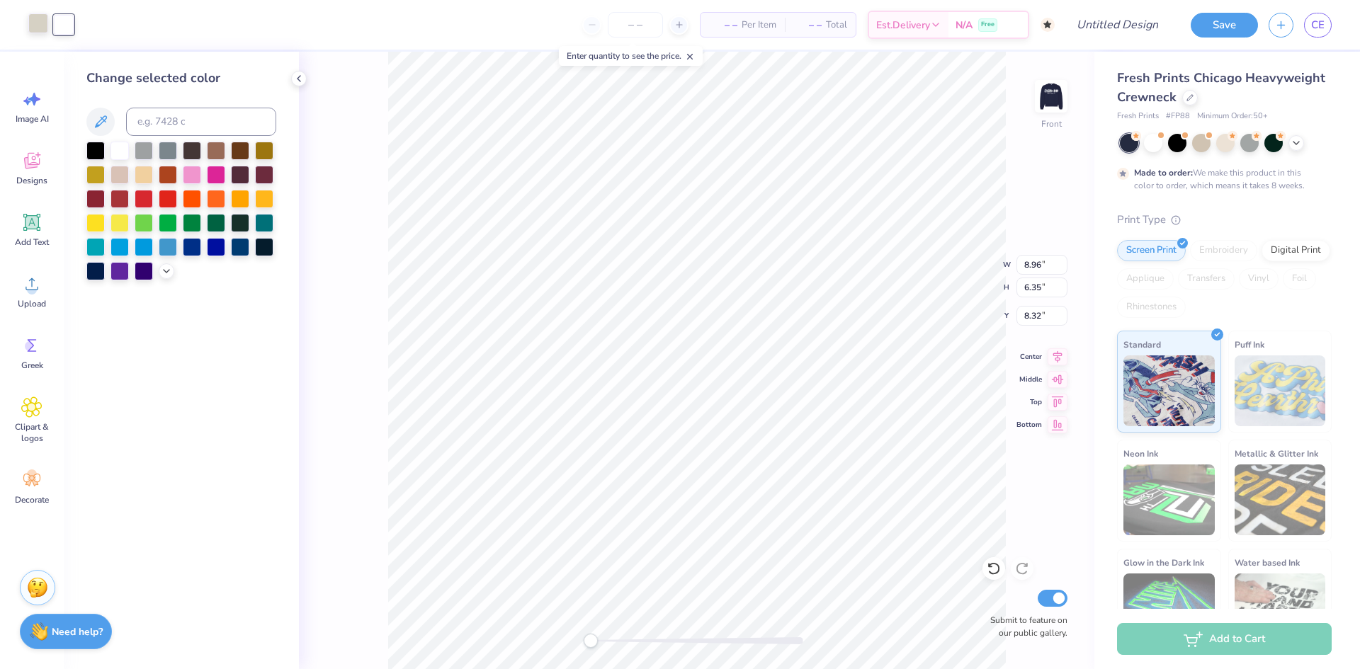
click at [42, 29] on div at bounding box center [38, 23] width 20 height 20
click at [265, 244] on div at bounding box center [264, 246] width 18 height 18
click at [239, 247] on div at bounding box center [240, 246] width 18 height 18
click at [99, 271] on div at bounding box center [95, 270] width 18 height 18
click at [56, 24] on div at bounding box center [64, 23] width 20 height 20
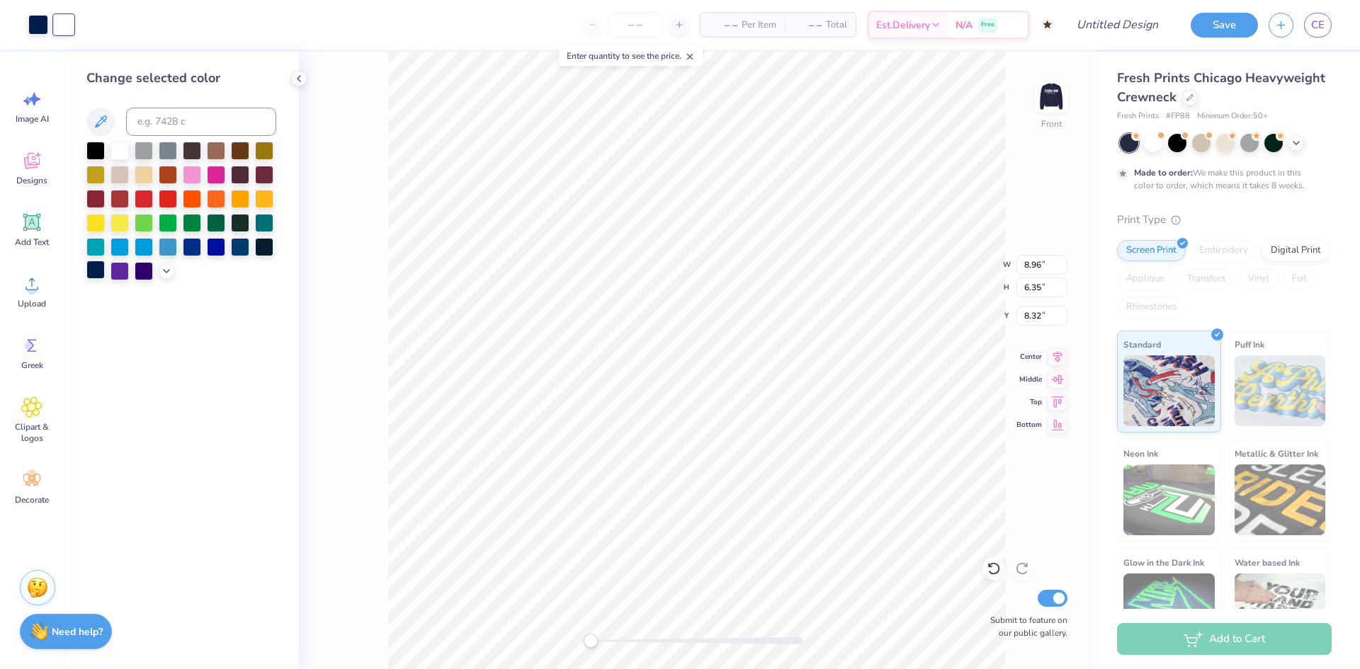
click at [95, 267] on div at bounding box center [95, 270] width 18 height 18
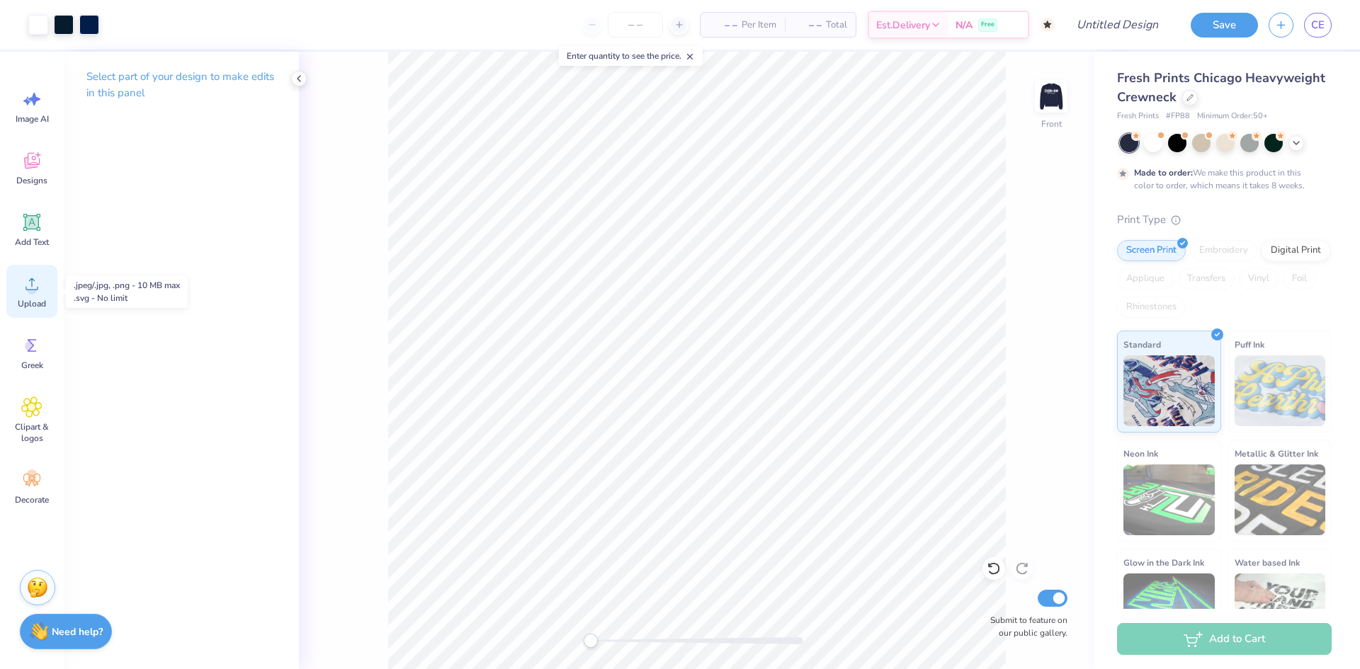
click at [30, 304] on span "Upload" at bounding box center [32, 303] width 28 height 11
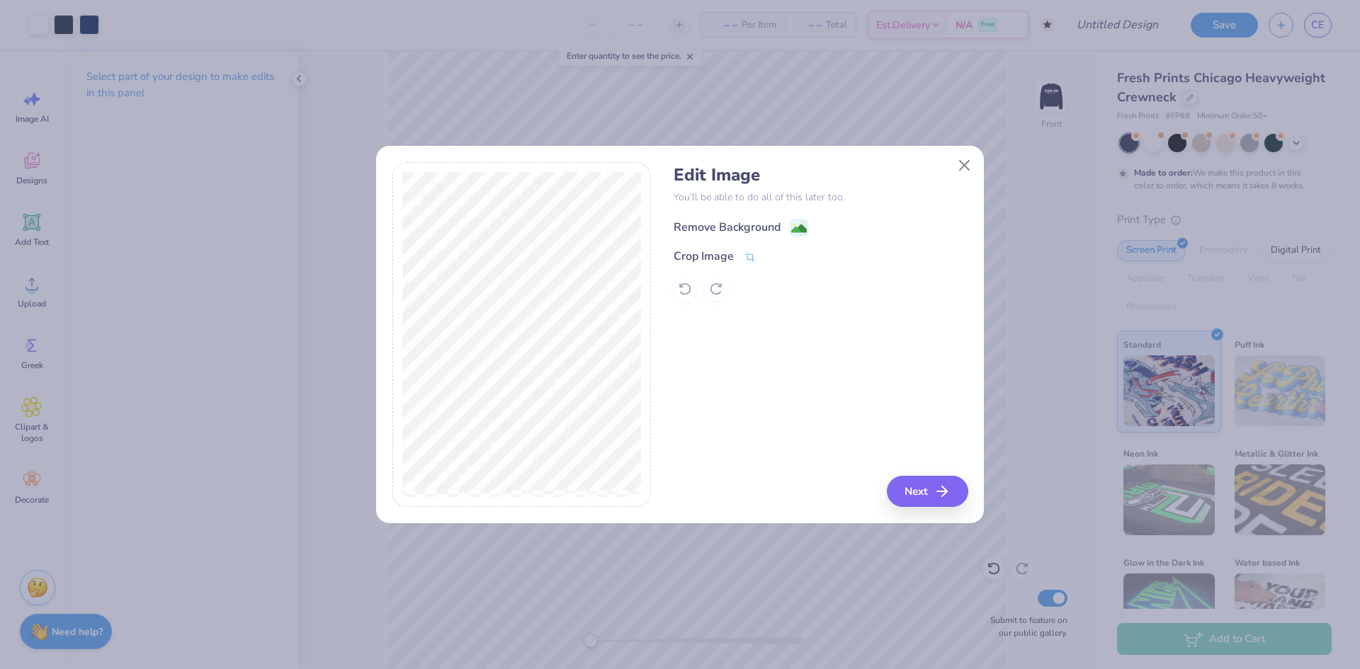
click at [793, 230] on image at bounding box center [799, 229] width 16 height 16
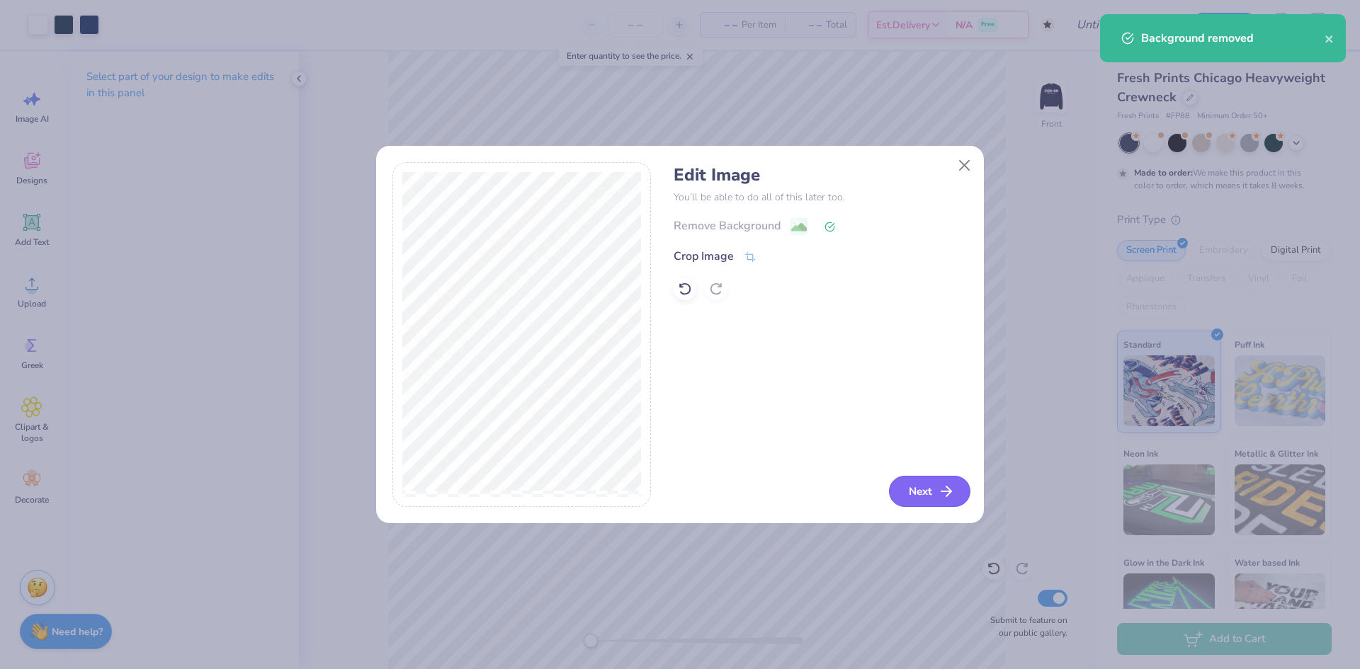
click at [936, 485] on button "Next" at bounding box center [929, 491] width 81 height 31
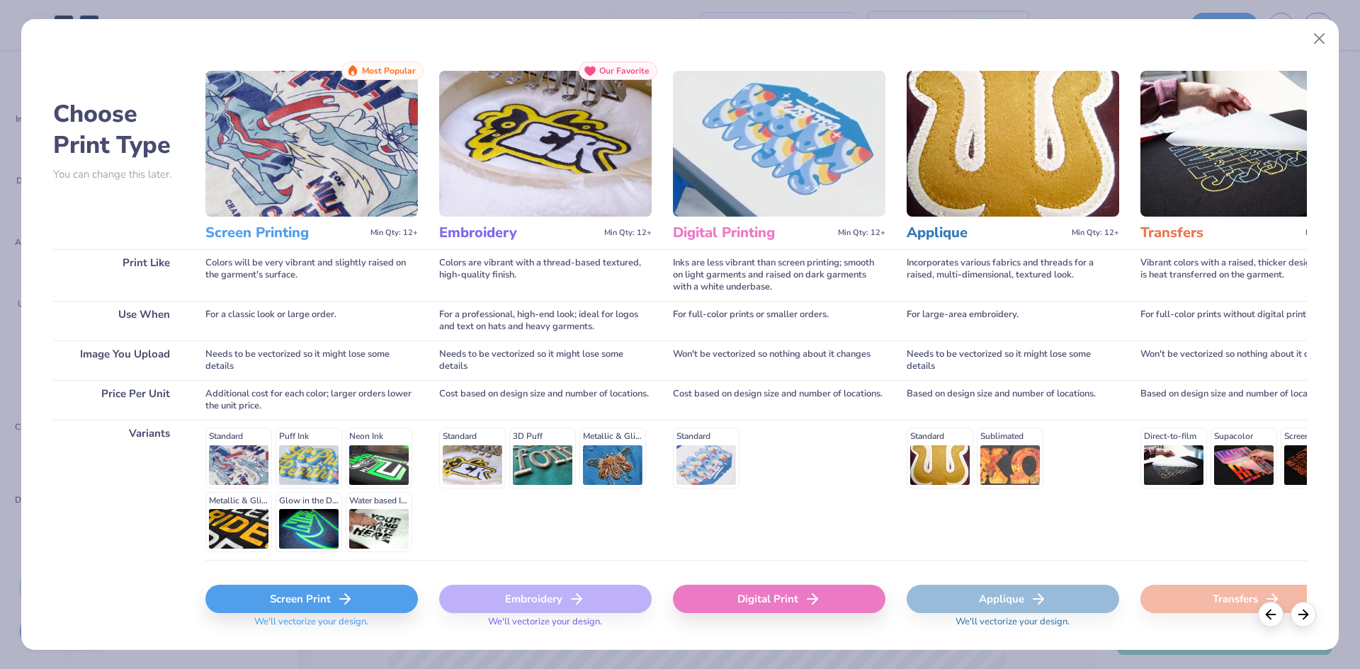
click at [302, 593] on div "Screen Print" at bounding box center [311, 599] width 213 height 28
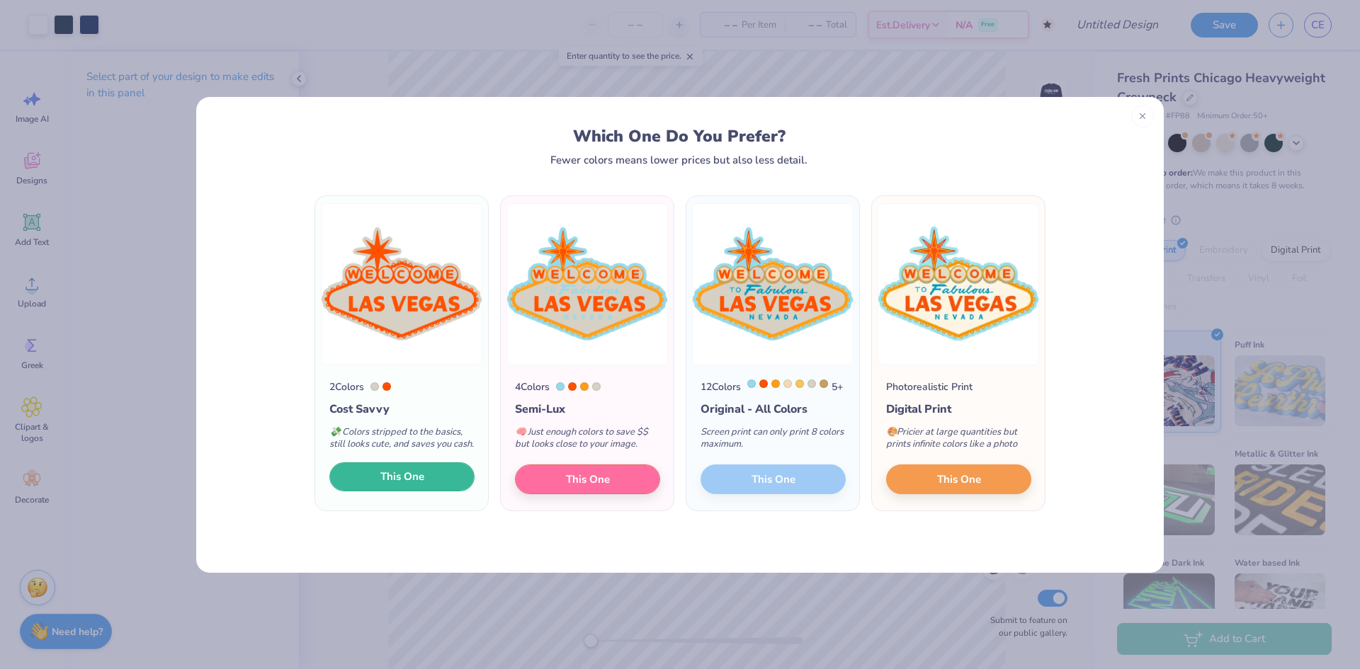
click at [413, 485] on span "This One" at bounding box center [402, 477] width 44 height 16
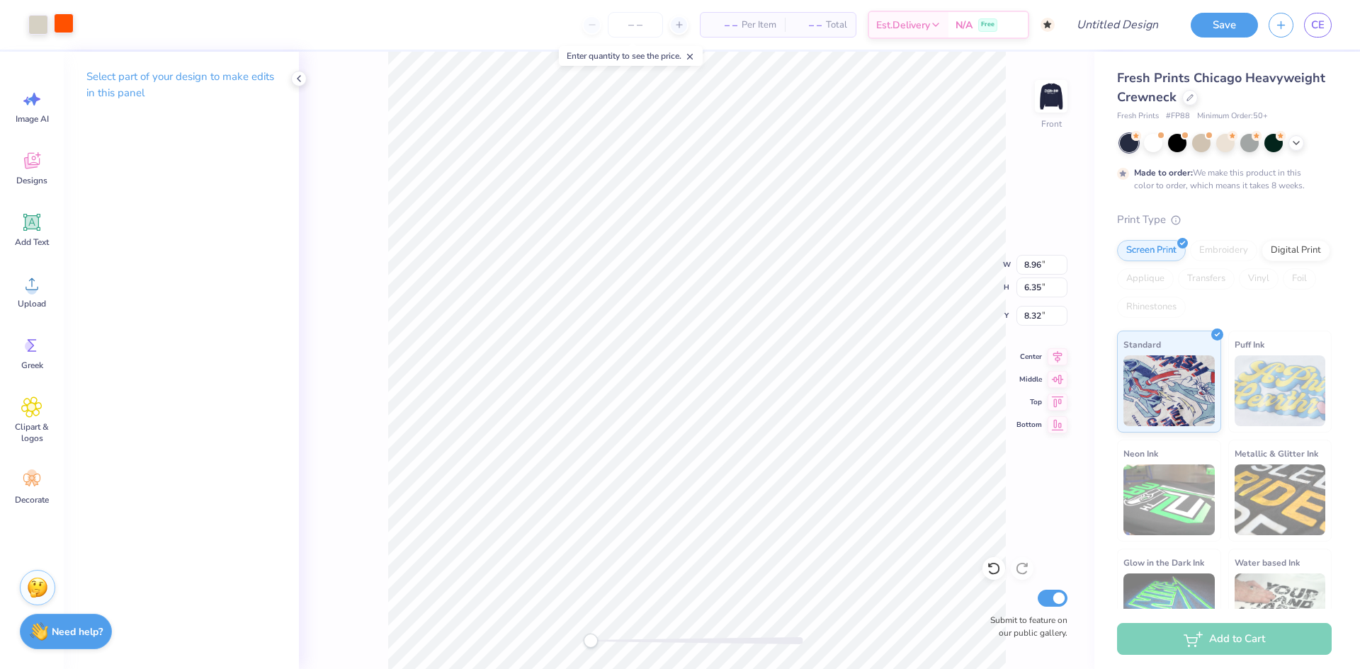
click at [70, 33] on div at bounding box center [64, 23] width 20 height 20
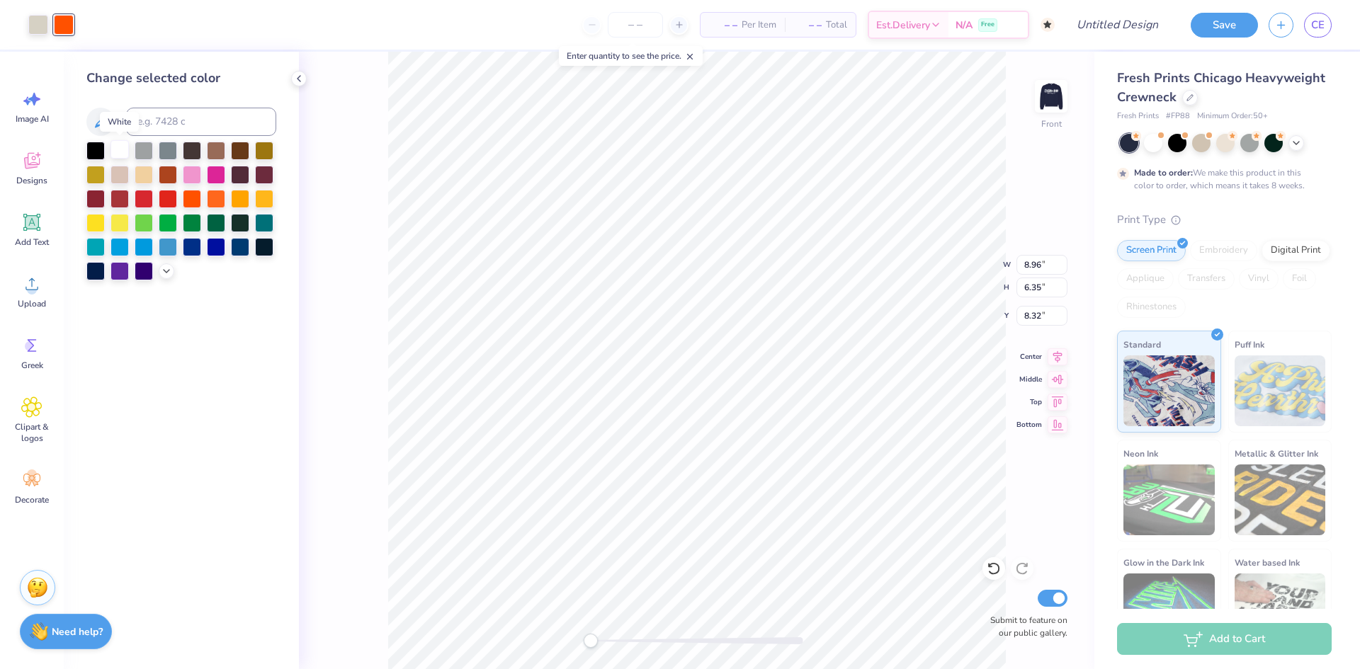
click at [113, 147] on div at bounding box center [120, 149] width 18 height 18
click at [45, 29] on div at bounding box center [38, 23] width 20 height 20
click at [63, 29] on div at bounding box center [64, 23] width 20 height 20
click at [98, 273] on div at bounding box center [95, 270] width 18 height 18
click at [40, 21] on div at bounding box center [38, 23] width 20 height 20
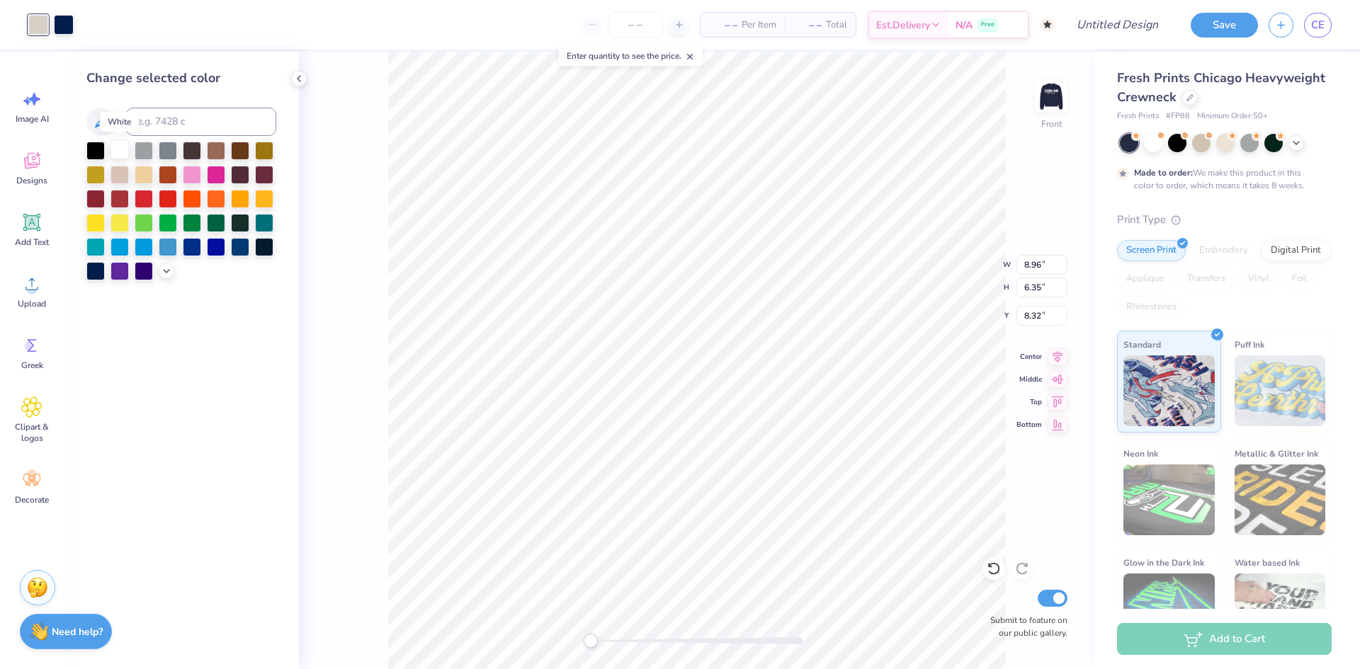
click at [123, 145] on div at bounding box center [120, 149] width 18 height 18
type input "1.49"
type input "2.06"
type input "4.28"
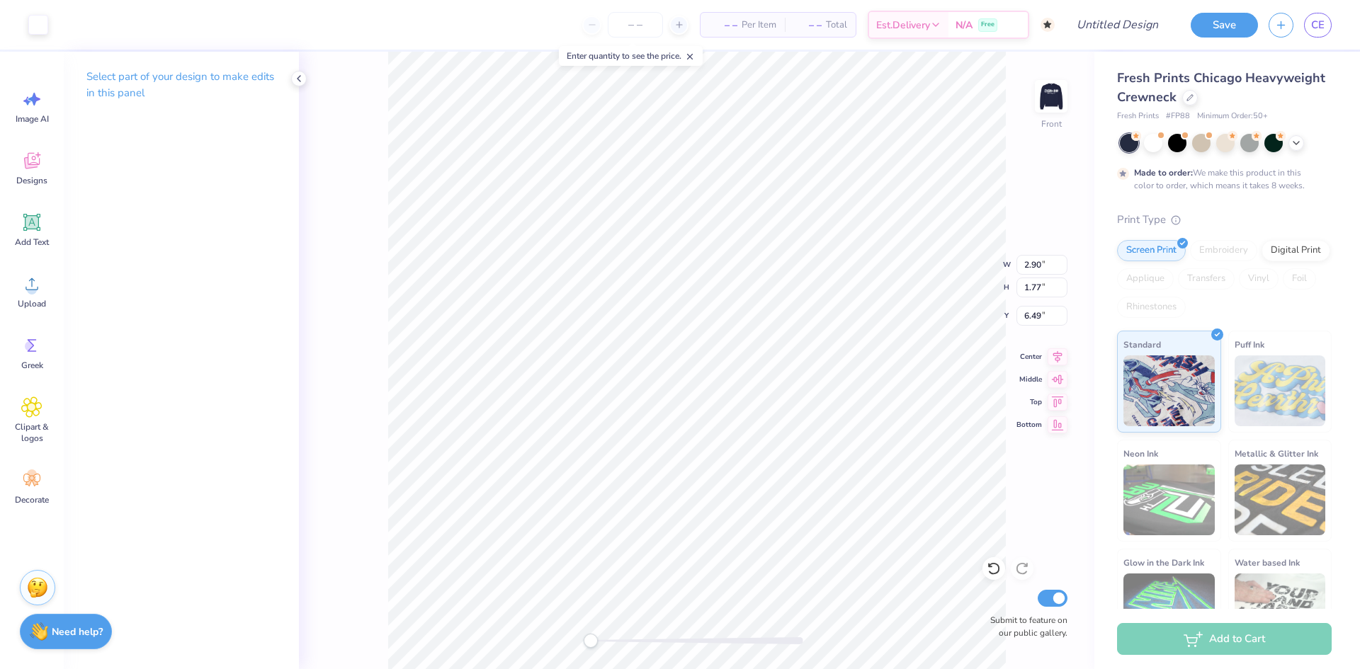
type input "2.90"
type input "1.77"
click at [32, 419] on div "Clipart & logos" at bounding box center [31, 420] width 51 height 64
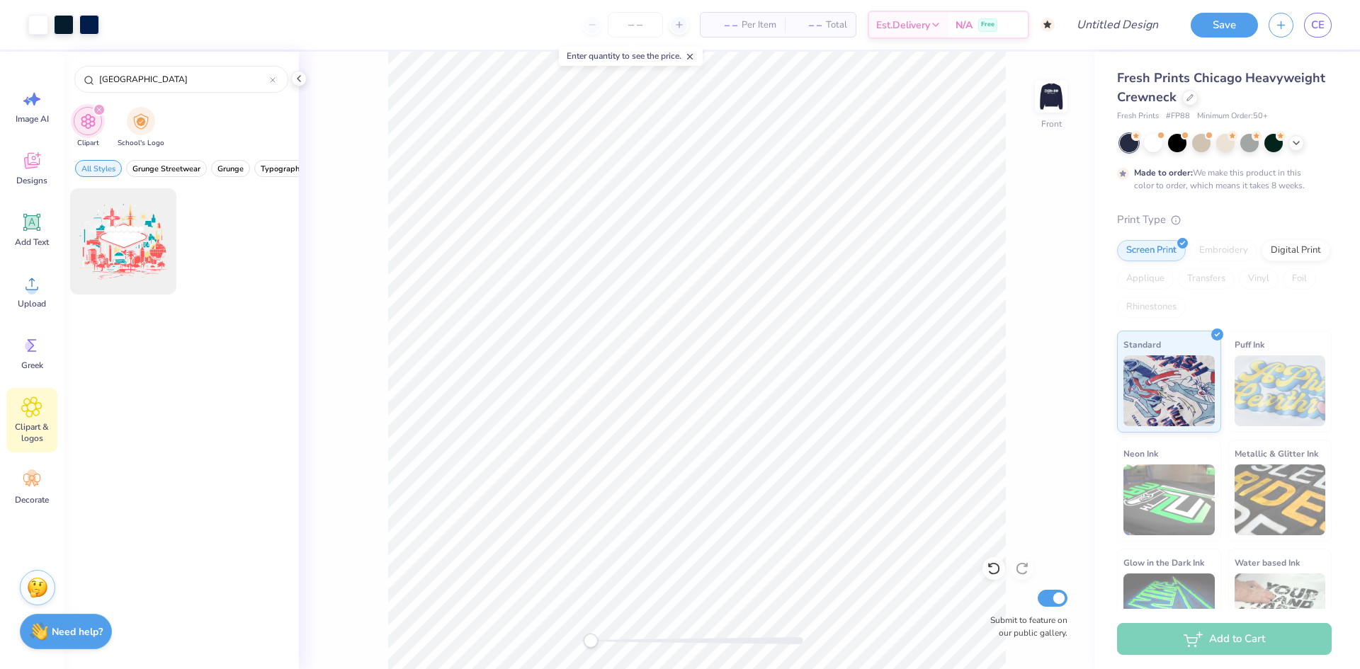
drag, startPoint x: 143, startPoint y: 84, endPoint x: 1, endPoint y: 75, distance: 141.9
click at [1, 75] on div "Art colors – – Per Item – – Total Est. Delivery N/A Free Design Title Save CE I…" at bounding box center [680, 334] width 1360 height 669
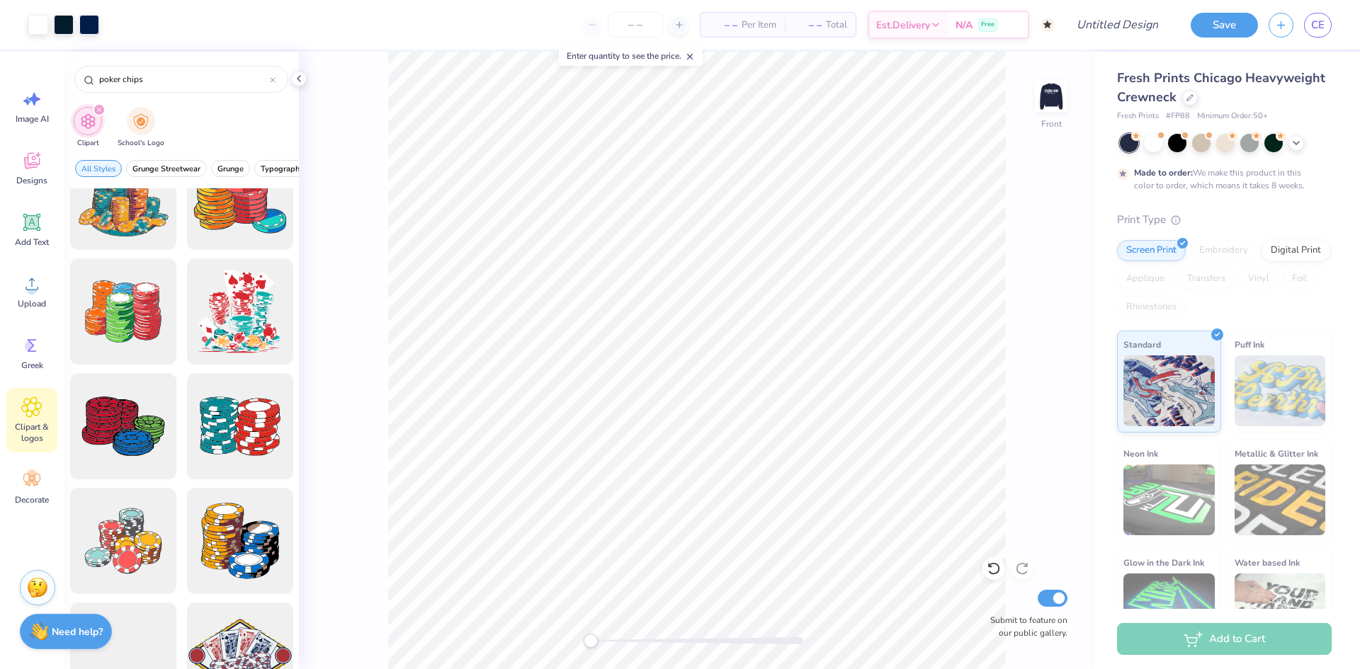
scroll to position [0, 0]
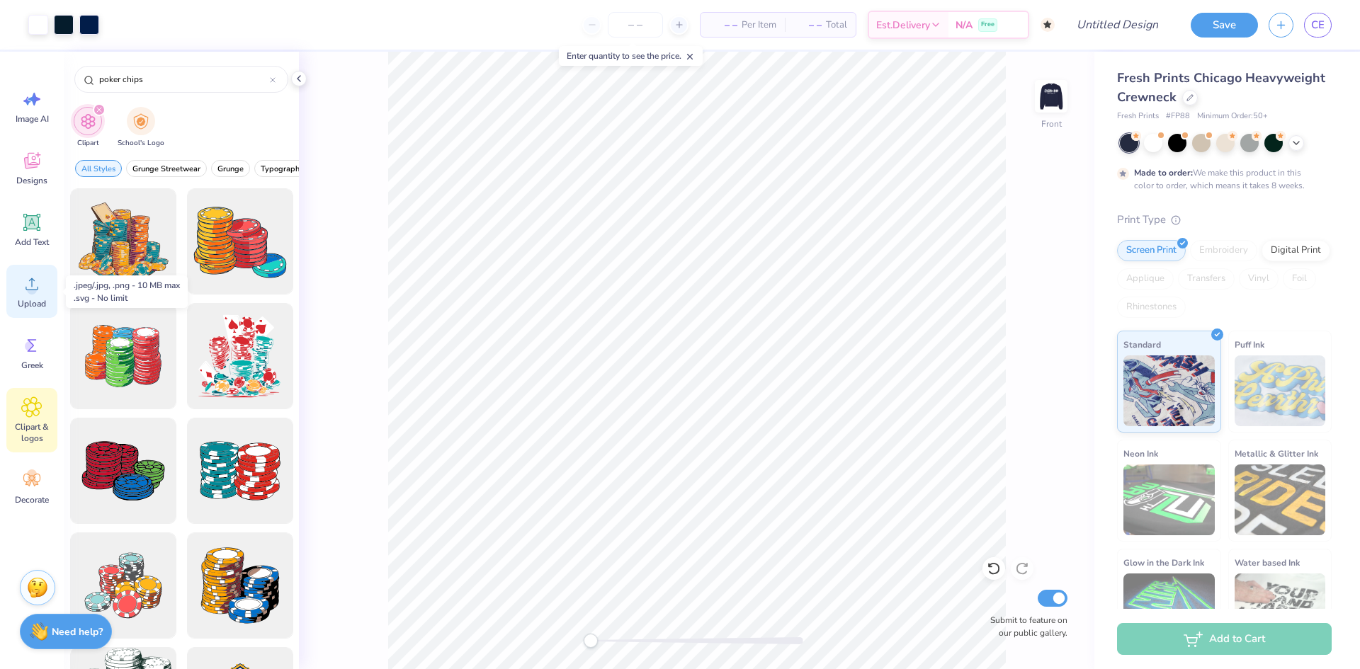
click at [40, 296] on div "Upload" at bounding box center [31, 291] width 51 height 53
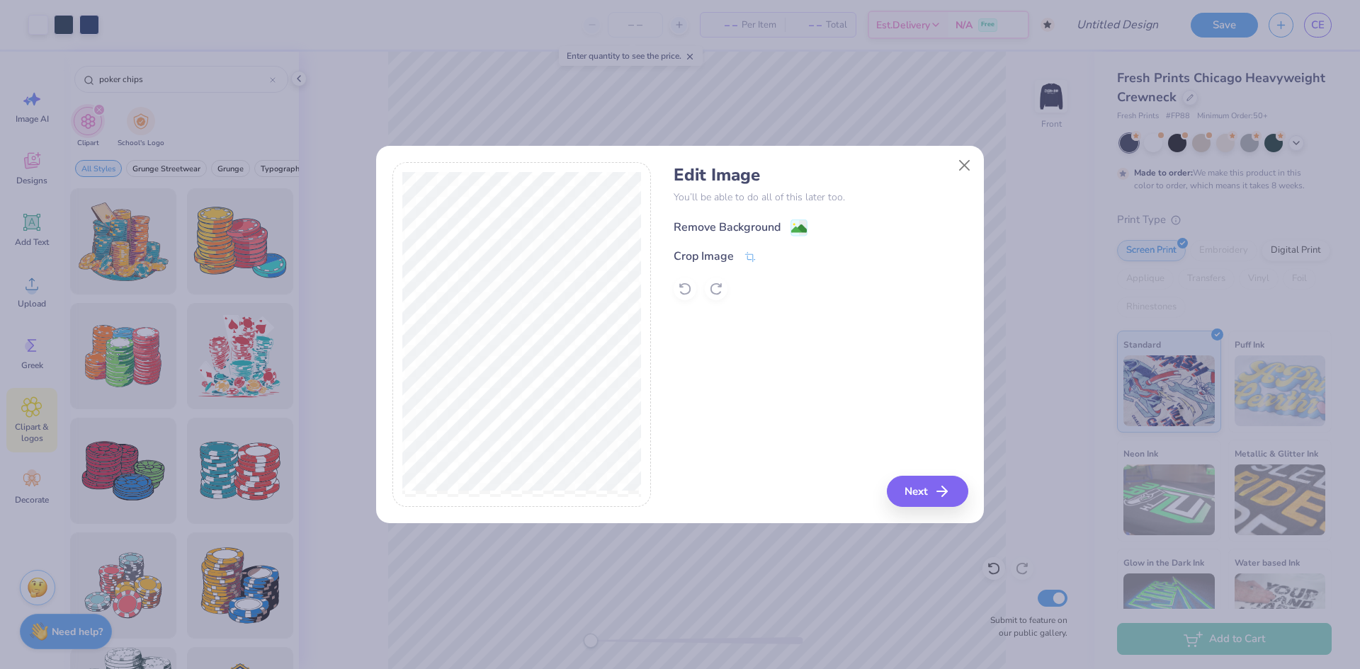
click at [765, 227] on div "Remove Background" at bounding box center [727, 227] width 107 height 17
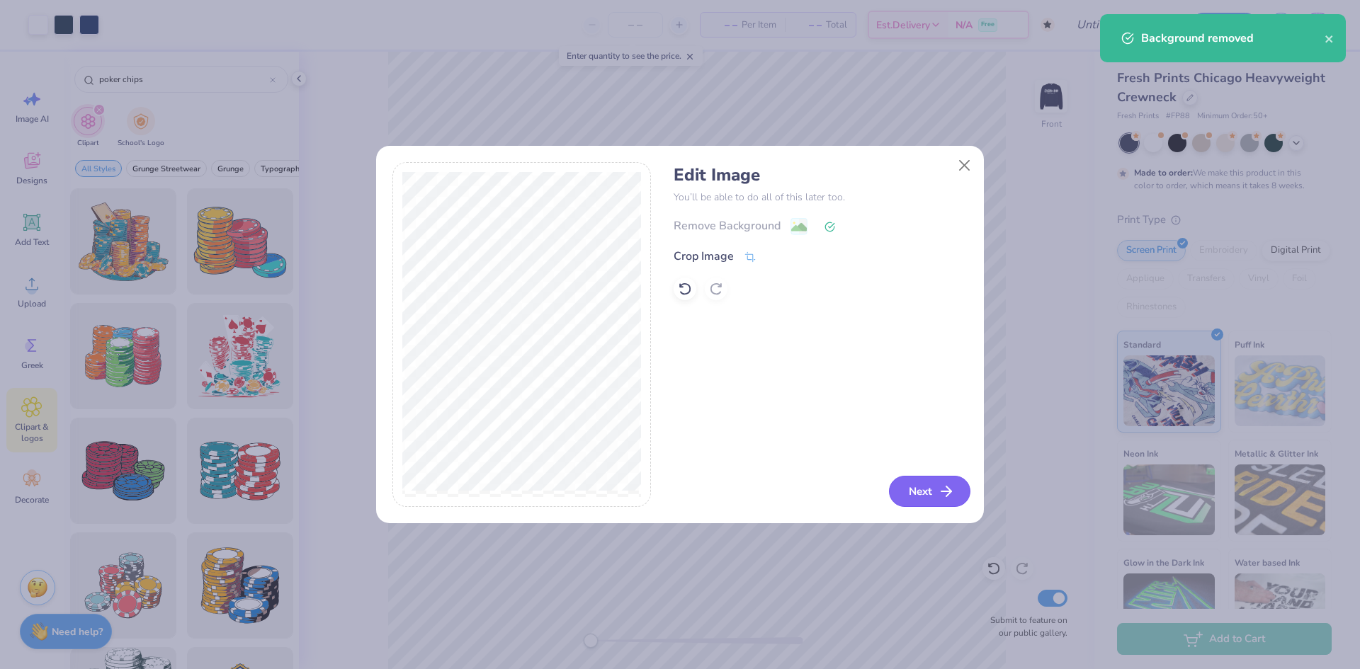
click at [911, 492] on button "Next" at bounding box center [929, 491] width 81 height 31
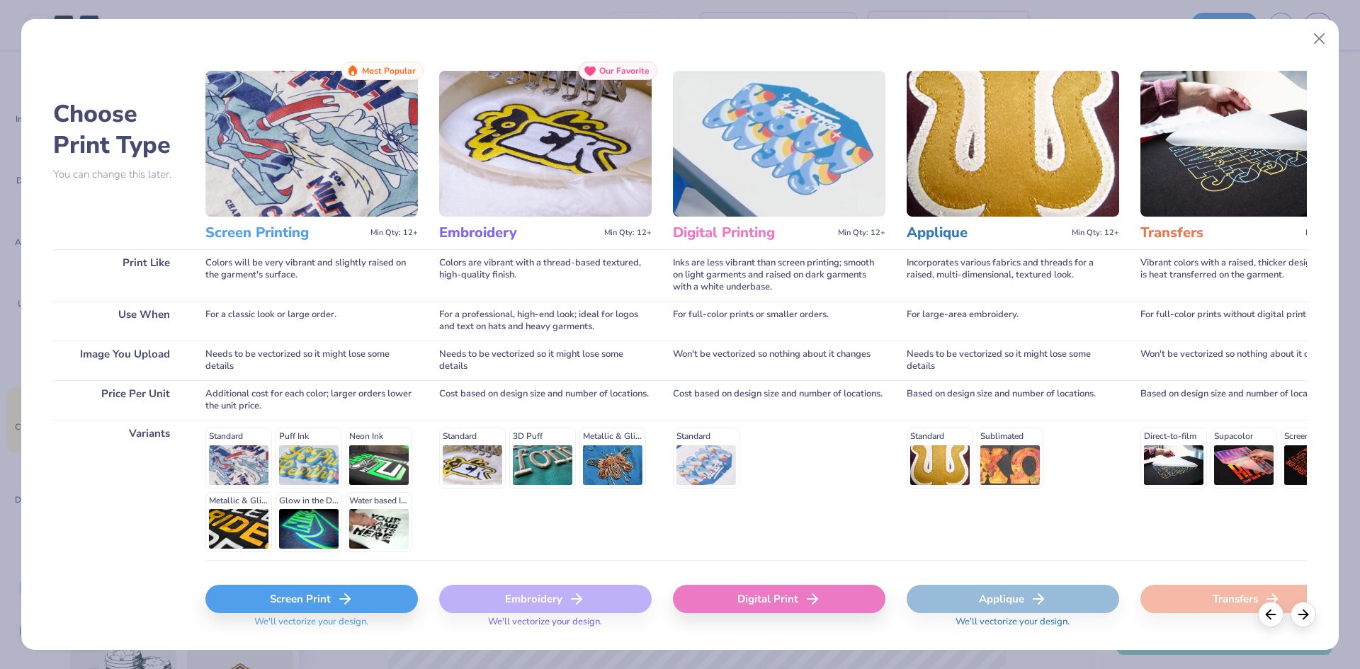
click at [372, 594] on div "Screen Print" at bounding box center [311, 599] width 213 height 28
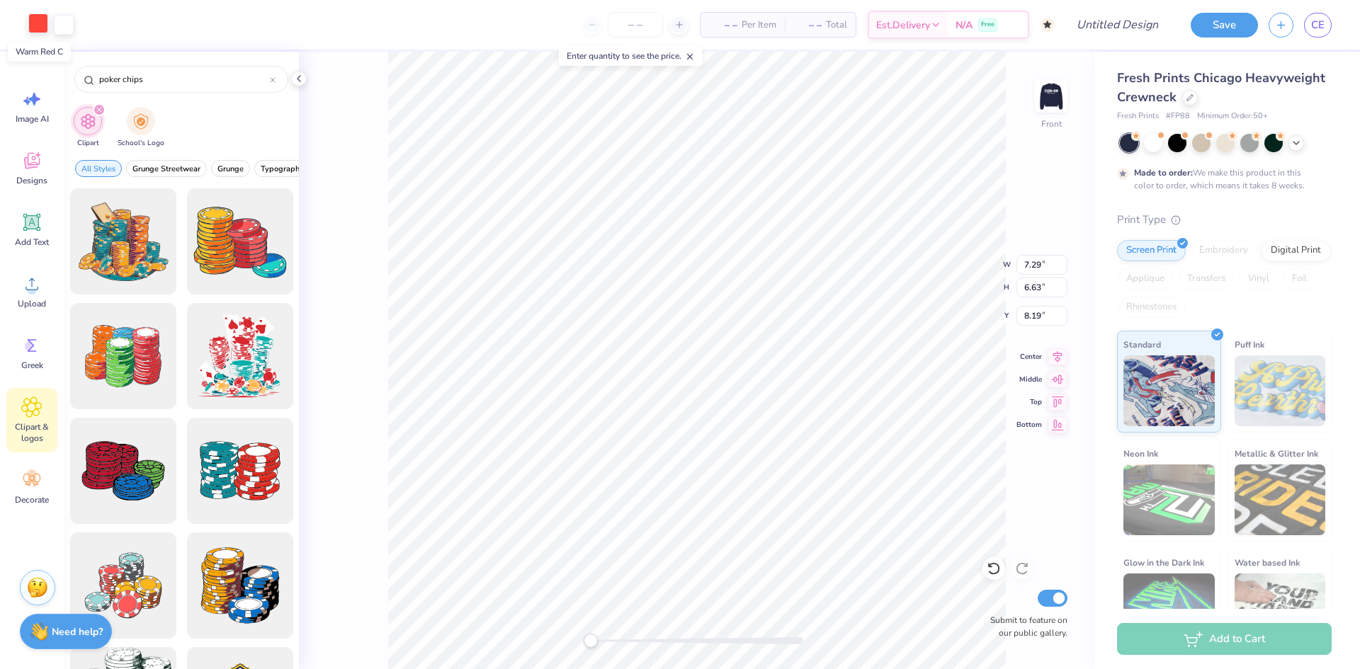
click at [40, 29] on div at bounding box center [38, 23] width 20 height 20
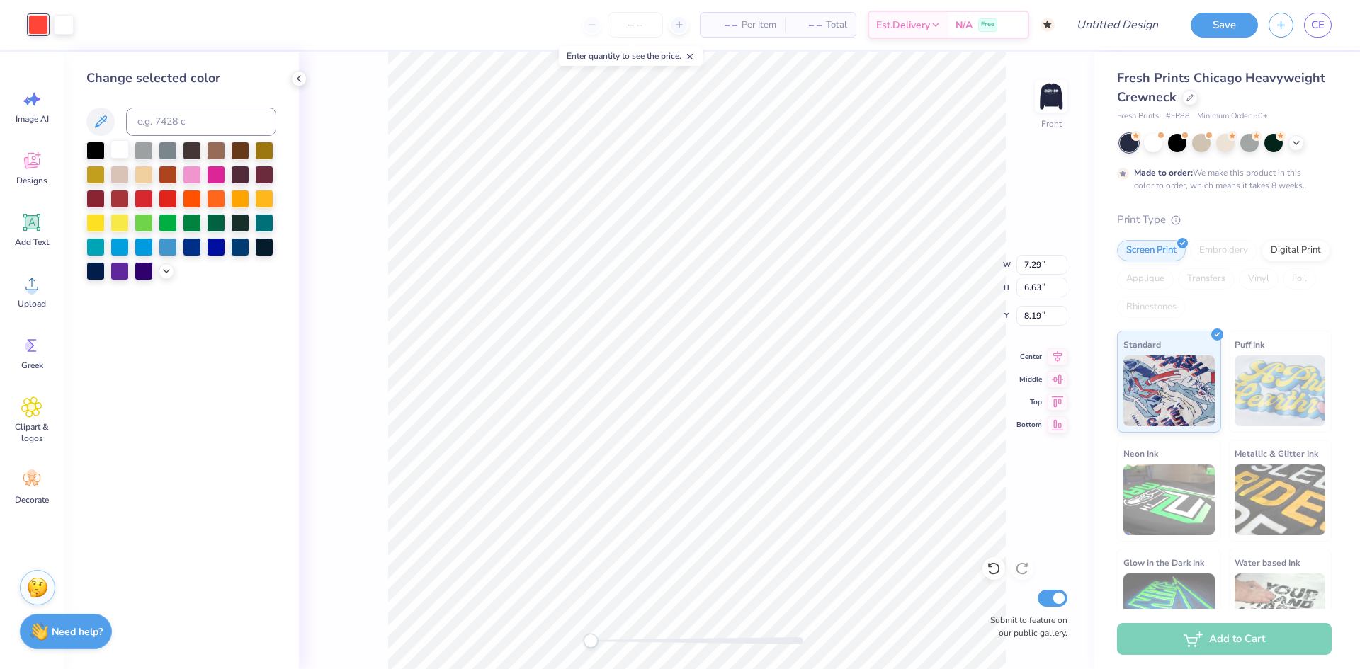
click at [120, 151] on div at bounding box center [120, 149] width 18 height 18
click at [992, 562] on icon at bounding box center [994, 569] width 14 height 14
type input "4.53"
type input "2.71"
type input "8.48"
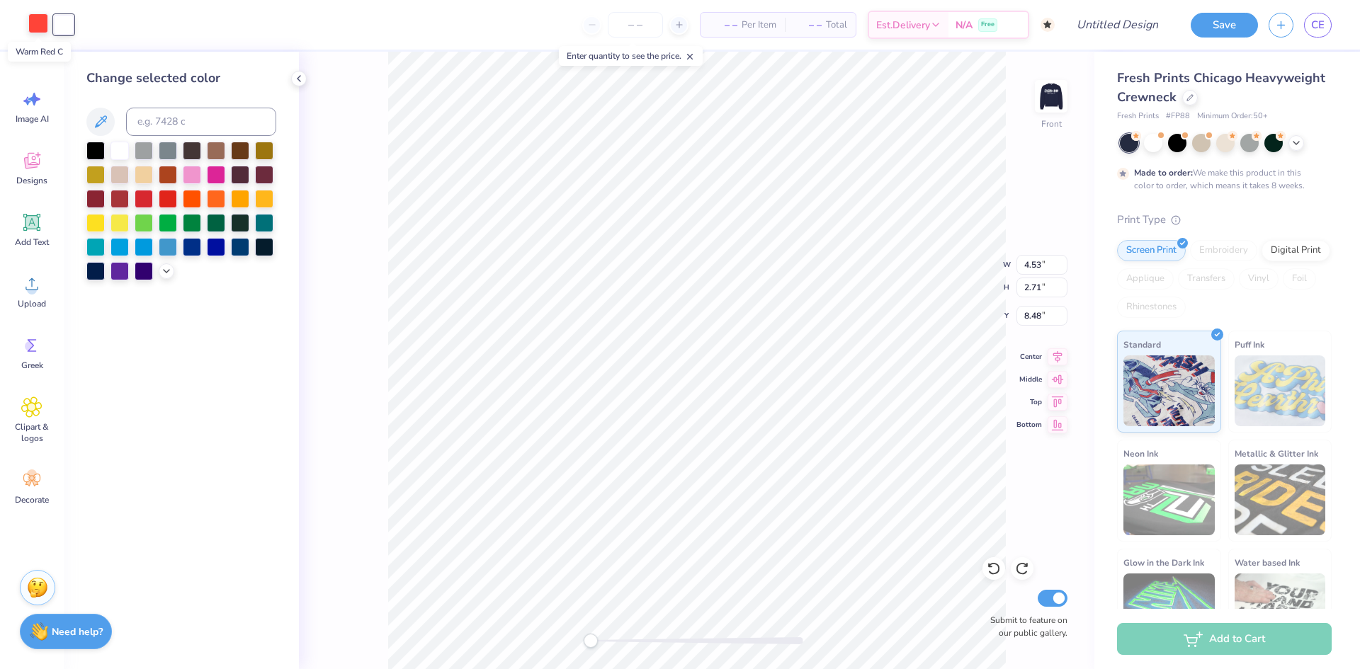
click at [38, 26] on div at bounding box center [38, 23] width 20 height 20
click at [64, 21] on div at bounding box center [64, 23] width 20 height 20
click at [235, 222] on div at bounding box center [240, 222] width 18 height 18
click at [40, 21] on div at bounding box center [38, 23] width 20 height 20
click at [118, 150] on div at bounding box center [120, 149] width 18 height 18
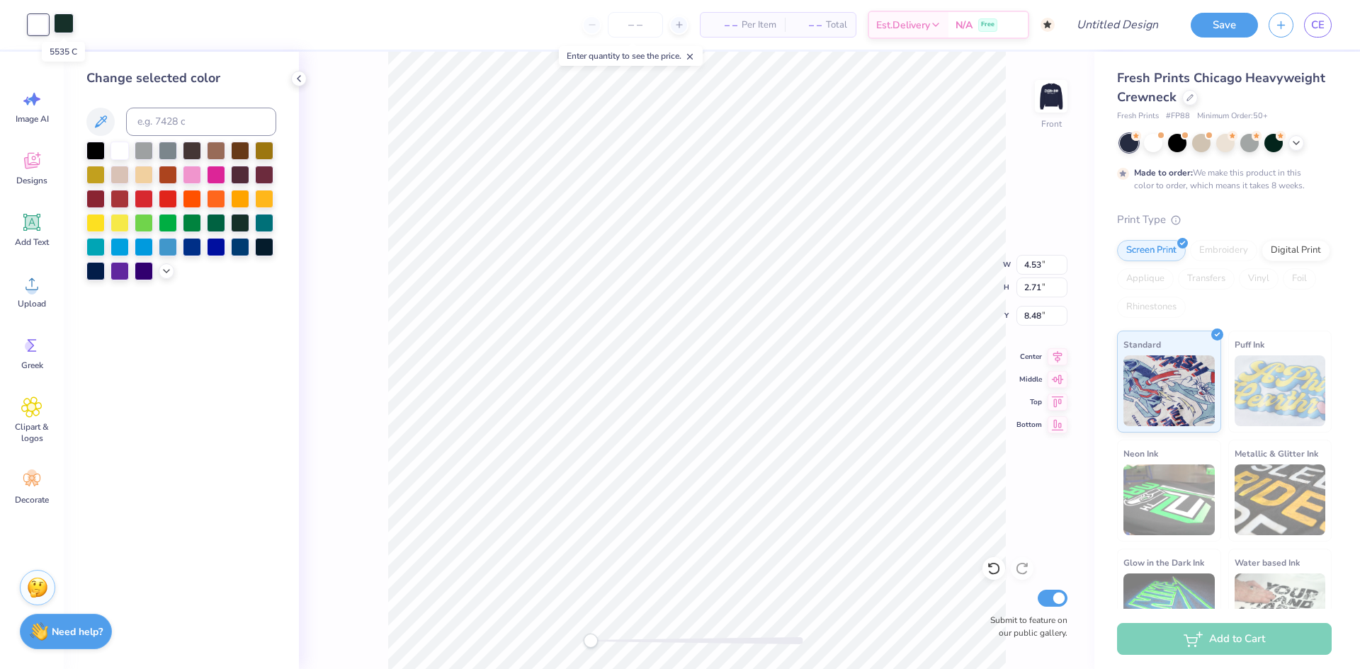
click at [62, 22] on div at bounding box center [64, 23] width 20 height 20
click at [266, 248] on div at bounding box center [264, 246] width 18 height 18
click at [142, 269] on div at bounding box center [144, 270] width 18 height 18
click at [99, 273] on div at bounding box center [95, 270] width 18 height 18
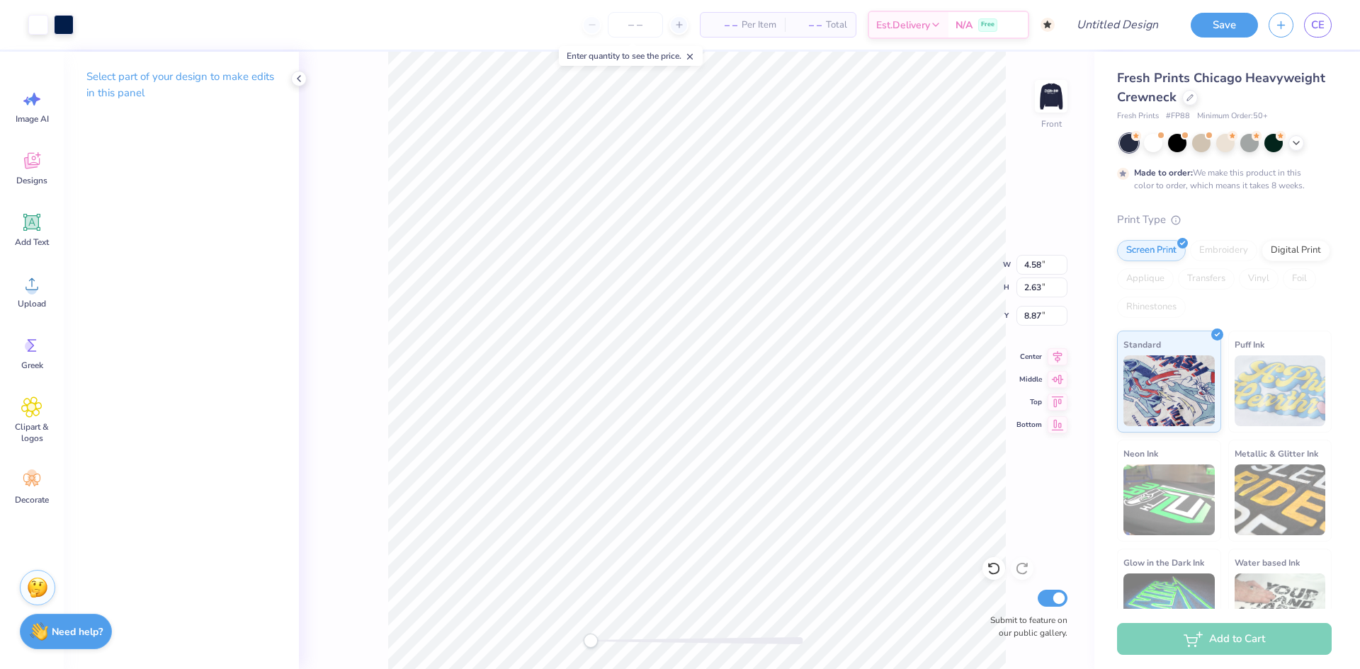
type input "4.58"
type input "2.63"
type input "8.87"
type input "0.09"
type input "0.08"
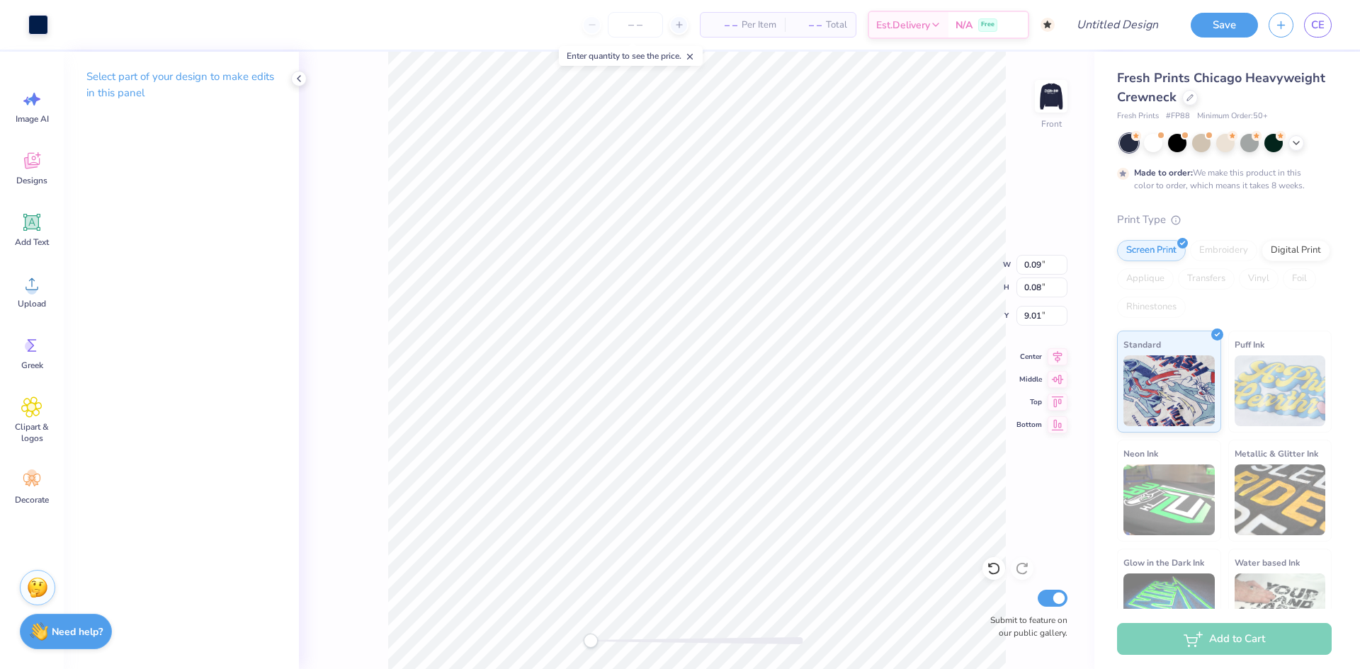
type input "9.01"
type input "1.44"
type input "1.01"
type input "8.39"
type input "1.23"
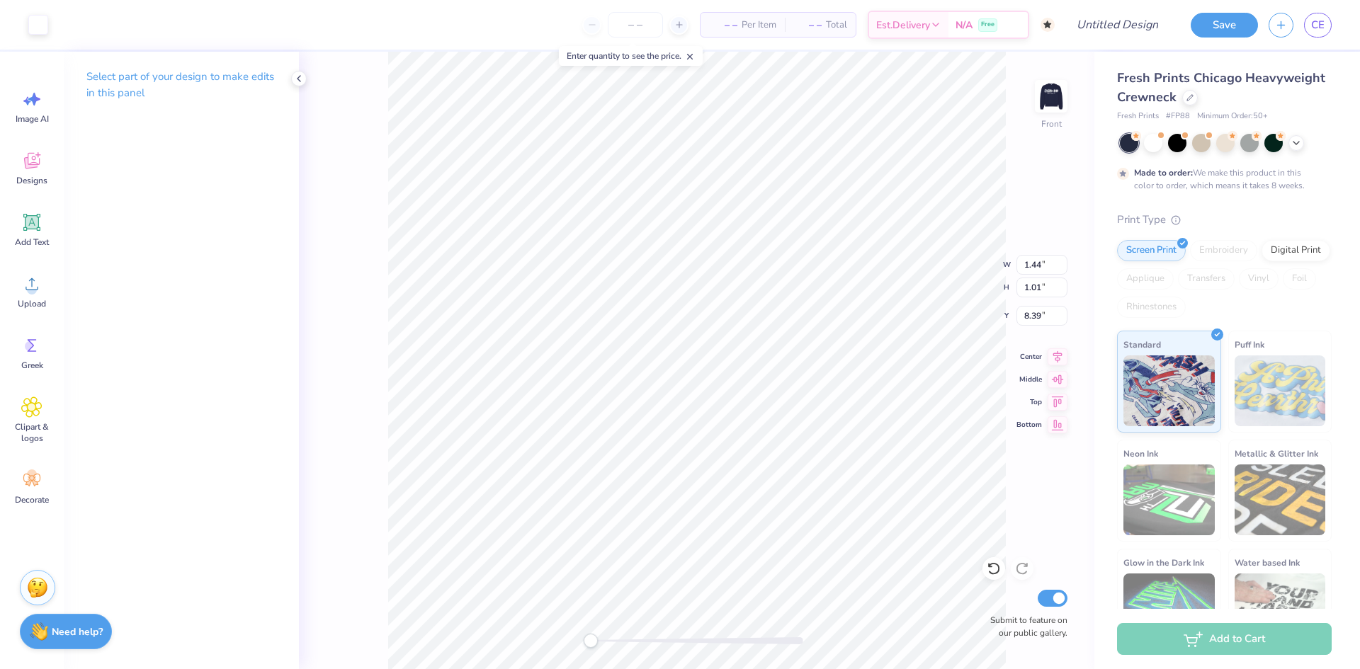
type input "0.84"
type input "9.18"
click at [992, 565] on icon at bounding box center [994, 569] width 14 height 14
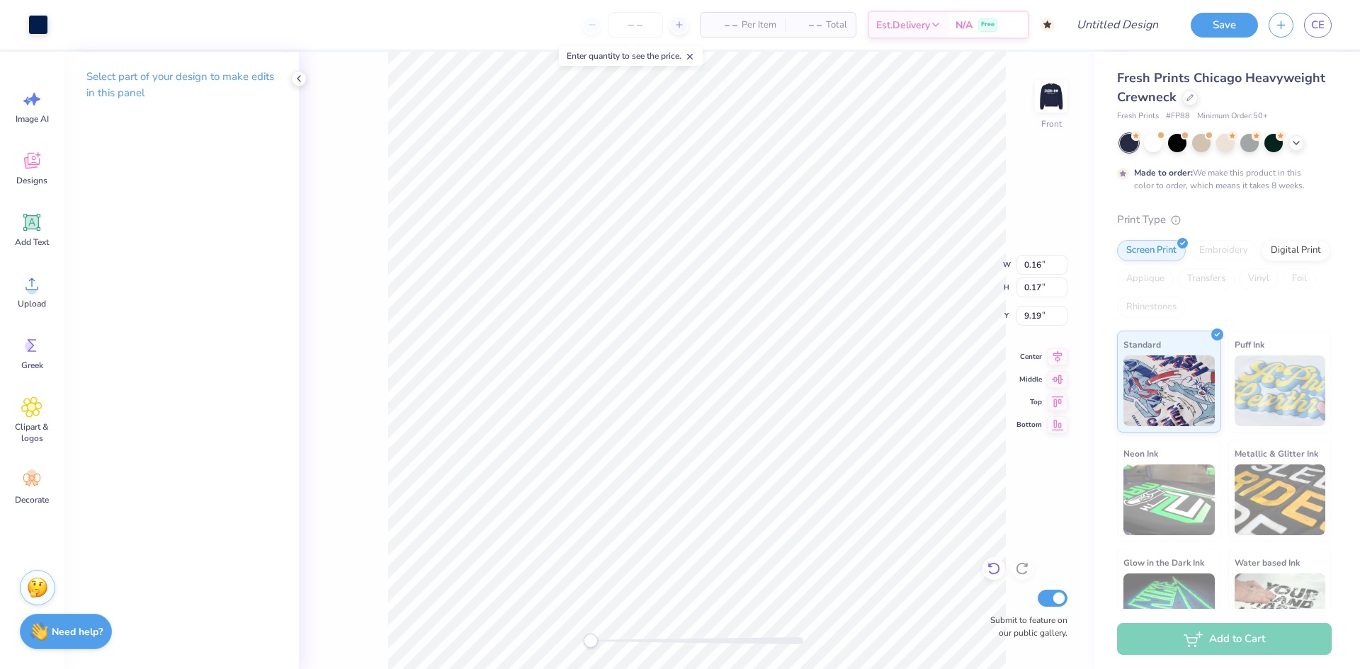
click at [992, 565] on icon at bounding box center [994, 569] width 14 height 14
click at [995, 563] on icon at bounding box center [994, 569] width 14 height 14
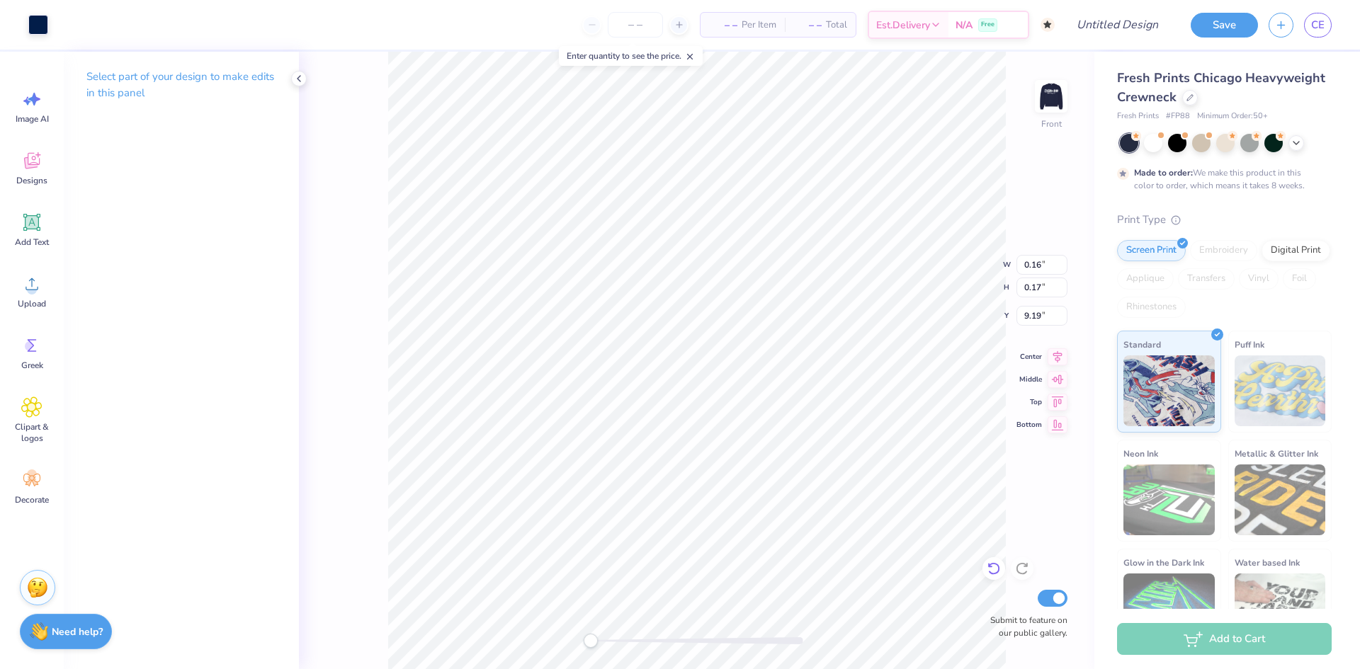
click at [995, 563] on icon at bounding box center [994, 569] width 14 height 14
click at [994, 570] on icon at bounding box center [994, 569] width 14 height 14
click at [1020, 570] on icon at bounding box center [1022, 569] width 14 height 14
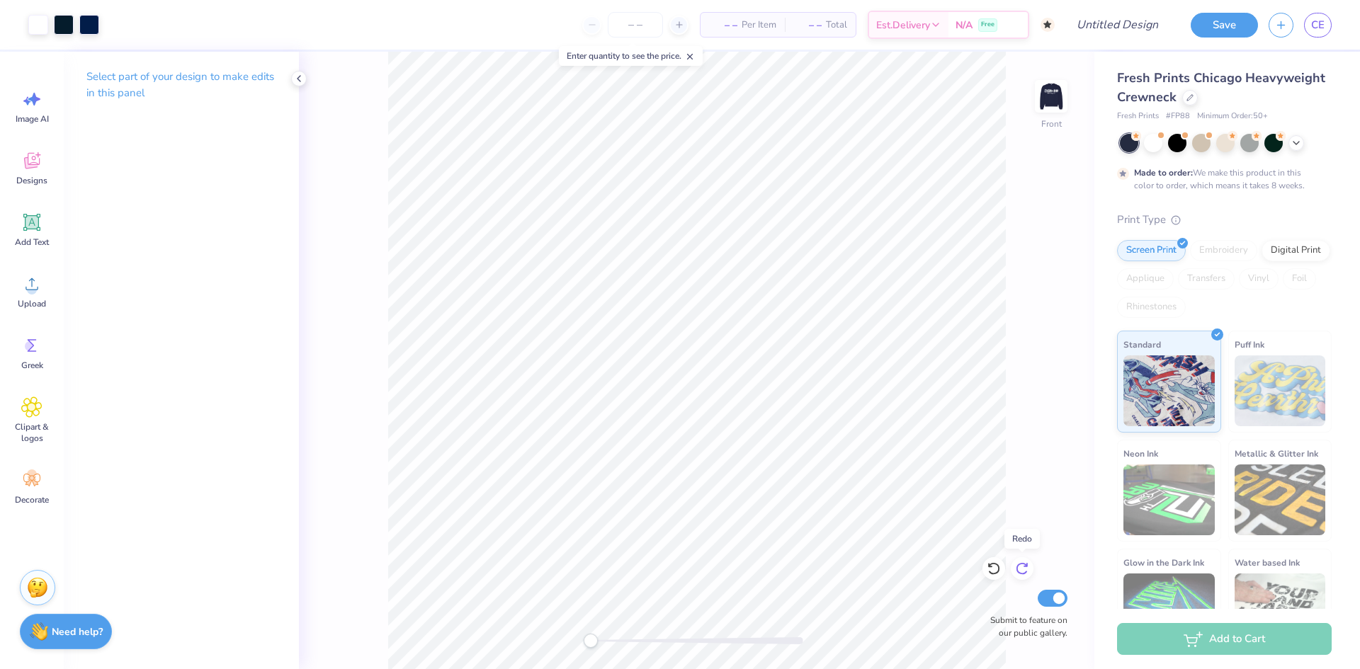
click at [1021, 570] on icon at bounding box center [1022, 569] width 14 height 14
click at [36, 21] on div at bounding box center [38, 23] width 20 height 20
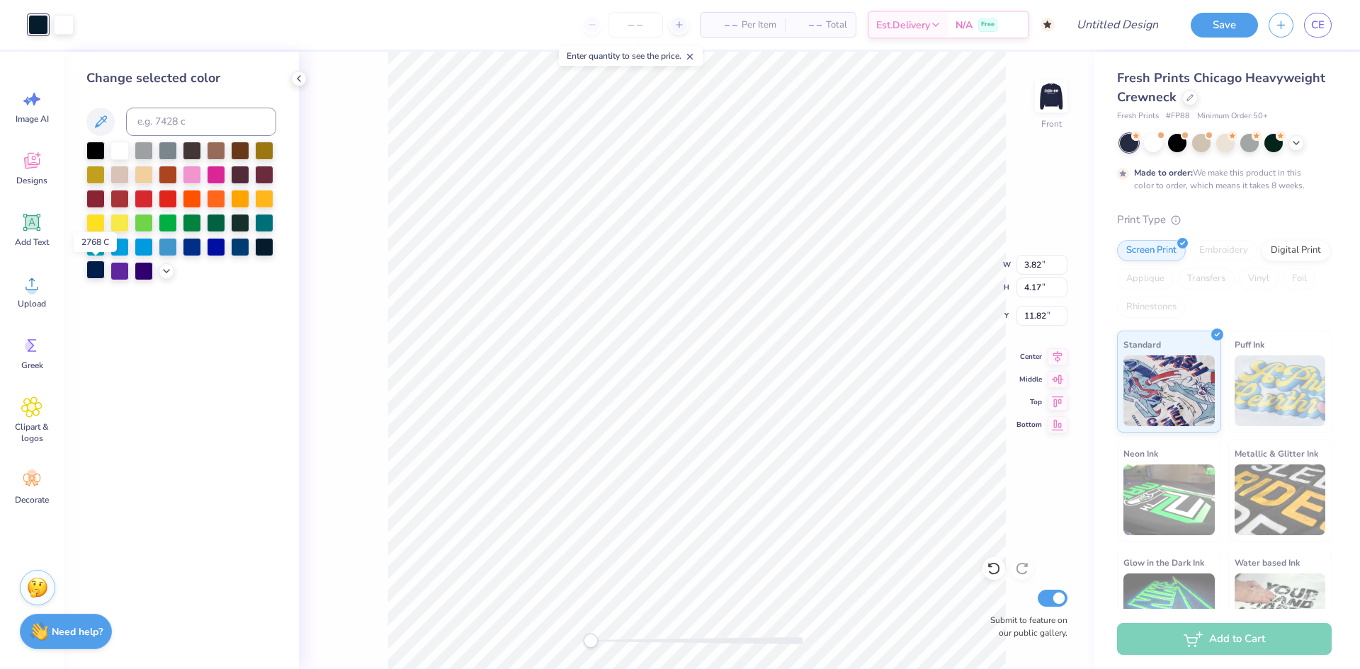
click at [95, 269] on div at bounding box center [95, 270] width 18 height 18
click at [358, 240] on div "Front W 3.82 3.82 " H 4.17 4.17 " Y 11.82 11.82 " Center Middle Top Bottom Subm…" at bounding box center [697, 361] width 796 height 618
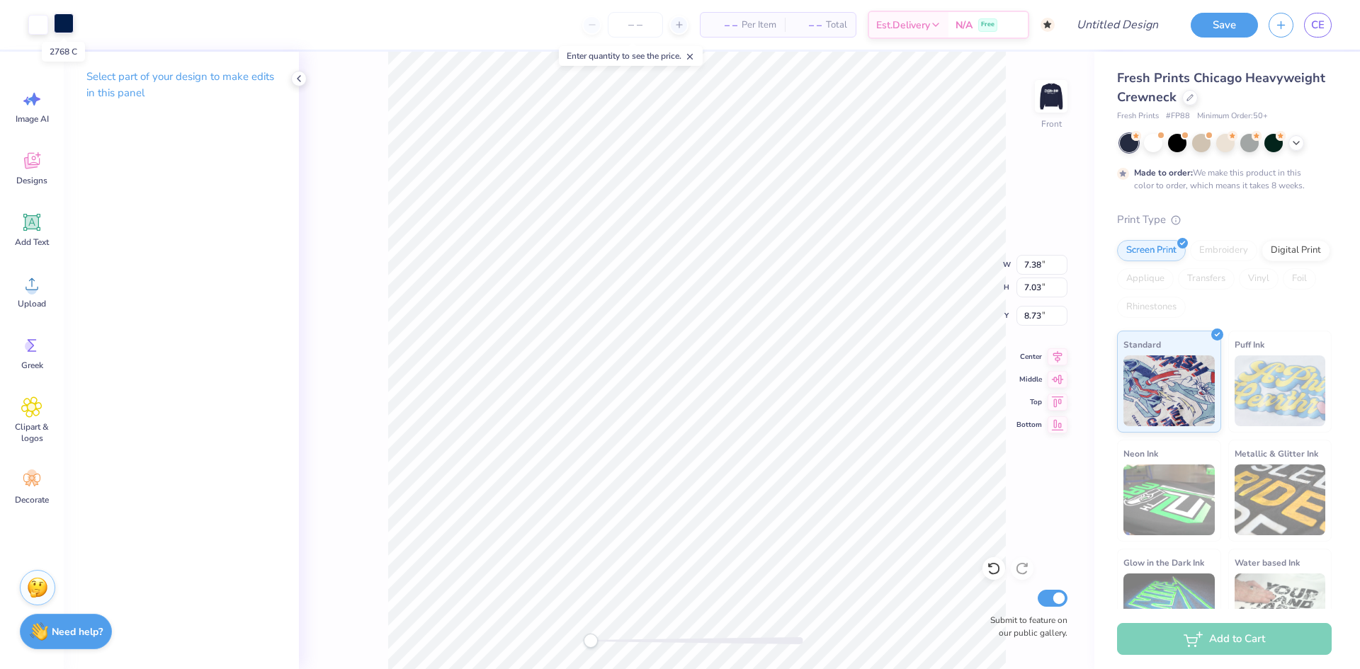
click at [63, 23] on div at bounding box center [64, 23] width 20 height 20
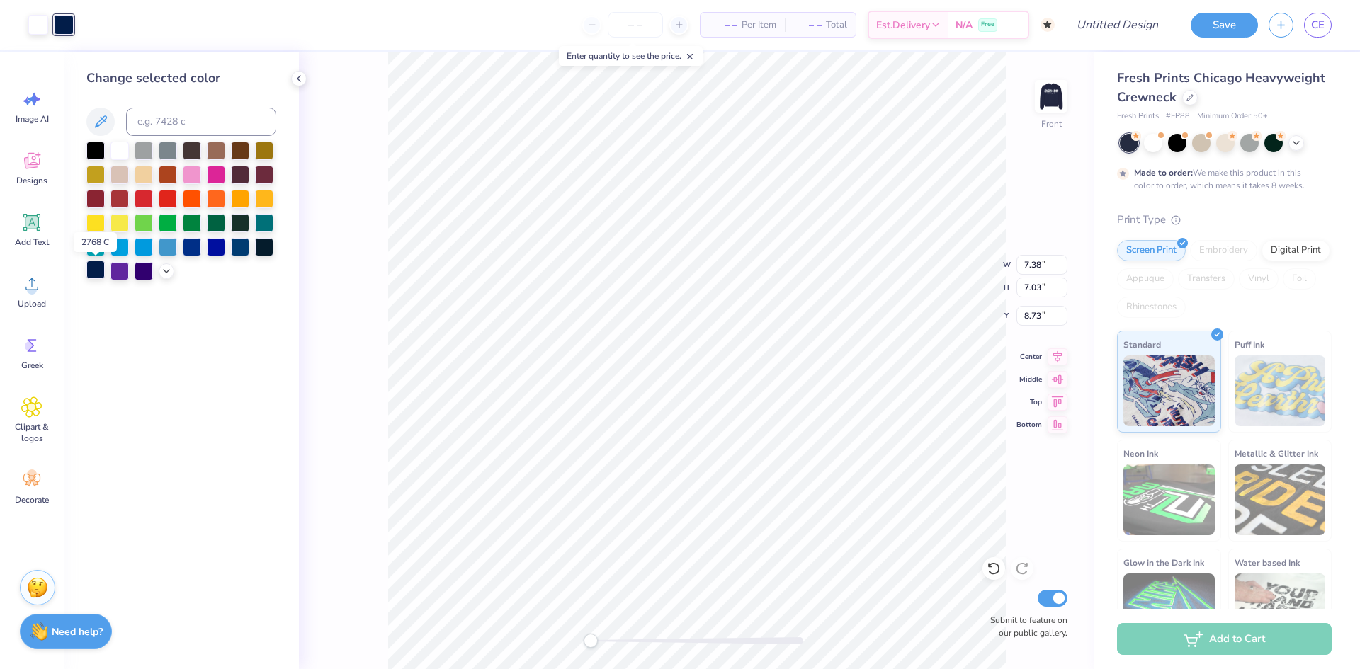
click at [95, 269] on div at bounding box center [95, 270] width 18 height 18
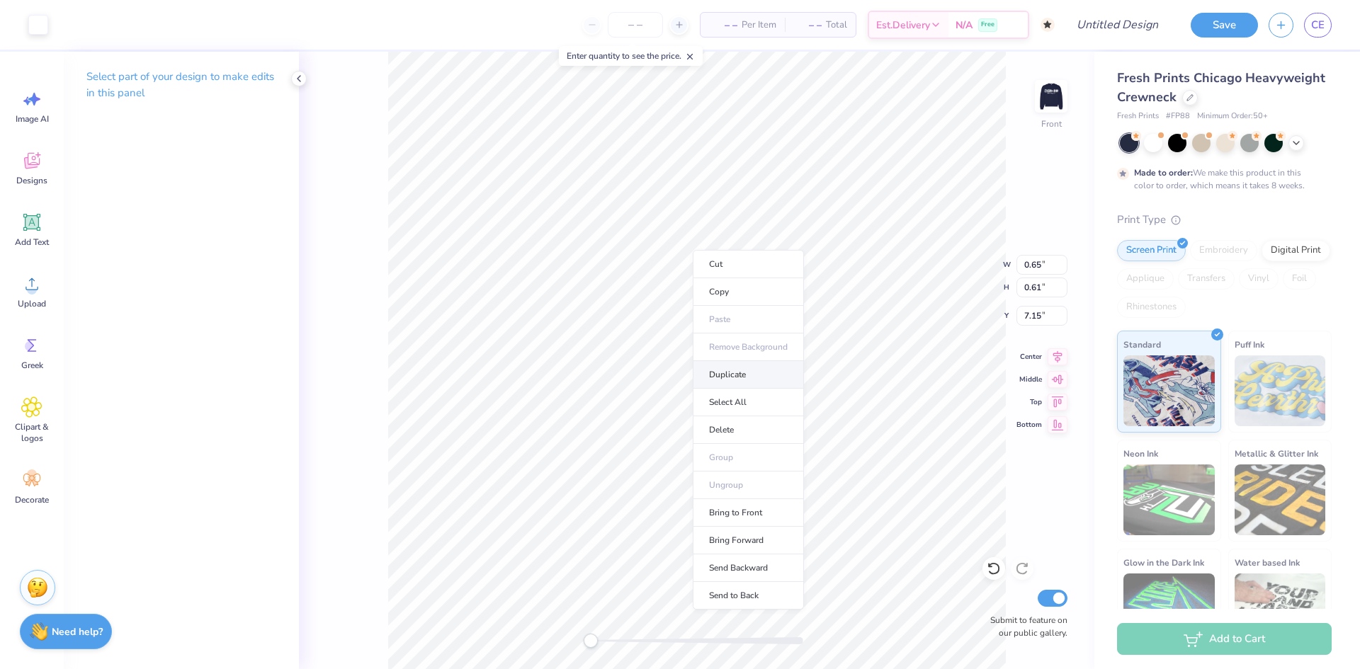
click at [752, 370] on li "Duplicate" at bounding box center [748, 375] width 111 height 28
type input "8.15"
click at [662, 365] on li "Duplicate" at bounding box center [657, 369] width 111 height 28
type input "7.37"
type input "7.38"
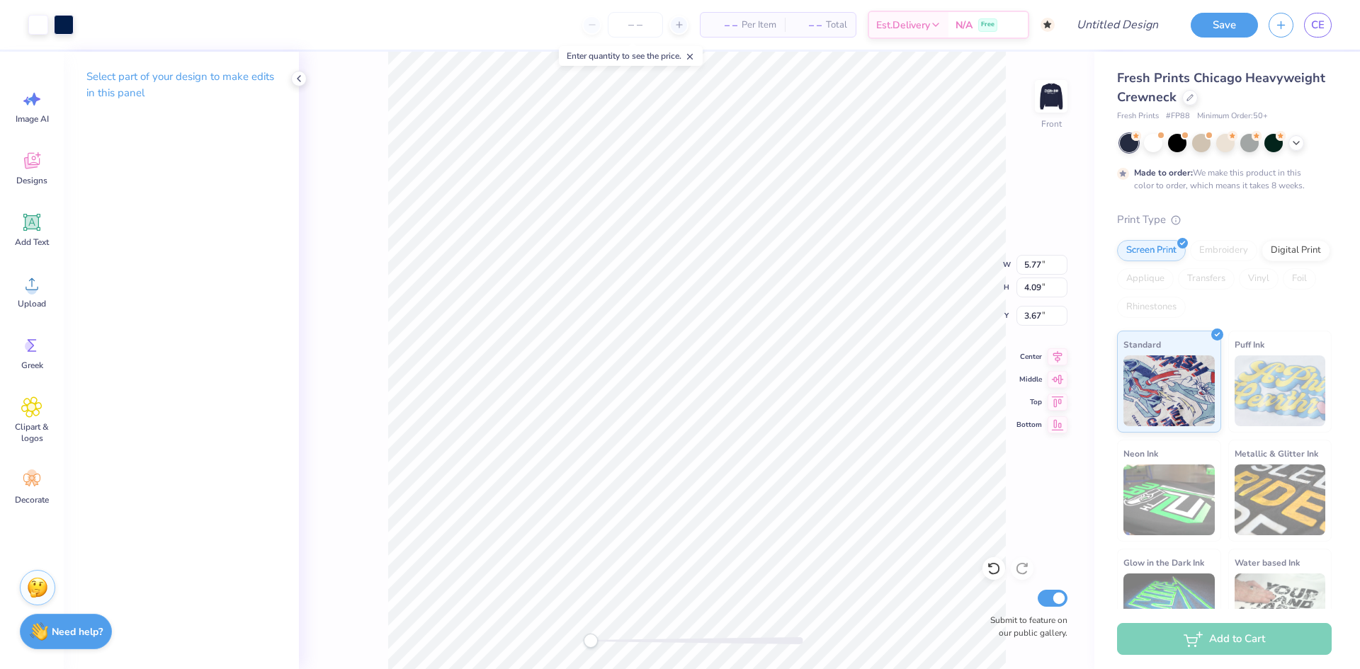
type input "7.03"
type input "8.73"
type input "0.65"
type input "0.61"
type input "7.15"
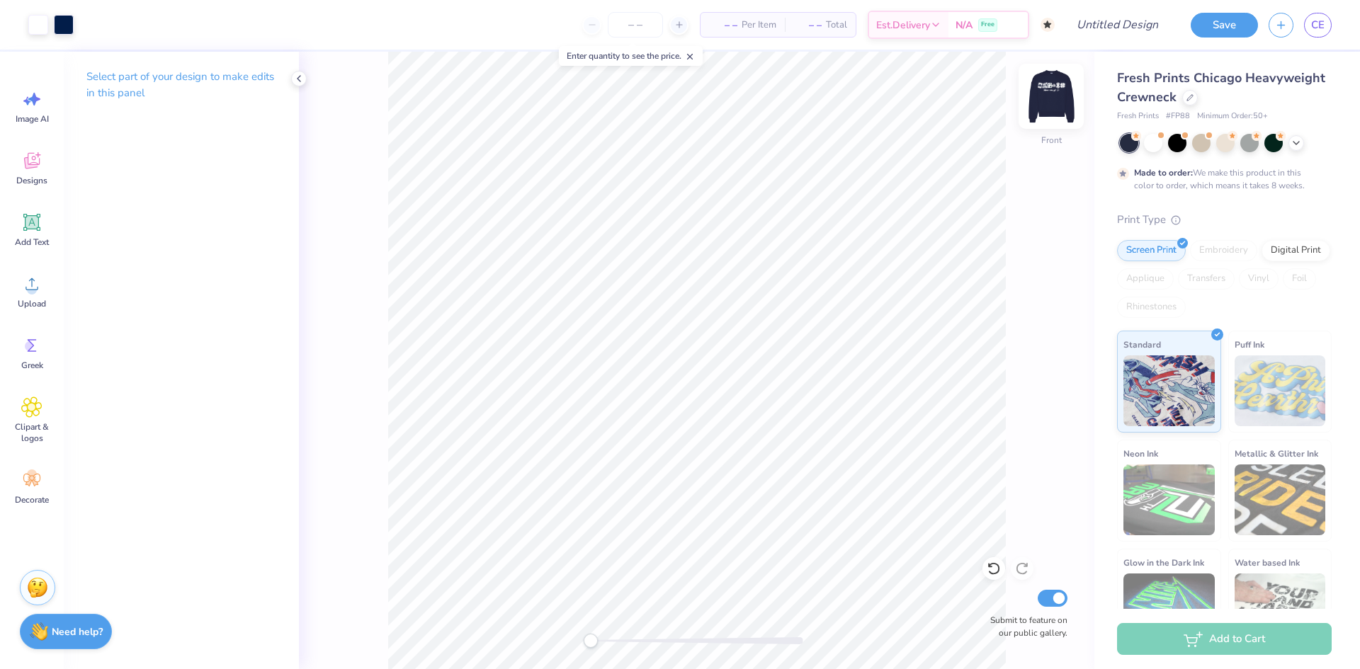
click at [1049, 101] on img at bounding box center [1051, 96] width 57 height 57
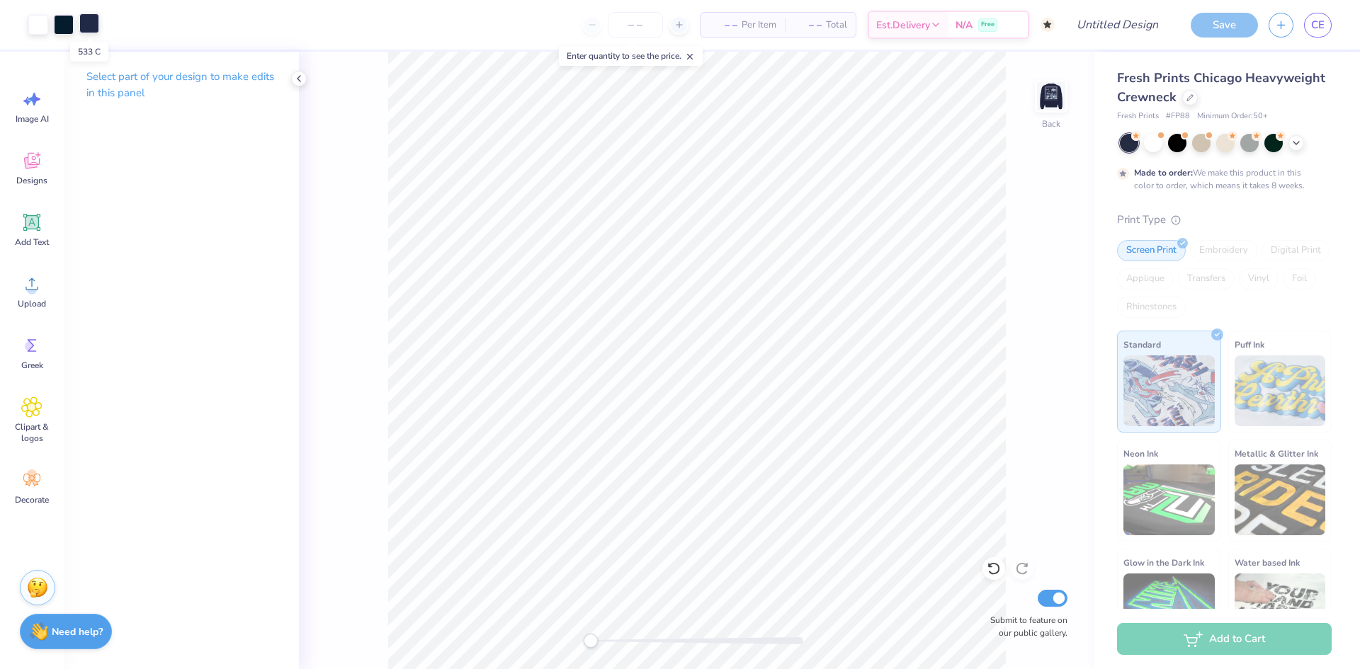
click at [93, 24] on div at bounding box center [89, 23] width 20 height 20
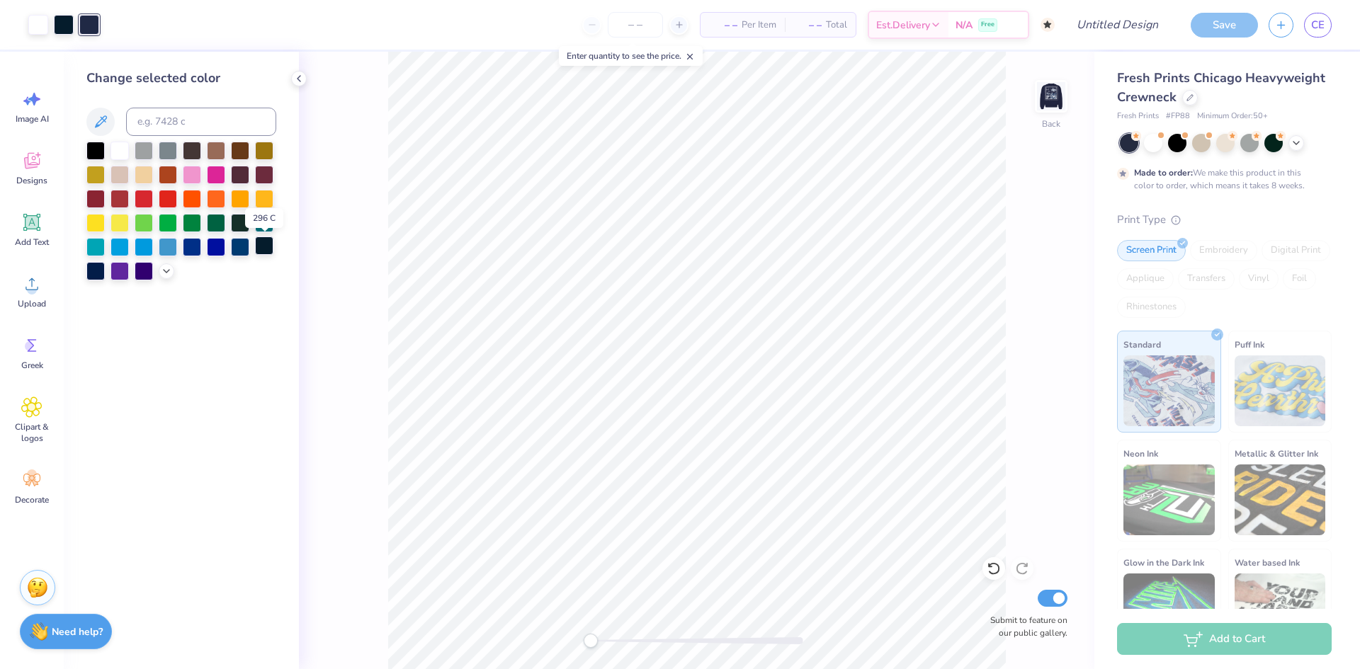
click at [261, 243] on div at bounding box center [264, 246] width 18 height 18
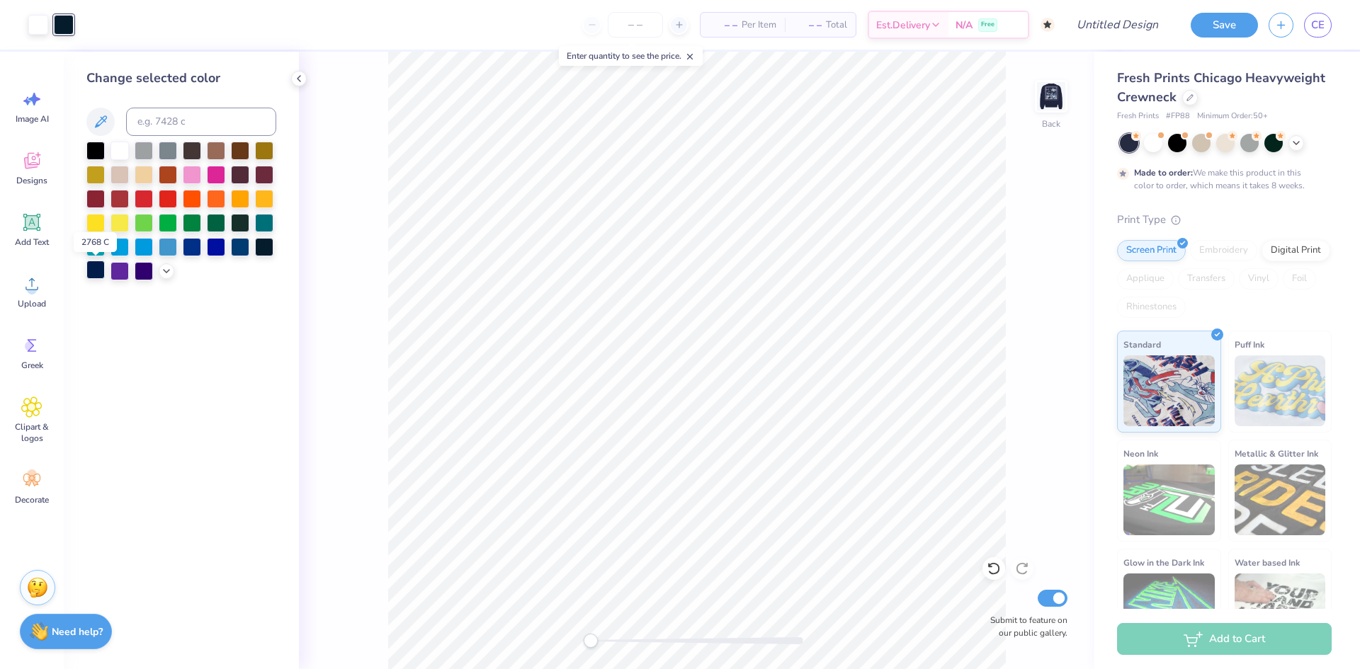
click at [97, 271] on div at bounding box center [95, 270] width 18 height 18
click at [1218, 30] on button "Save" at bounding box center [1224, 23] width 67 height 25
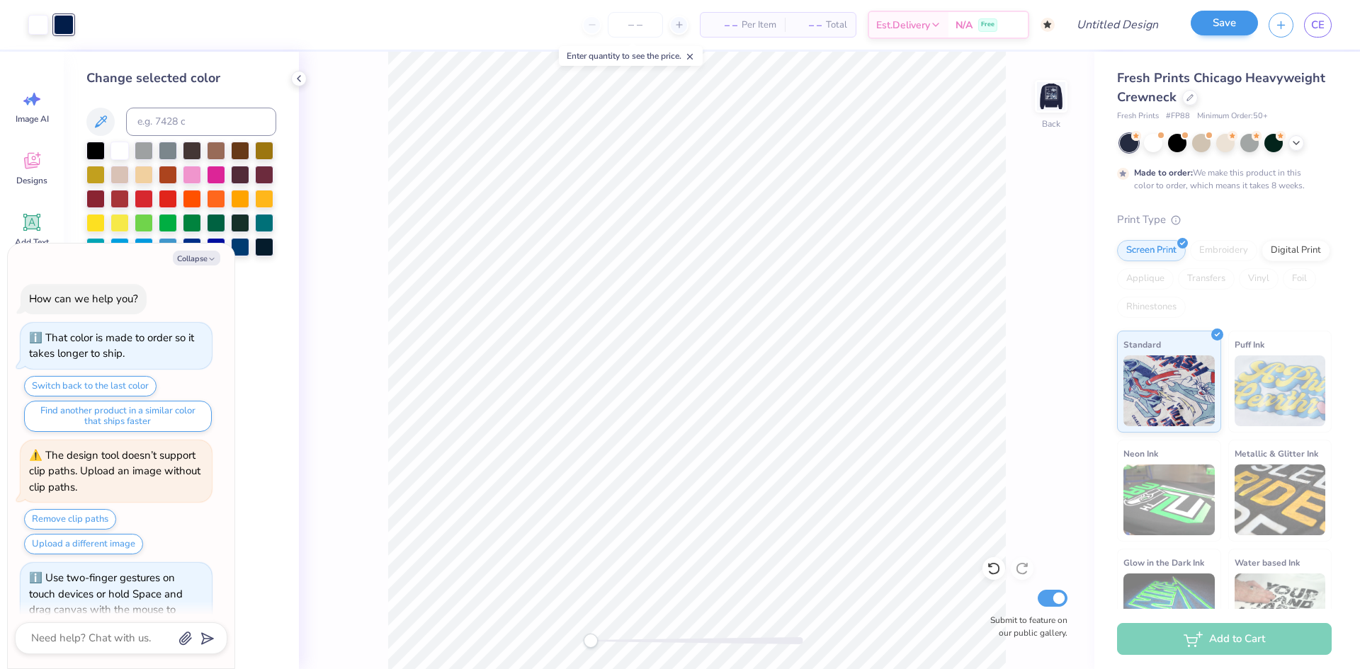
scroll to position [1016, 0]
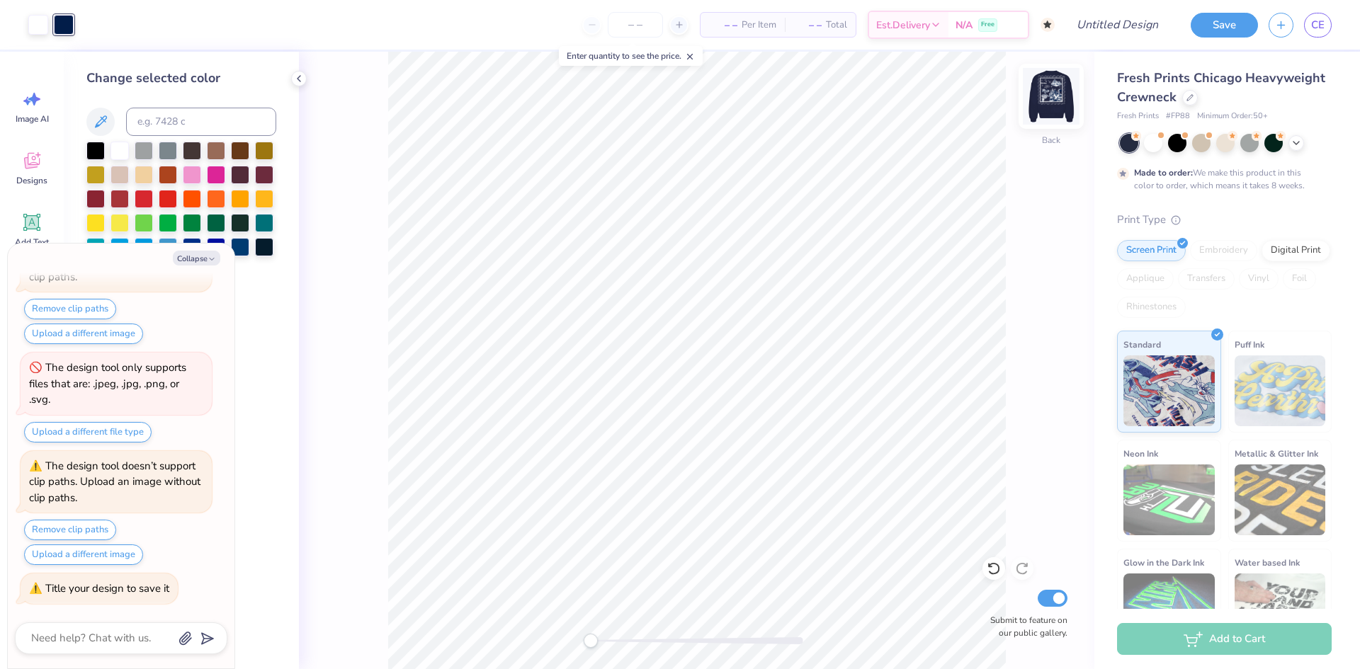
click at [1051, 108] on img at bounding box center [1051, 96] width 57 height 57
click at [192, 253] on button "Collapse" at bounding box center [196, 258] width 47 height 15
click at [1048, 105] on img at bounding box center [1051, 96] width 57 height 57
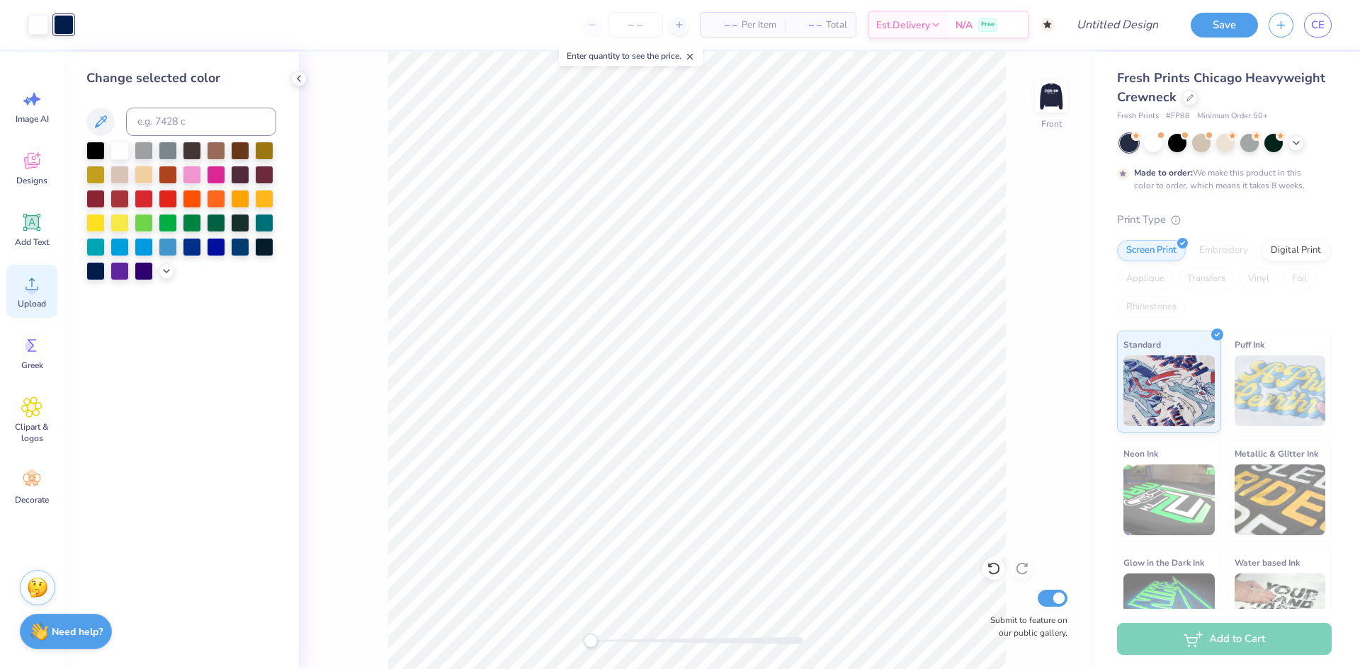
type textarea "x"
click at [26, 297] on div "Upload" at bounding box center [31, 291] width 51 height 53
click at [28, 227] on icon at bounding box center [32, 222] width 13 height 13
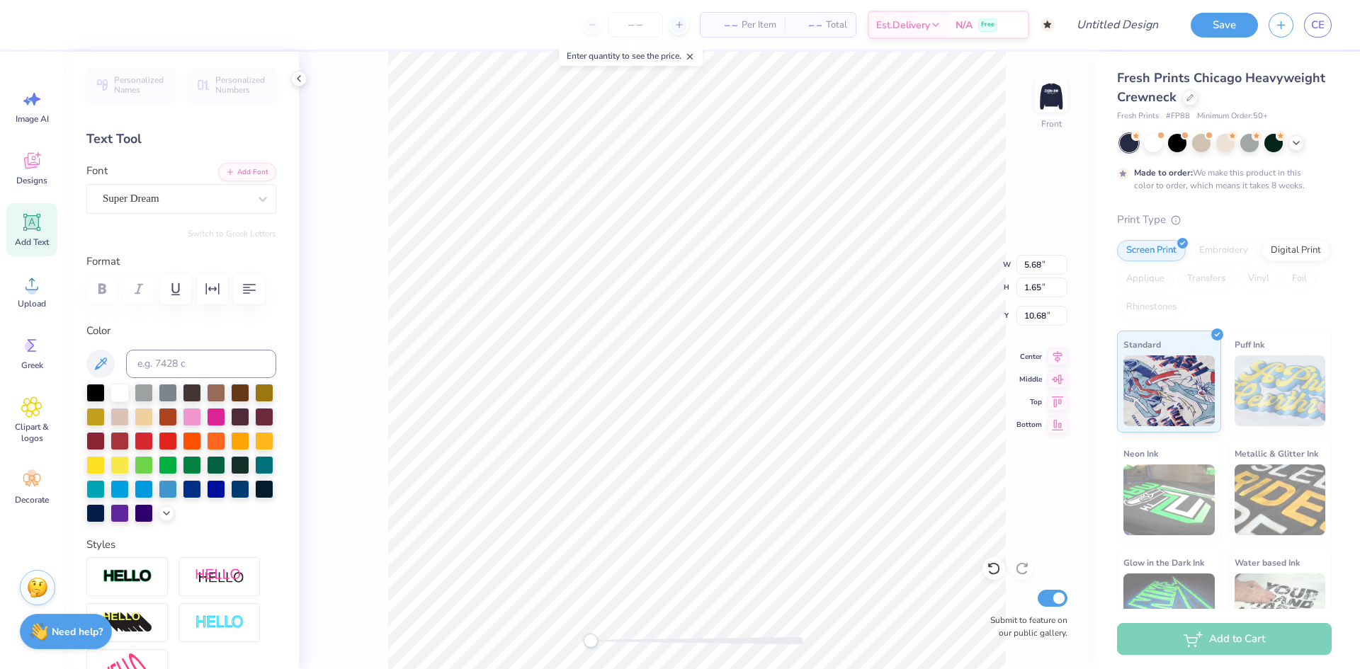
type textarea "T"
type textarea "what happens at semo"
click at [198, 188] on div "Super Dream" at bounding box center [175, 199] width 149 height 22
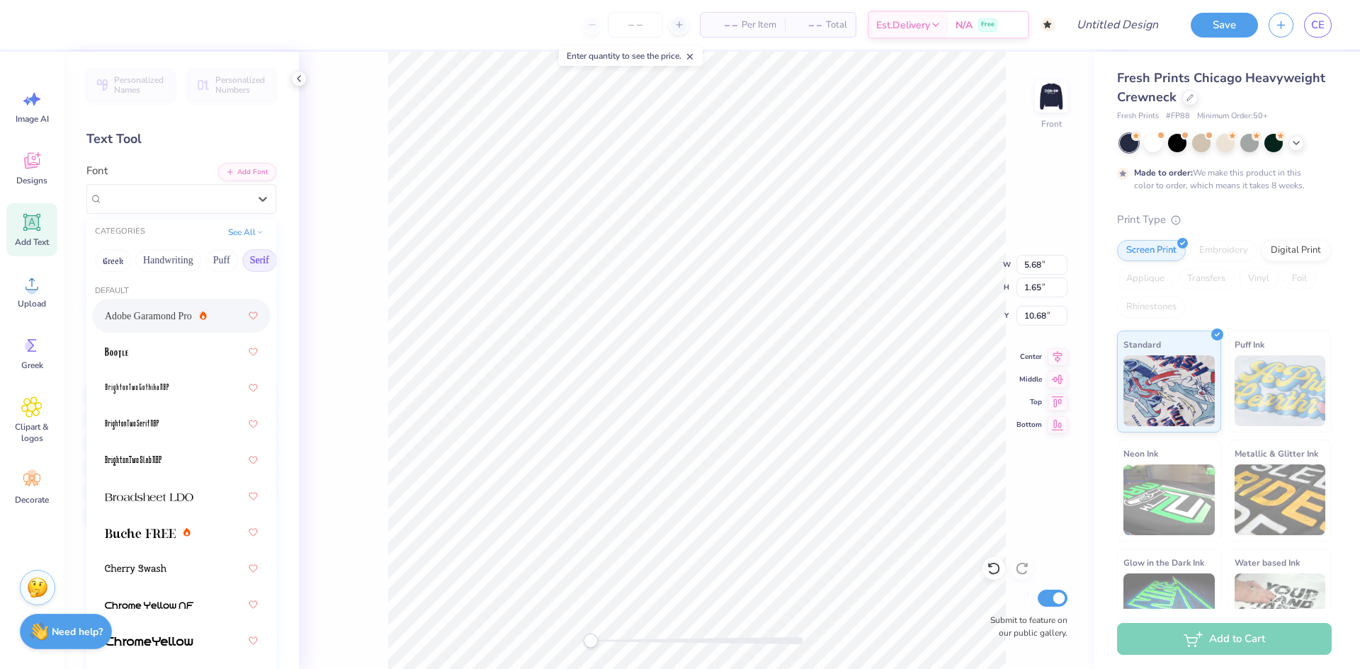
click at [134, 320] on span "Adobe Garamond Pro" at bounding box center [148, 316] width 87 height 15
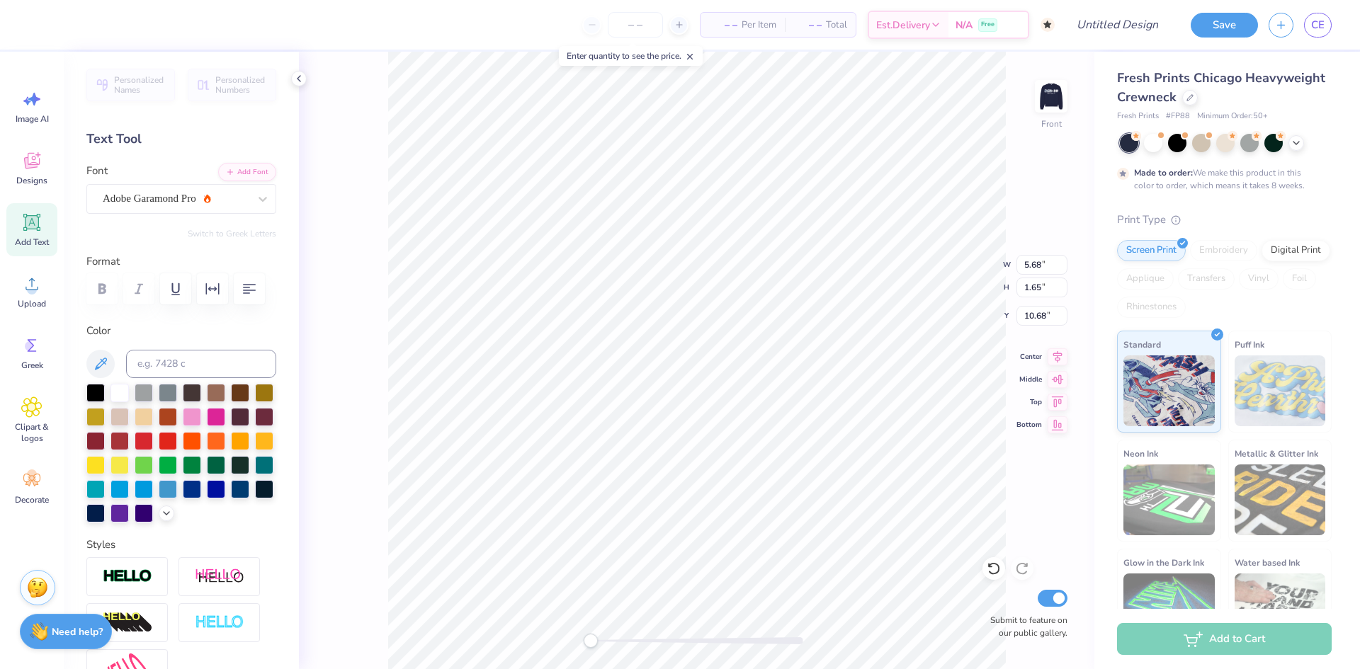
scroll to position [0, 3]
type textarea "WHAT HAPPENS AT SEMO"
type input "28.31"
type input "1.66"
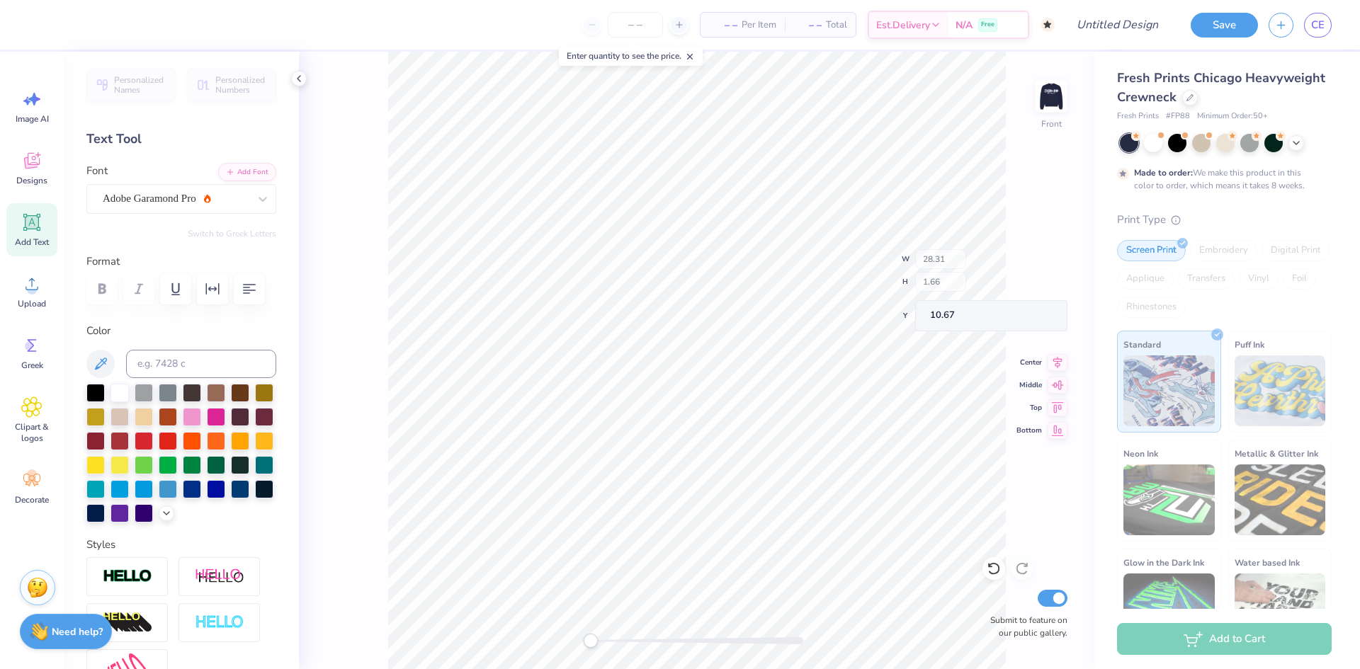
type input "10.67"
type input "7.38"
type input "7.03"
type input "8.73"
type input "17.02"
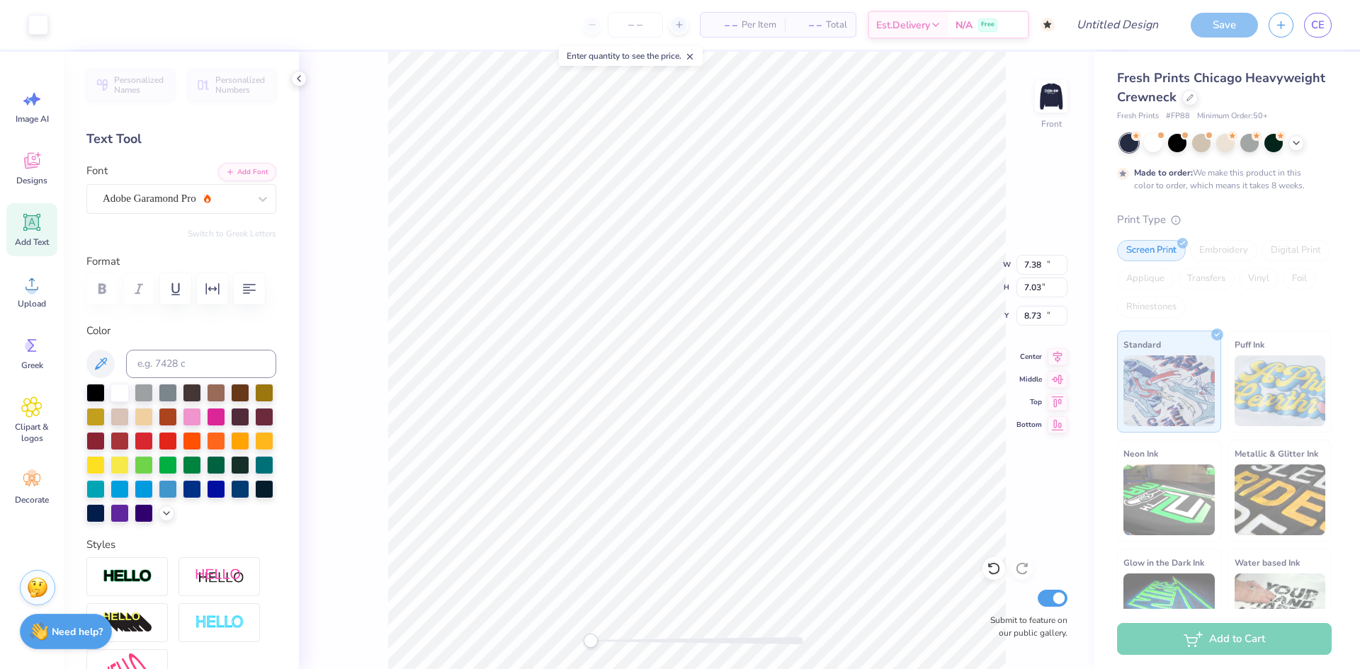
type input "1.00"
type input "11.00"
type input "7.38"
type input "7.03"
type input "8.31"
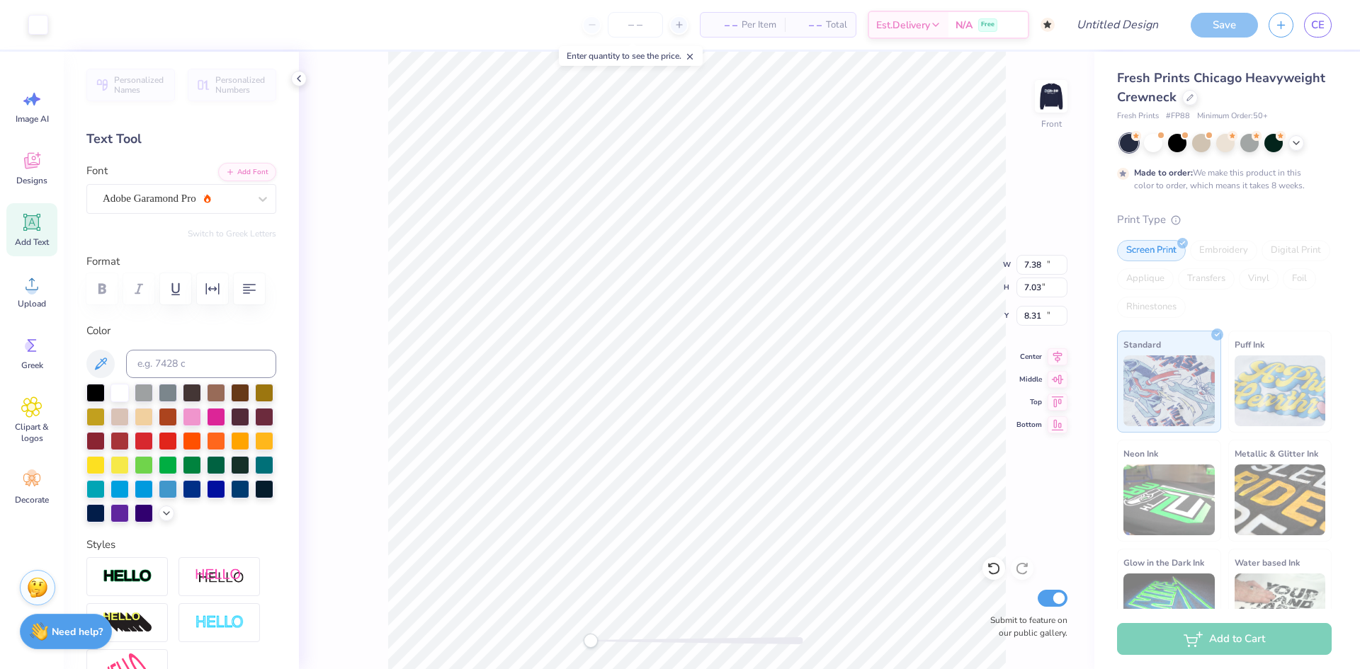
type input "17.02"
type input "1.00"
type input "11.00"
type input "7.38"
type input "7.03"
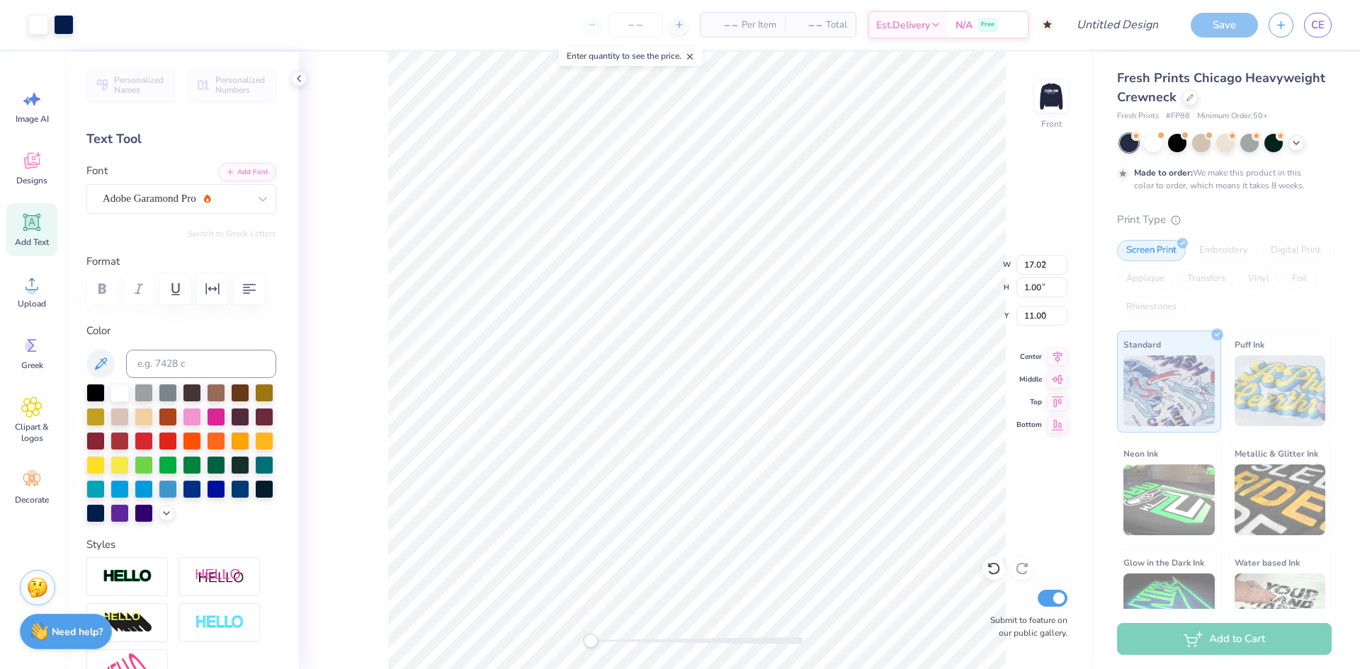
type input "8.90"
type input "17.02"
type input "1.00"
type input "11.00"
type textarea "W"
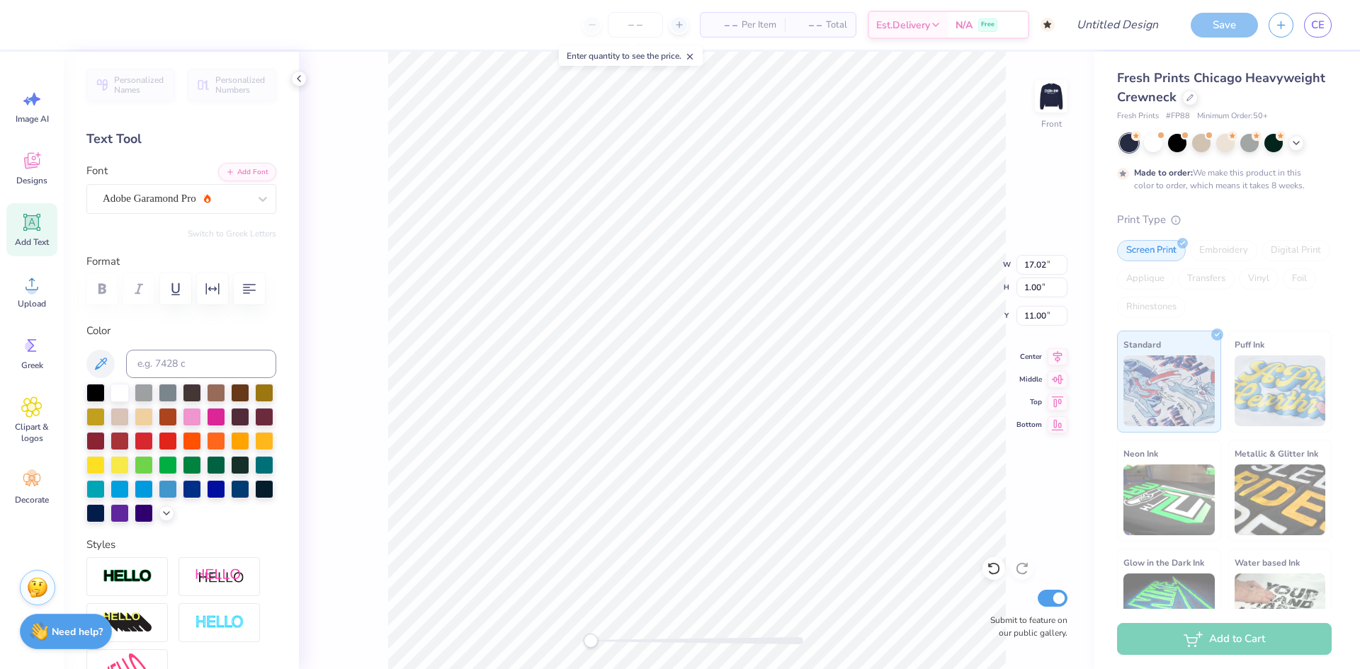
scroll to position [0, 0]
click at [29, 224] on icon at bounding box center [31, 222] width 17 height 17
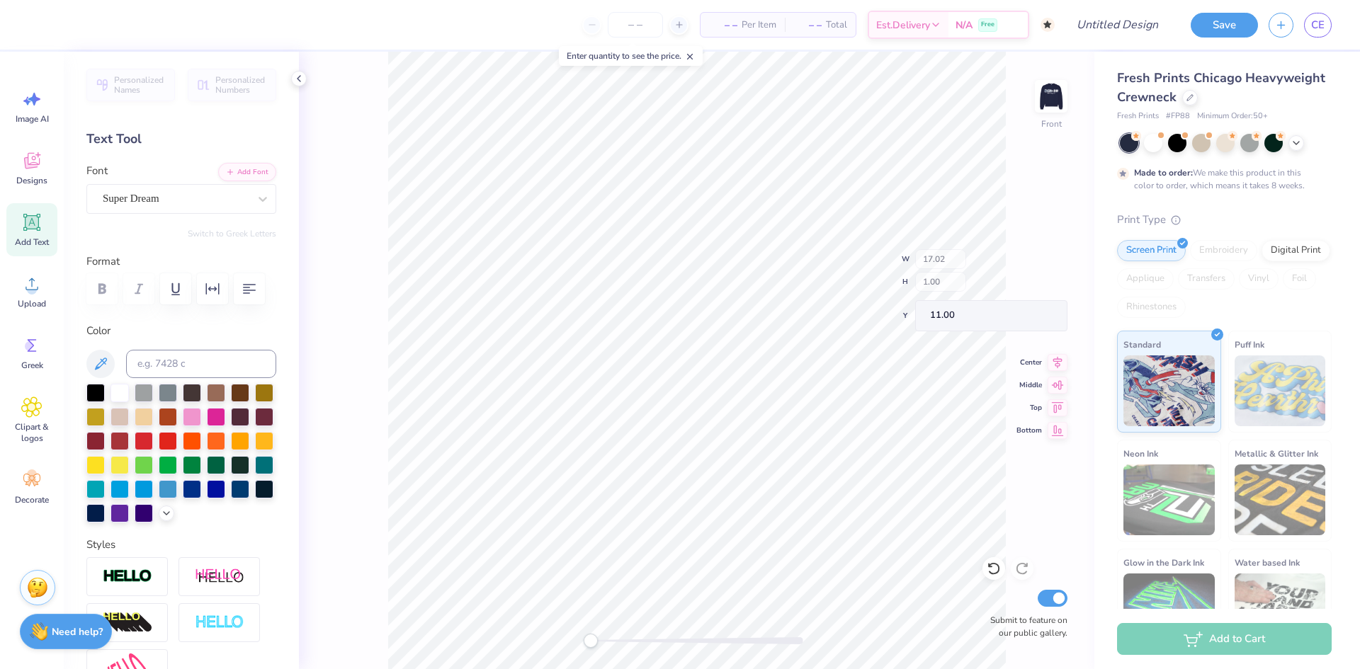
type input "5.68"
type input "1.65"
type input "10.68"
type textarea "T"
type textarea "w"
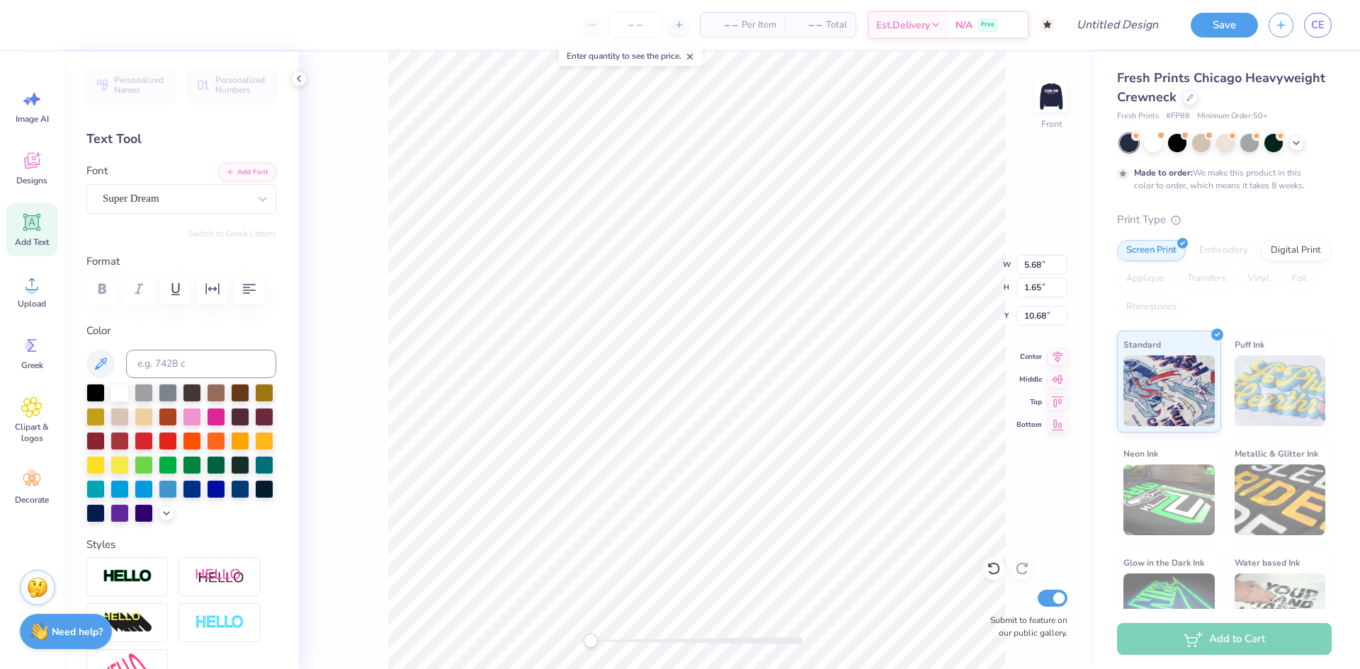
type textarea "E"
type textarea "WHAT HAPPENS AT SEMO"
click at [147, 200] on div "Super Dream" at bounding box center [175, 199] width 149 height 22
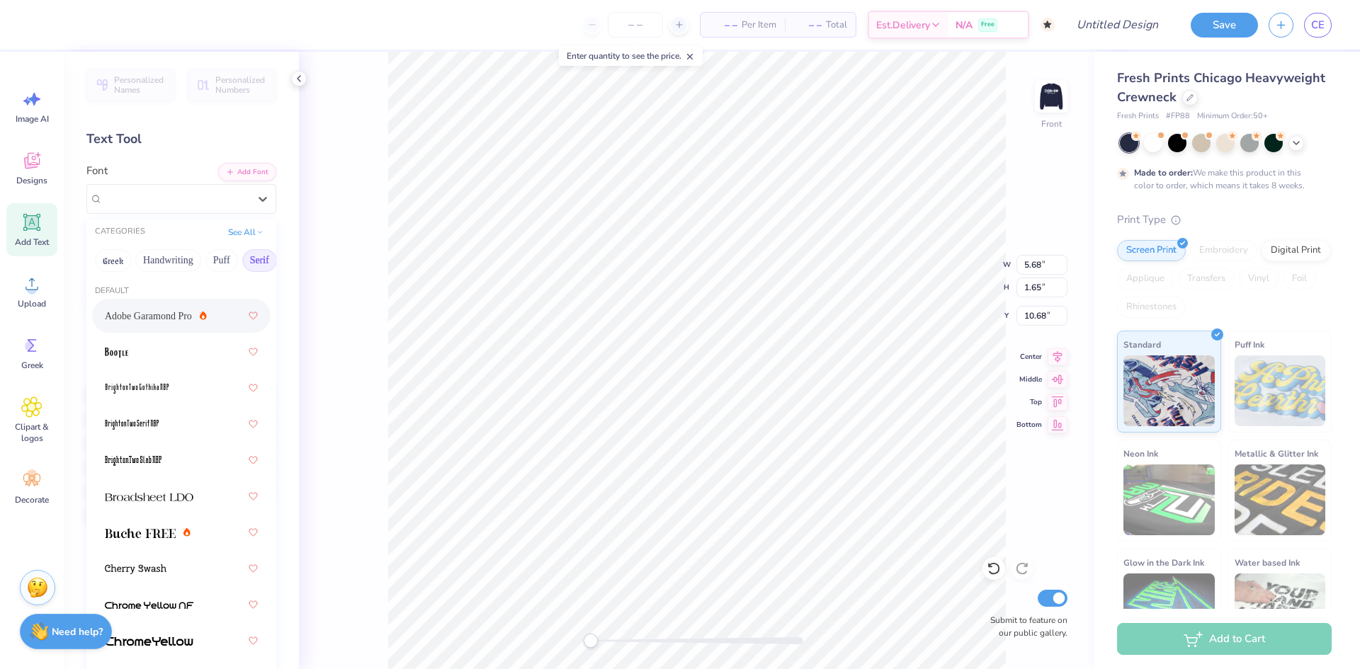
click at [155, 315] on span "Adobe Garamond Pro" at bounding box center [148, 316] width 87 height 15
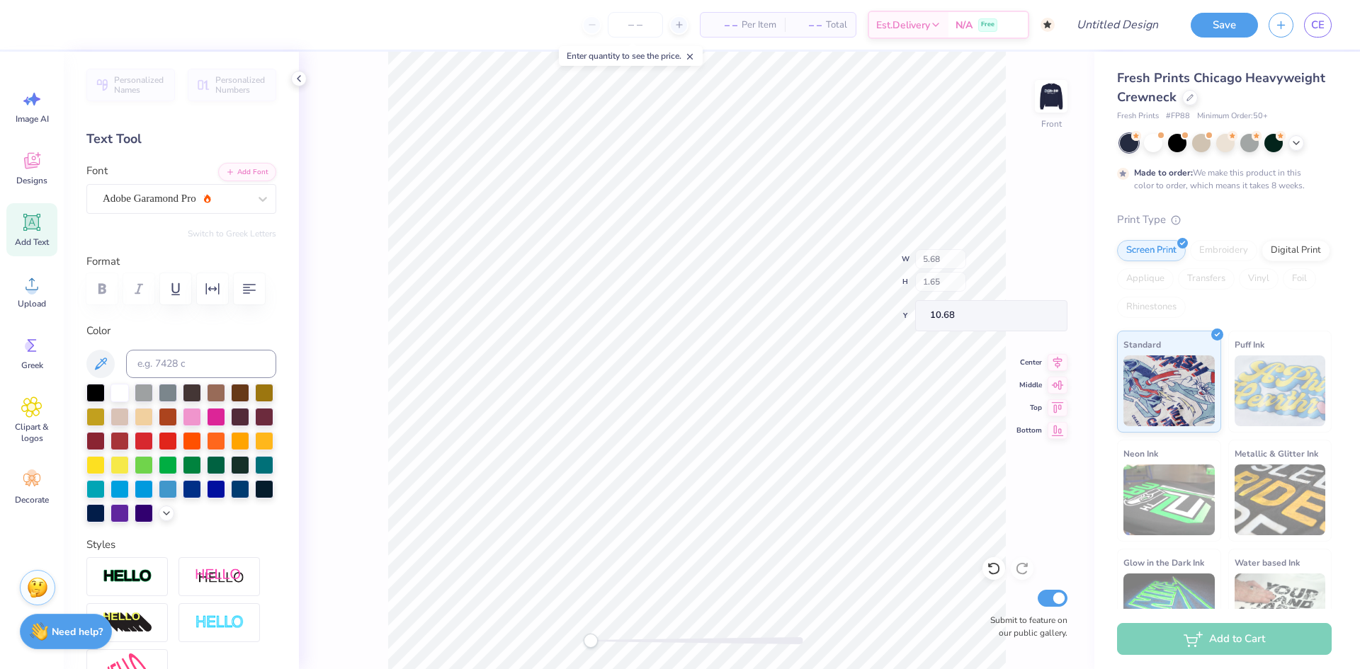
type input "28.31"
type input "1.66"
type input "18.45"
click at [26, 245] on span "Add Text" at bounding box center [32, 242] width 34 height 11
type textarea "T"
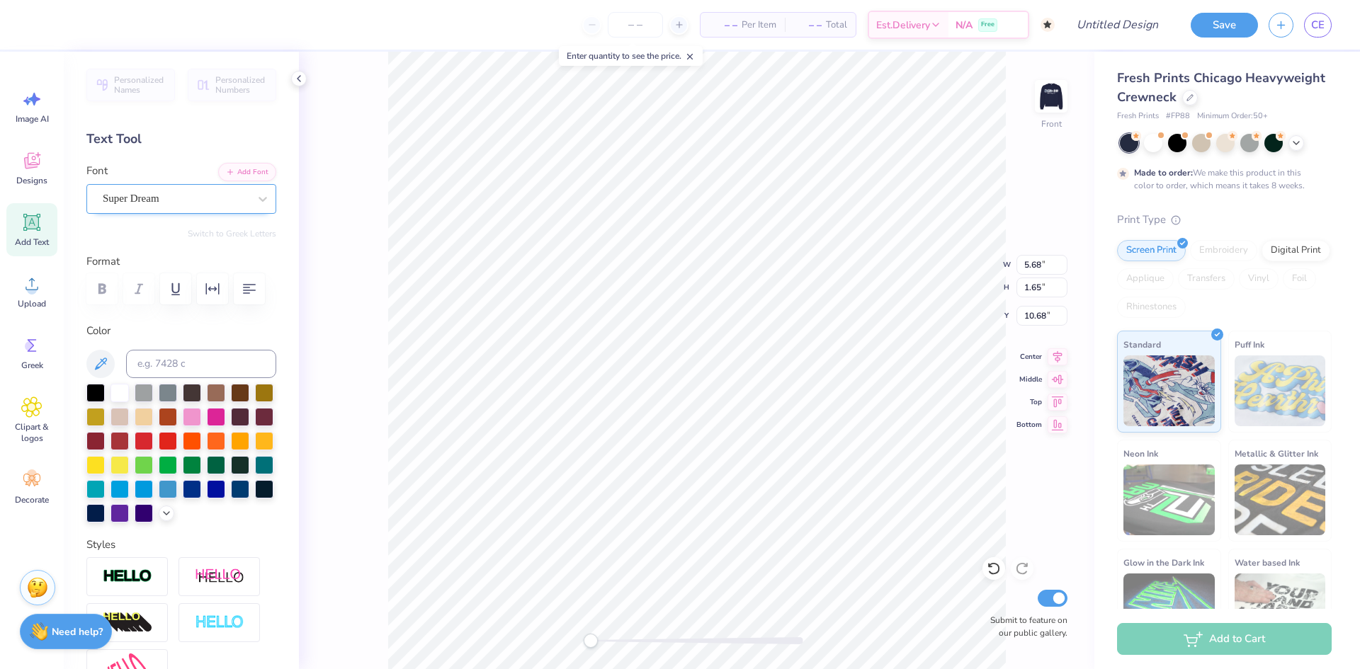
type textarea "WHAT HAPPENS AT SEMO"
click at [123, 199] on div "Super Dream" at bounding box center [175, 199] width 149 height 22
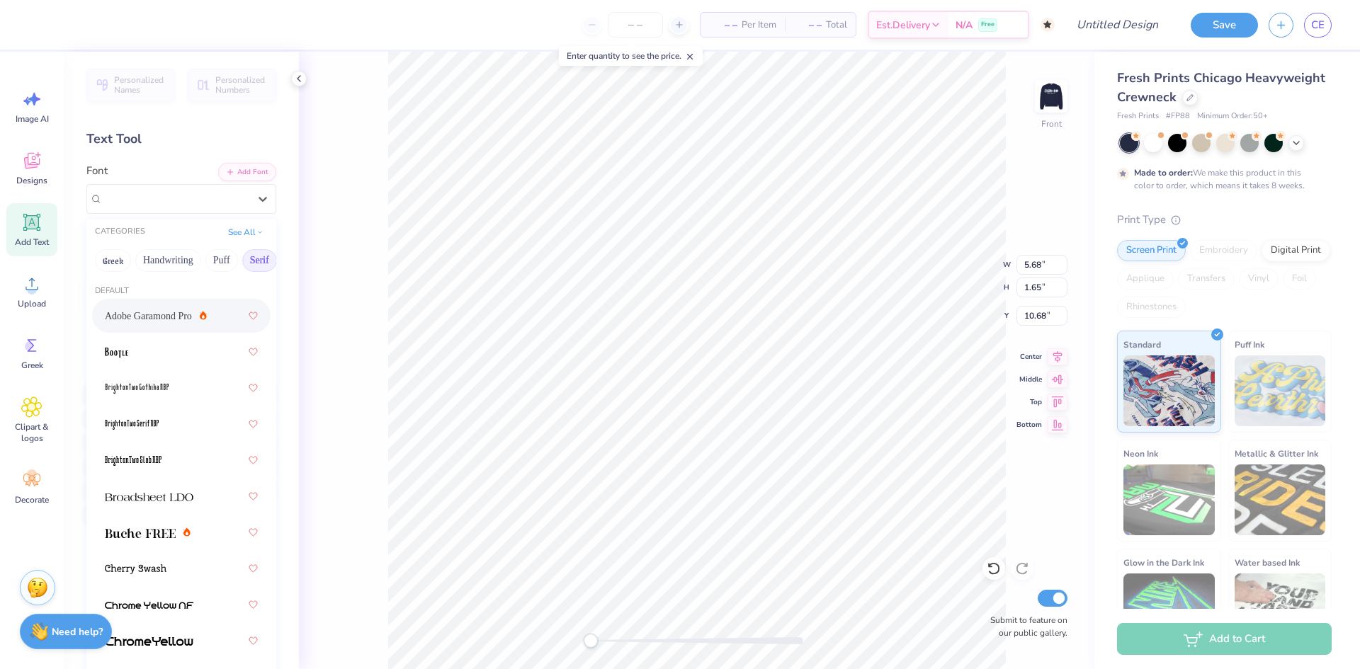
click at [133, 319] on span "Adobe Garamond Pro" at bounding box center [148, 316] width 87 height 15
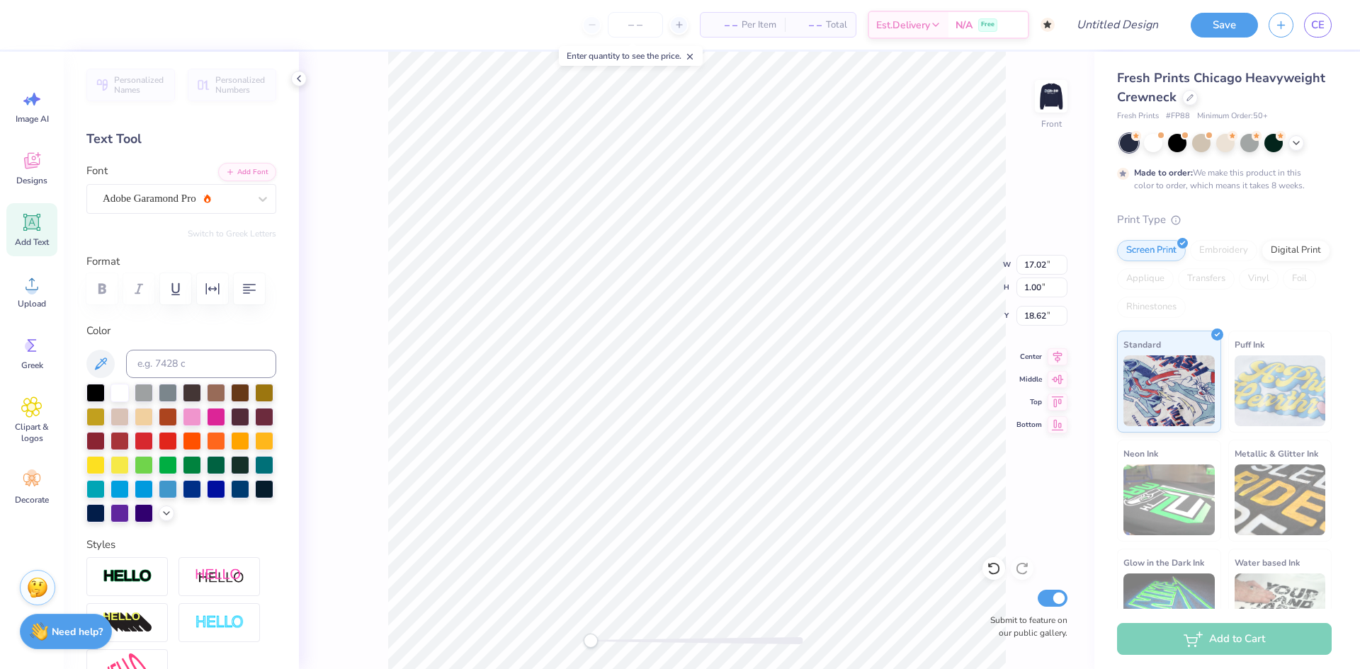
scroll to position [0, 6]
type textarea "WHAT HAPPENS IN SEMO"
click at [101, 290] on div at bounding box center [181, 288] width 190 height 31
click at [384, 379] on div "Front W 17.02 17.02 " H 1.00 1.00 " Y 18.62 18.62 " Center Middle Top Bottom Su…" at bounding box center [697, 361] width 796 height 618
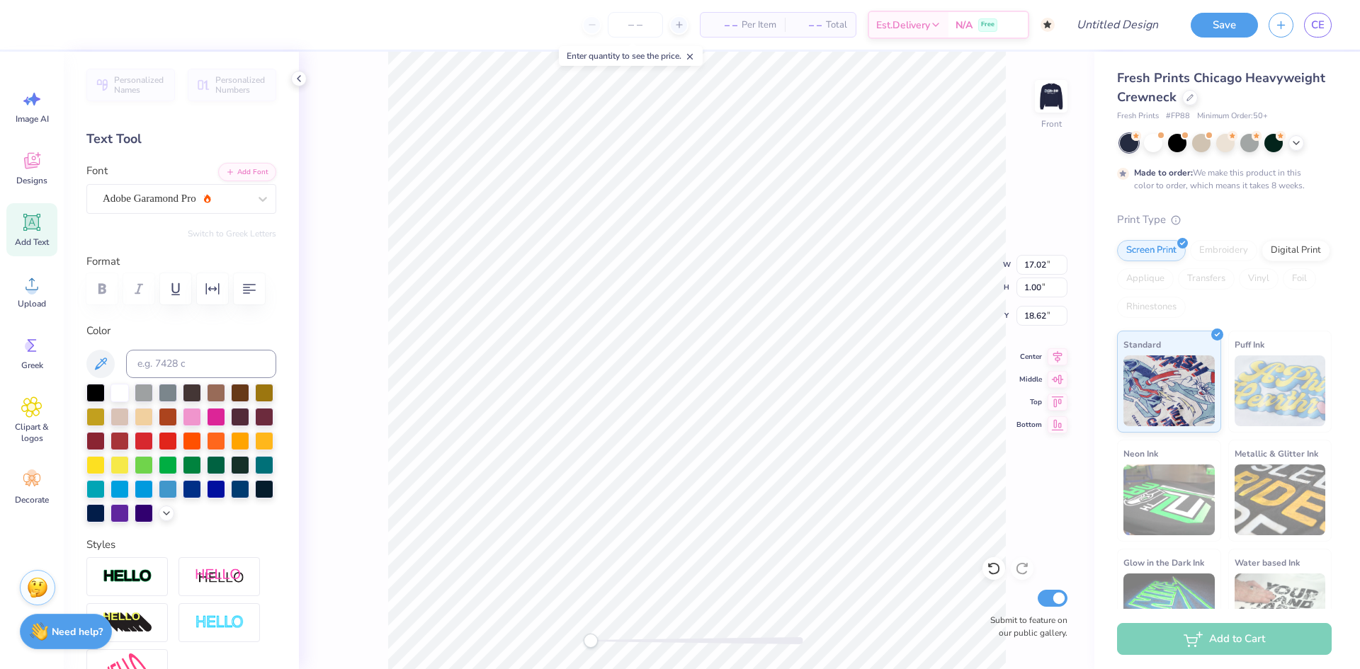
click at [28, 230] on icon at bounding box center [31, 222] width 21 height 21
type input "5.68"
type input "1.65"
type input "10.68"
type textarea "T"
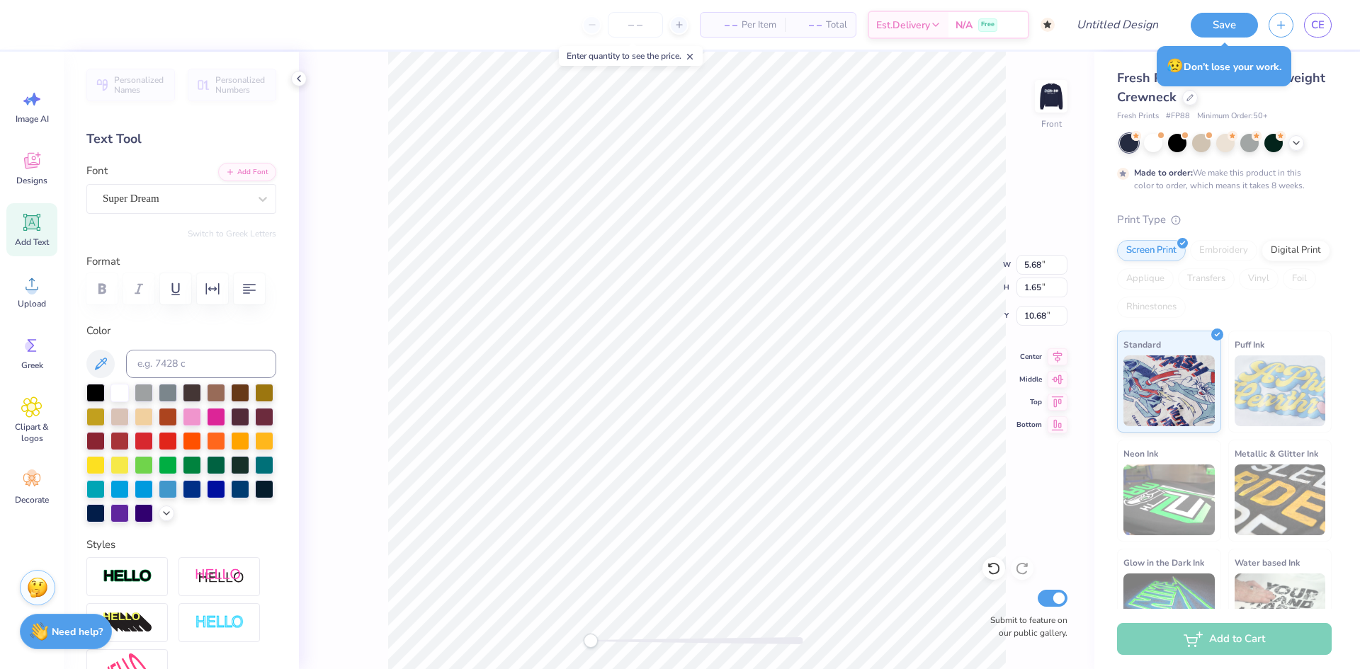
scroll to position [0, 4]
type textarea "STAYS IN [GEOGRAPHIC_DATA]"
click at [145, 198] on div "Super Dream" at bounding box center [175, 199] width 149 height 22
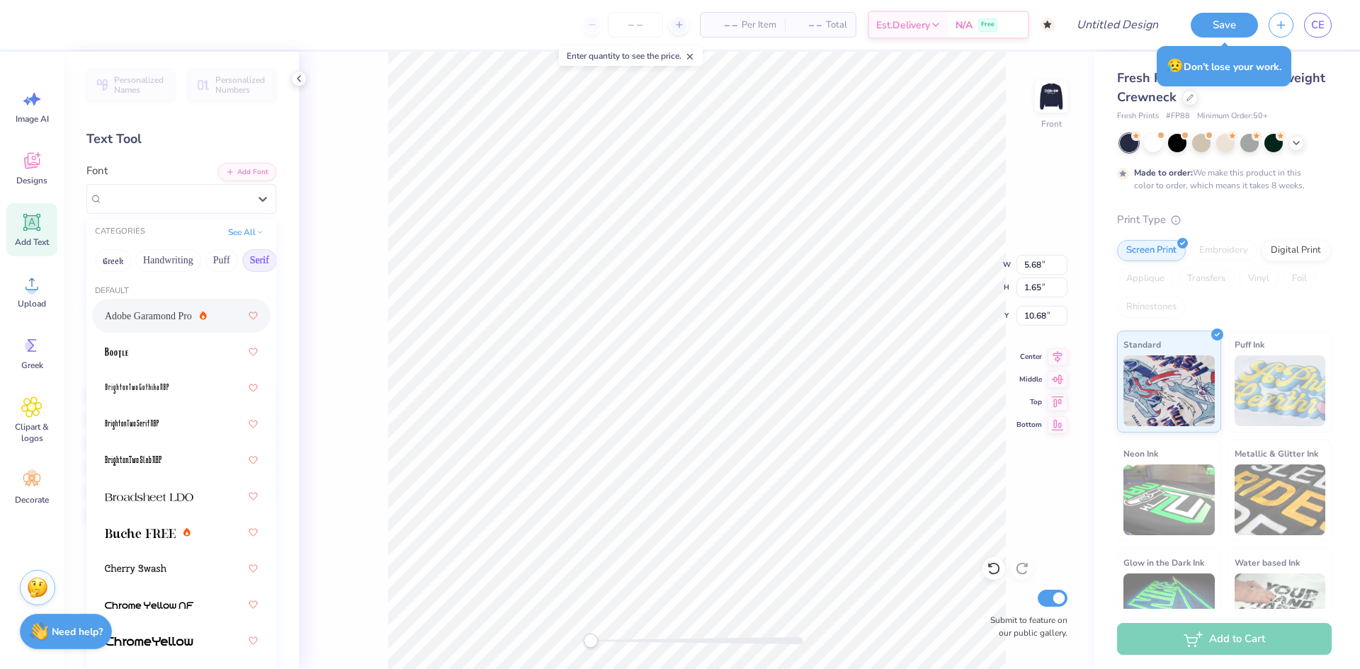
click at [163, 324] on div "Adobe Garamond Pro" at bounding box center [181, 316] width 153 height 26
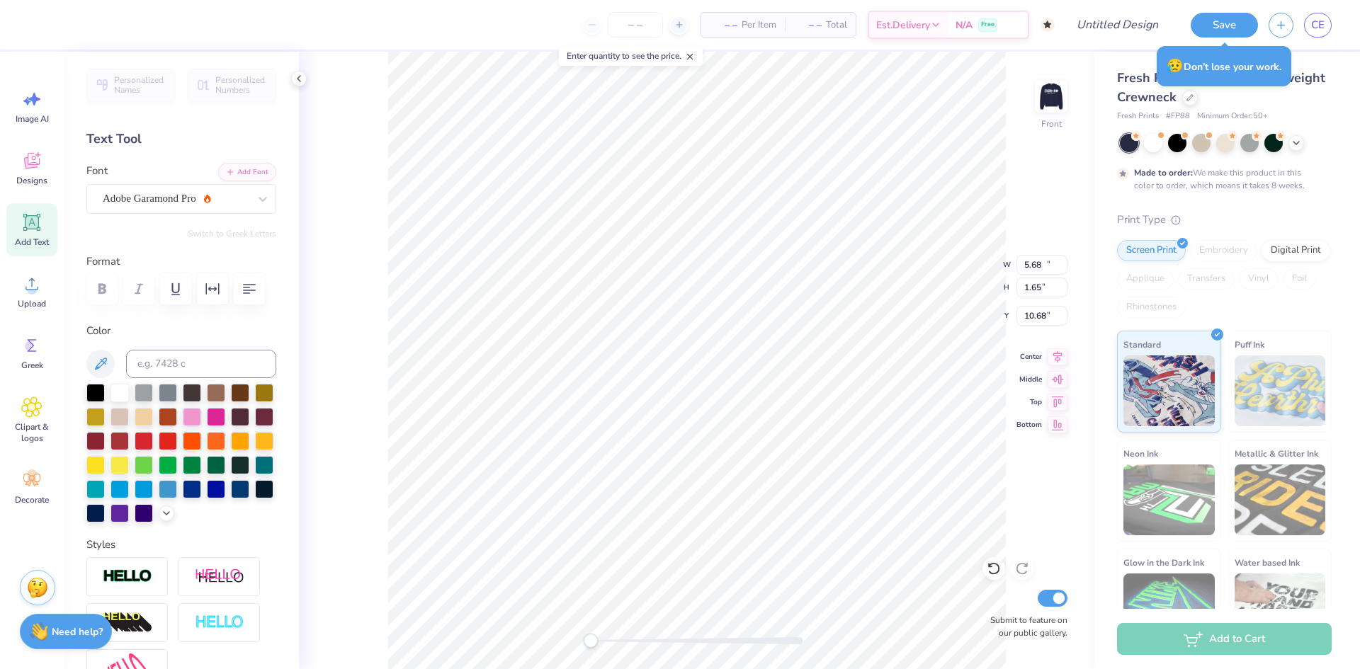
type input "16.49"
type input "1.66"
type input "19.52"
type input "5.68"
type input "1.65"
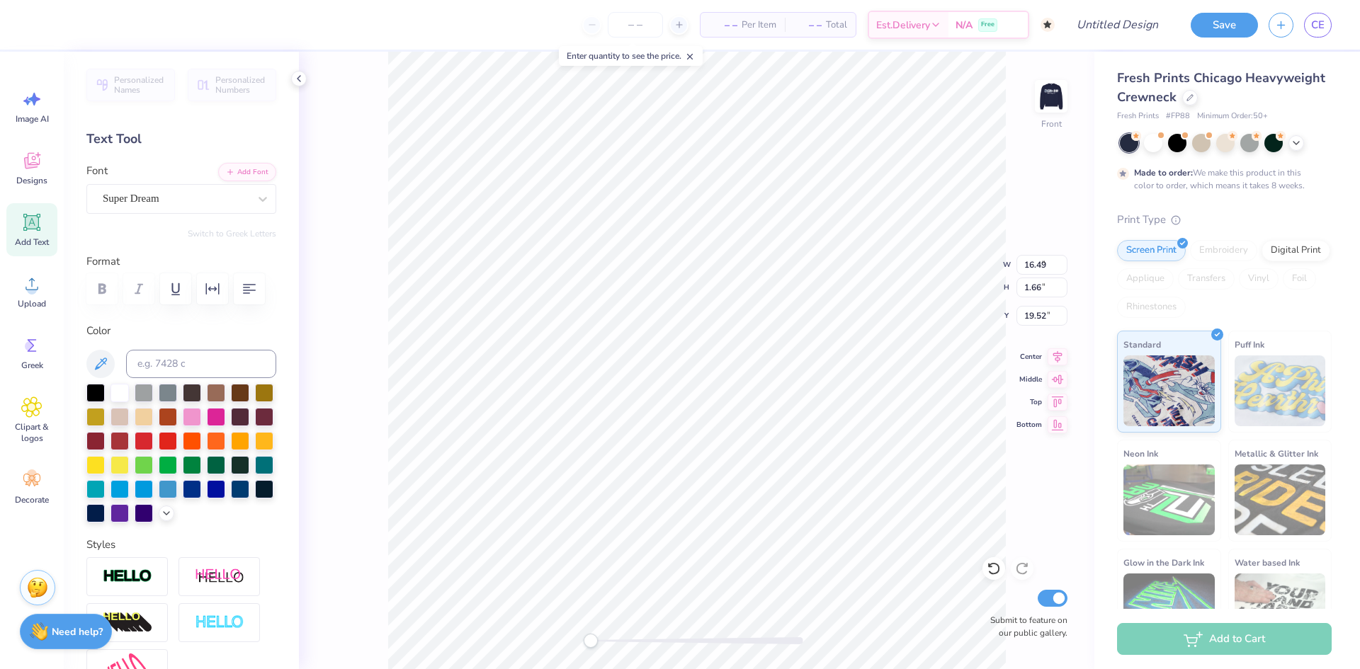
type input "19.53"
type textarea "T"
type textarea "STAYS ON SEMO"
click at [137, 191] on div "Super Dream" at bounding box center [175, 199] width 149 height 22
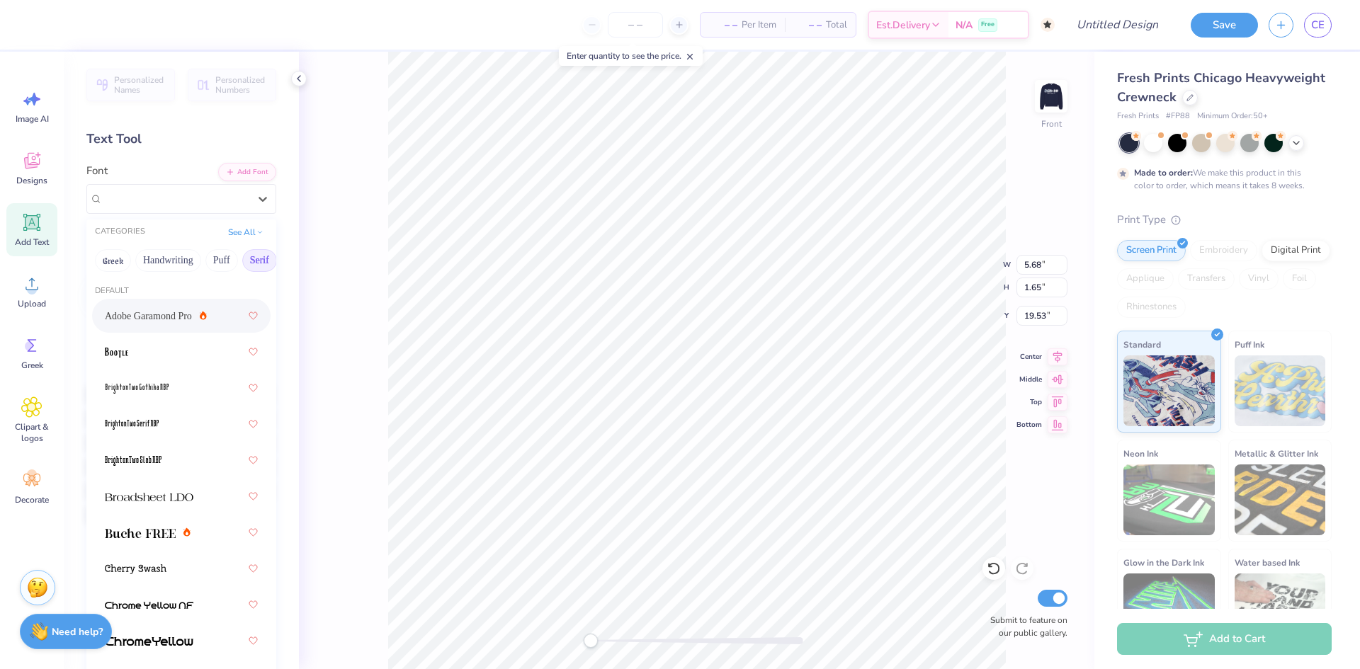
click at [139, 323] on span "Adobe Garamond Pro" at bounding box center [148, 316] width 87 height 15
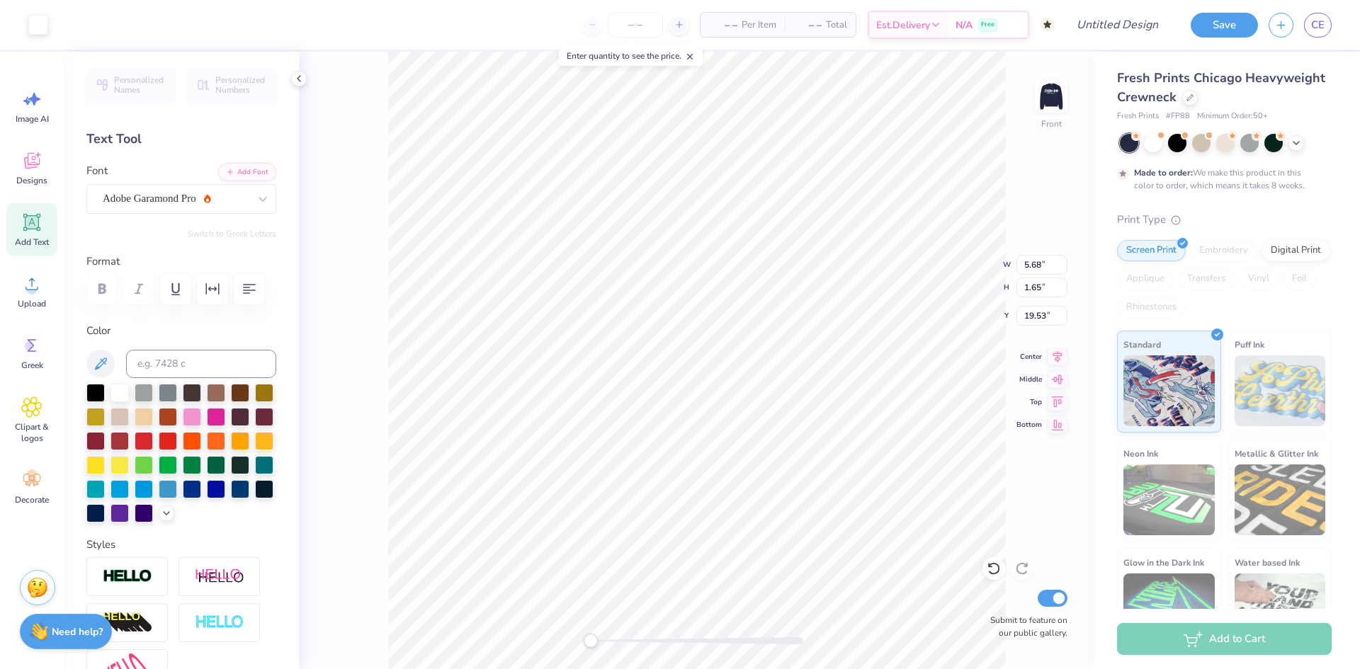
type input "17.56"
type input "1.66"
type input "19.52"
type input "13.67"
type input "0.81"
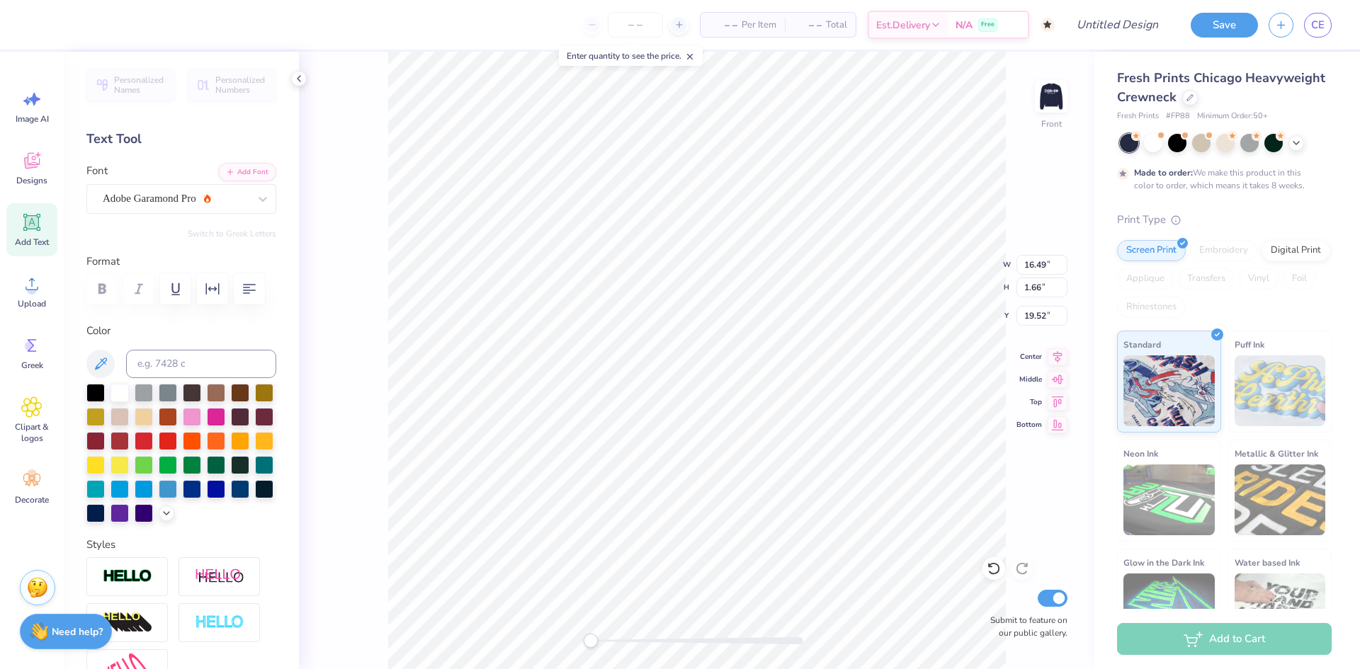
type input "18.06"
type input "14.97"
type input "0.89"
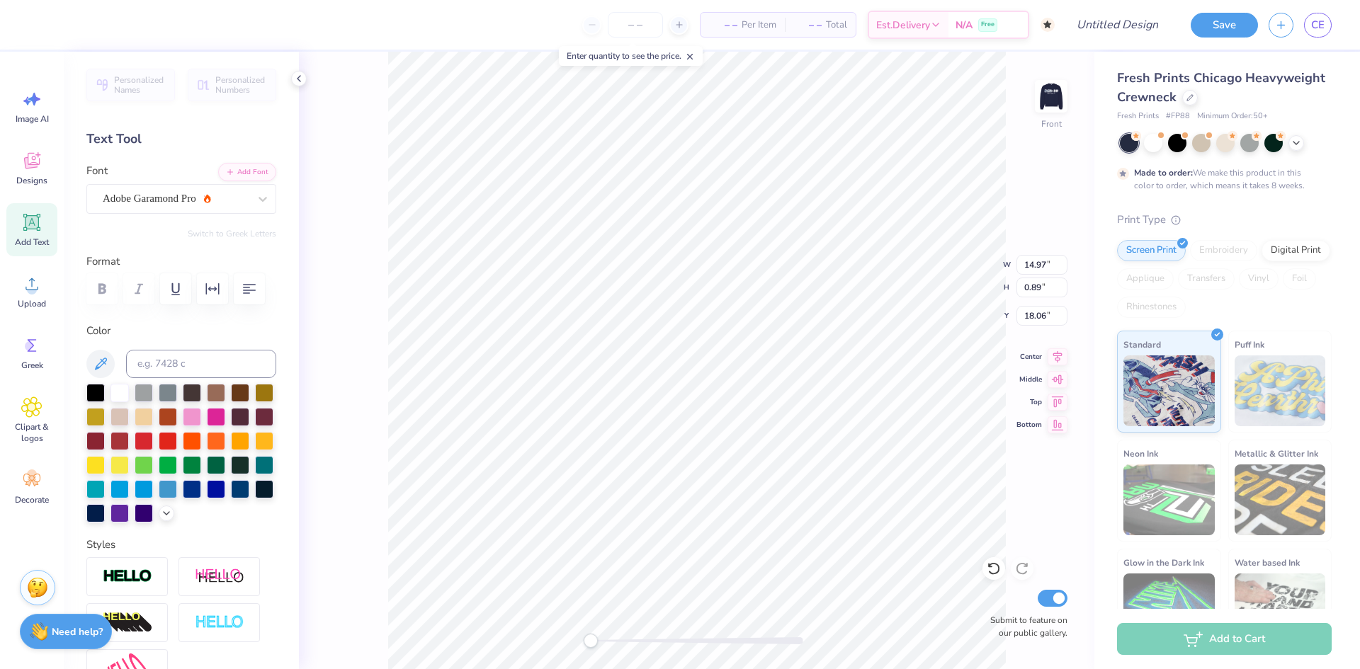
type input "10.58"
type input "1.00"
type input "19.48"
type textarea "STAYS IN [GEOGRAPHIC_DATA]"
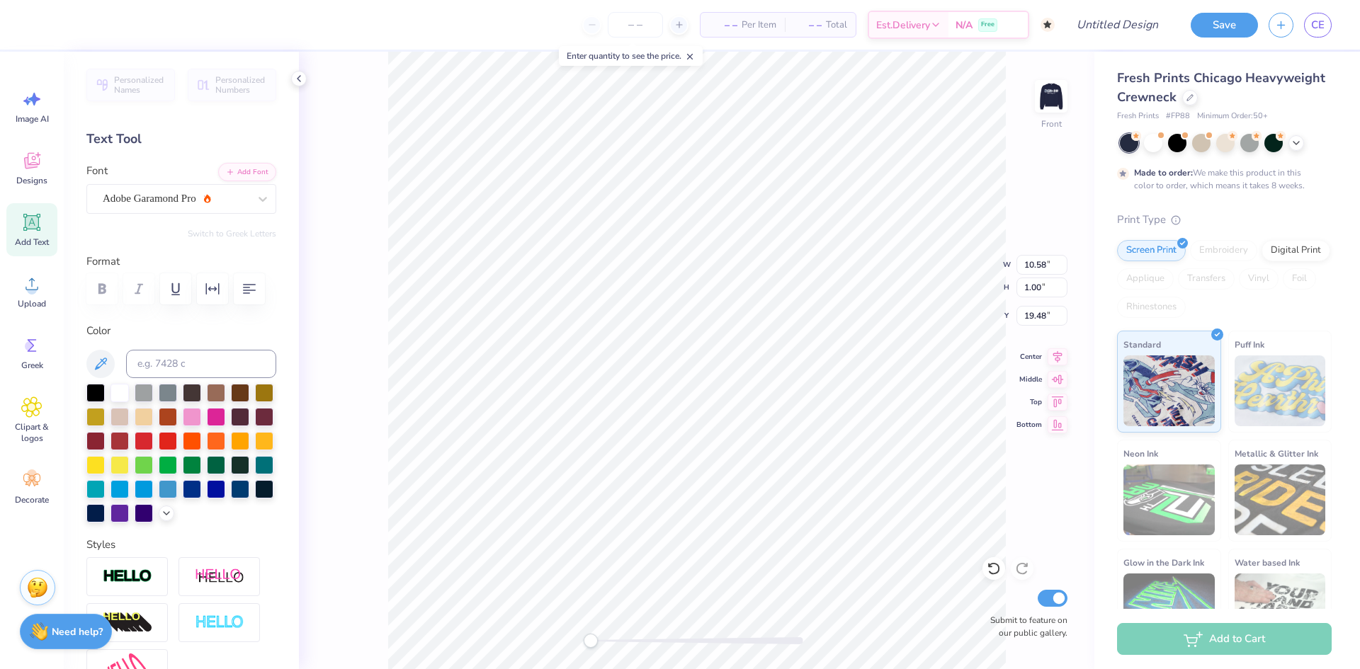
scroll to position [0, 4]
type input "10.58"
type textarea "STAYS AT [GEOGRAPHIC_DATA]"
type input "14.97"
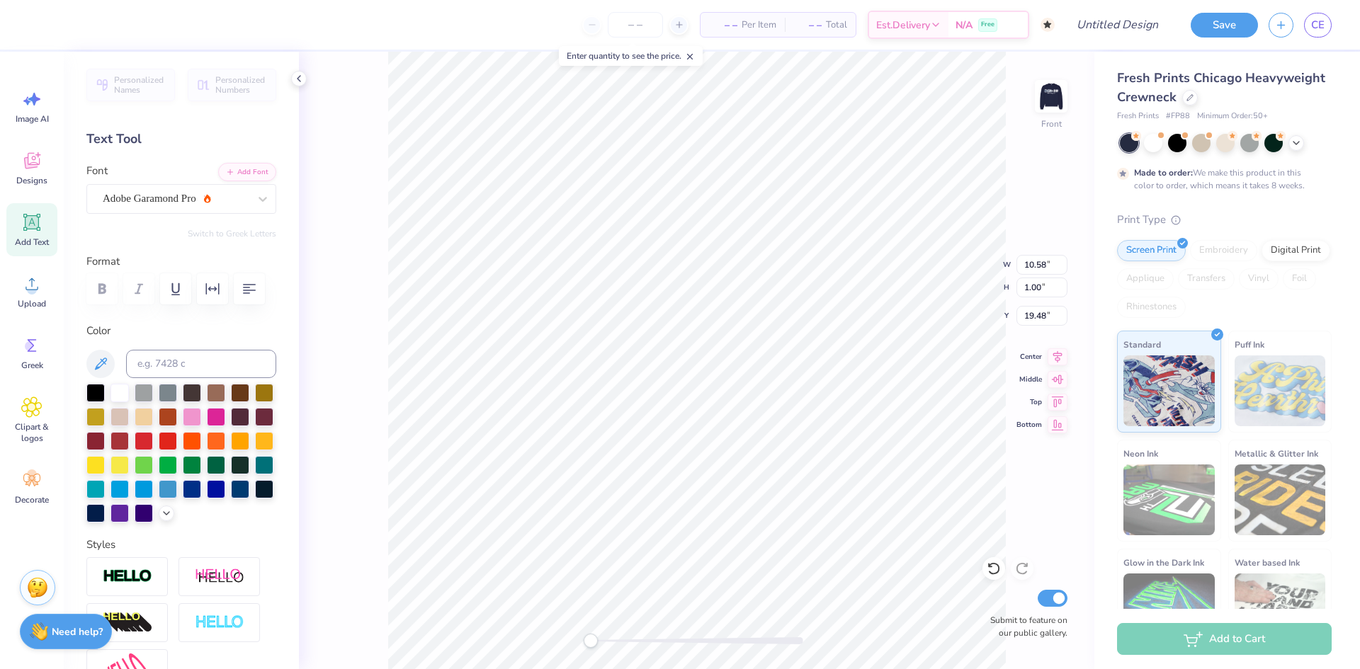
type input "0.89"
type input "17.97"
type textarea "WHAT HAPPENS AT SEMO"
click at [938, 278] on div "Front W 14.97 14.97 " H 0.89 0.89 " Y 17.97 17.97 " Center Middle Top Bottom Su…" at bounding box center [697, 361] width 796 height 618
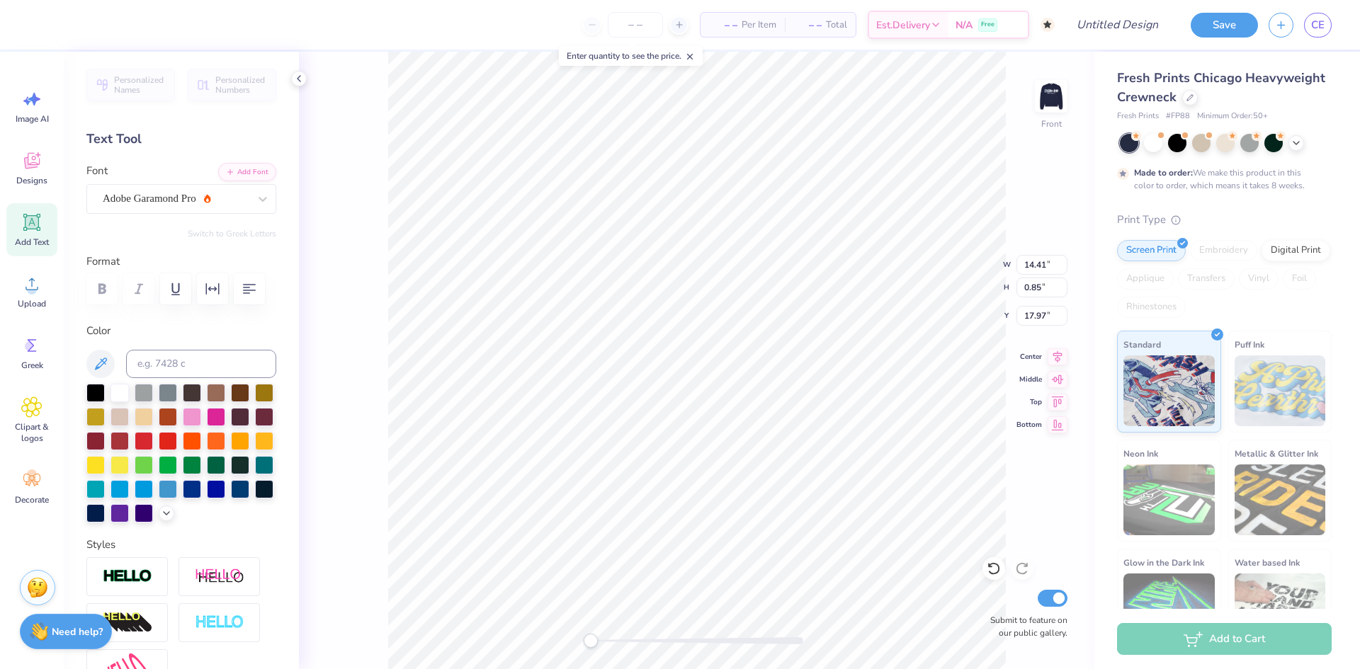
scroll to position [0, 6]
type textarea "WHAT HAPPENS AT SEMO"
click at [1220, 26] on button "Save" at bounding box center [1224, 23] width 67 height 25
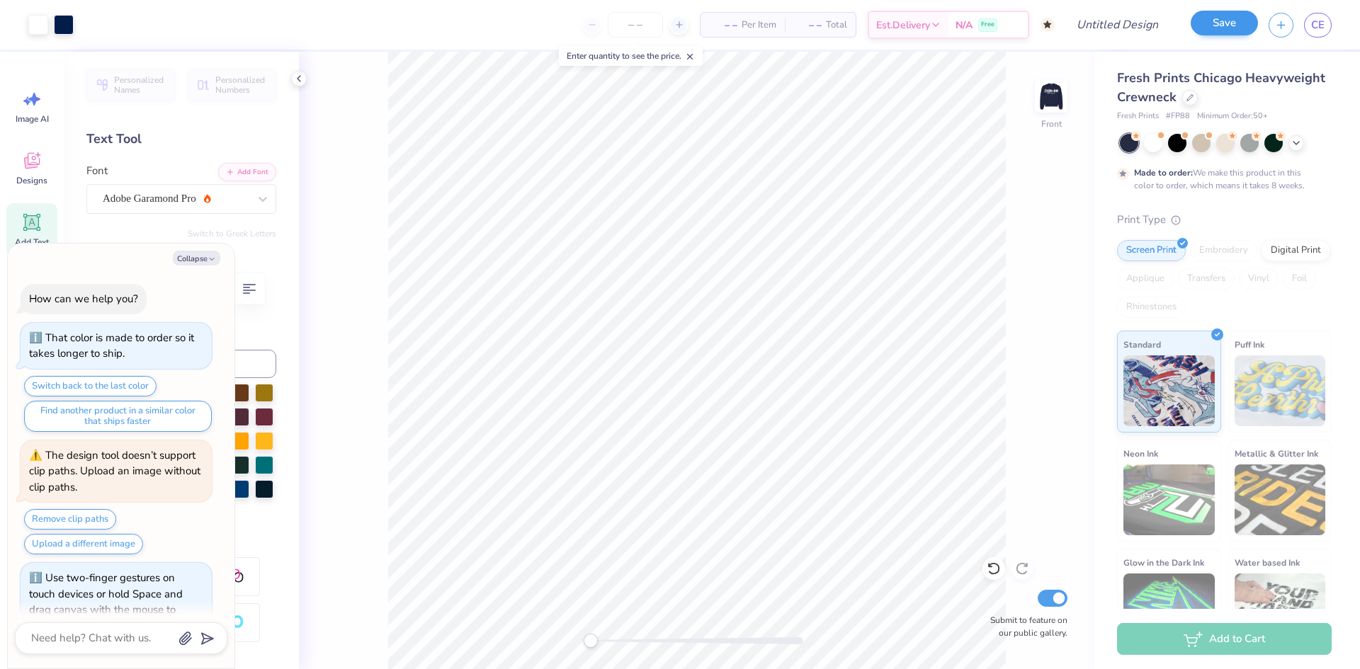
scroll to position [1177, 0]
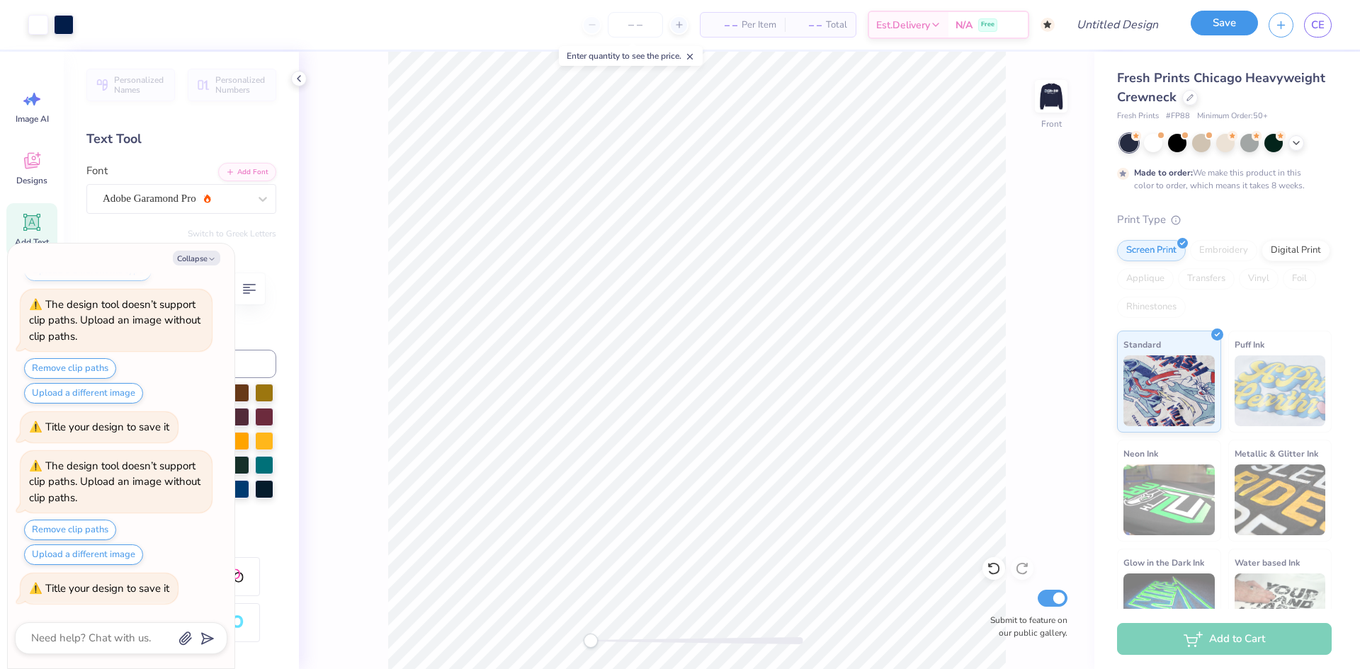
click at [1220, 26] on button "Save" at bounding box center [1224, 23] width 67 height 25
type textarea "x"
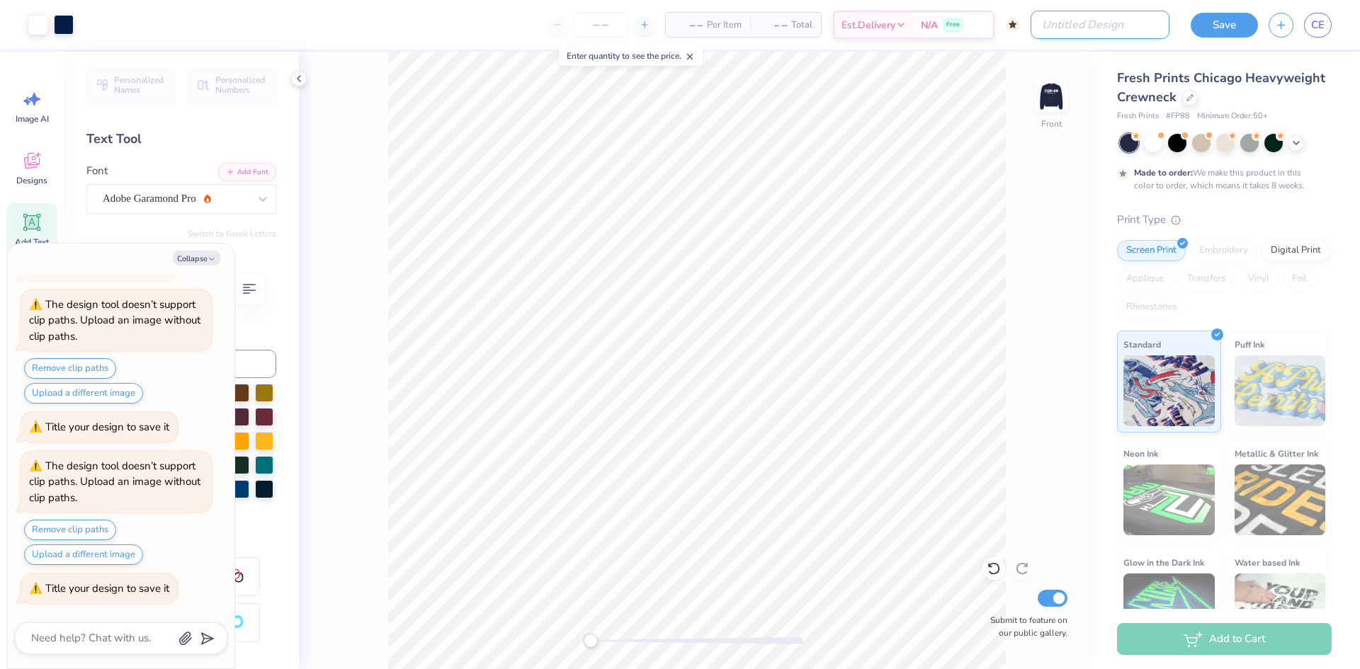
click at [1094, 27] on input "Design Title" at bounding box center [1100, 25] width 139 height 28
type input "H"
type textarea "x"
type input "Ho"
type textarea "x"
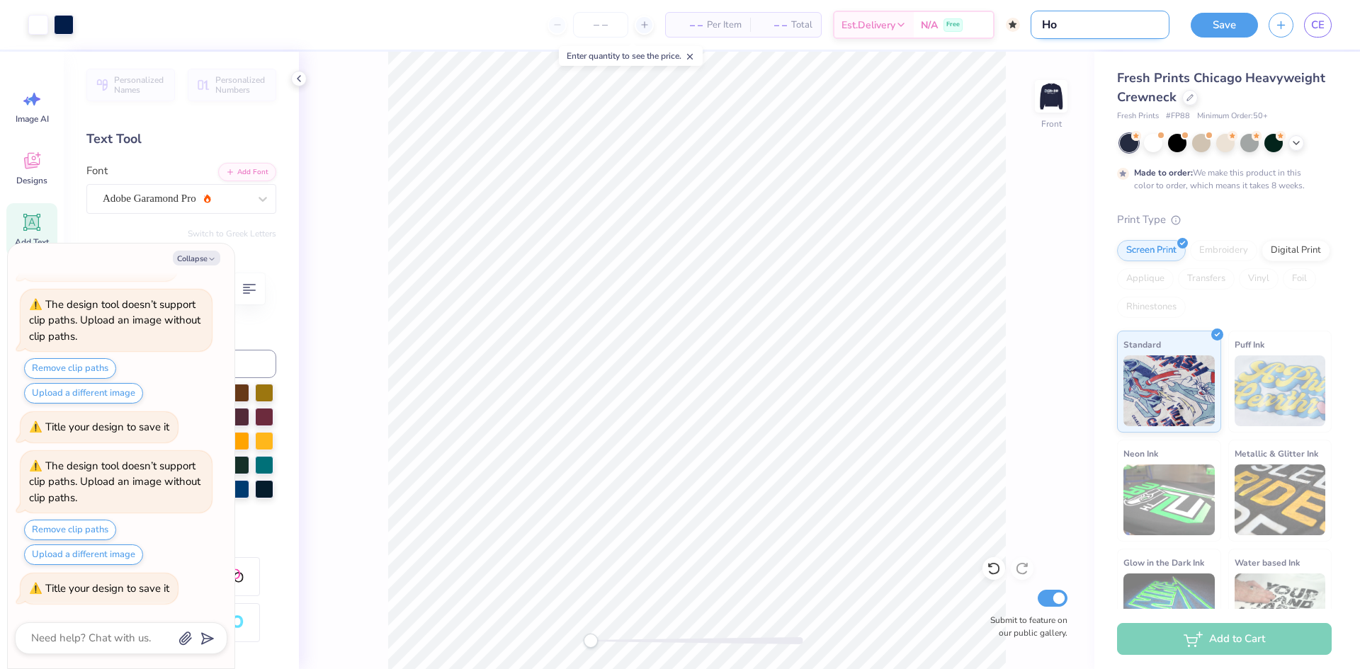
type input "Hom"
type textarea "x"
type input "Home"
type textarea "x"
type input "Homec"
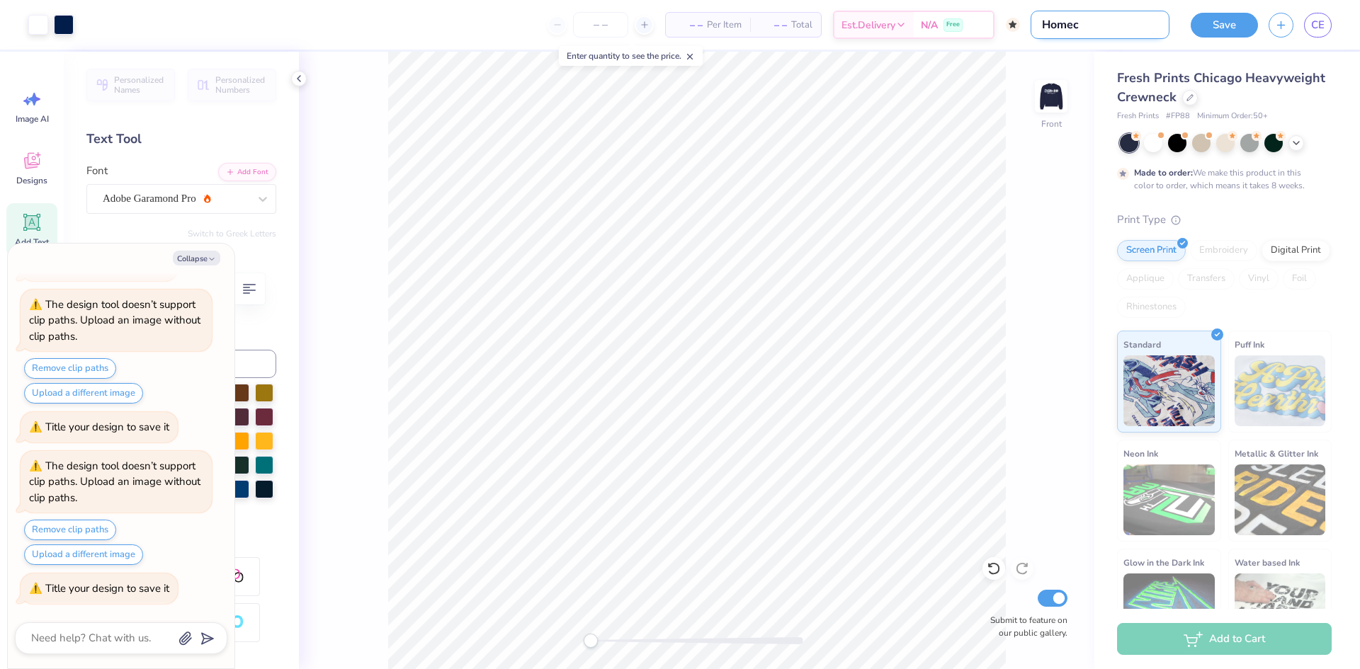
type textarea "x"
type input "Homecom"
type textarea "x"
type input "Homecomi"
type textarea "x"
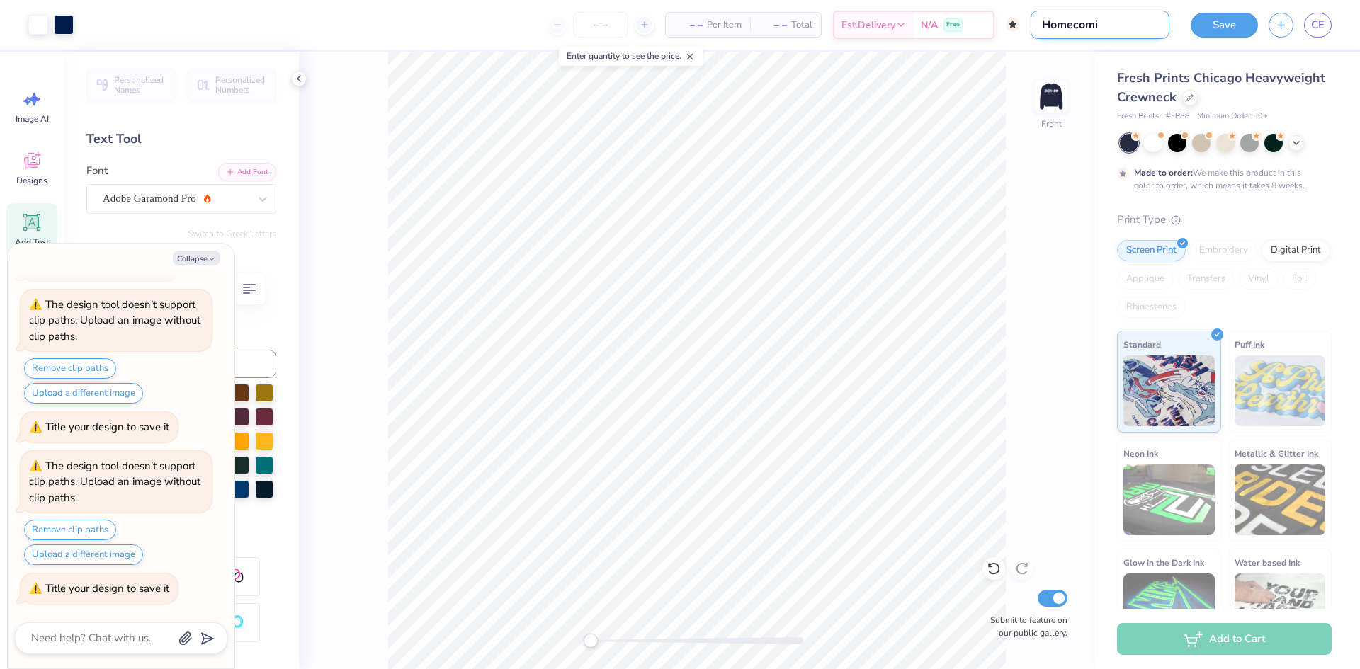
type input "Homecomin"
type textarea "x"
type input "Homecoming"
type textarea "x"
type input "Homecoming"
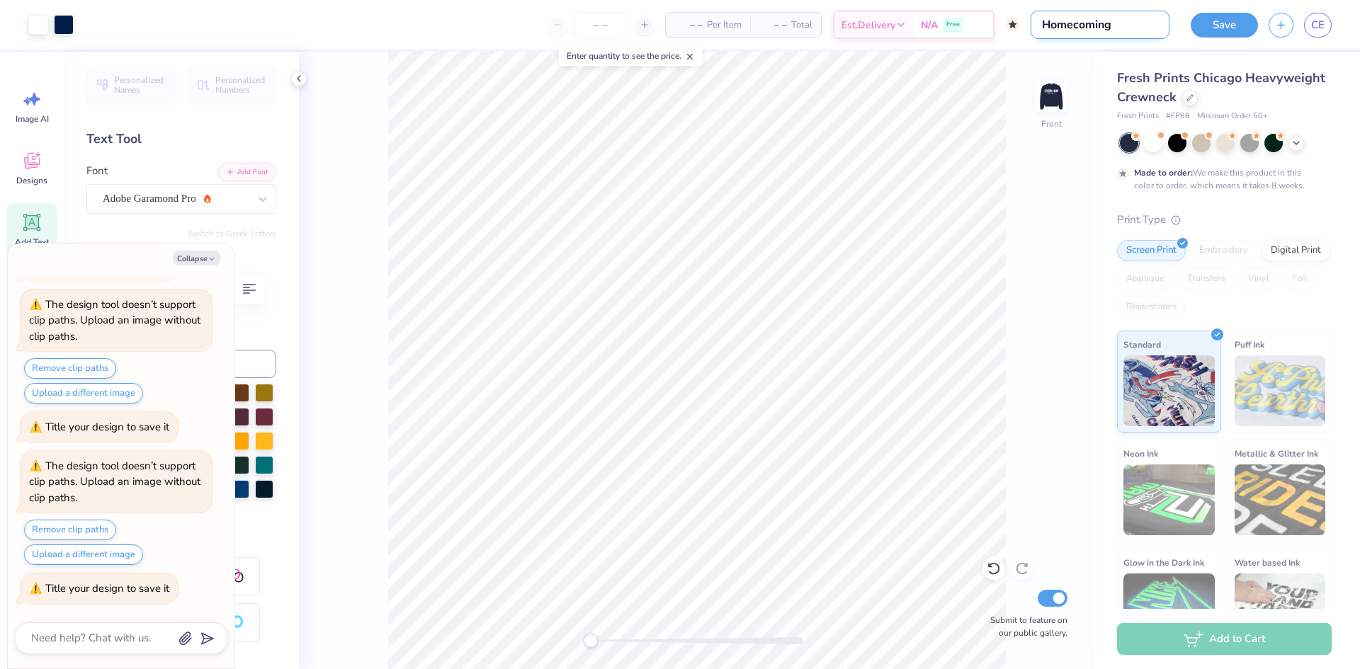
type textarea "x"
type input "Homecoming s"
type textarea "x"
type input "Homecoming sw"
type textarea "x"
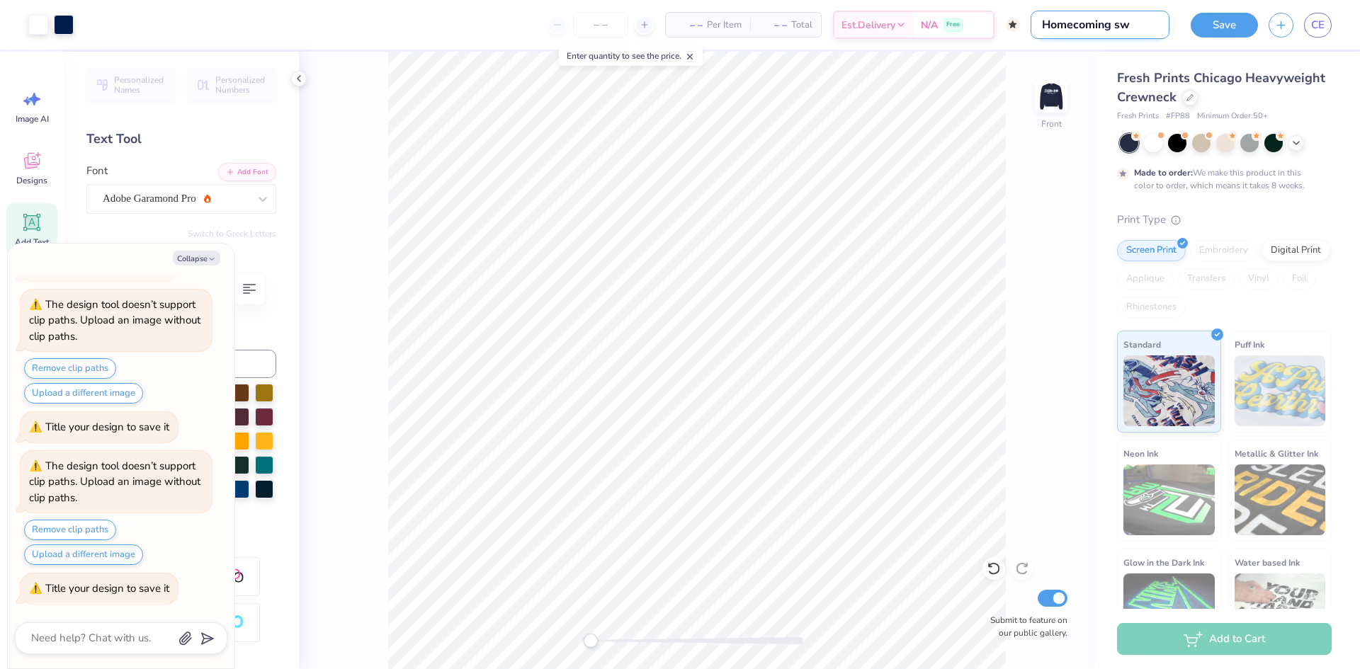
type input "Homecoming swe"
type textarea "x"
type input "Homecoming swea"
type textarea "x"
type input "Homecoming sweat"
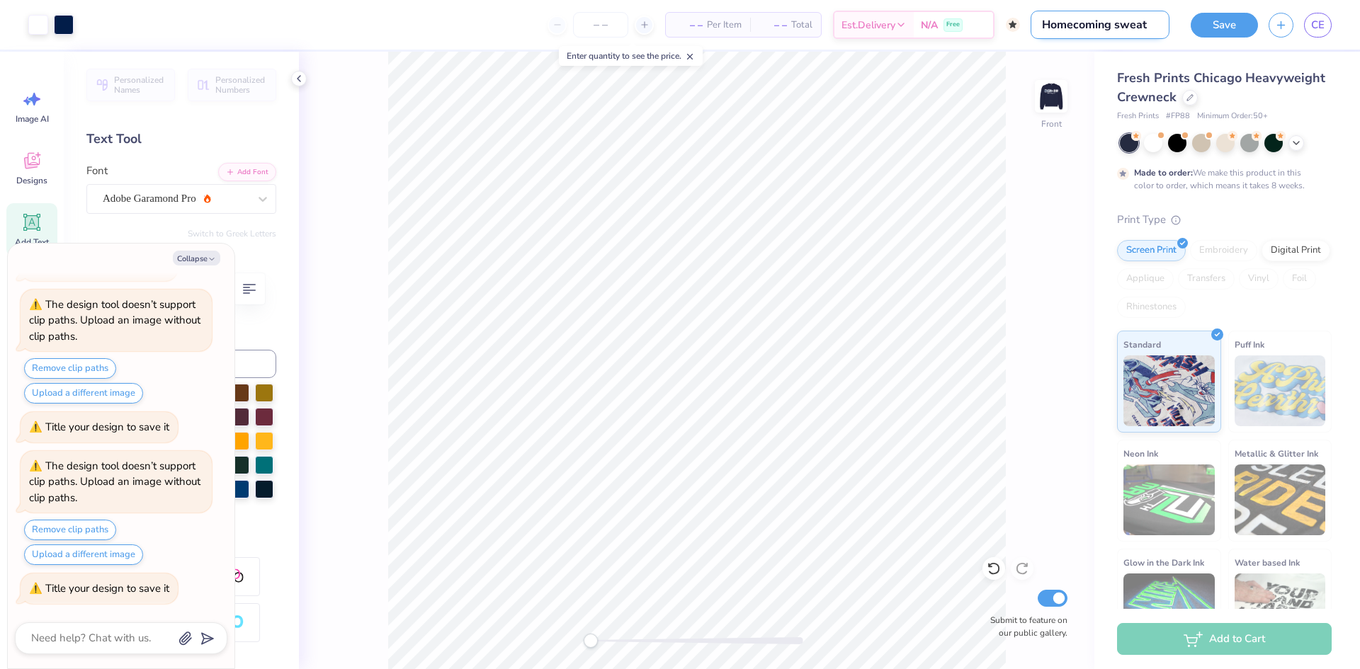
type textarea "x"
type input "Homecoming sweats"
type textarea "x"
type input "Homecoming sweatsh"
type textarea "x"
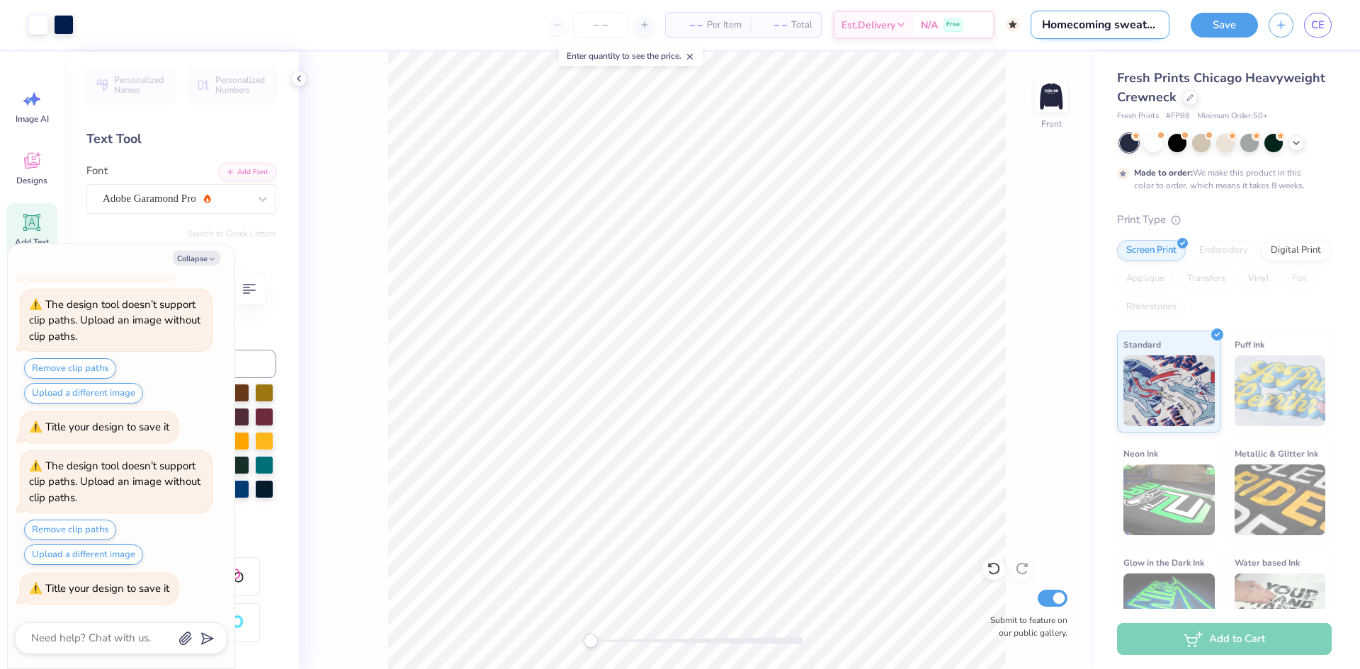
type input "Homecoming sweatshi"
type textarea "x"
type input "Homecoming sweatshir"
type textarea "x"
type input "Homecoming sweatshirt"
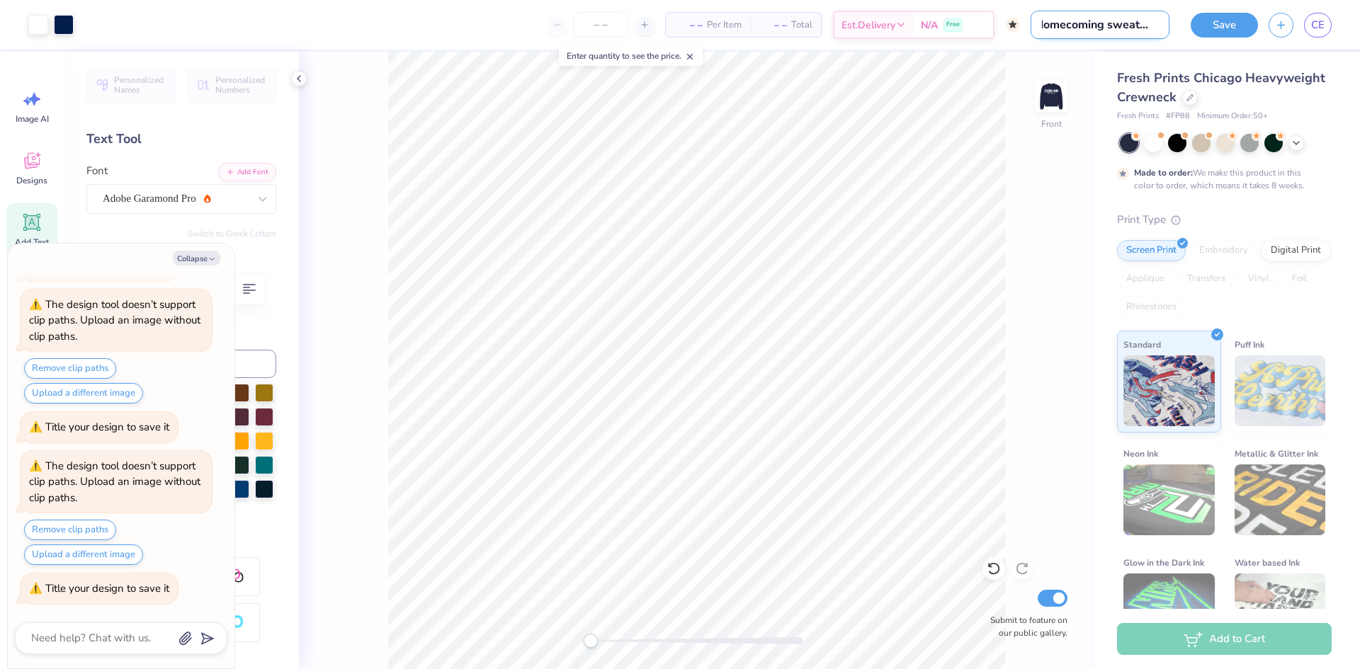
type textarea "x"
type input "Homecoming sweatshirt"
click at [1213, 33] on button "Save" at bounding box center [1224, 23] width 67 height 25
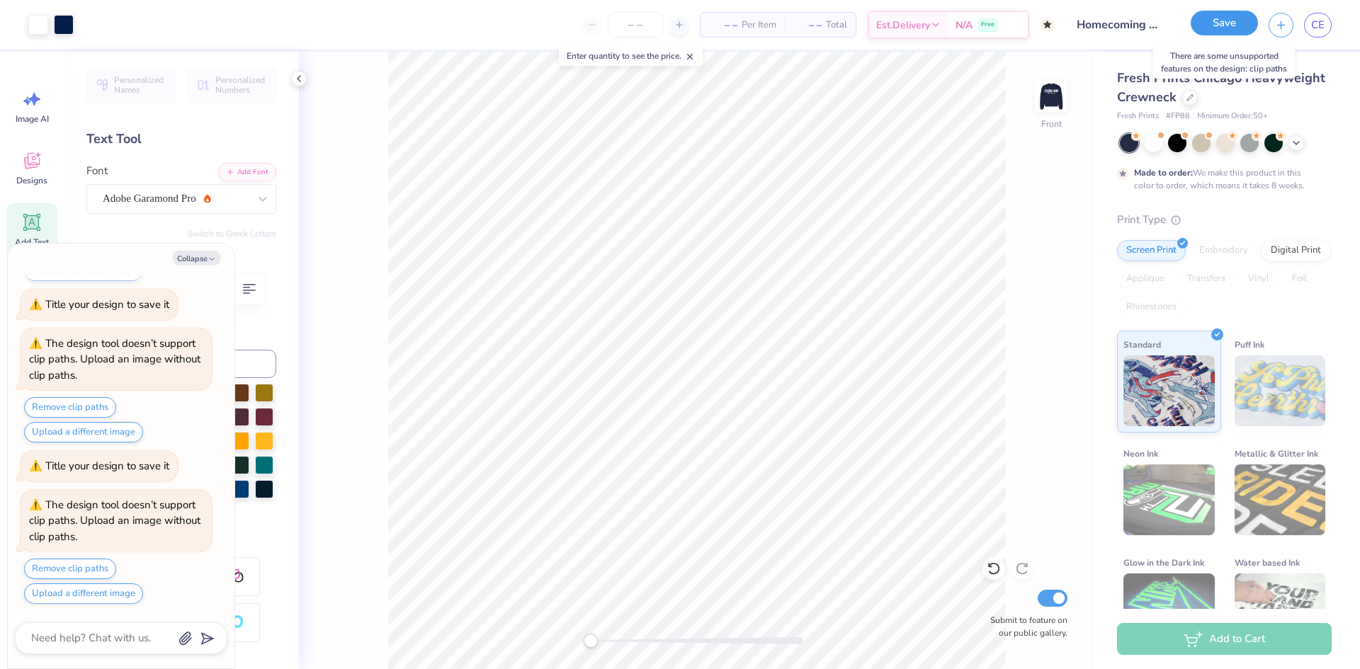
click at [1210, 23] on button "Save" at bounding box center [1224, 23] width 67 height 25
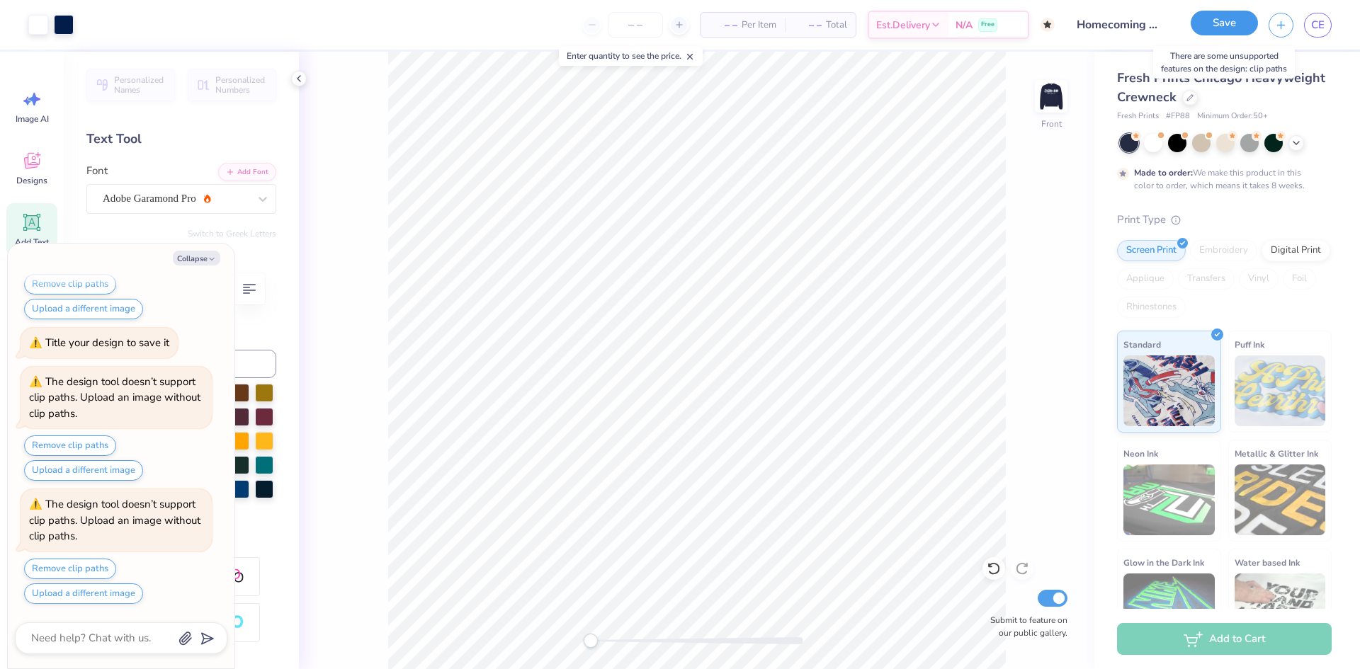
click at [1210, 23] on button "Save" at bounding box center [1224, 23] width 67 height 25
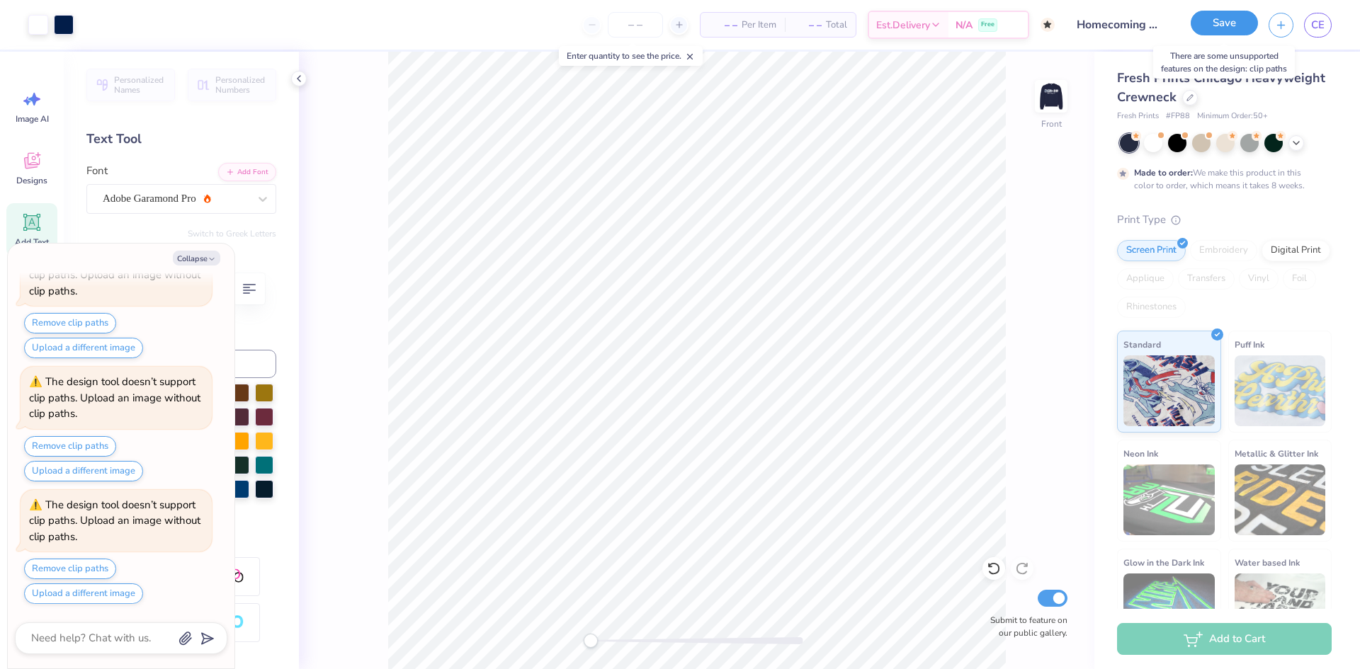
click at [1210, 23] on button "Save" at bounding box center [1224, 23] width 67 height 25
click at [188, 259] on button "Collapse" at bounding box center [196, 258] width 47 height 15
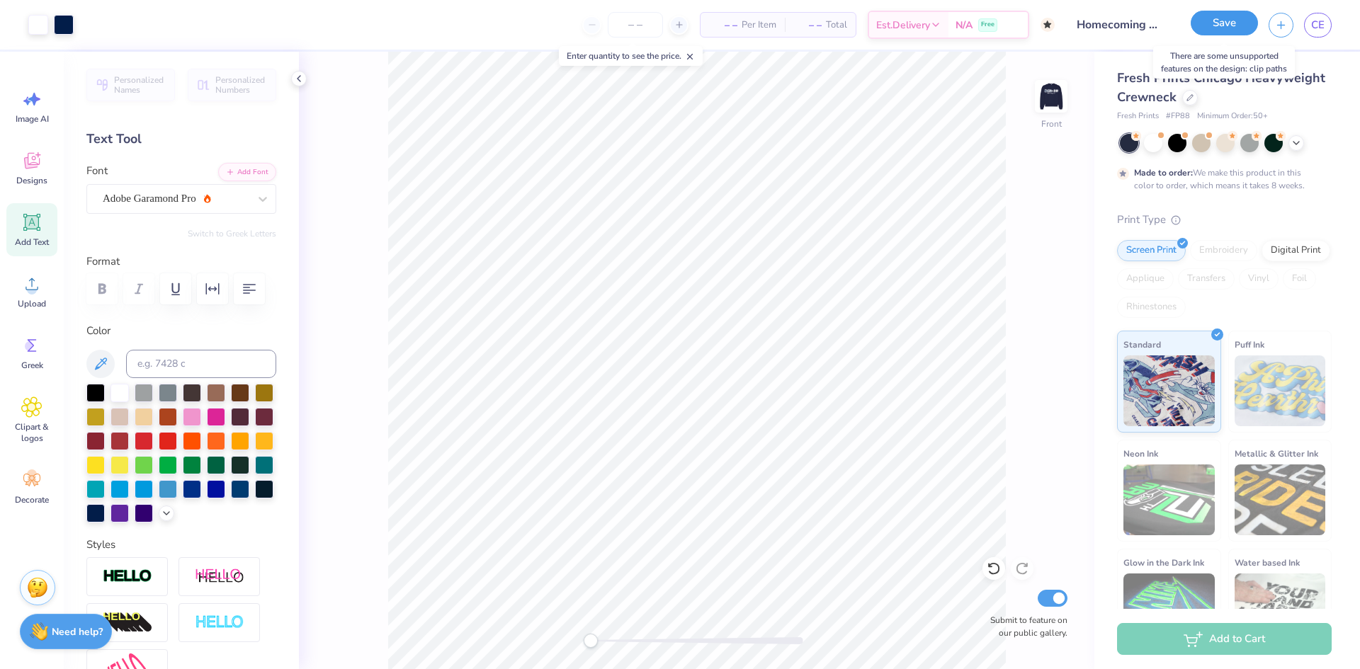
click at [1231, 23] on button "Save" at bounding box center [1224, 23] width 67 height 25
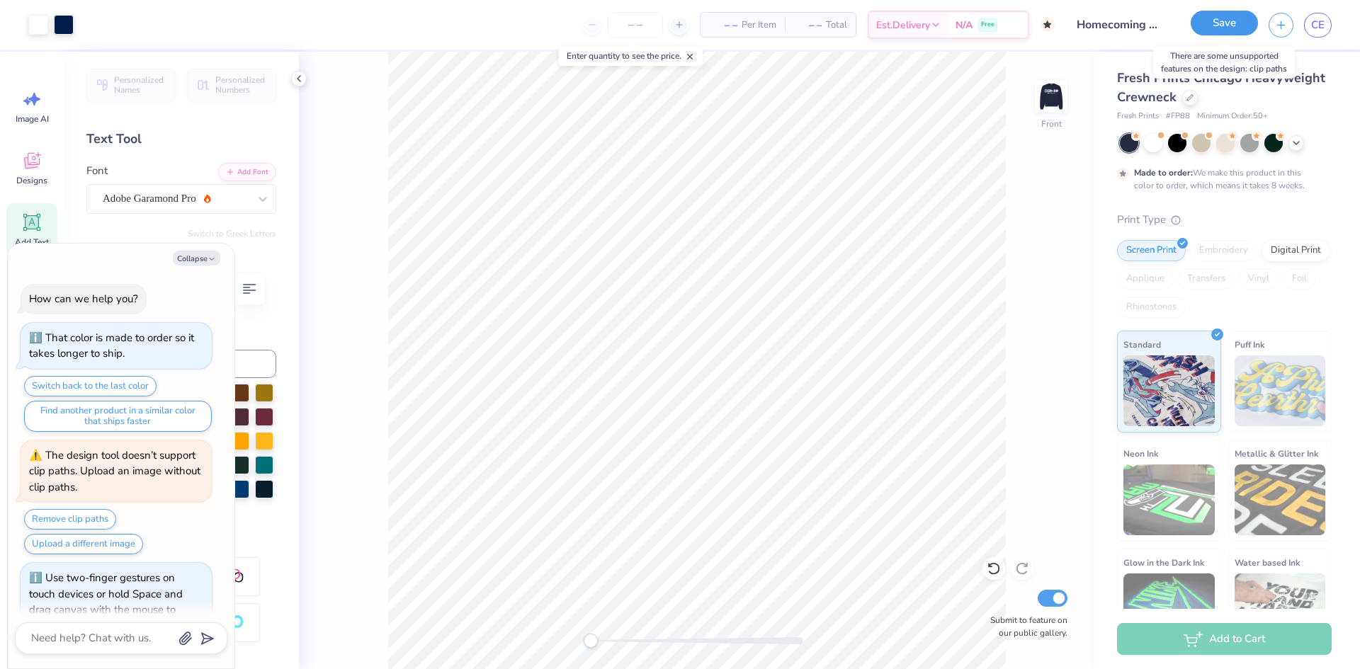
scroll to position [2238, 0]
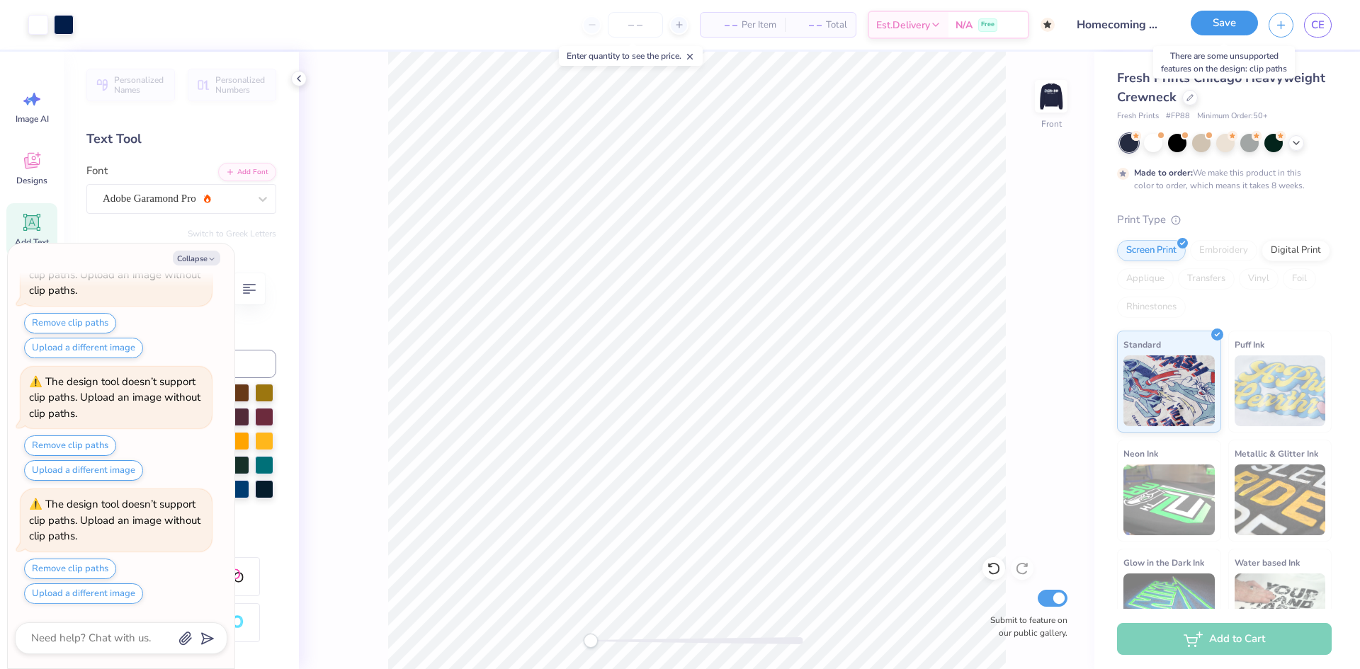
click at [1231, 23] on button "Save" at bounding box center [1224, 23] width 67 height 25
click at [67, 575] on button "Remove clip paths" at bounding box center [70, 569] width 92 height 21
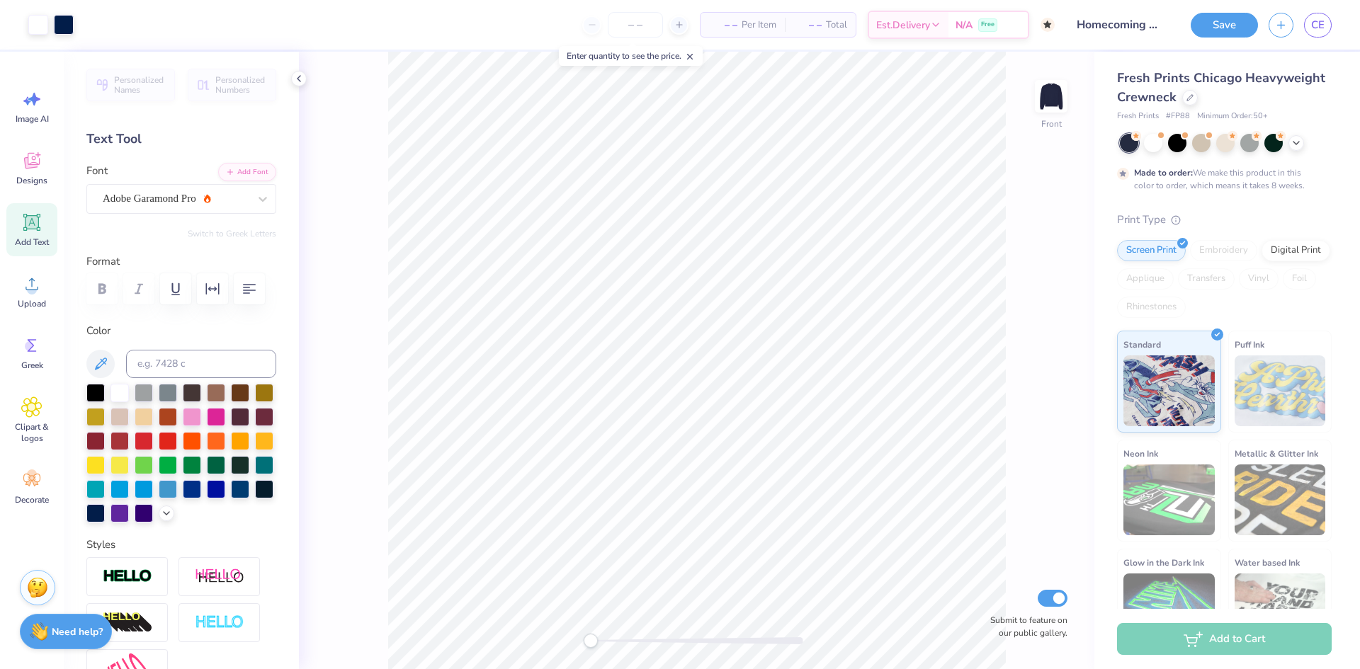
type textarea "x"
click at [1220, 26] on button "Save" at bounding box center [1224, 23] width 67 height 25
click at [1220, 26] on div "Save" at bounding box center [1224, 25] width 67 height 25
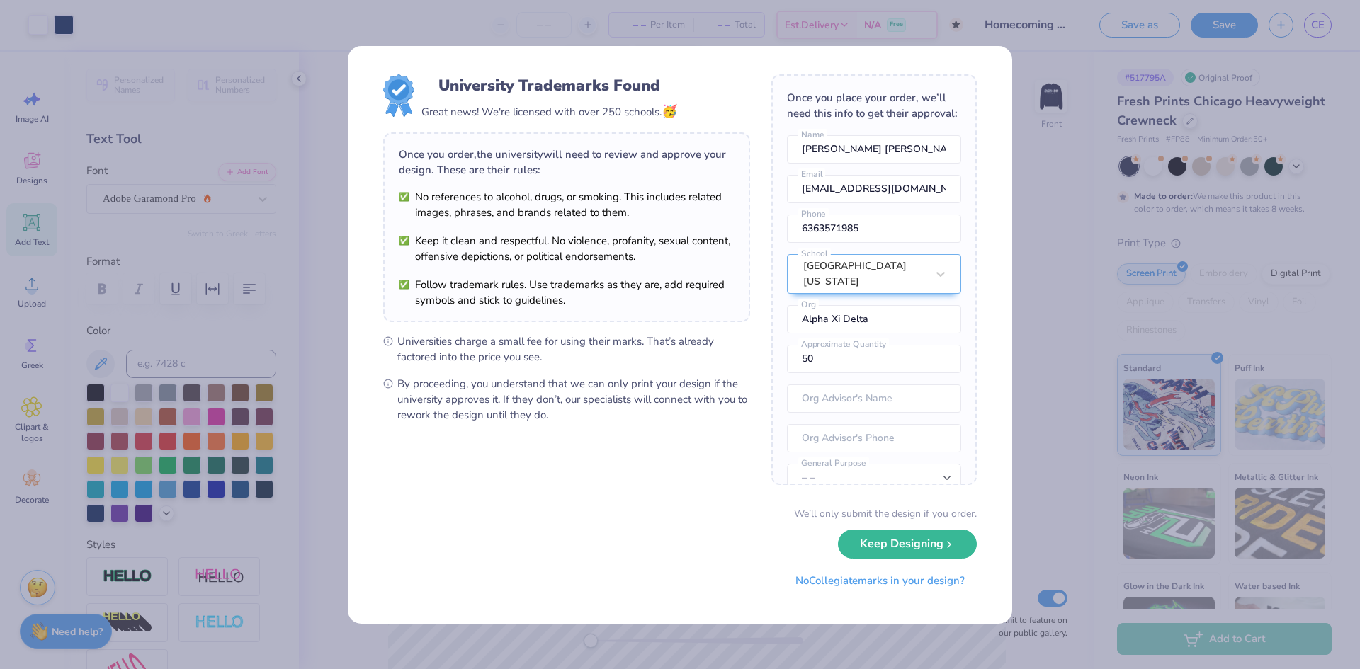
click at [905, 548] on button "Keep Designing" at bounding box center [907, 544] width 139 height 29
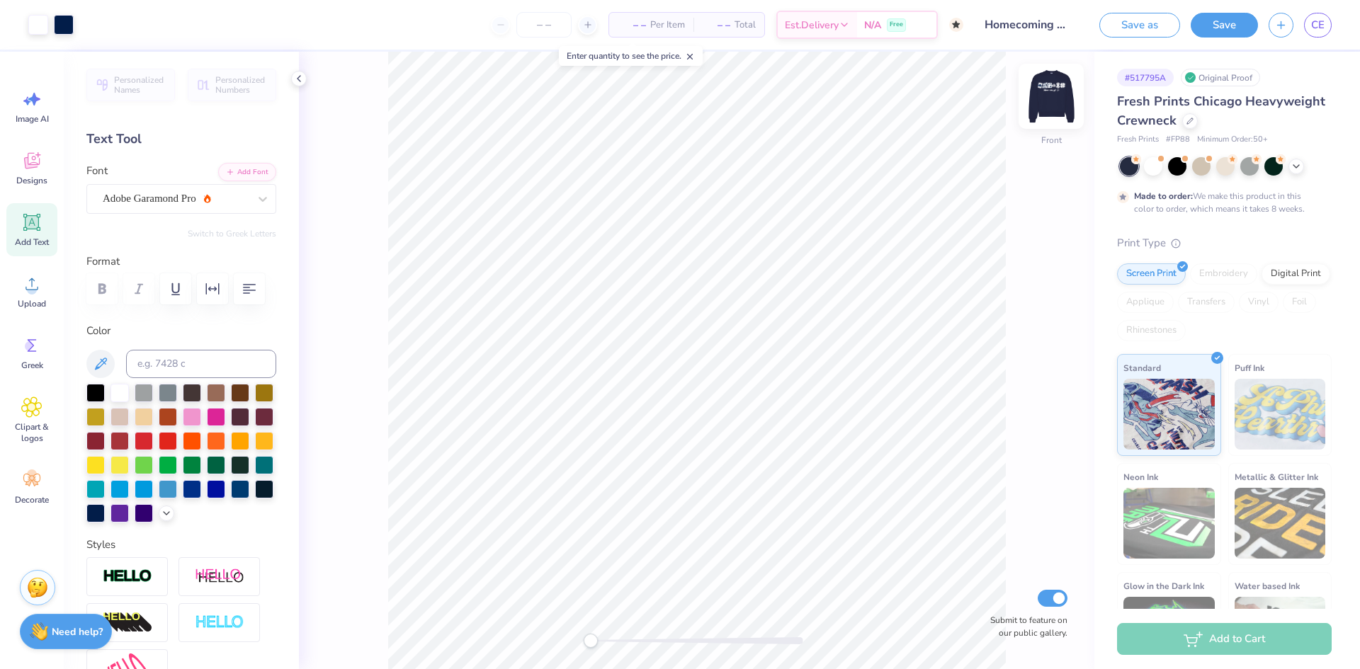
click at [1038, 118] on img at bounding box center [1051, 96] width 57 height 57
click at [1213, 30] on button "Save" at bounding box center [1224, 23] width 67 height 25
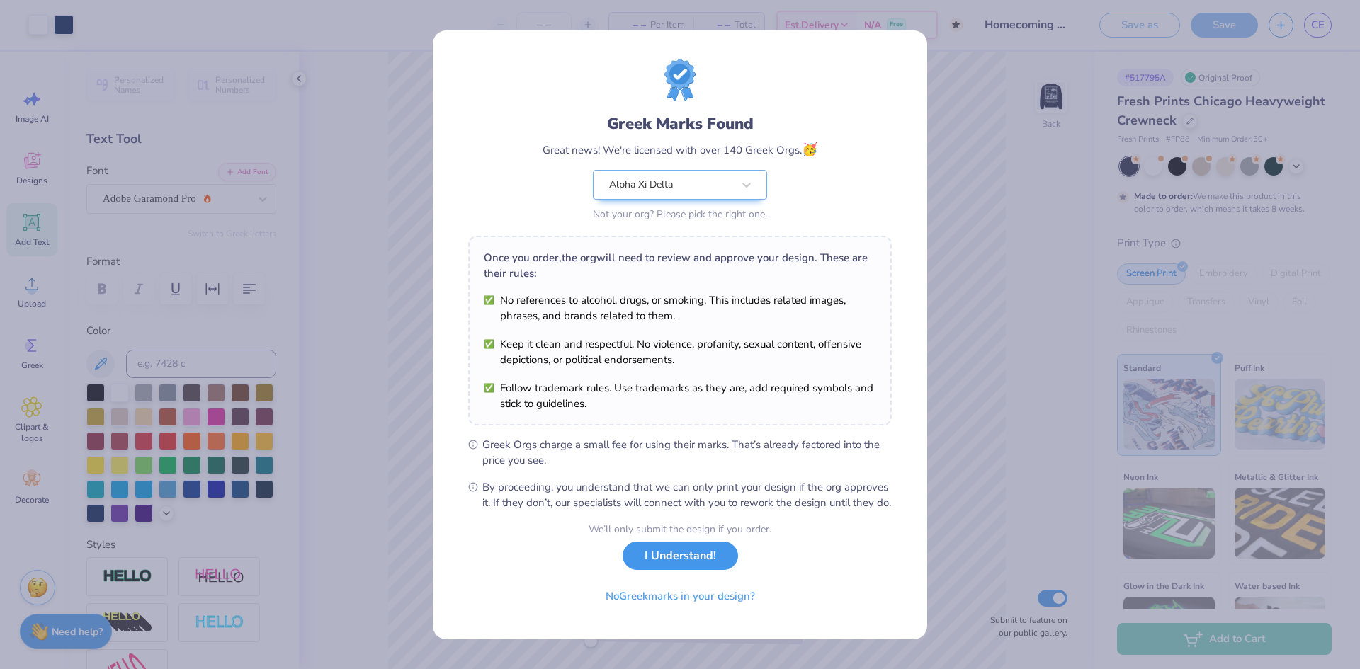
click at [711, 563] on button "I Understand!" at bounding box center [680, 556] width 115 height 29
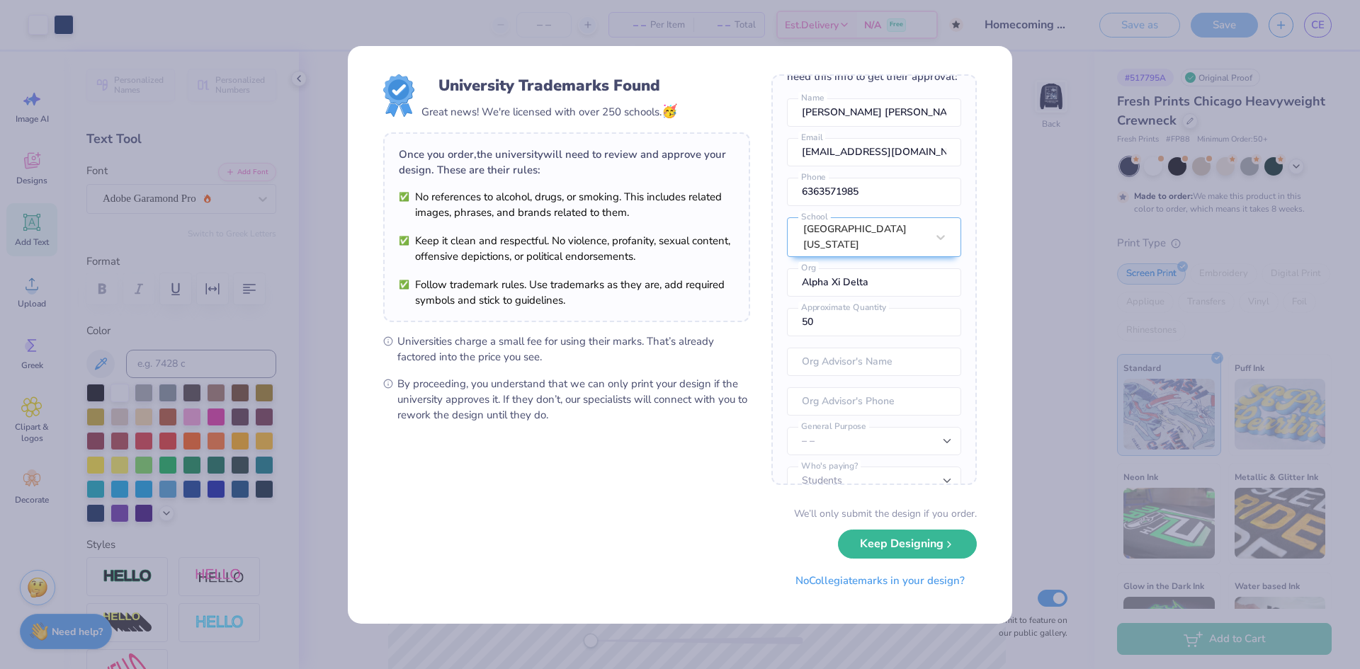
scroll to position [62, 0]
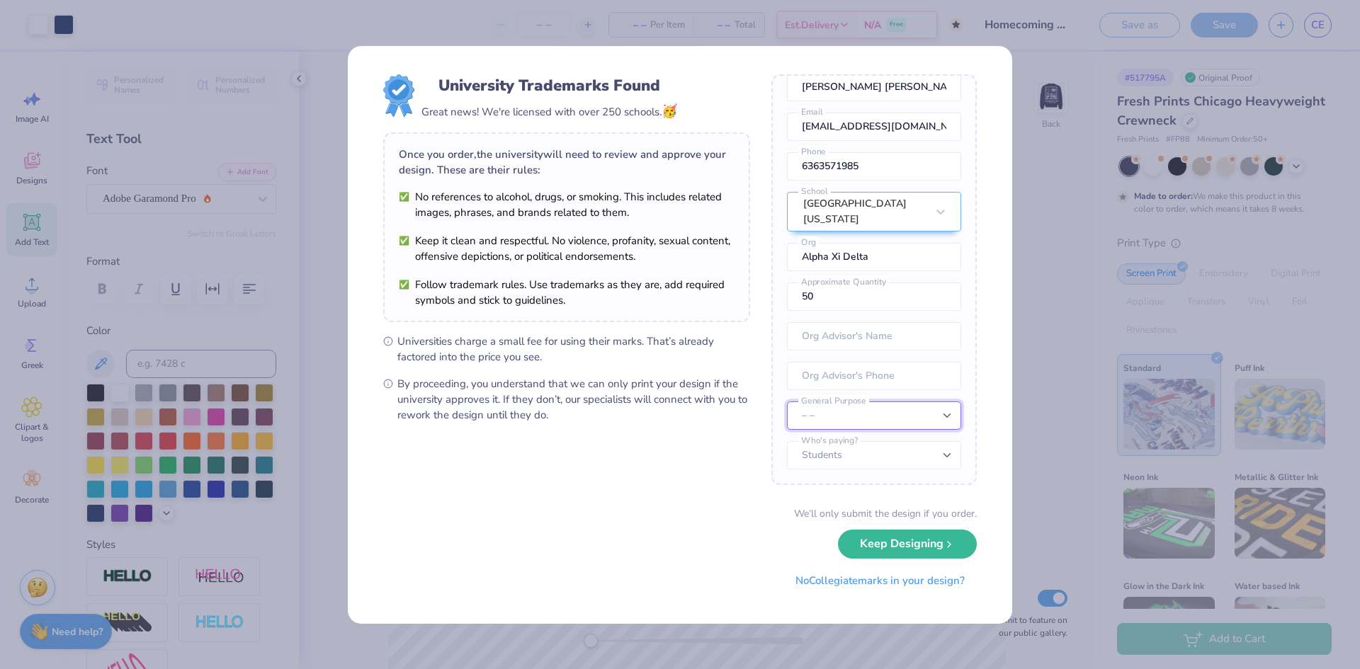
click at [866, 413] on select "– – Member apparel for registered Student Organization / Department / School Fu…" at bounding box center [874, 416] width 174 height 28
select select "Member apparel for registered Student Organization / Department / School"
click at [787, 402] on select "– – Member apparel for registered Student Organization / Department / School Fu…" at bounding box center [874, 416] width 174 height 28
click at [885, 452] on select "Students University" at bounding box center [874, 455] width 174 height 28
click at [885, 339] on input "text" at bounding box center [874, 336] width 174 height 28
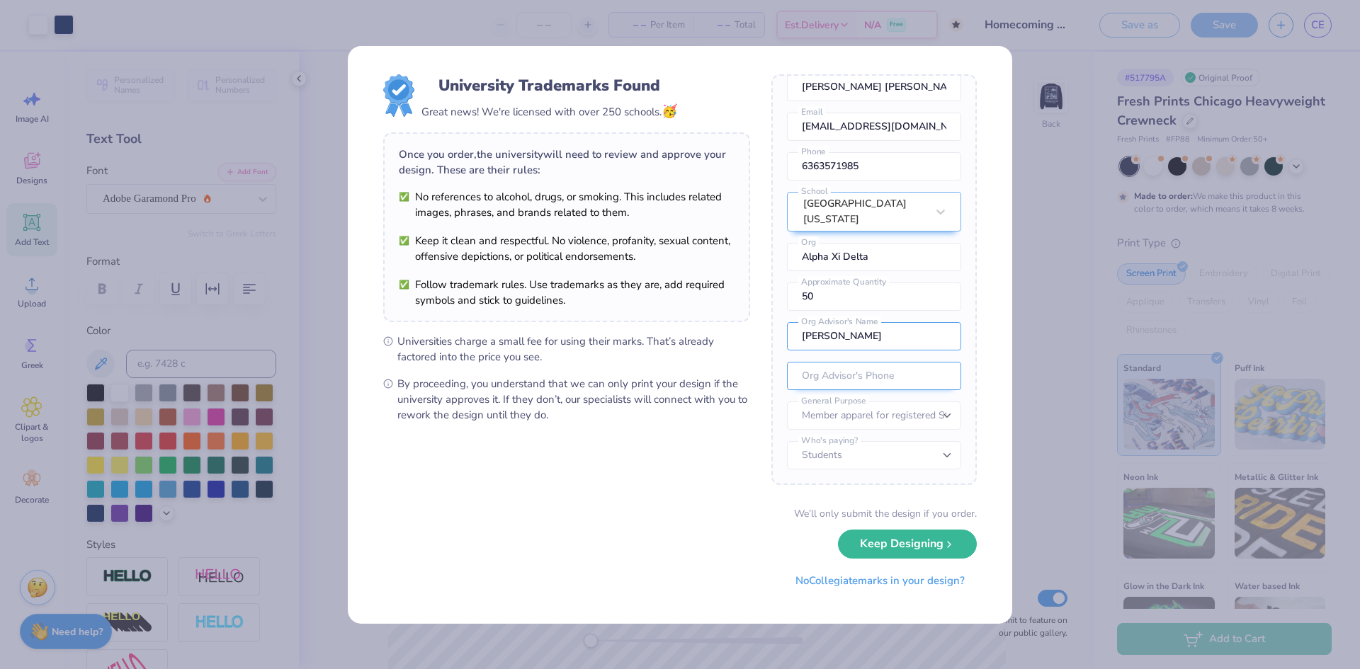
type input "[PERSON_NAME]"
click at [870, 376] on input "tel" at bounding box center [874, 376] width 174 height 28
type input "1"
type input "[PHONE_NUMBER]"
click at [893, 547] on button "Keep Designing" at bounding box center [907, 540] width 139 height 29
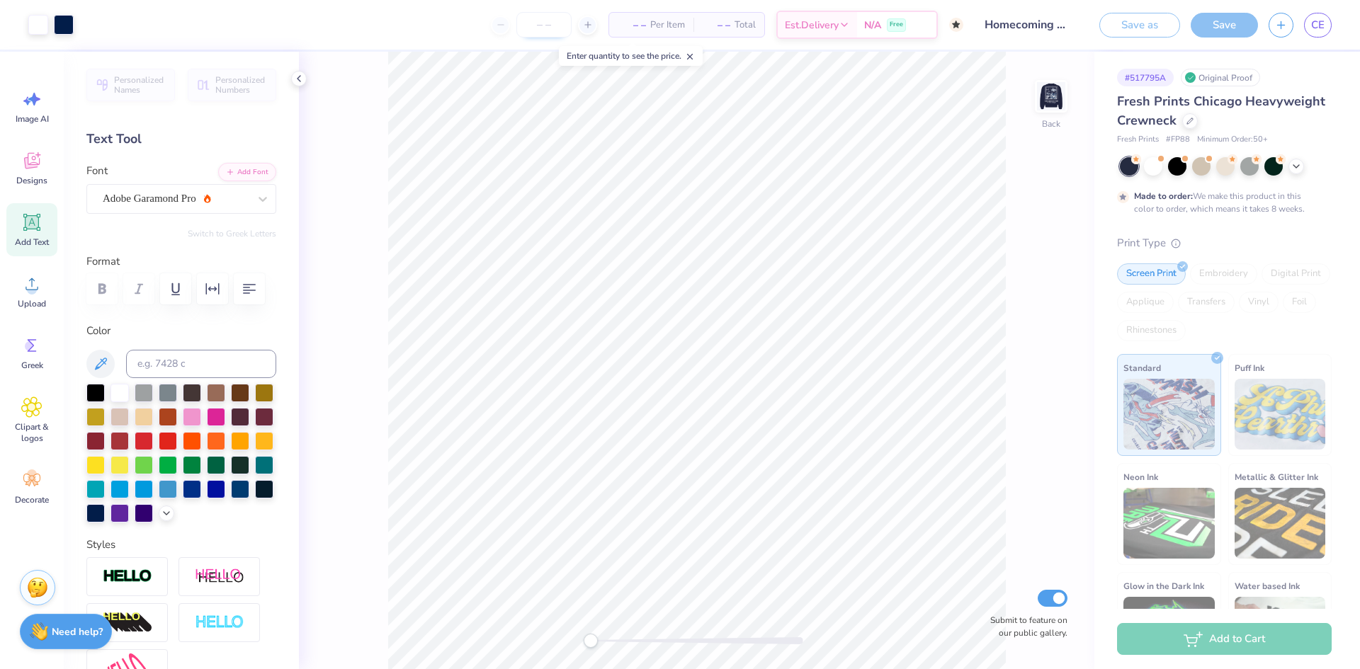
click at [540, 20] on input "number" at bounding box center [543, 25] width 55 height 26
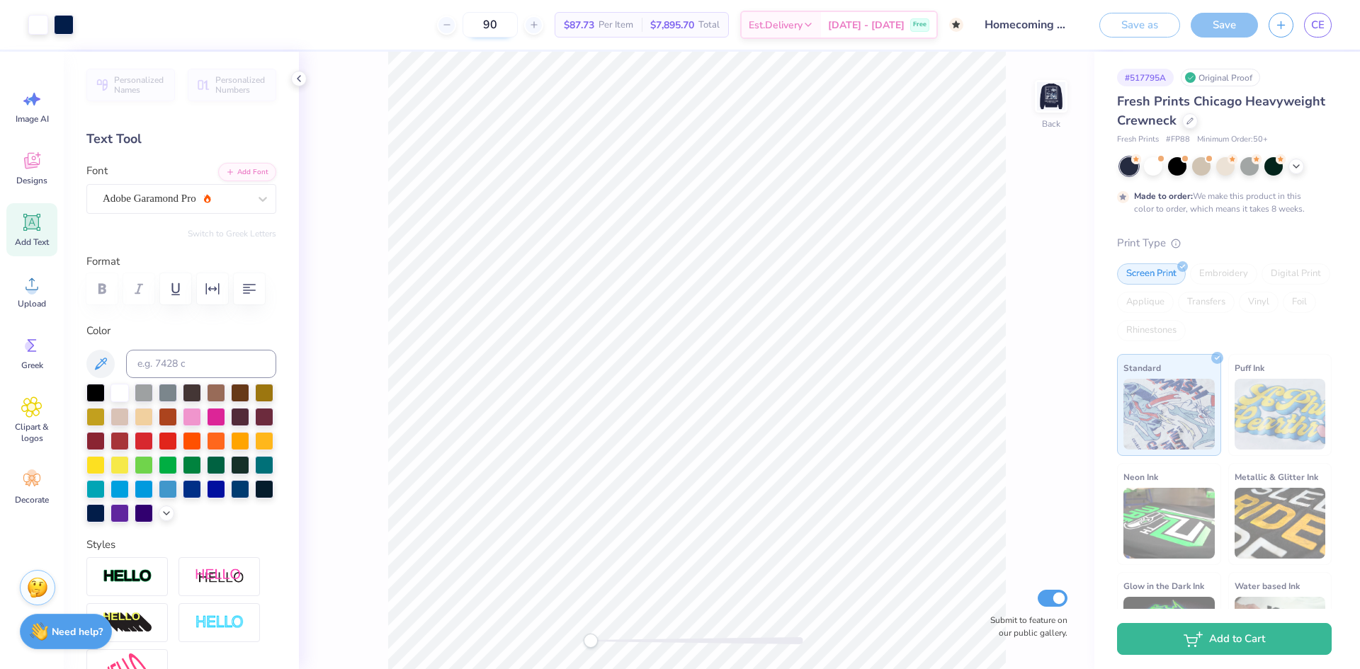
type input "9"
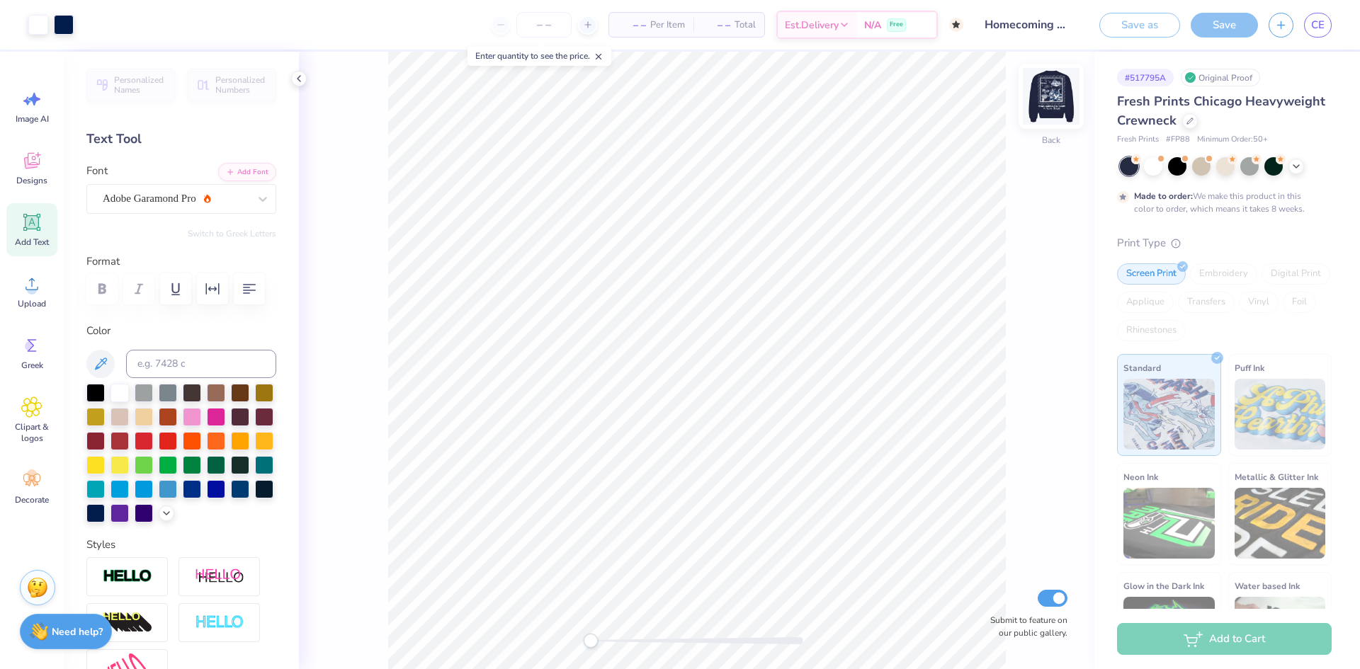
click at [1048, 109] on img at bounding box center [1051, 96] width 57 height 57
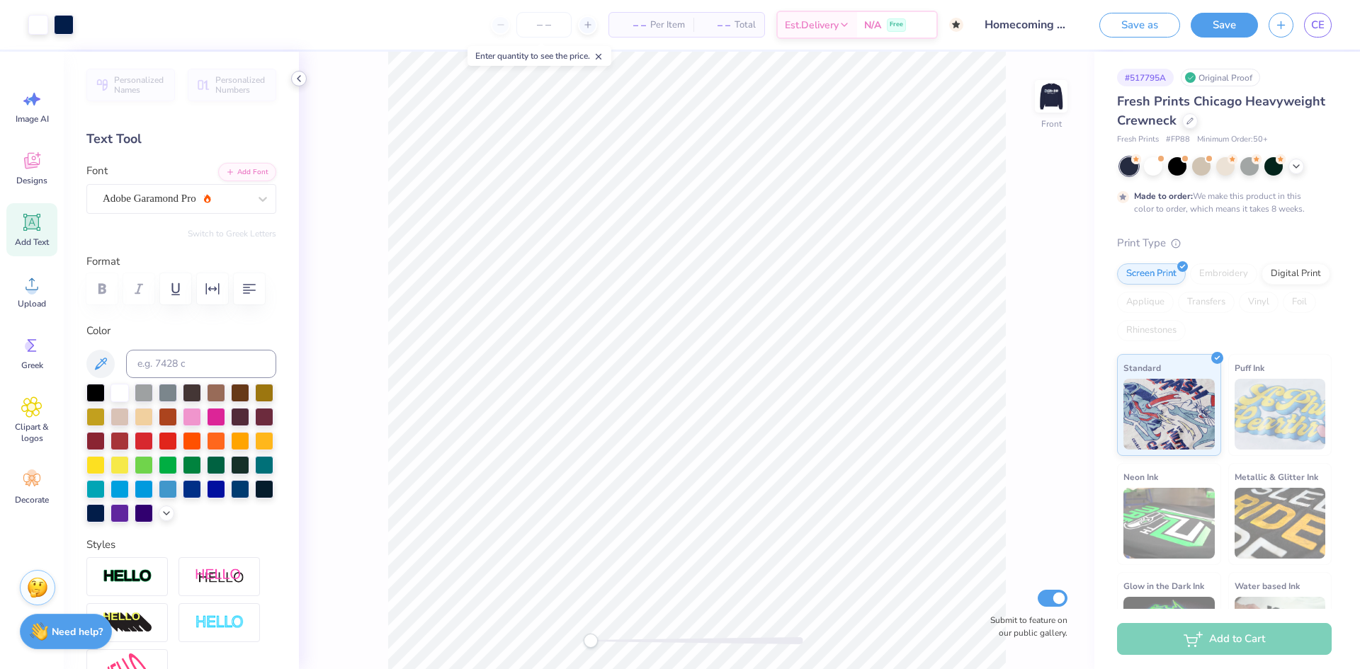
click at [299, 77] on polyline at bounding box center [299, 79] width 3 height 6
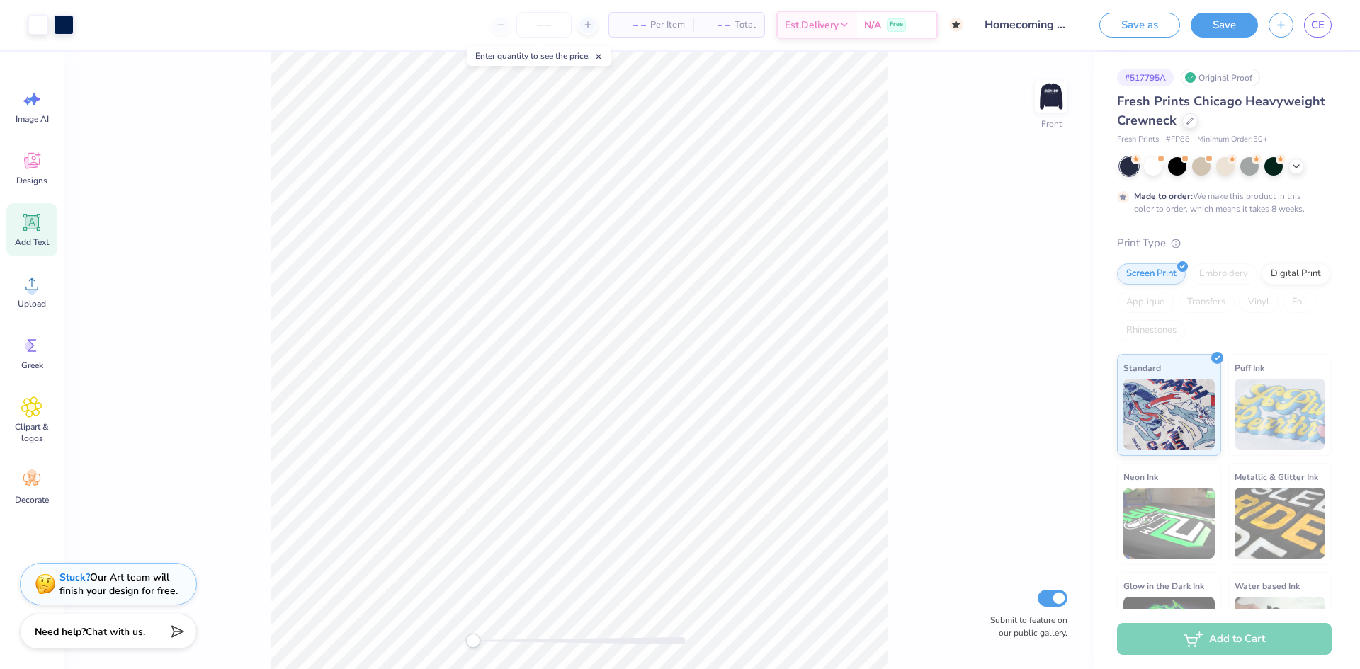
click at [957, 23] on icon at bounding box center [956, 25] width 8 height 8
click at [914, 24] on div "N/A Free" at bounding box center [896, 27] width 79 height 26
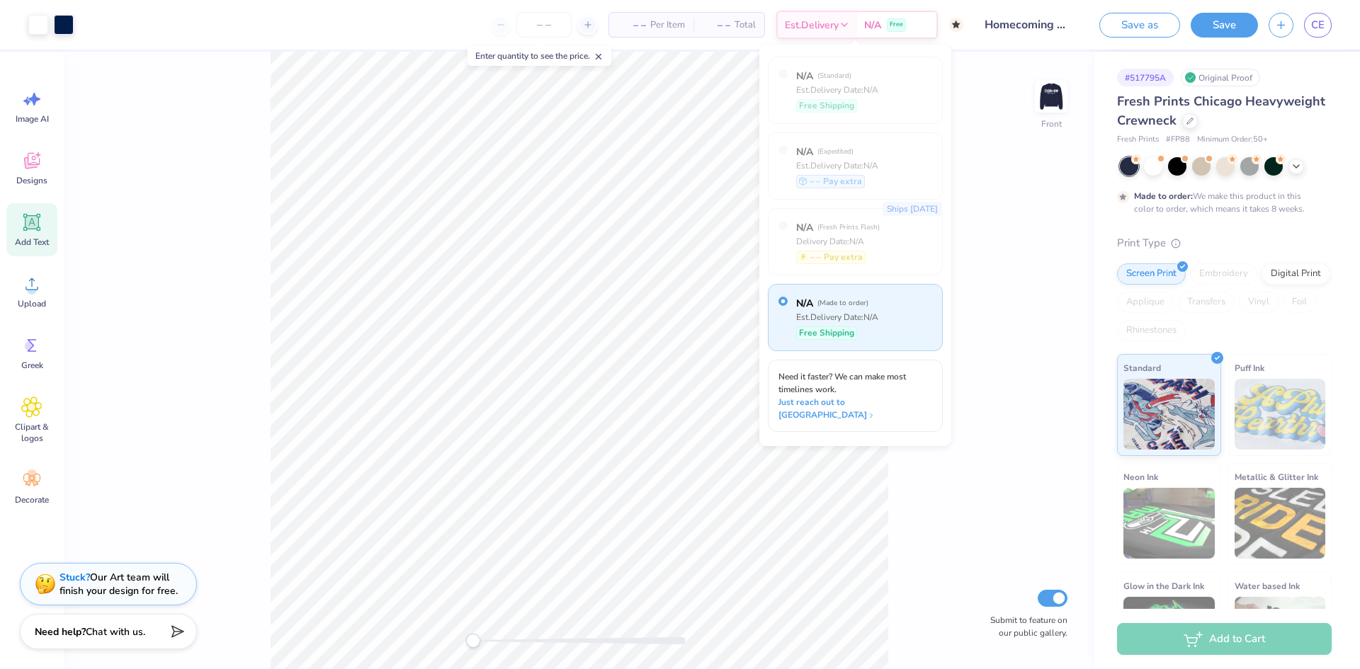
click at [977, 191] on div "Front Submit to feature on our public gallery." at bounding box center [579, 361] width 1031 height 618
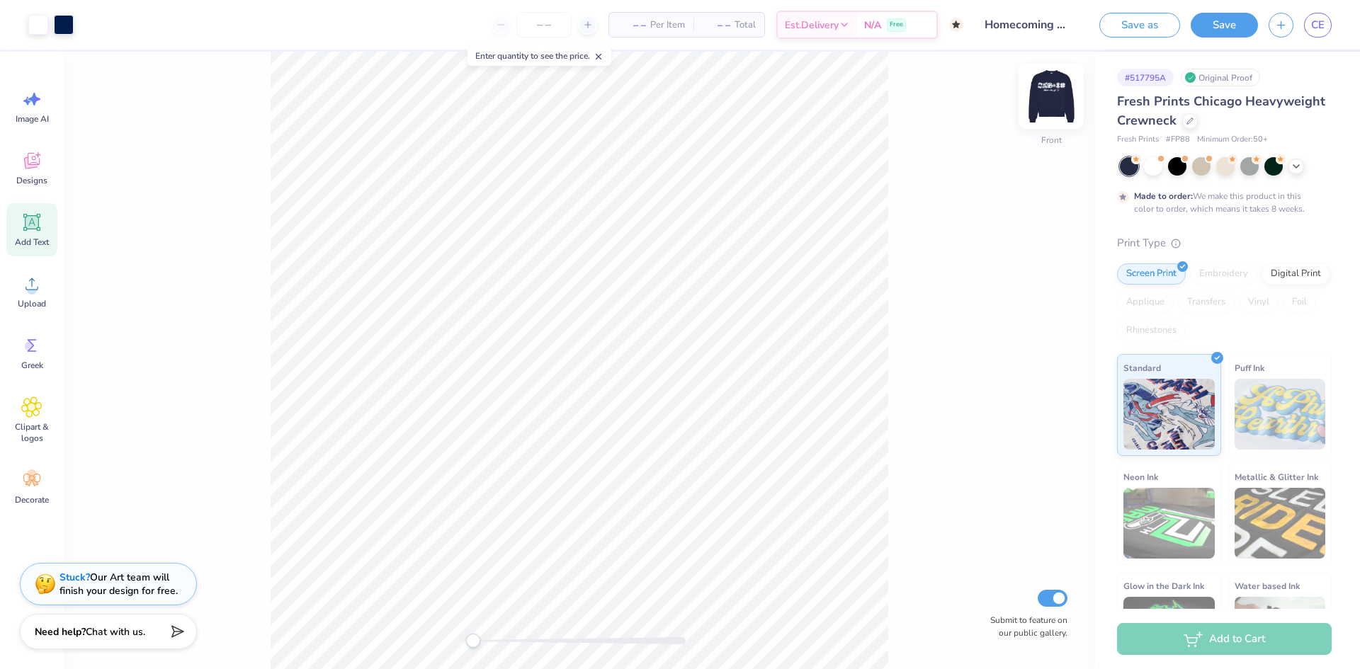
click at [1058, 108] on img at bounding box center [1051, 96] width 57 height 57
click at [1058, 108] on img at bounding box center [1051, 96] width 28 height 28
